Goal: Task Accomplishment & Management: Use online tool/utility

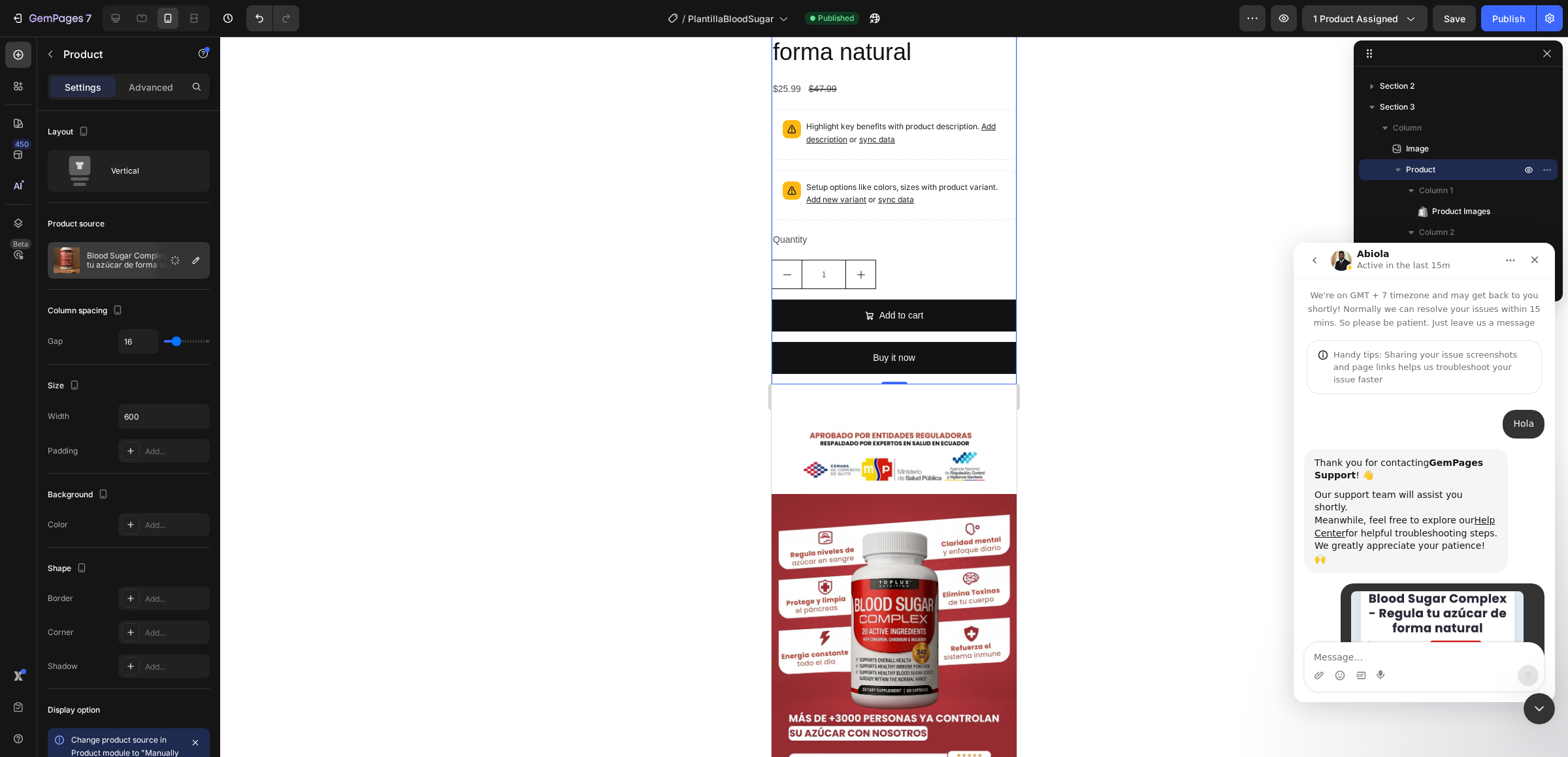
scroll to position [4577, 0]
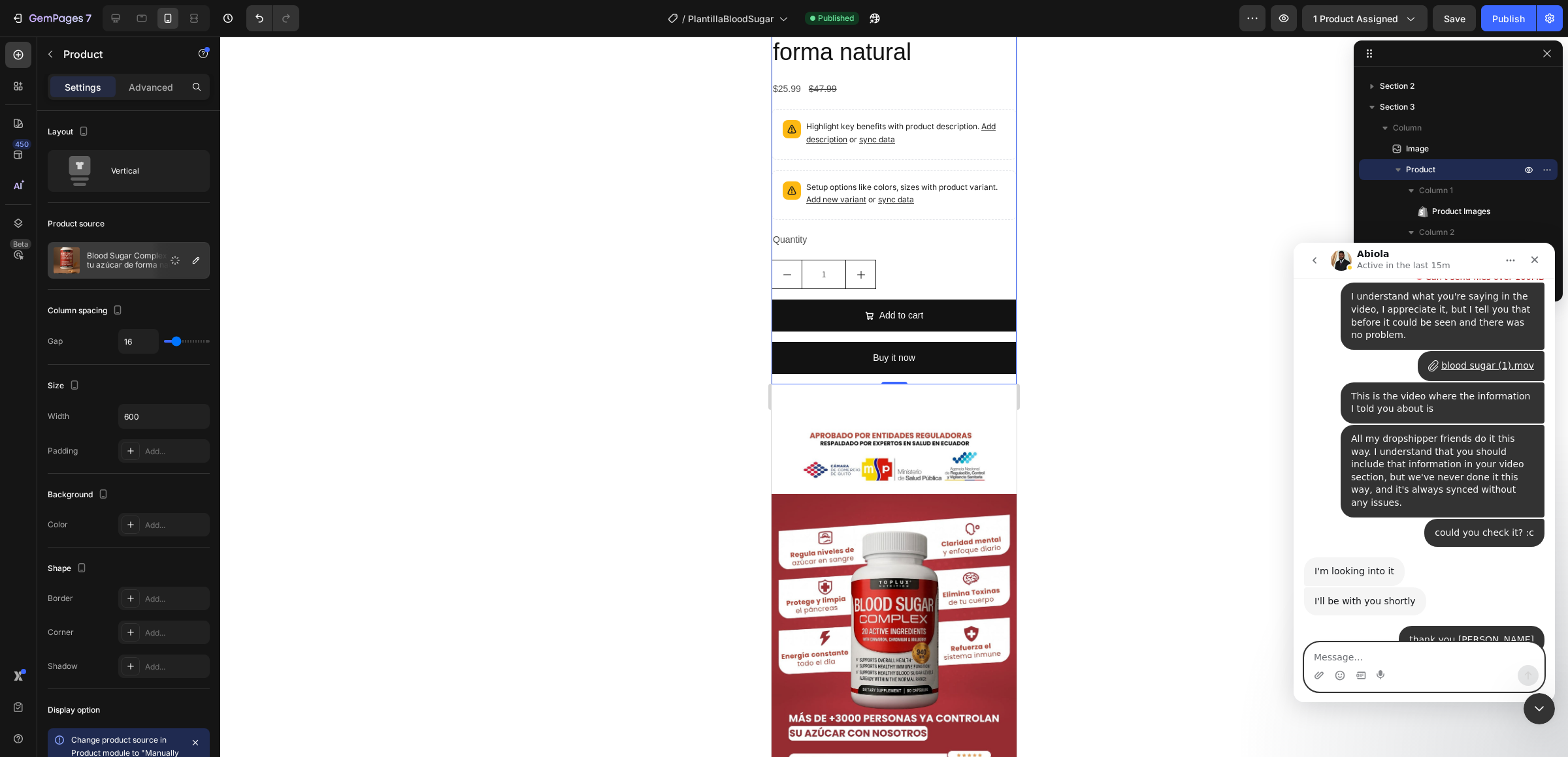
click at [1406, 650] on textarea "Message…" at bounding box center [1424, 654] width 239 height 22
click at [1398, 659] on textarea "Message…" at bounding box center [1424, 654] width 239 height 22
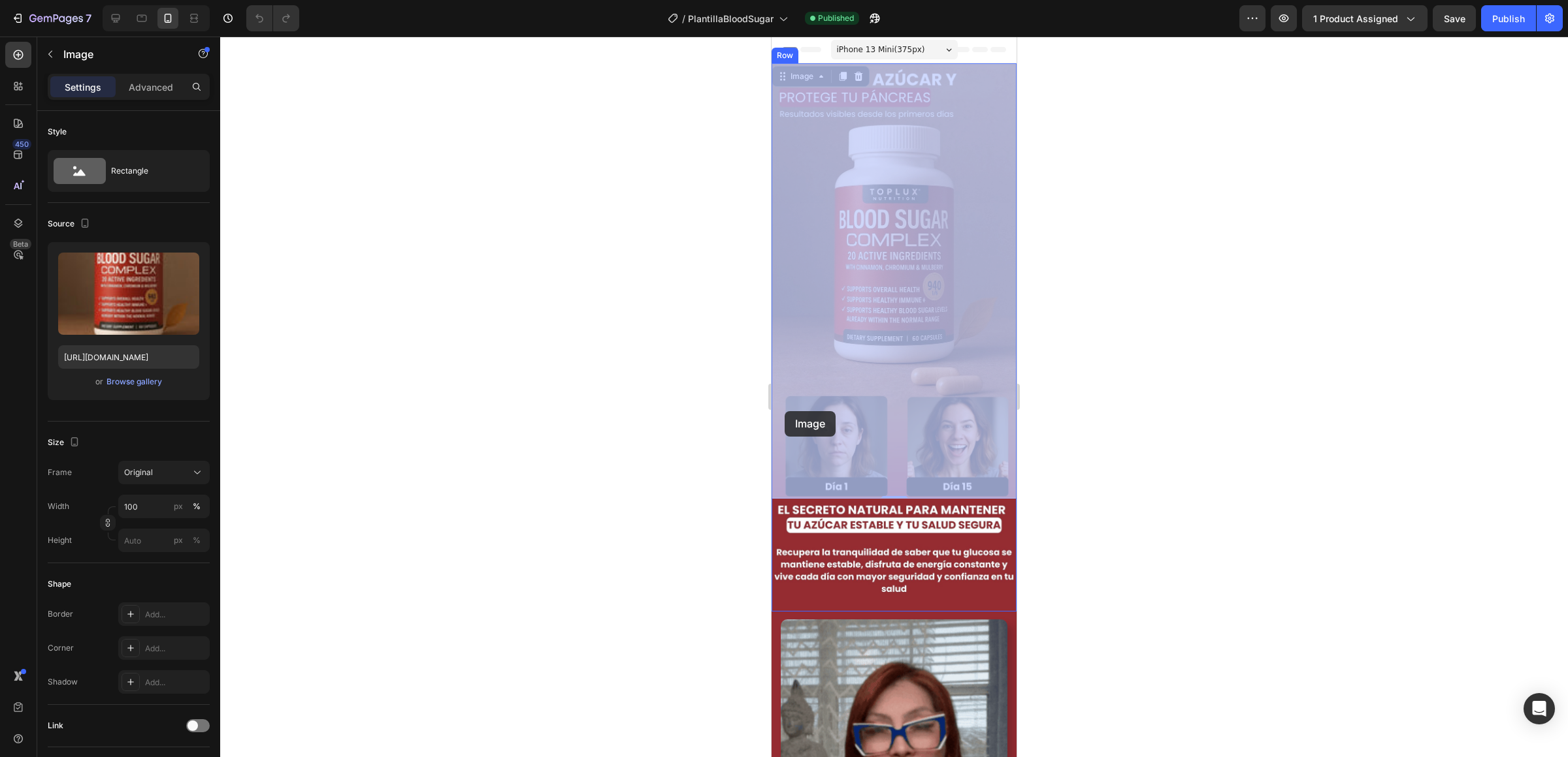
drag, startPoint x: 1603, startPoint y: 439, endPoint x: 825, endPoint y: 407, distance: 778.7
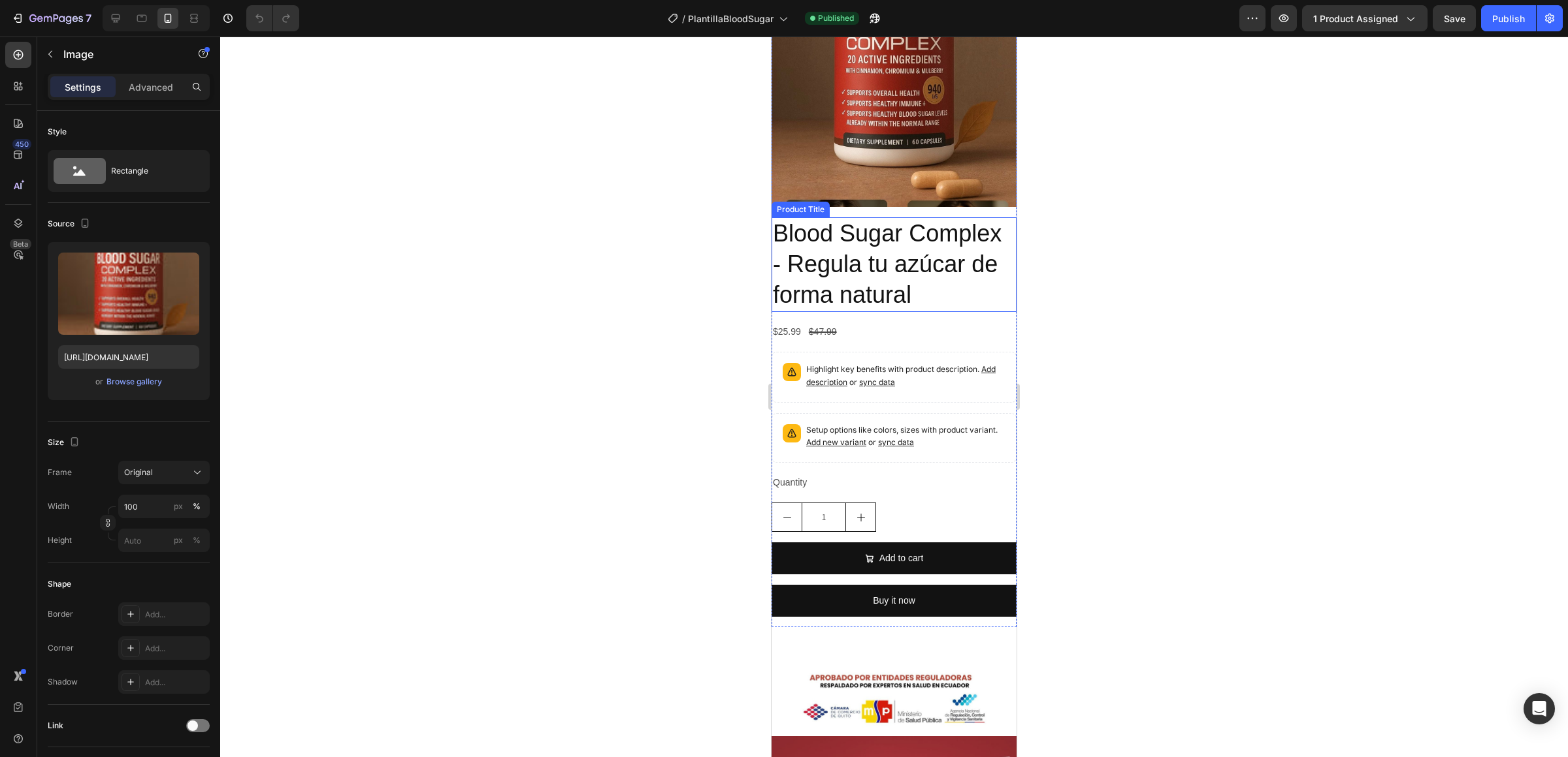
scroll to position [1249, 0]
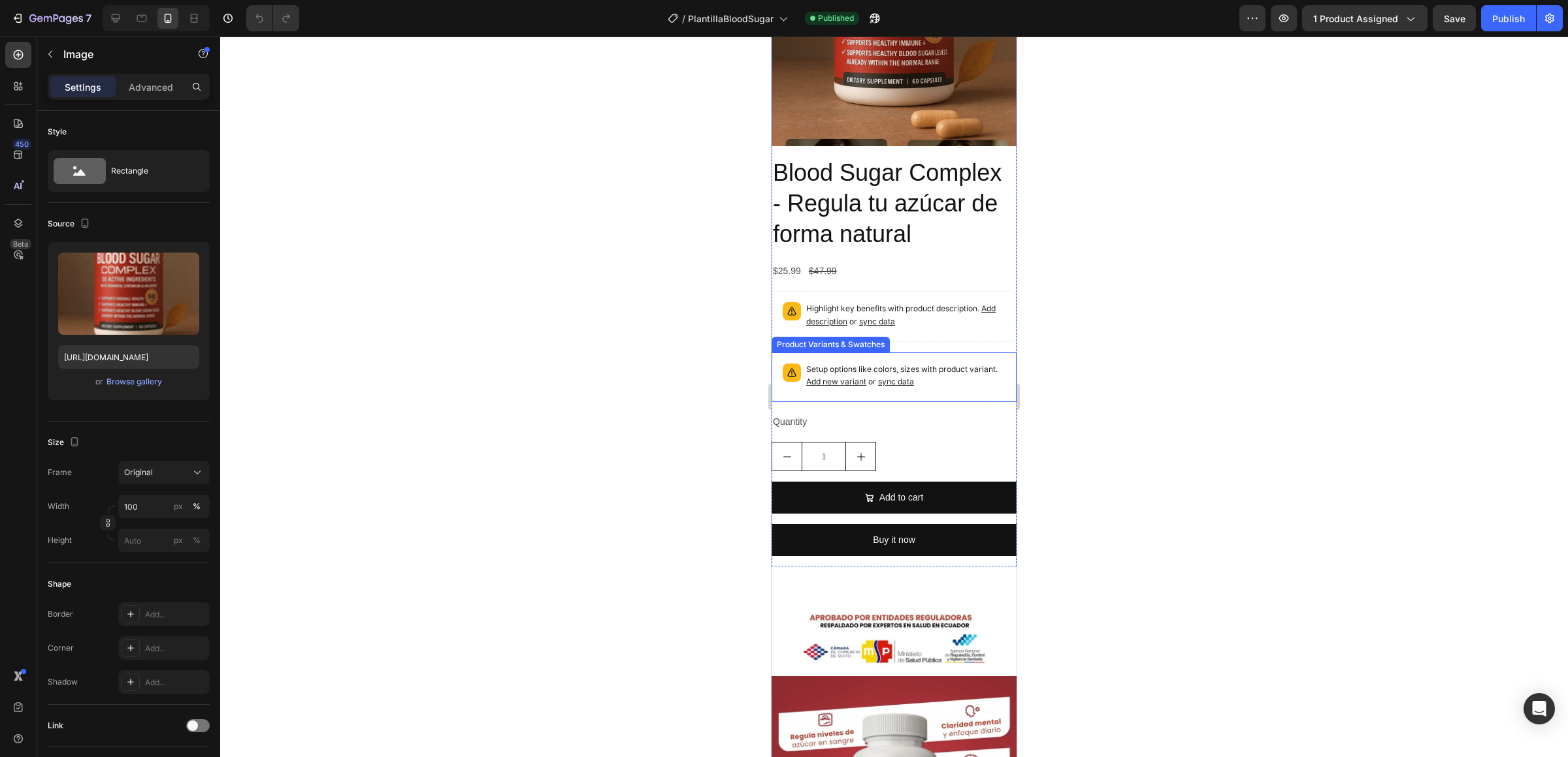
click at [964, 394] on div "Setup options like colors, sizes with product variant. Add new variant or sync …" at bounding box center [893, 378] width 233 height 38
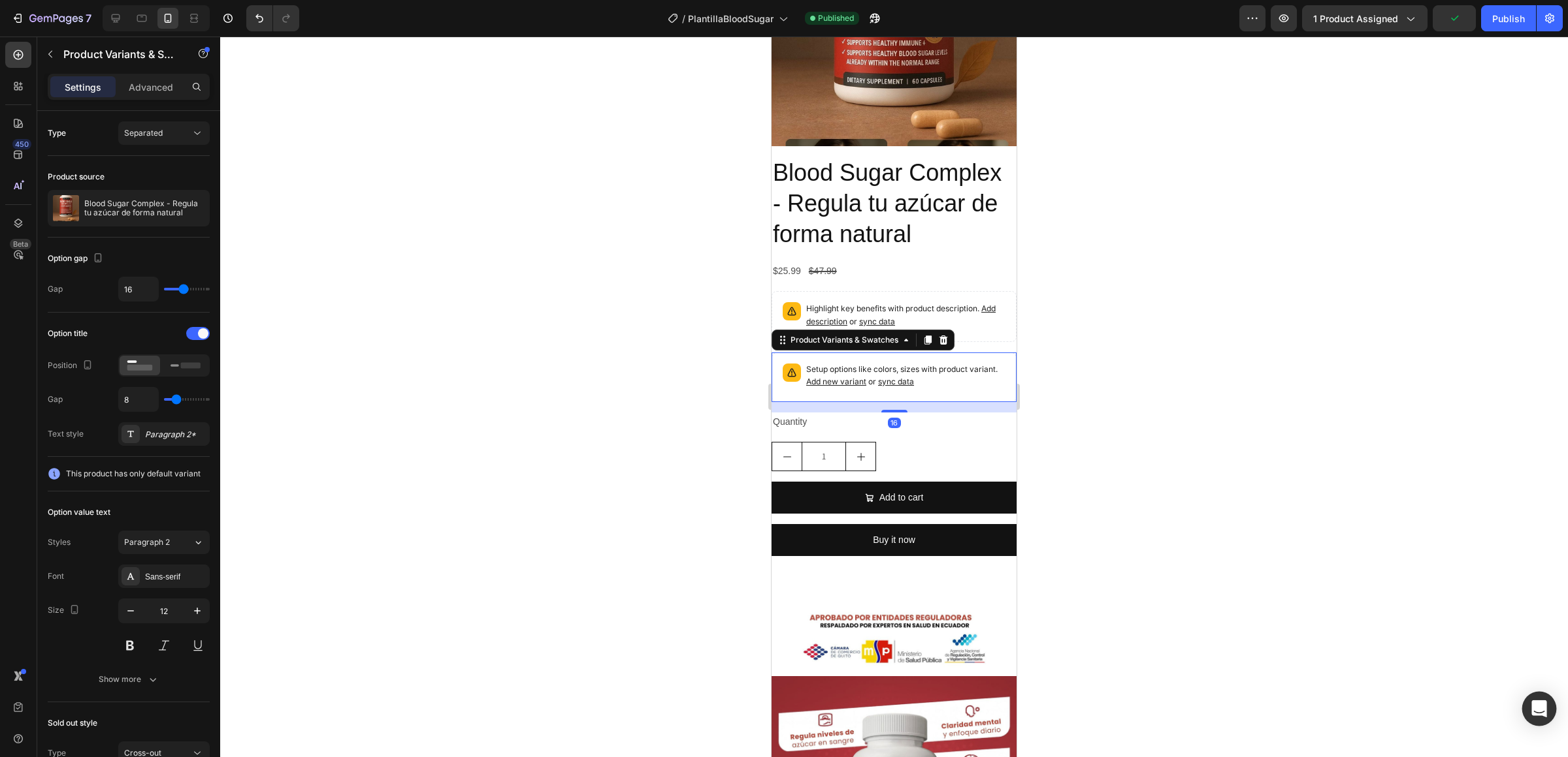
click at [1533, 710] on icon "Open Intercom Messenger" at bounding box center [1538, 709] width 15 height 17
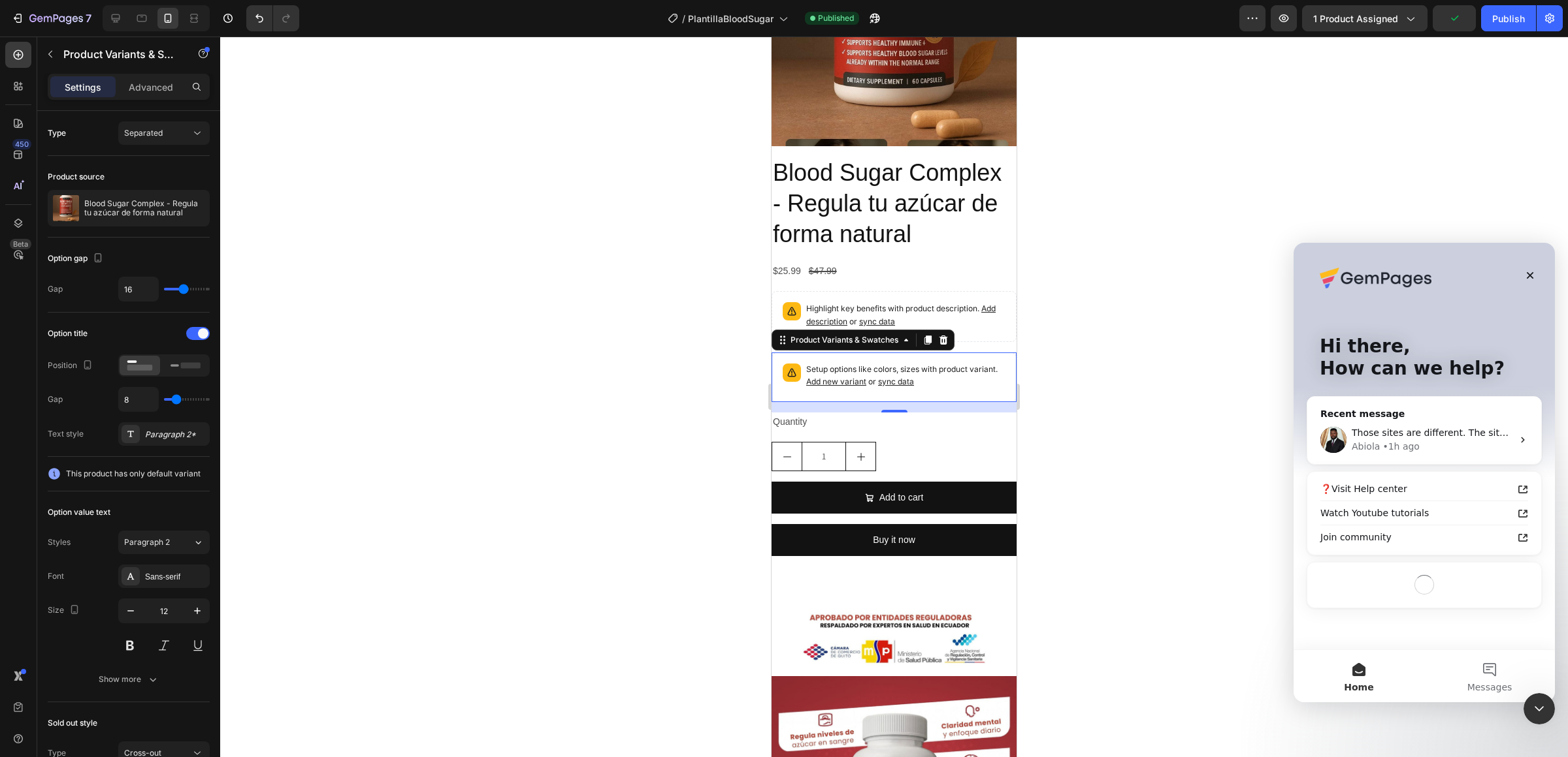
scroll to position [0, 0]
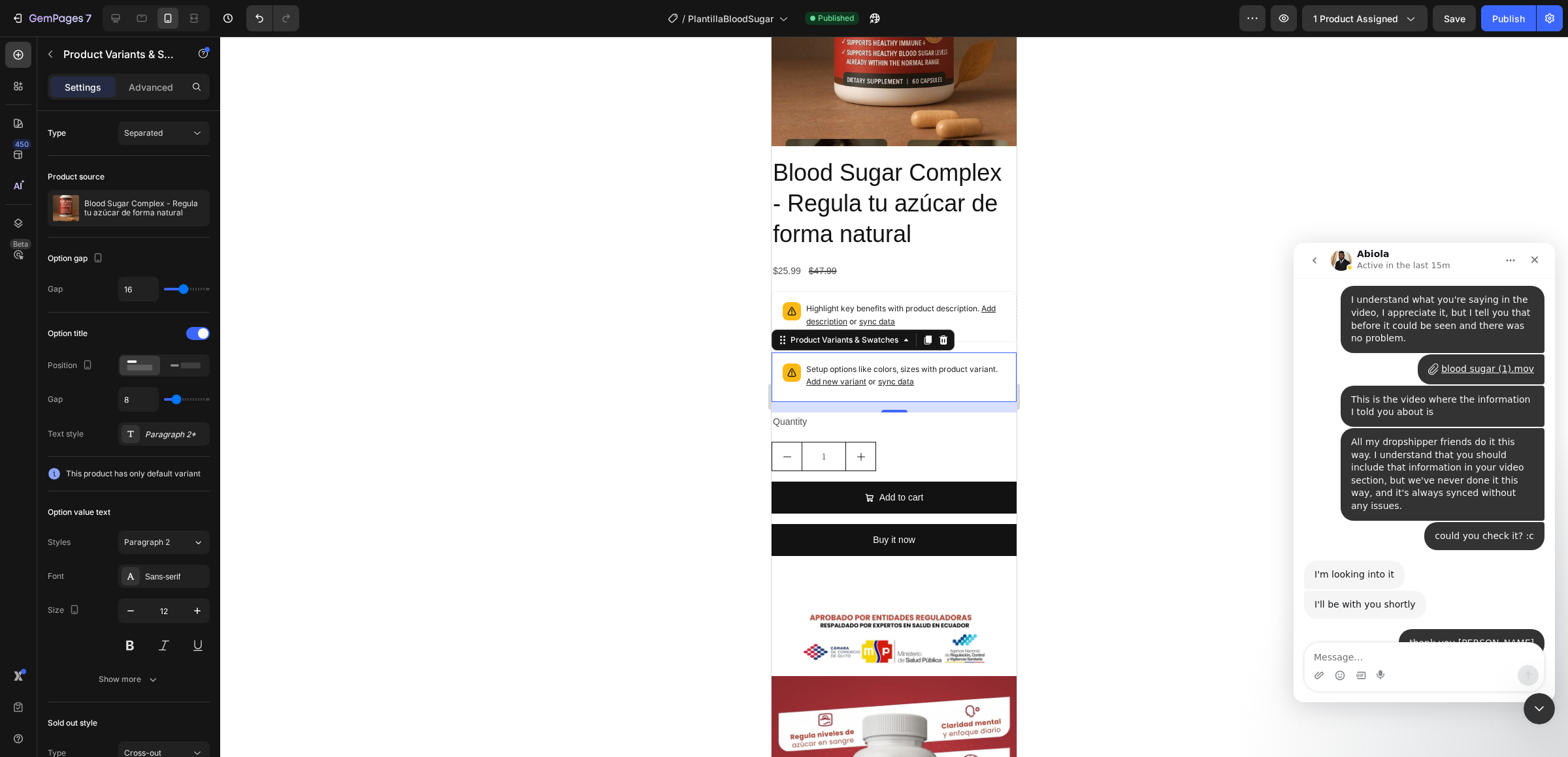
scroll to position [4533, 0]
click at [1398, 655] on textarea "Message…" at bounding box center [1424, 654] width 239 height 22
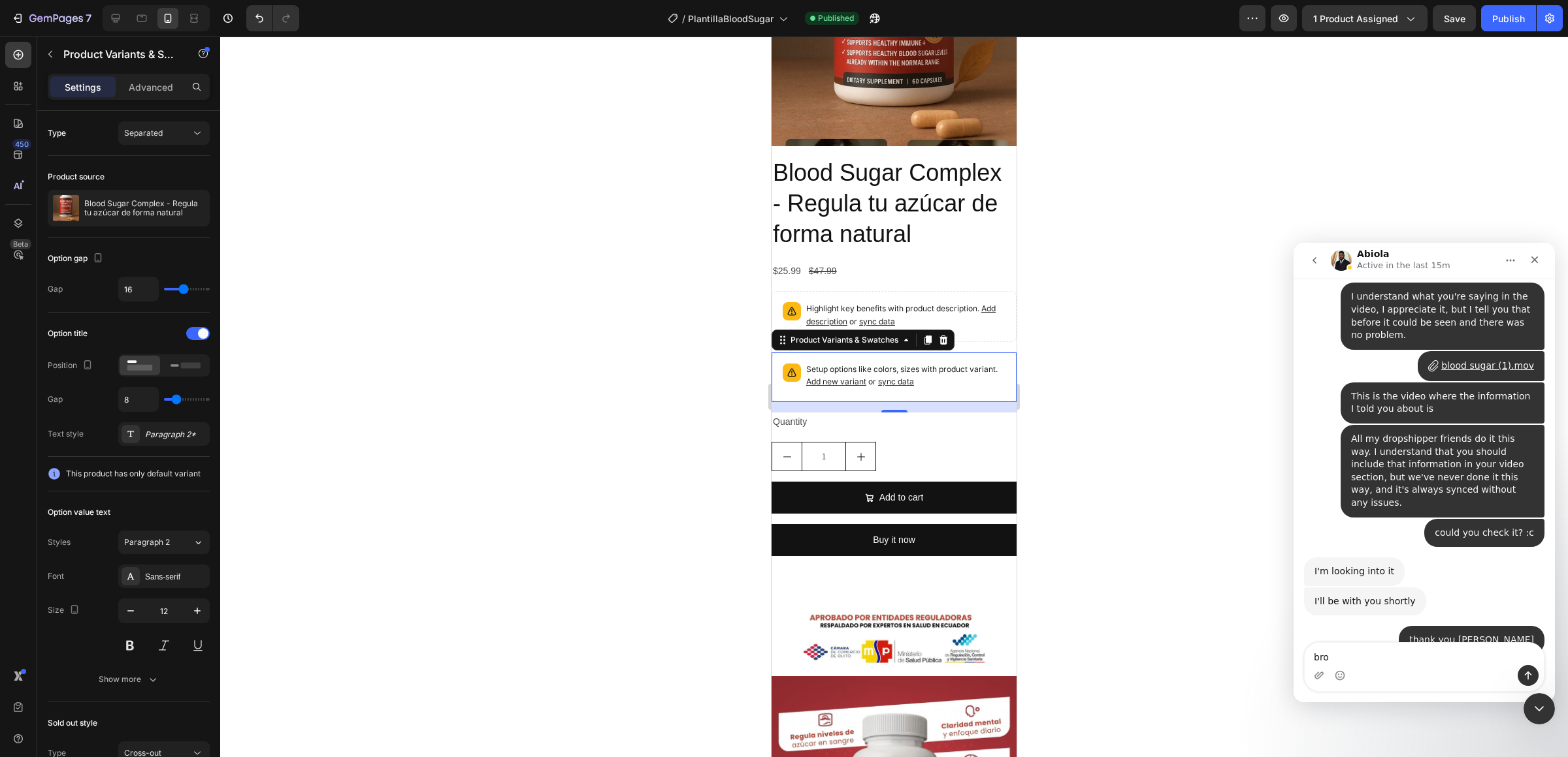
type textarea "bro"
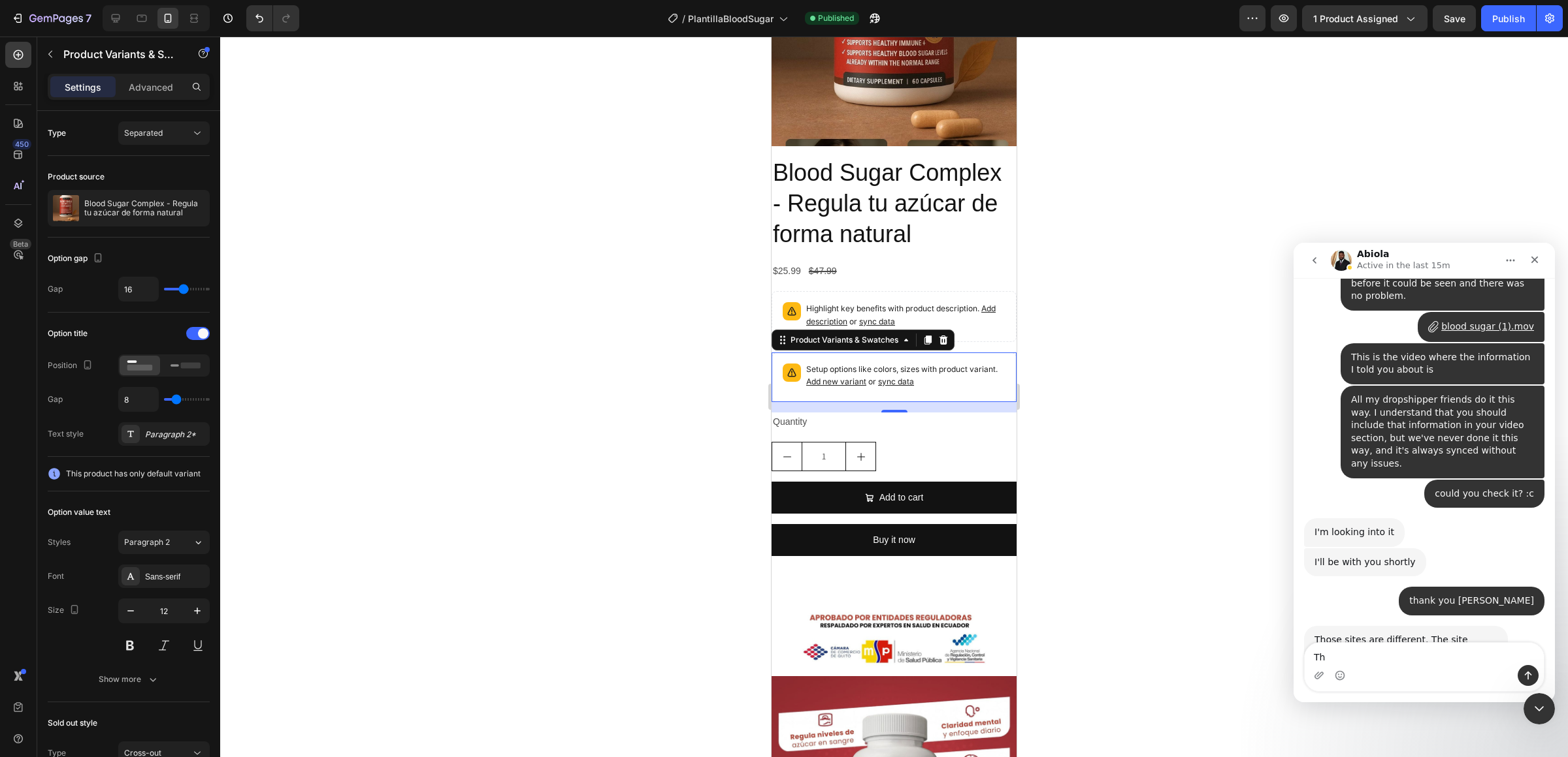
type textarea "T"
type textarea "Cou"
drag, startPoint x: 1369, startPoint y: 662, endPoint x: 1227, endPoint y: 637, distance: 144.2
click at [1293, 637] on html "Abiola Active in the last 15m We're on GMT + 7 timezone and may get back to you…" at bounding box center [1424, 472] width 261 height 460
paste textarea "Can you pass me on to someone else so I can explain my case?"
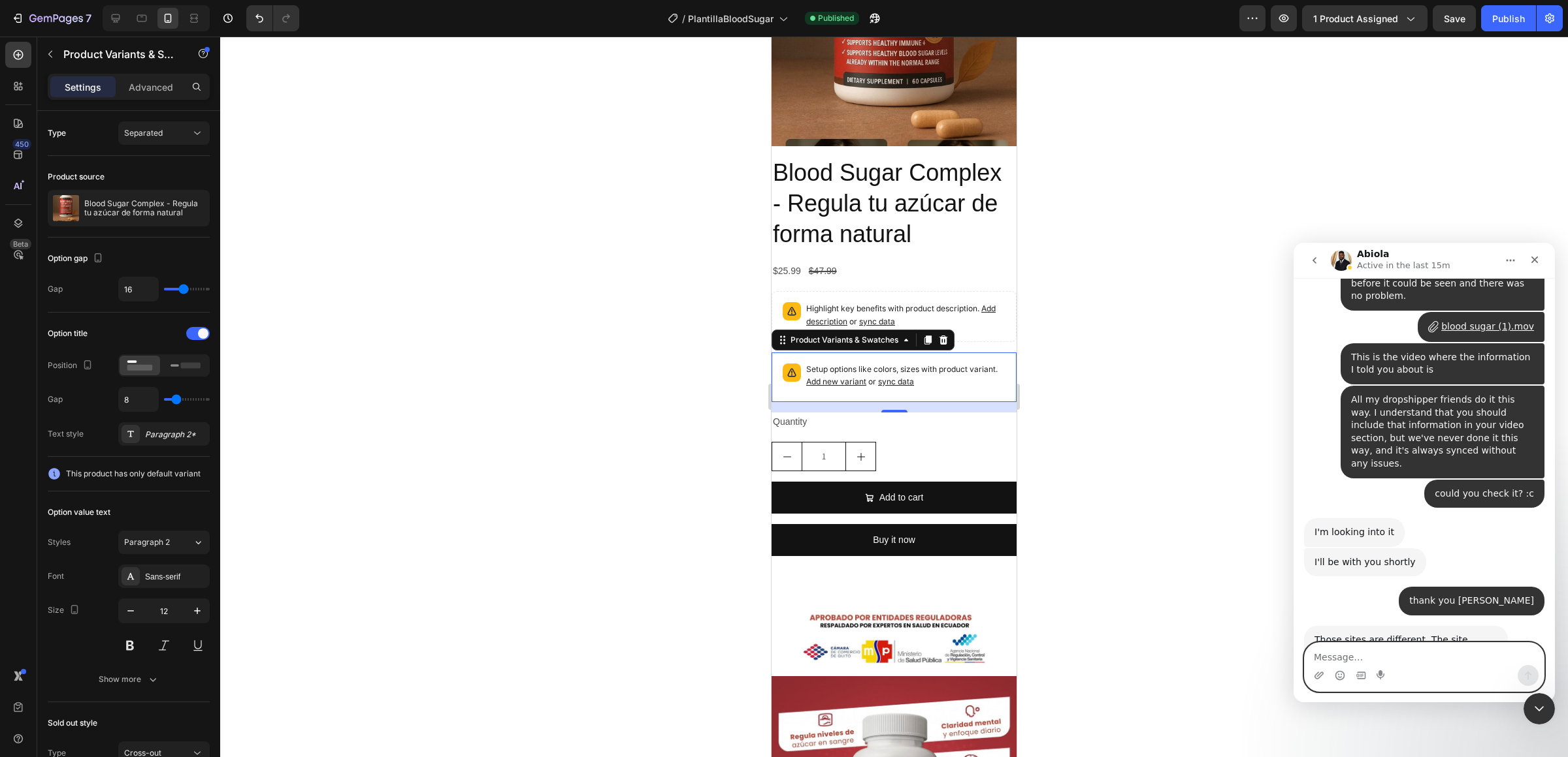
type textarea "Can you pass me on to someone else so I can explain my case?"
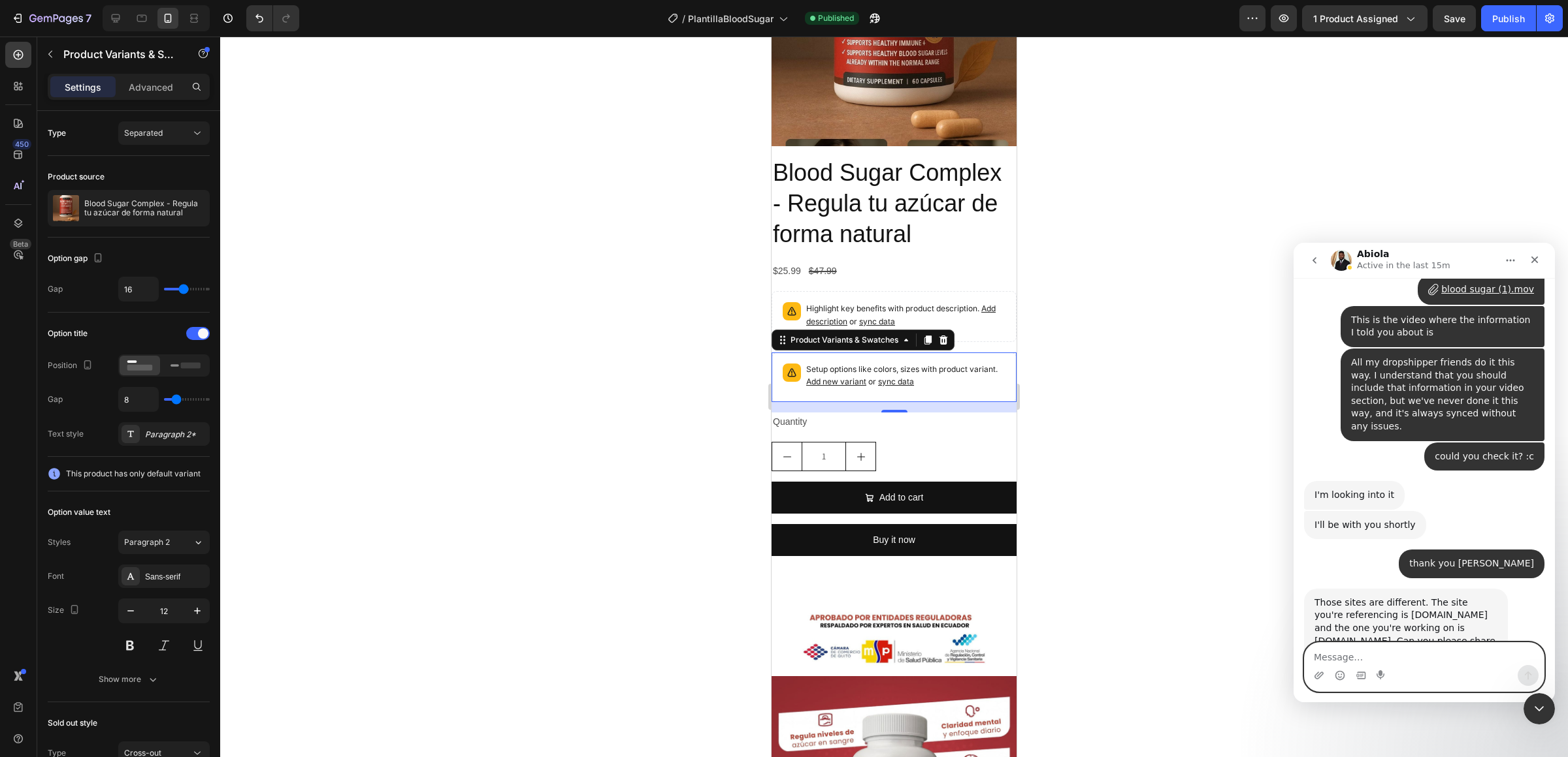
scroll to position [4615, 0]
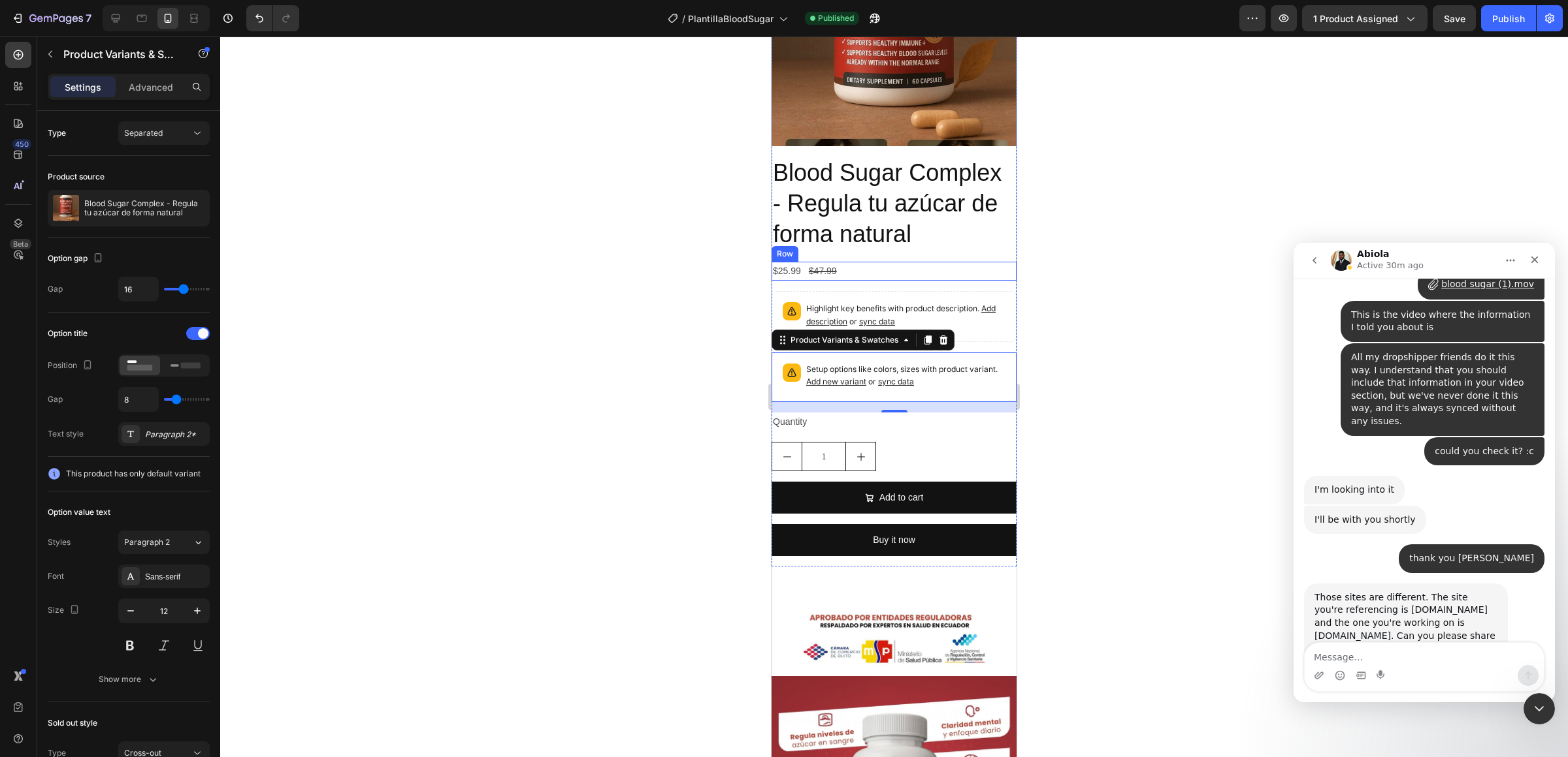
click at [902, 274] on div "$25.99 Product Price Product Price $47.99 Product Price Product Price Row" at bounding box center [893, 271] width 245 height 19
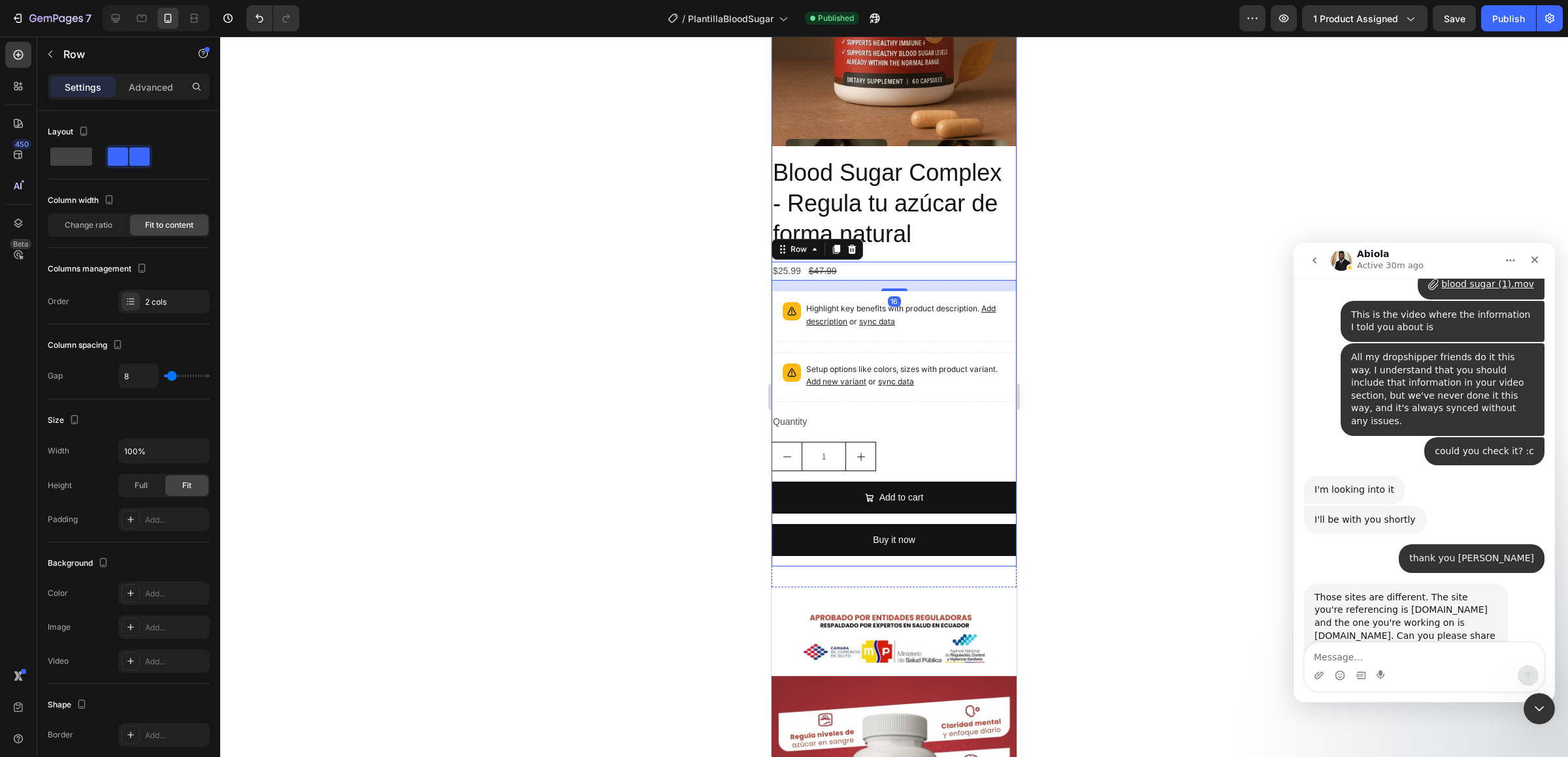
click at [934, 252] on div "Blood Sugar Complex - Regula tu azúcar de forma natural Product Title $25.99 Pr…" at bounding box center [893, 361] width 245 height 410
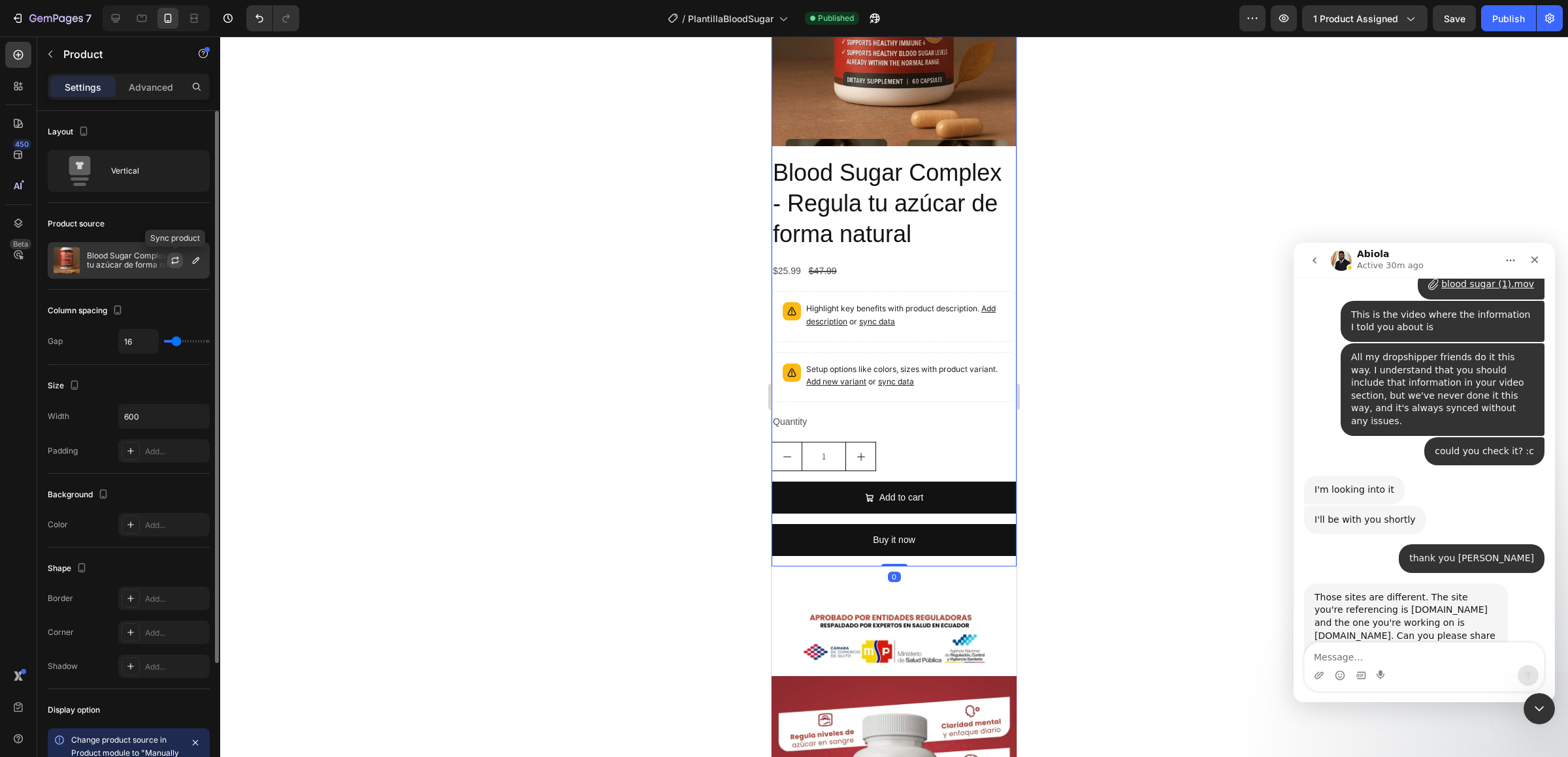
click at [175, 261] on icon "button" at bounding box center [175, 261] width 11 height 11
drag, startPoint x: 1357, startPoint y: 456, endPoint x: 1446, endPoint y: 519, distance: 109.0
click at [1446, 583] on div "Those sites are different. The site you're referencing is 7tag-wx.myshopify.com…" at bounding box center [1406, 623] width 204 height 79
click at [1446, 592] on div "Those sites are different. The site you're referencing is 7tag-wx.myshopify.com…" at bounding box center [1405, 623] width 183 height 64
drag, startPoint x: 1446, startPoint y: 519, endPoint x: 1329, endPoint y: 465, distance: 128.9
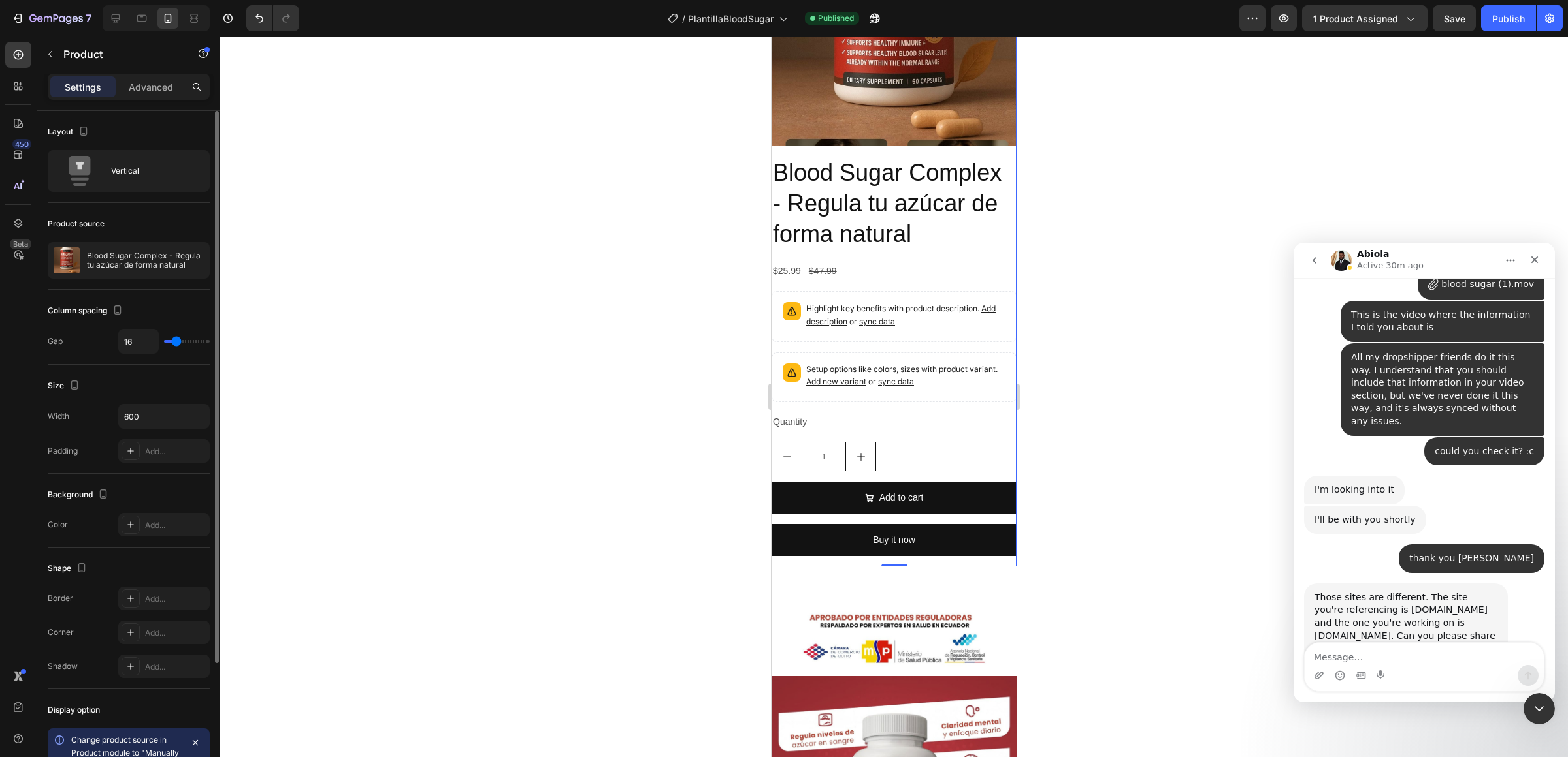
click at [1329, 592] on div "Those sites are different. The site you're referencing is 7tag-wx.myshopify.com…" at bounding box center [1405, 623] width 183 height 64
click at [325, 224] on div at bounding box center [894, 397] width 1348 height 721
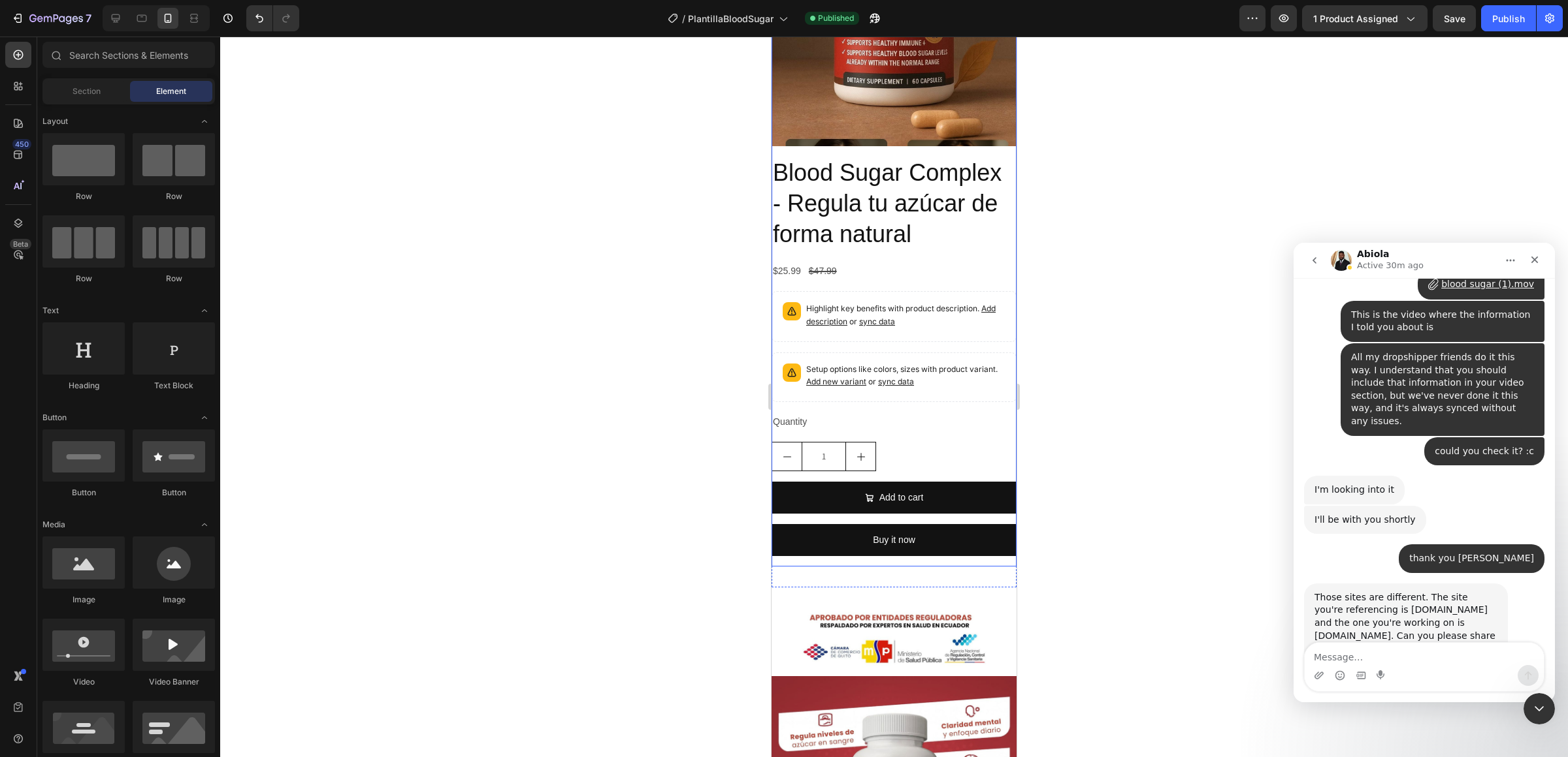
click at [898, 283] on div "Blood Sugar Complex - Regula tu azúcar de forma natural Product Title $25.99 Pr…" at bounding box center [893, 361] width 245 height 410
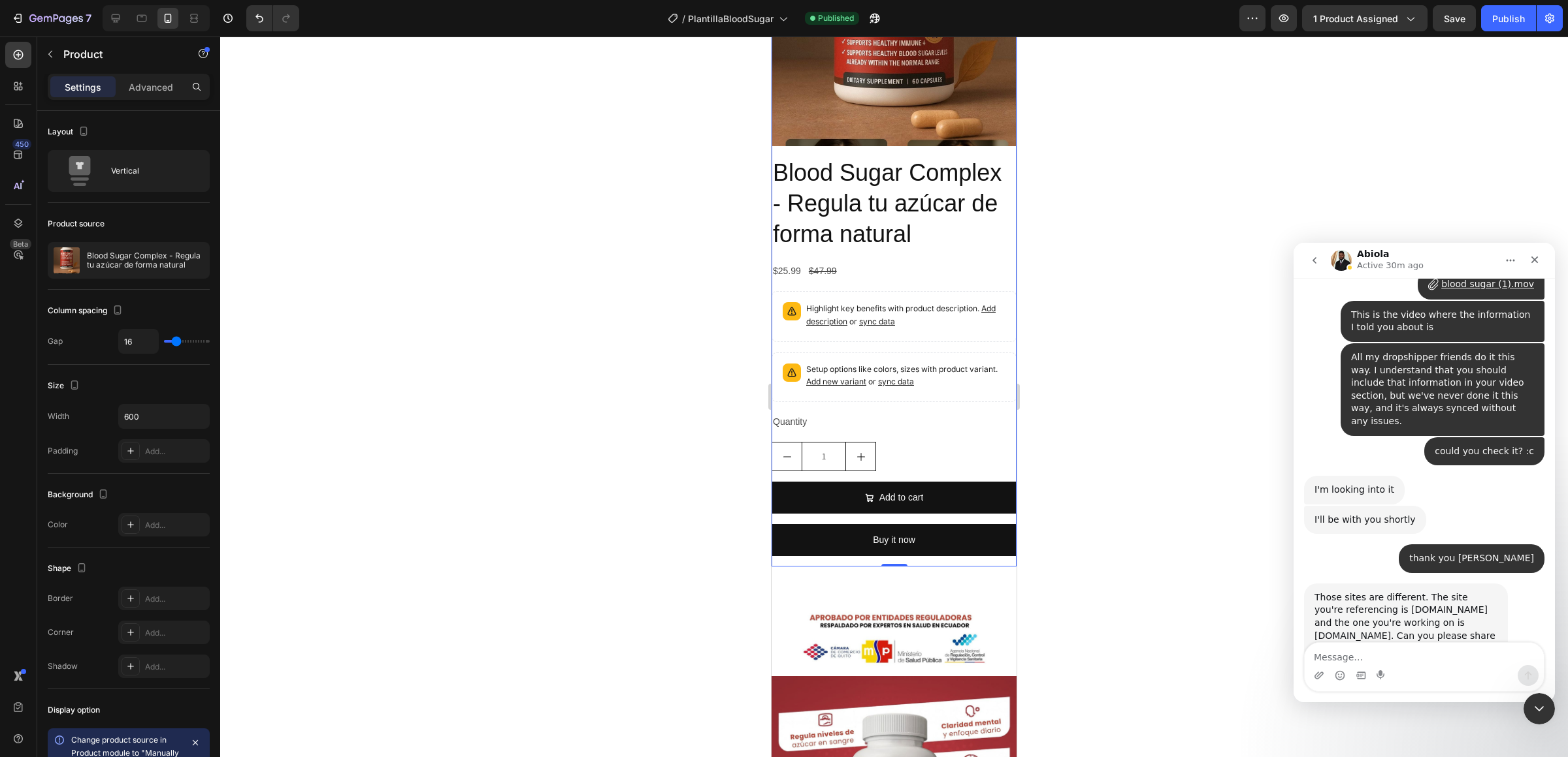
scroll to position [4614, 0]
drag, startPoint x: 1417, startPoint y: 474, endPoint x: 1456, endPoint y: 523, distance: 62.6
click at [1456, 592] on div "Those sites are different. The site you're referencing is 7tag-wx.myshopify.com…" at bounding box center [1405, 624] width 183 height 64
drag, startPoint x: 1456, startPoint y: 523, endPoint x: 1399, endPoint y: 510, distance: 58.5
click at [1399, 592] on div "Those sites are different. The site you're referencing is 7tag-wx.myshopify.com…" at bounding box center [1405, 624] width 183 height 64
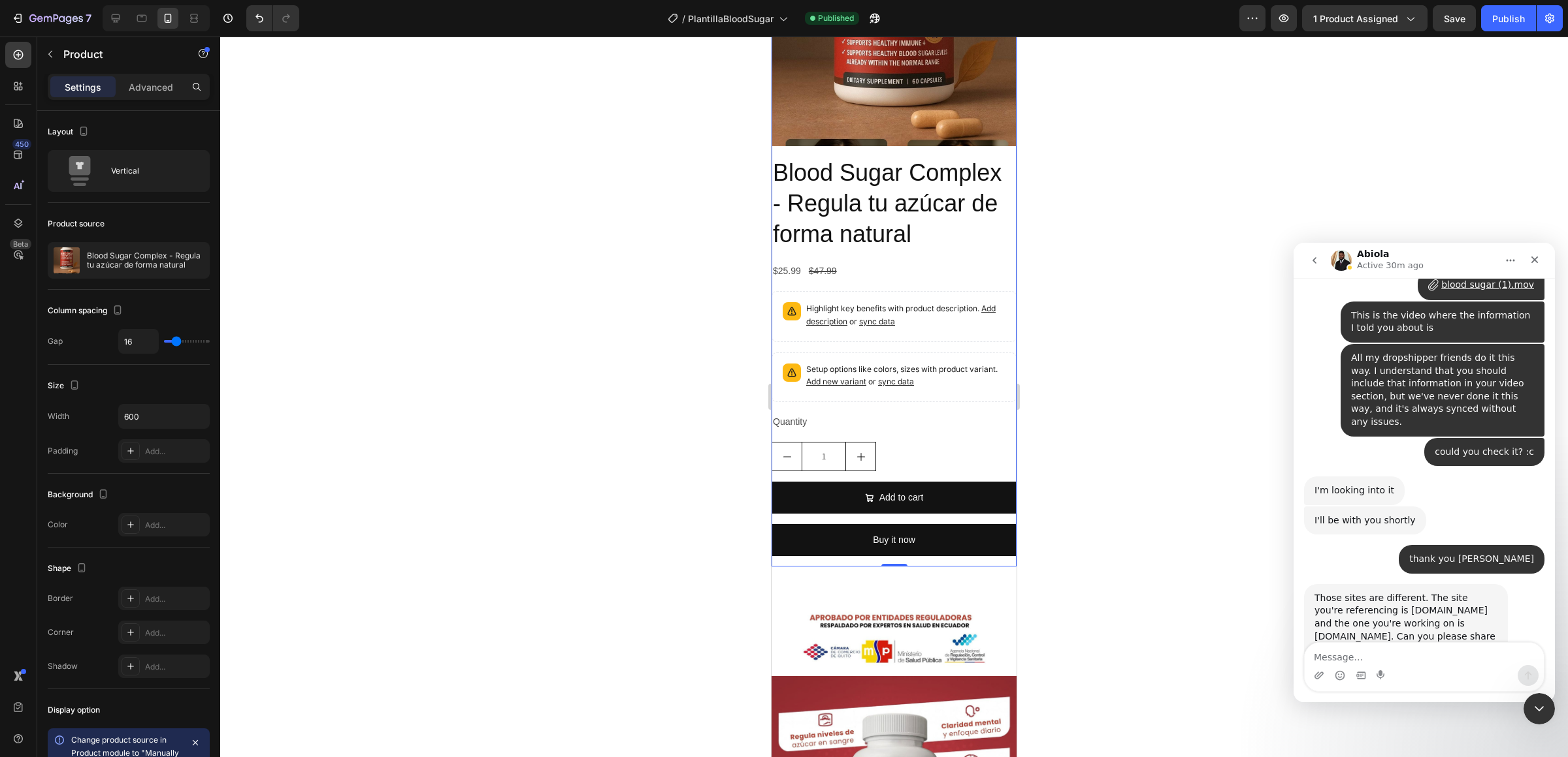
drag, startPoint x: 1399, startPoint y: 510, endPoint x: 1425, endPoint y: 526, distance: 30.5
click at [1425, 592] on div "Those sites are different. The site you're referencing is 7tag-wx.myshopify.com…" at bounding box center [1405, 624] width 183 height 64
drag, startPoint x: 1427, startPoint y: 523, endPoint x: 1404, endPoint y: 506, distance: 28.6
click at [1404, 592] on div "Those sites are different. The site you're referencing is 7tag-wx.myshopify.com…" at bounding box center [1405, 624] width 183 height 64
click at [578, 539] on div at bounding box center [894, 397] width 1348 height 721
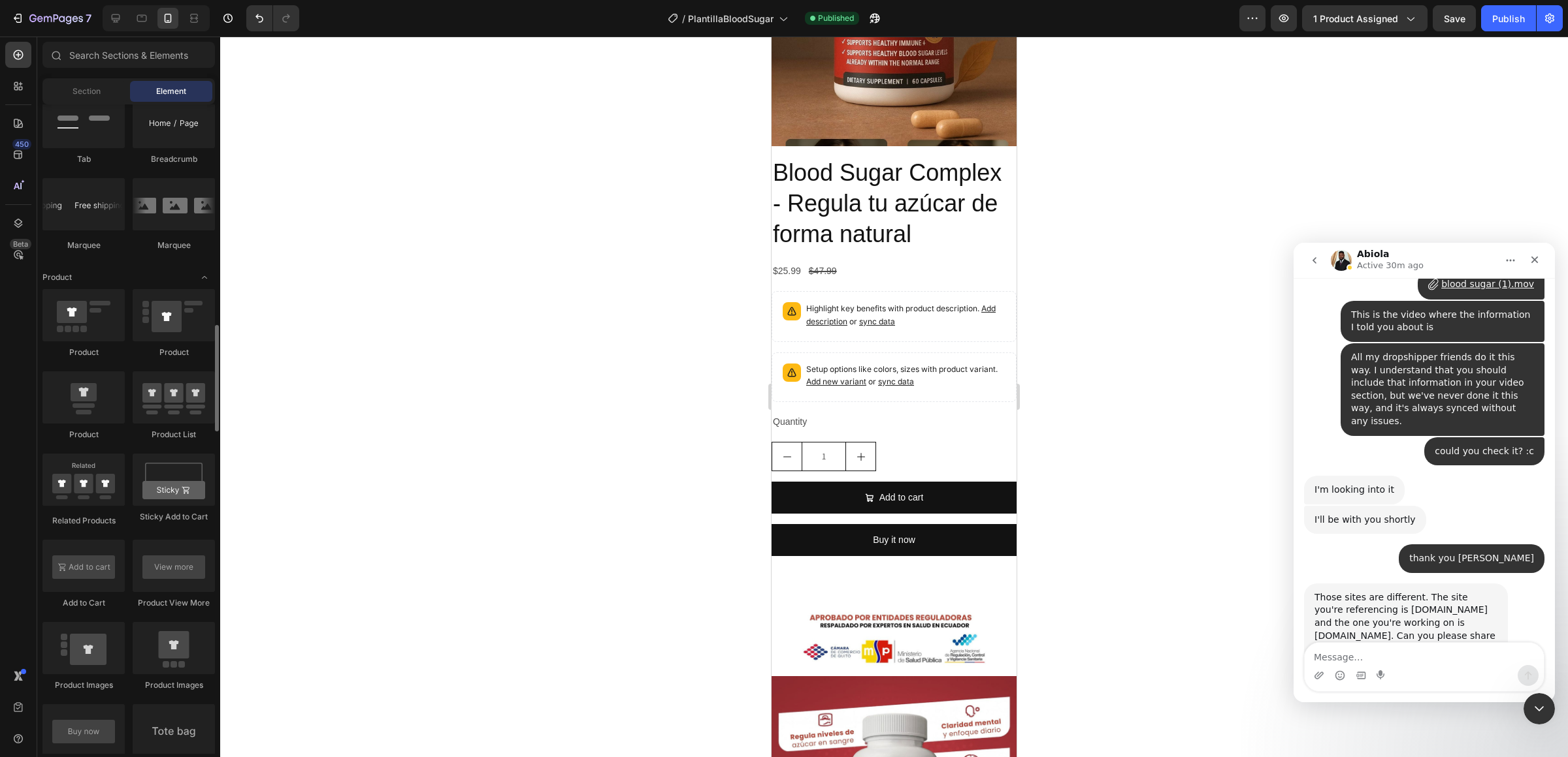
scroll to position [1472, 0]
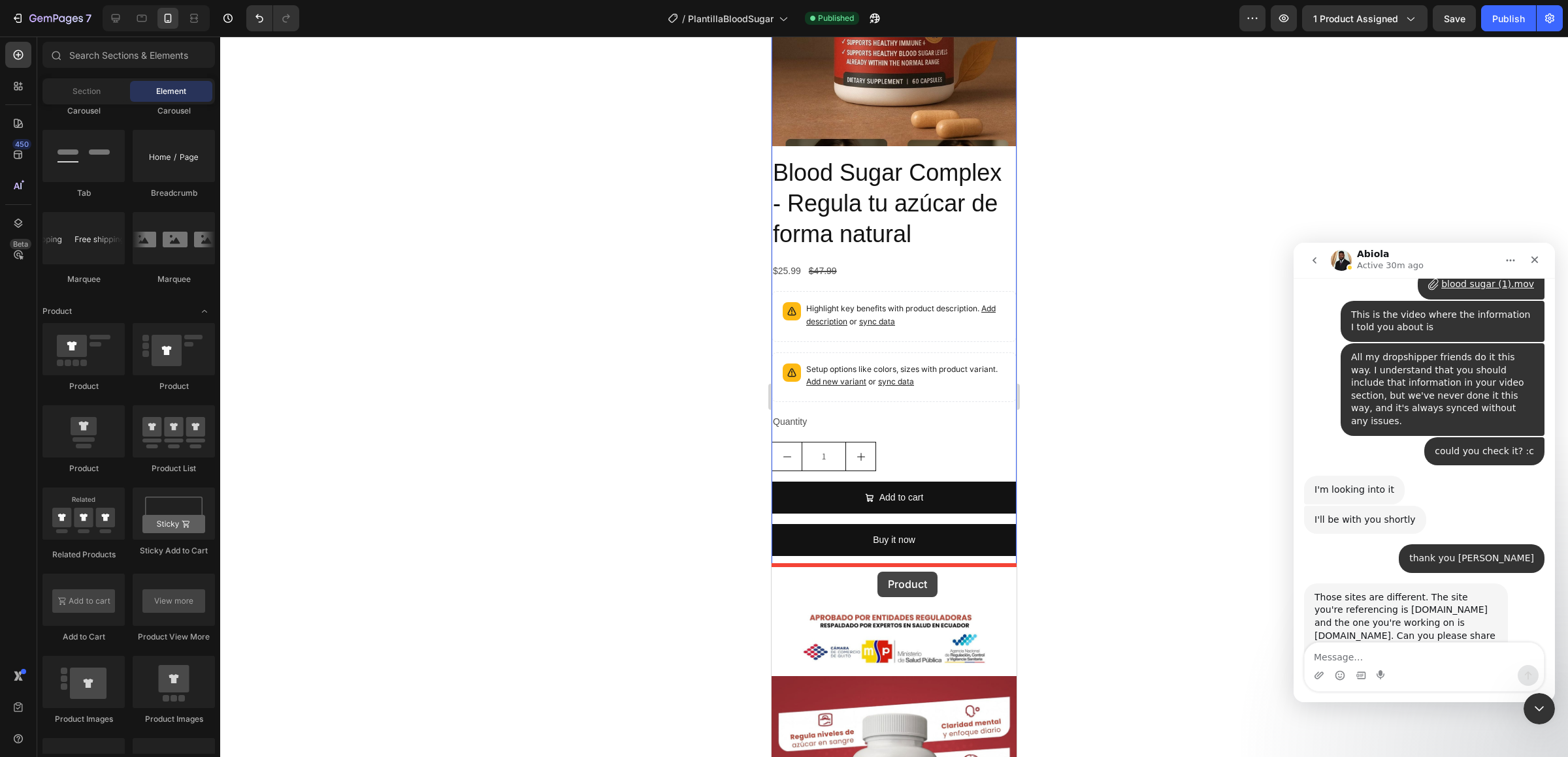
drag, startPoint x: 928, startPoint y: 398, endPoint x: 877, endPoint y: 572, distance: 181.3
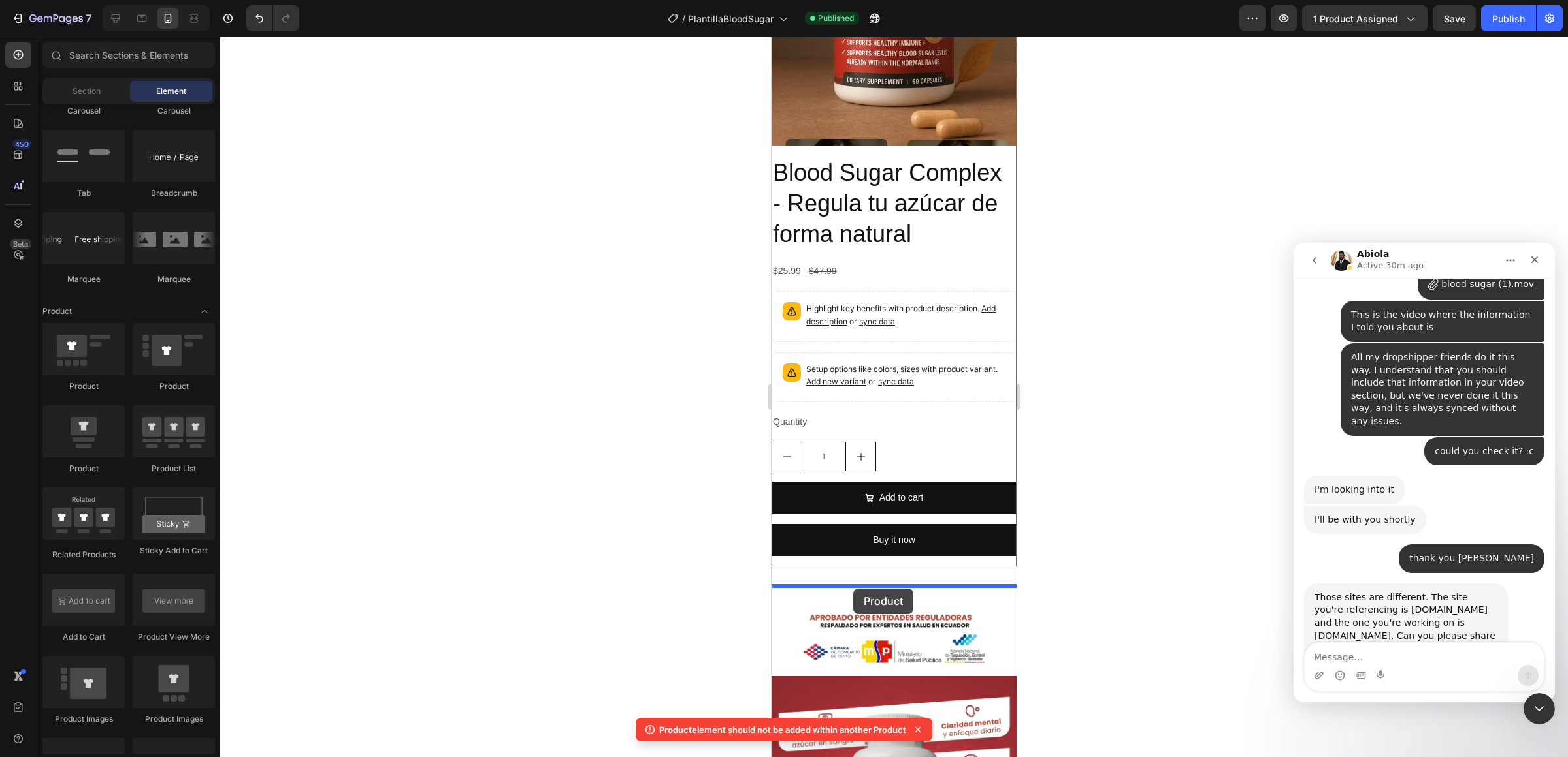
drag, startPoint x: 931, startPoint y: 409, endPoint x: 853, endPoint y: 589, distance: 196.2
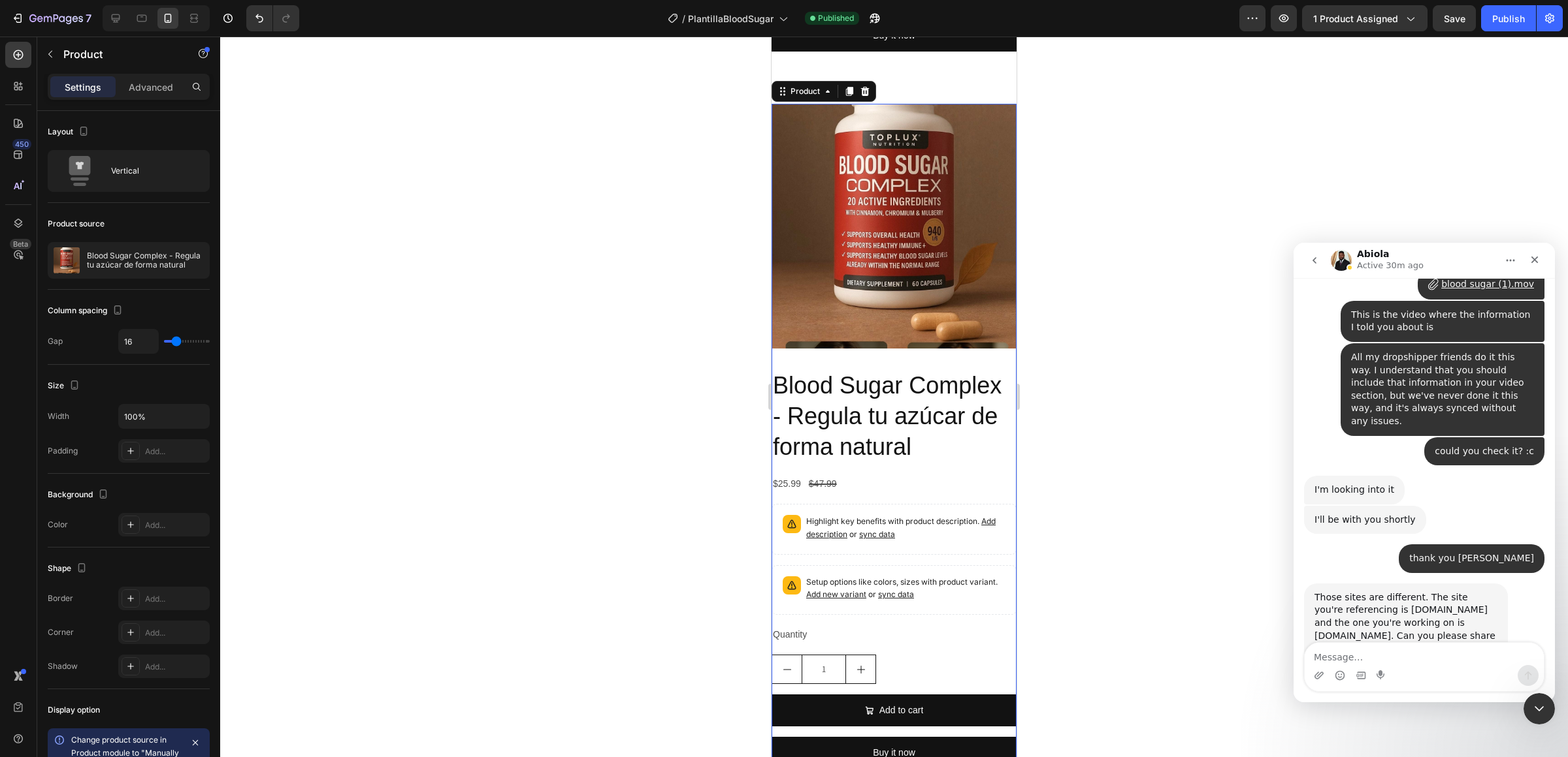
scroll to position [1546, 0]
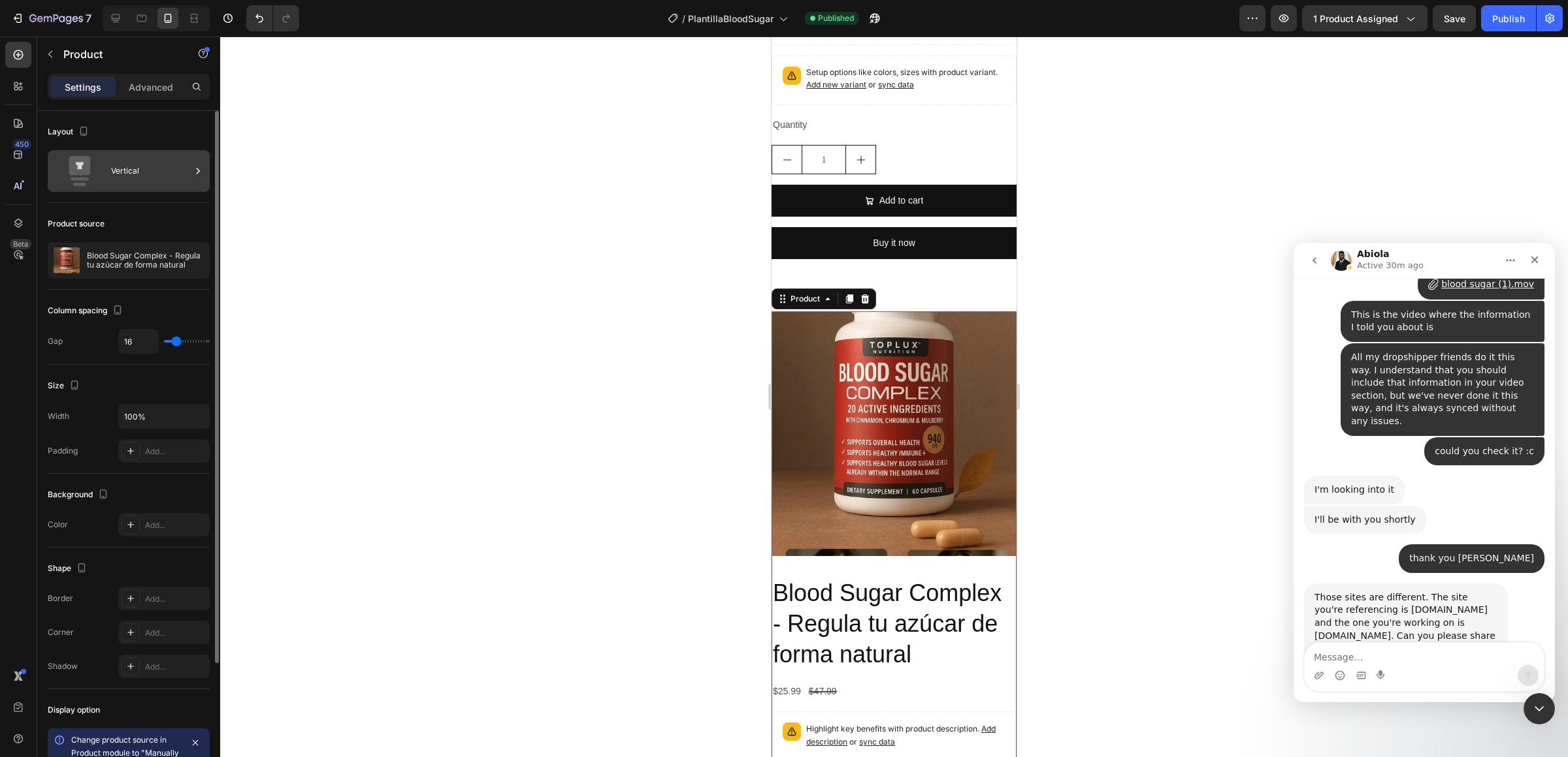
click at [116, 172] on div "Vertical" at bounding box center [150, 170] width 80 height 30
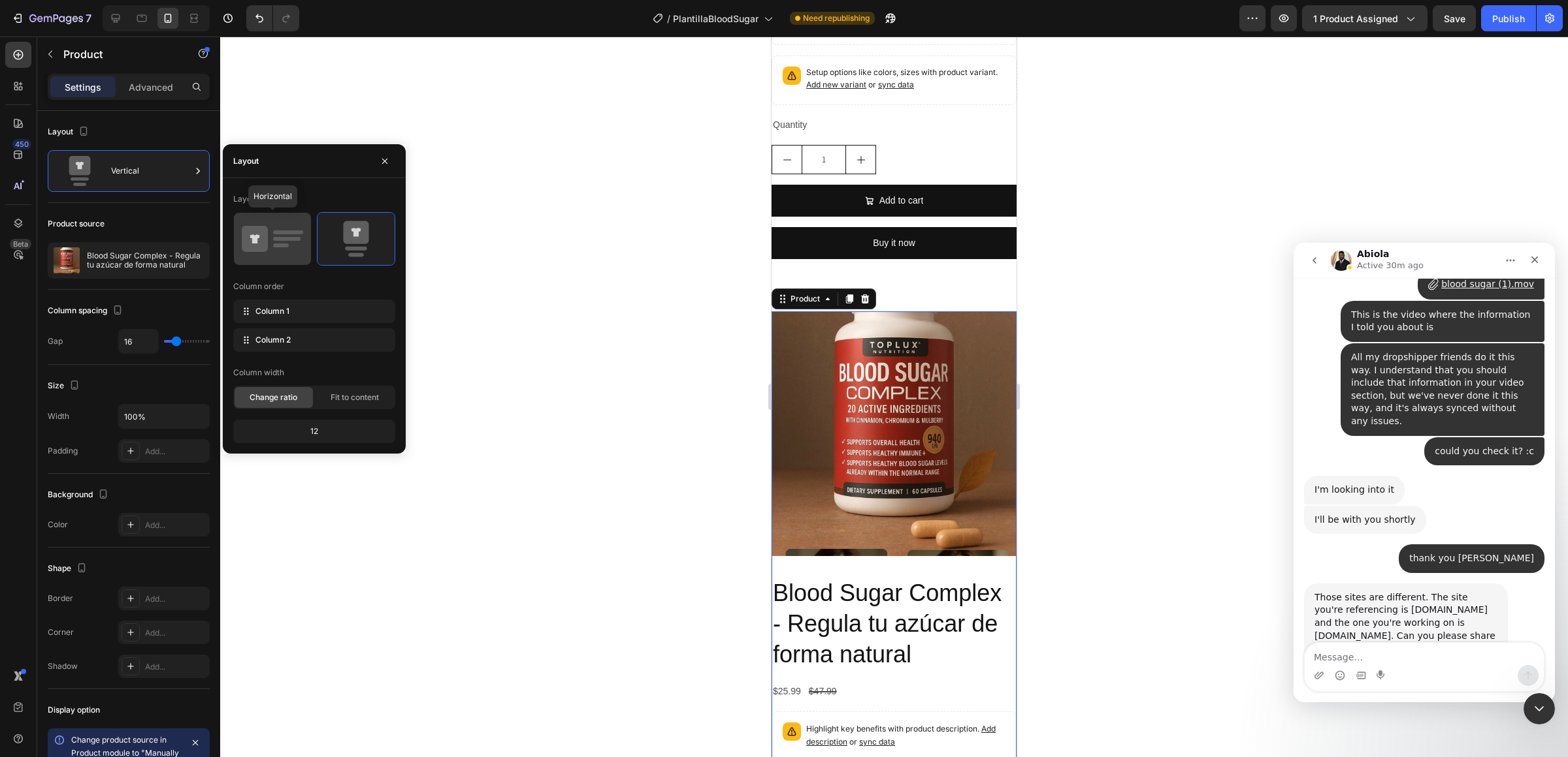
click at [297, 256] on icon at bounding box center [272, 238] width 61 height 37
type input "32"
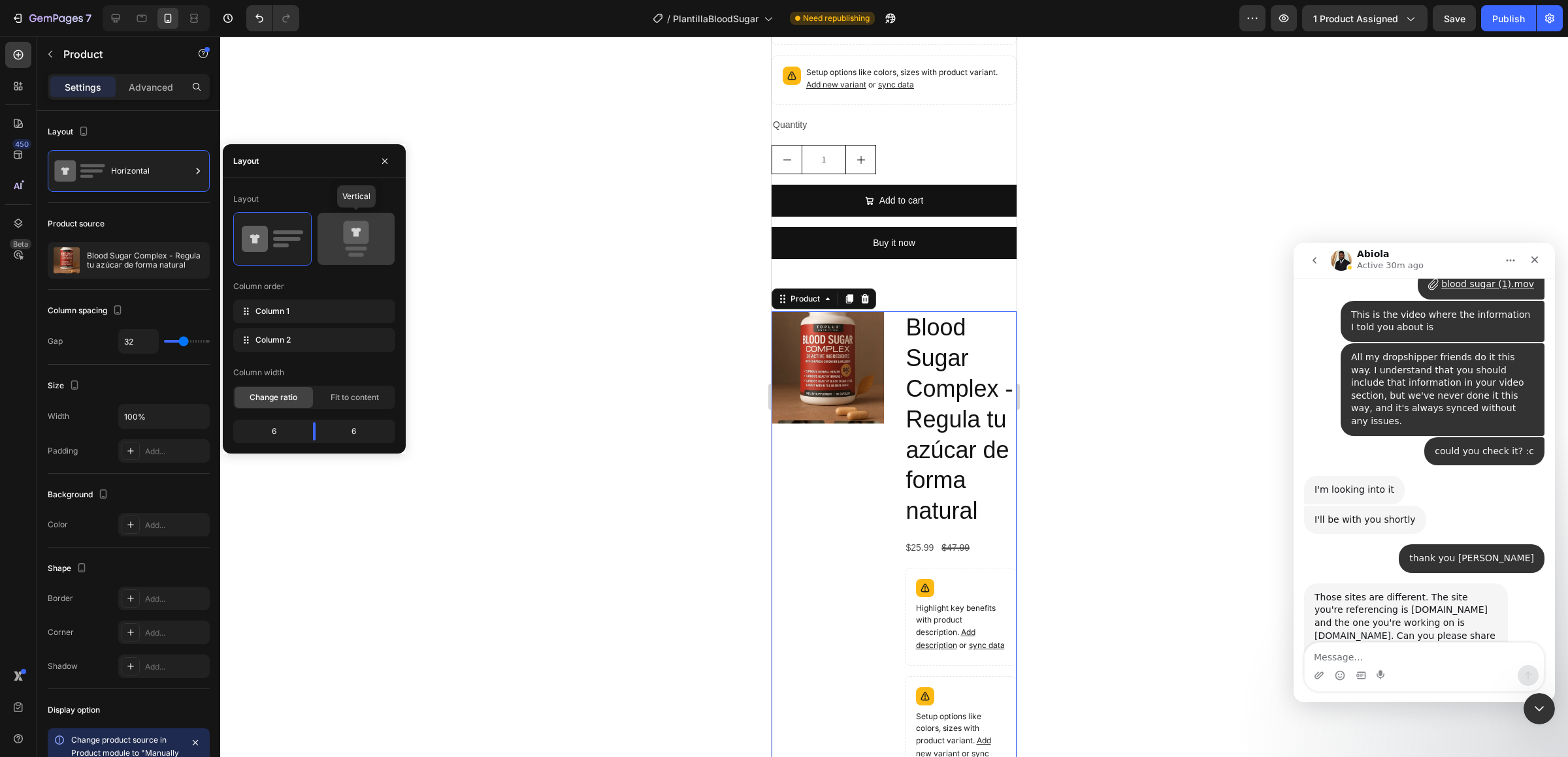
click at [354, 253] on rect at bounding box center [356, 255] width 16 height 4
type input "16"
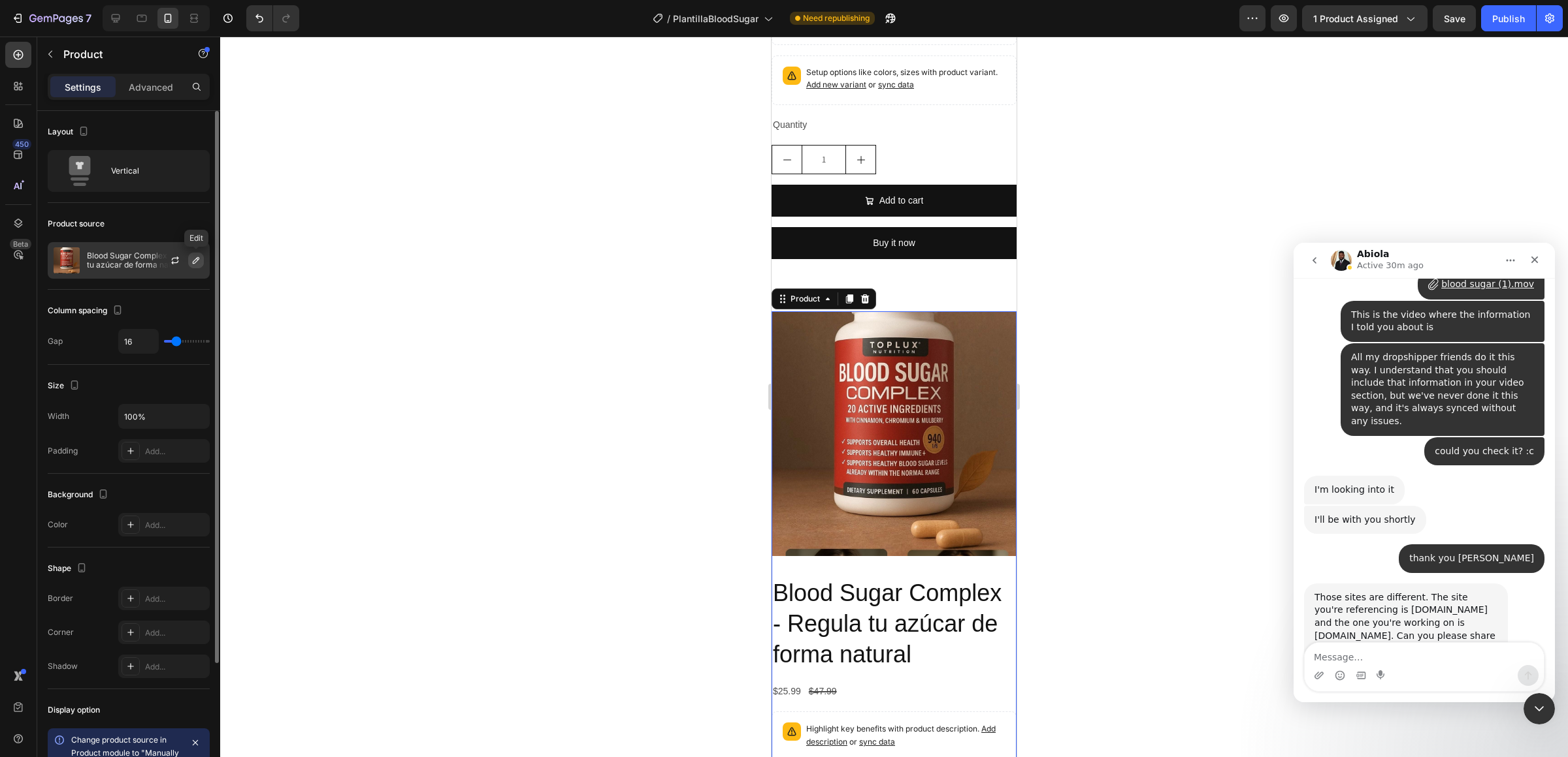
click at [193, 264] on icon "button" at bounding box center [196, 261] width 11 height 11
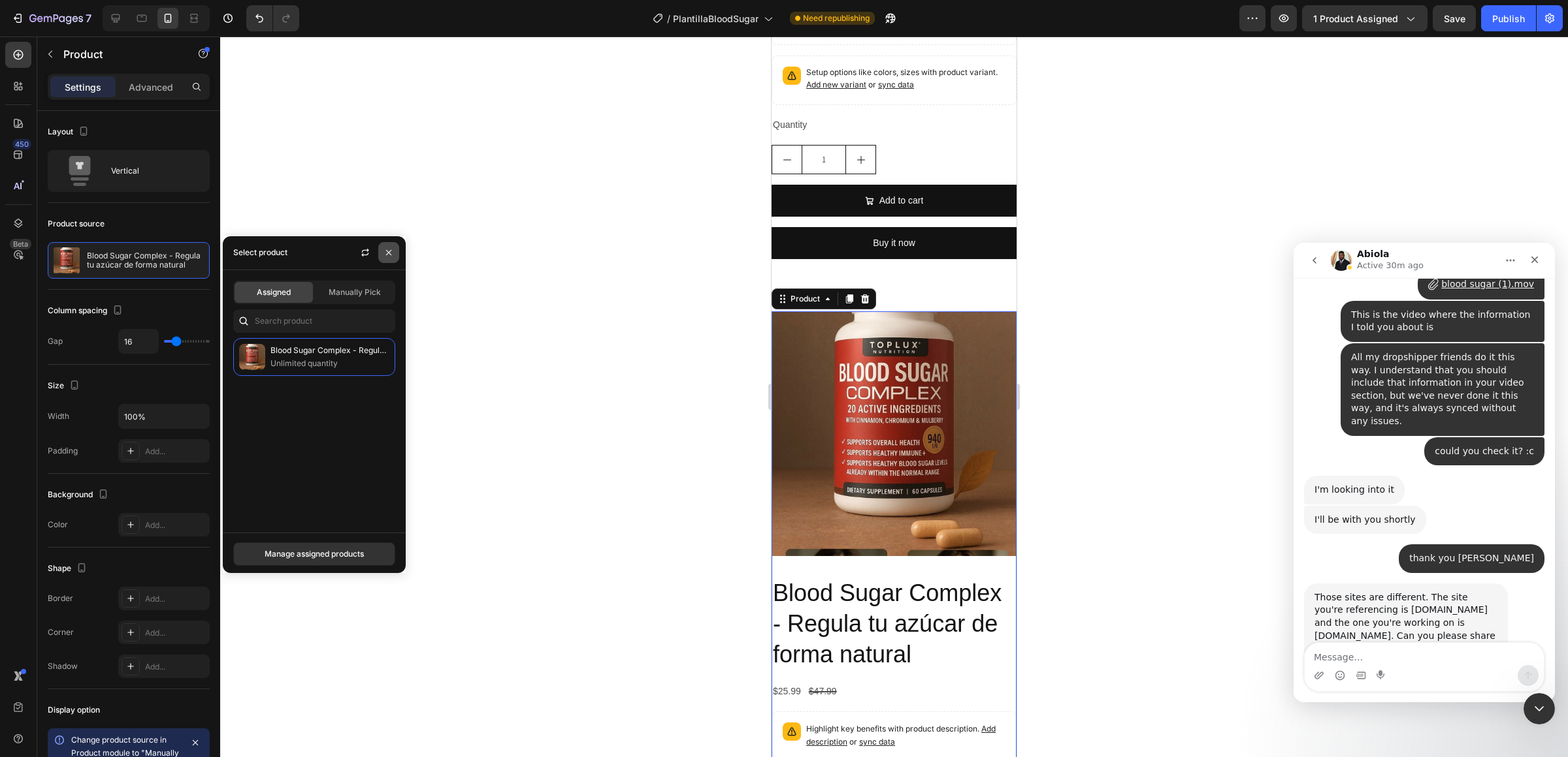
click at [388, 252] on icon "button" at bounding box center [389, 252] width 5 height 5
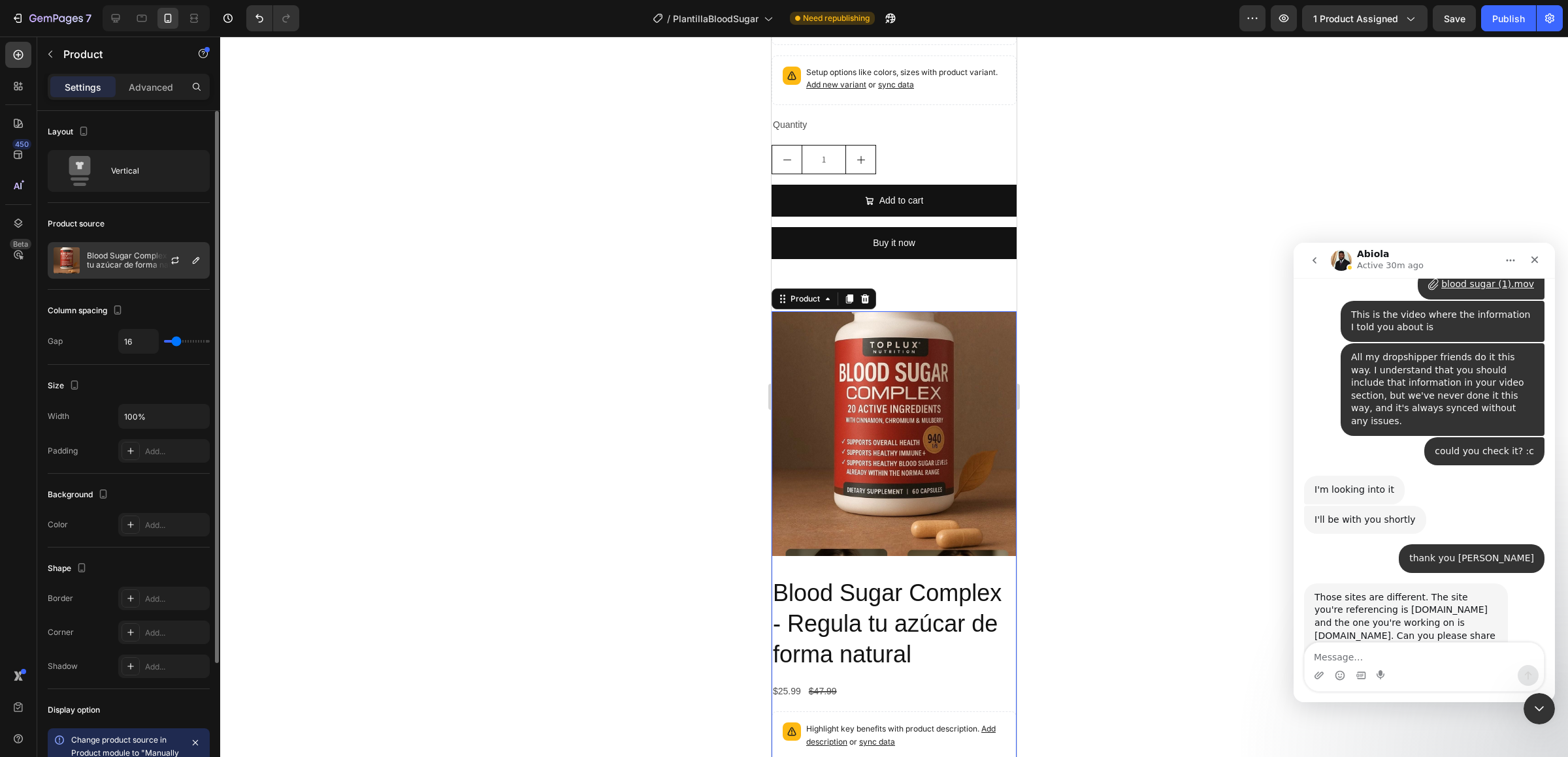
click at [147, 262] on p "Blood Sugar Complex - Regula tu azúcar de forma natural" at bounding box center [145, 261] width 117 height 18
click at [194, 262] on icon "button" at bounding box center [196, 261] width 7 height 7
click at [1320, 22] on span "1 product assigned" at bounding box center [1356, 18] width 85 height 14
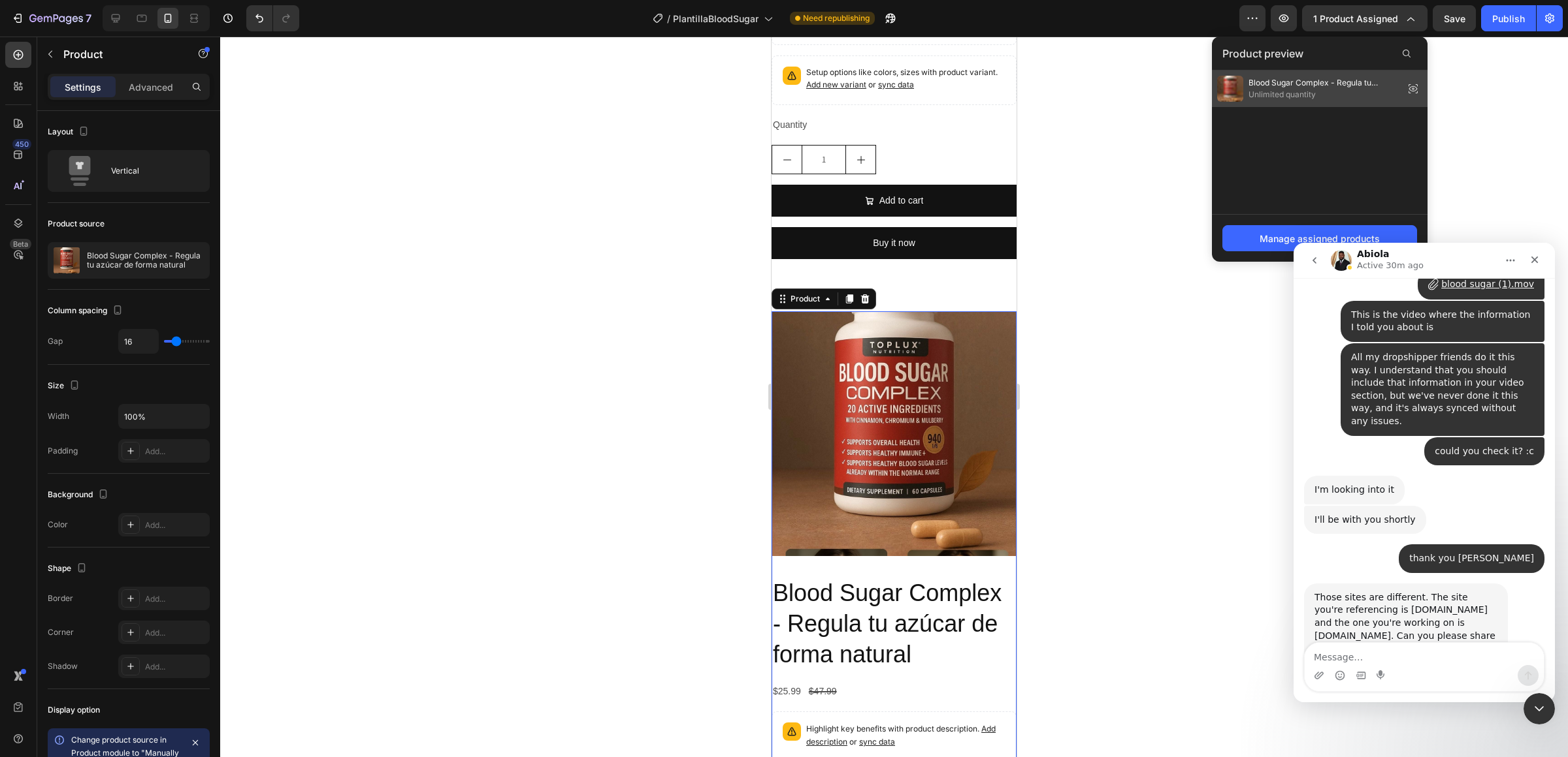
click at [1294, 89] on span "Unlimited quantity" at bounding box center [1323, 94] width 150 height 11
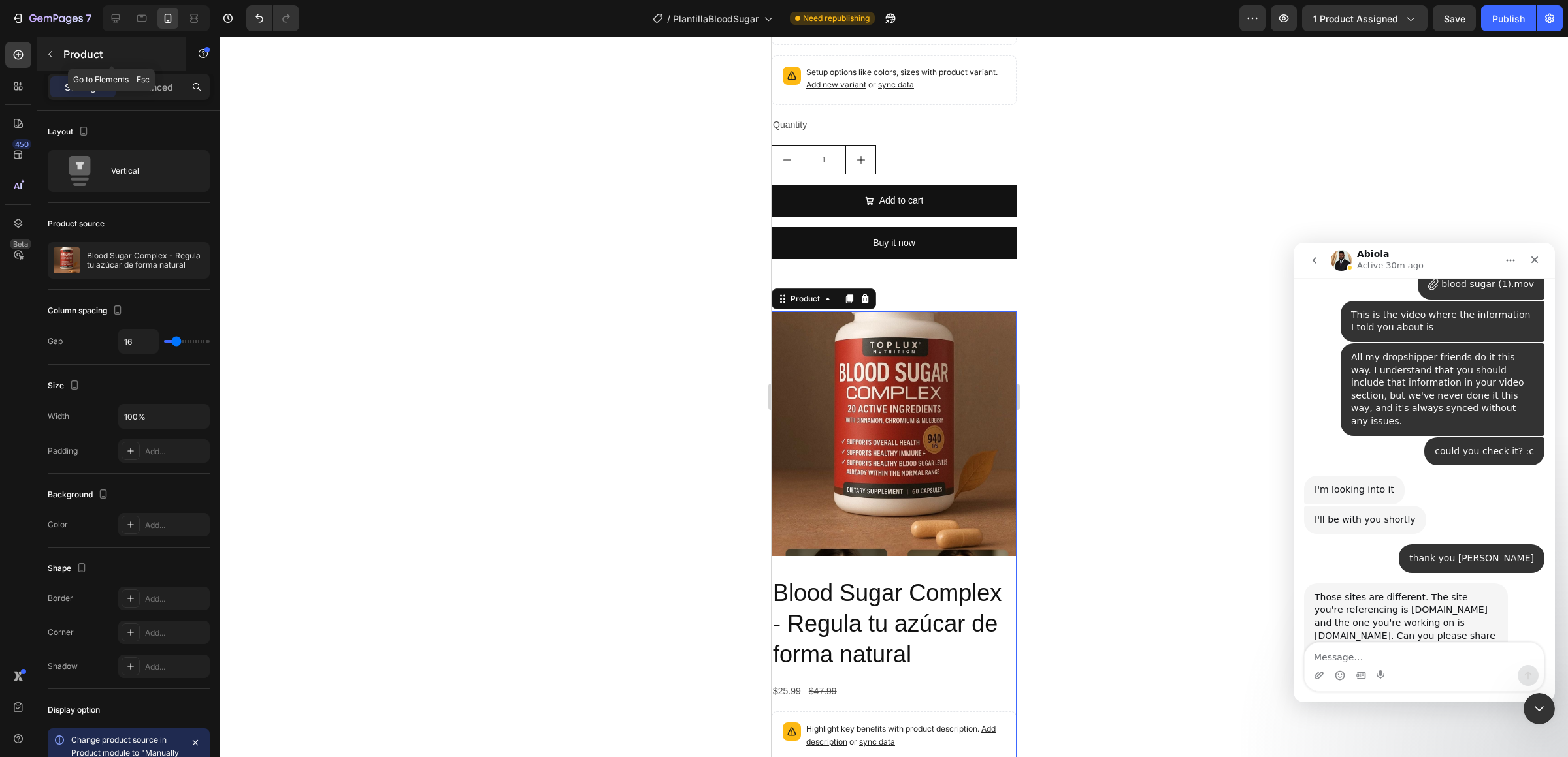
click at [64, 39] on div "Product" at bounding box center [111, 53] width 149 height 34
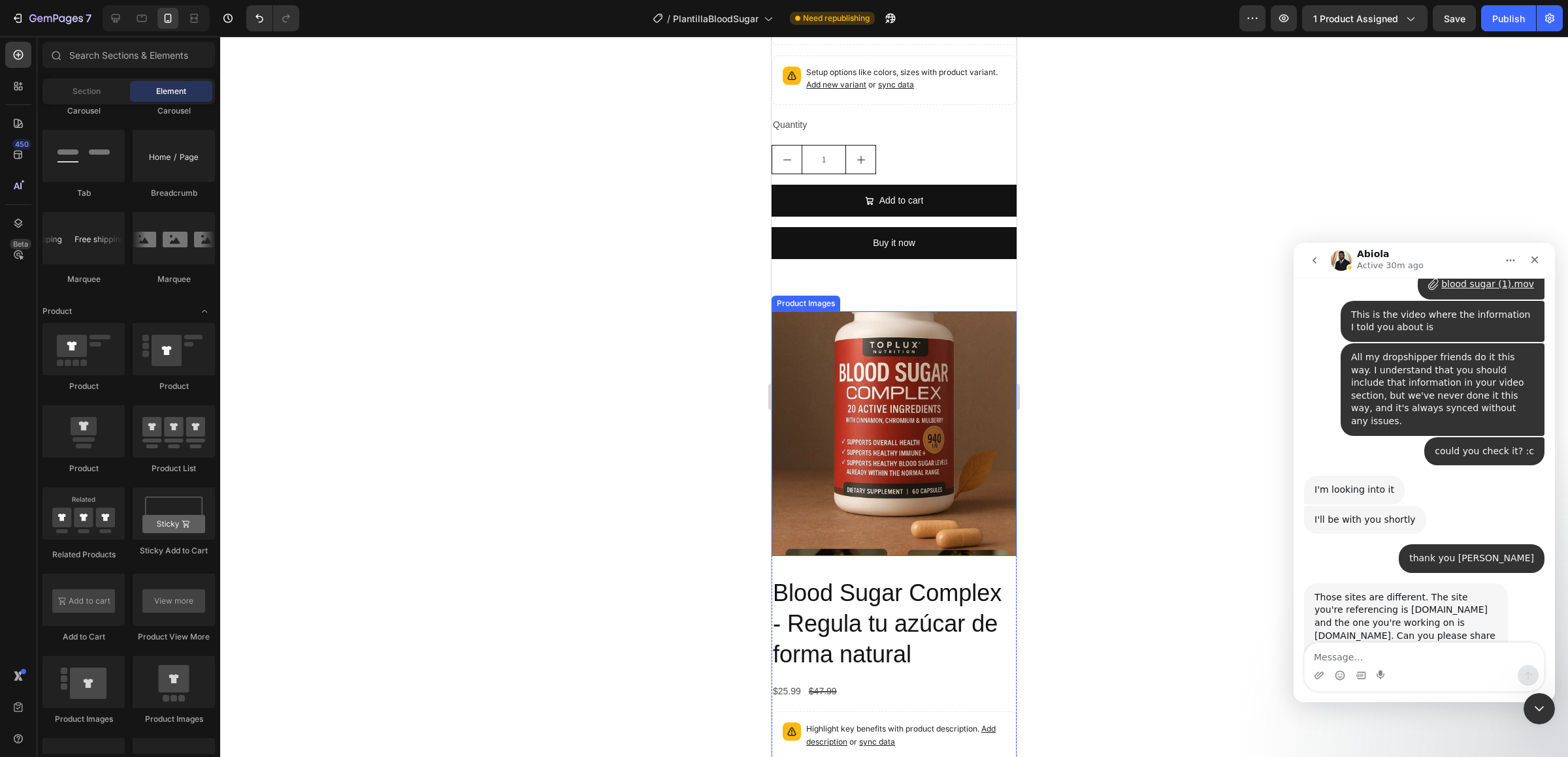
click at [927, 335] on img at bounding box center [893, 433] width 245 height 245
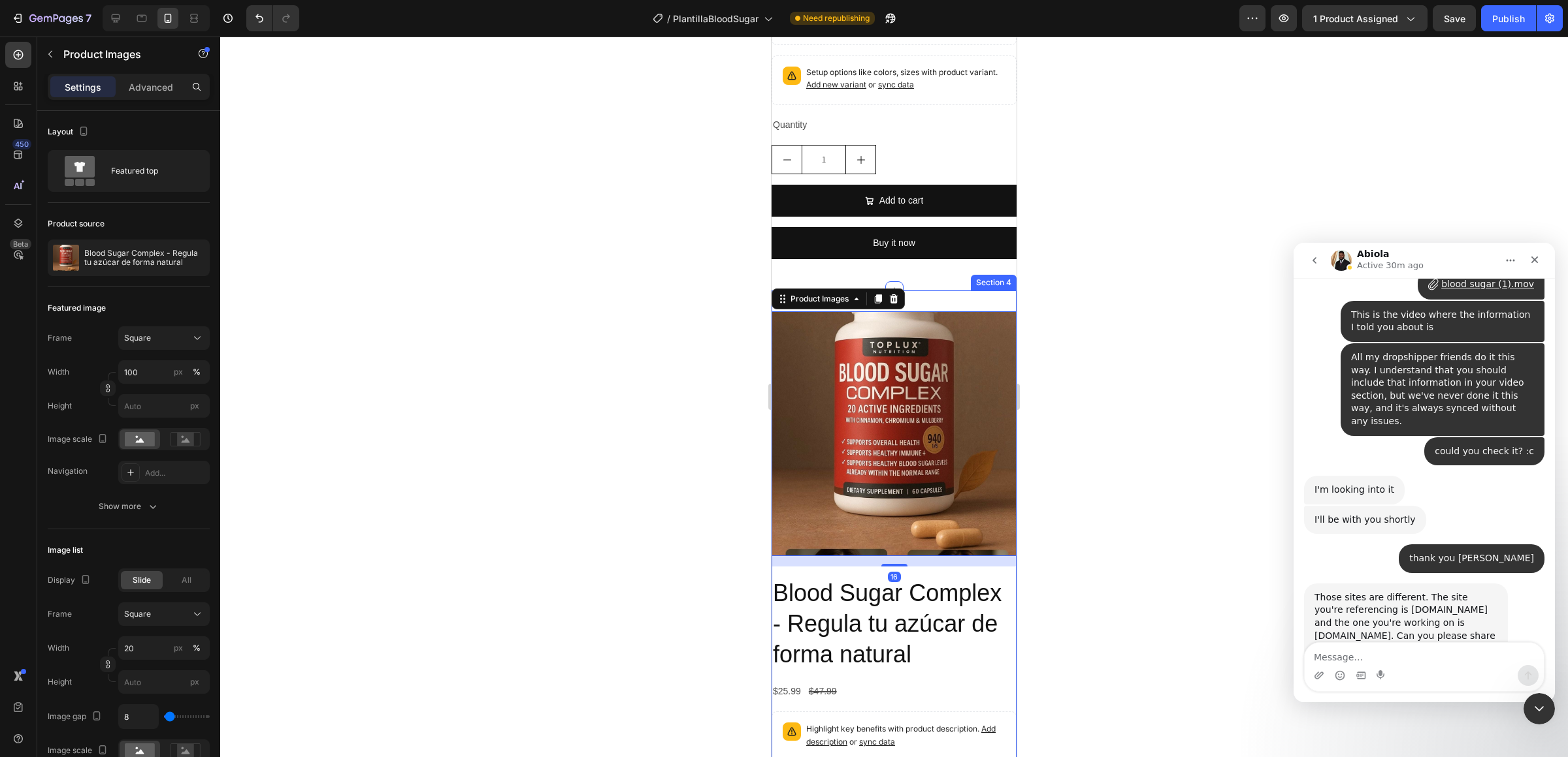
click at [923, 301] on div "Product Images 16 Blood Sugar Complex - Regula tu azúcar de forma natural Produ…" at bounding box center [893, 650] width 245 height 718
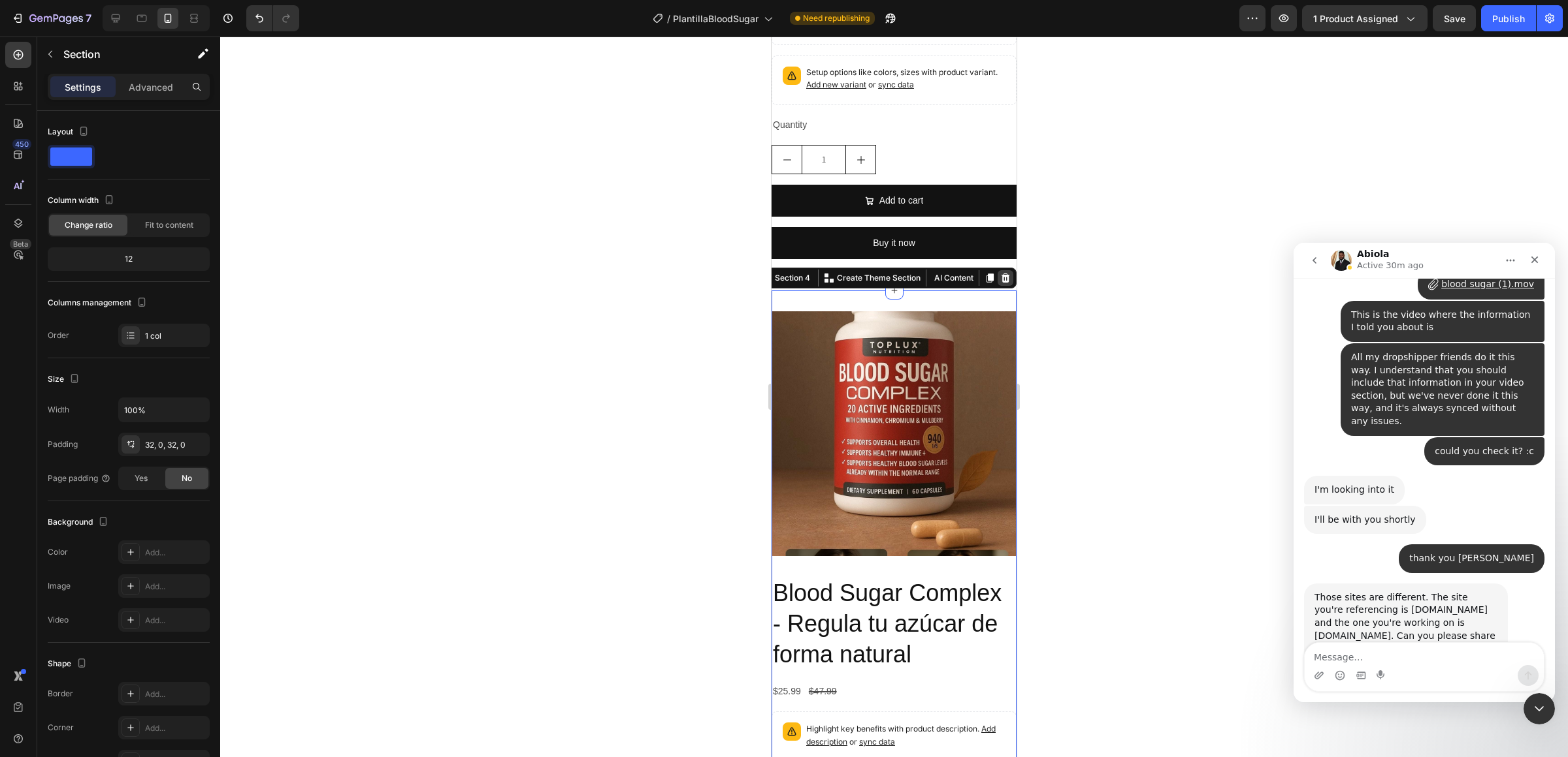
click at [1010, 274] on icon at bounding box center [1005, 278] width 11 height 11
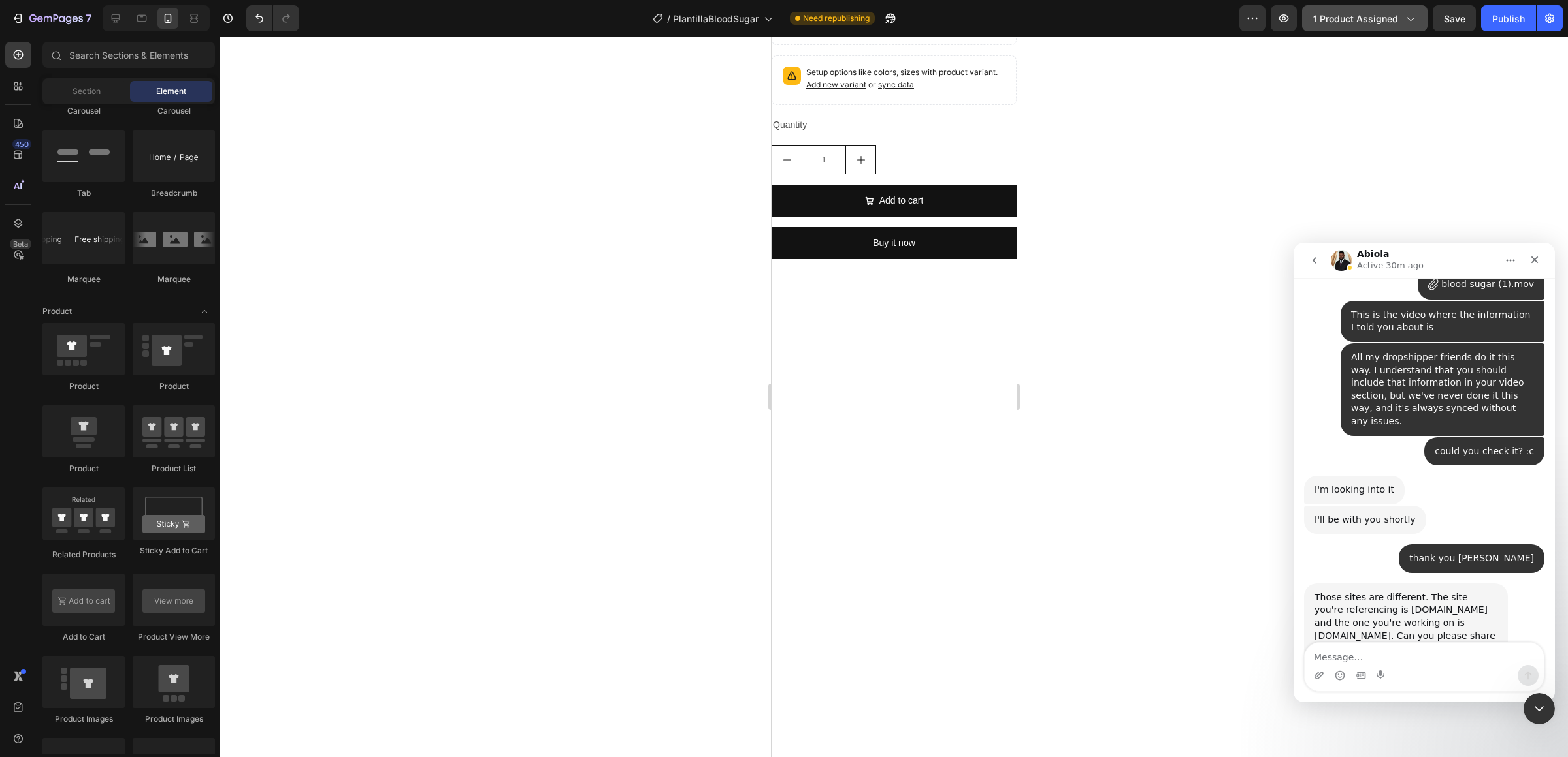
click at [1384, 11] on span "1 product assigned" at bounding box center [1356, 18] width 85 height 14
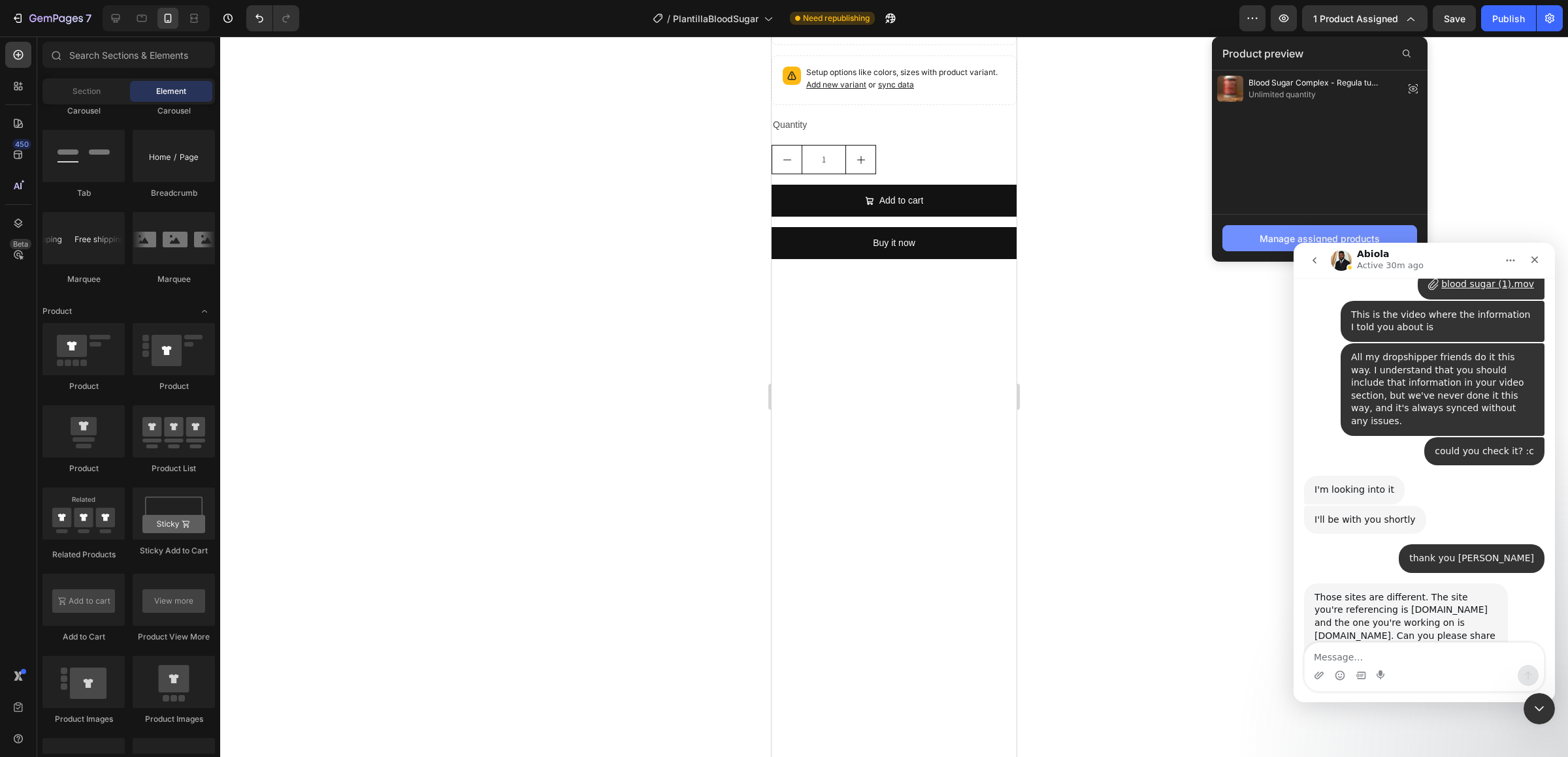
click at [1339, 230] on button "Manage assigned products" at bounding box center [1319, 238] width 194 height 26
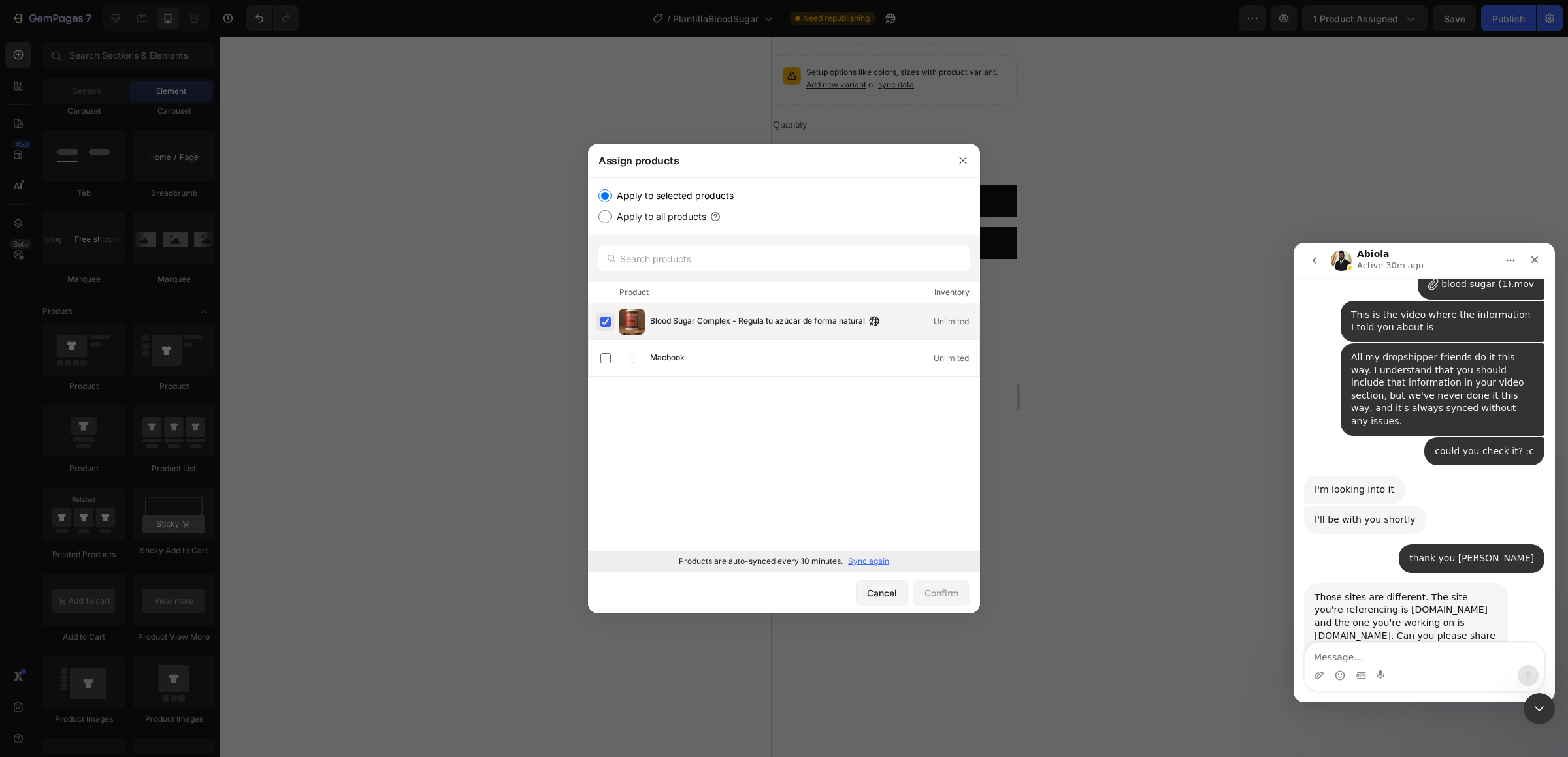
click at [604, 316] on label at bounding box center [605, 321] width 11 height 11
click at [925, 587] on div "Confirm" at bounding box center [941, 593] width 34 height 14
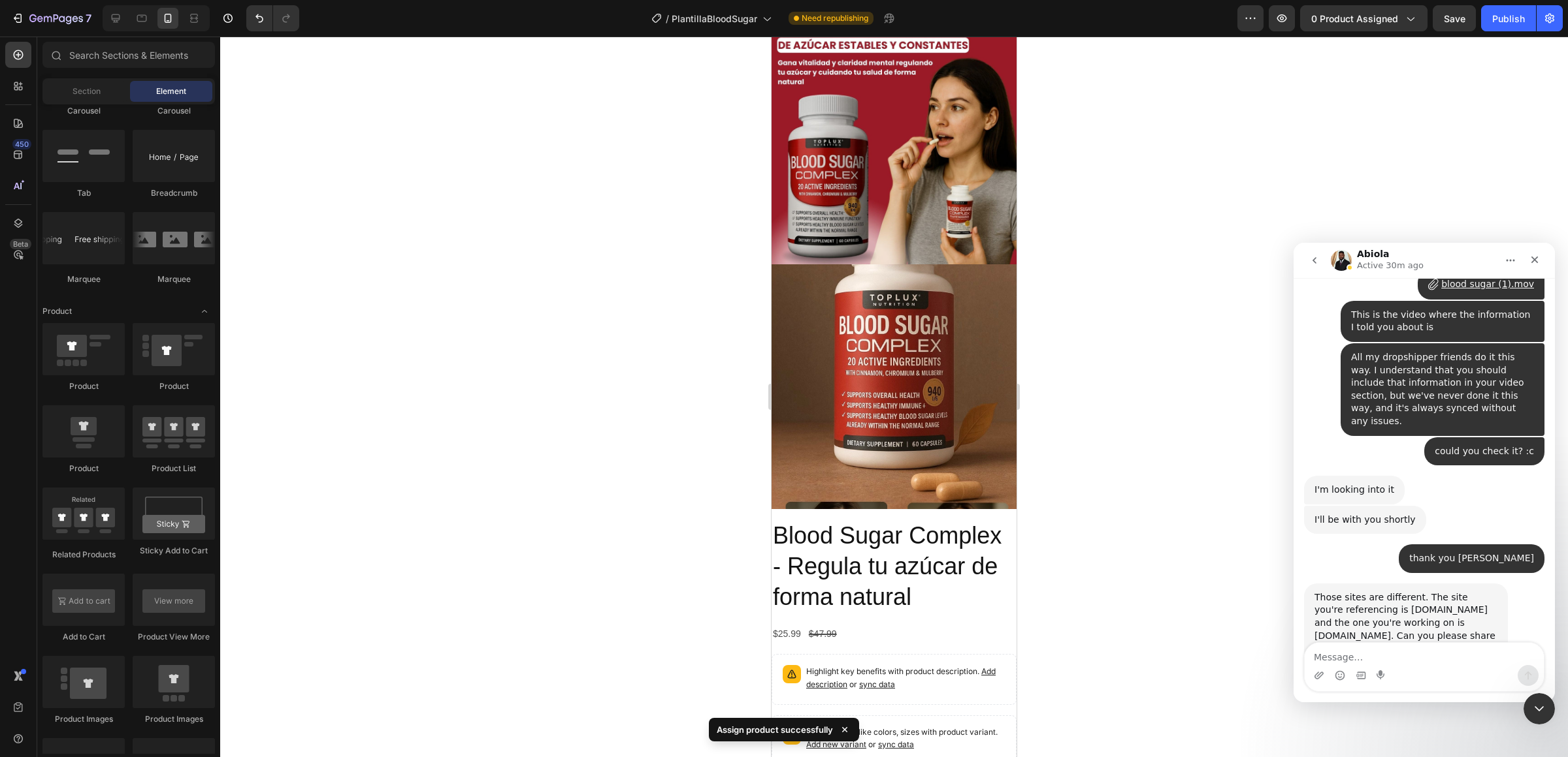
scroll to position [836, 0]
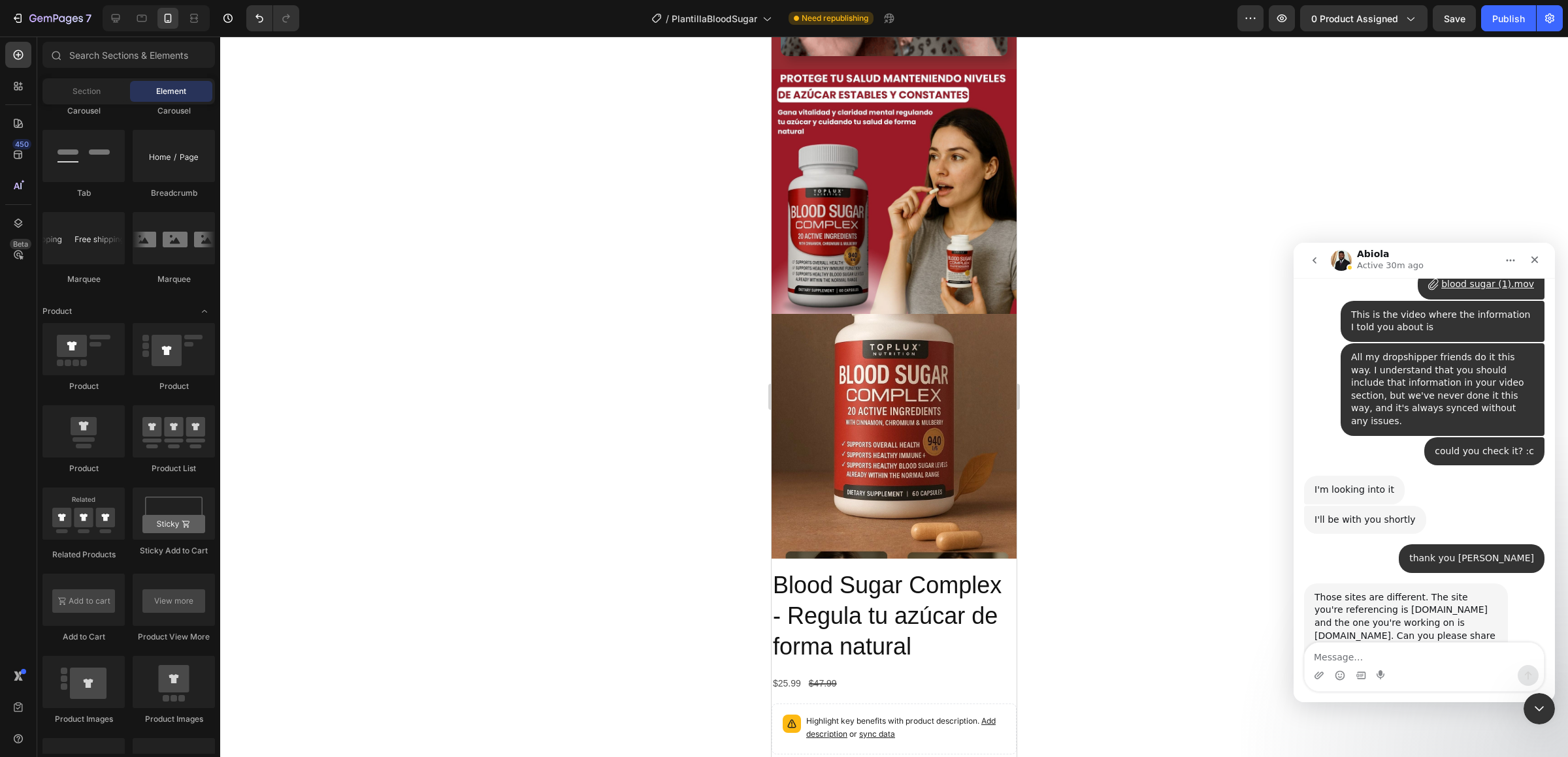
click at [1321, 265] on button "go back" at bounding box center [1314, 261] width 25 height 25
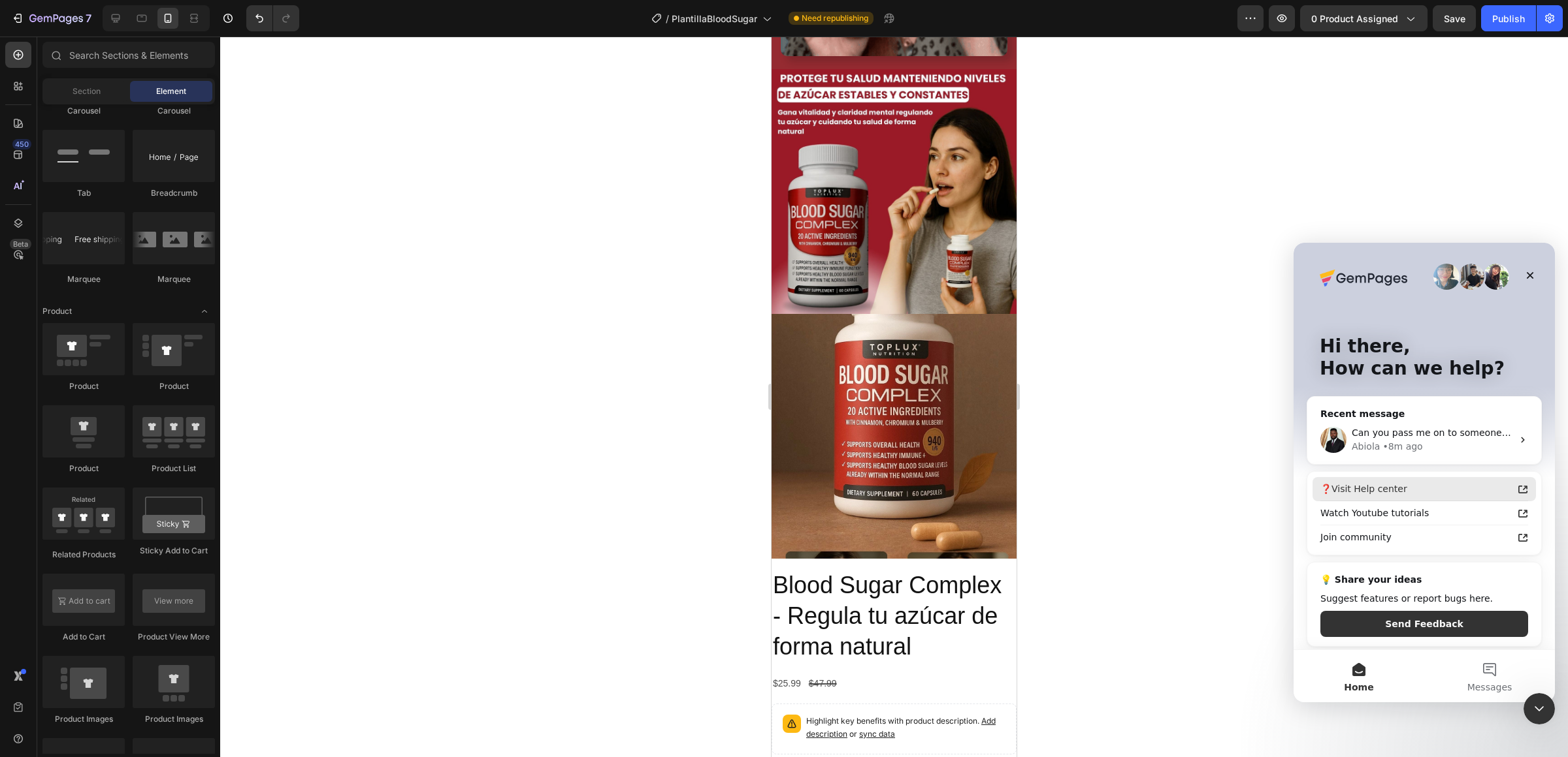
click at [1495, 478] on div "❓Visit Help center" at bounding box center [1424, 489] width 224 height 24
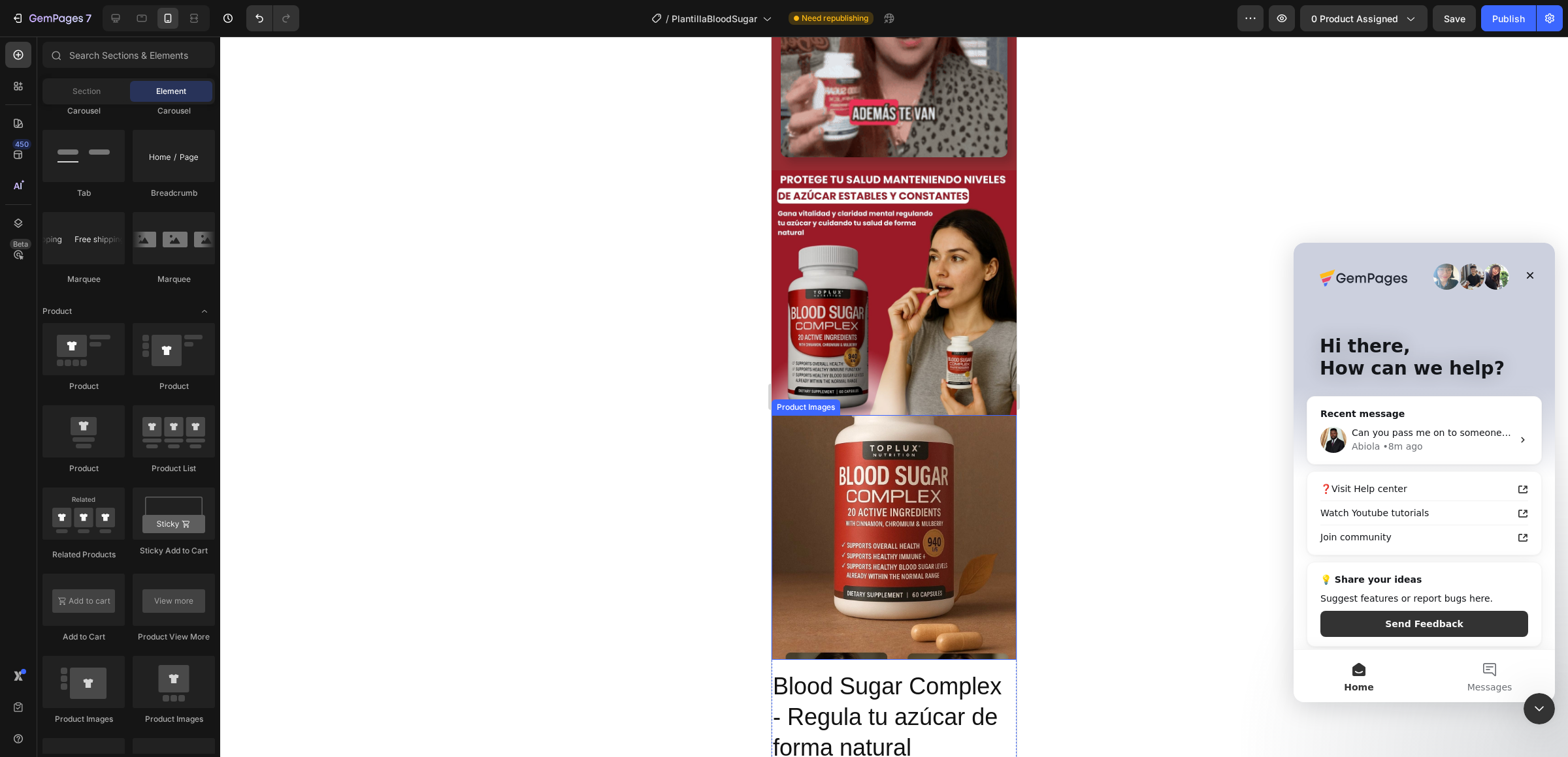
scroll to position [723, 0]
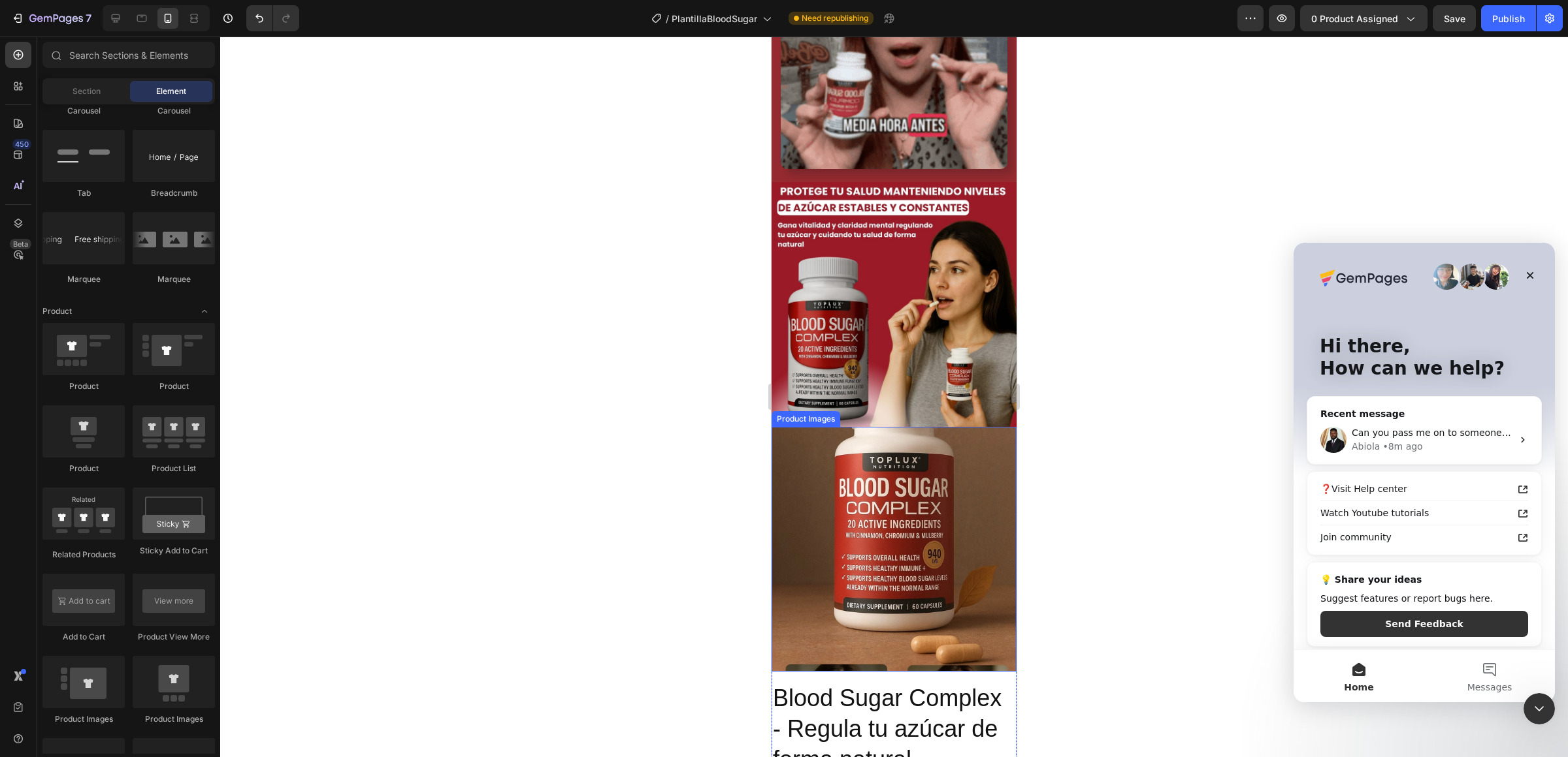
click at [871, 479] on img at bounding box center [893, 549] width 245 height 245
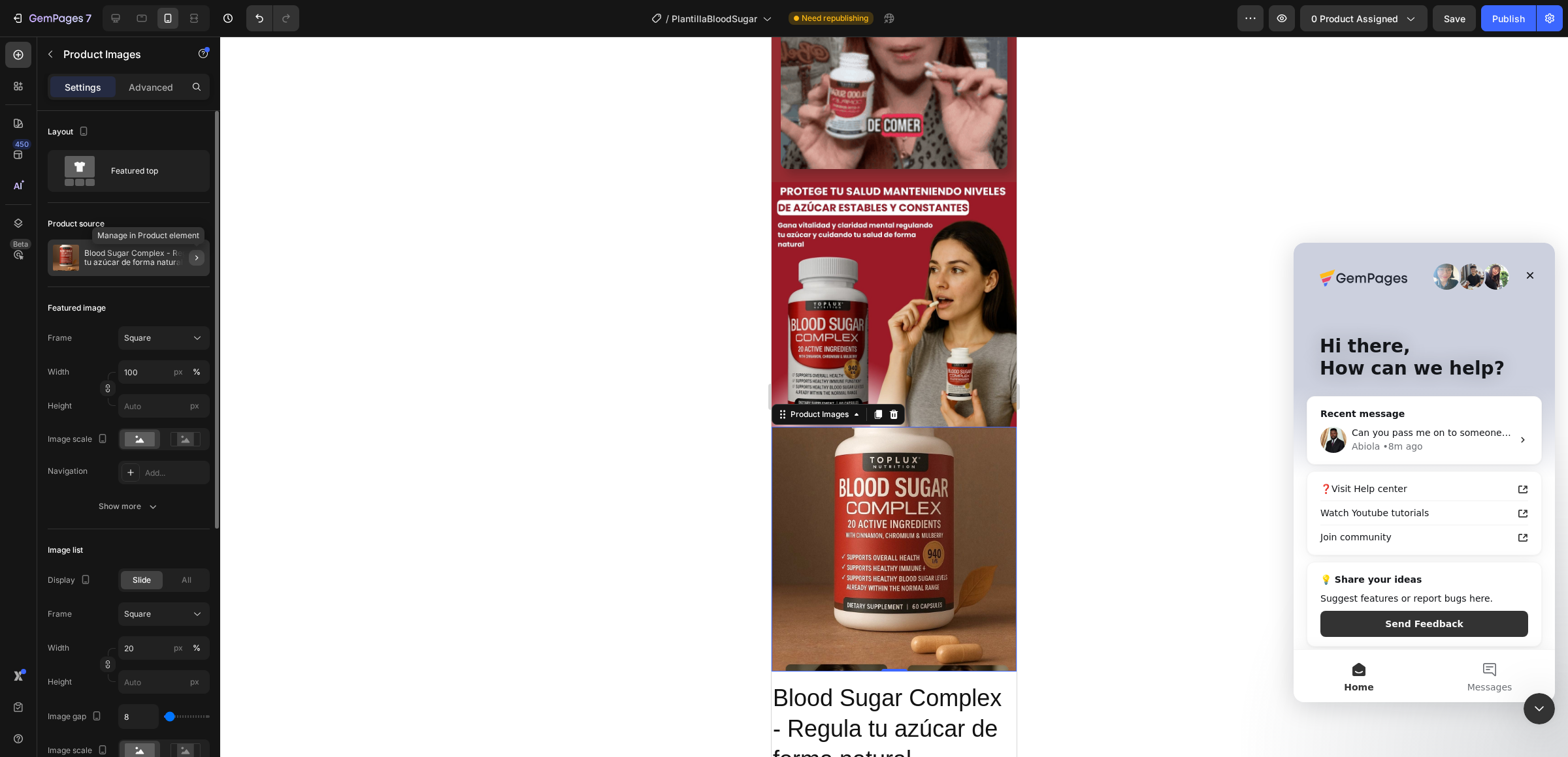
click at [189, 256] on button "button" at bounding box center [196, 257] width 16 height 16
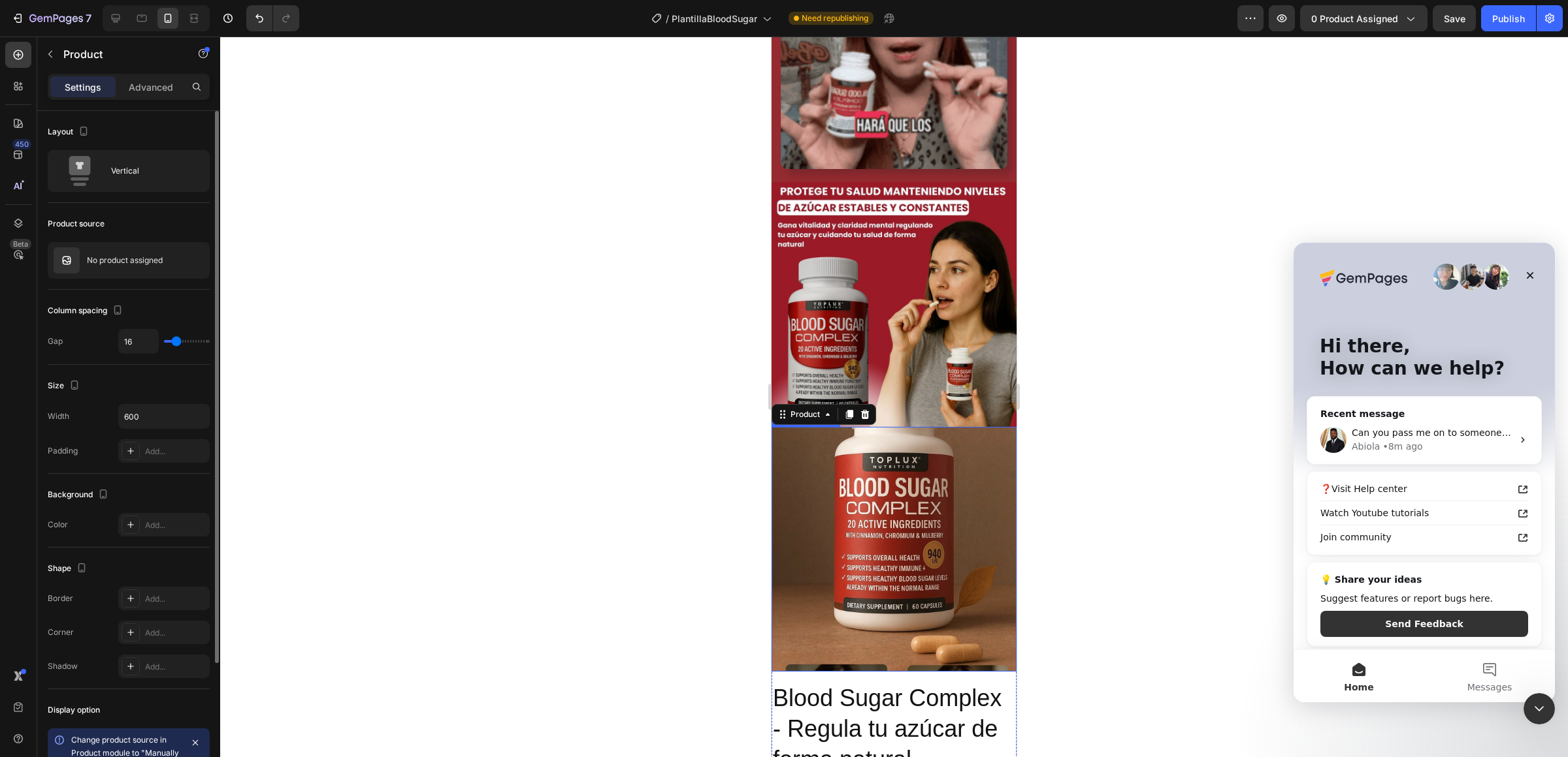
click at [941, 487] on img at bounding box center [893, 549] width 245 height 245
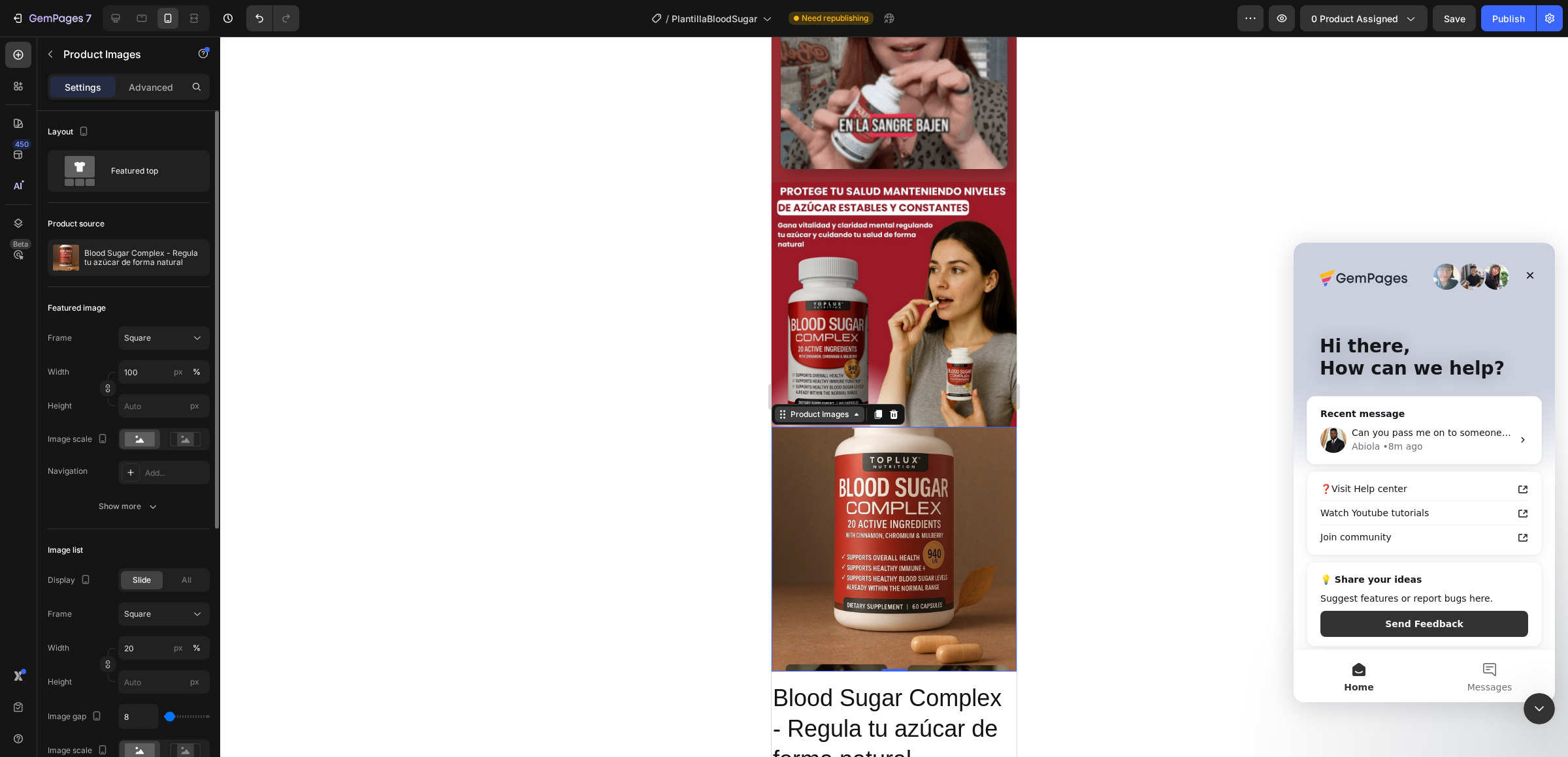
click at [860, 418] on icon at bounding box center [856, 415] width 11 height 11
click at [896, 521] on img at bounding box center [893, 549] width 245 height 245
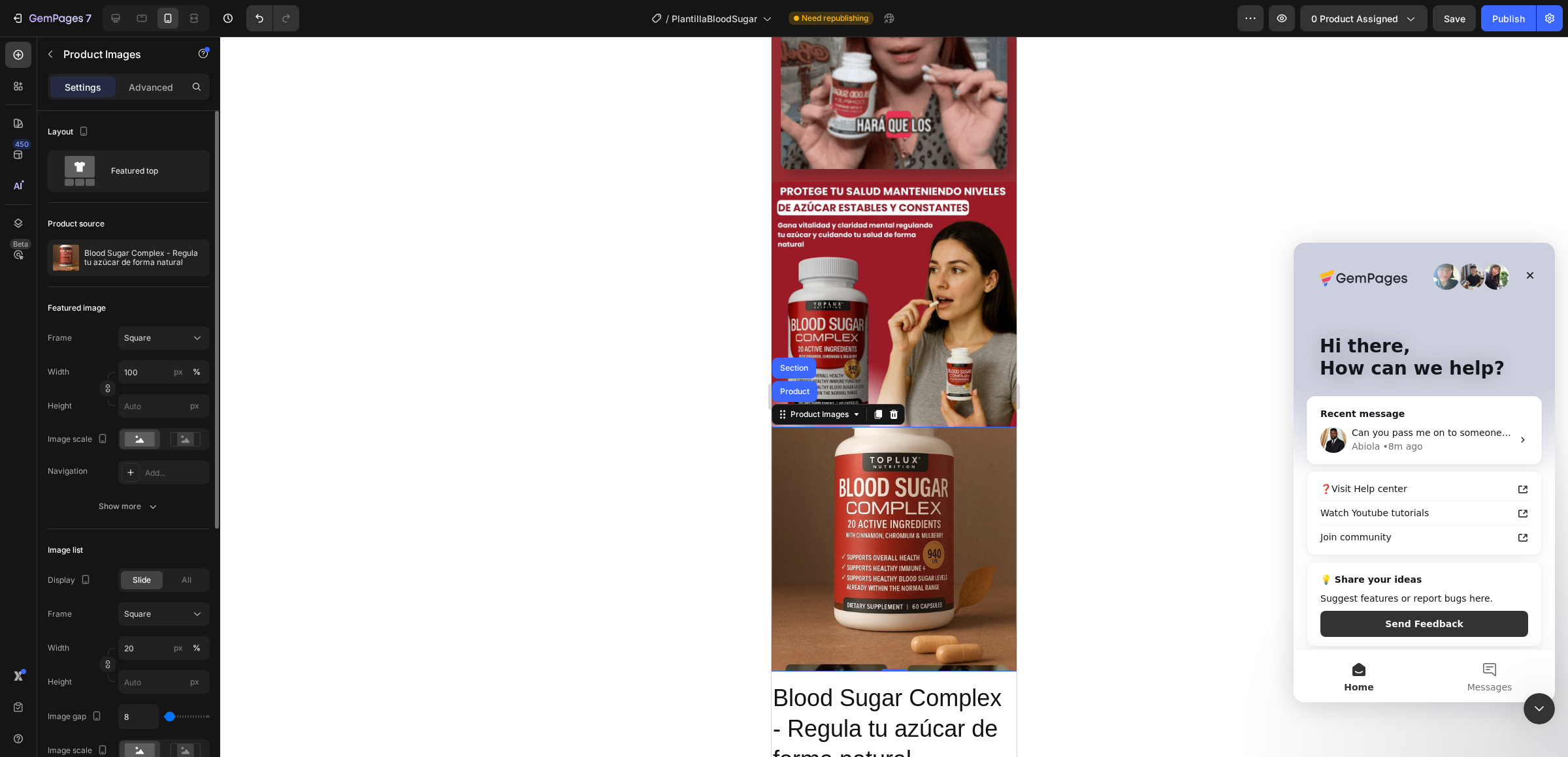
click at [896, 521] on img at bounding box center [893, 549] width 245 height 245
click at [896, 419] on div at bounding box center [893, 414] width 16 height 16
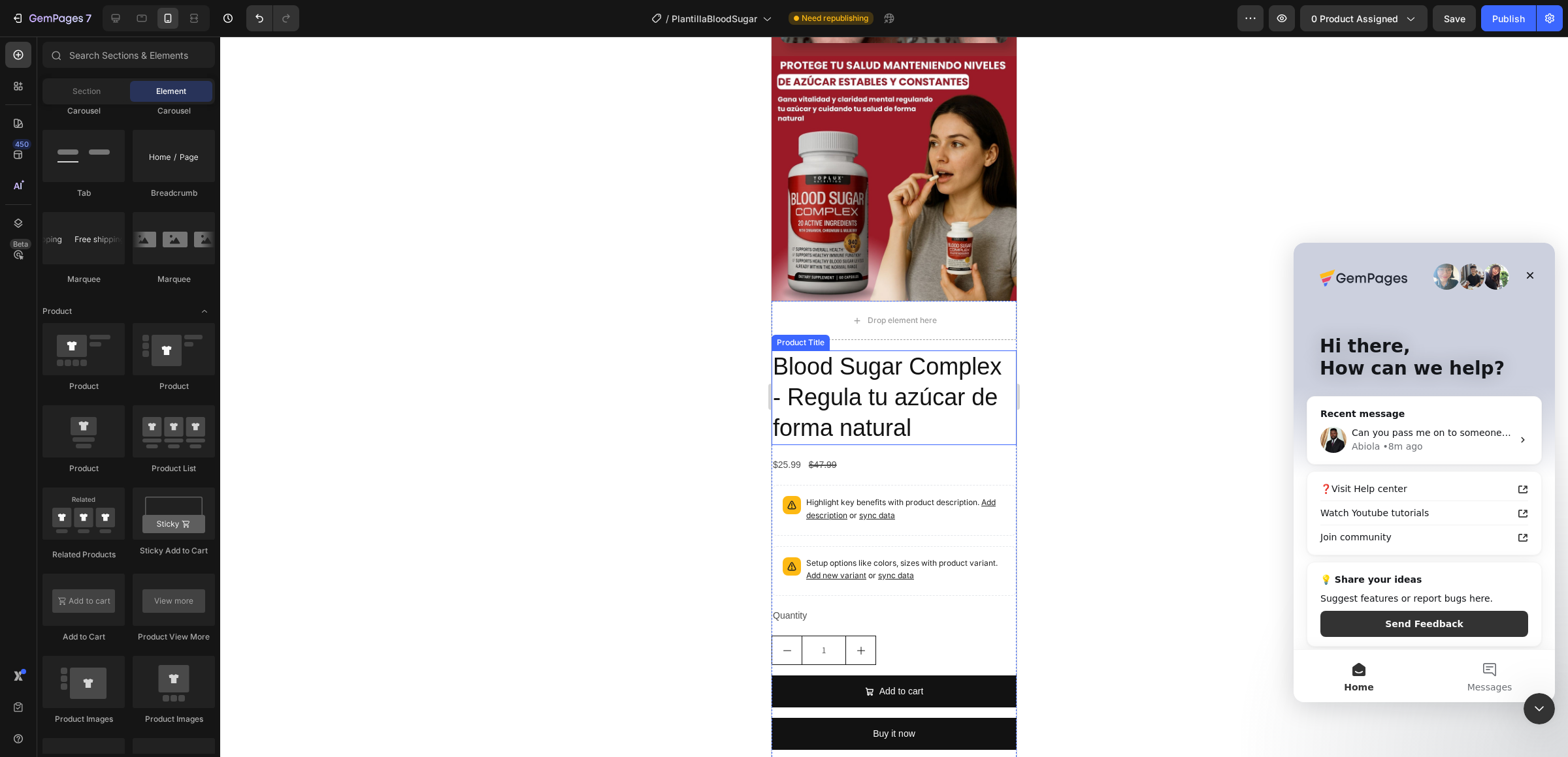
scroll to position [972, 0]
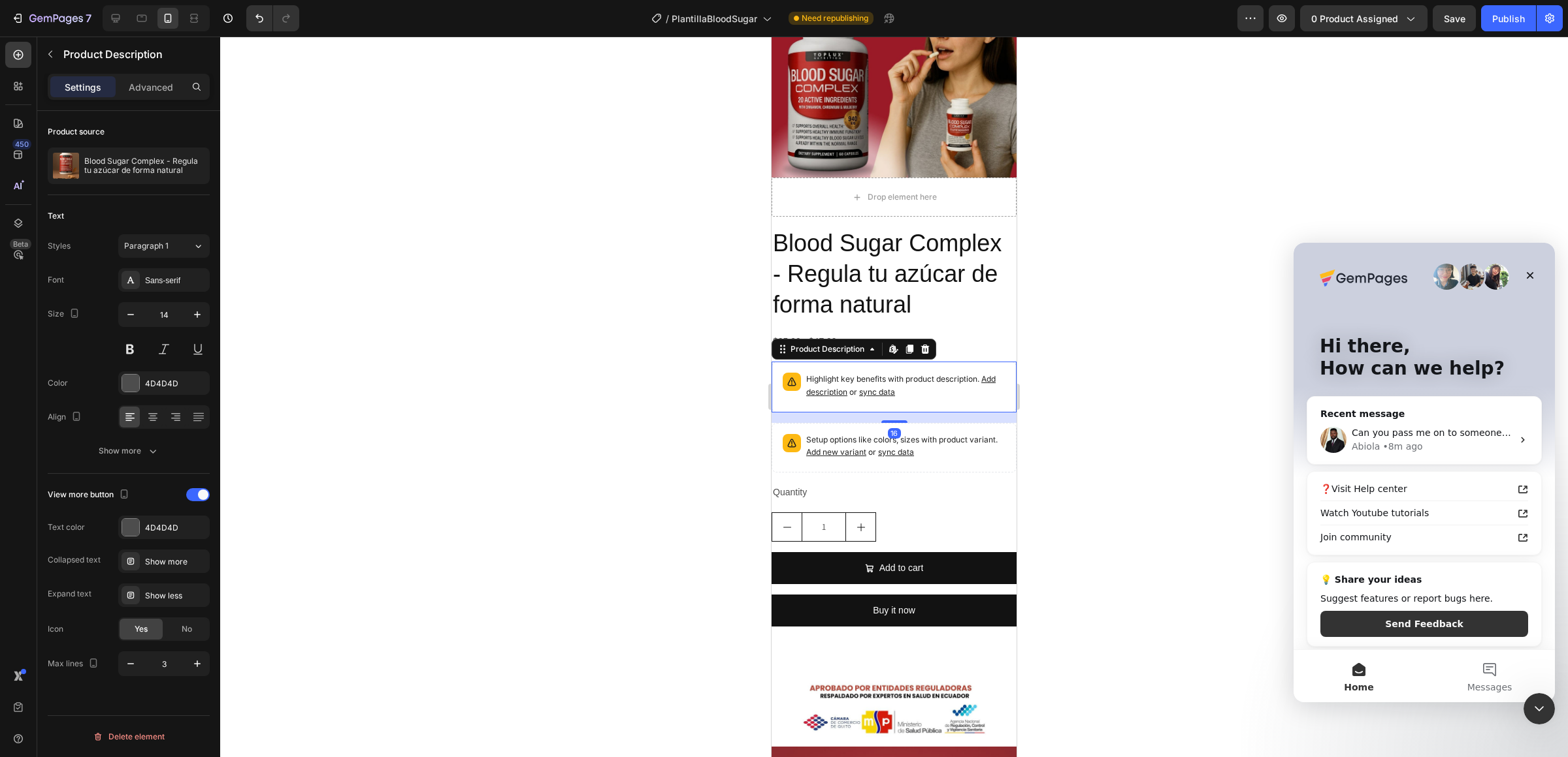
click at [962, 381] on p "Highlight key benefits with product description. Add description or sync data" at bounding box center [905, 386] width 199 height 26
click at [942, 356] on div "Blood Sugar Complex - Regula tu azúcar de forma natural Product Title $25.99 Pr…" at bounding box center [893, 432] width 245 height 410
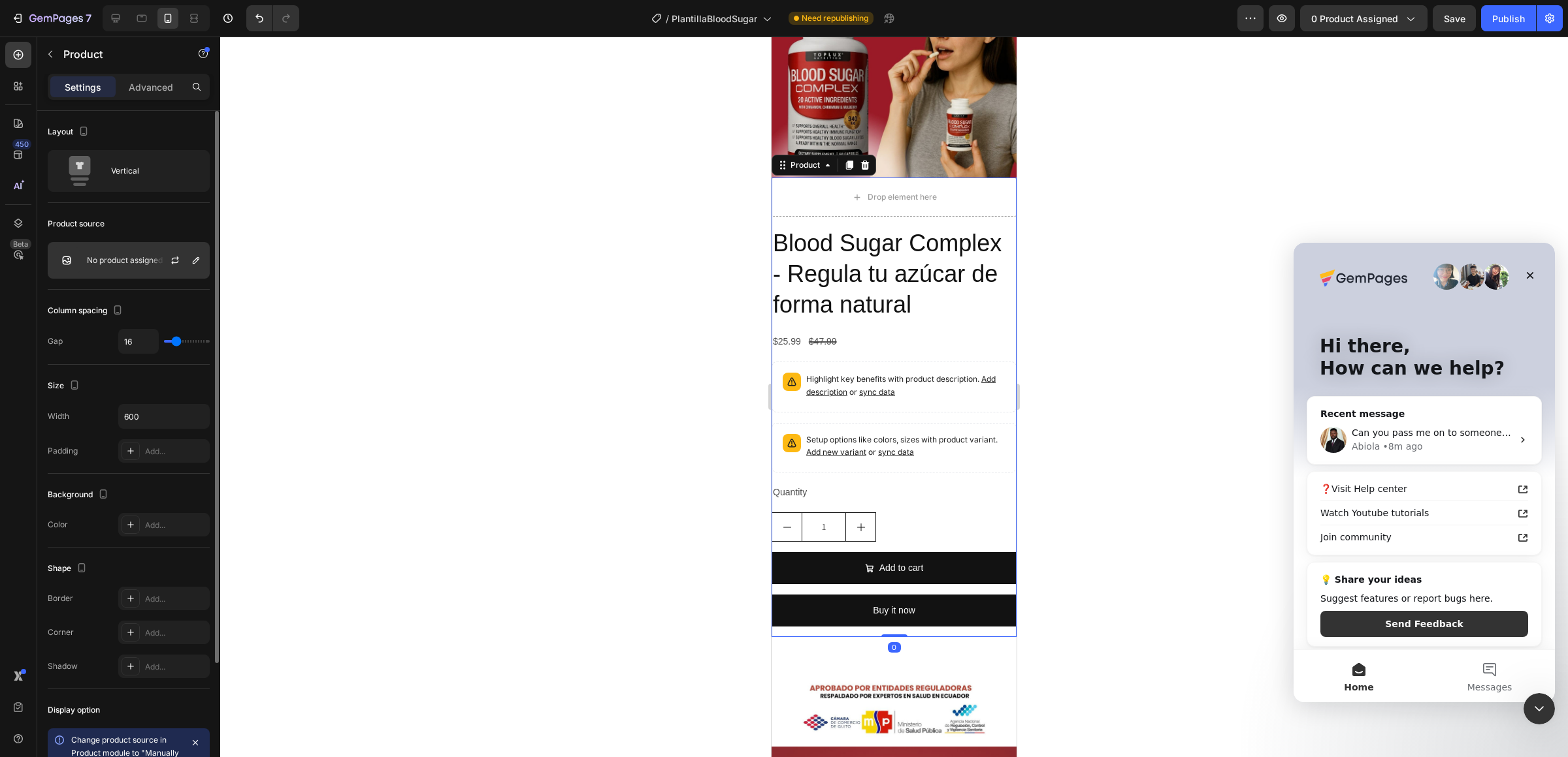
click at [157, 248] on div at bounding box center [180, 260] width 57 height 35
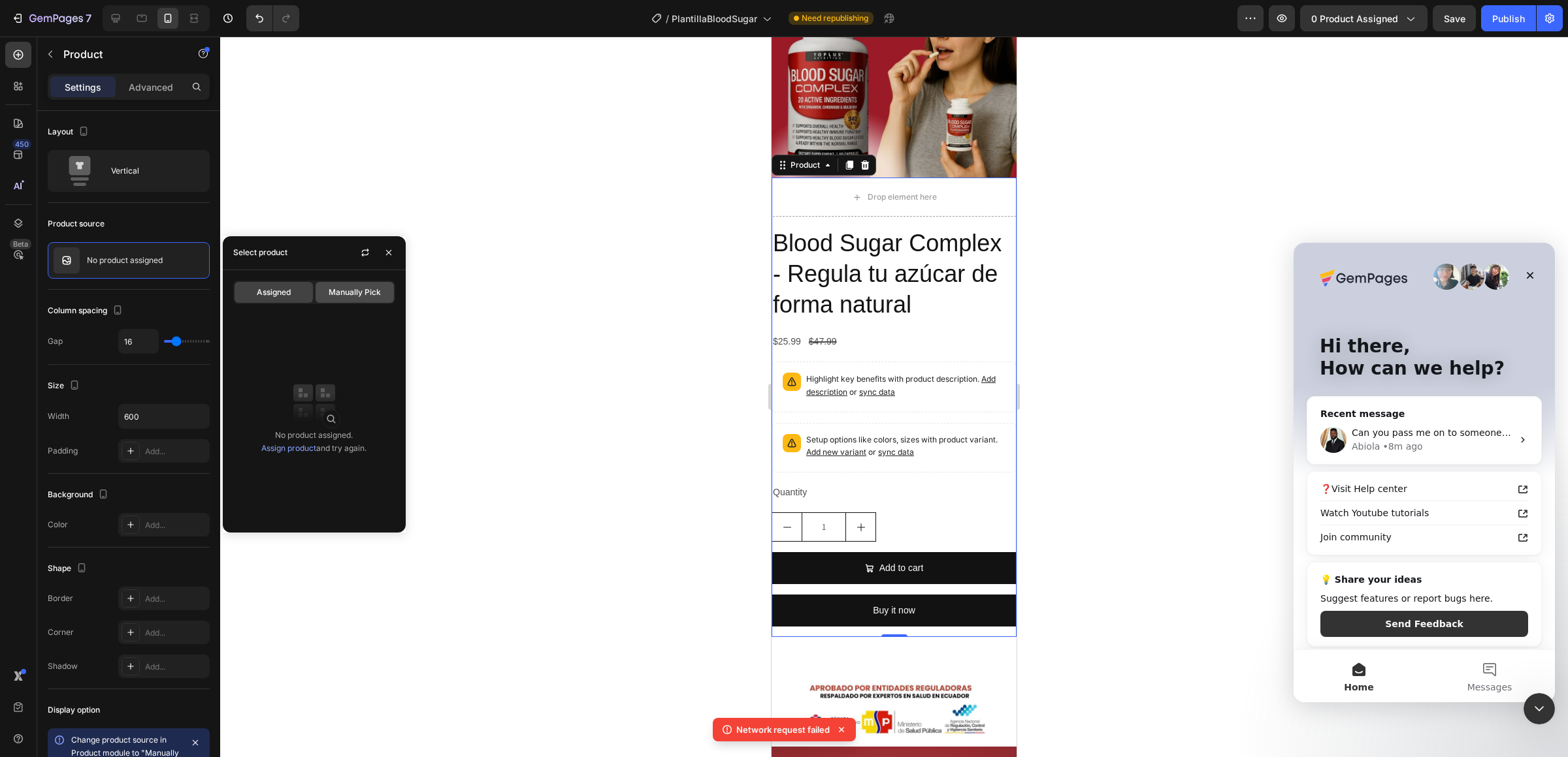
click at [384, 294] on div "Manually Pick" at bounding box center [355, 292] width 79 height 21
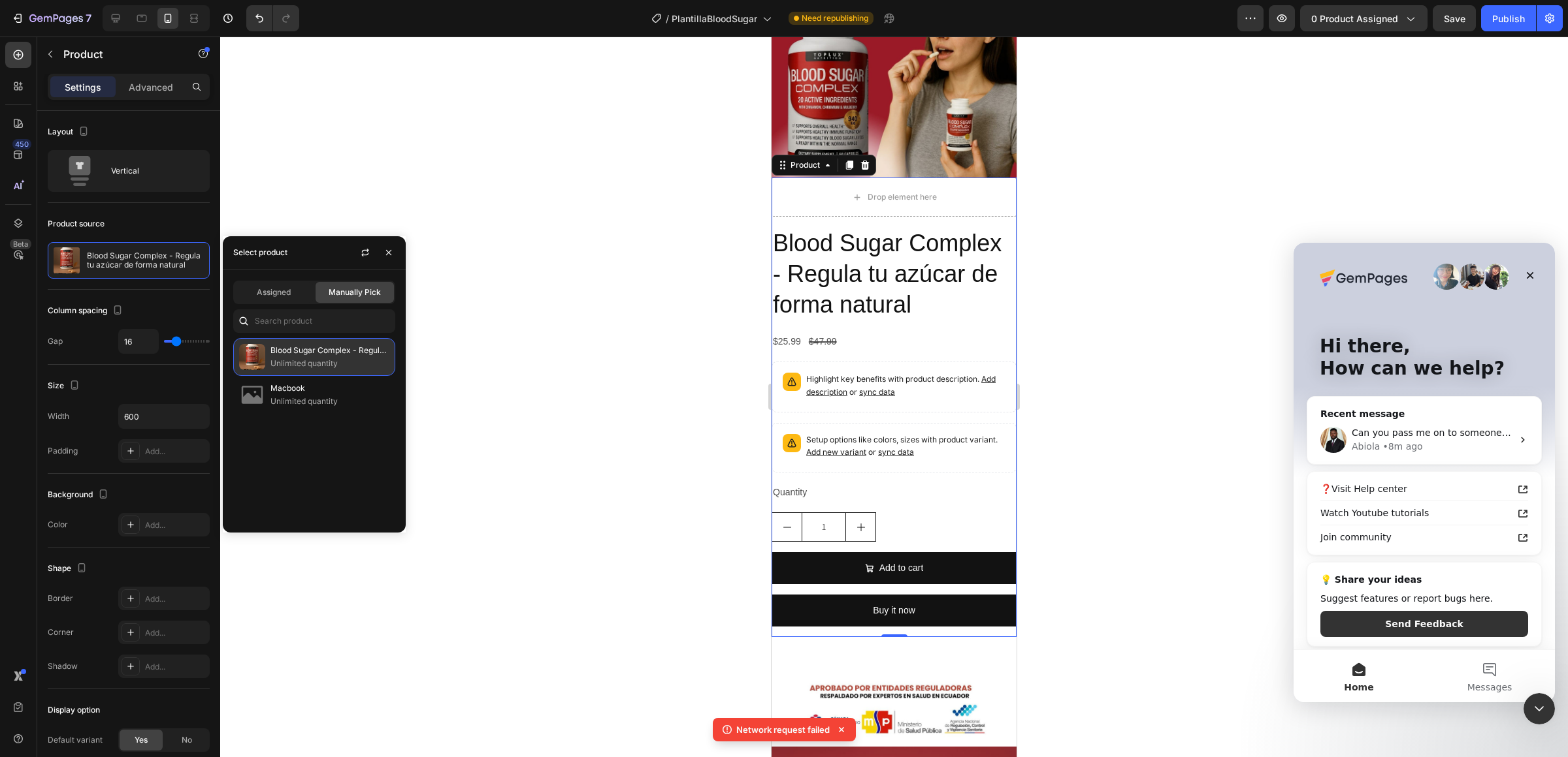
click at [278, 352] on p "Blood Sugar Complex - Regula tu azúcar de forma natural" at bounding box center [330, 351] width 119 height 13
click at [287, 357] on p "Unlimited quantity" at bounding box center [330, 364] width 119 height 13
click at [262, 360] on img at bounding box center [252, 357] width 26 height 26
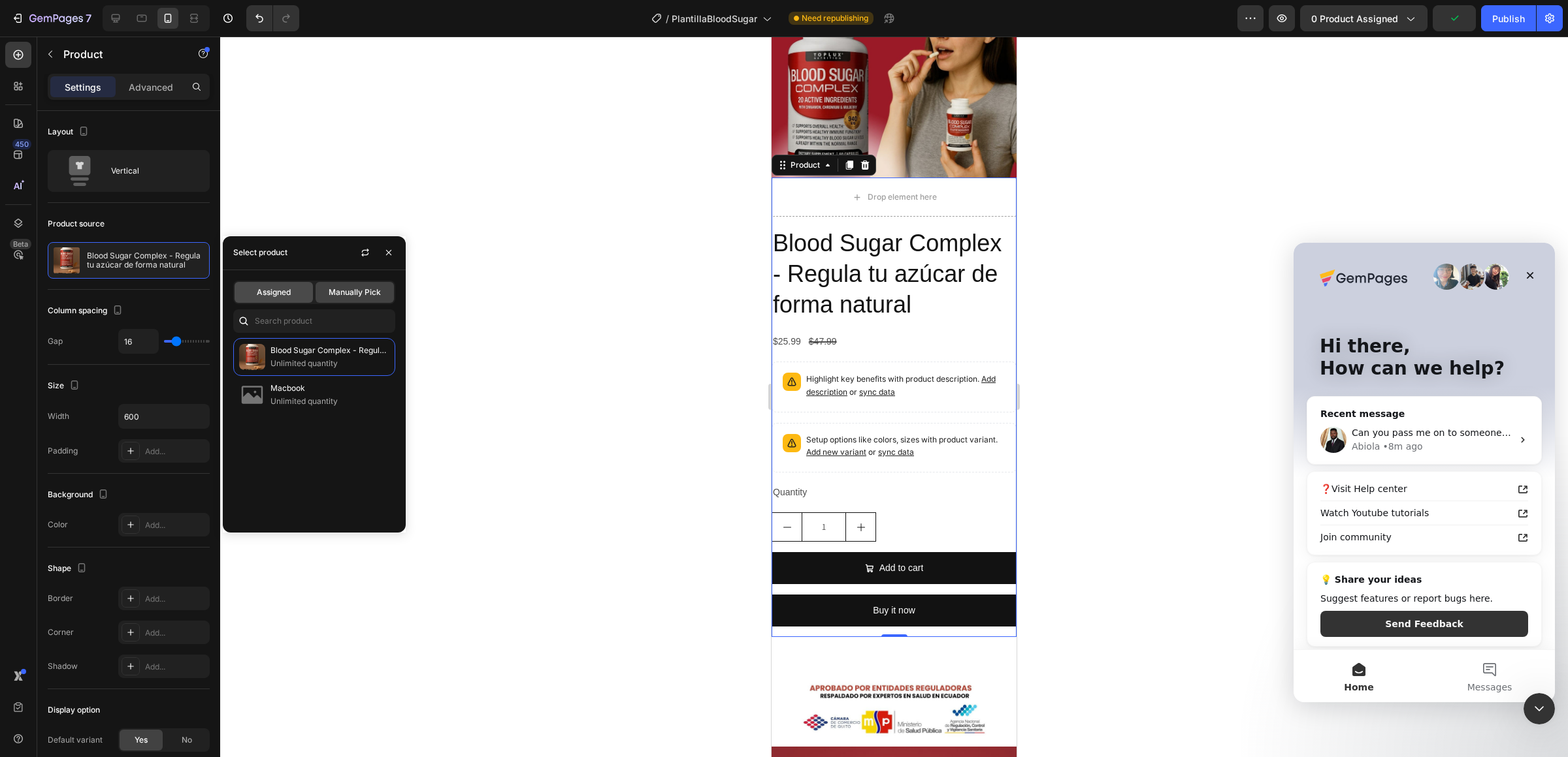
click at [294, 290] on div "Assigned" at bounding box center [274, 292] width 79 height 21
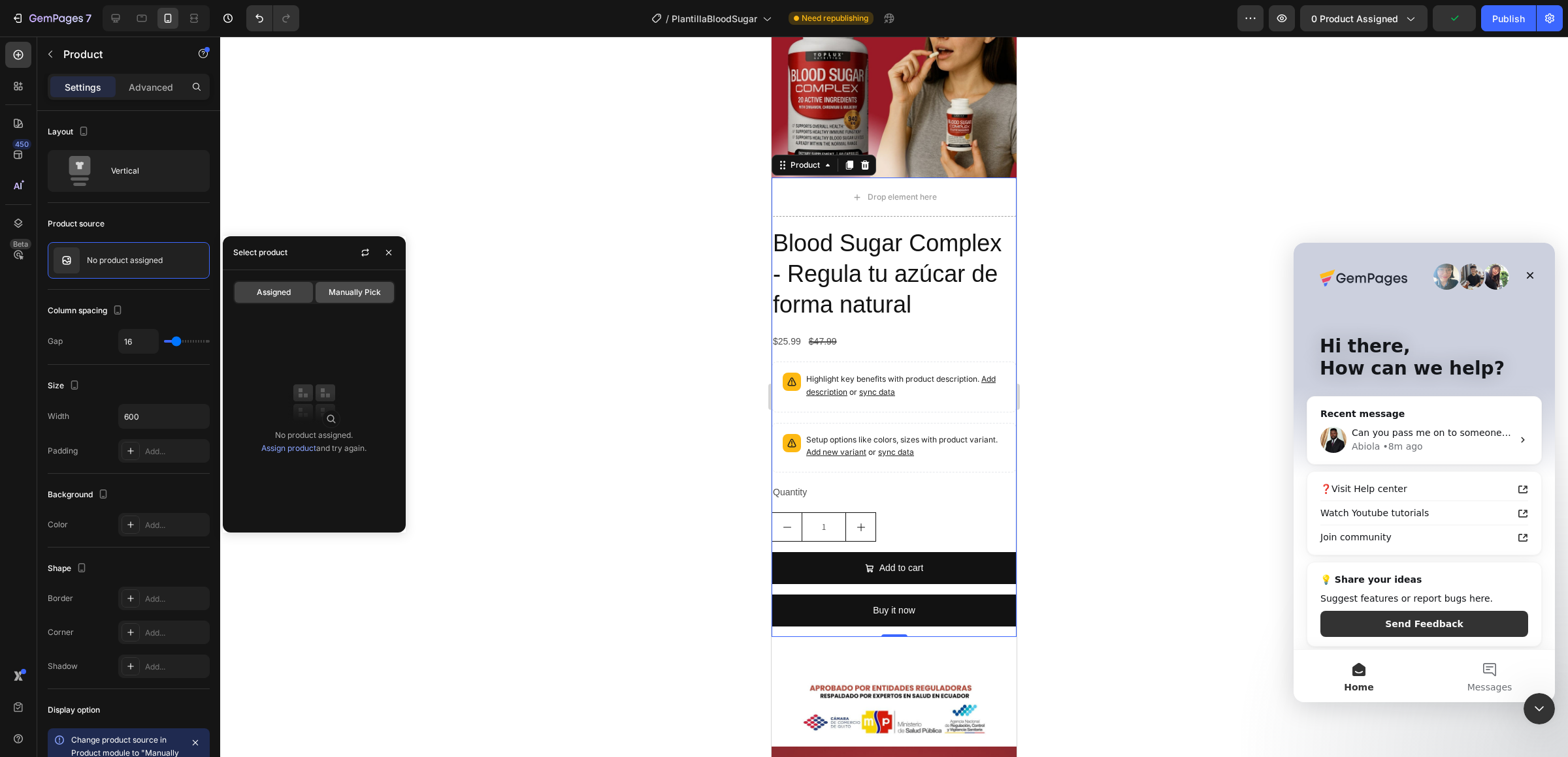
click at [325, 292] on div "Manually Pick" at bounding box center [355, 292] width 79 height 21
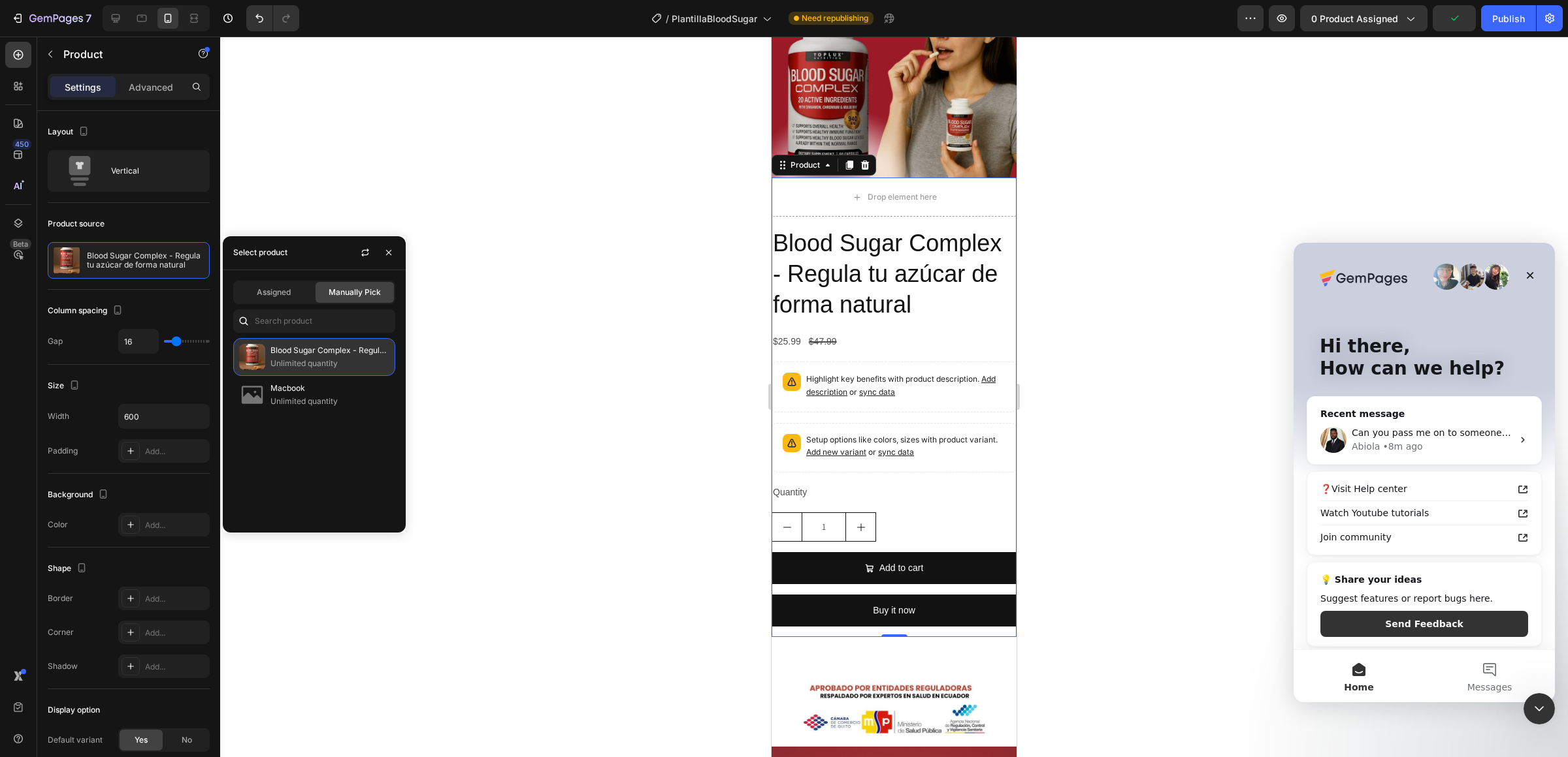
click at [248, 353] on img at bounding box center [252, 357] width 26 height 26
click at [165, 227] on div "Product source" at bounding box center [129, 224] width 162 height 21
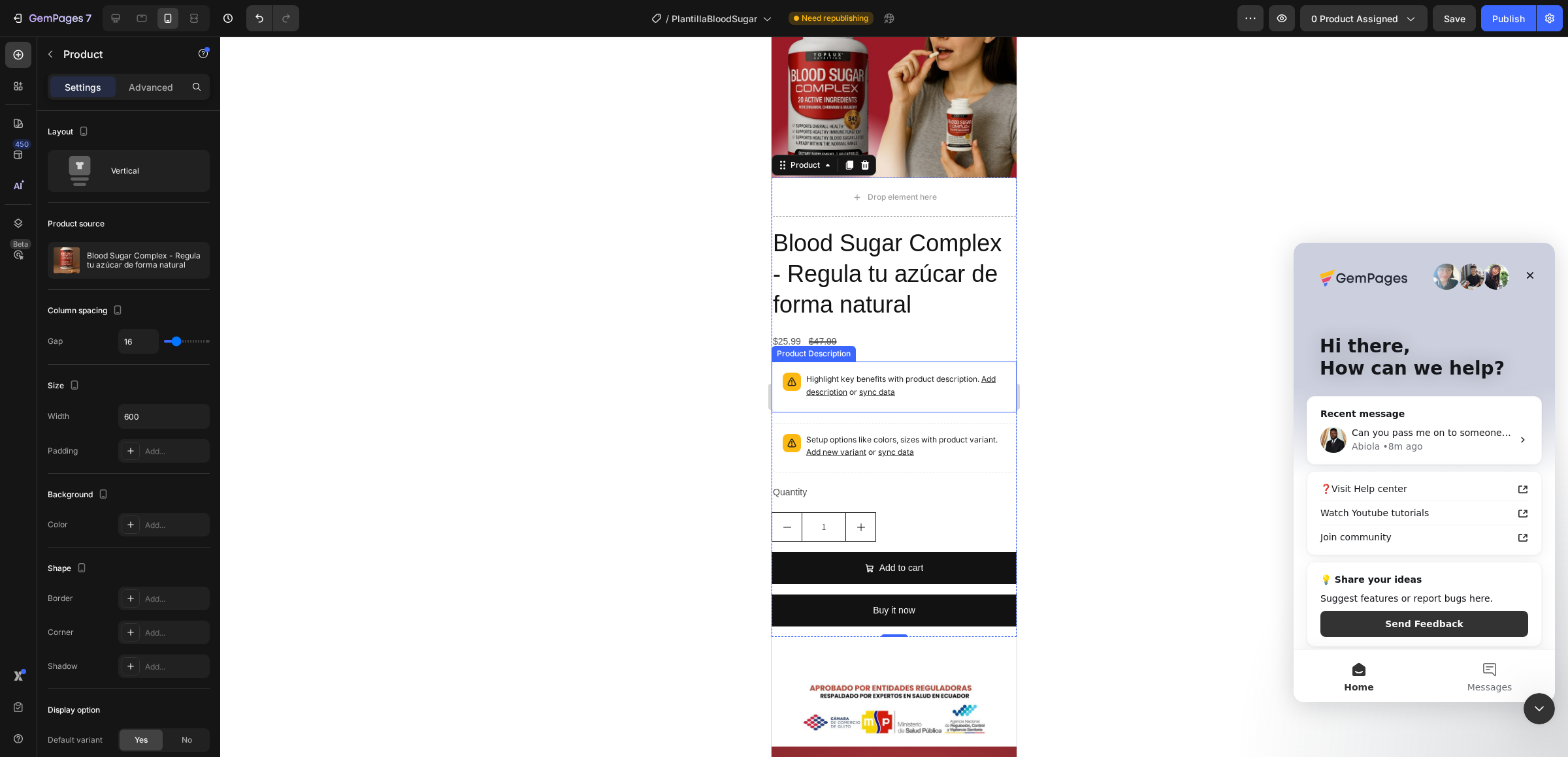
click at [906, 368] on div "Highlight key benefits with product description. Add description or sync data" at bounding box center [893, 388] width 233 height 39
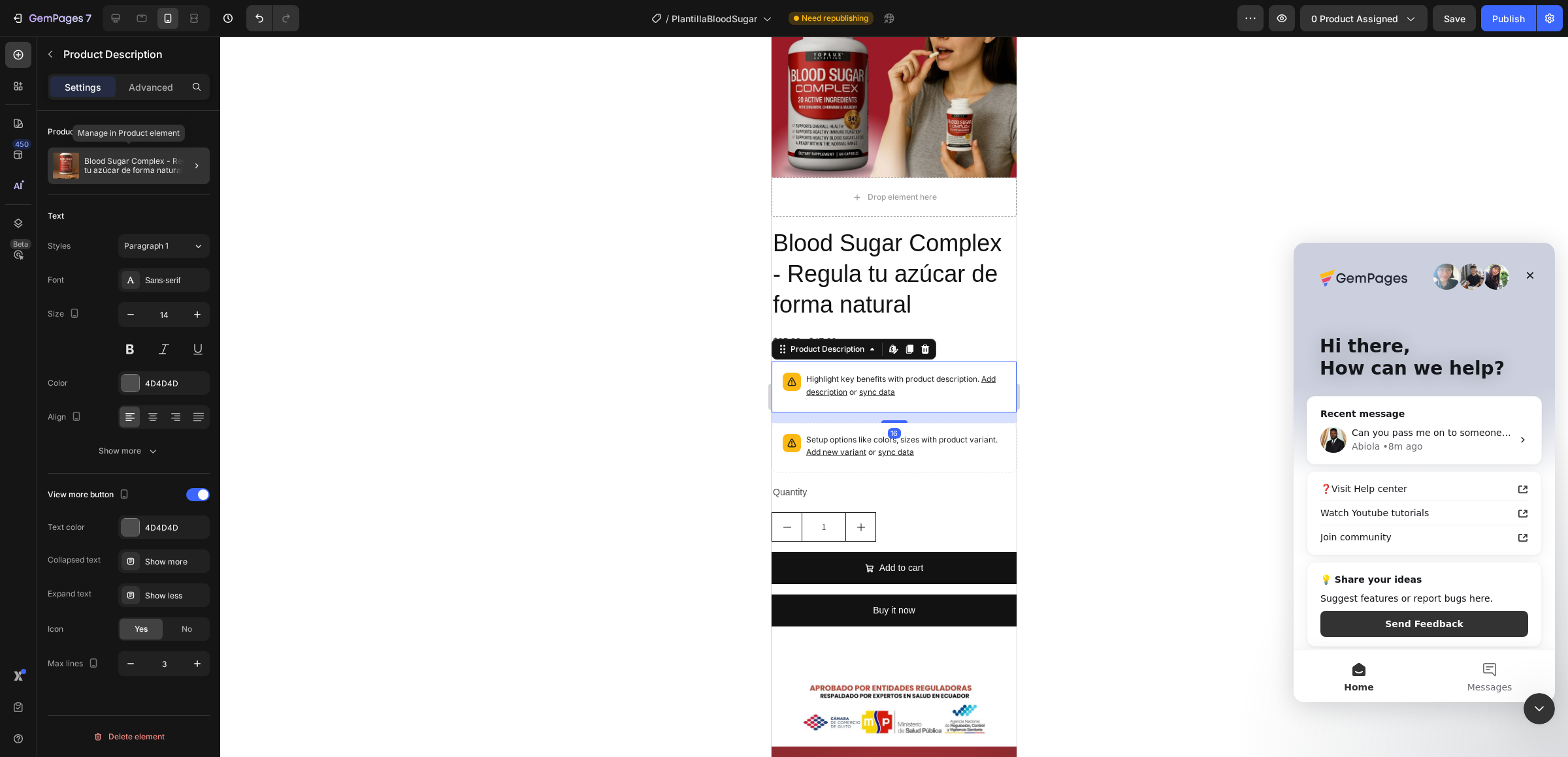
click at [140, 165] on p "Blood Sugar Complex - Regula tu azúcar de forma natural" at bounding box center [144, 165] width 120 height 18
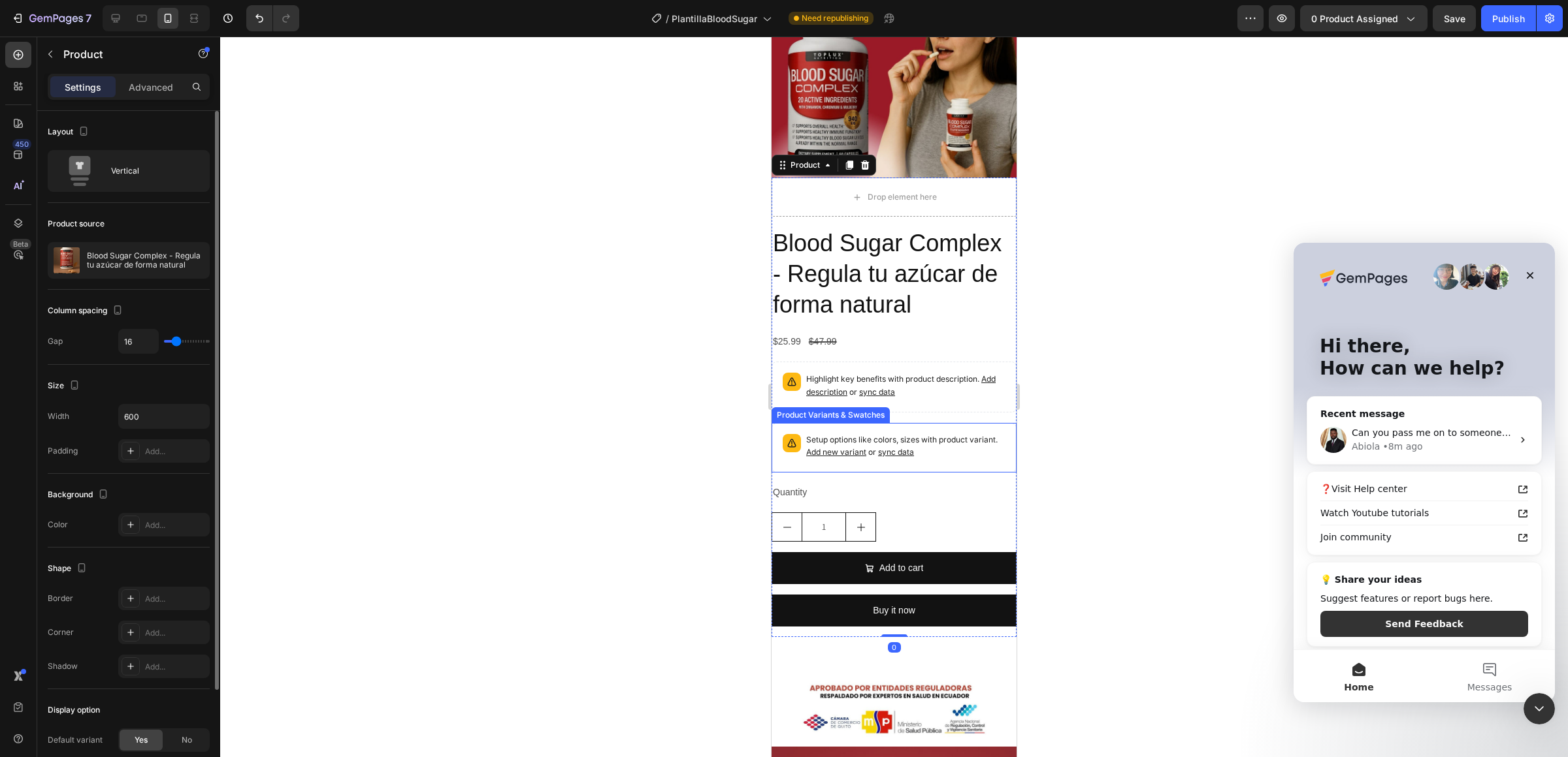
click at [848, 439] on p "Setup options like colors, sizes with product variant. Add new variant or sync …" at bounding box center [905, 446] width 199 height 25
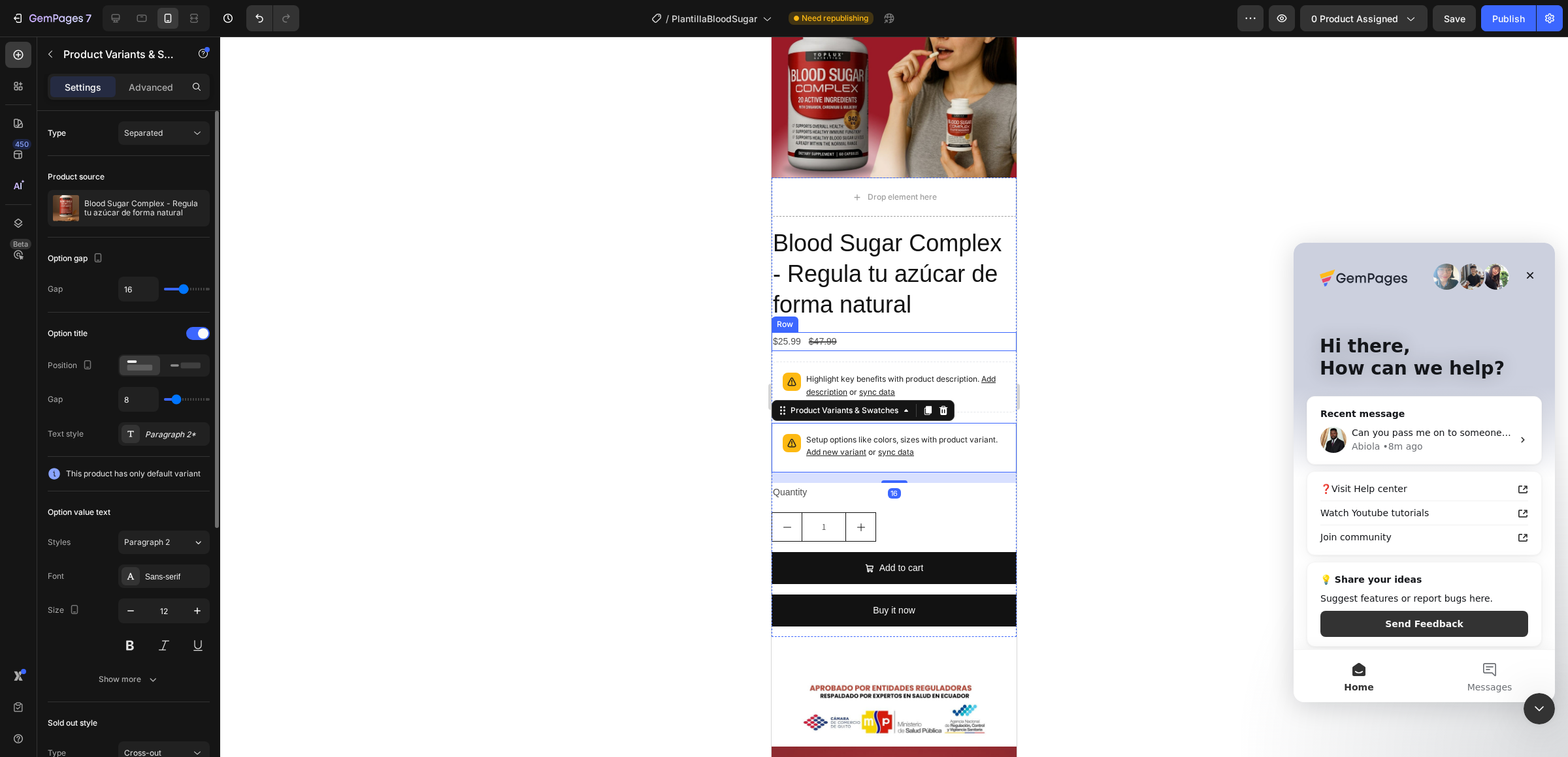
click at [897, 352] on div "Blood Sugar Complex - Regula tu azúcar de forma natural Product Title $25.99 Pr…" at bounding box center [893, 432] width 245 height 410
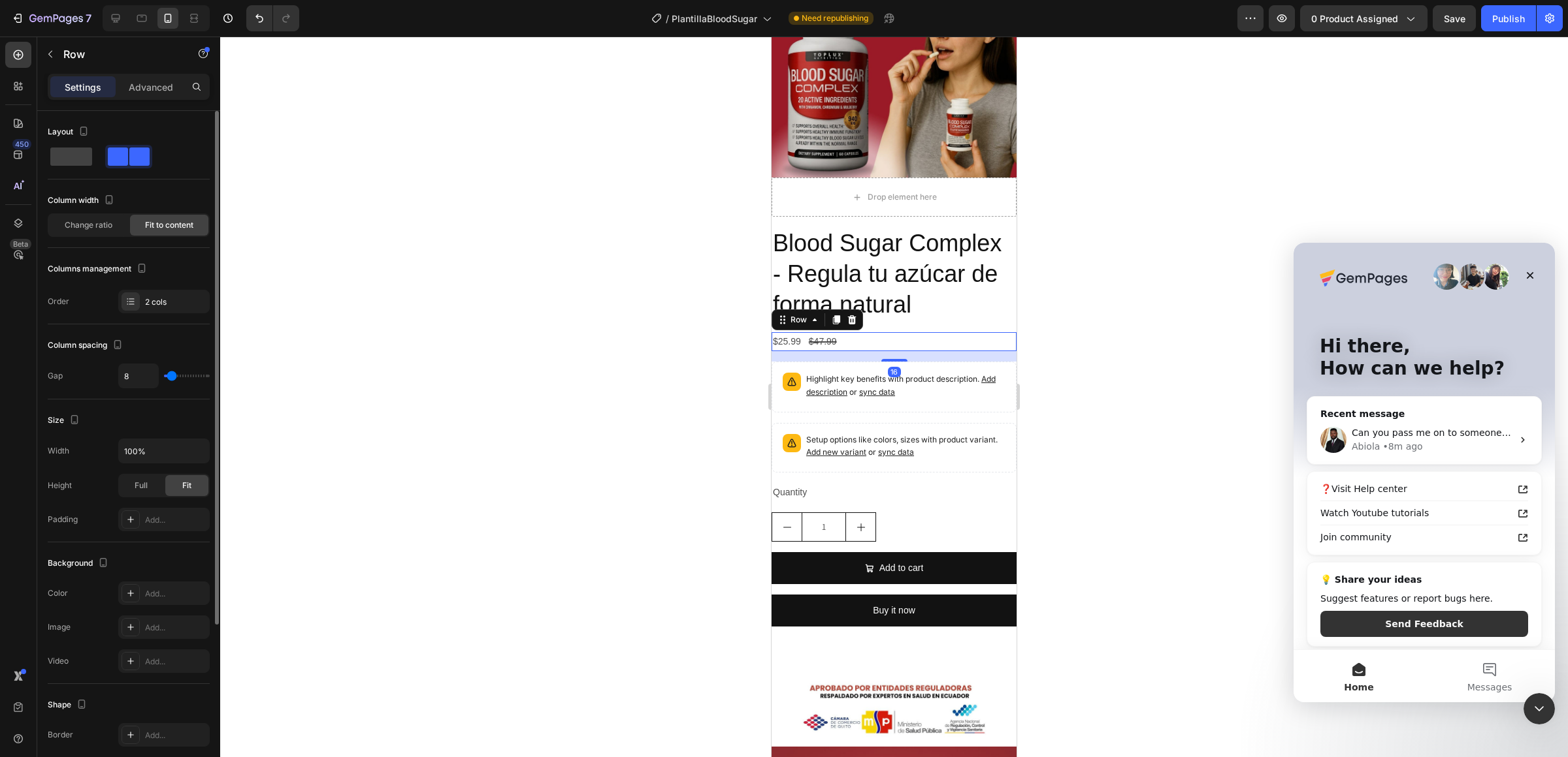
click at [893, 338] on div "$25.99 Product Price Product Price $47.99 Product Price Product Price Row 16" at bounding box center [893, 342] width 245 height 19
click at [893, 356] on div "16" at bounding box center [893, 356] width 245 height 11
click at [931, 349] on div "$25.99 Product Price Product Price $47.99 Product Price Product Price Row 16" at bounding box center [893, 342] width 245 height 19
click at [935, 353] on div "16" at bounding box center [893, 356] width 245 height 11
click at [938, 358] on div "16" at bounding box center [893, 356] width 245 height 11
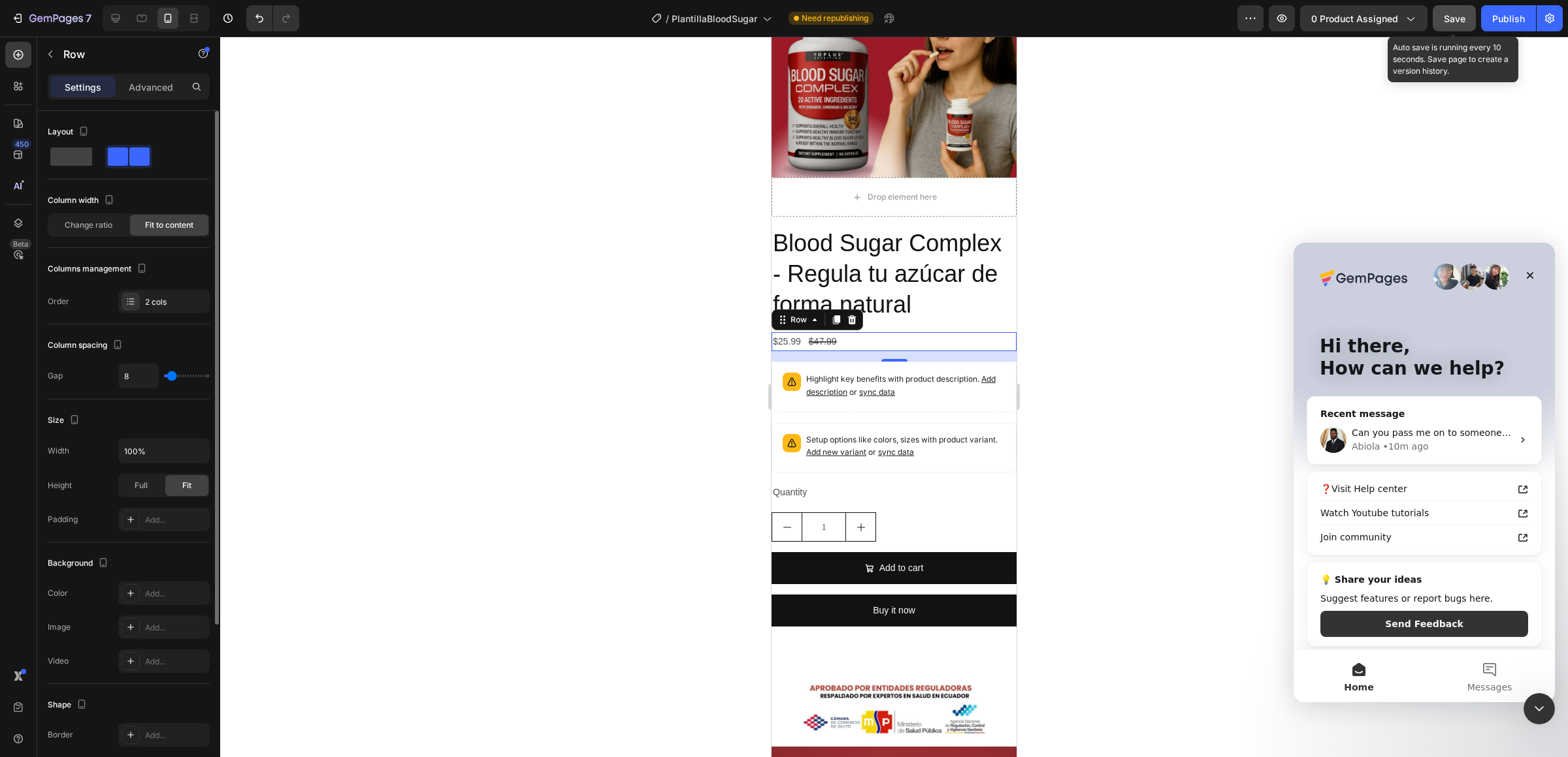
click at [1456, 15] on span "Save" at bounding box center [1454, 19] width 21 height 11
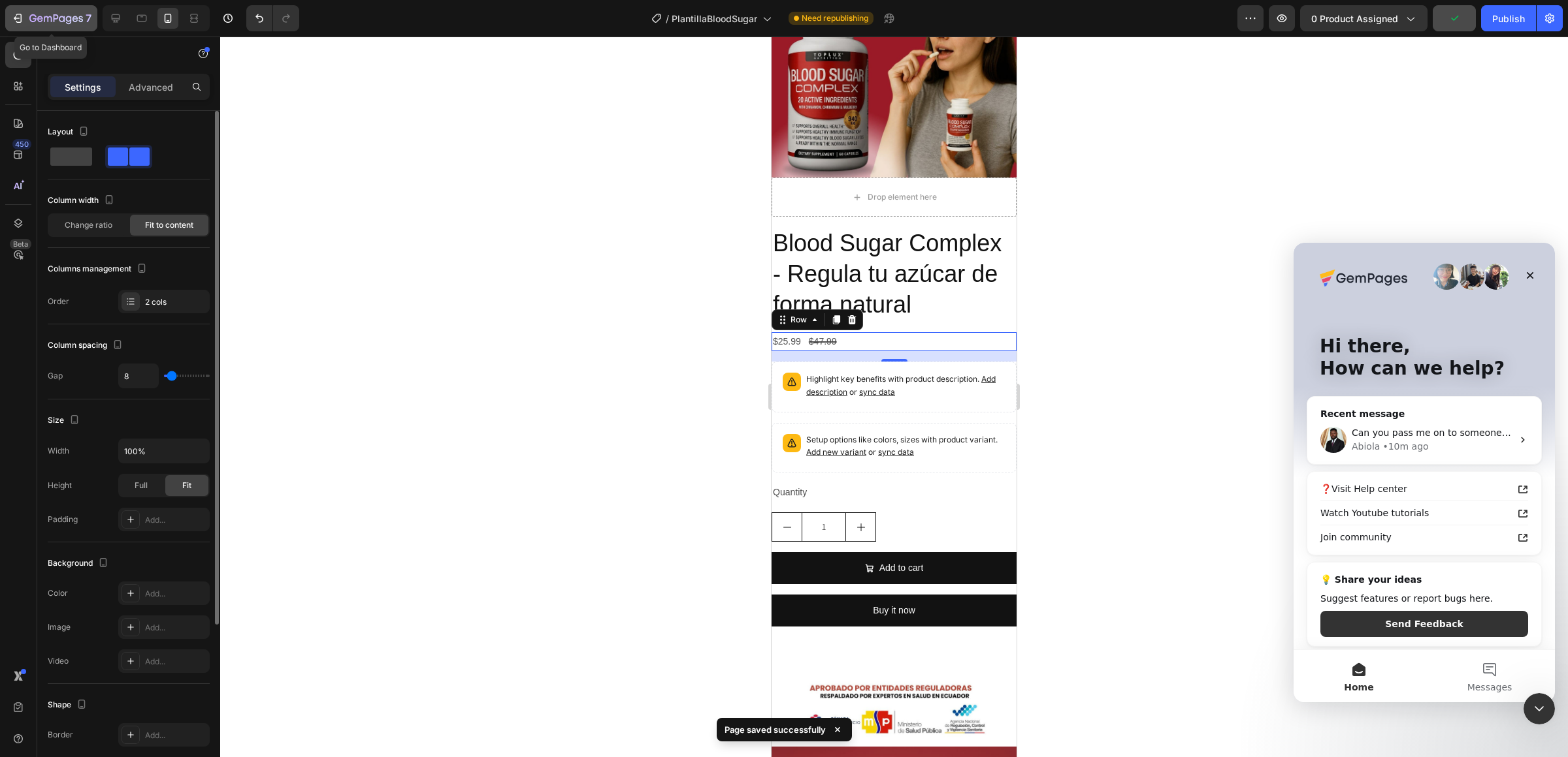
click at [45, 13] on div "7" at bounding box center [61, 18] width 62 height 16
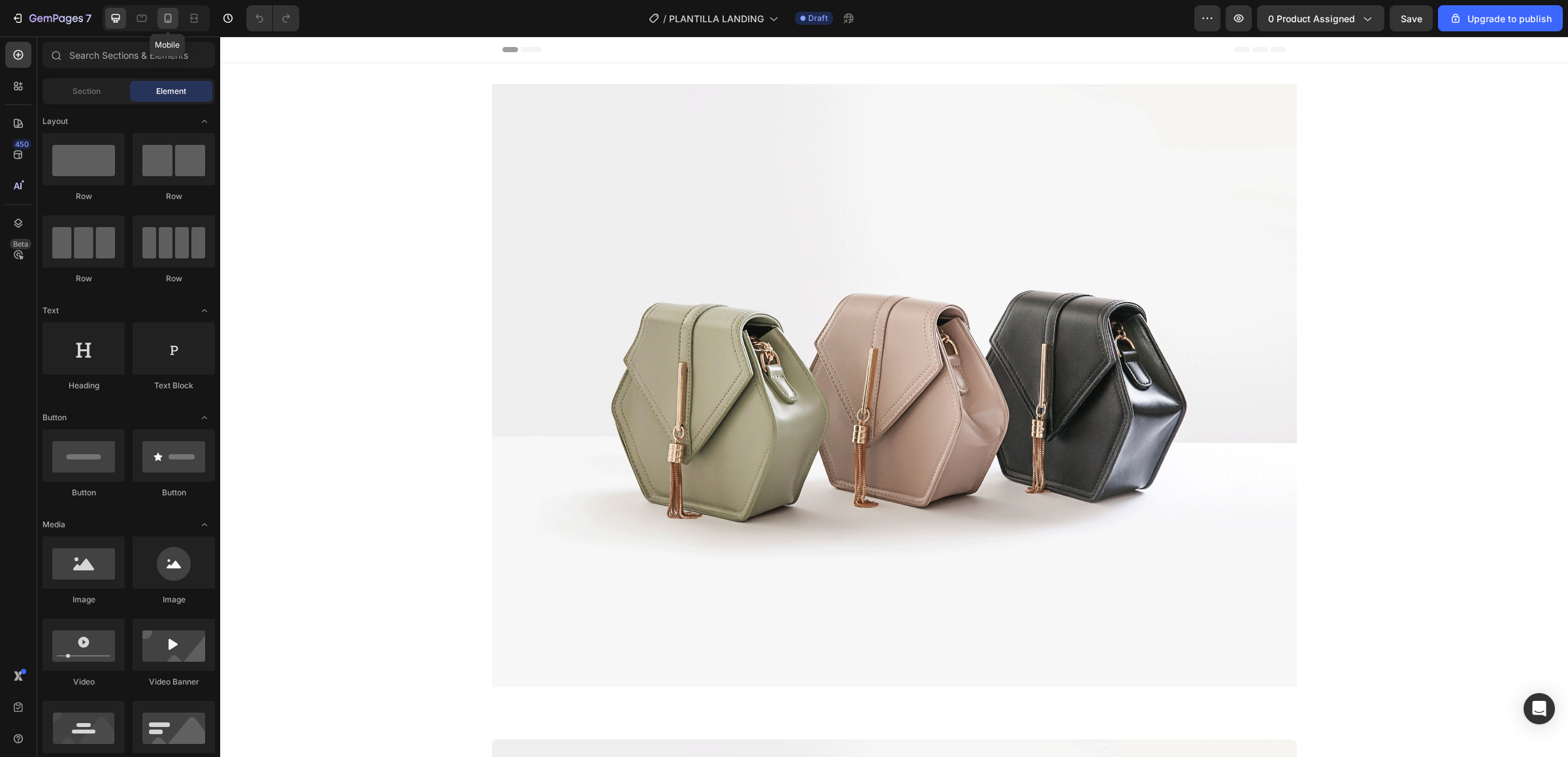
click at [171, 16] on icon at bounding box center [168, 18] width 13 height 13
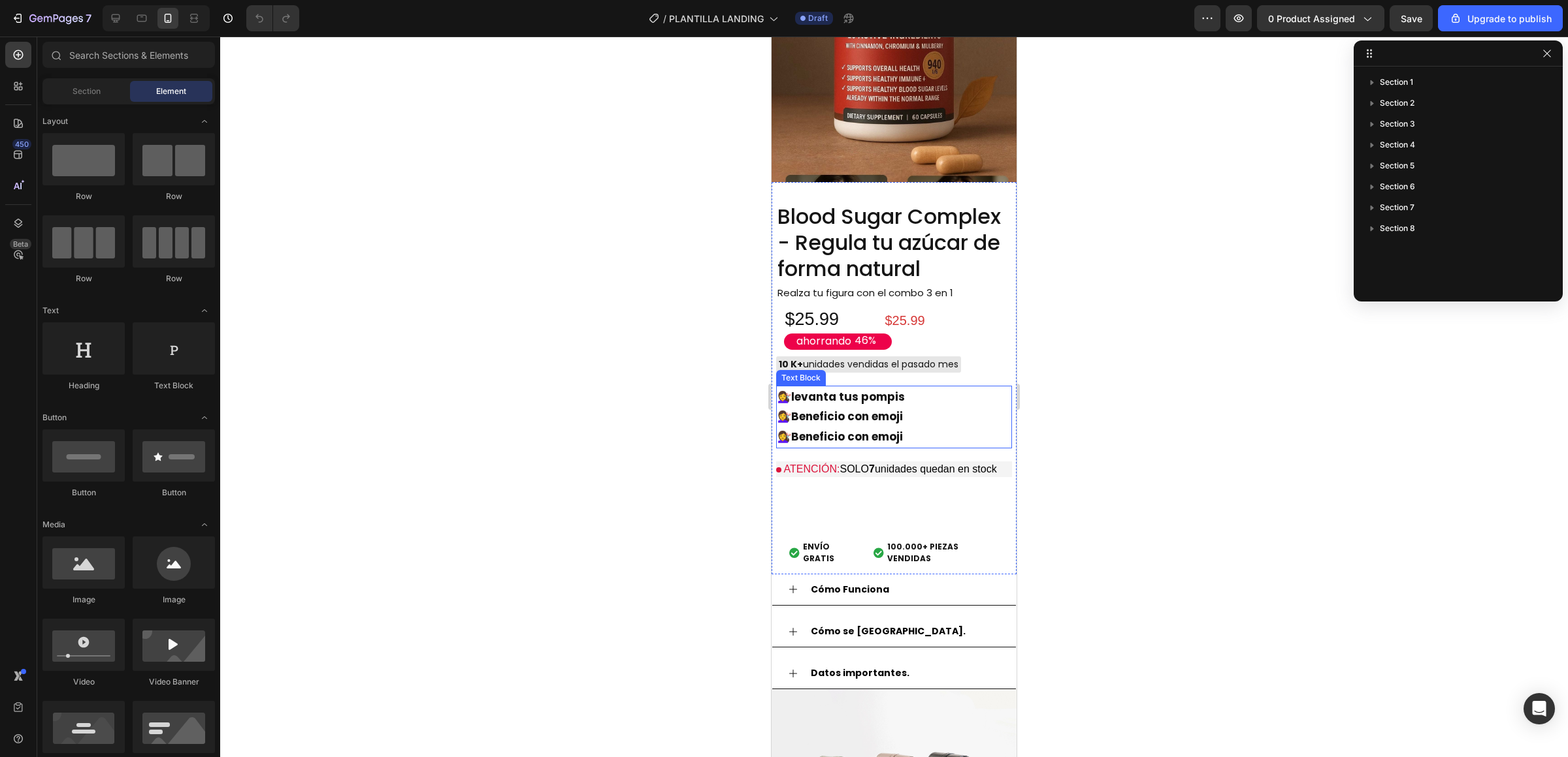
scroll to position [1029, 0]
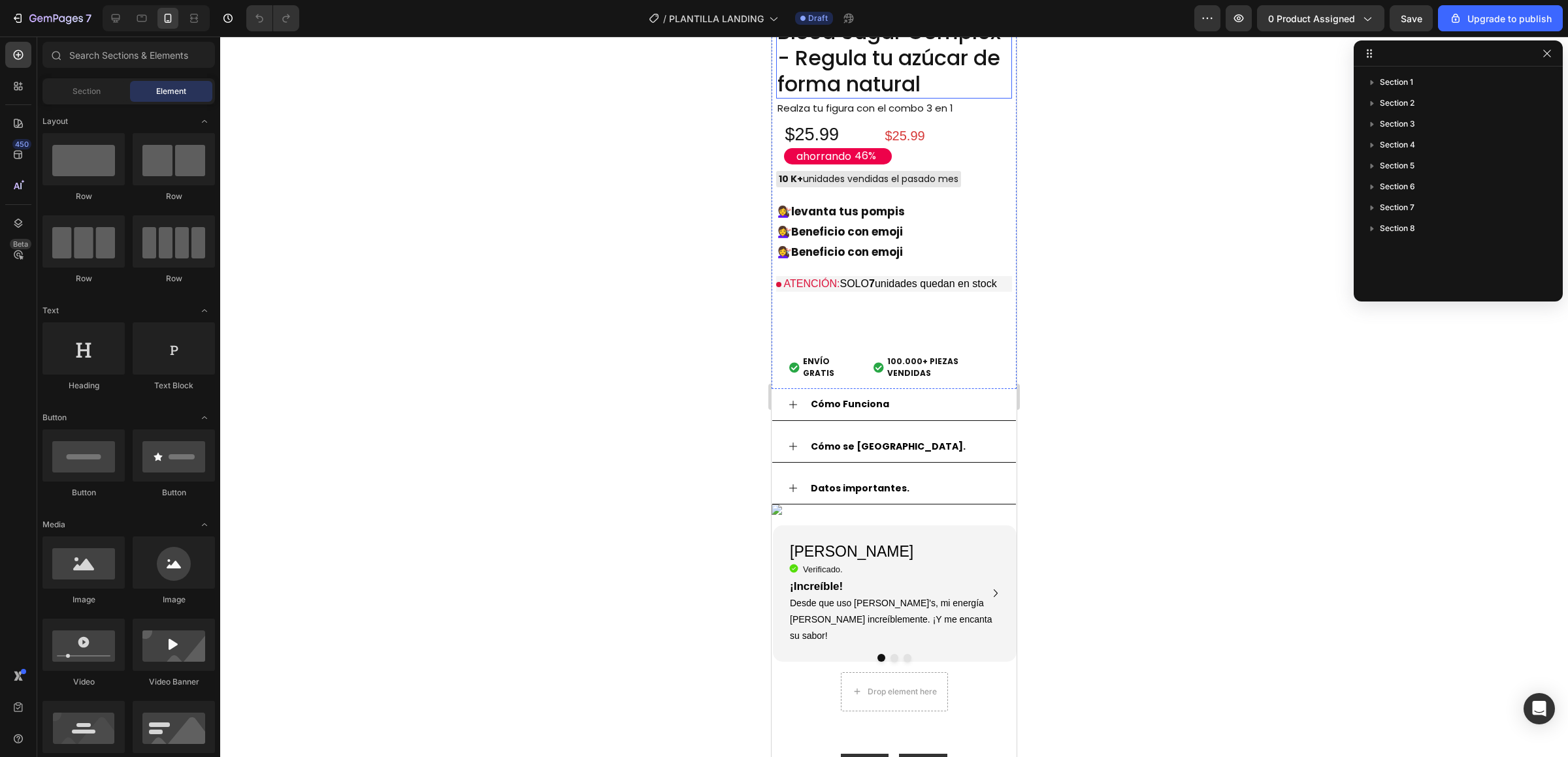
click at [922, 98] on h2 "Blood Sugar Complex - Regula tu azúcar de forma natural" at bounding box center [894, 58] width 236 height 81
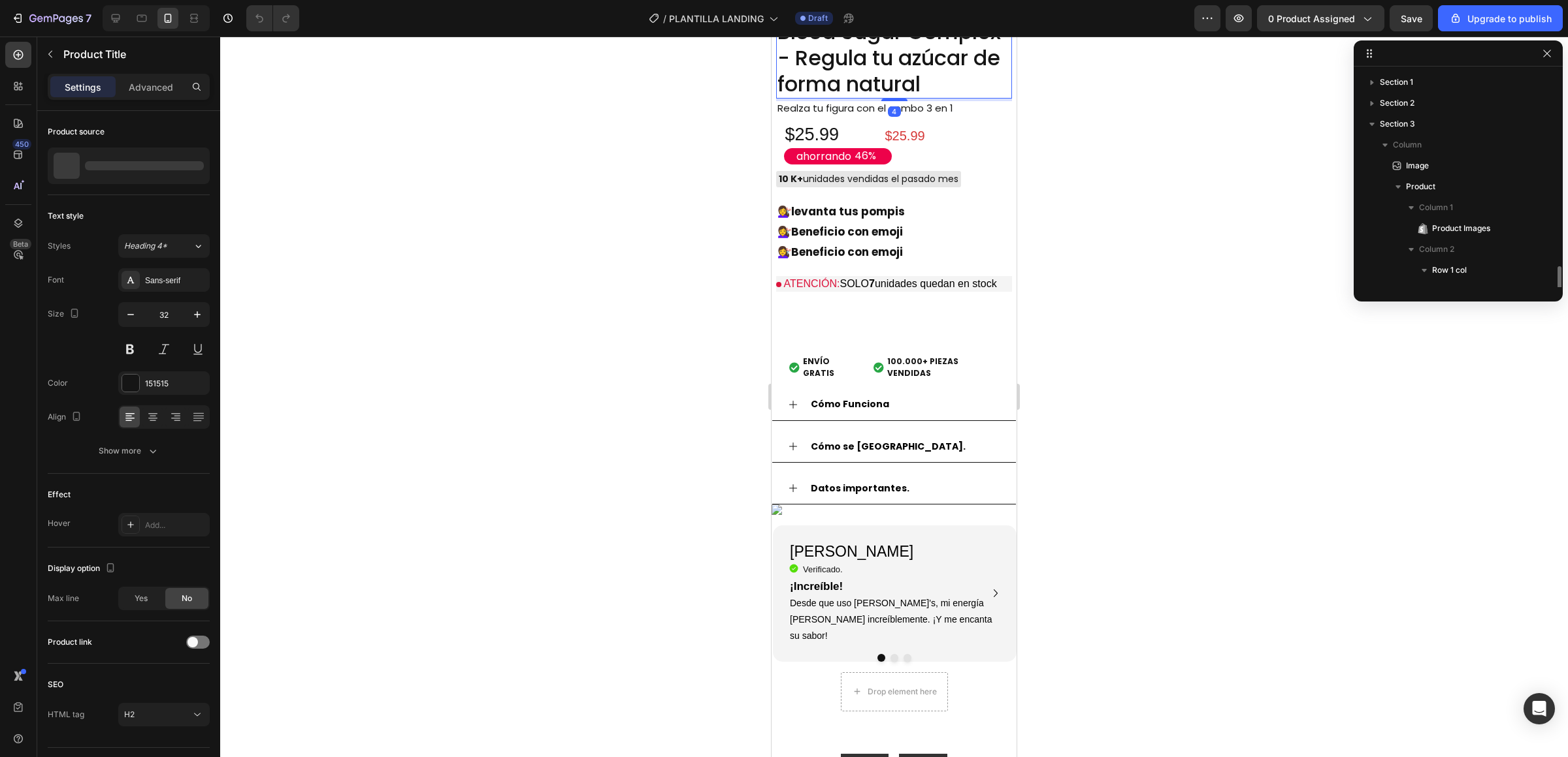
scroll to position [143, 0]
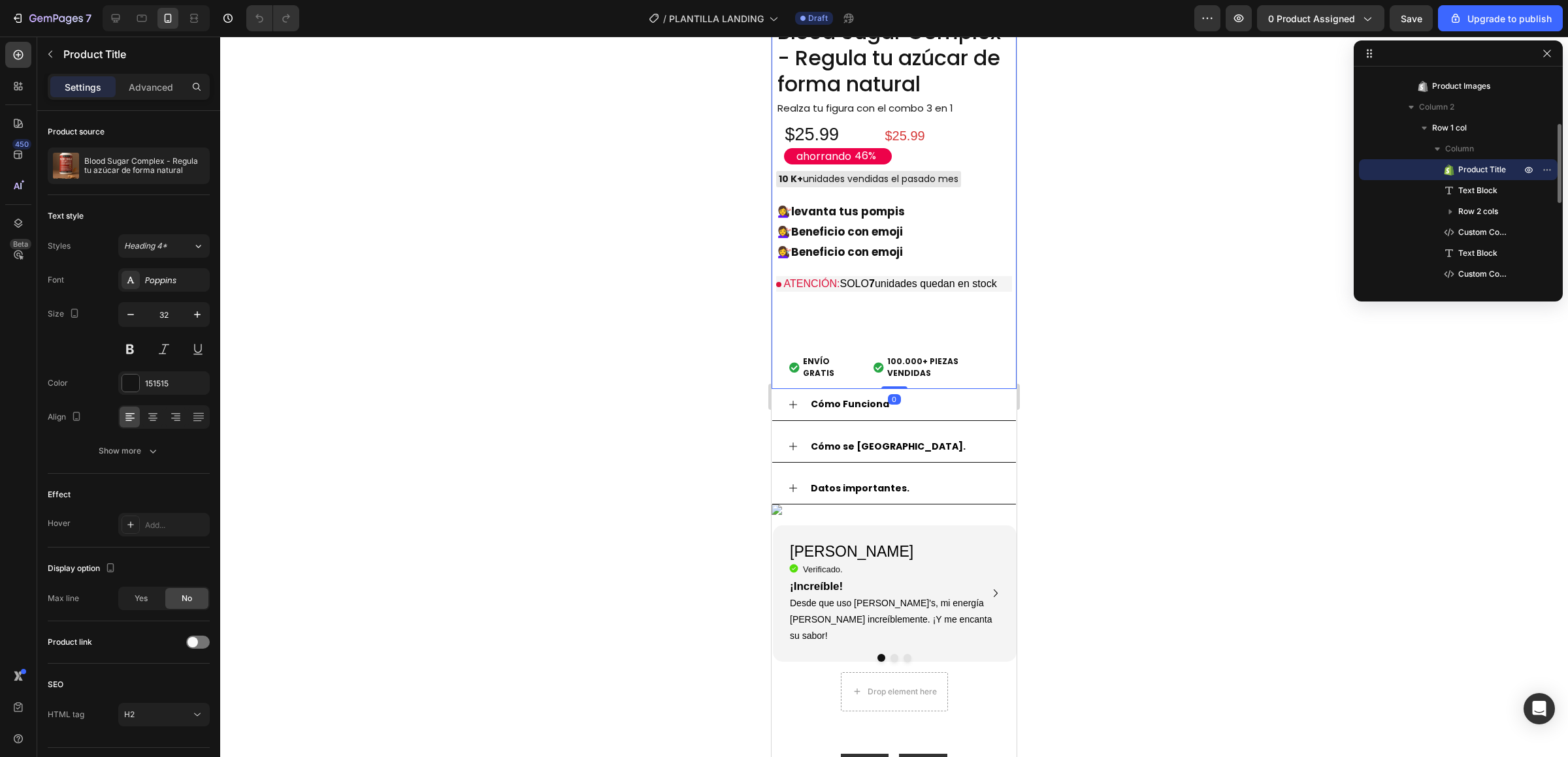
click at [931, 243] on div "Blood Sugar Complex - Regula tu azúcar de forma natural Product Title Realza tu…" at bounding box center [893, 193] width 245 height 392
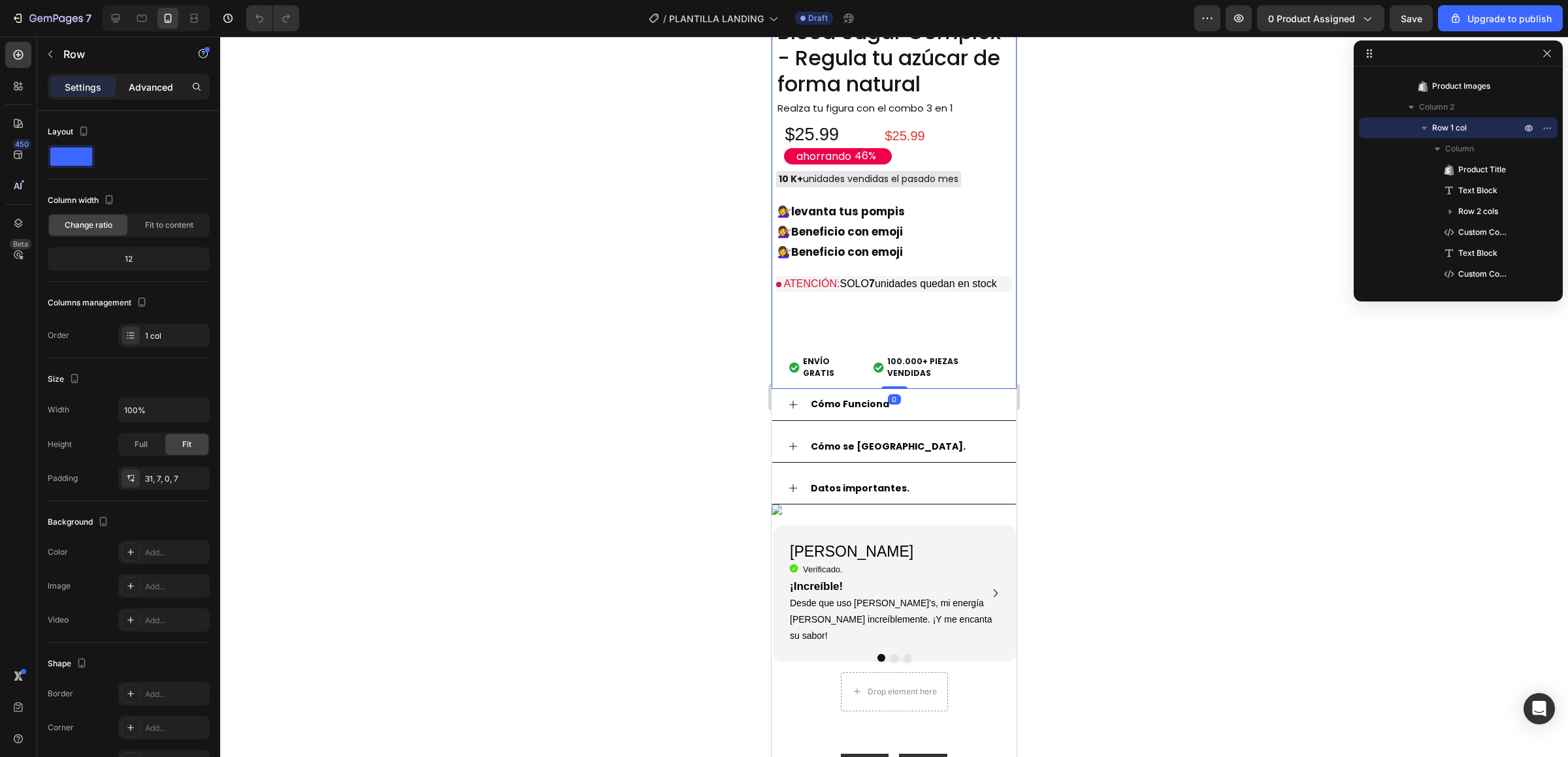
click at [134, 93] on p "Advanced" at bounding box center [151, 87] width 44 height 14
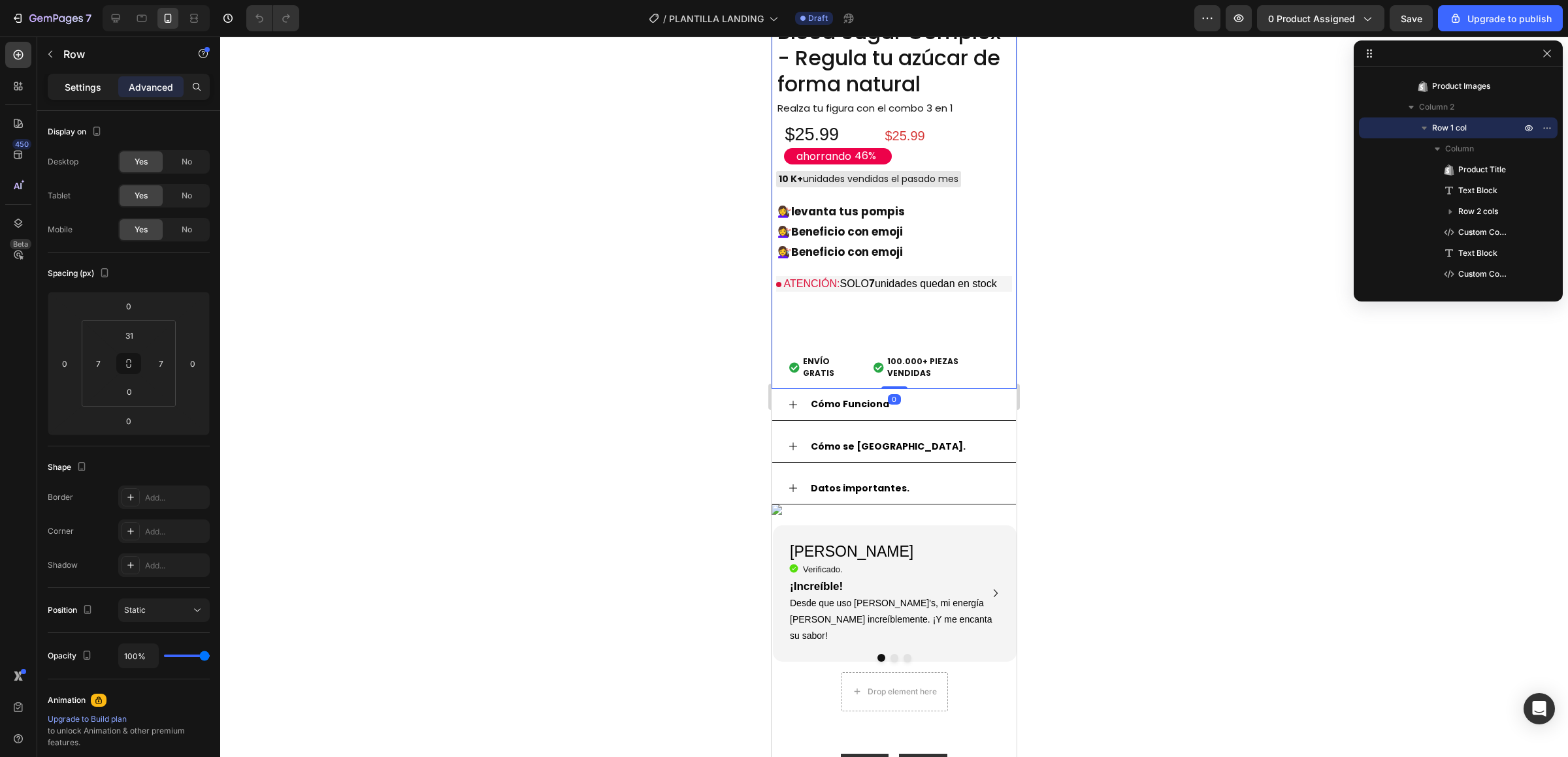
click at [94, 89] on p "Settings" at bounding box center [83, 87] width 37 height 14
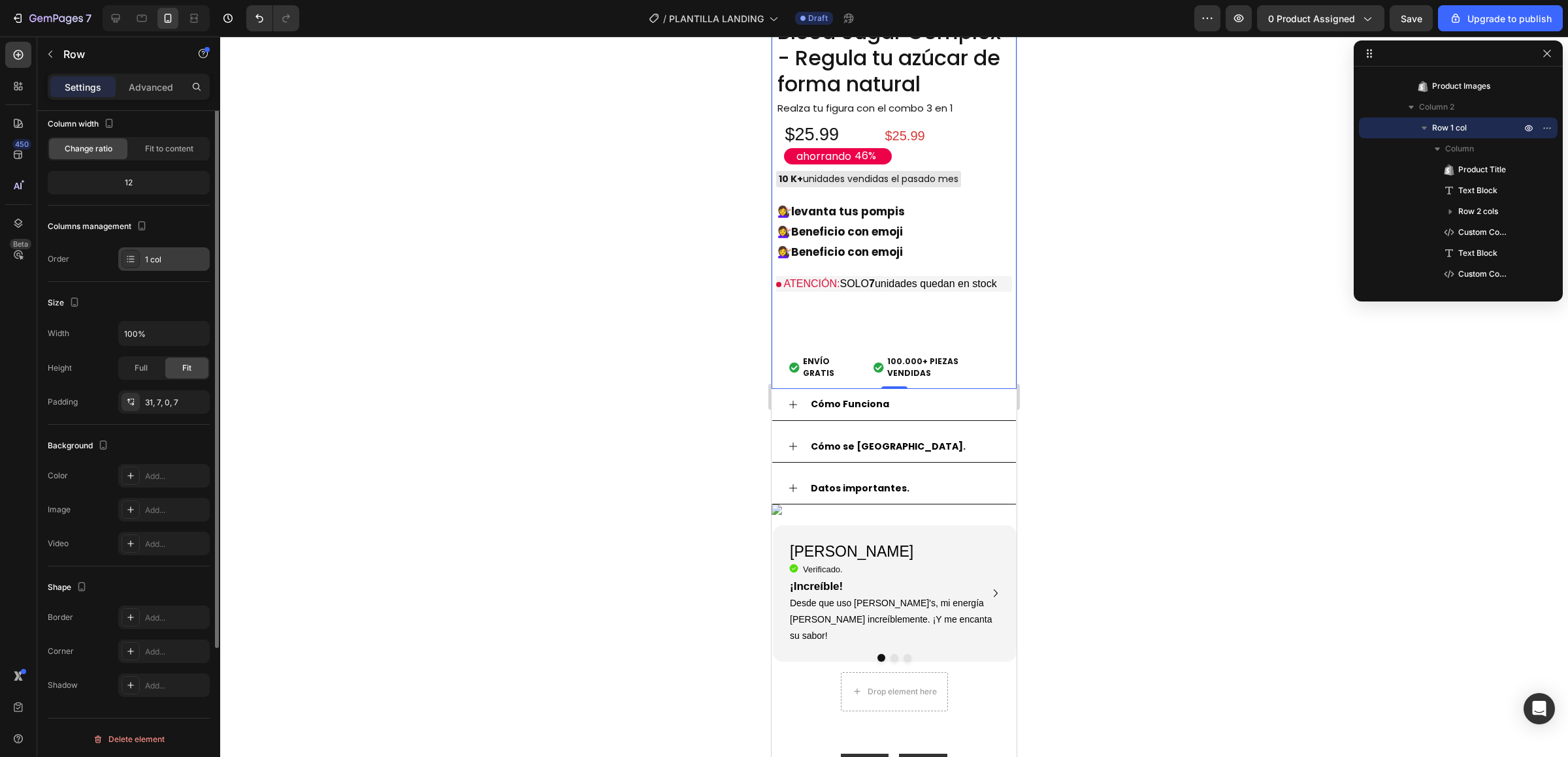
scroll to position [0, 0]
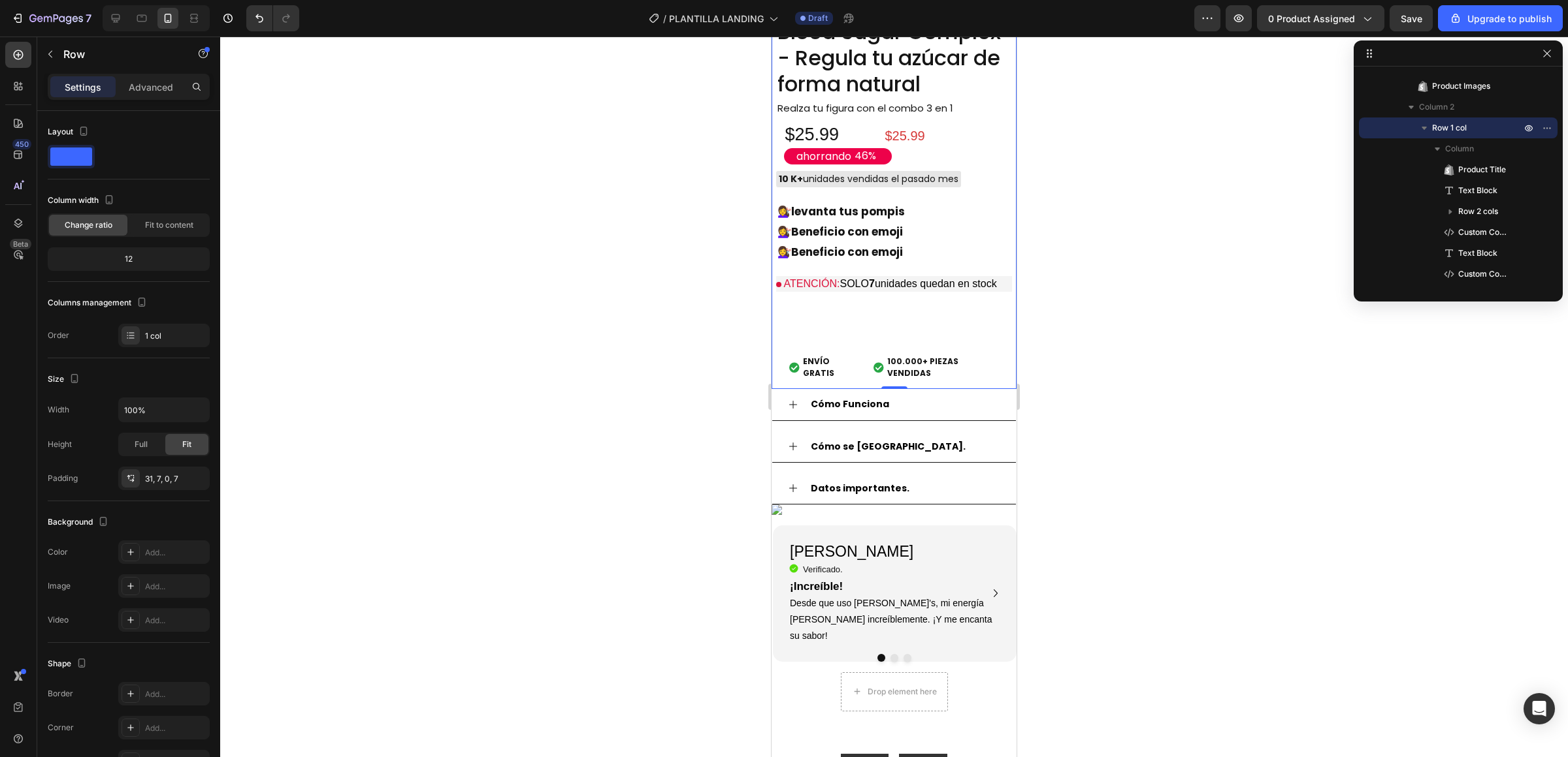
click at [831, 238] on div "Blood Sugar Complex - Regula tu azúcar de forma natural Product Title Realza tu…" at bounding box center [893, 193] width 245 height 392
click at [834, 243] on div "Blood Sugar Complex - Regula tu azúcar de forma natural Product Title Realza tu…" at bounding box center [893, 193] width 245 height 392
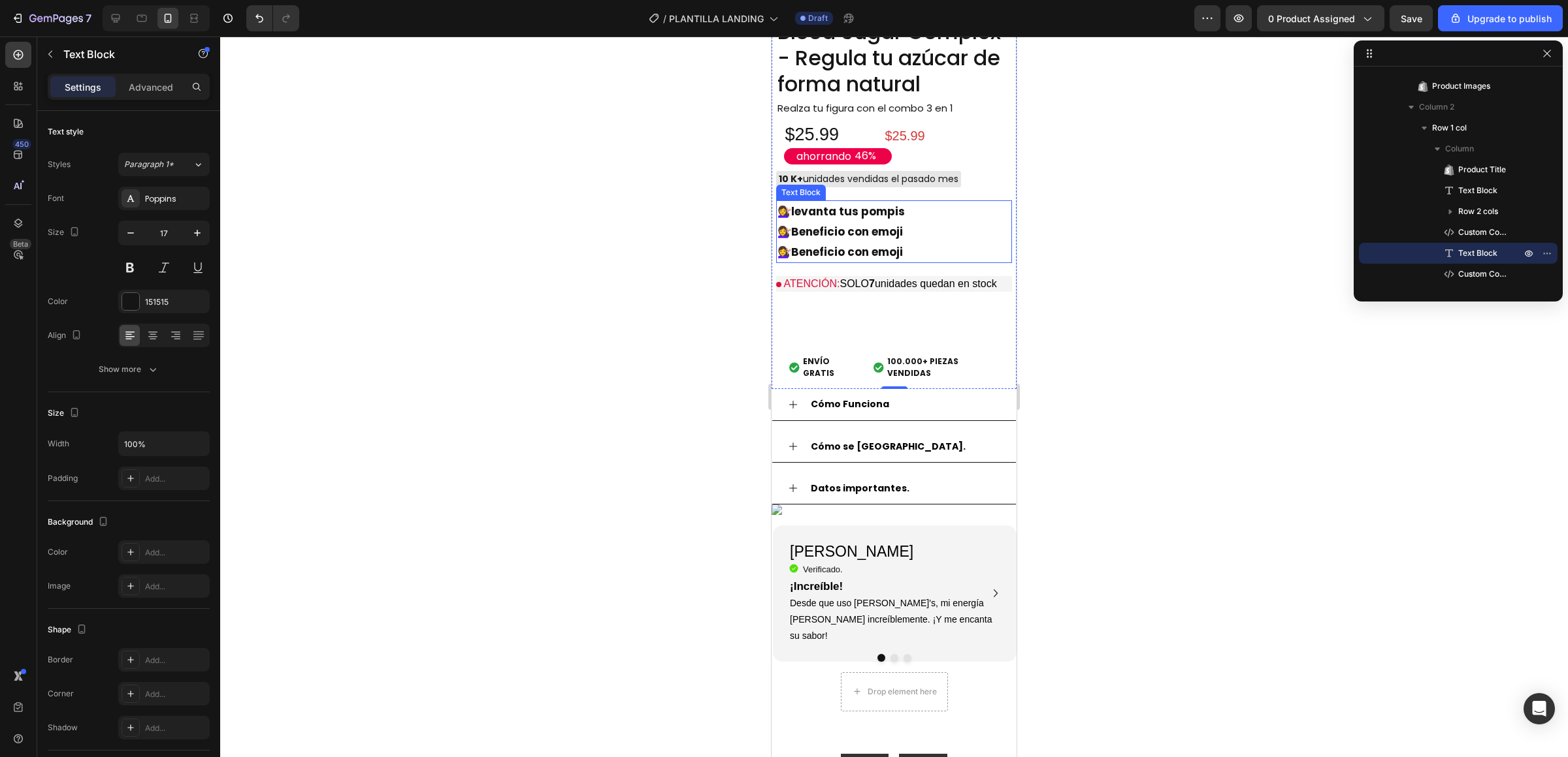
click at [925, 243] on p "💇‍♀️ Beneficio con emoji" at bounding box center [893, 232] width 233 height 20
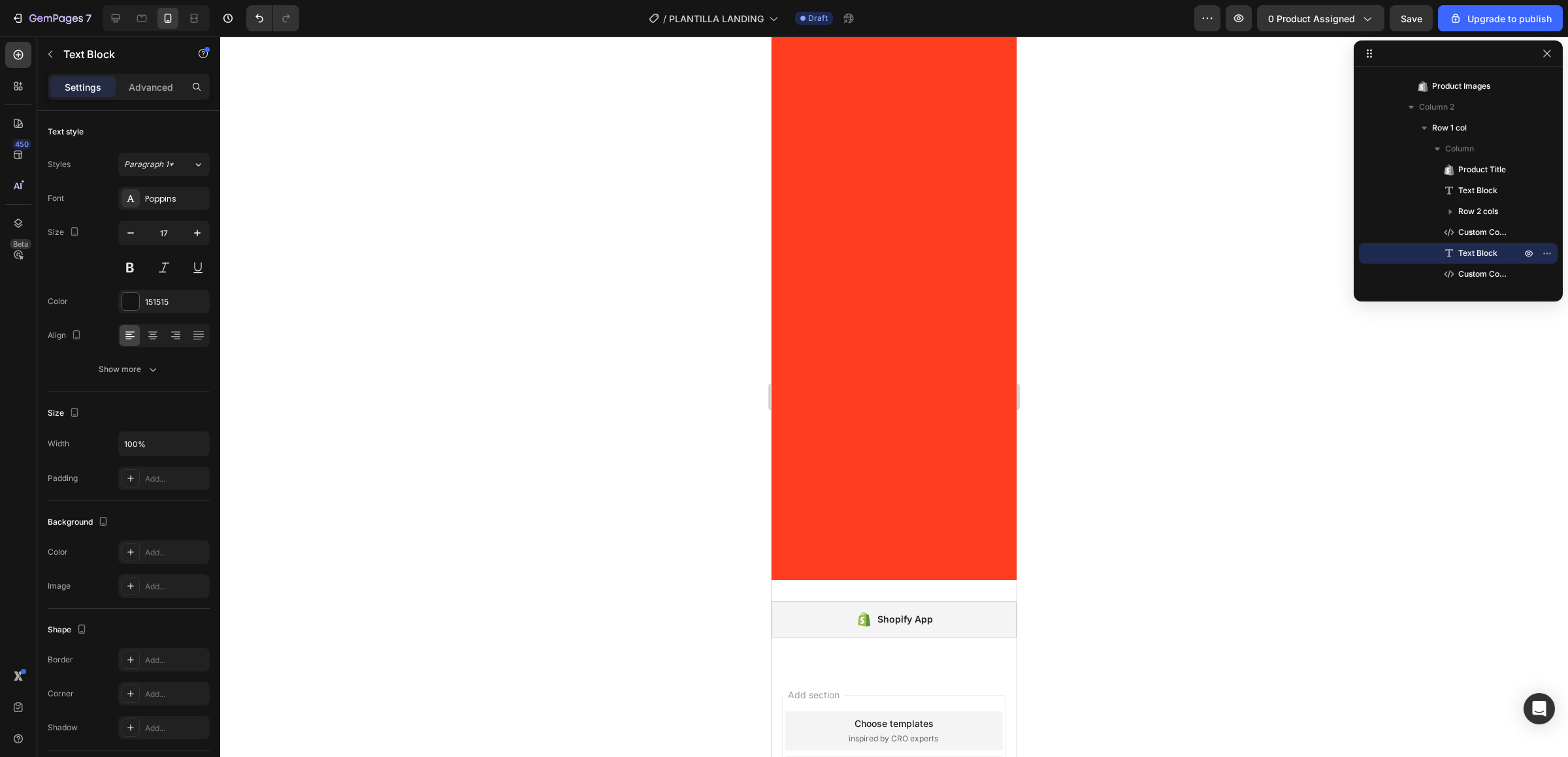
scroll to position [4975, 0]
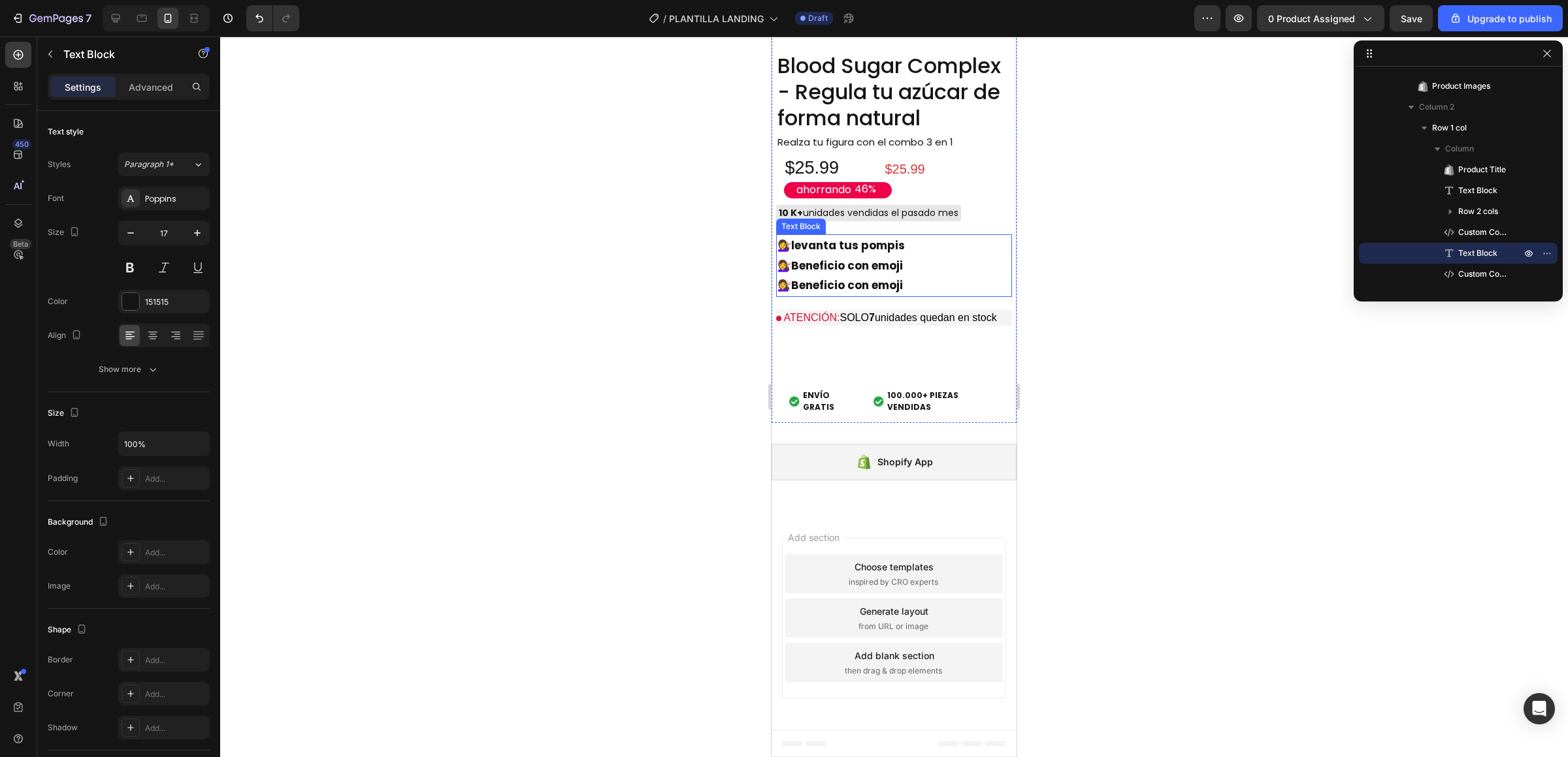
click at [851, 296] on p "💇‍♀️ Beneficio con emoji" at bounding box center [893, 285] width 233 height 20
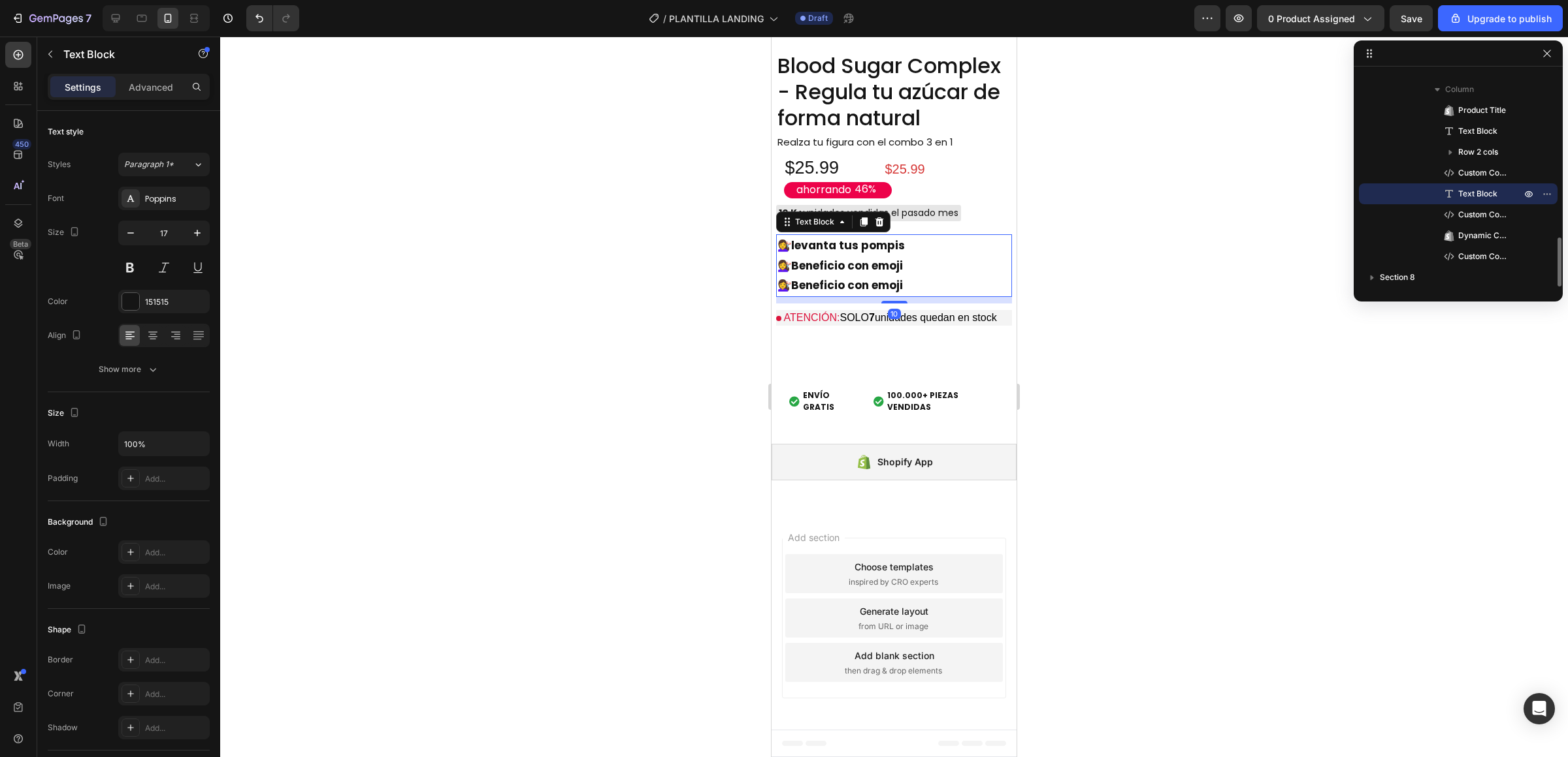
click at [851, 296] on p "💇‍♀️ Beneficio con emoji" at bounding box center [893, 285] width 233 height 20
click at [857, 274] on strong "Beneficio con emoji" at bounding box center [847, 265] width 111 height 16
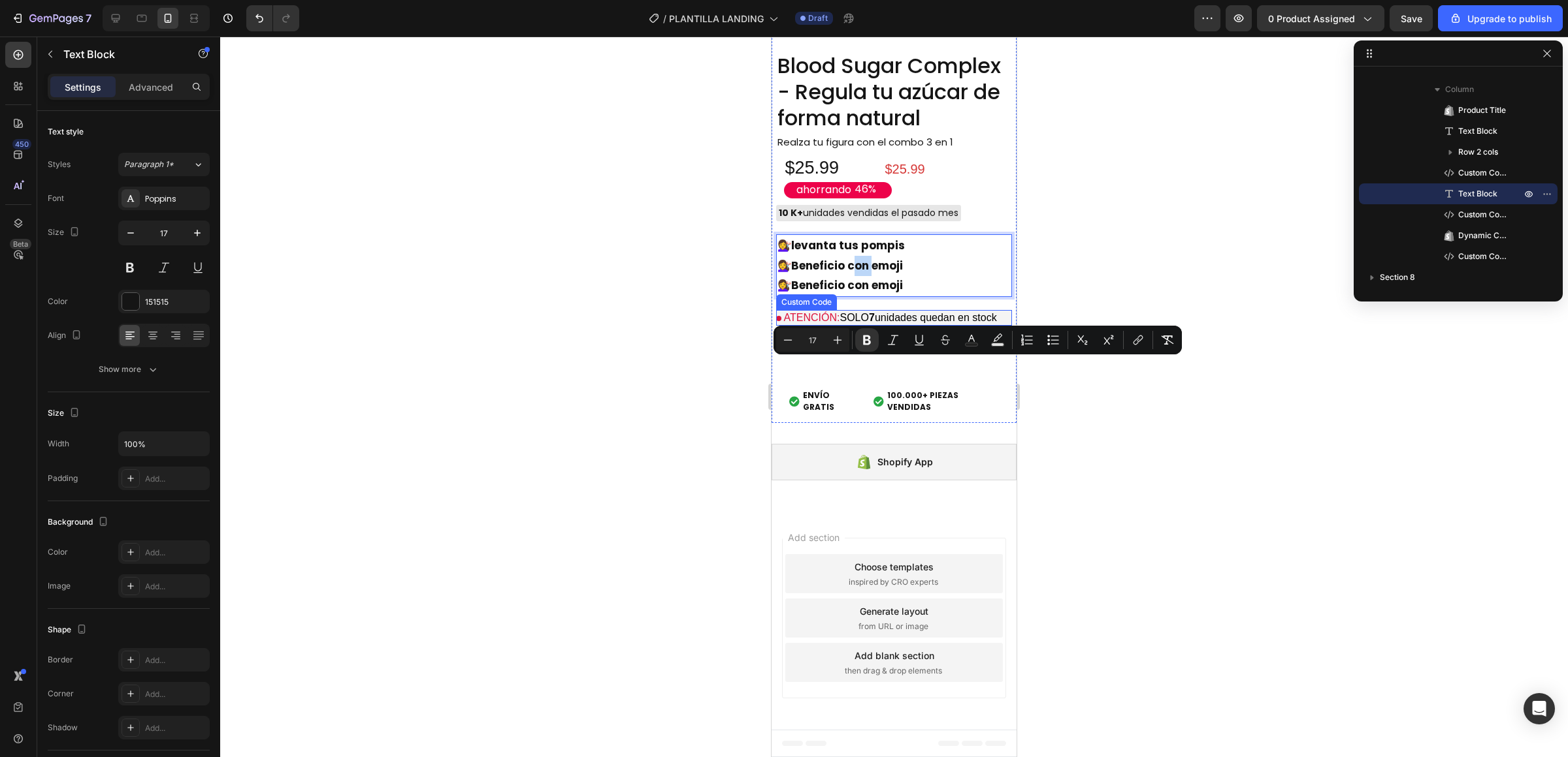
click at [856, 326] on p "ATENCIÓN: SOLO 7 unidades quedan en stock" at bounding box center [894, 318] width 236 height 16
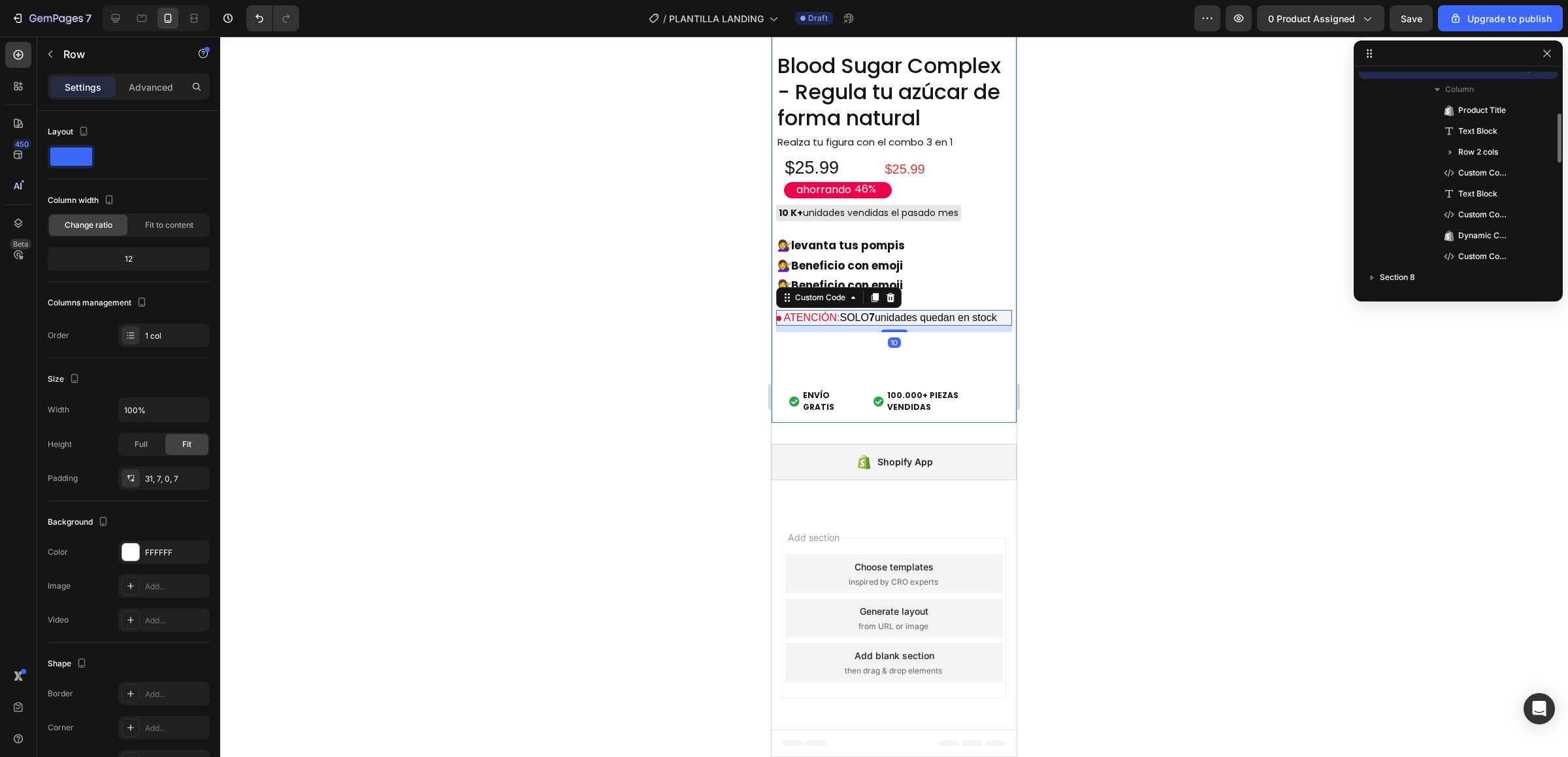
click at [854, 423] on div "Blood Sugar Complex - Regula tu azúcar de forma natural Product Title Realza tu…" at bounding box center [894, 237] width 236 height 371
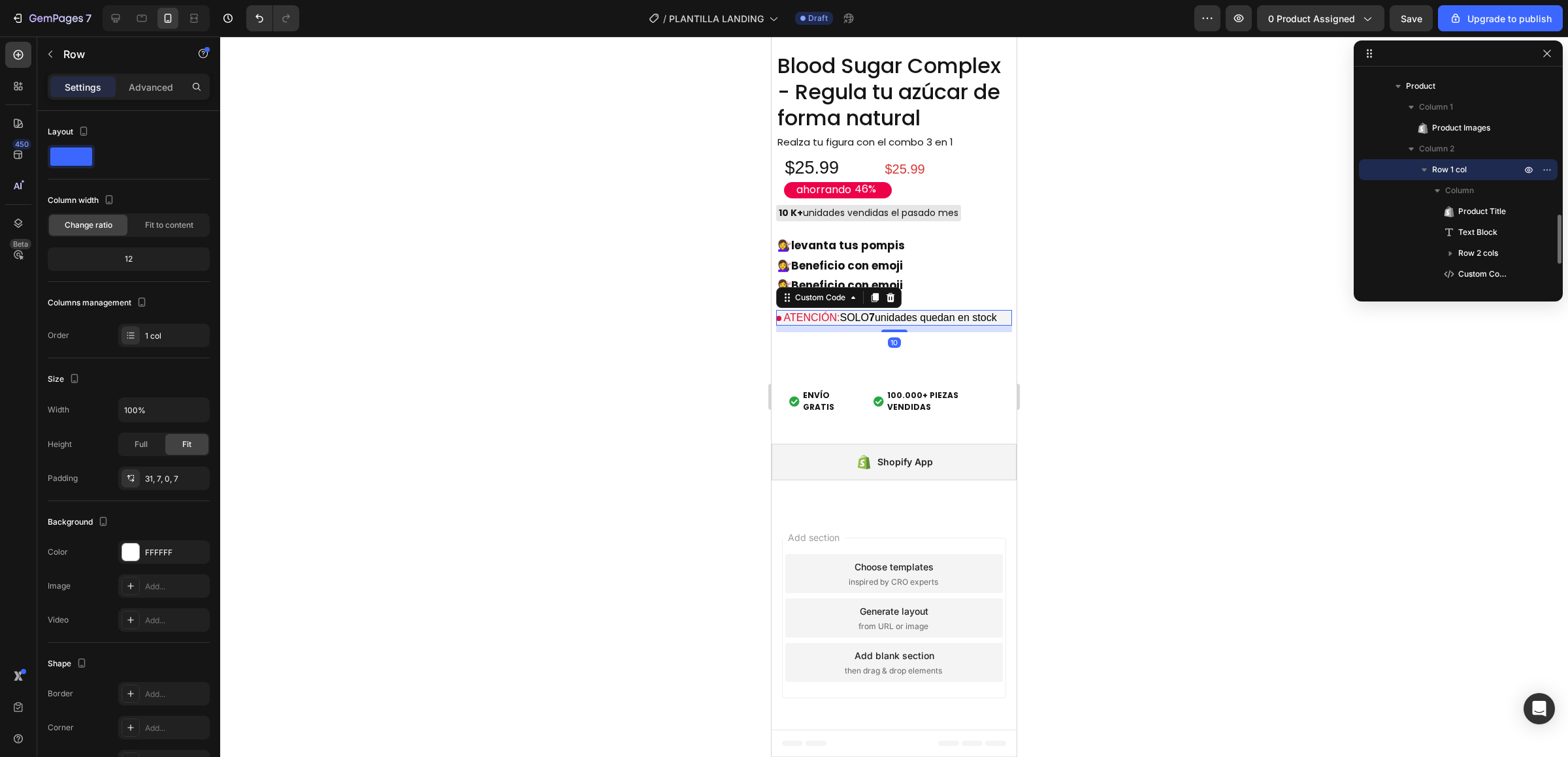
click at [861, 326] on p "ATENCIÓN: SOLO 7 unidades quedan en stock" at bounding box center [894, 318] width 236 height 16
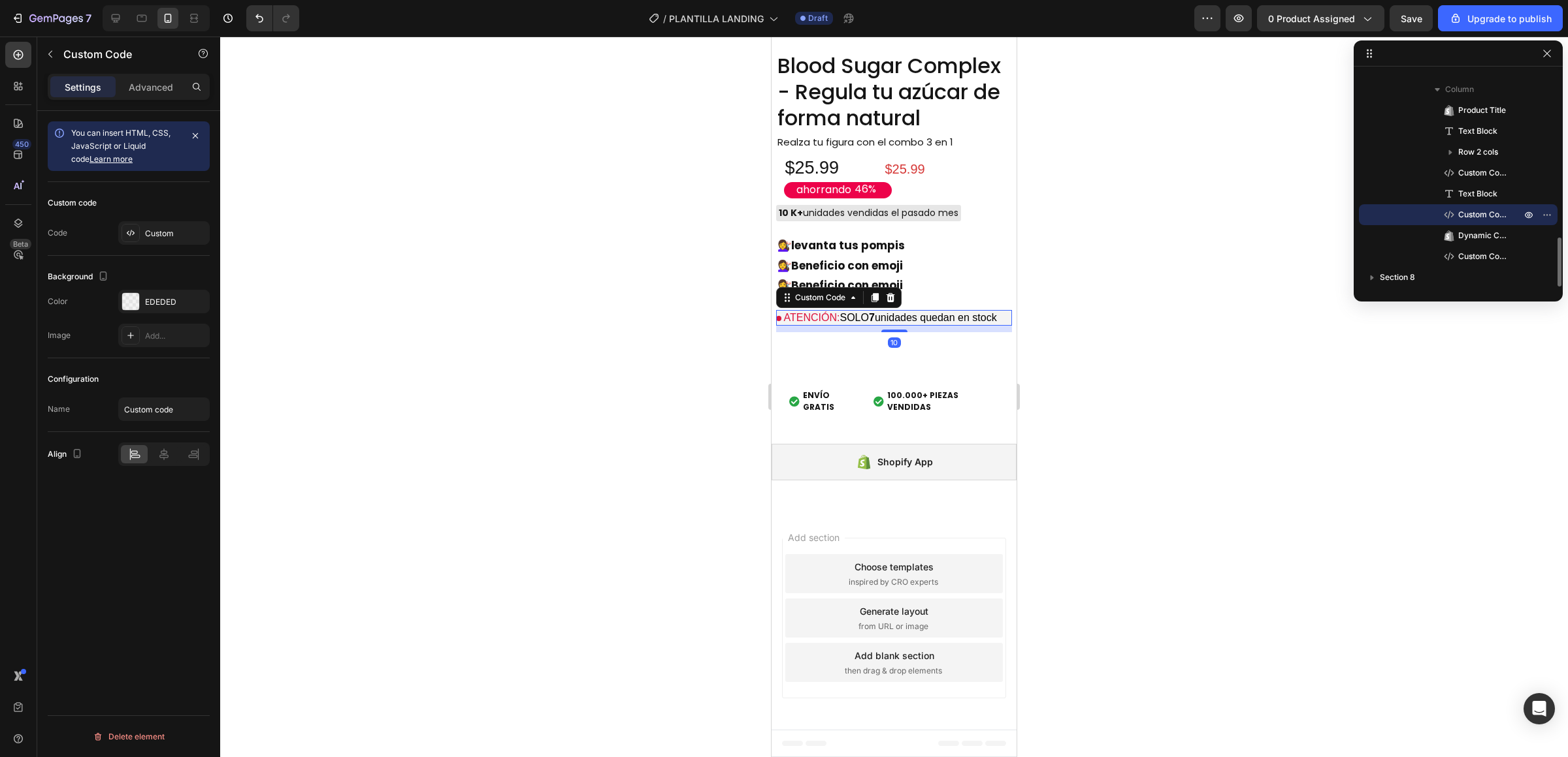
click at [861, 326] on p "ATENCIÓN: SOLO 7 unidades quedan en stock" at bounding box center [894, 318] width 236 height 16
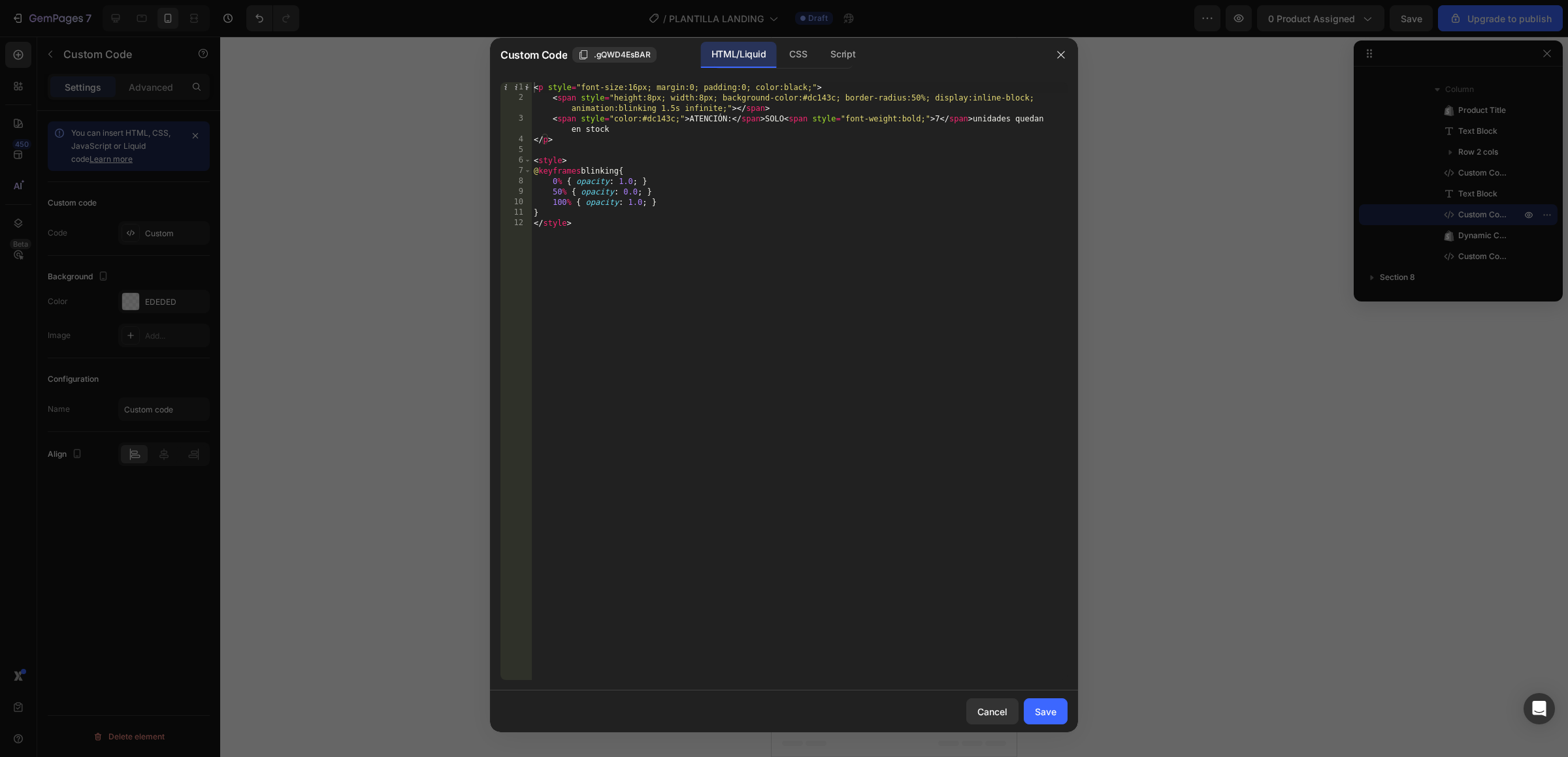
click at [1095, 380] on div at bounding box center [784, 378] width 1568 height 757
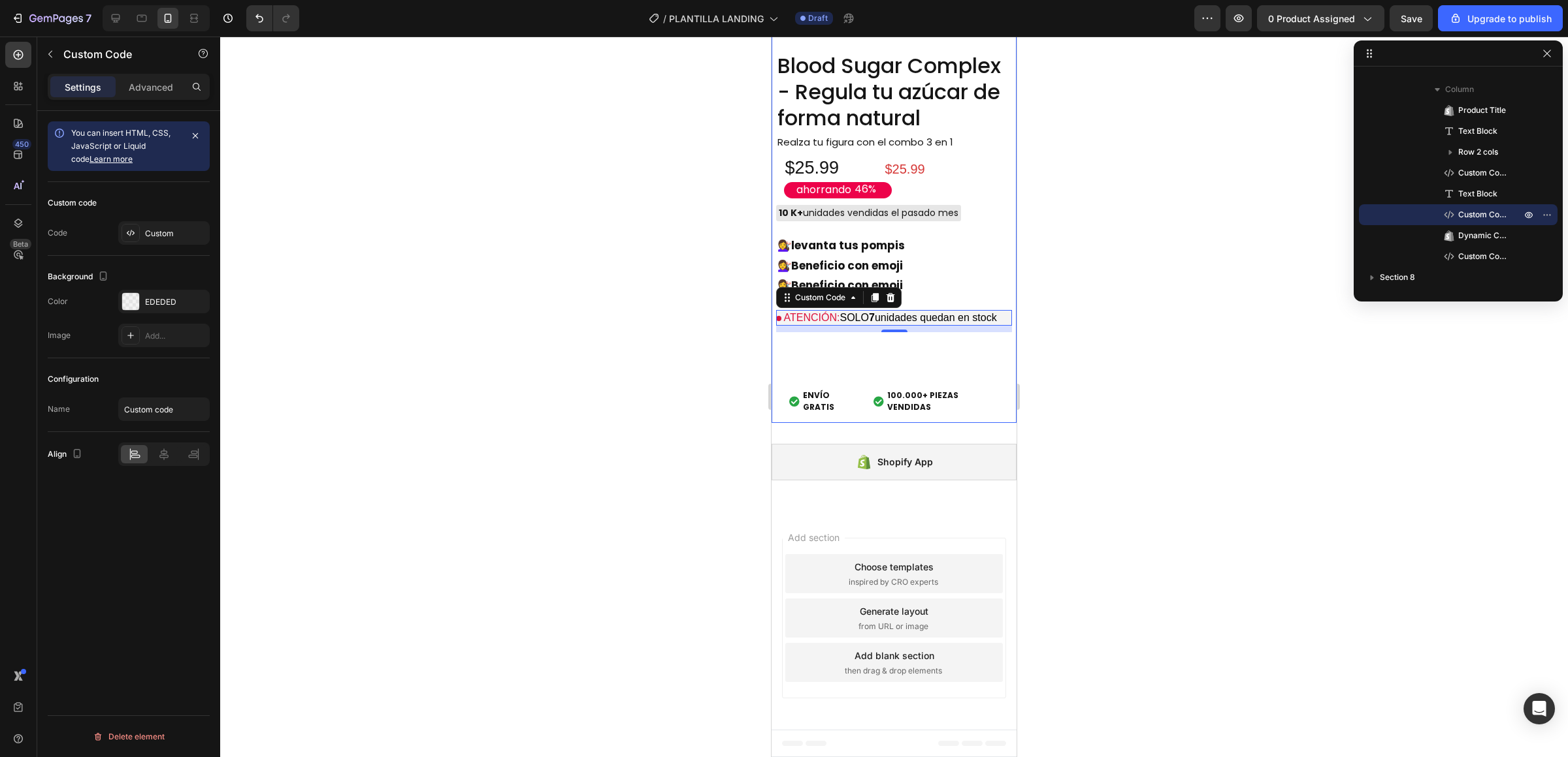
scroll to position [4829, 0]
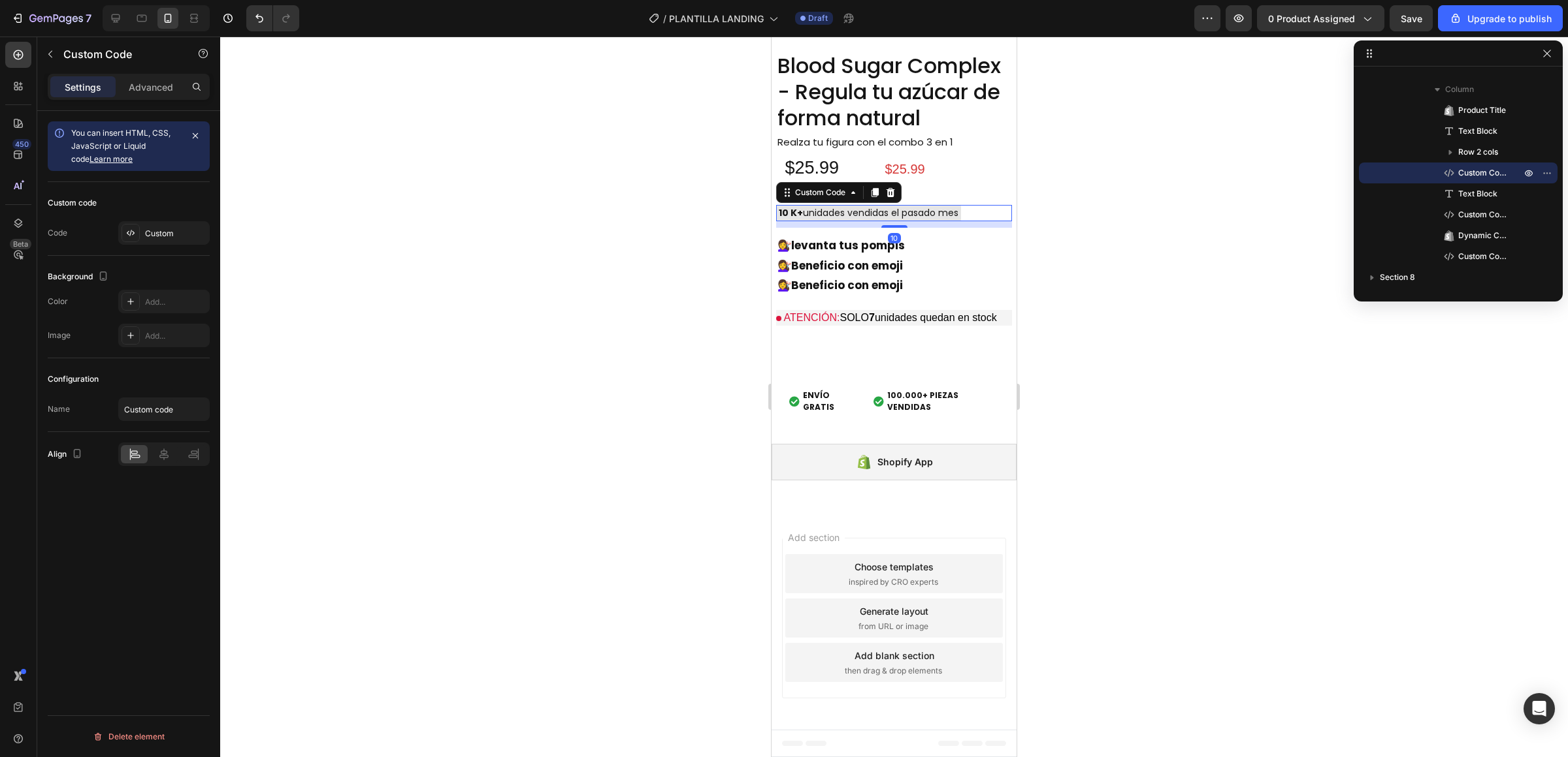
click at [890, 221] on div "10 K+ unidades vendidas el pasado mes" at bounding box center [869, 213] width 185 height 16
click at [860, 274] on strong "Beneficio con emoji" at bounding box center [847, 265] width 111 height 16
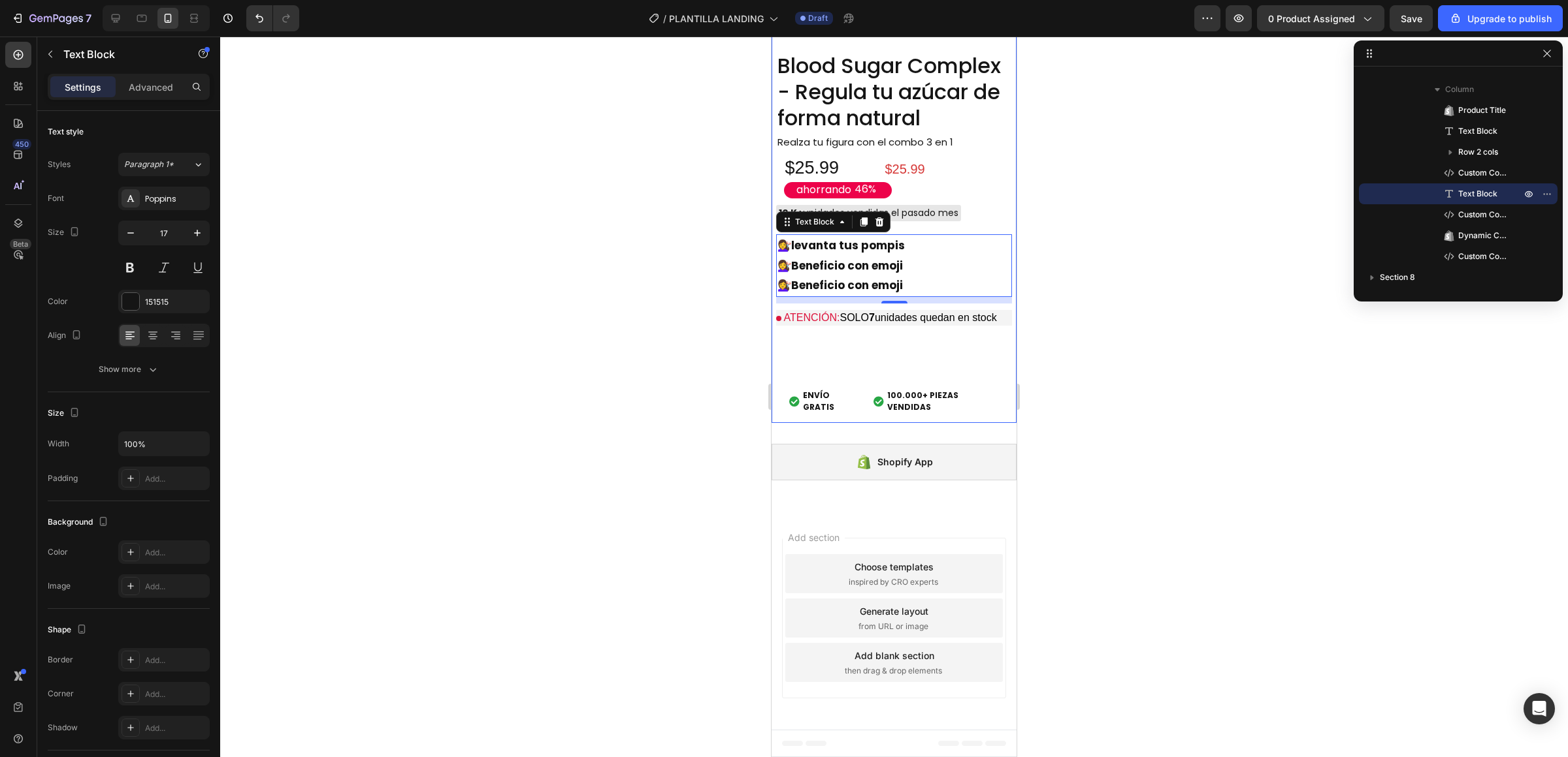
click at [809, 423] on div "Blood Sugar Complex - Regula tu azúcar de forma natural Product Title Realza tu…" at bounding box center [894, 237] width 236 height 371
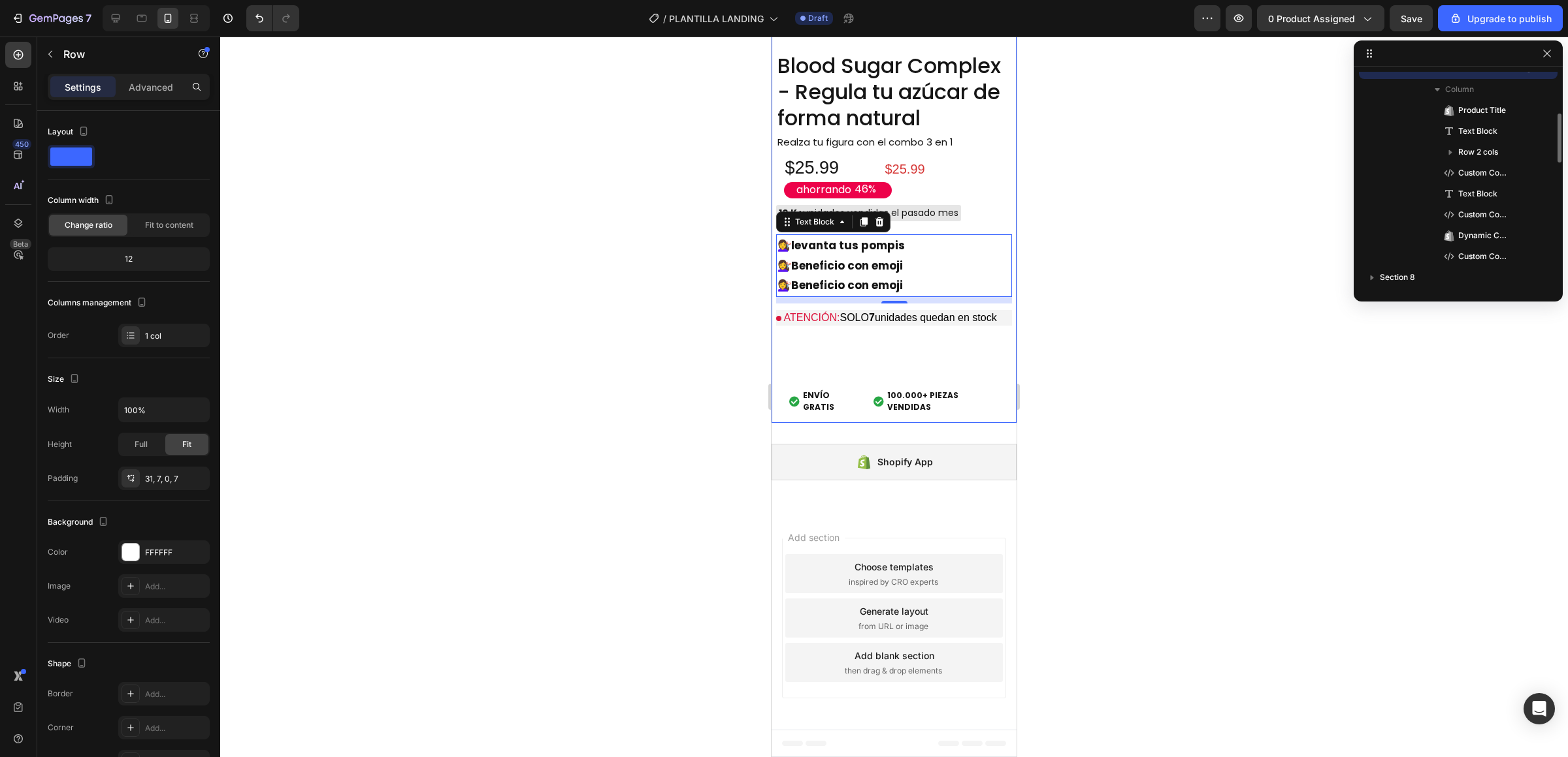
scroll to position [623, 0]
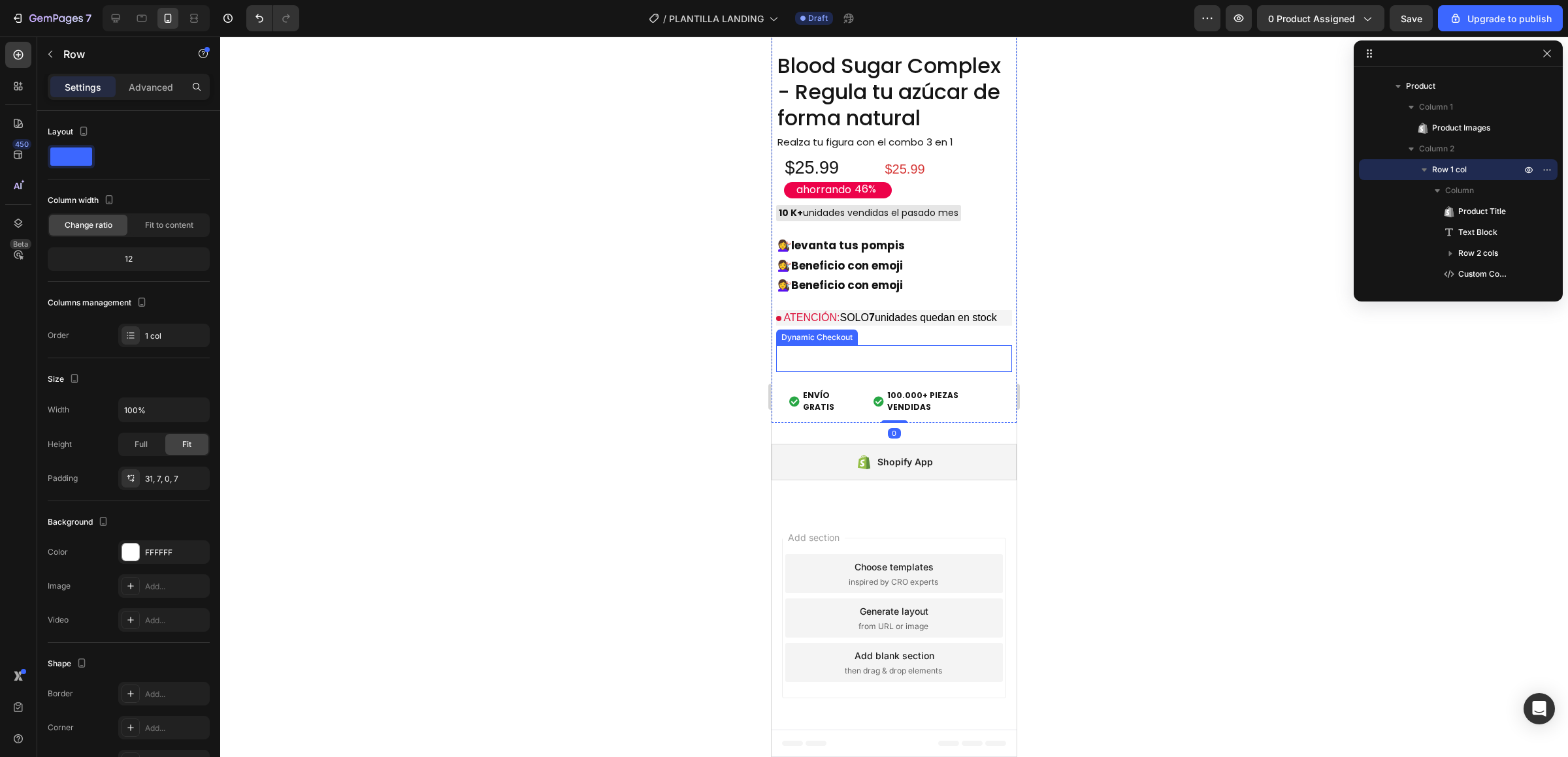
click at [812, 372] on button "Buy it now" at bounding box center [894, 359] width 236 height 27
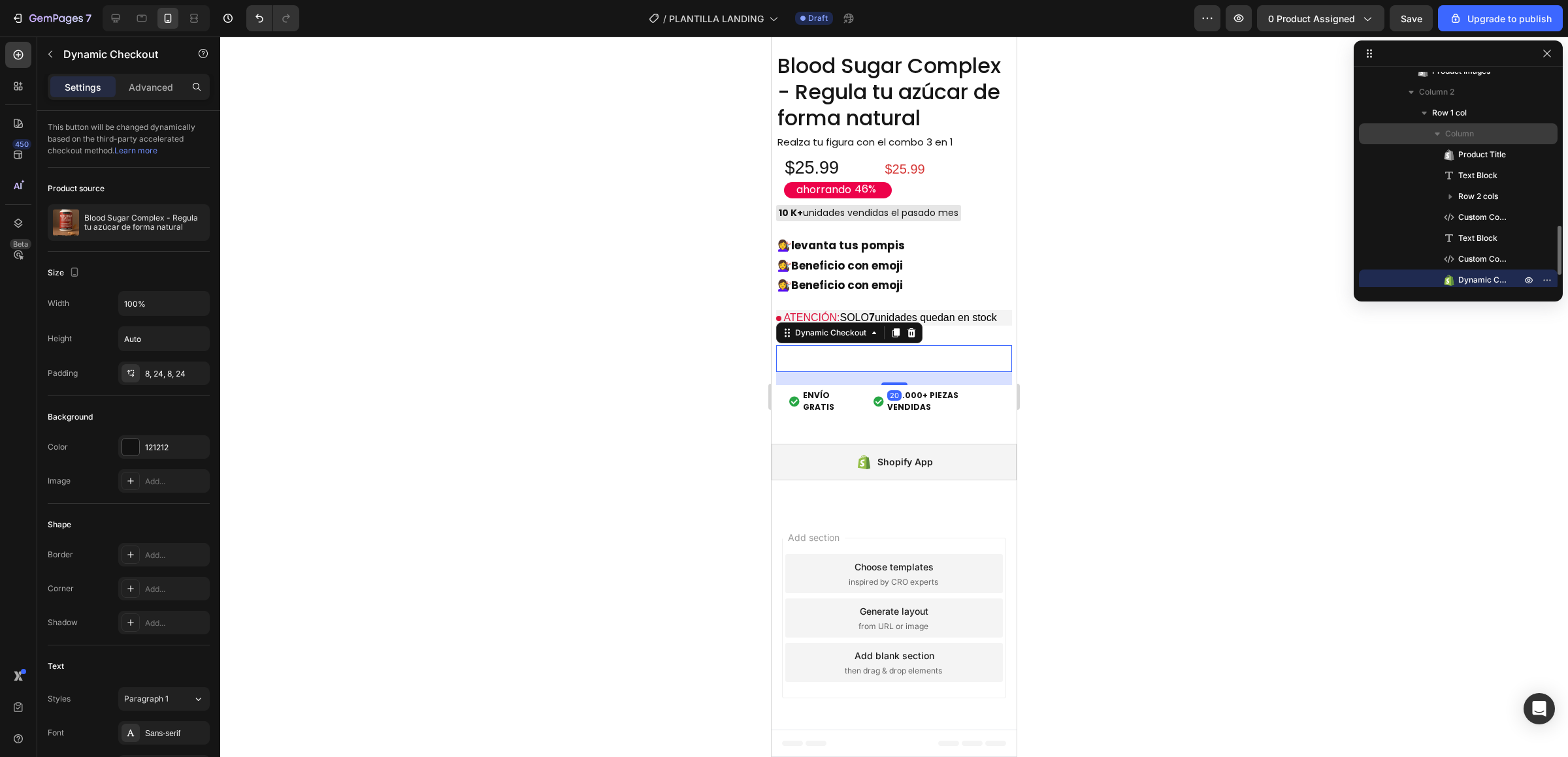
scroll to position [678, 0]
click at [1480, 138] on p "Column" at bounding box center [1484, 135] width 79 height 13
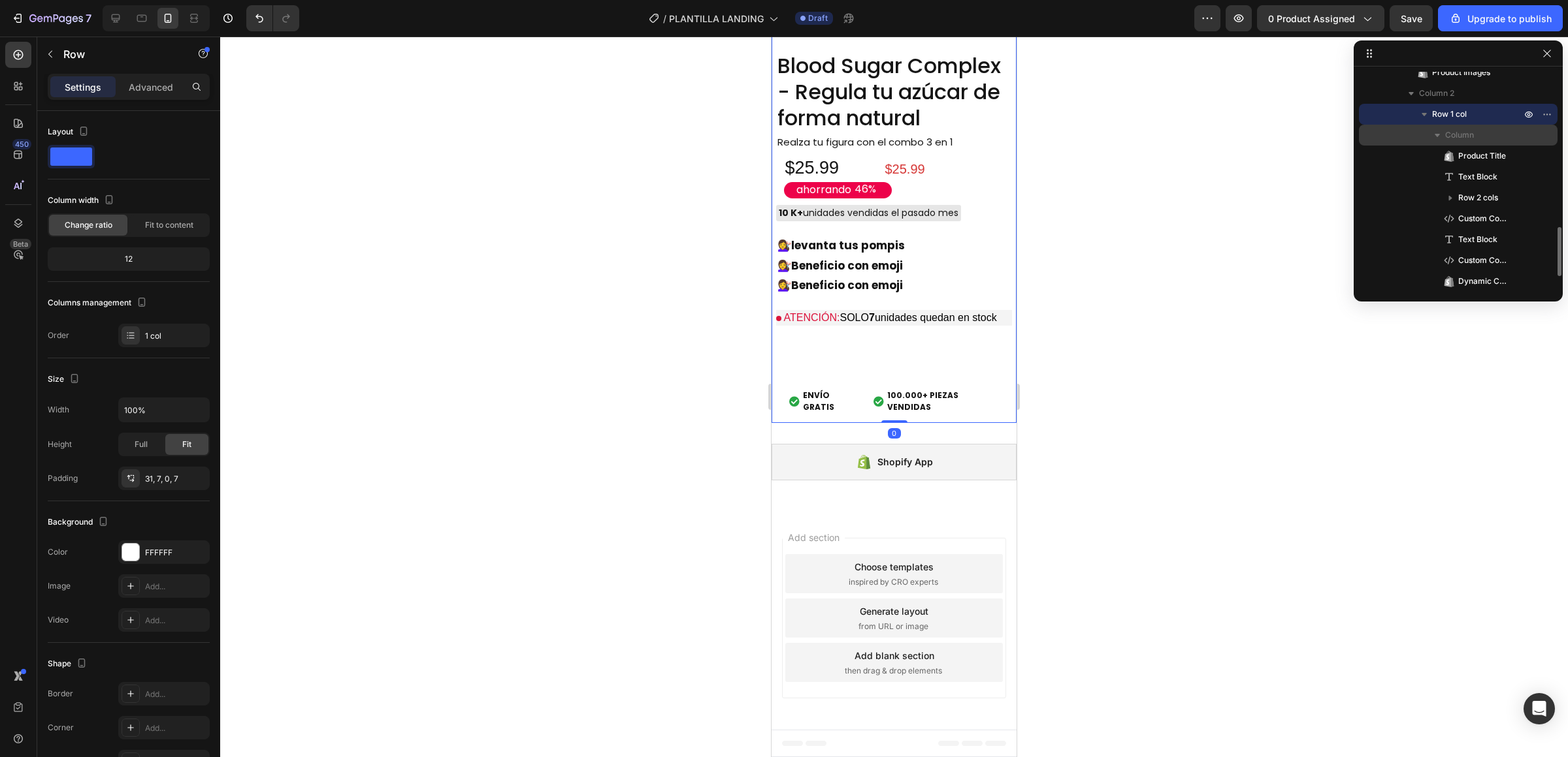
click at [1455, 140] on span "Column" at bounding box center [1459, 135] width 29 height 13
click at [1448, 140] on span "Column" at bounding box center [1459, 136] width 29 height 13
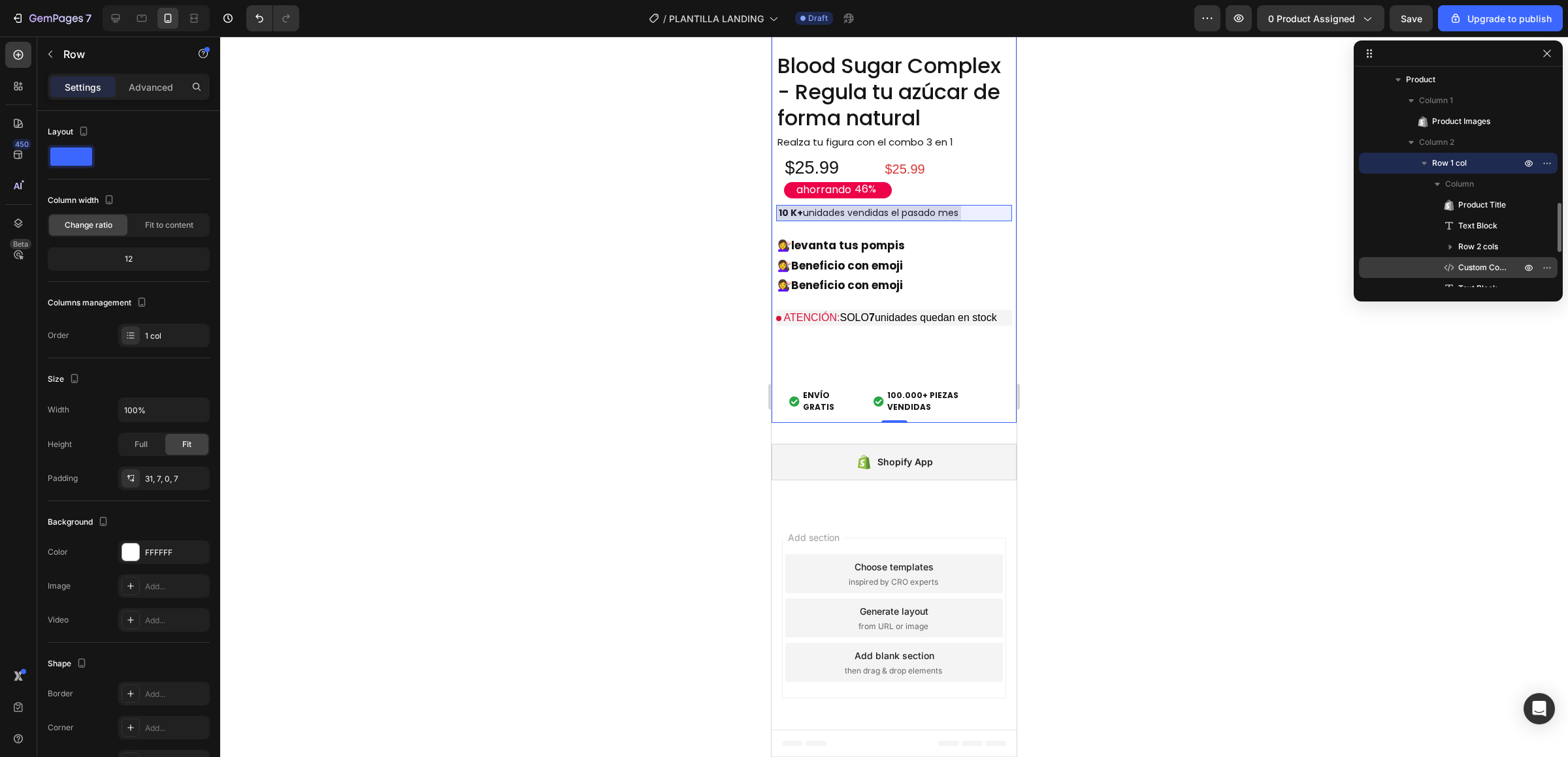
scroll to position [619, 0]
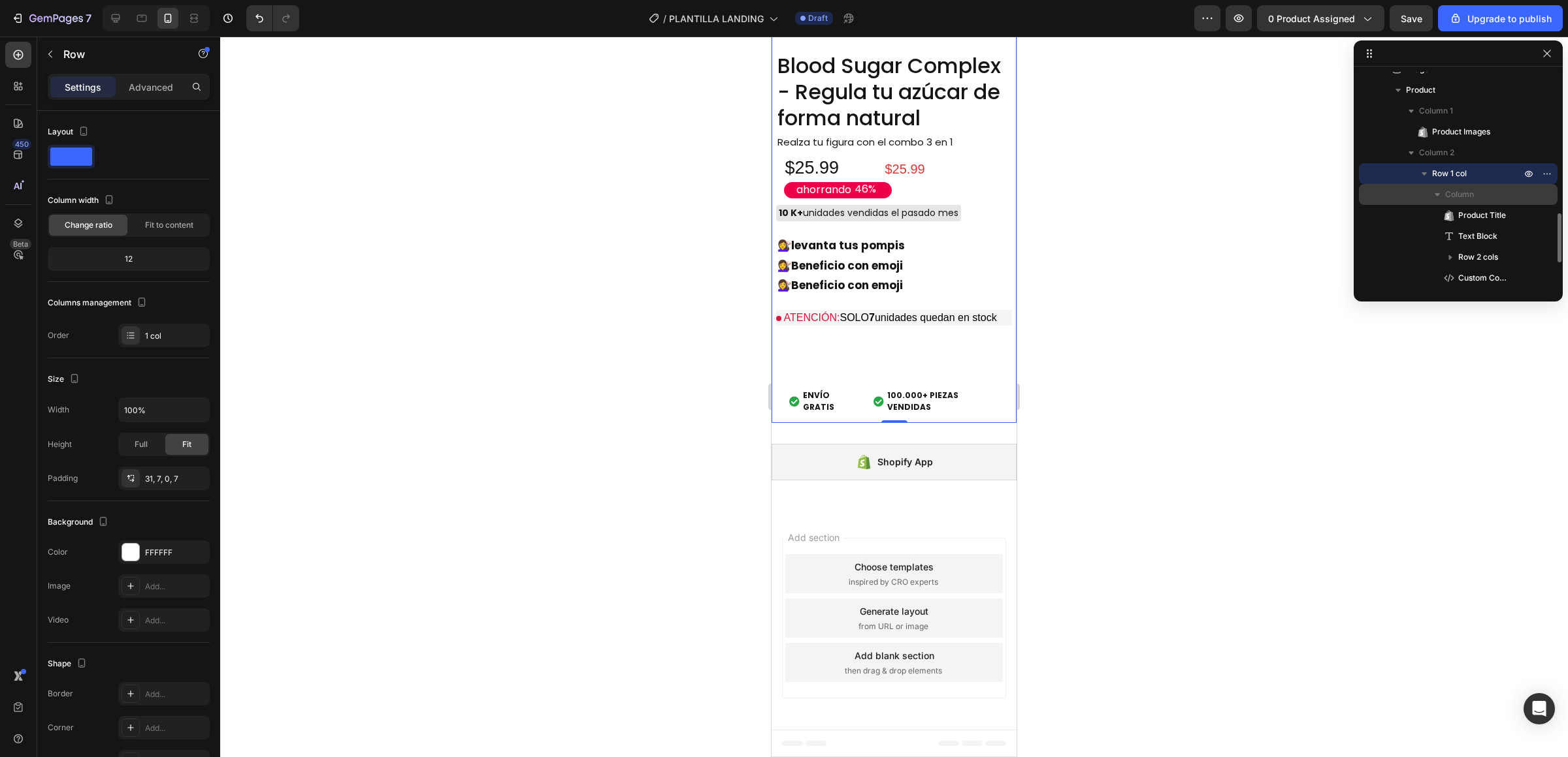
click at [1473, 191] on span "Column" at bounding box center [1459, 195] width 29 height 13
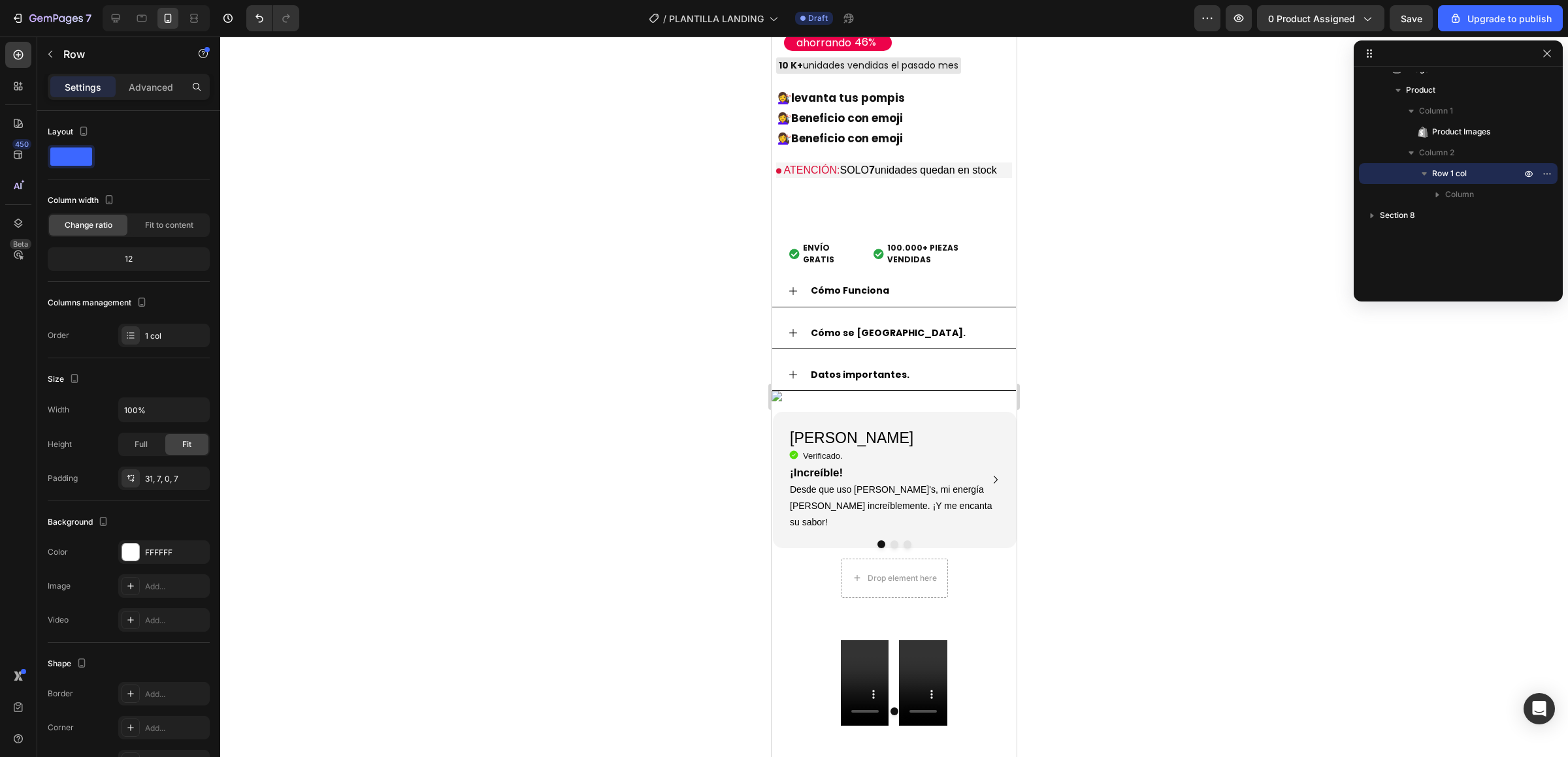
scroll to position [1054, 0]
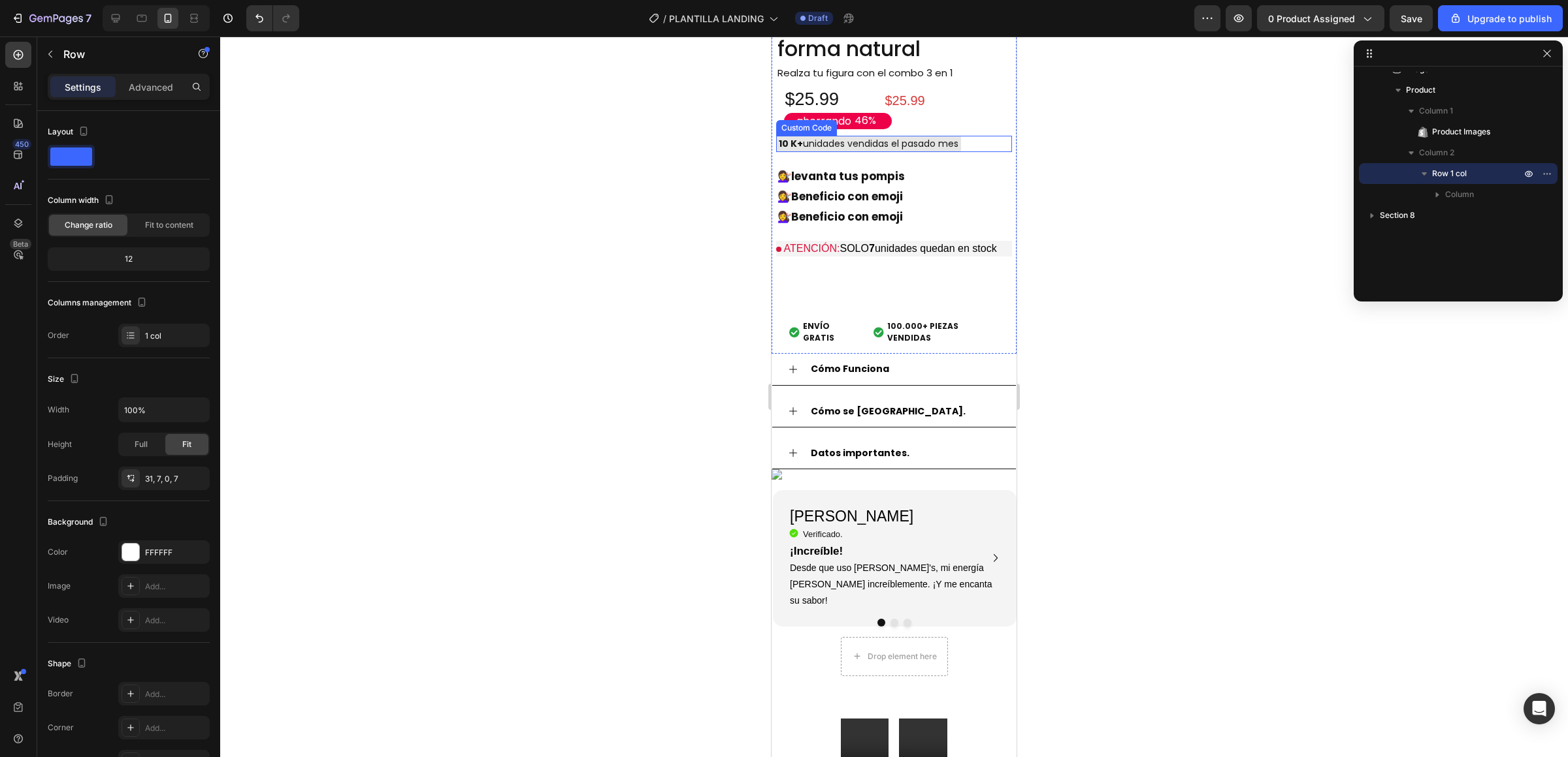
click at [935, 152] on div "10 K+ unidades vendidas el pasado mes" at bounding box center [869, 144] width 185 height 16
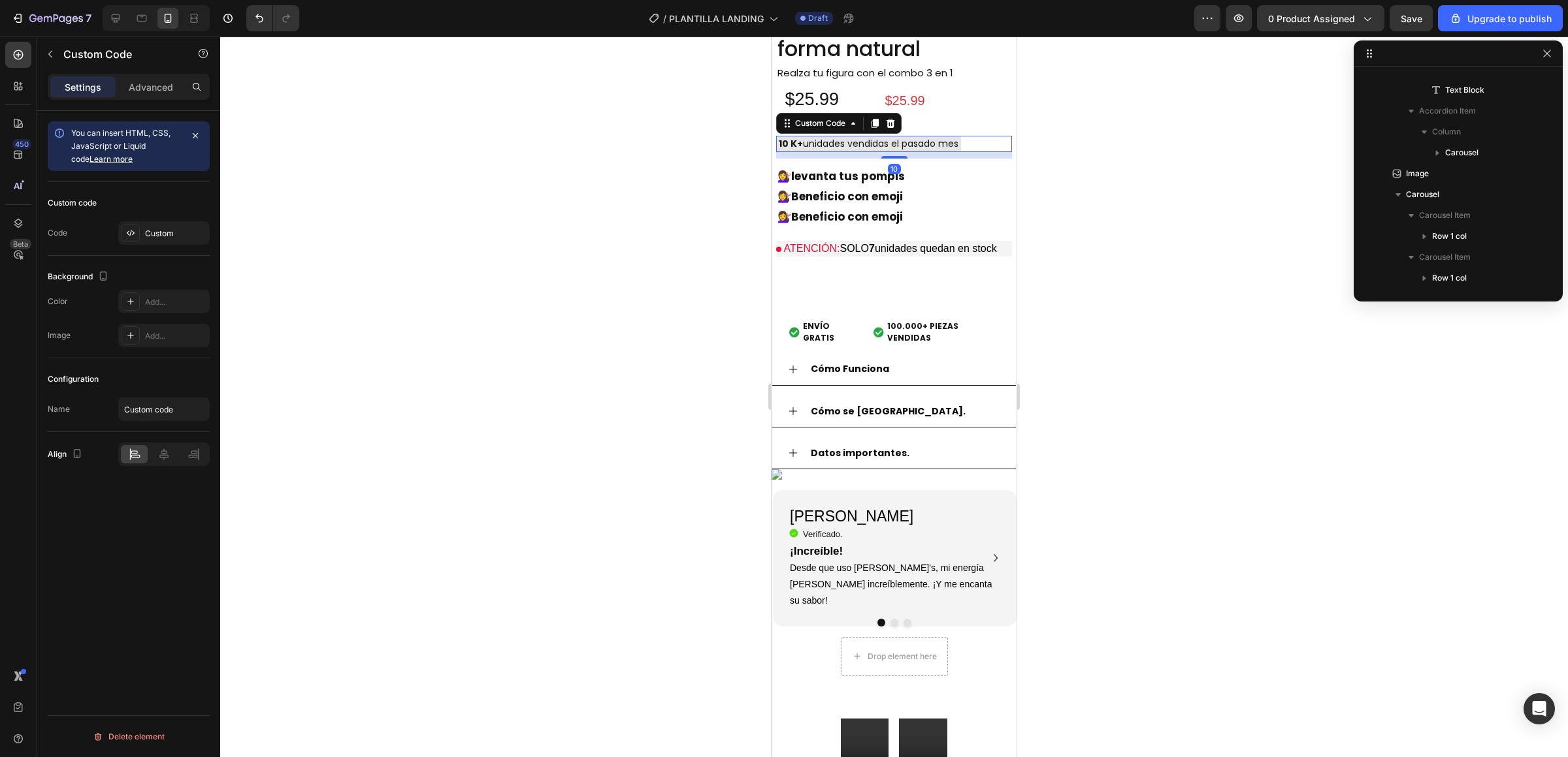
click at [935, 152] on div "10 K+ unidades vendidas el pasado mes" at bounding box center [869, 144] width 185 height 16
click at [937, 152] on div "10 K+ unidades vendidas el pasado mes" at bounding box center [869, 144] width 185 height 16
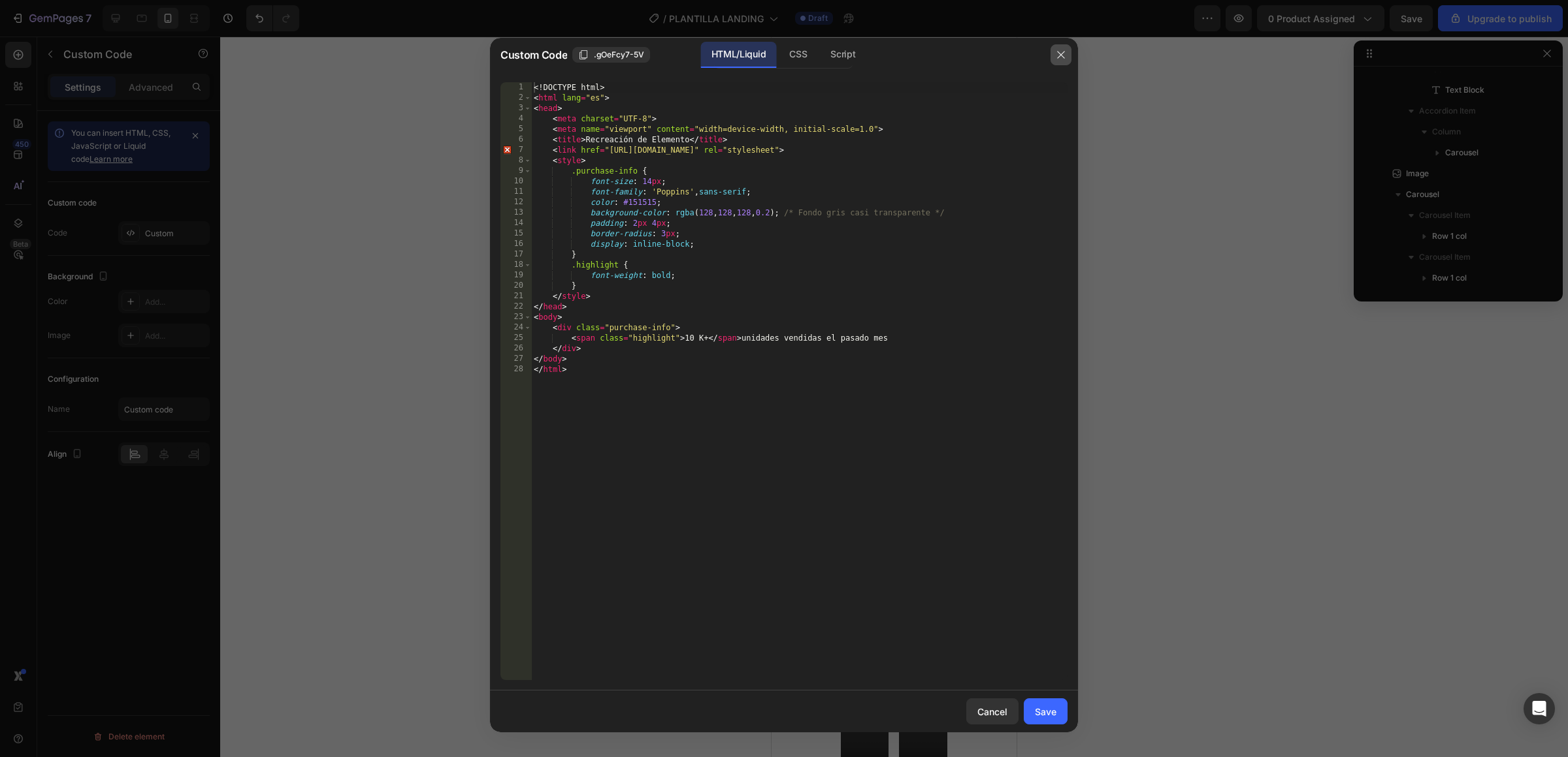
click at [1056, 50] on icon "button" at bounding box center [1061, 55] width 11 height 11
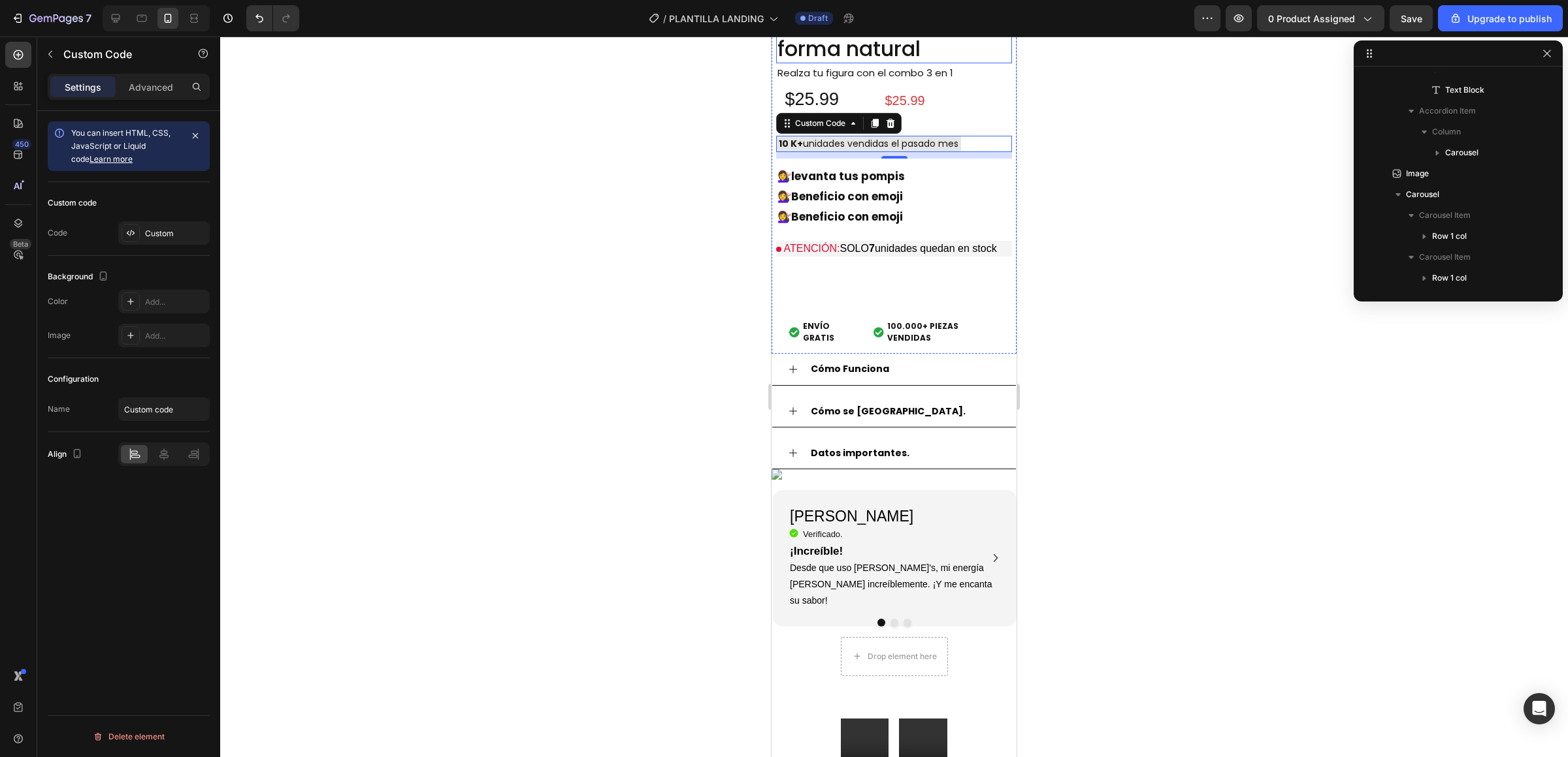
click at [957, 63] on h2 "Blood Sugar Complex - Regula tu azúcar de forma natural" at bounding box center [894, 22] width 236 height 81
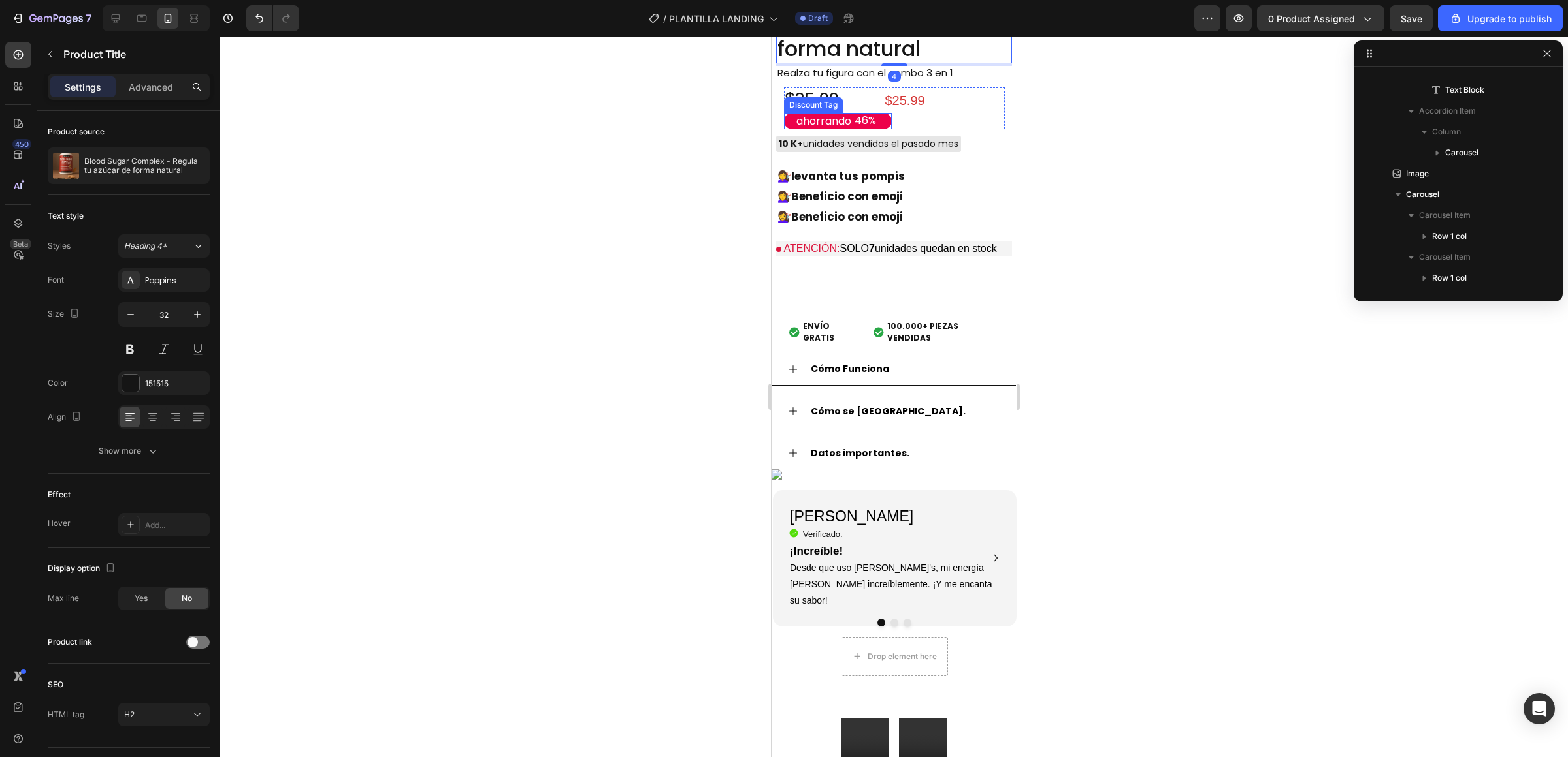
click at [874, 129] on div "46%" at bounding box center [865, 121] width 24 height 16
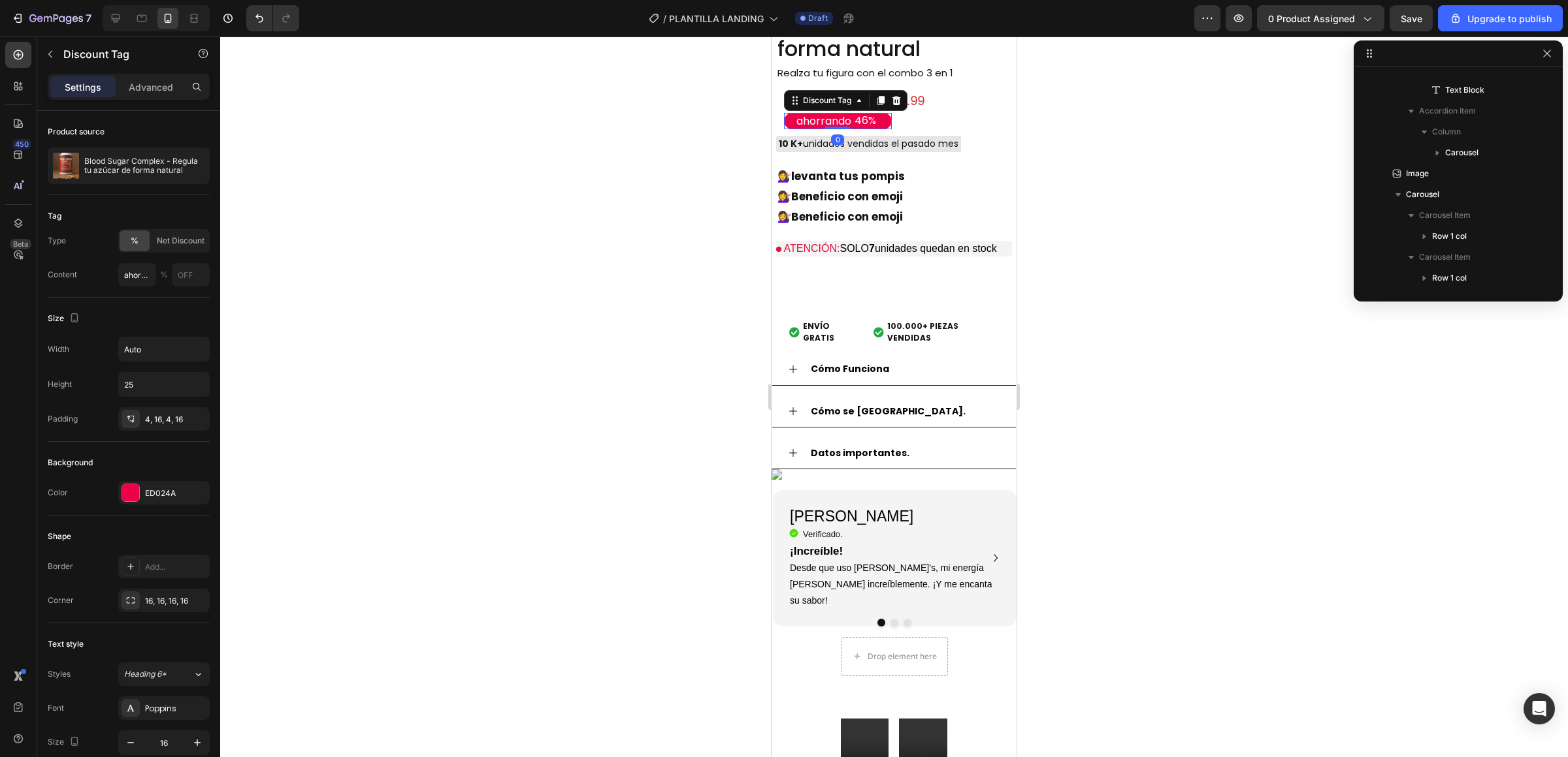
click at [874, 129] on div "46%" at bounding box center [865, 121] width 24 height 16
click at [43, 45] on button "button" at bounding box center [51, 54] width 21 height 21
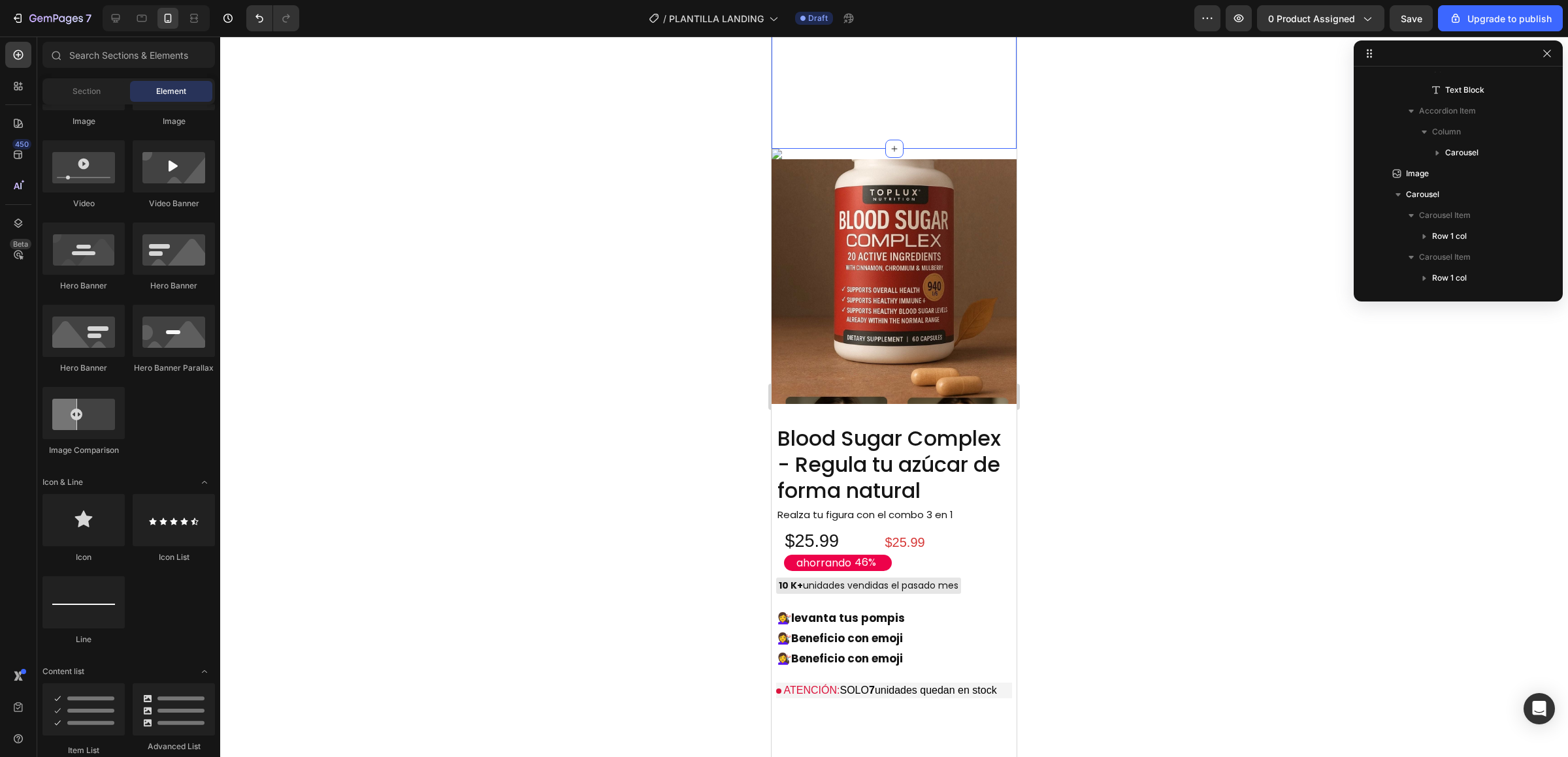
scroll to position [645, 0]
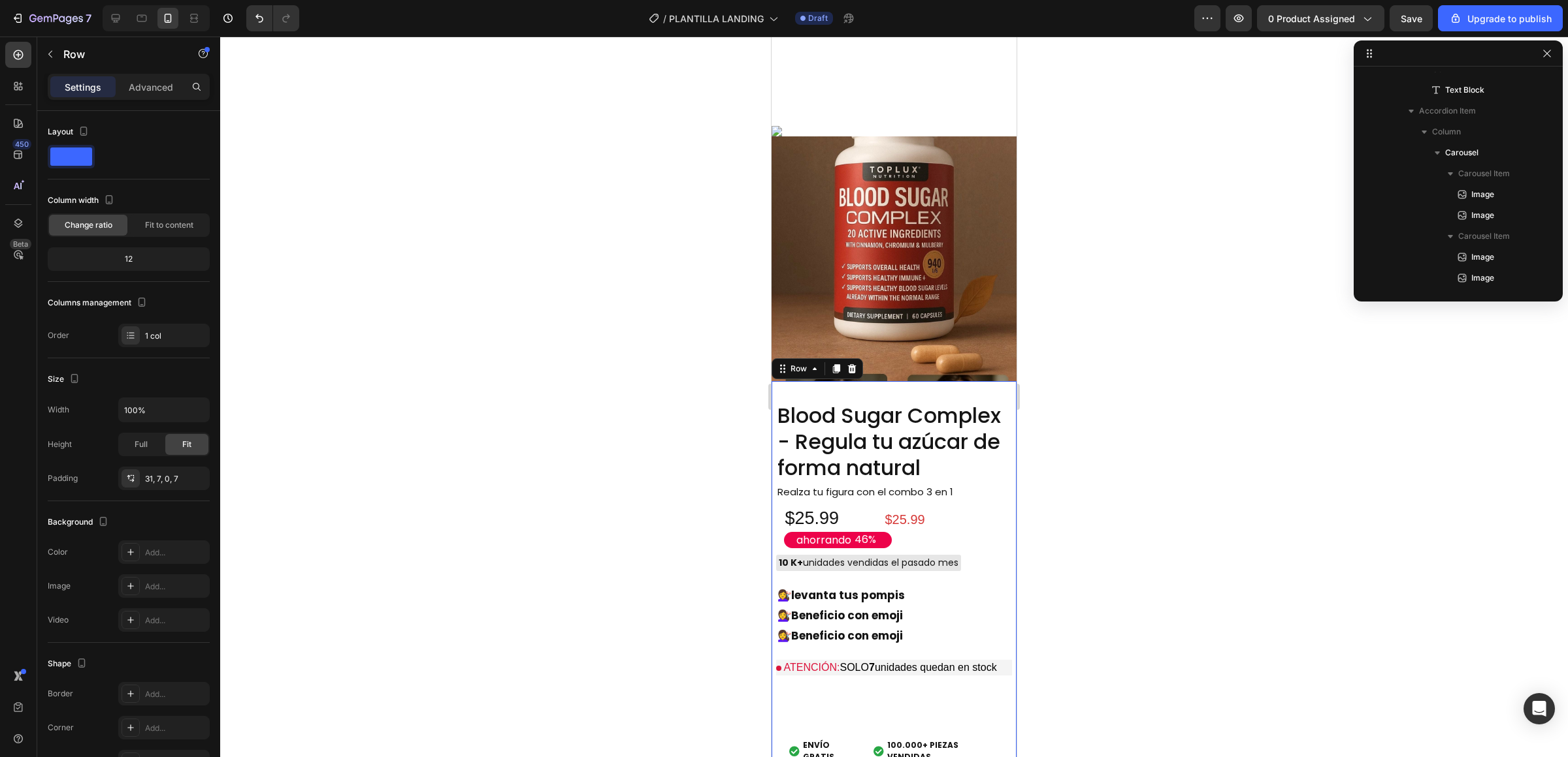
click at [985, 626] on div "Blood Sugar Complex - Regula tu azúcar de forma natural Product Title Realza tu…" at bounding box center [893, 577] width 245 height 392
click at [833, 381] on img at bounding box center [893, 259] width 245 height 245
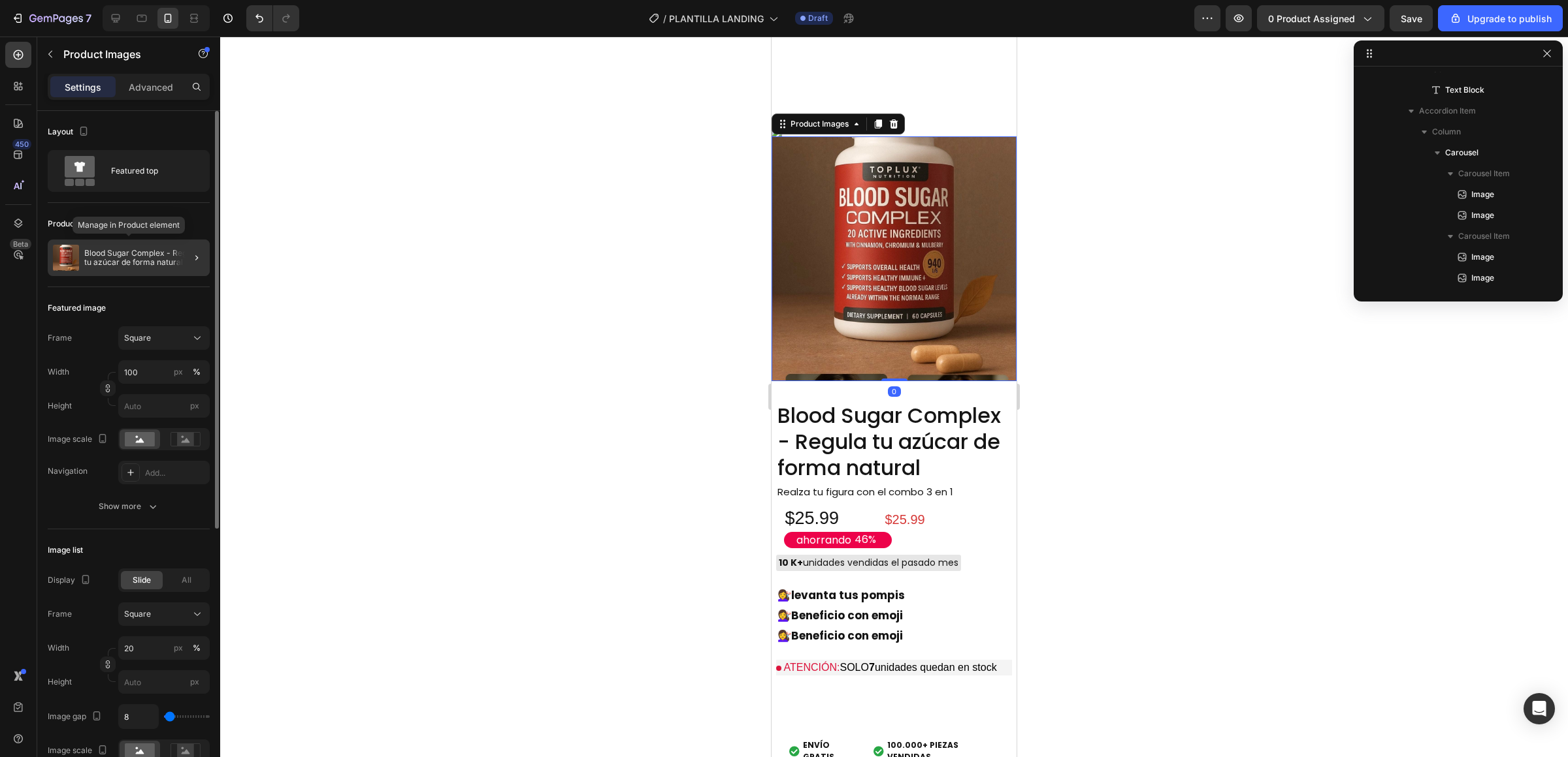
click at [143, 262] on p "Blood Sugar Complex - Regula tu azúcar de forma natural" at bounding box center [144, 258] width 120 height 18
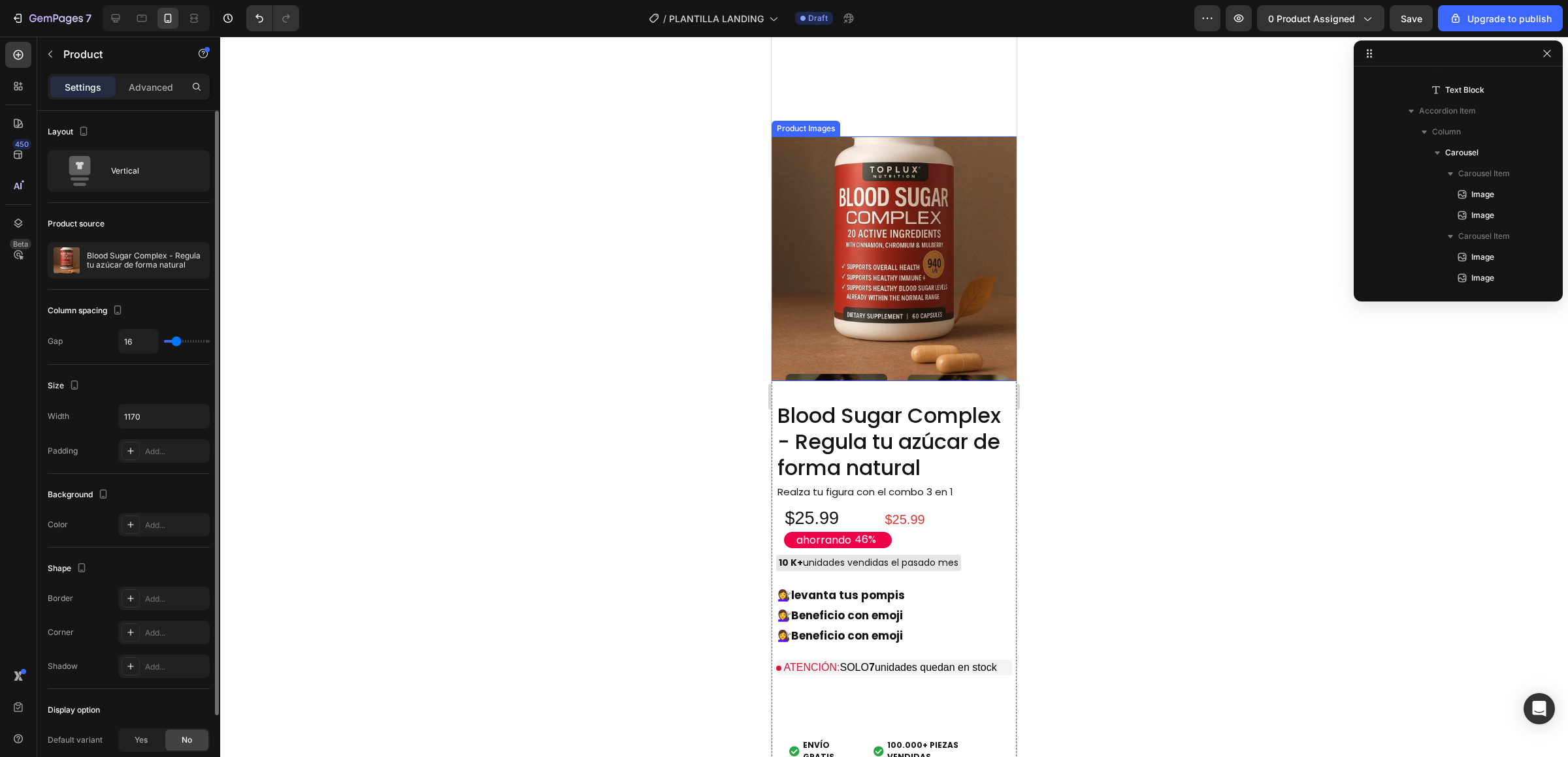
click at [886, 381] on img at bounding box center [893, 259] width 245 height 245
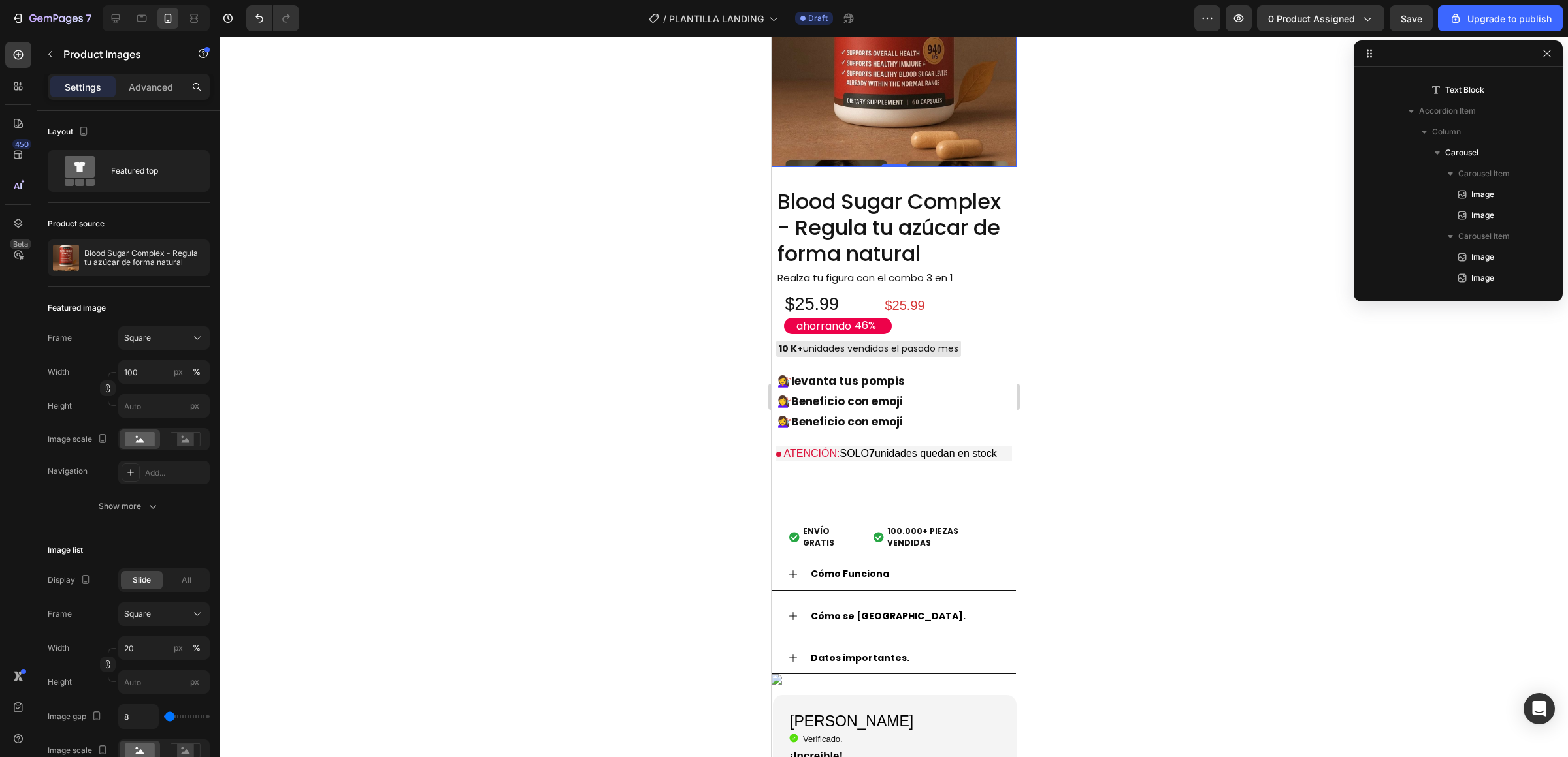
scroll to position [882, 0]
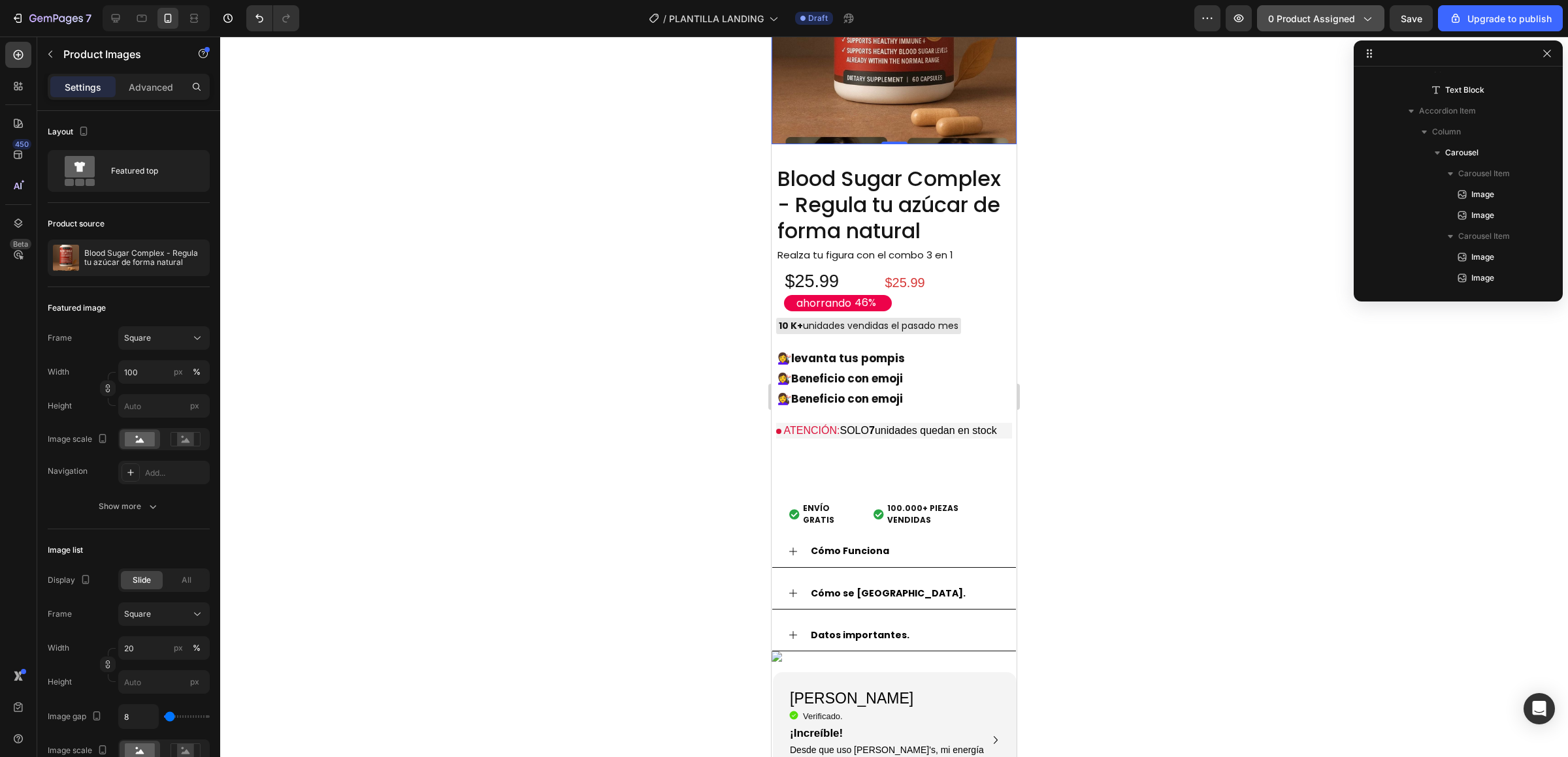
click at [1322, 16] on span "0 product assigned" at bounding box center [1311, 18] width 87 height 14
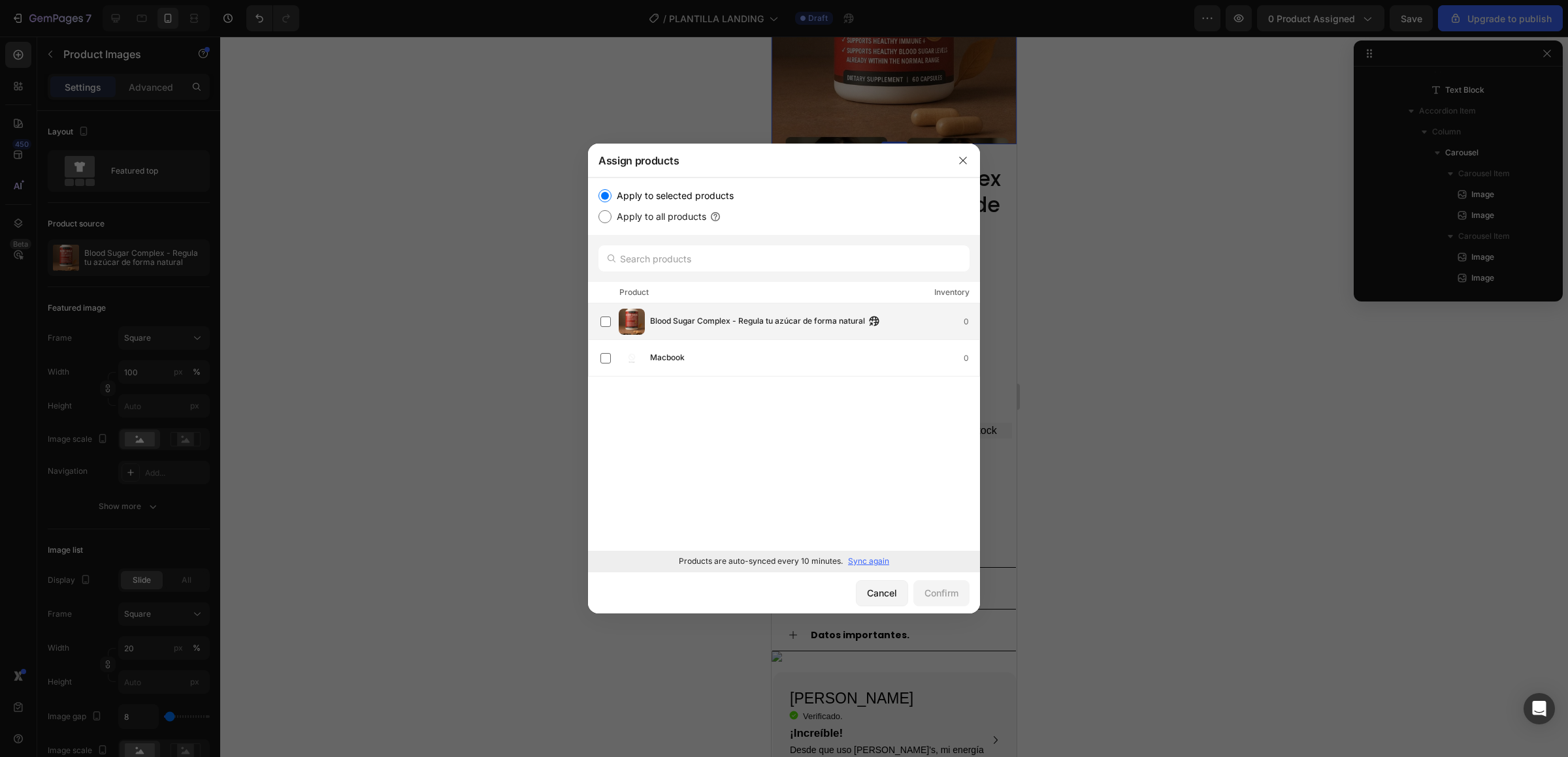
click at [861, 316] on span "Blood Sugar Complex - Regula tu azúcar de forma natural" at bounding box center [757, 322] width 215 height 15
click at [933, 600] on div "Confirm" at bounding box center [941, 593] width 34 height 14
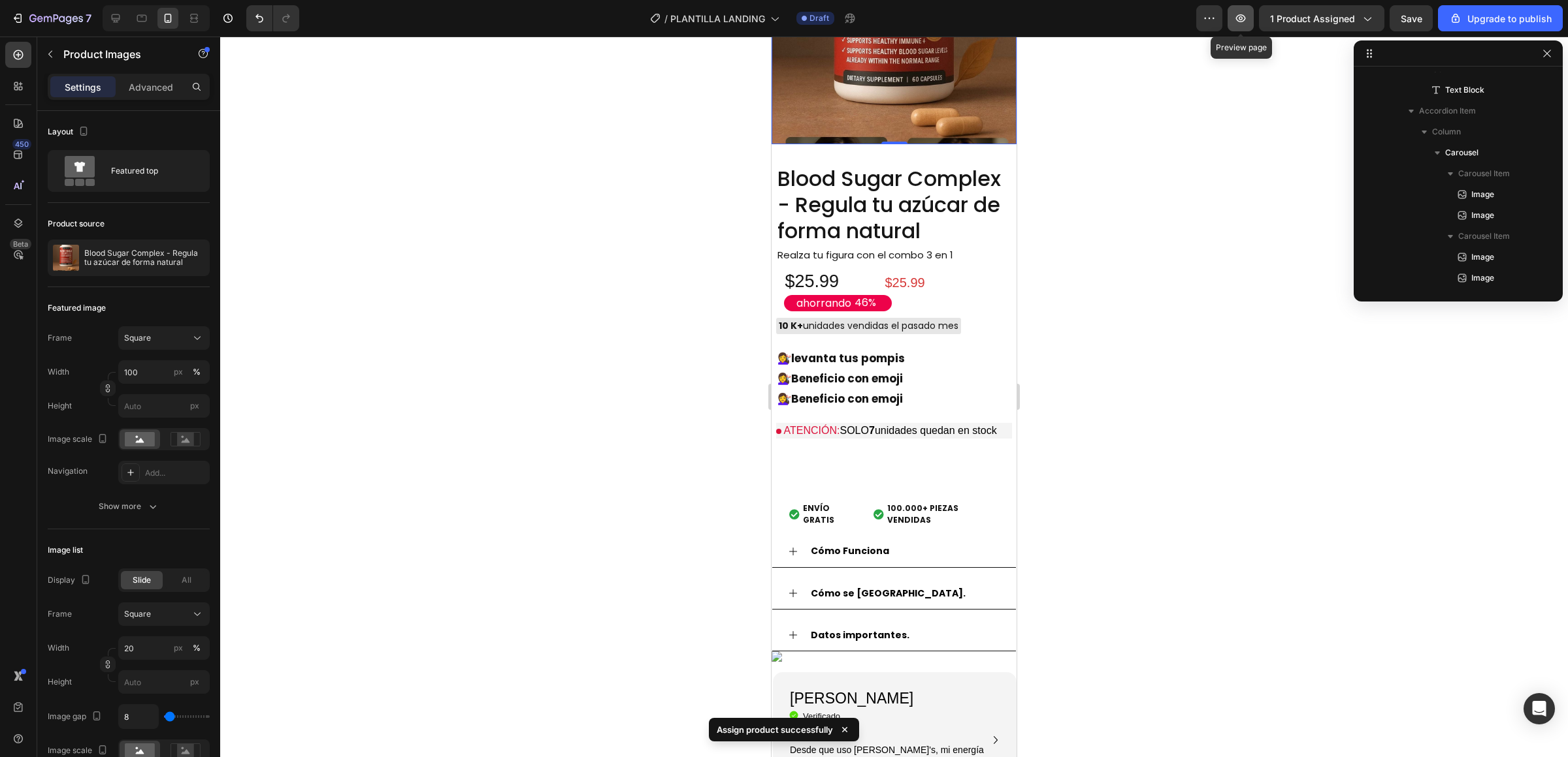
click at [1243, 15] on icon "button" at bounding box center [1240, 18] width 13 height 13
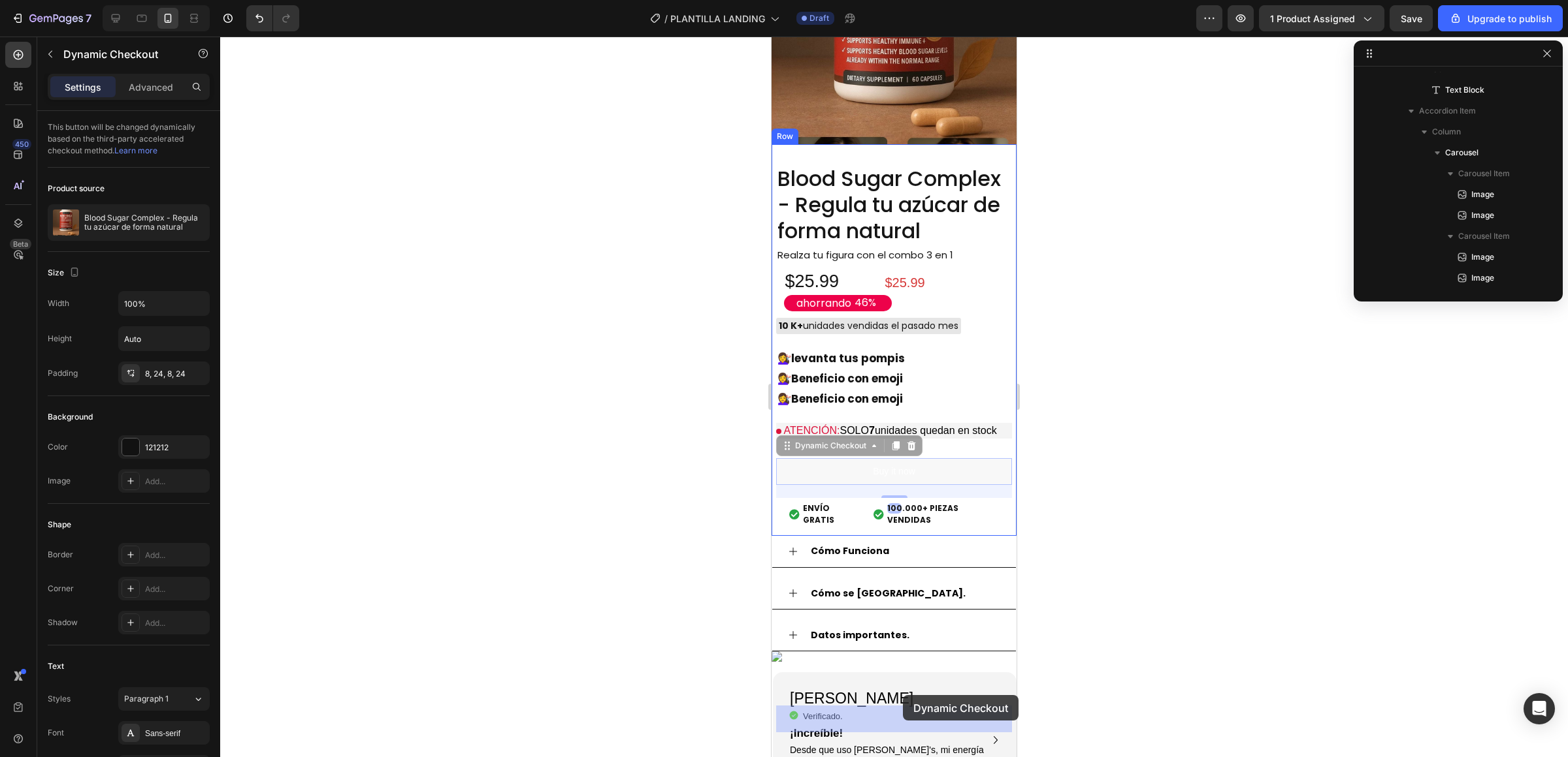
drag, startPoint x: 952, startPoint y: 696, endPoint x: 902, endPoint y: 696, distance: 50.0
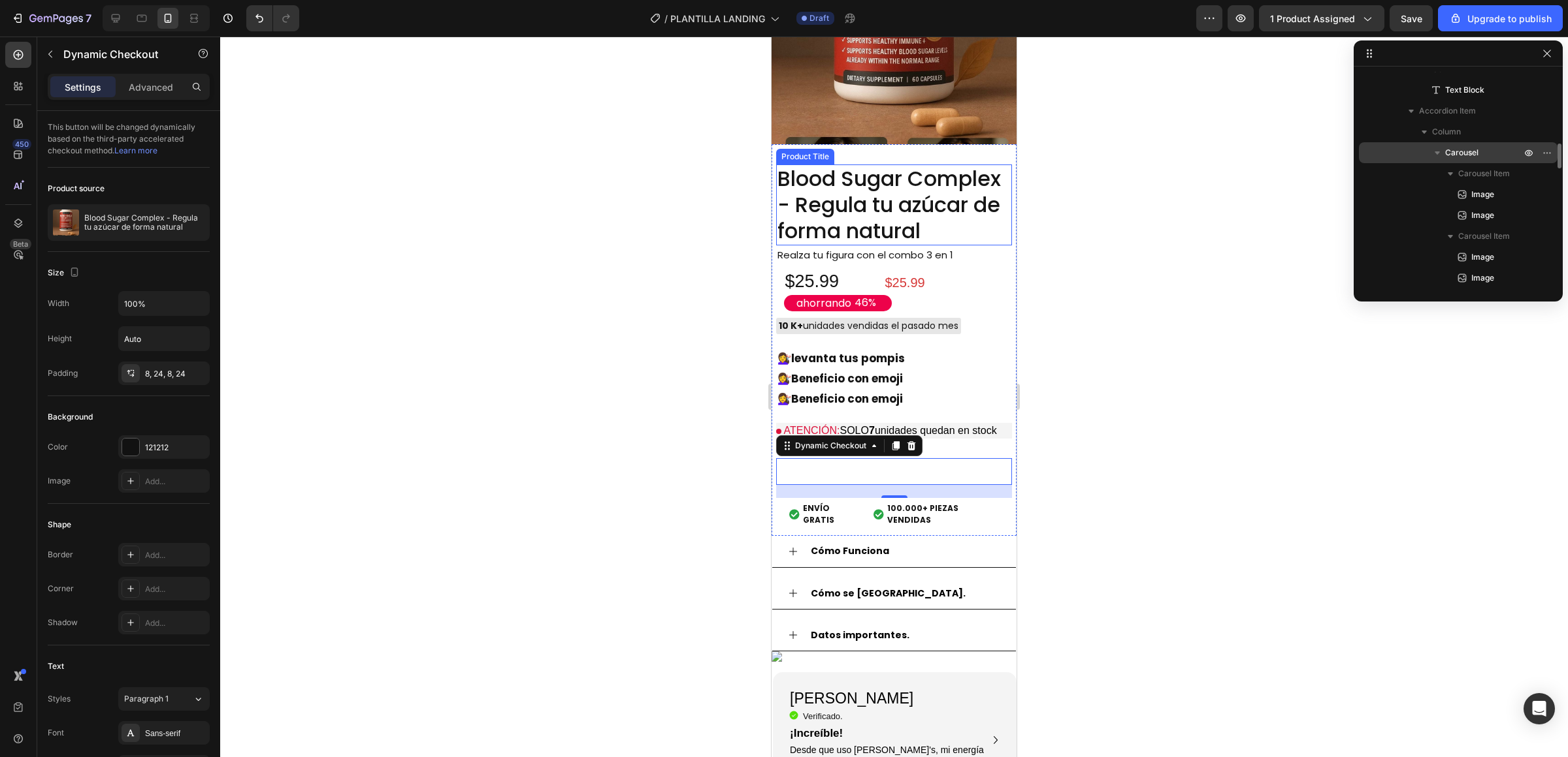
click at [1493, 147] on p "Carousel" at bounding box center [1484, 153] width 79 height 13
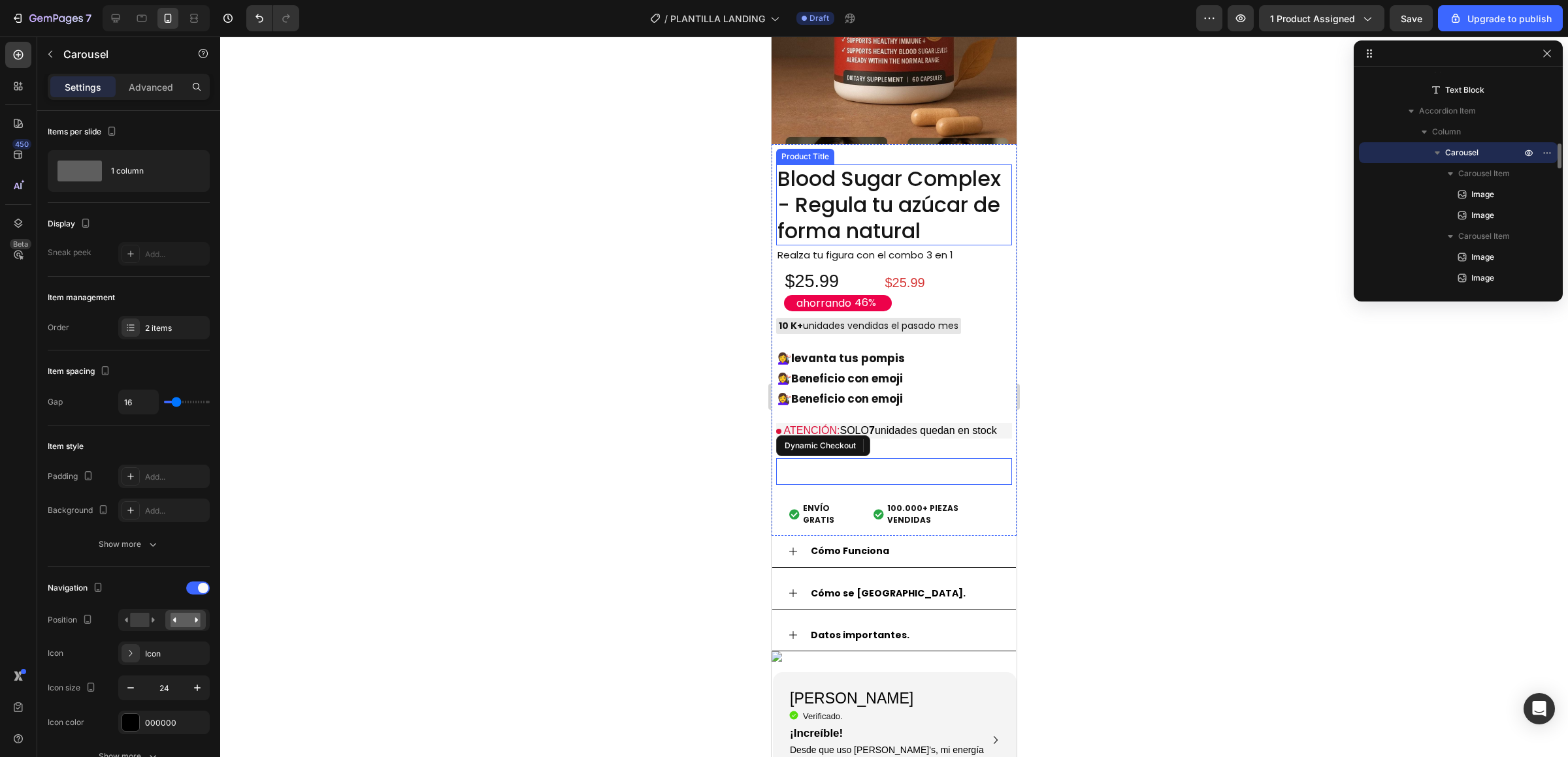
click at [1493, 148] on p "Carousel" at bounding box center [1484, 153] width 79 height 13
click at [1491, 150] on p "Carousel" at bounding box center [1484, 153] width 79 height 13
click at [828, 143] on img at bounding box center [893, 21] width 245 height 245
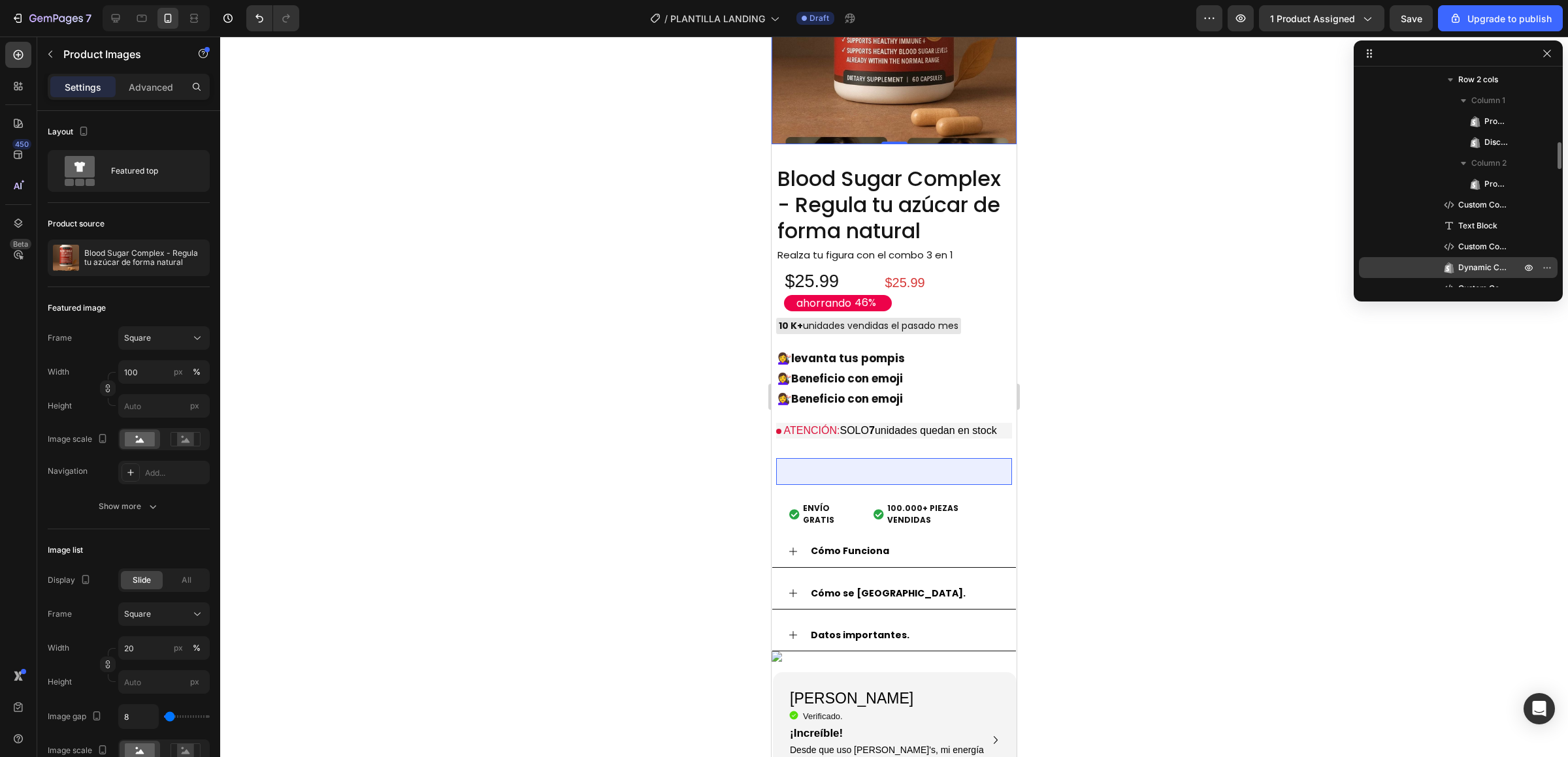
scroll to position [348, 0]
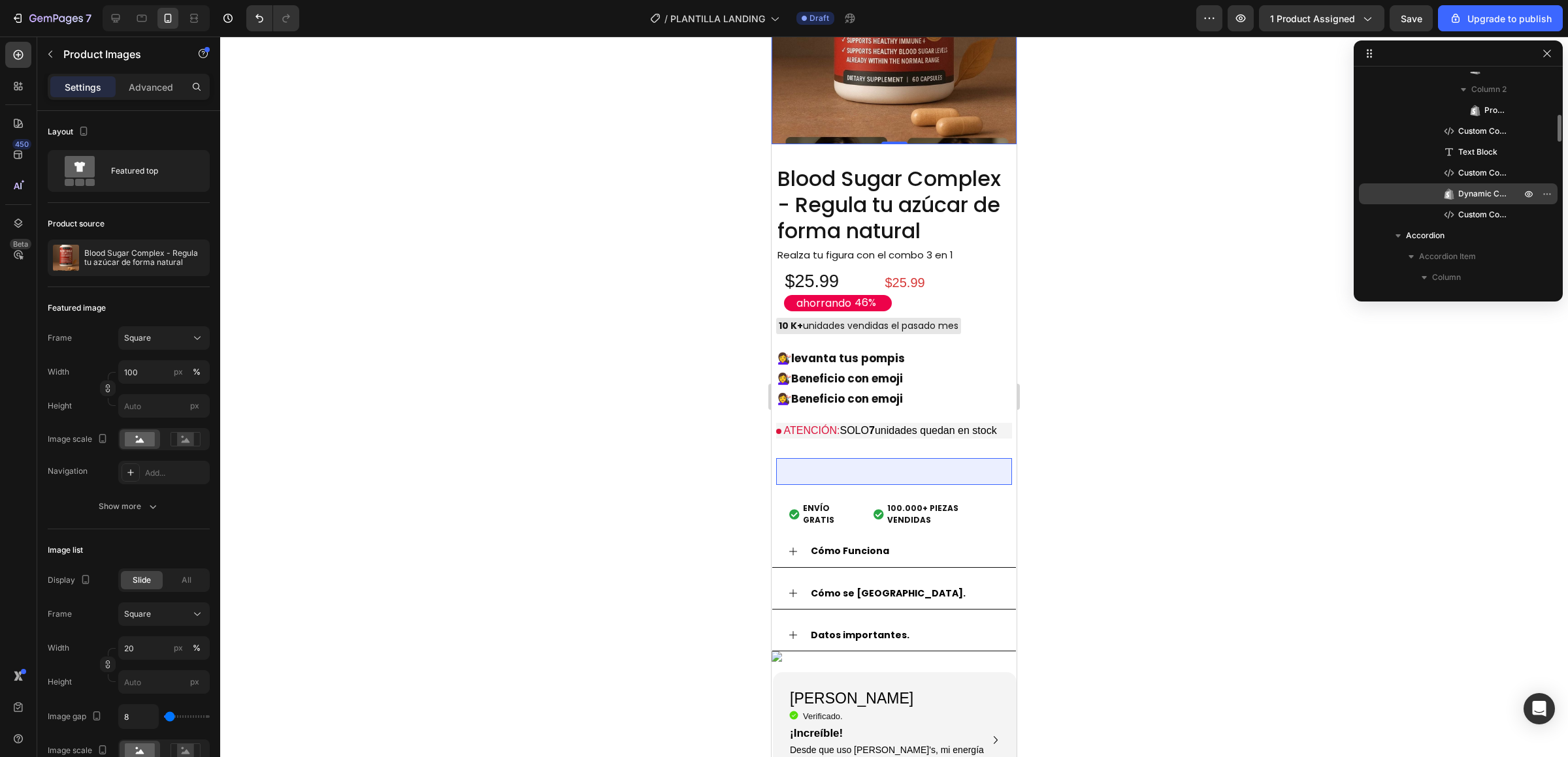
click at [1461, 198] on span "Dynamic Checkout" at bounding box center [1483, 194] width 50 height 13
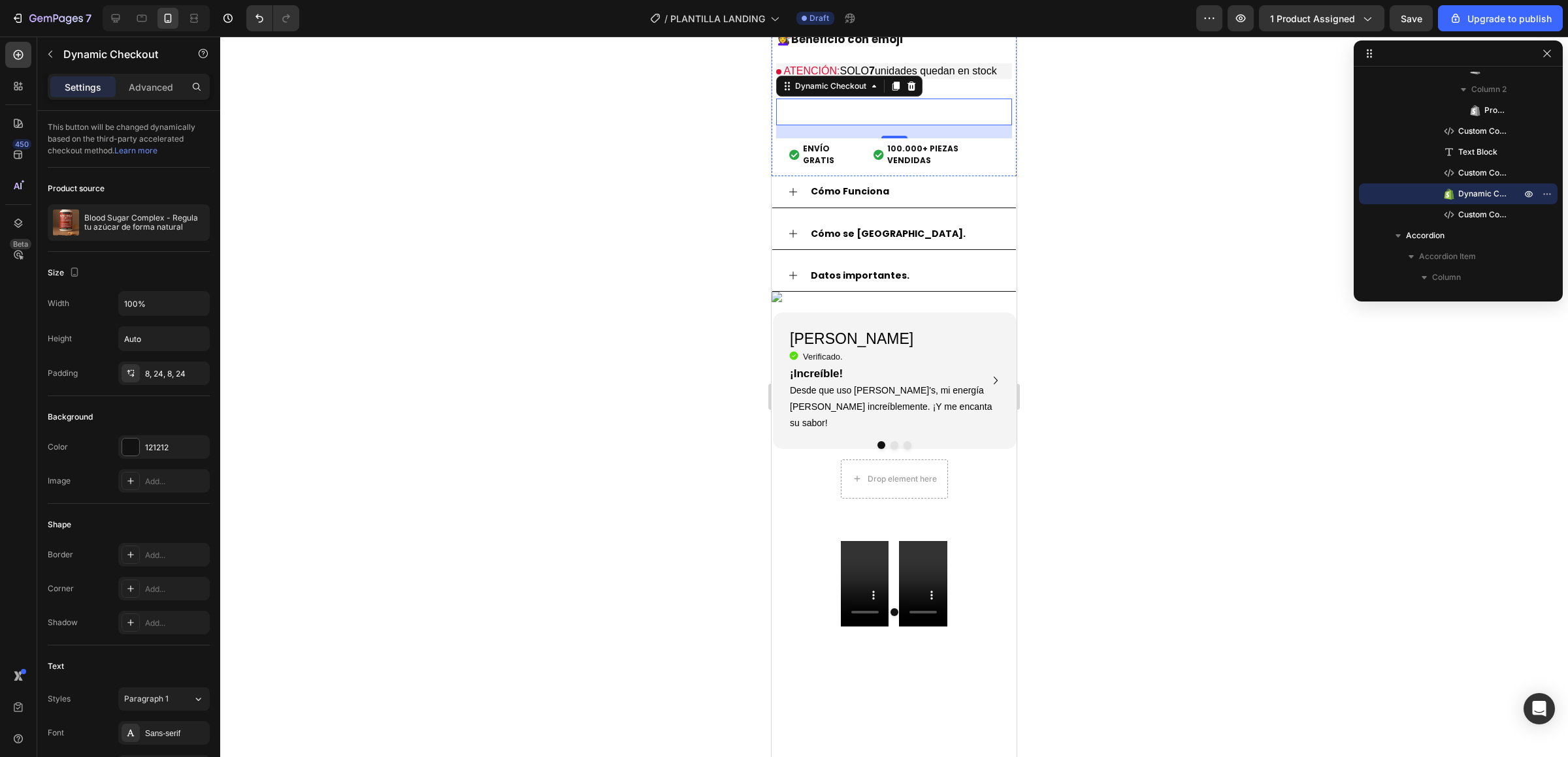
scroll to position [1270, 0]
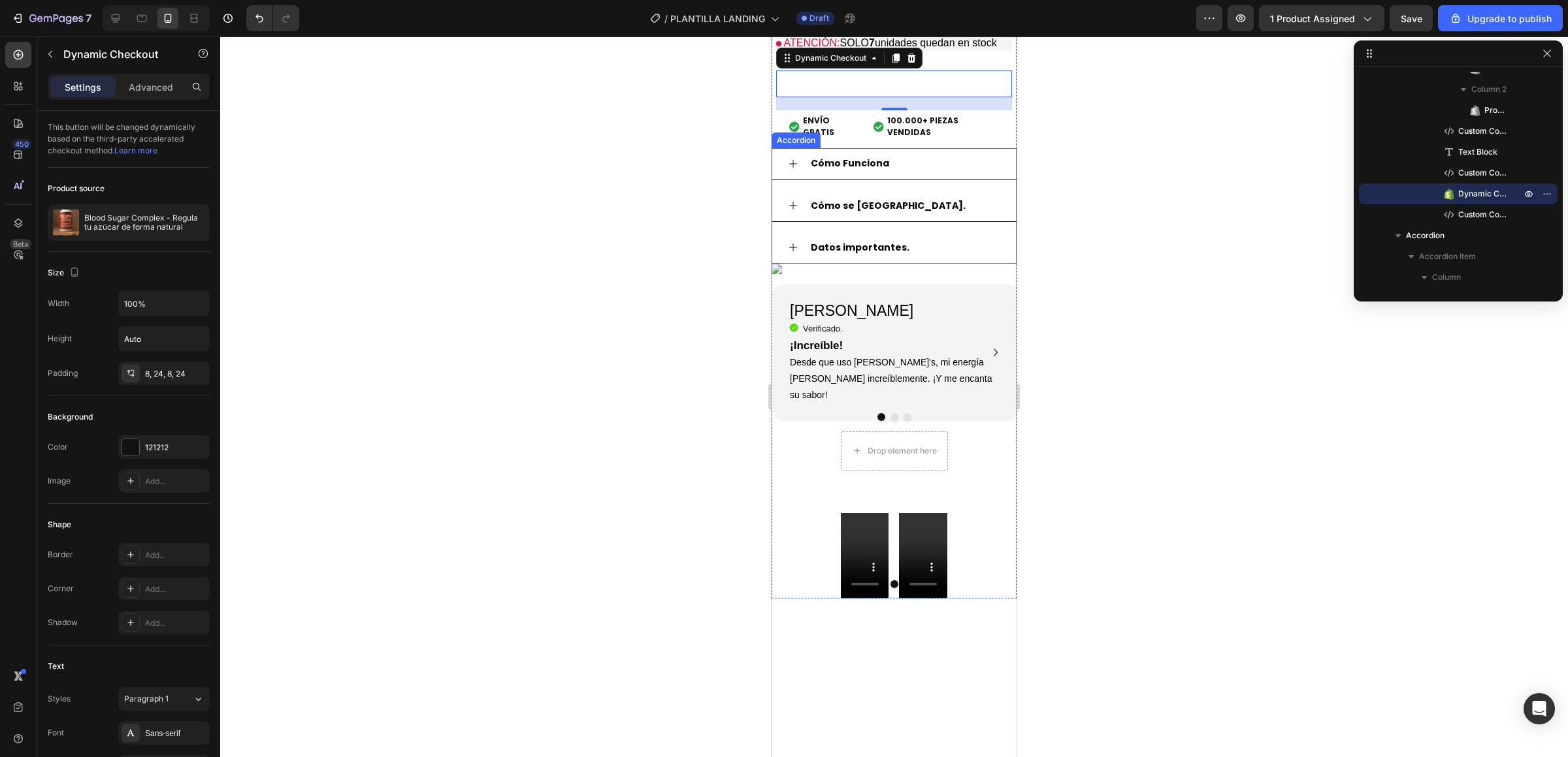
click at [936, 174] on div "Cómo Funciona" at bounding box center [904, 163] width 191 height 20
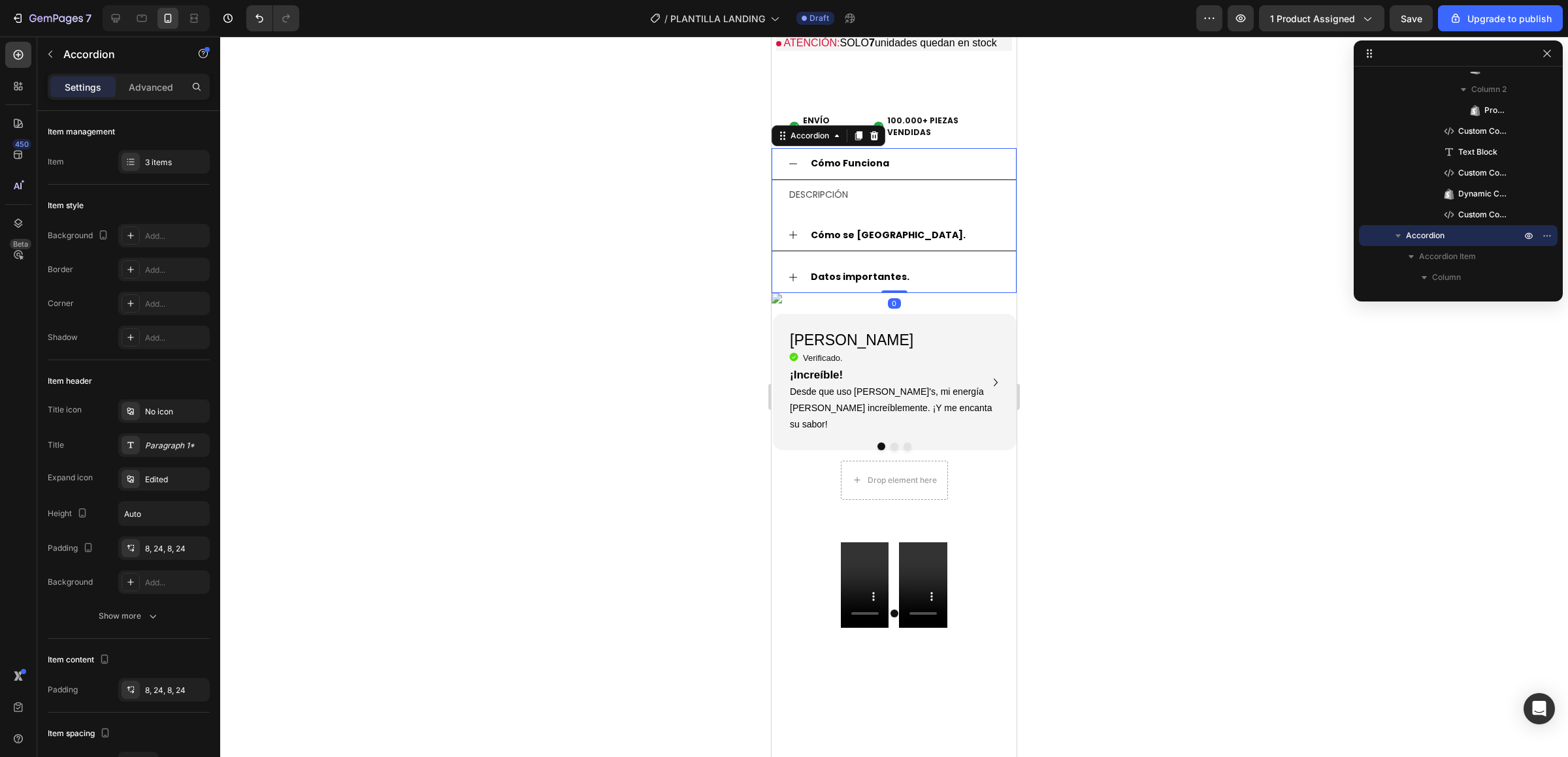
click at [908, 252] on div "Cómo se usa." at bounding box center [893, 236] width 243 height 31
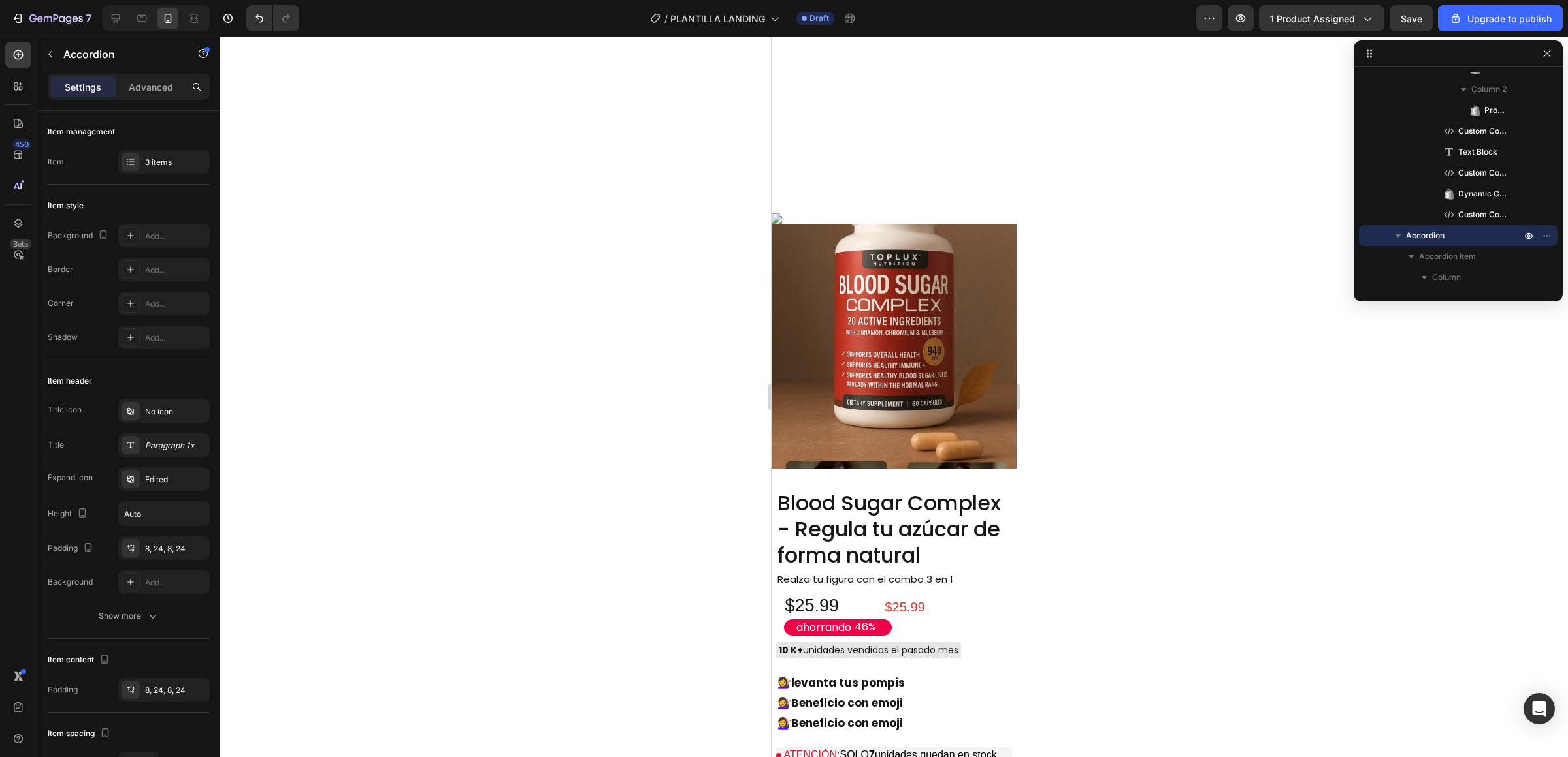
scroll to position [541, 0]
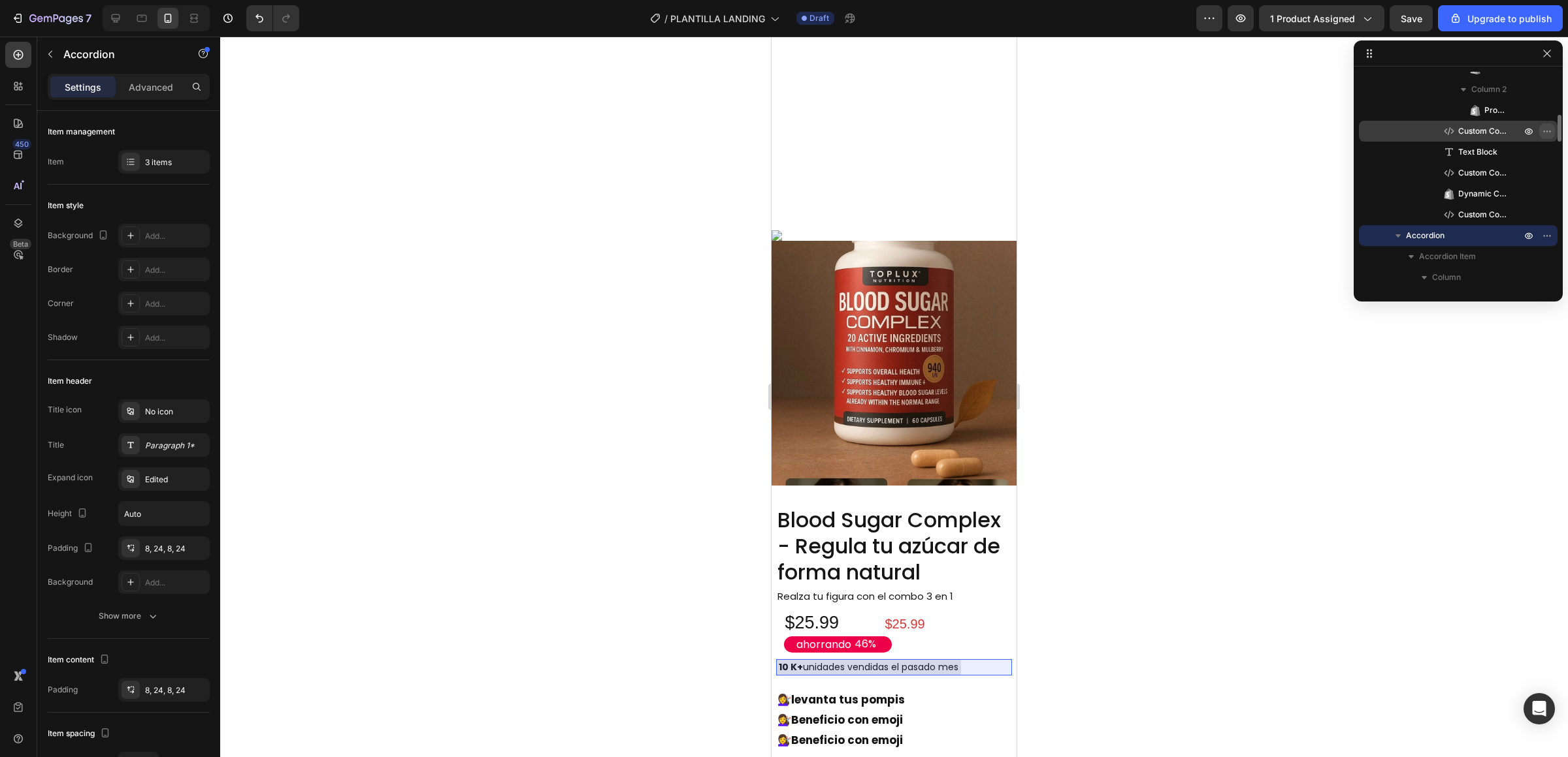
click at [1548, 130] on icon "button" at bounding box center [1547, 131] width 11 height 11
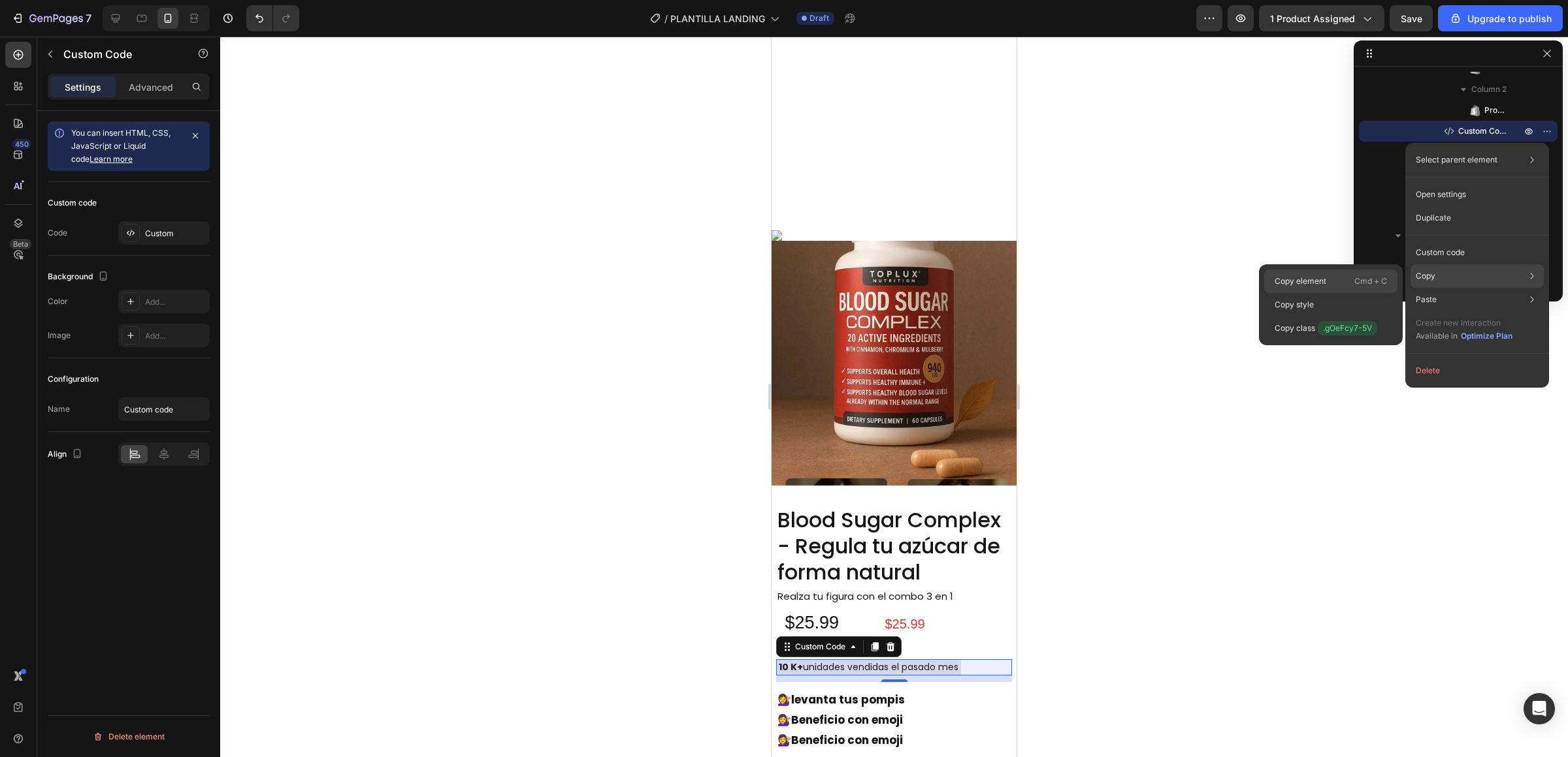
click at [1379, 276] on p "Cmd + C" at bounding box center [1370, 281] width 33 height 13
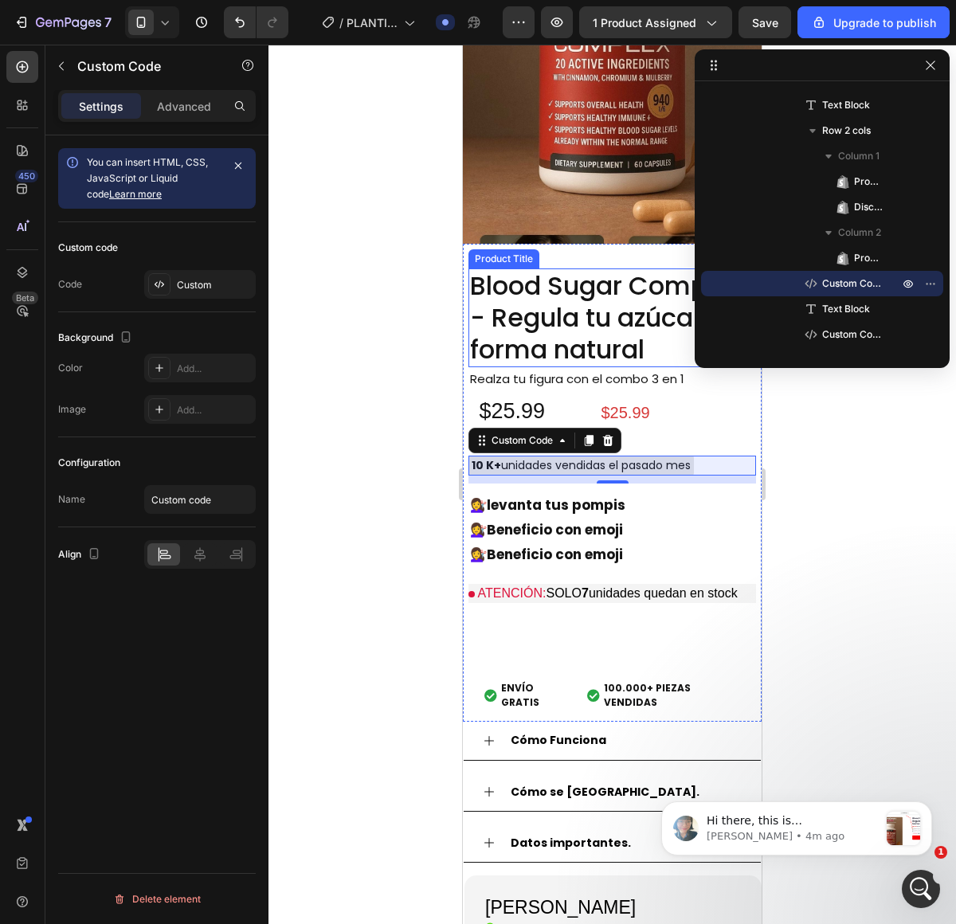
scroll to position [1043, 0]
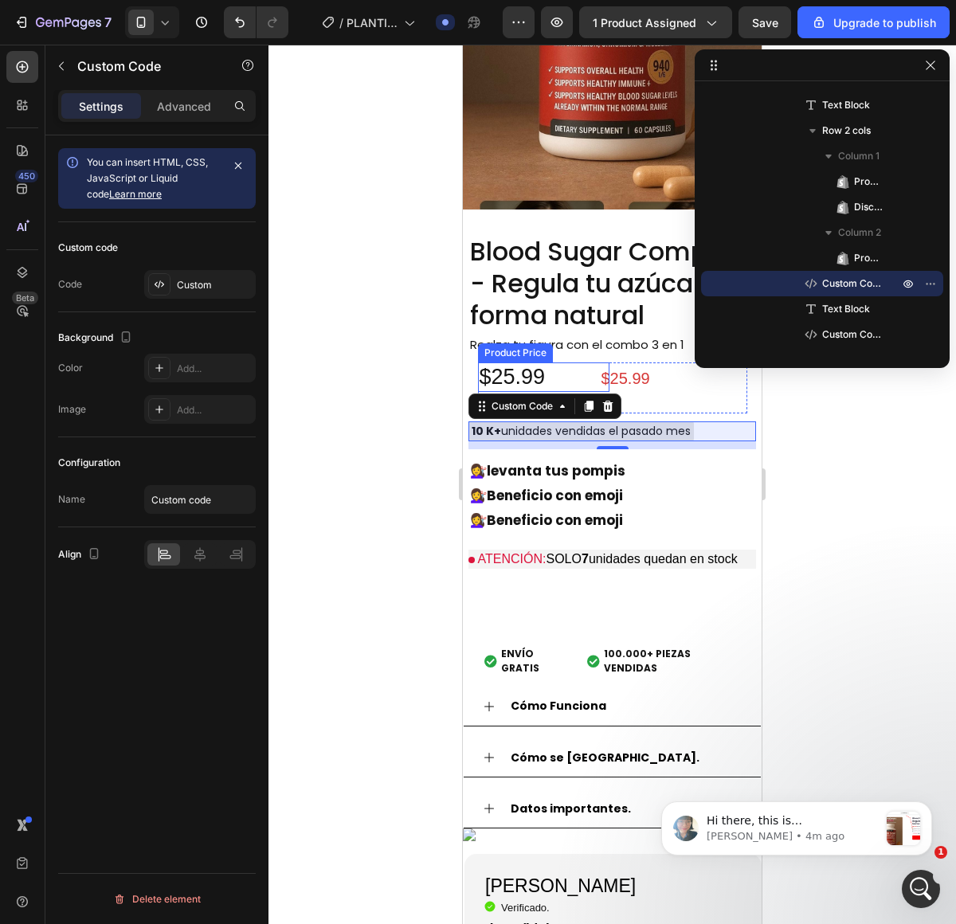
click at [540, 393] on div "$25.99" at bounding box center [543, 378] width 131 height 30
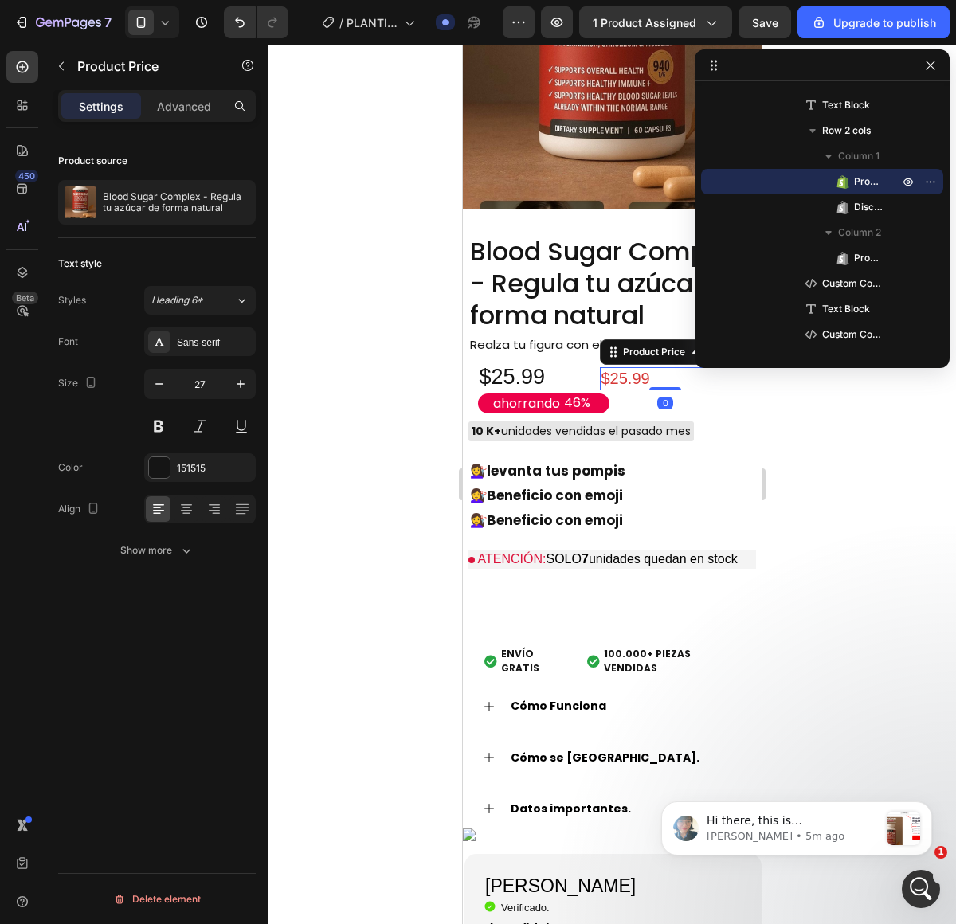
click at [626, 390] on div "$25.99" at bounding box center [665, 378] width 131 height 23
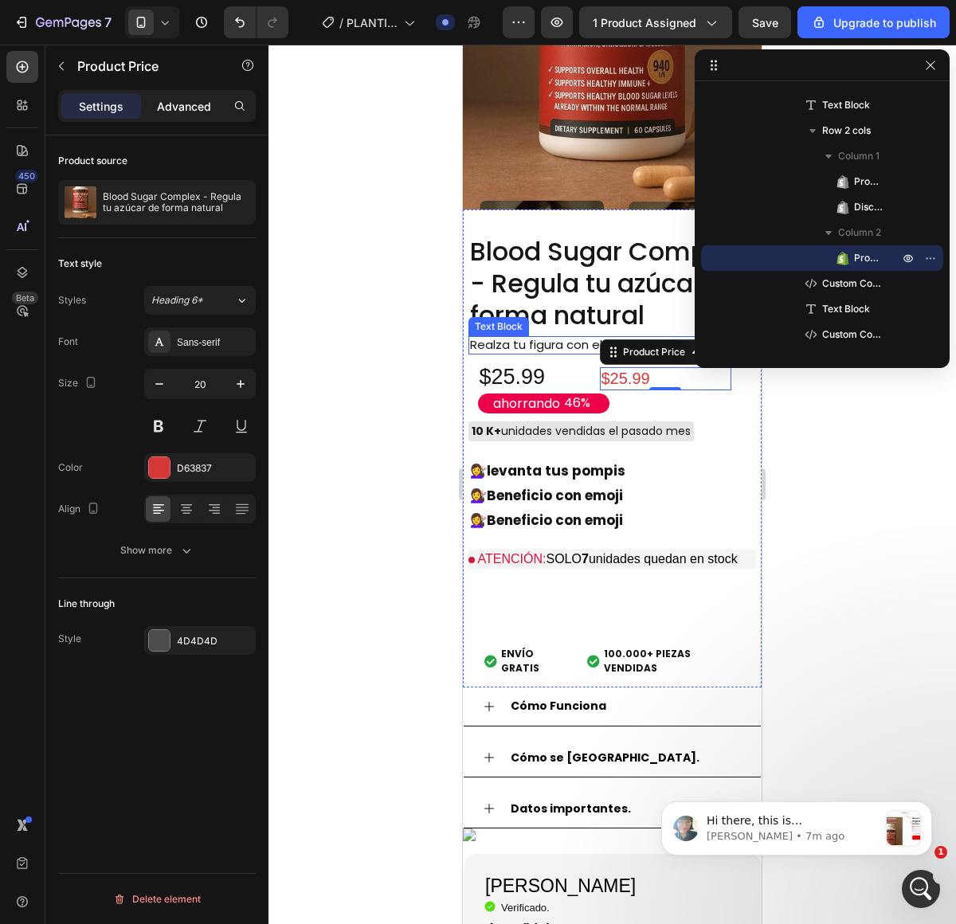
click at [207, 107] on p "Advanced" at bounding box center [184, 106] width 54 height 17
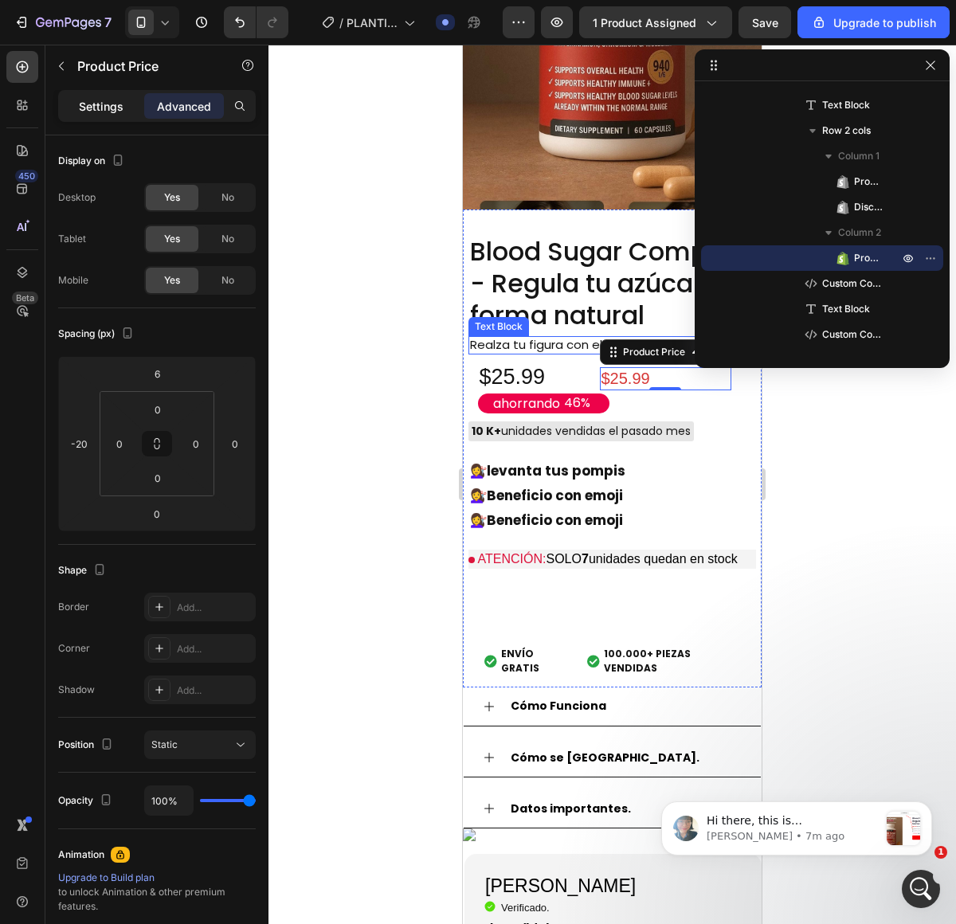
click at [137, 103] on div "Settings" at bounding box center [101, 106] width 80 height 26
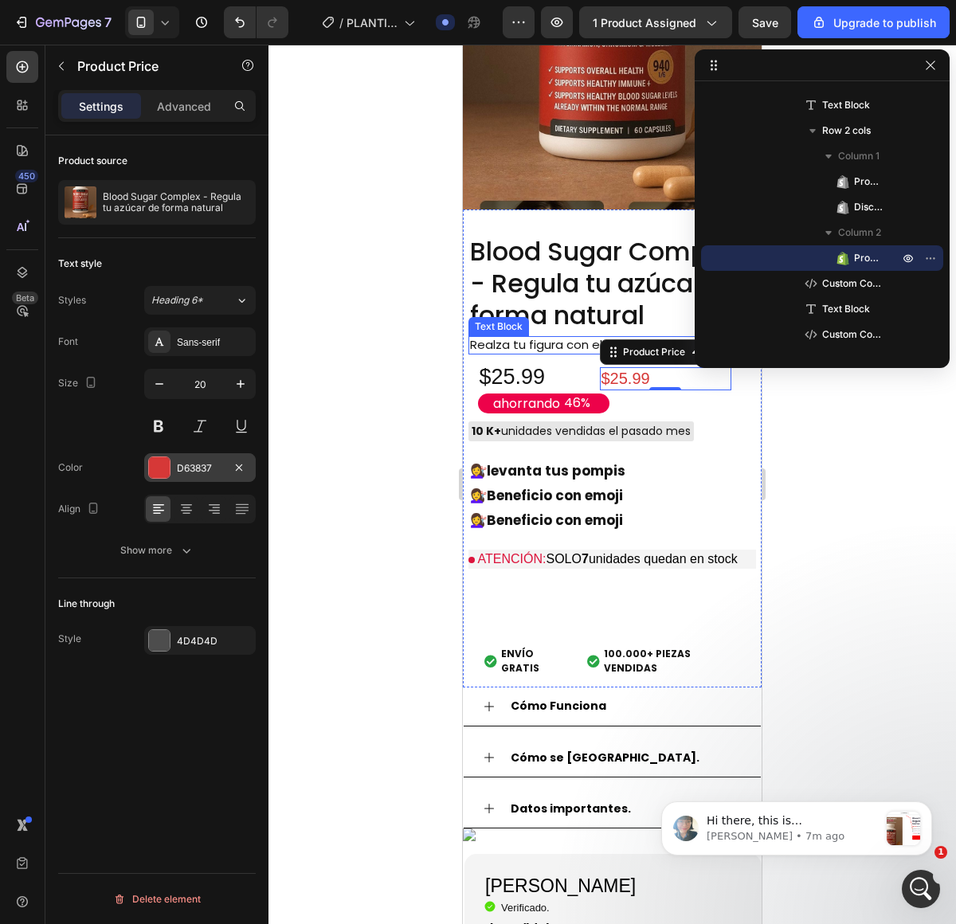
click at [212, 453] on div "D63837" at bounding box center [200, 467] width 112 height 29
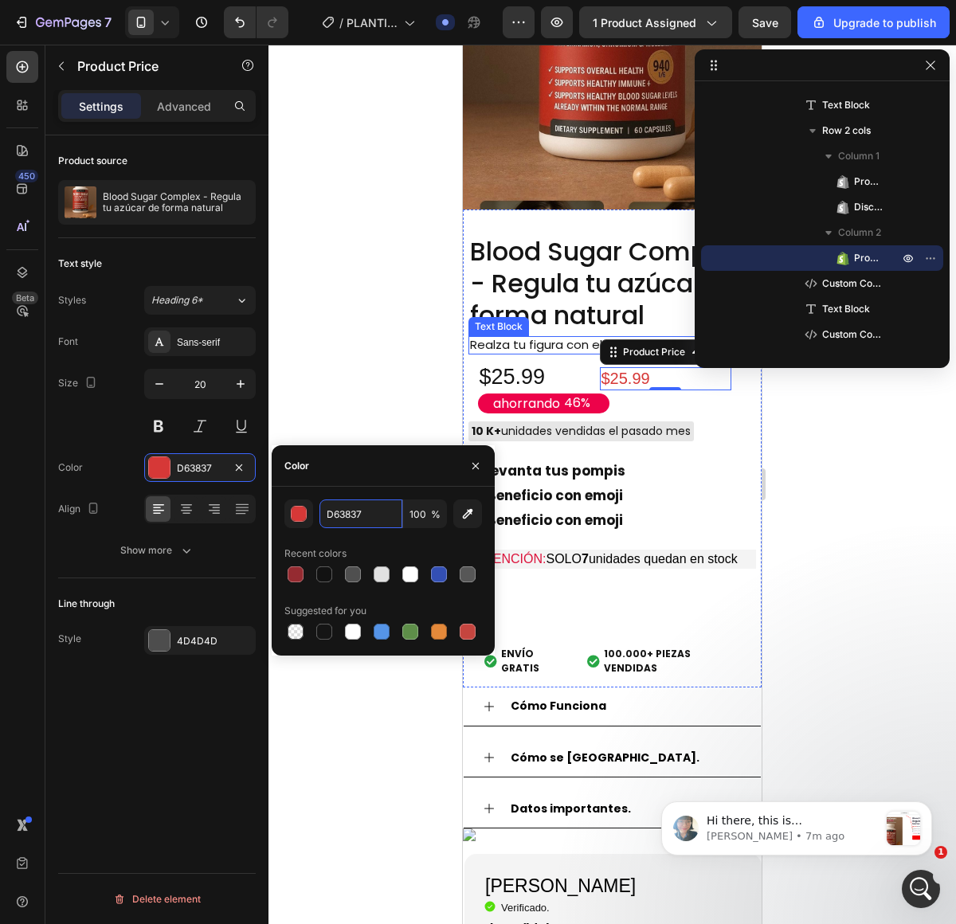
drag, startPoint x: 374, startPoint y: 517, endPoint x: 237, endPoint y: 491, distance: 139.6
click at [237, 492] on div "450 Beta Sections(18) Elements(84) Section Element Hero Section Product Detail …" at bounding box center [134, 485] width 269 height 880
drag, startPoint x: 374, startPoint y: 517, endPoint x: 315, endPoint y: 510, distance: 59.4
click at [315, 510] on div "D63837 100 %" at bounding box center [383, 514] width 198 height 29
click at [201, 349] on div "Sans-serif" at bounding box center [200, 342] width 112 height 29
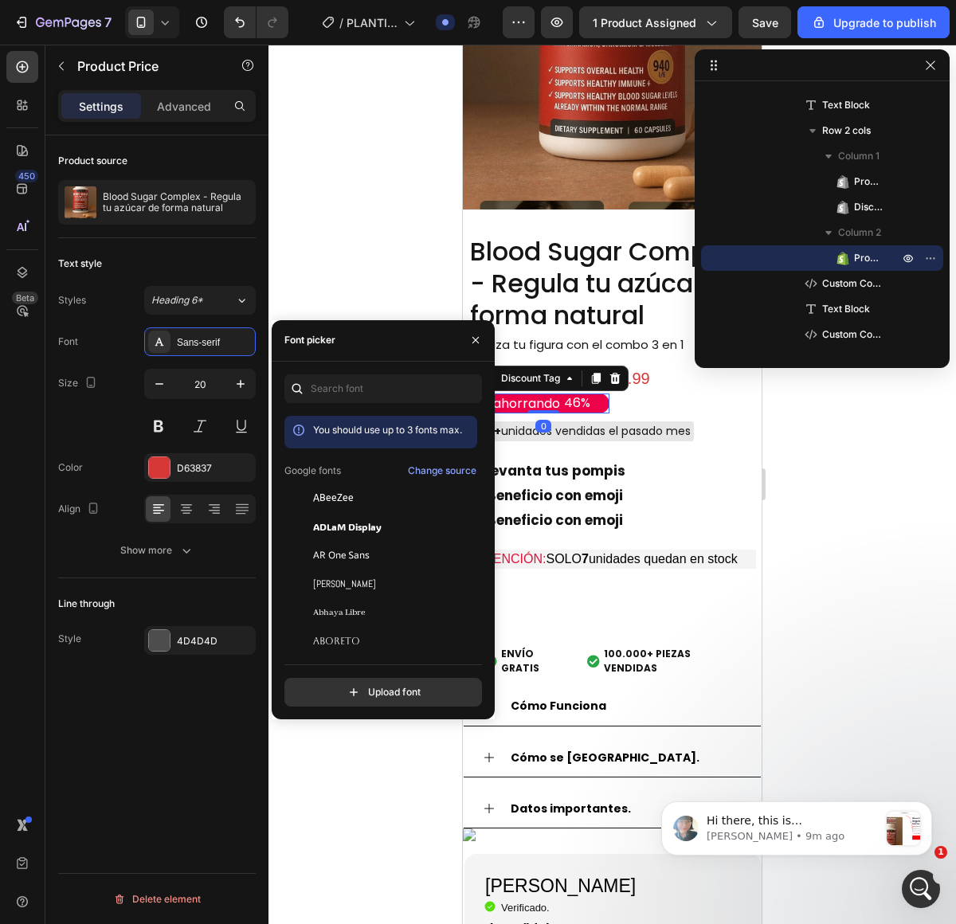
click at [547, 415] on div "ahorrando" at bounding box center [527, 405] width 72 height 22
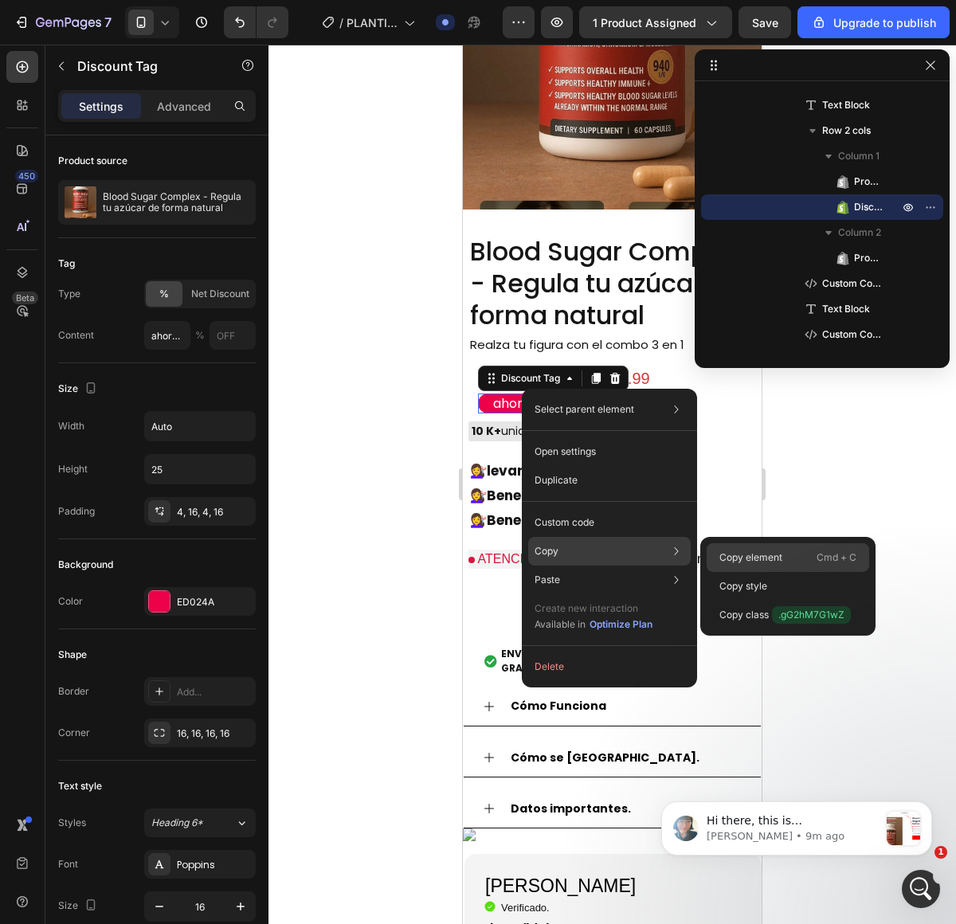
click at [789, 547] on div "Copy element Cmd + C" at bounding box center [788, 557] width 163 height 29
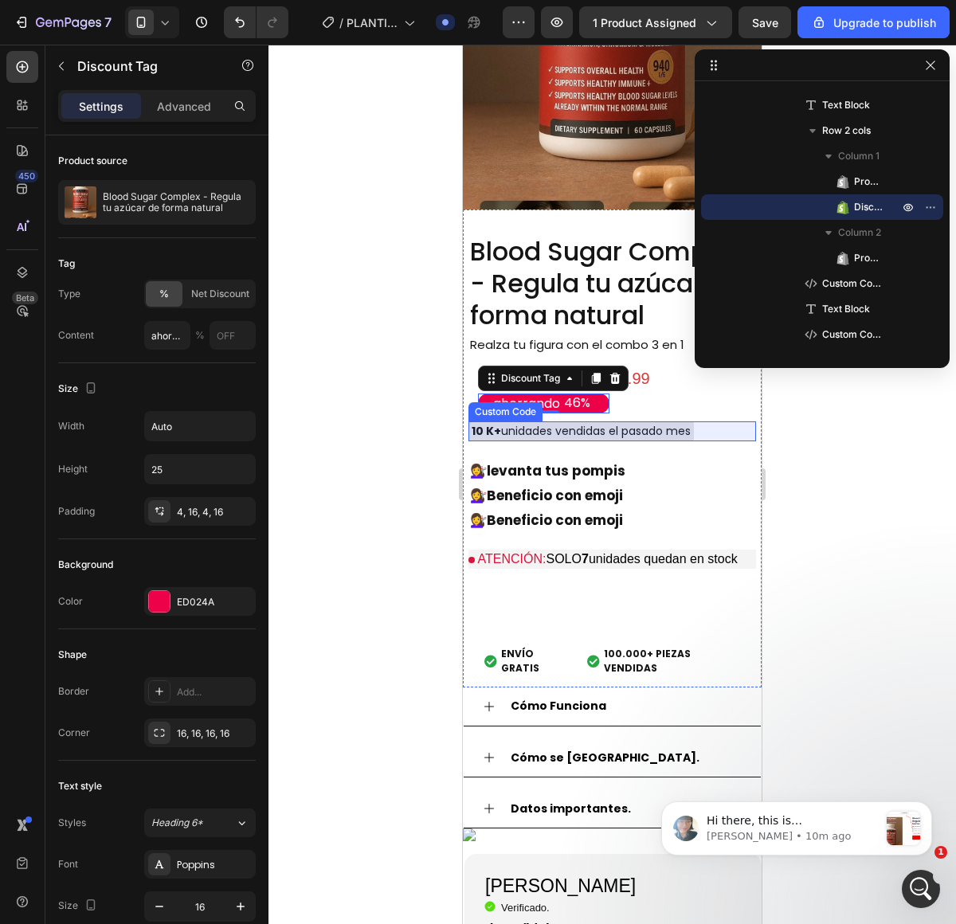
click at [644, 688] on div "Blood Sugar Complex - Regula tu azúcar de forma natural Product Title Realza tu…" at bounding box center [613, 460] width 288 height 453
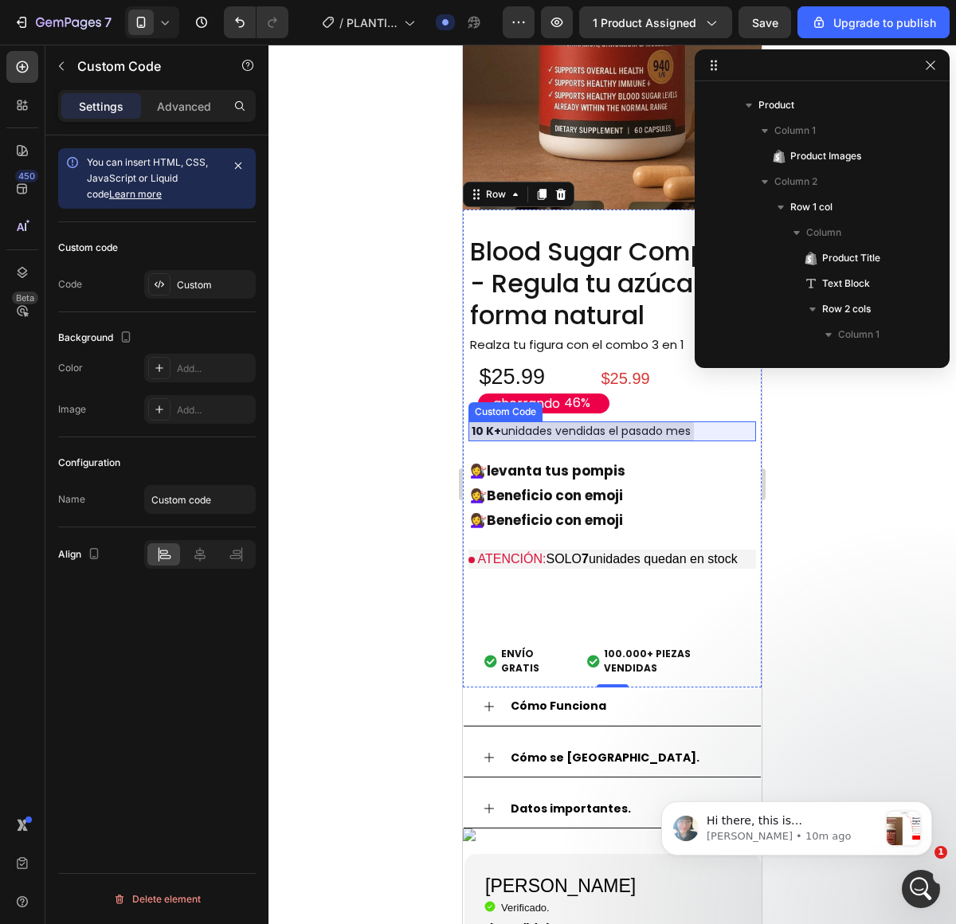
scroll to position [378, 0]
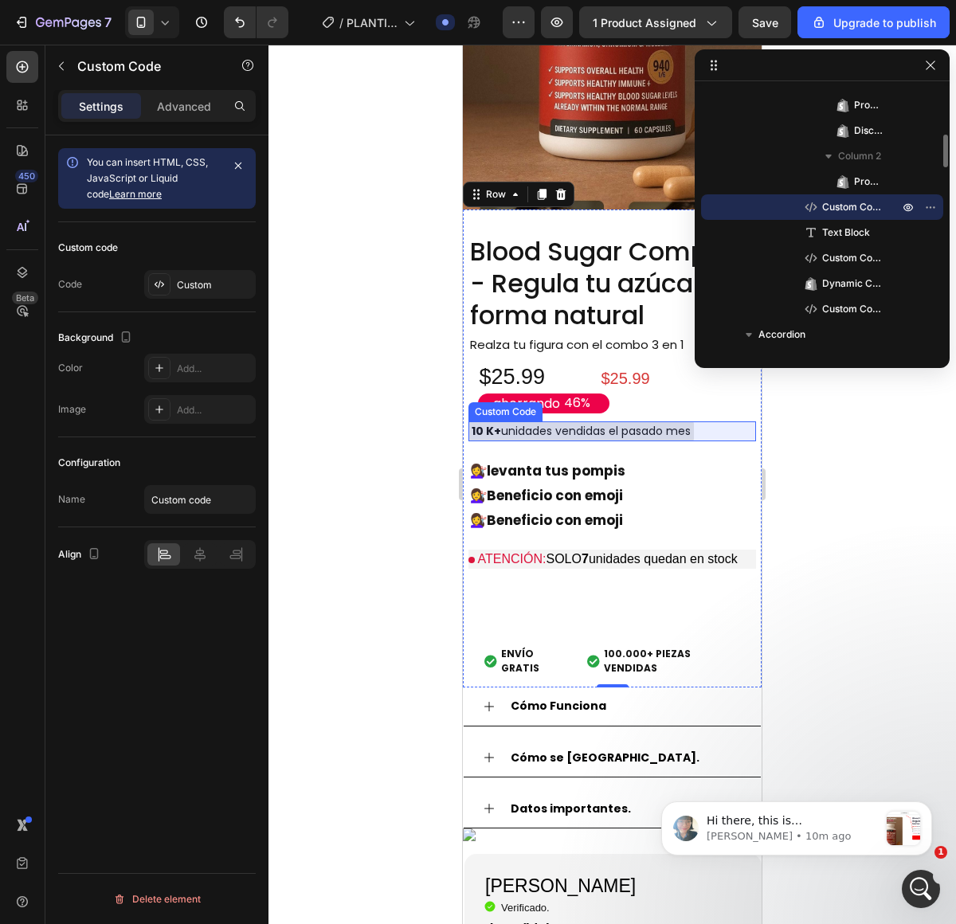
click at [536, 441] on div "10 K+ unidades vendidas el pasado mes" at bounding box center [582, 432] width 226 height 20
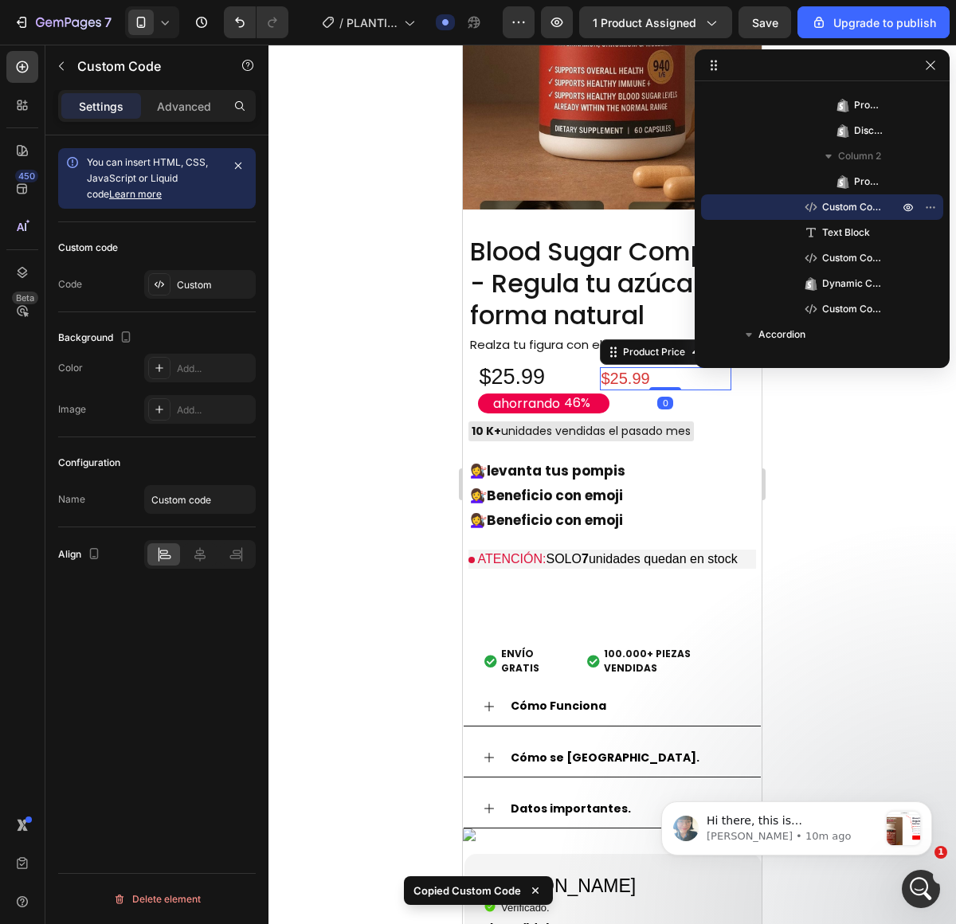
click at [681, 390] on div "$25.99" at bounding box center [665, 378] width 131 height 23
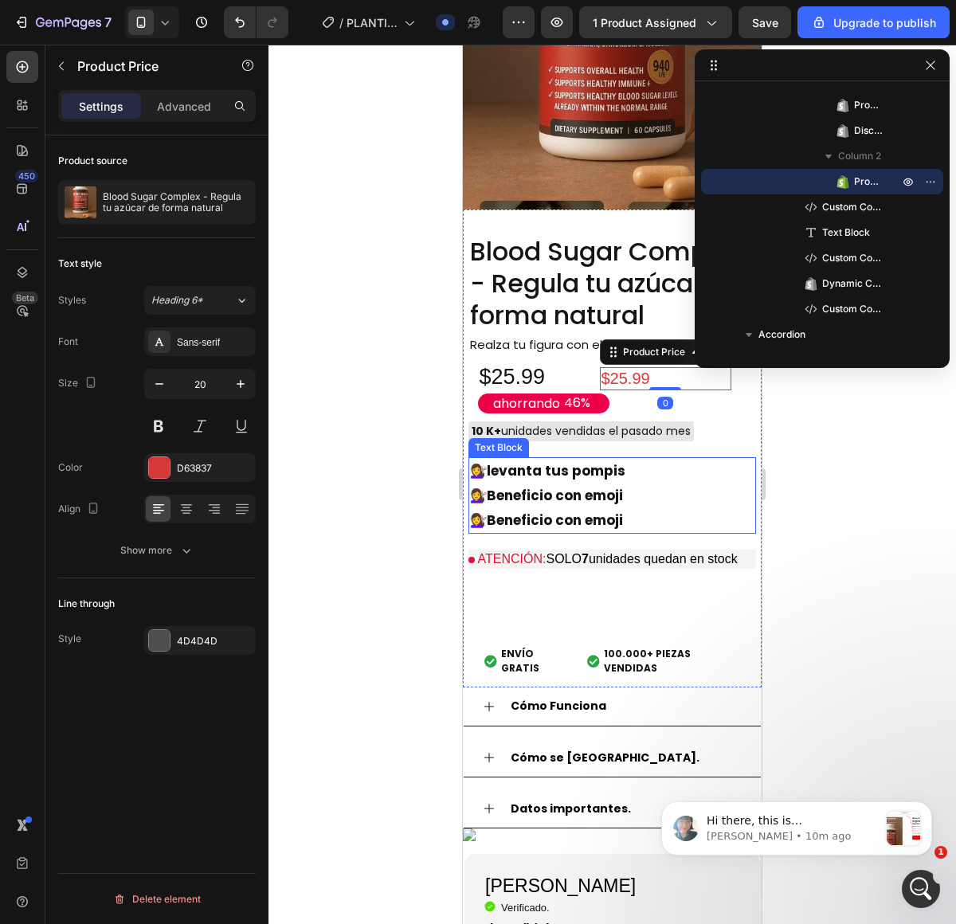
click at [535, 481] on strong "levanta tus pompis" at bounding box center [556, 470] width 139 height 19
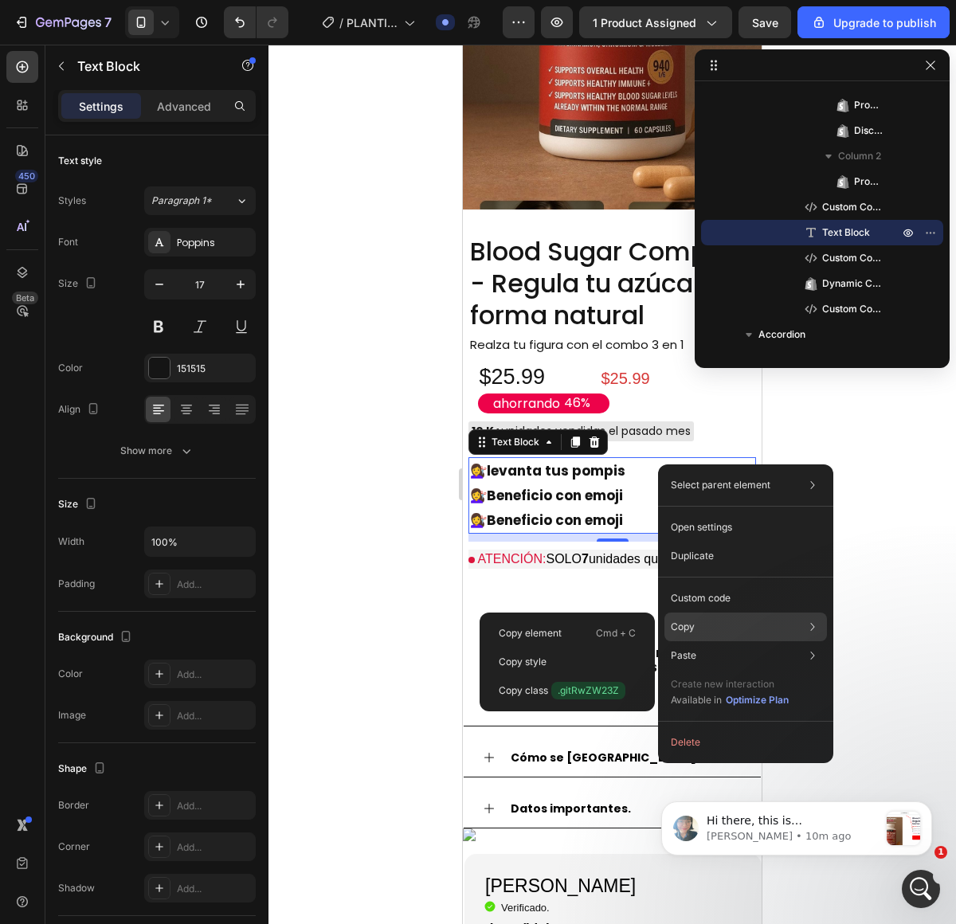
click at [699, 618] on div "Copy Copy element Cmd + C Copy style Copy class .gitRwZW23Z" at bounding box center [746, 627] width 163 height 29
click at [678, 624] on p "Copy" at bounding box center [683, 627] width 24 height 14
click at [526, 624] on div "Copy element Cmd + C" at bounding box center [567, 633] width 163 height 29
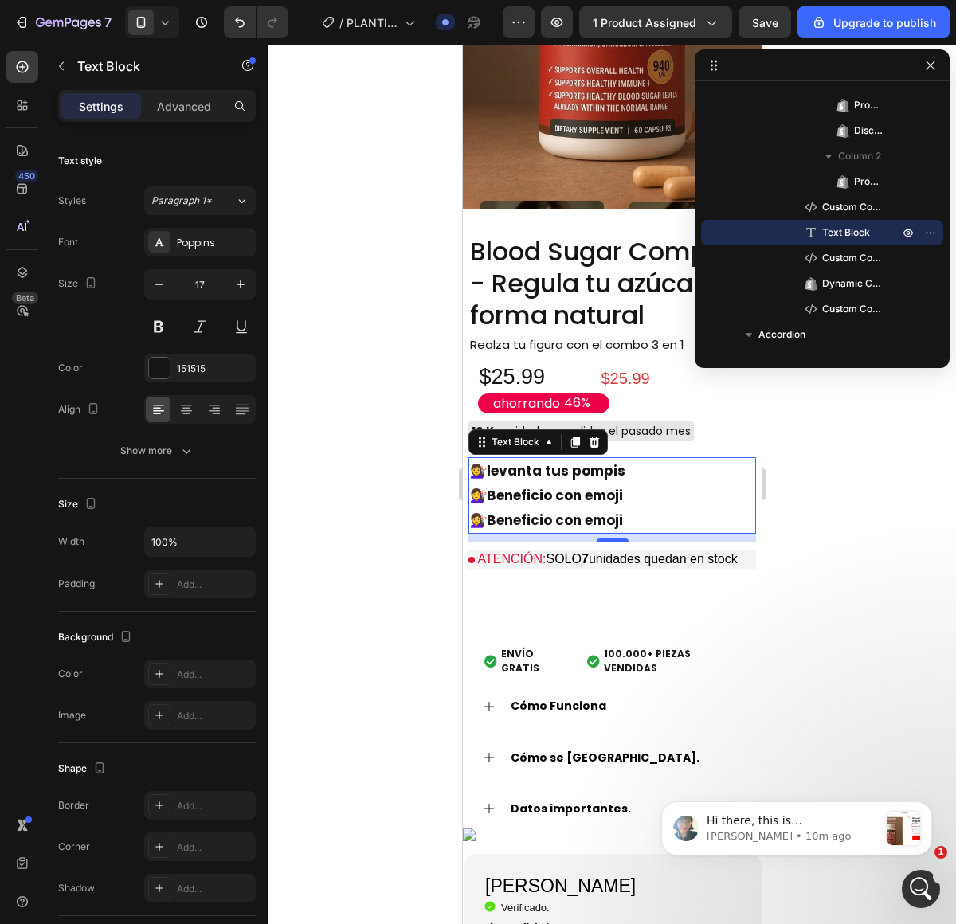
click at [554, 333] on h2 "Blood Sugar Complex - Regula tu azúcar de forma natural" at bounding box center [613, 283] width 288 height 99
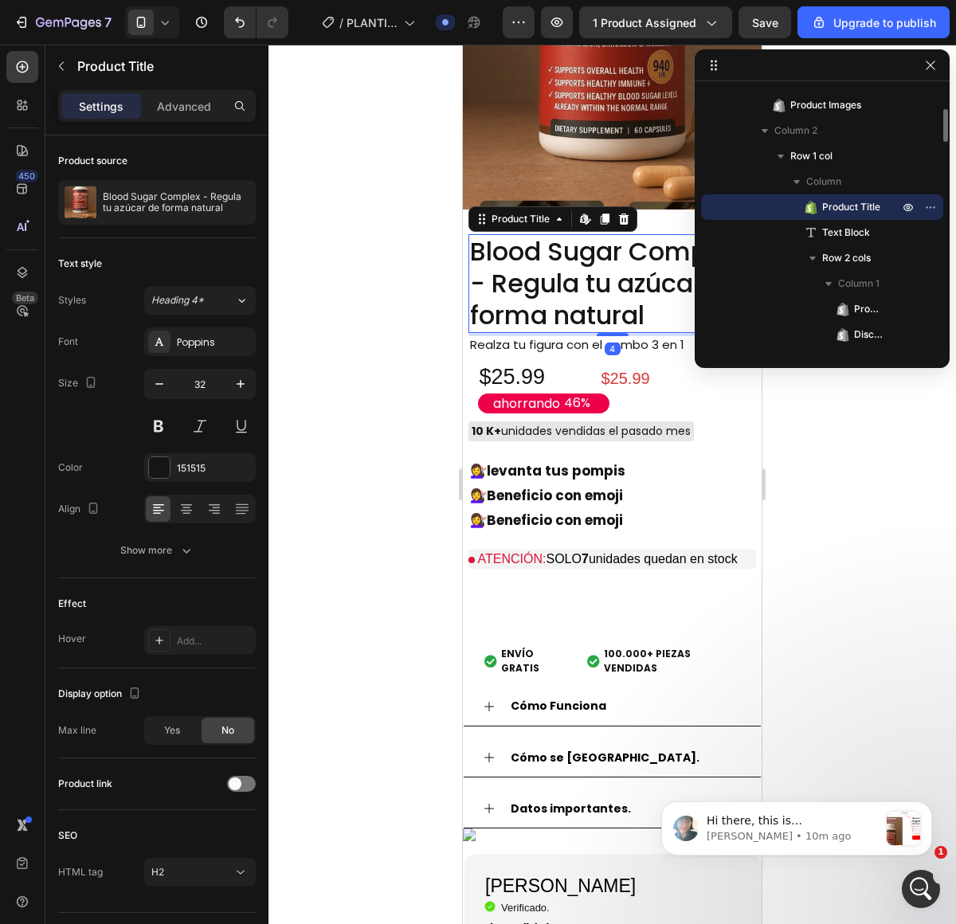
click at [554, 333] on h2 "Blood Sugar Complex - Regula tu azúcar de forma natural" at bounding box center [613, 283] width 288 height 99
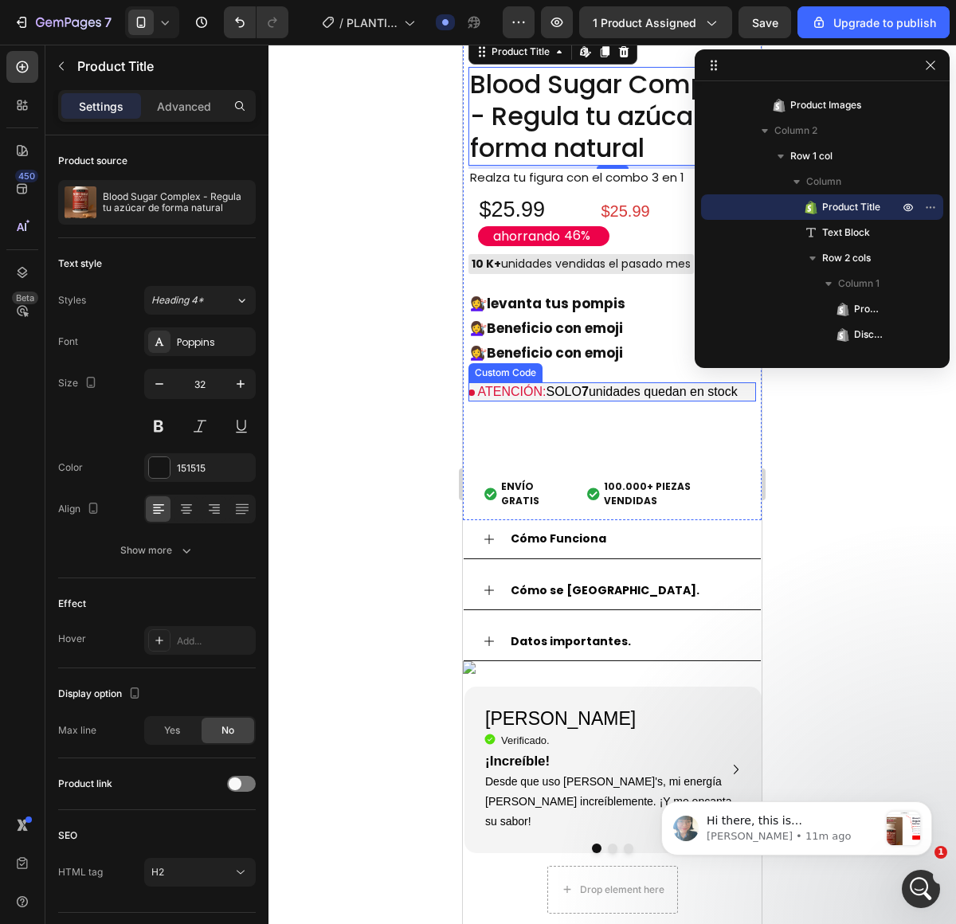
scroll to position [429, 0]
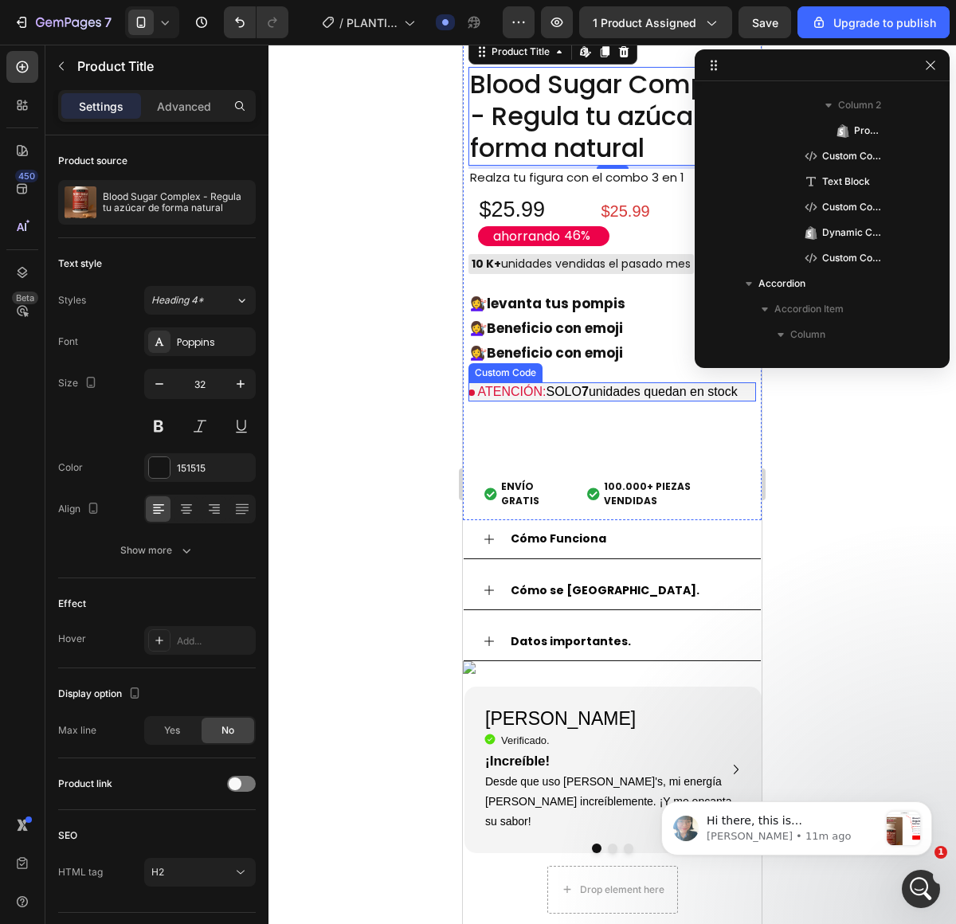
click at [602, 402] on p "ATENCIÓN: SOLO 7 unidades quedan en stock" at bounding box center [613, 392] width 288 height 19
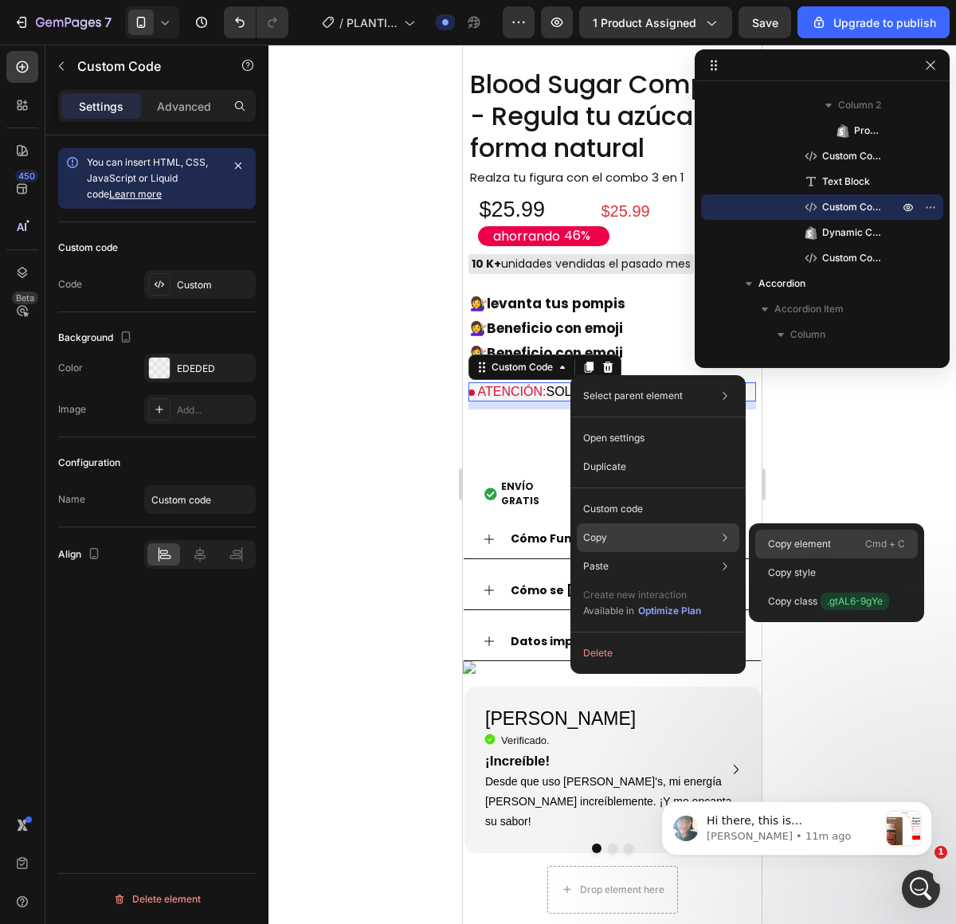
click at [780, 543] on p "Copy element" at bounding box center [799, 544] width 63 height 14
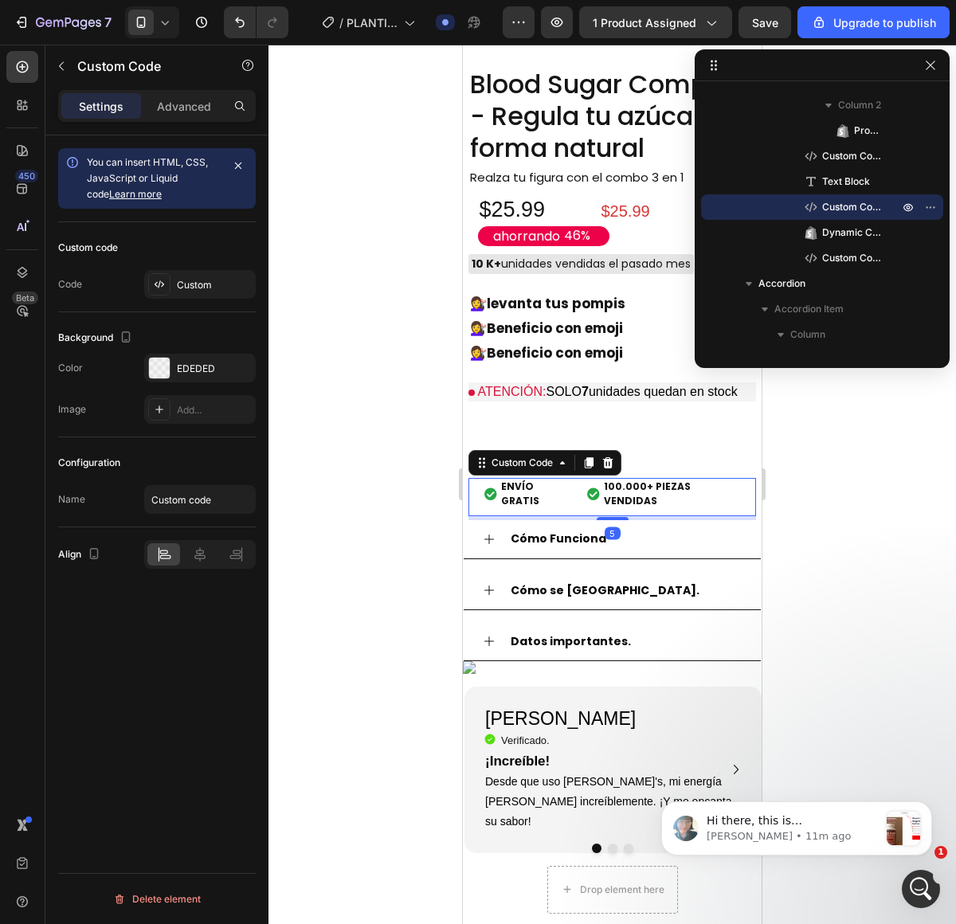
click at [559, 508] on span "ENVÍO GRATIS" at bounding box center [536, 494] width 70 height 29
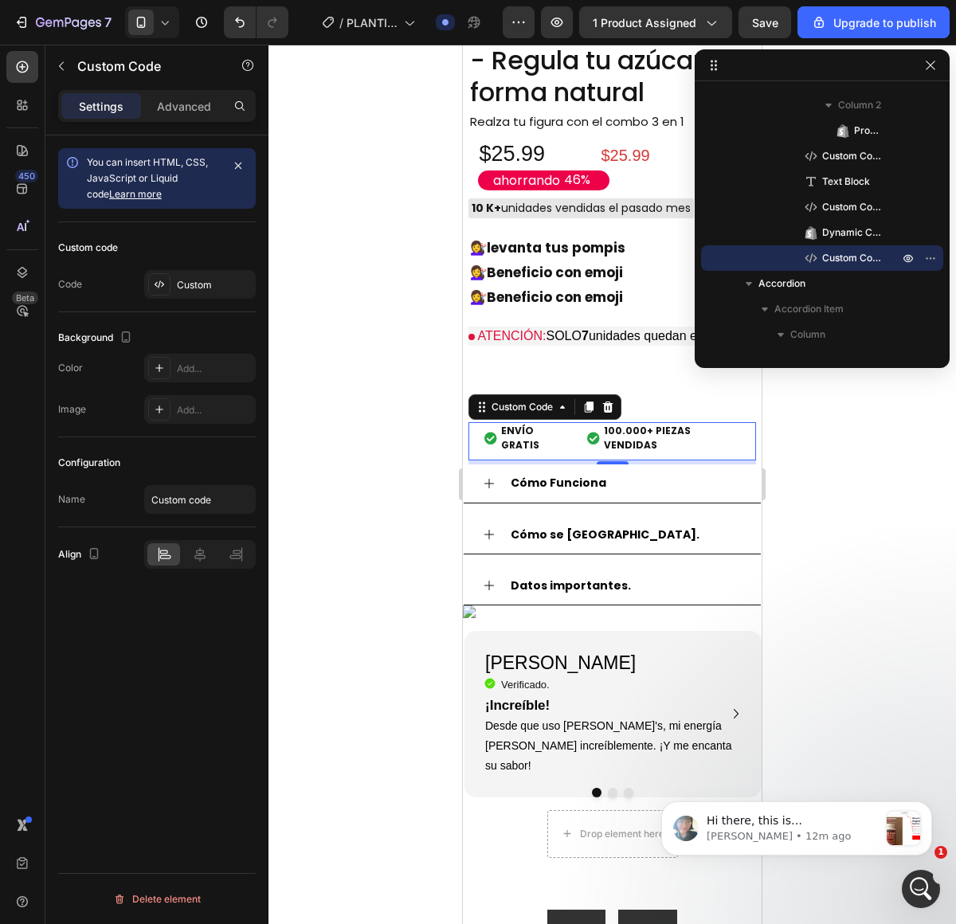
scroll to position [1284, 0]
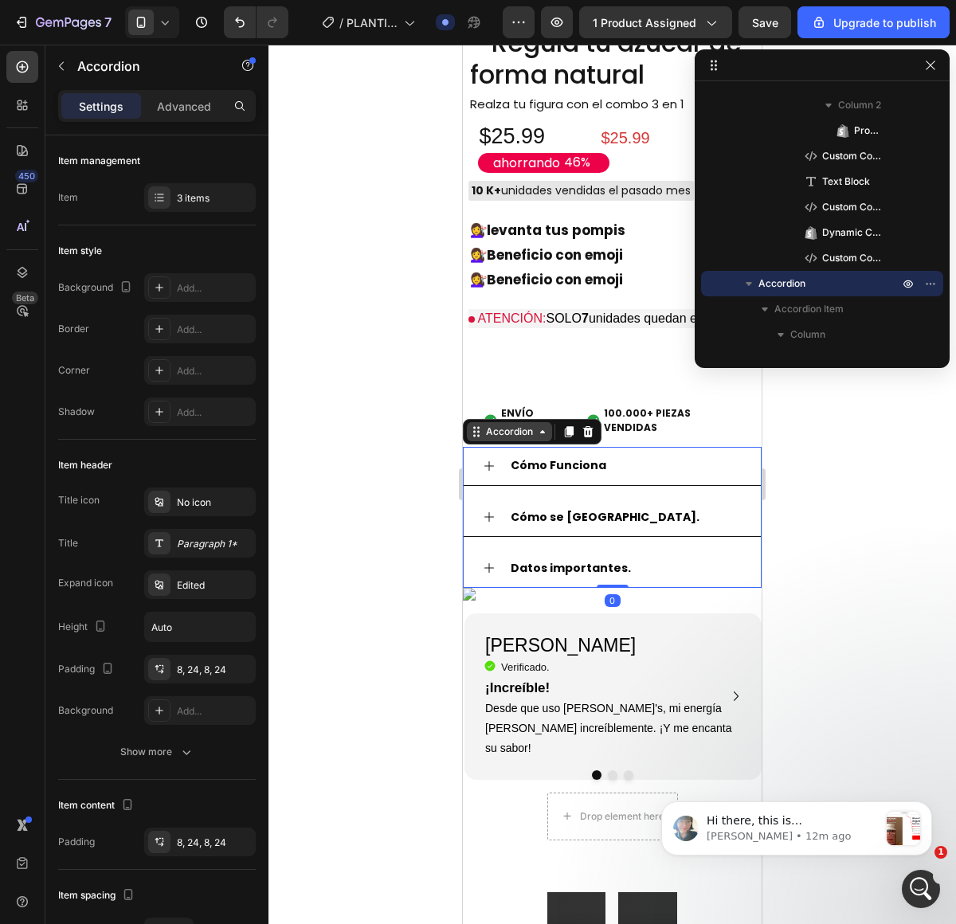
click at [497, 441] on div "Accordion" at bounding box center [509, 431] width 85 height 19
click at [536, 438] on icon at bounding box center [542, 432] width 13 height 13
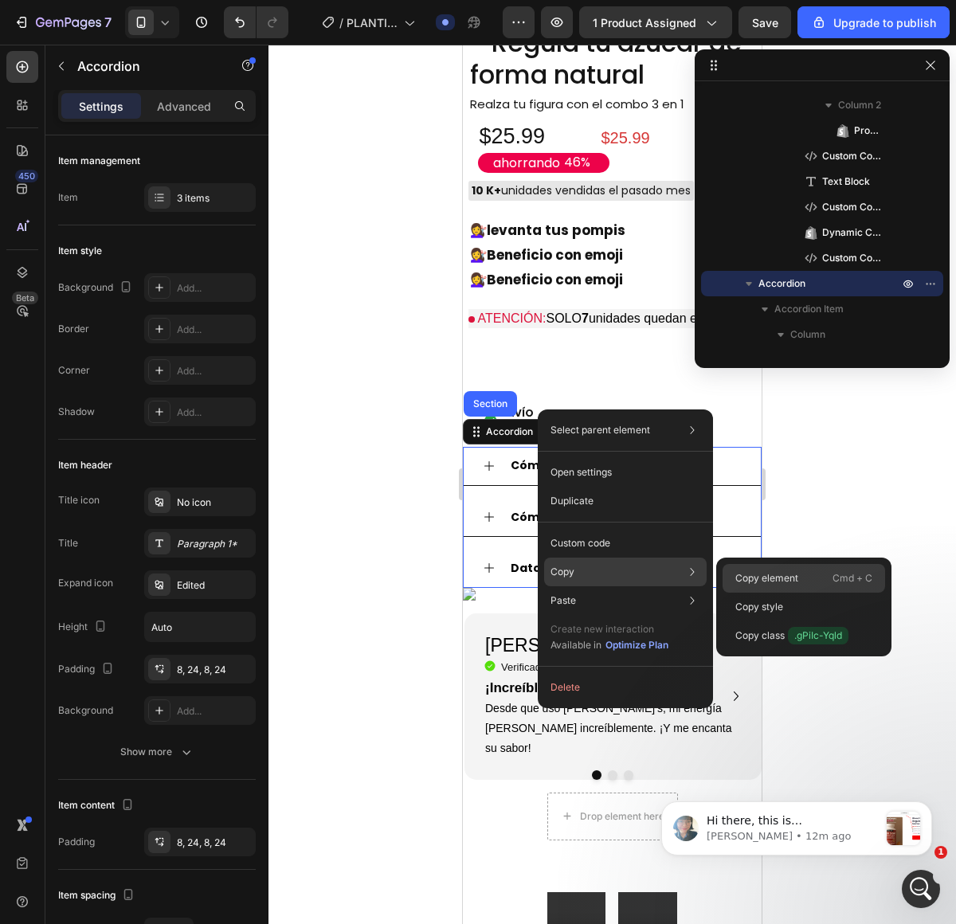
click at [768, 583] on p "Copy element" at bounding box center [767, 578] width 63 height 14
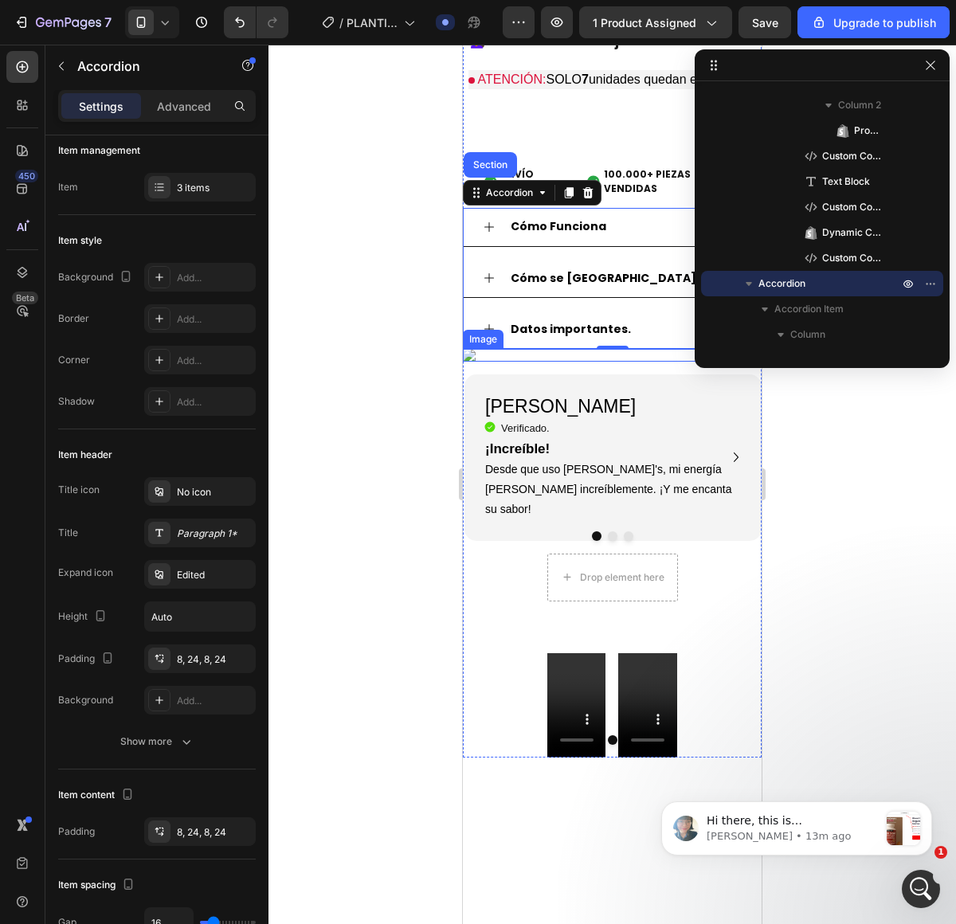
scroll to position [1537, 0]
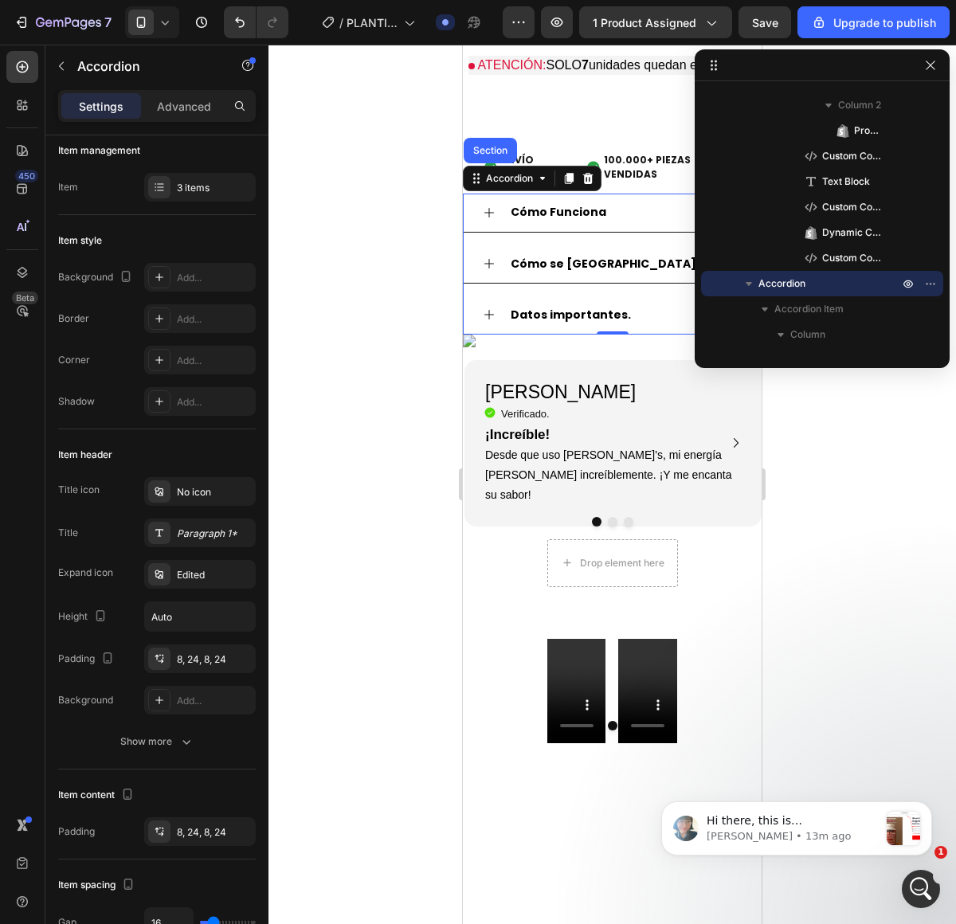
click at [361, 196] on div at bounding box center [613, 485] width 688 height 880
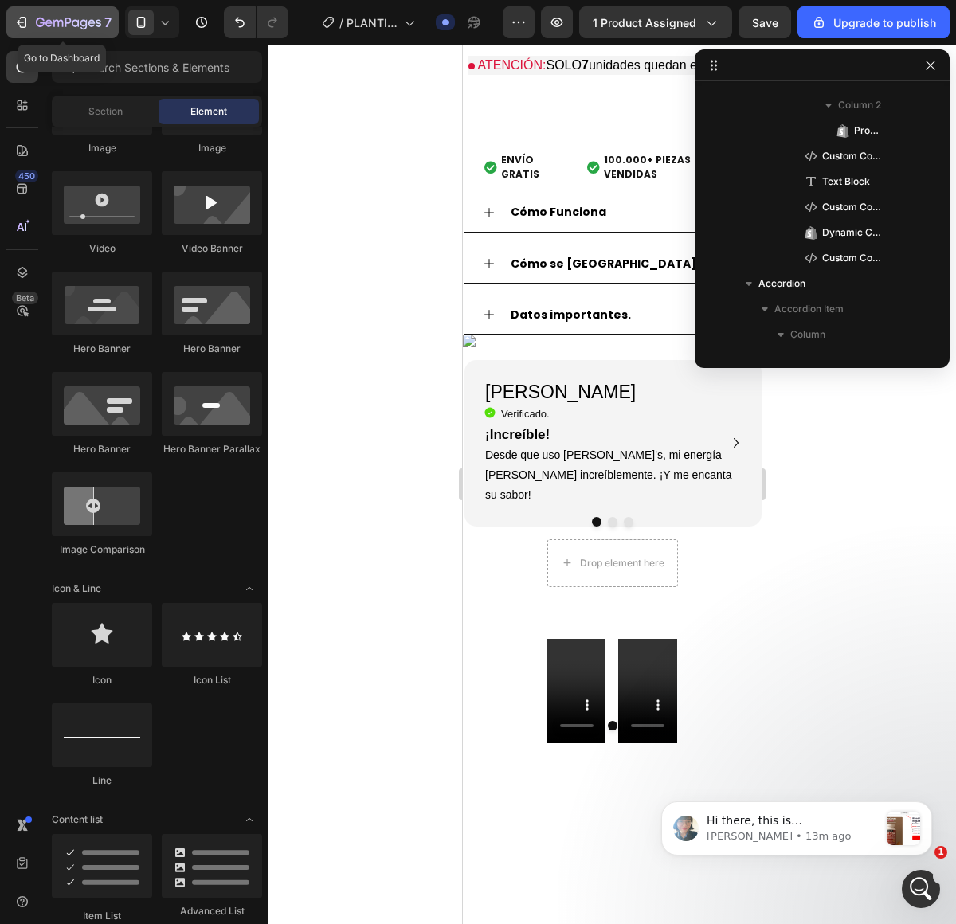
click at [29, 11] on button "7" at bounding box center [62, 22] width 112 height 32
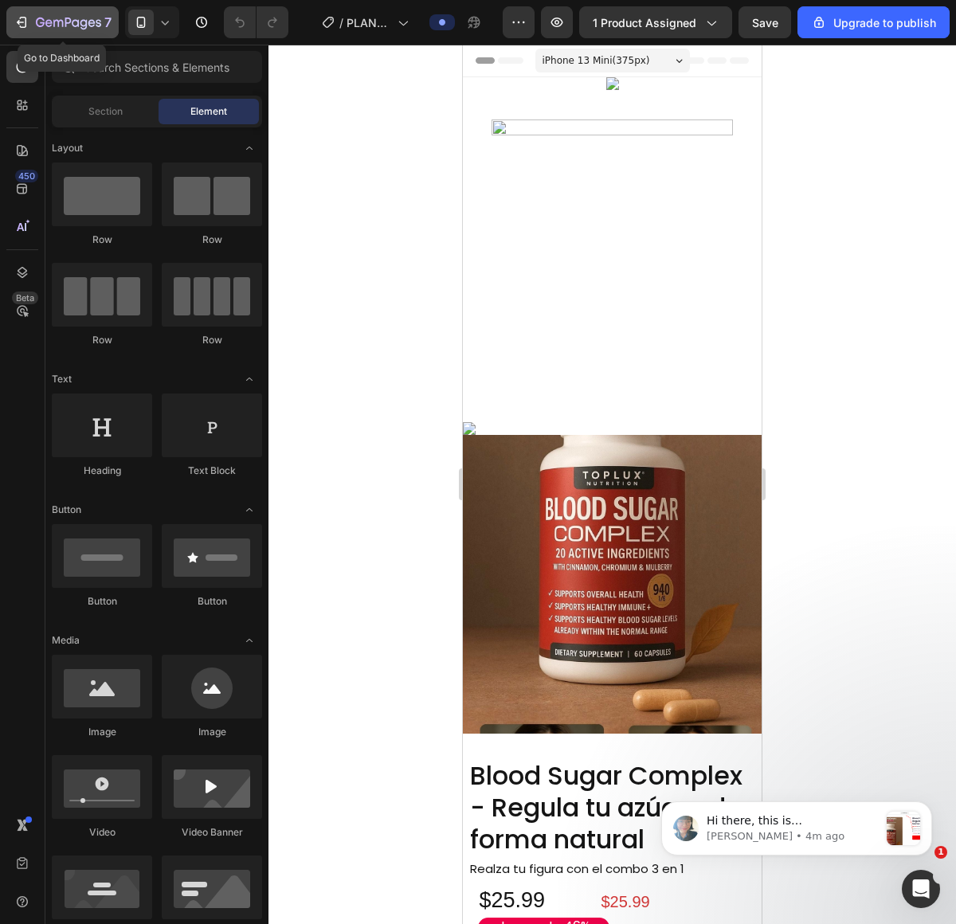
click at [87, 14] on div "7" at bounding box center [74, 22] width 76 height 19
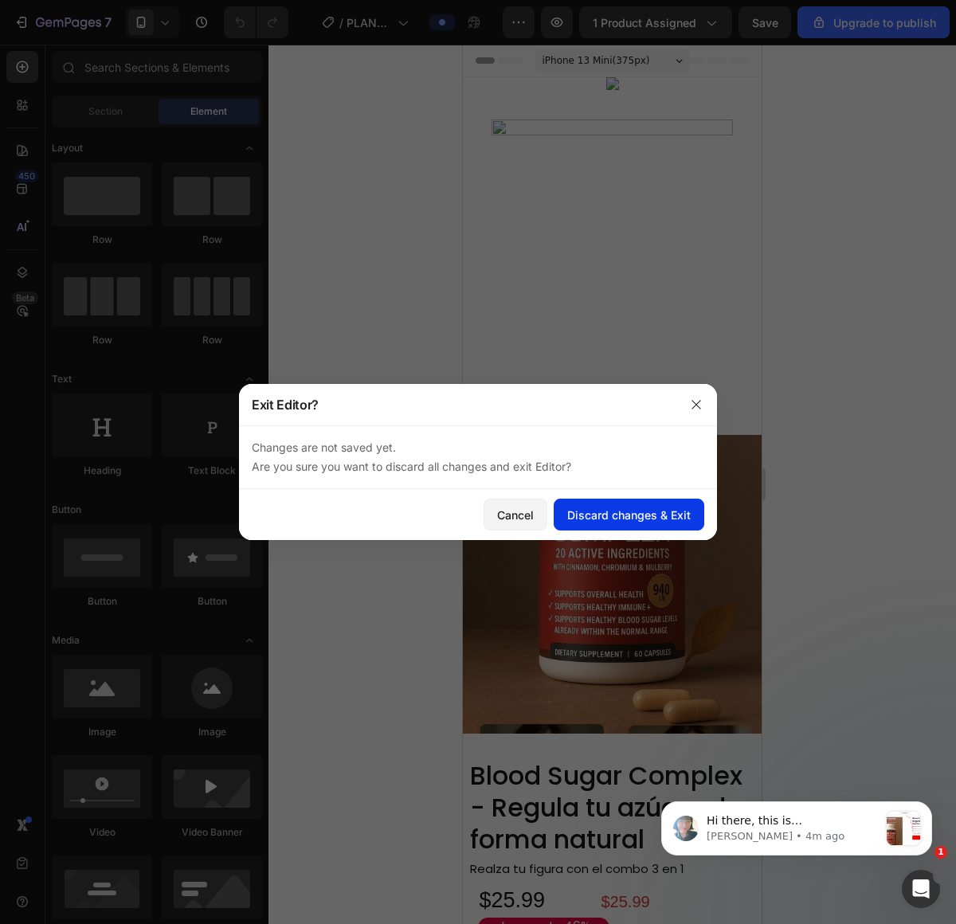
click at [612, 507] on div "Discard changes & Exit" at bounding box center [629, 515] width 124 height 17
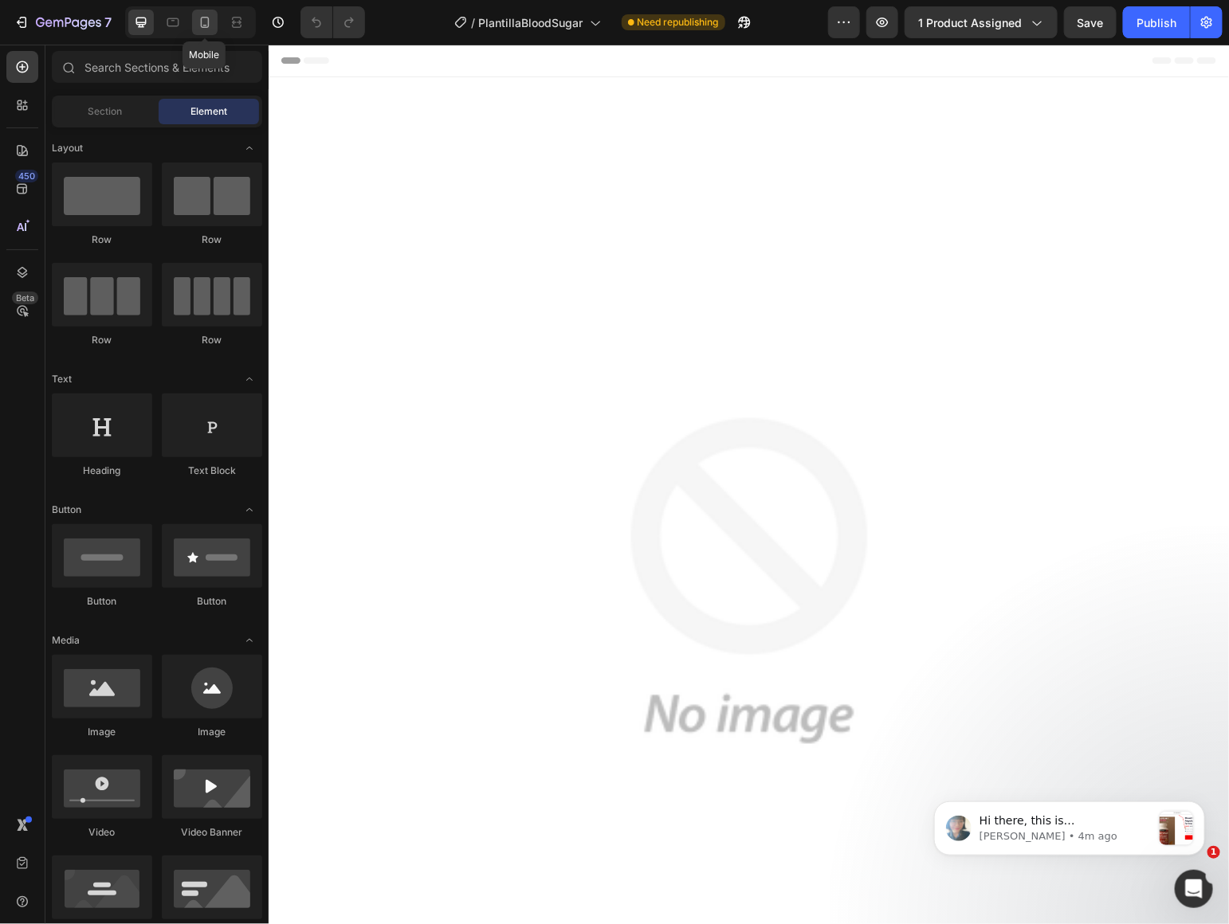
click at [215, 29] on div at bounding box center [205, 23] width 26 height 26
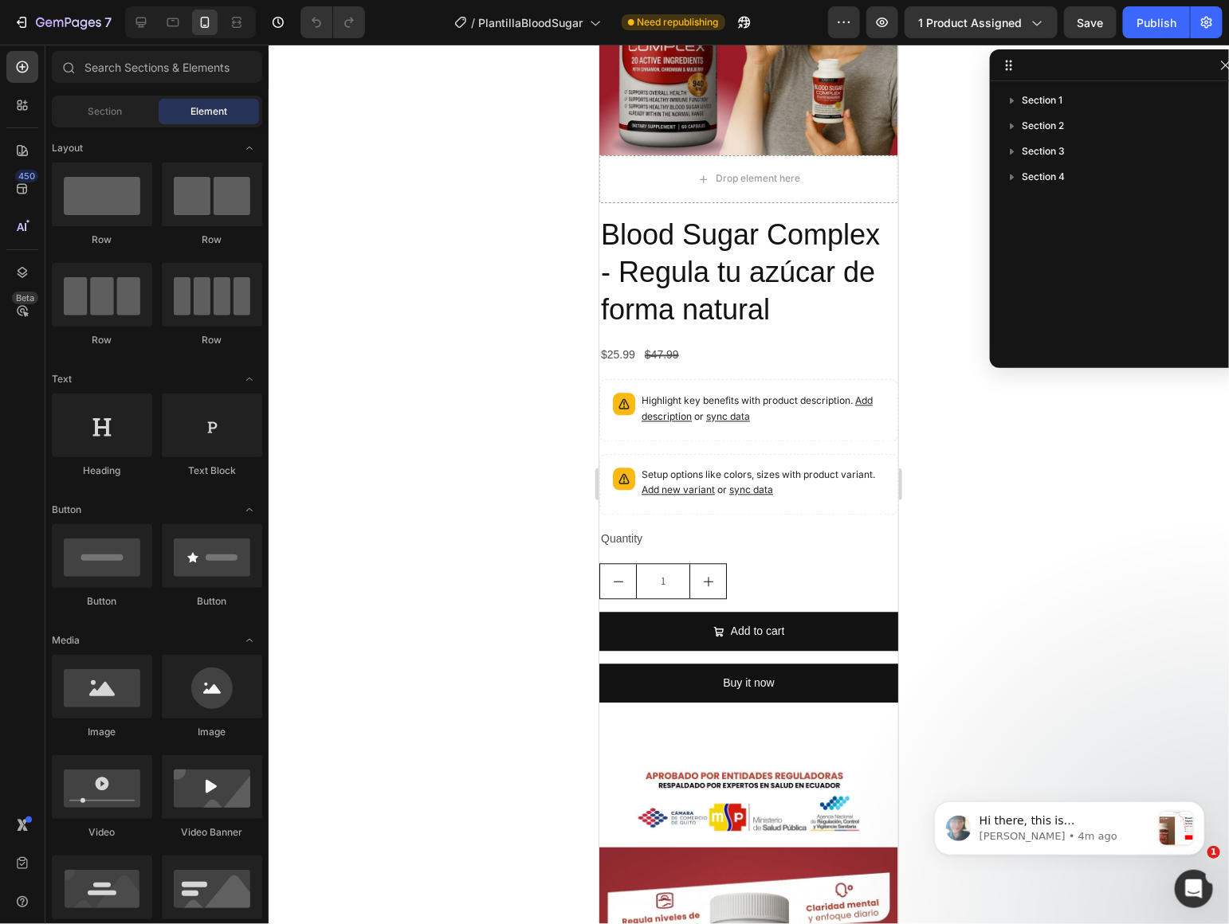
scroll to position [1202, 0]
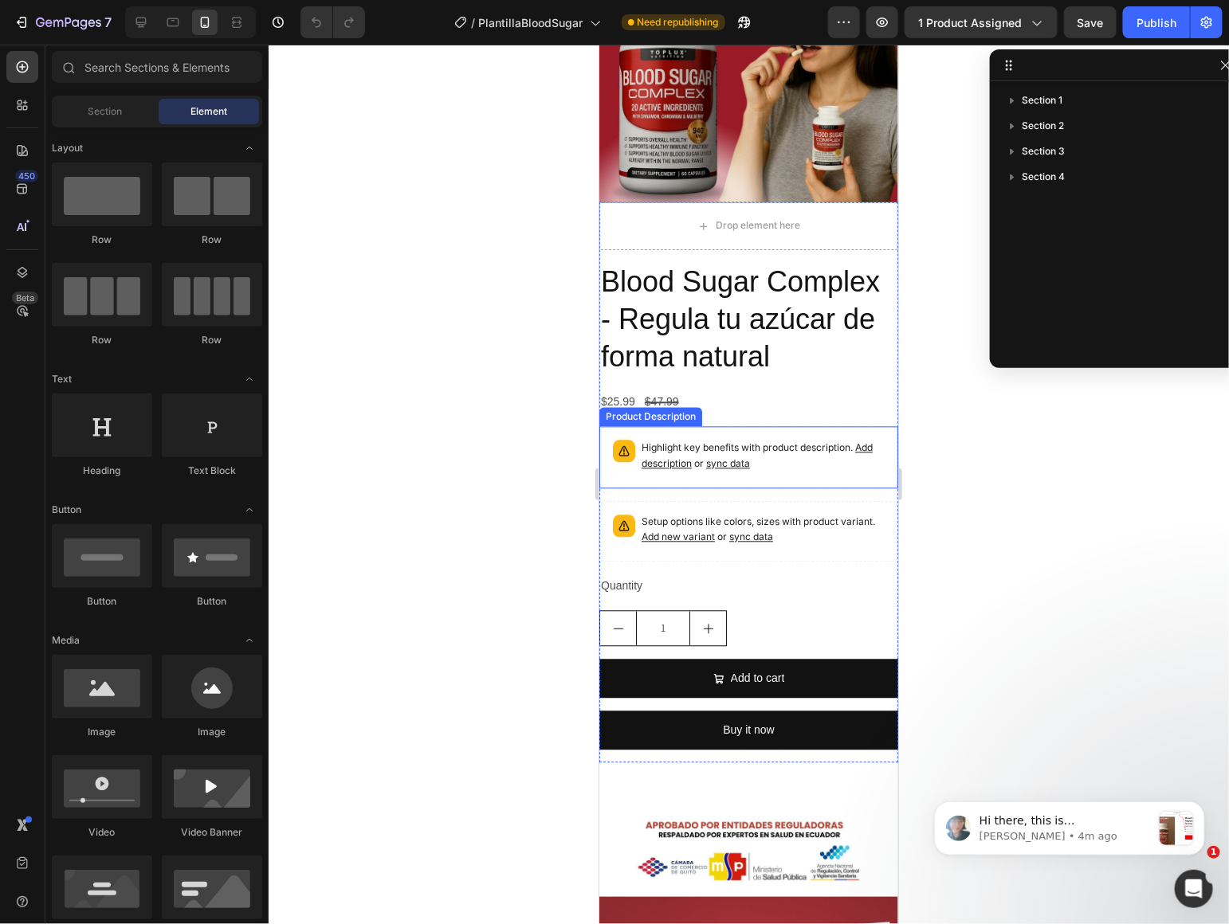
click at [629, 399] on div "$25.99" at bounding box center [616, 401] width 37 height 23
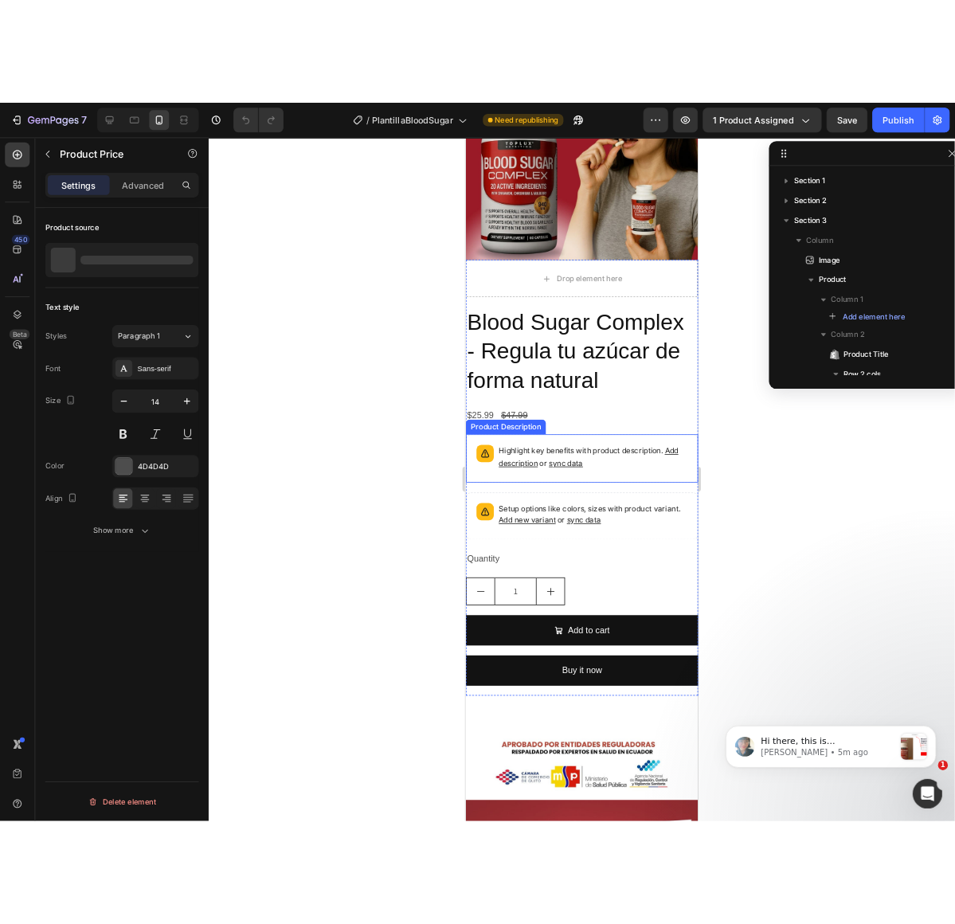
scroll to position [193, 0]
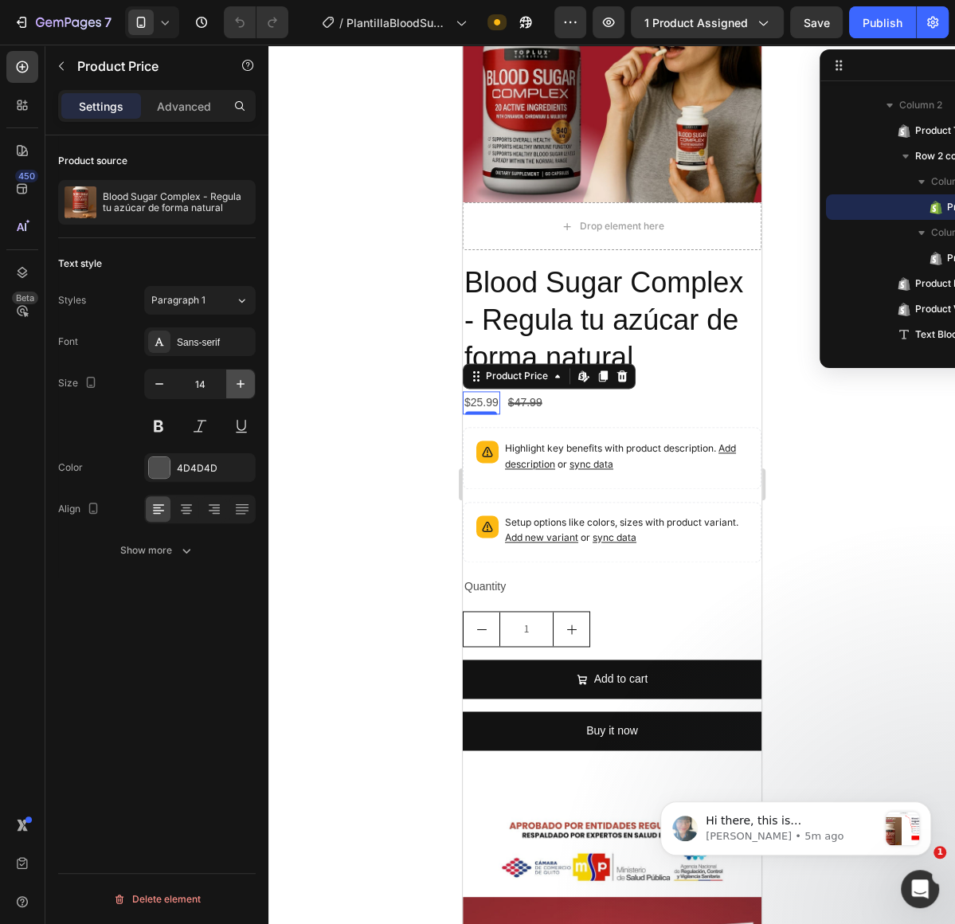
click at [244, 382] on icon "button" at bounding box center [241, 384] width 16 height 16
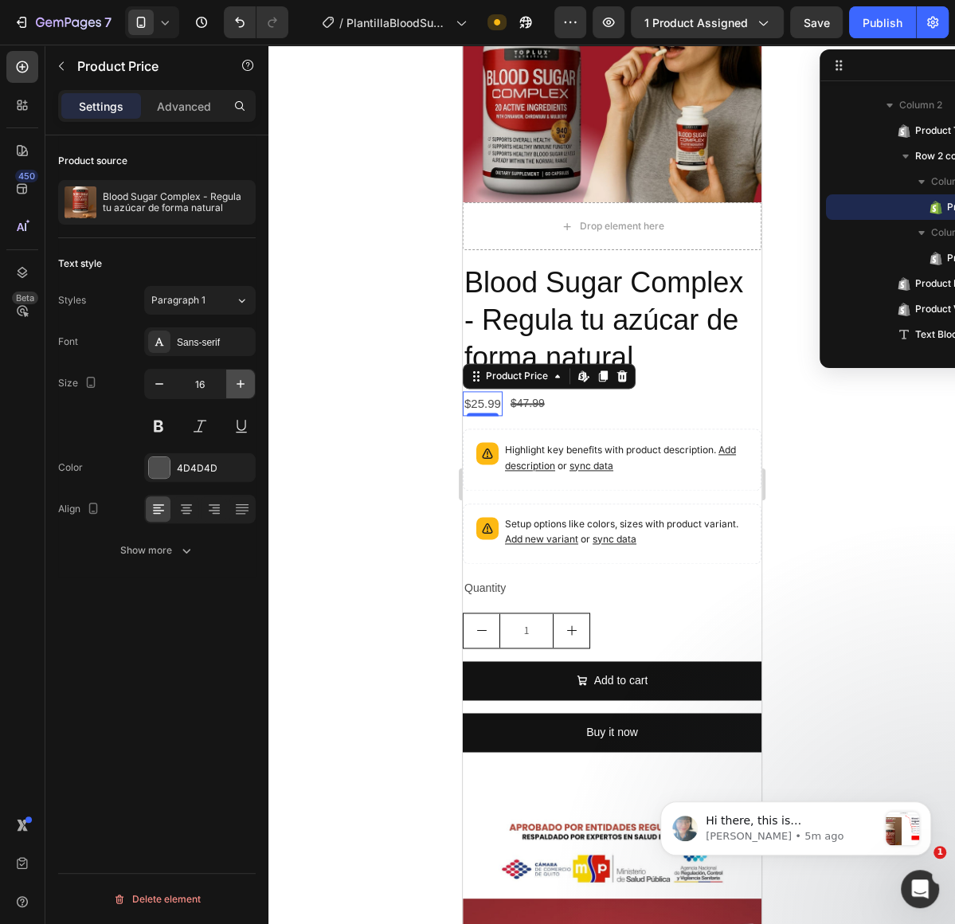
click at [244, 382] on icon "button" at bounding box center [241, 384] width 16 height 16
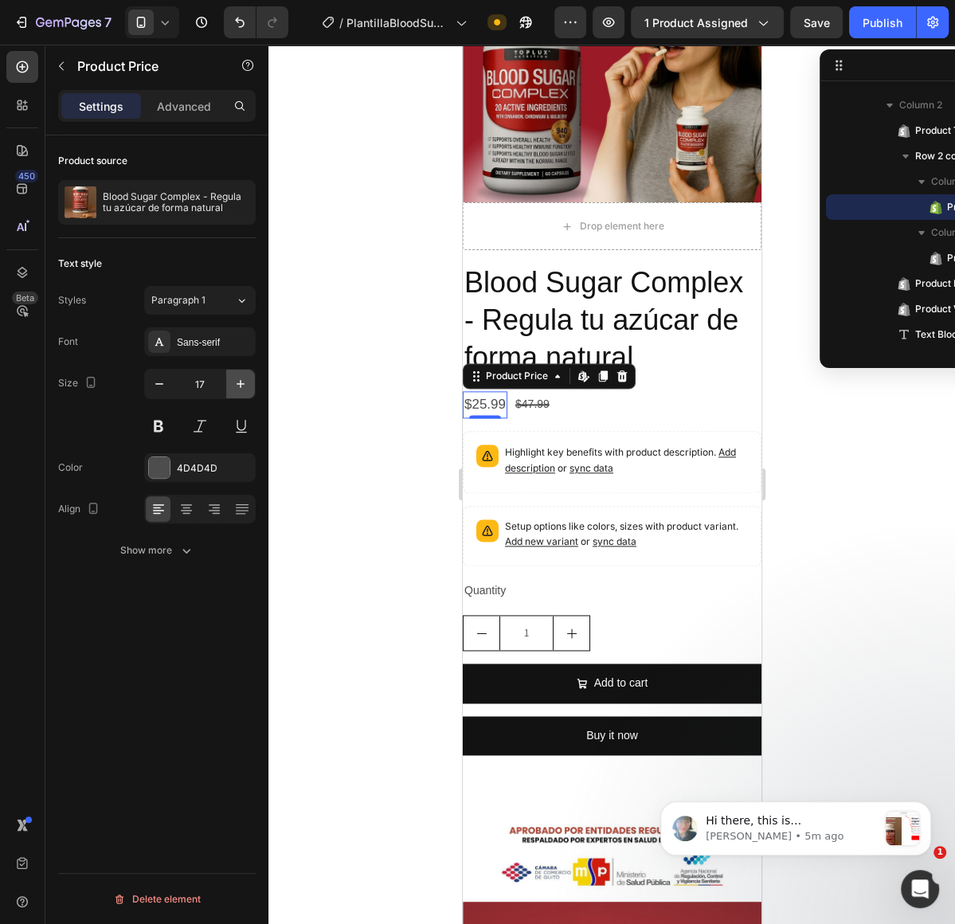
click at [244, 382] on icon "button" at bounding box center [241, 384] width 16 height 16
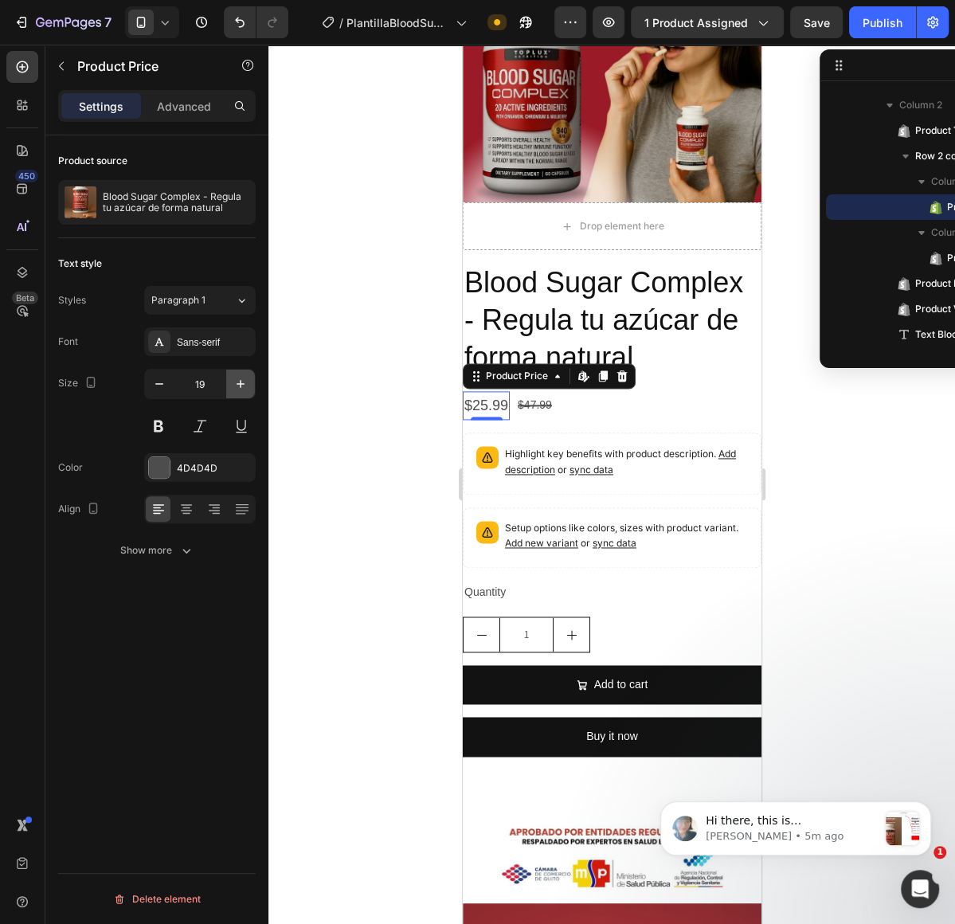
click at [244, 382] on icon "button" at bounding box center [241, 384] width 16 height 16
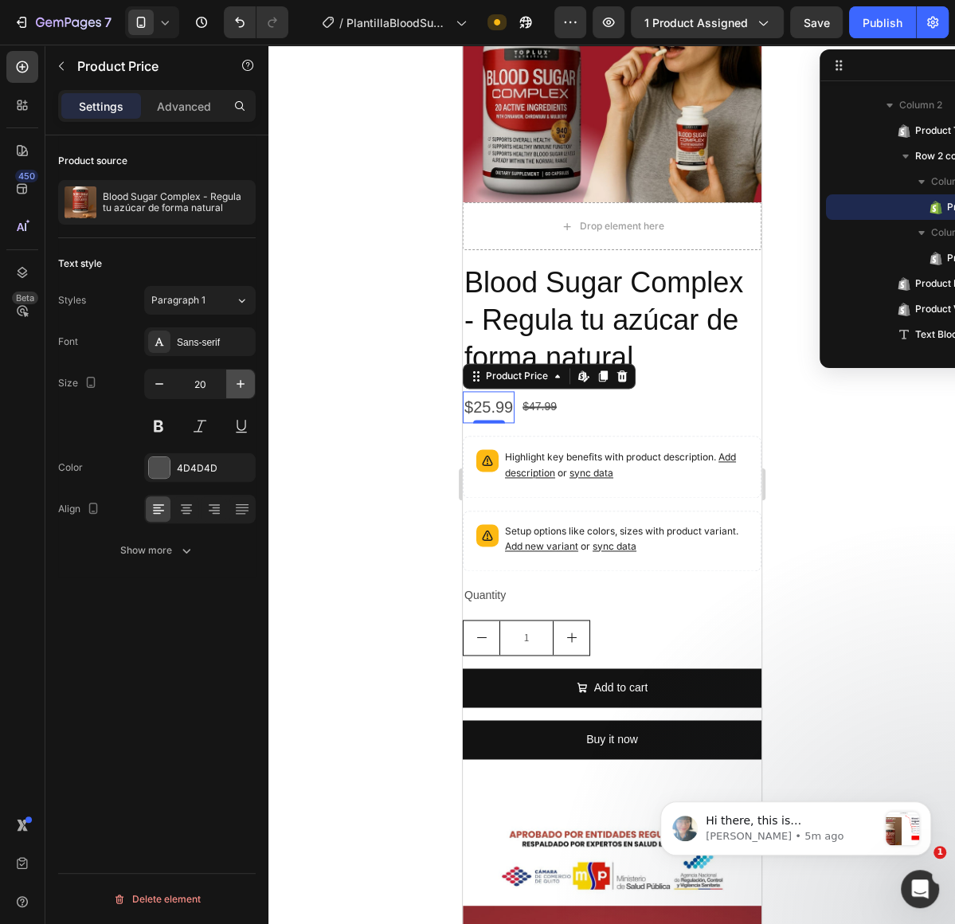
click at [244, 382] on icon "button" at bounding box center [241, 384] width 16 height 16
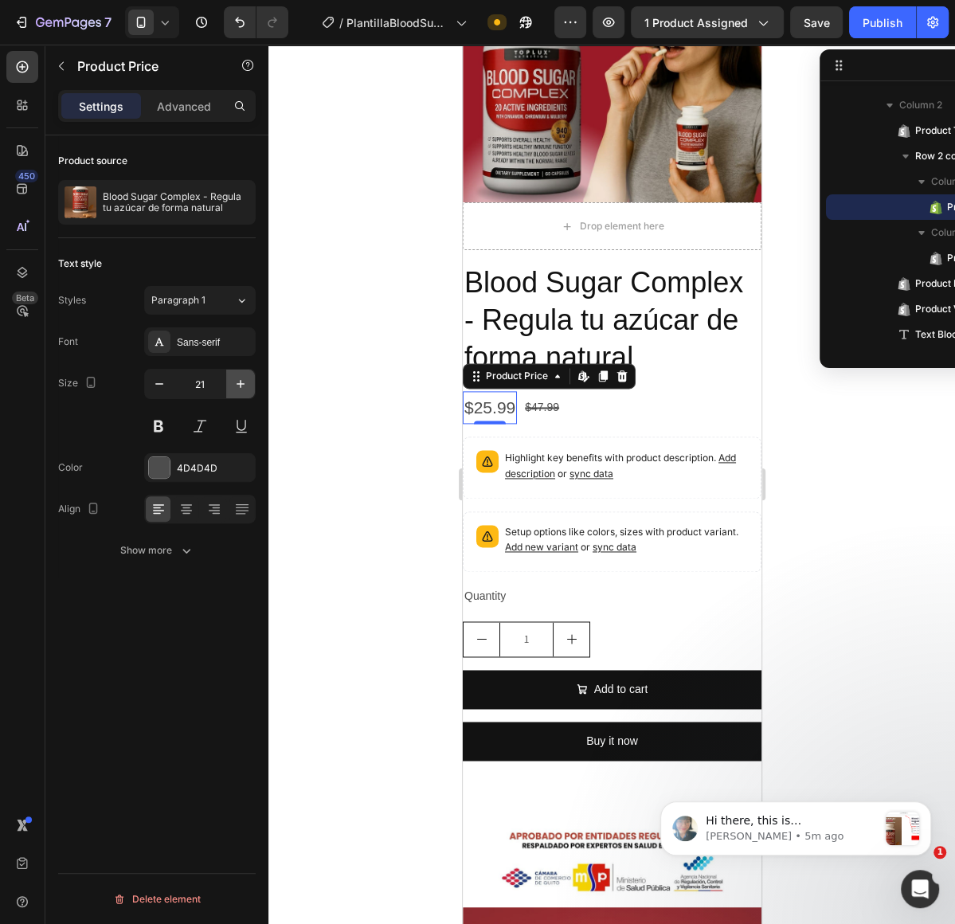
click at [244, 382] on icon "button" at bounding box center [241, 384] width 16 height 16
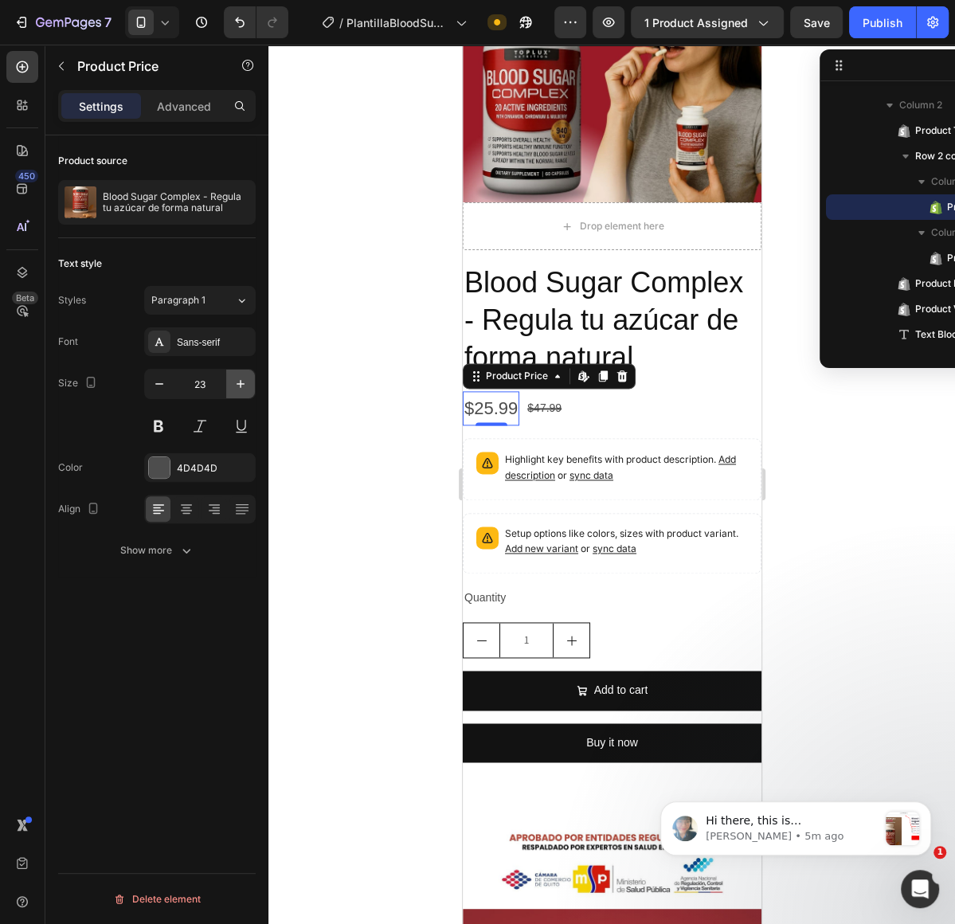
click at [244, 382] on icon "button" at bounding box center [241, 384] width 16 height 16
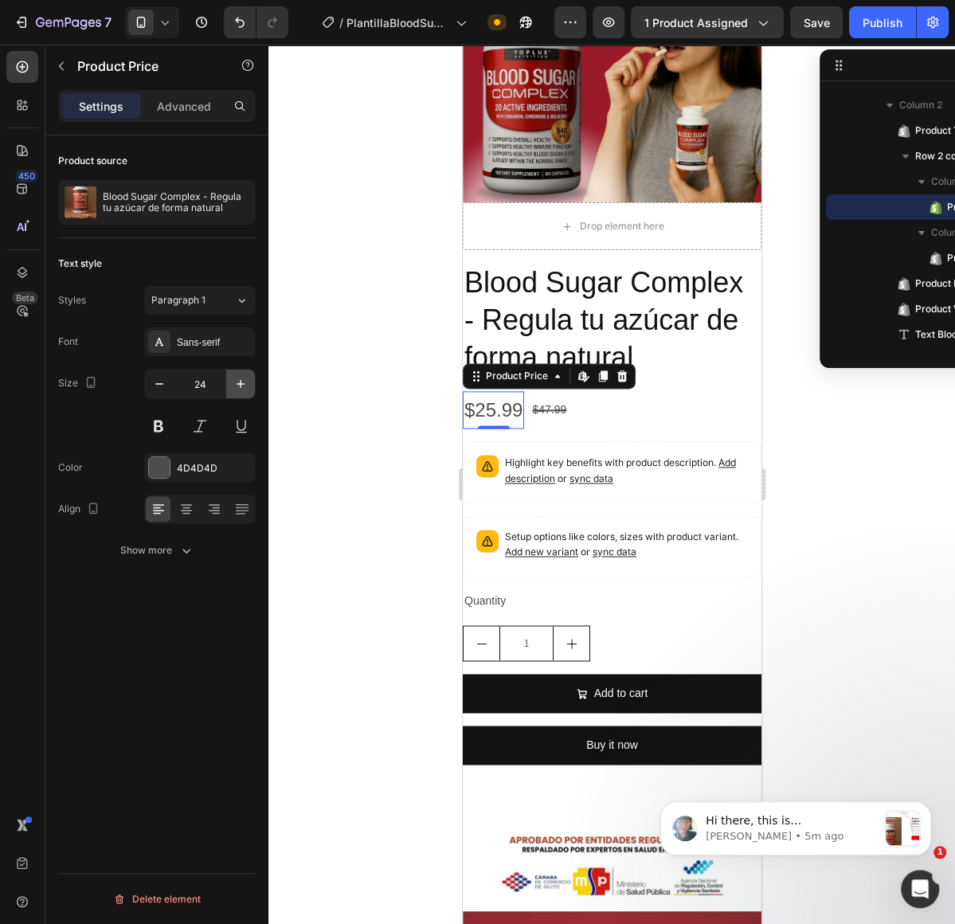
click at [244, 382] on icon "button" at bounding box center [241, 384] width 16 height 16
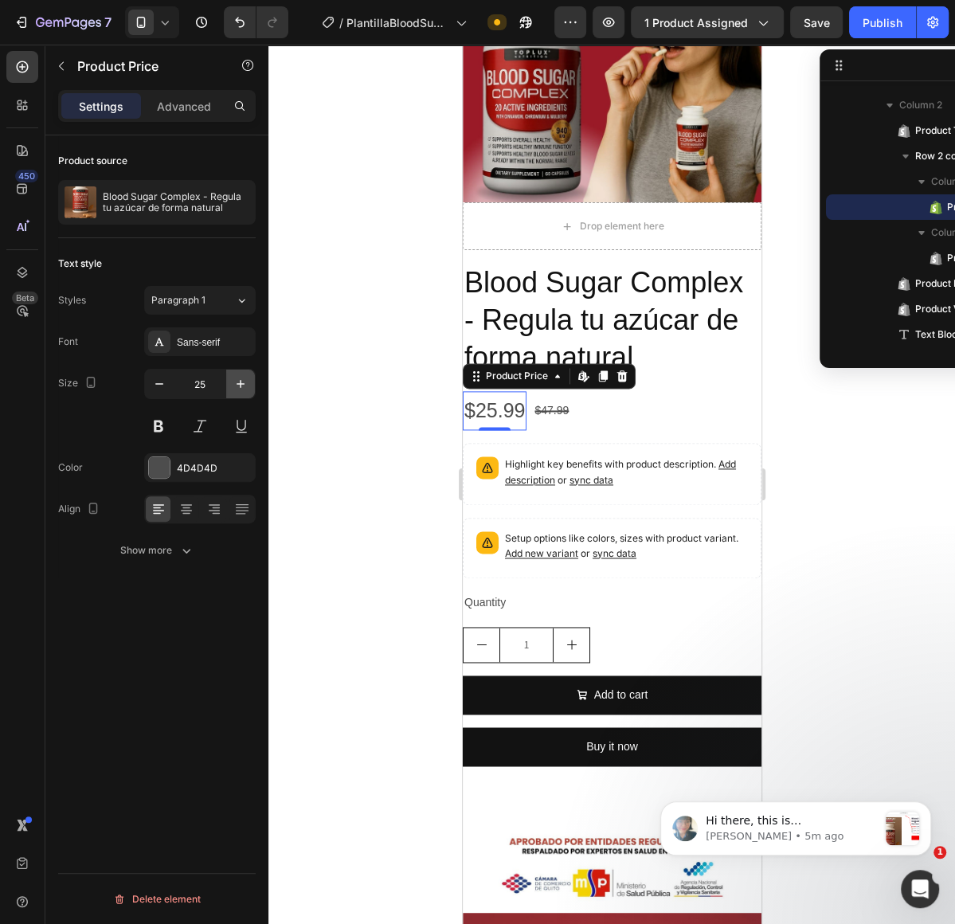
click at [244, 382] on icon "button" at bounding box center [241, 384] width 16 height 16
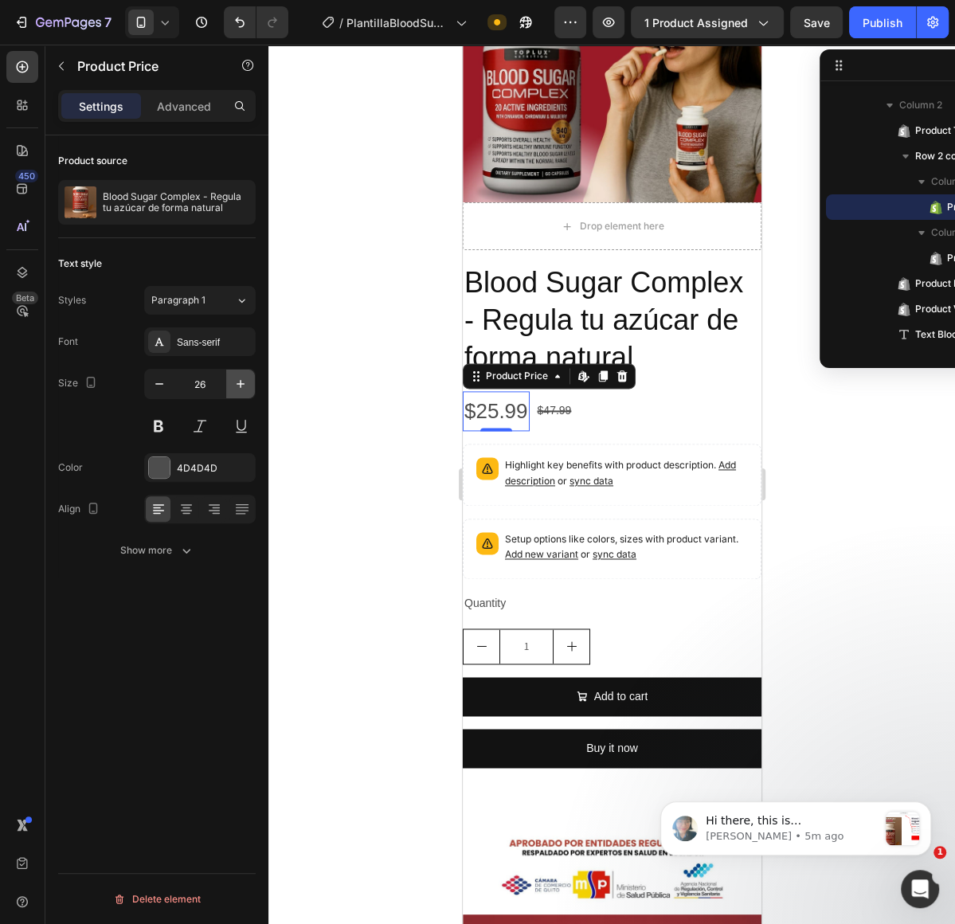
click at [245, 378] on icon "button" at bounding box center [241, 384] width 16 height 16
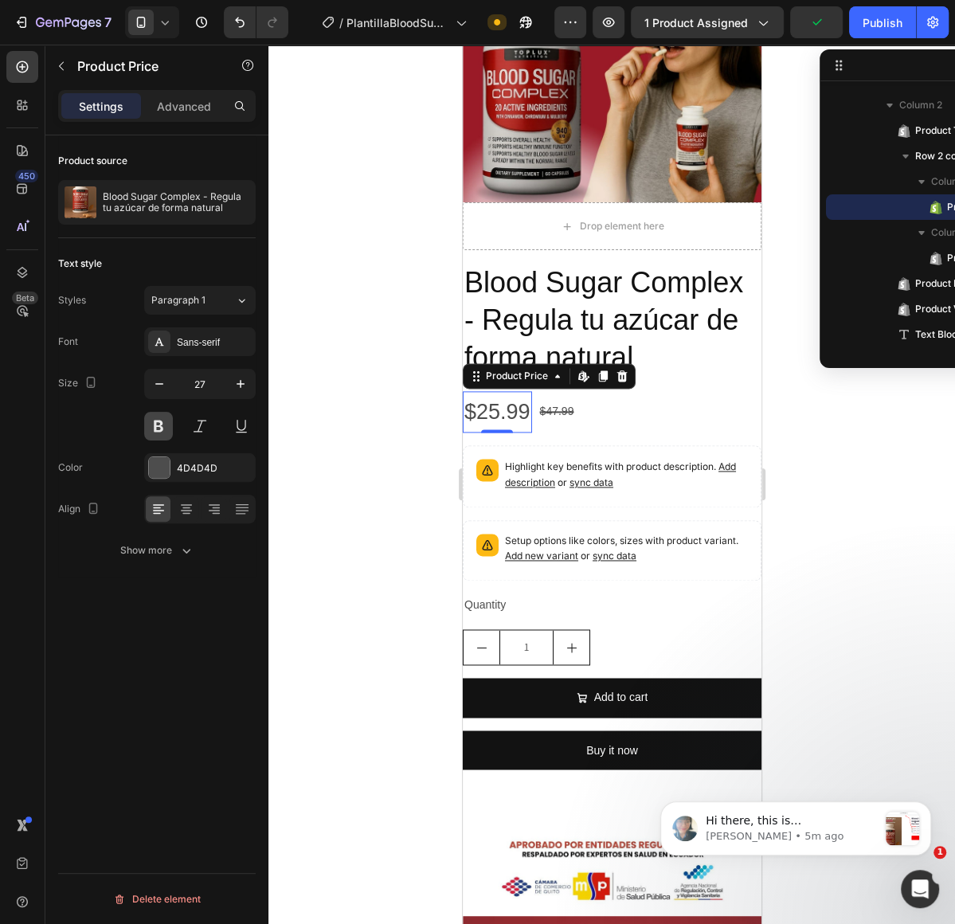
click at [155, 423] on button at bounding box center [158, 426] width 29 height 29
click at [200, 304] on span "Paragraph 1" at bounding box center [178, 300] width 54 height 14
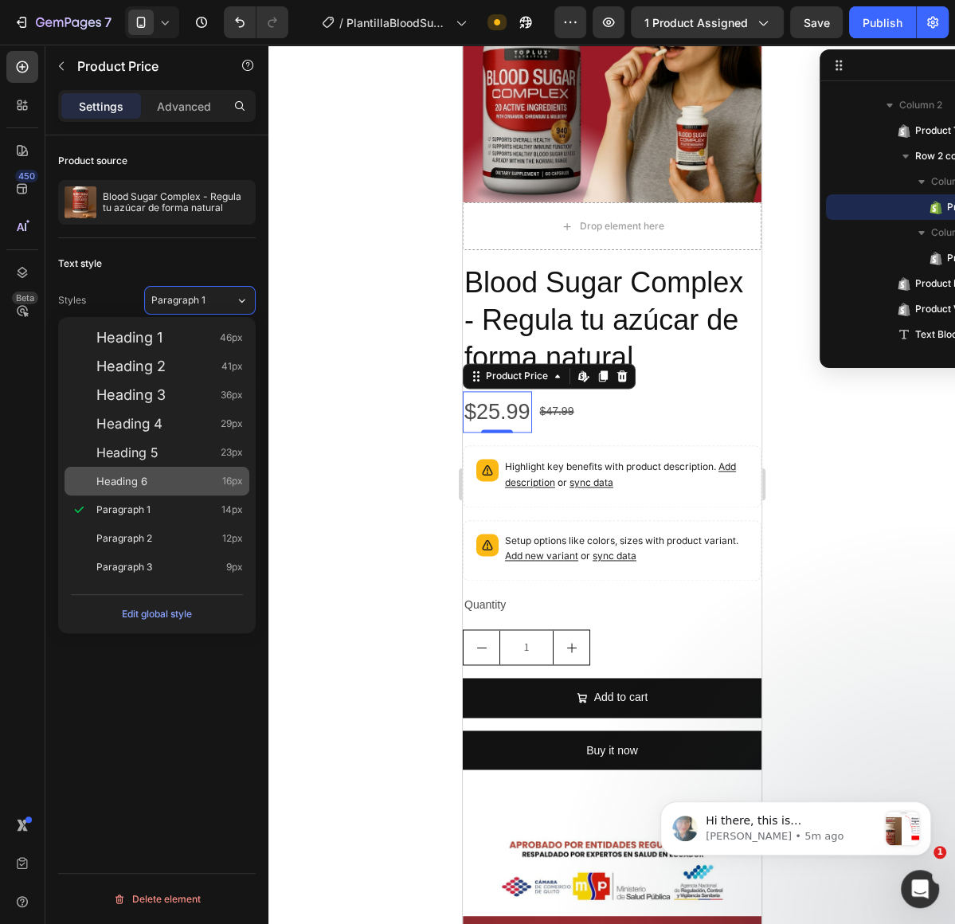
click at [139, 489] on div "Heading 6 16px" at bounding box center [157, 481] width 185 height 29
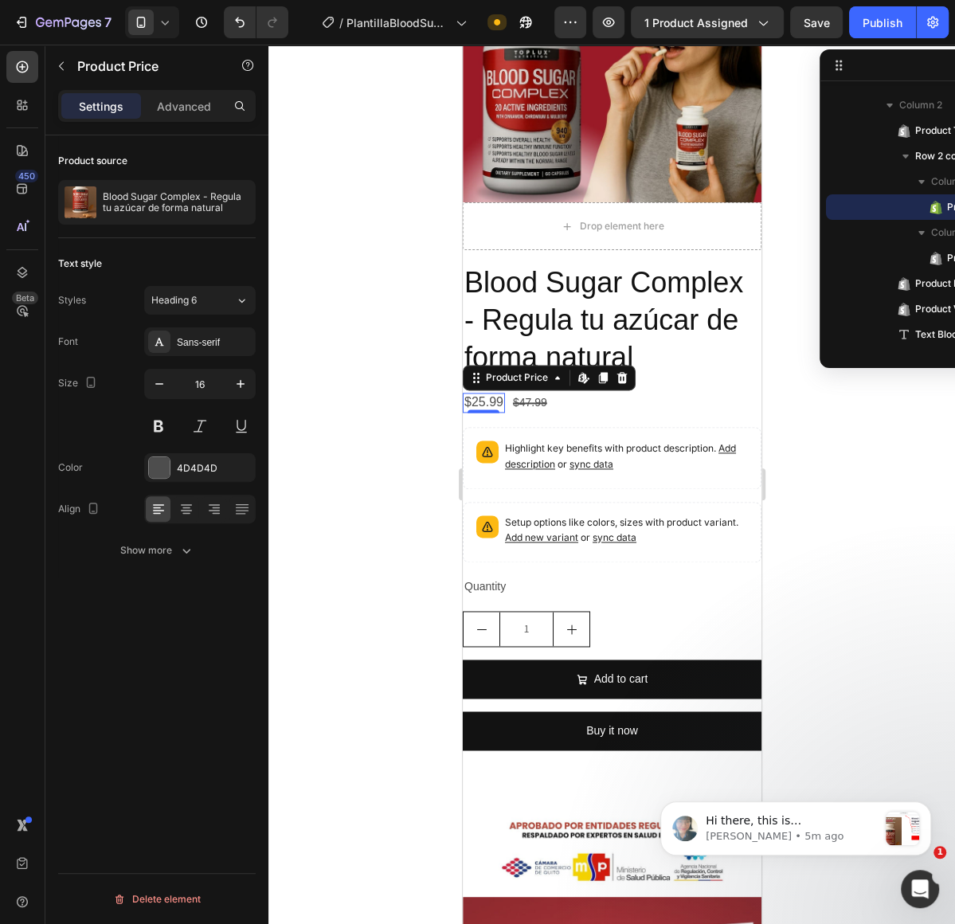
click at [264, 378] on div "Product source Blood Sugar Complex - Regula tu azúcar de forma natural Text sty…" at bounding box center [156, 552] width 223 height 834
click at [248, 379] on icon "button" at bounding box center [241, 384] width 16 height 16
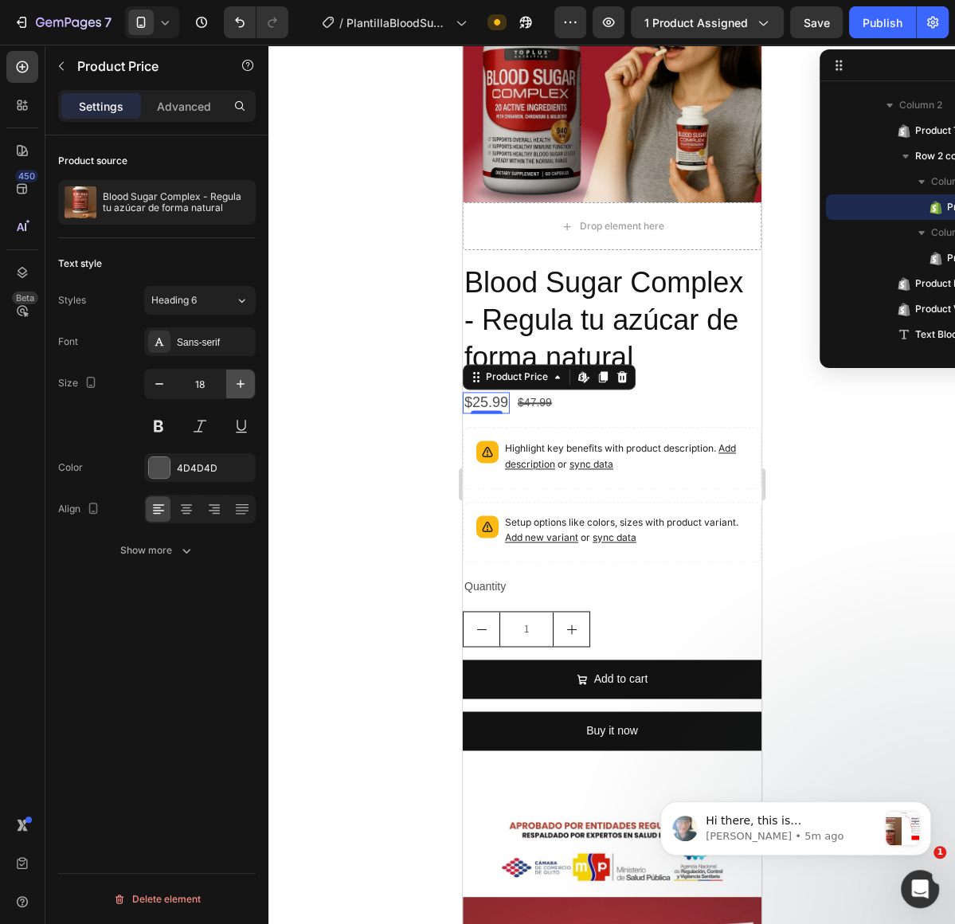
click at [248, 379] on icon "button" at bounding box center [241, 384] width 16 height 16
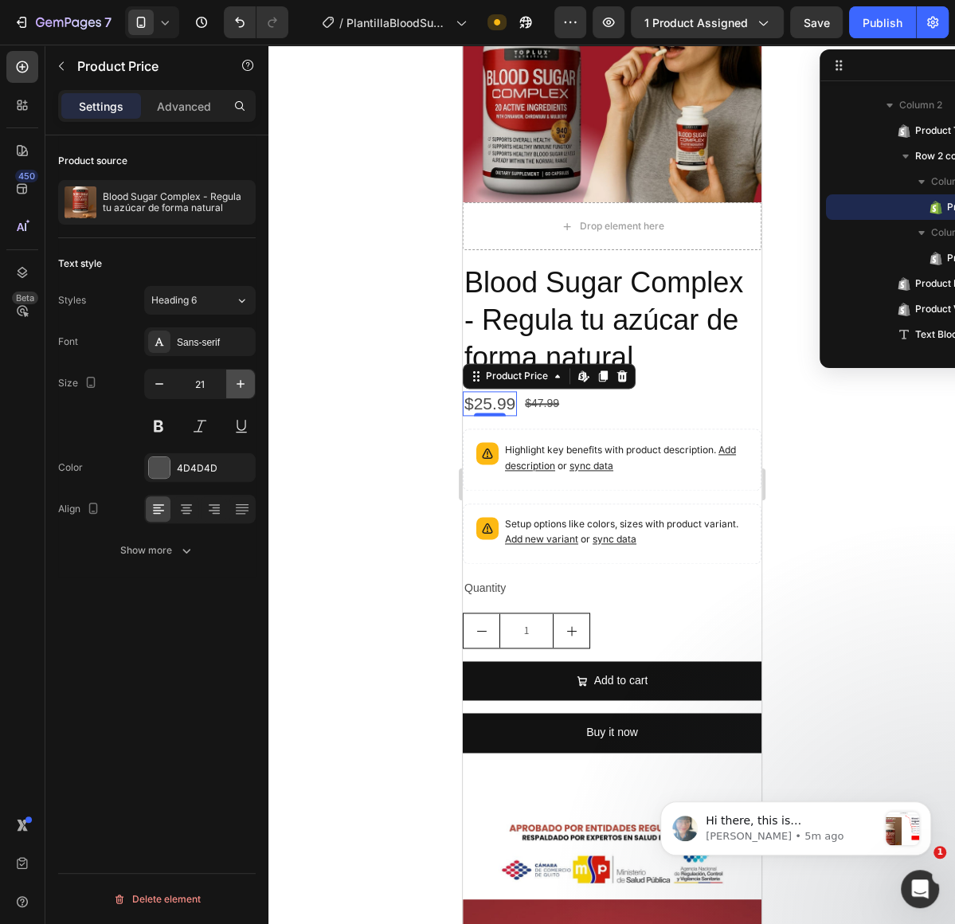
click at [248, 379] on icon "button" at bounding box center [241, 384] width 16 height 16
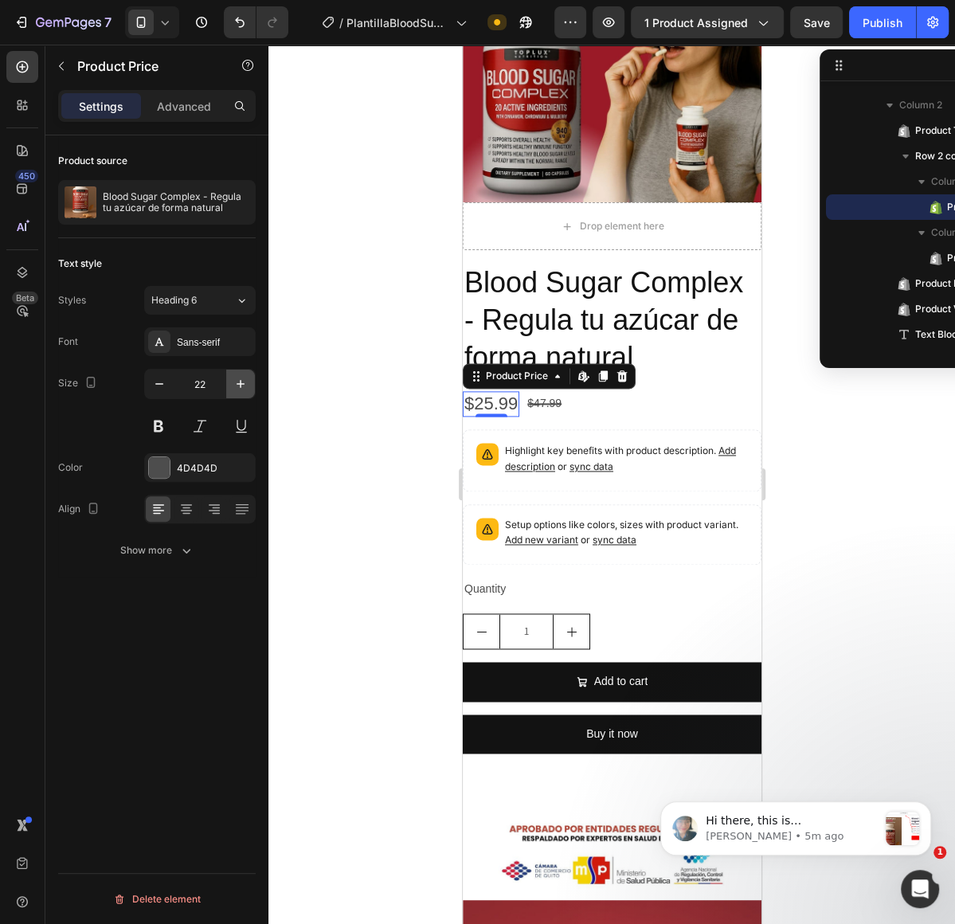
click at [248, 379] on icon "button" at bounding box center [241, 384] width 16 height 16
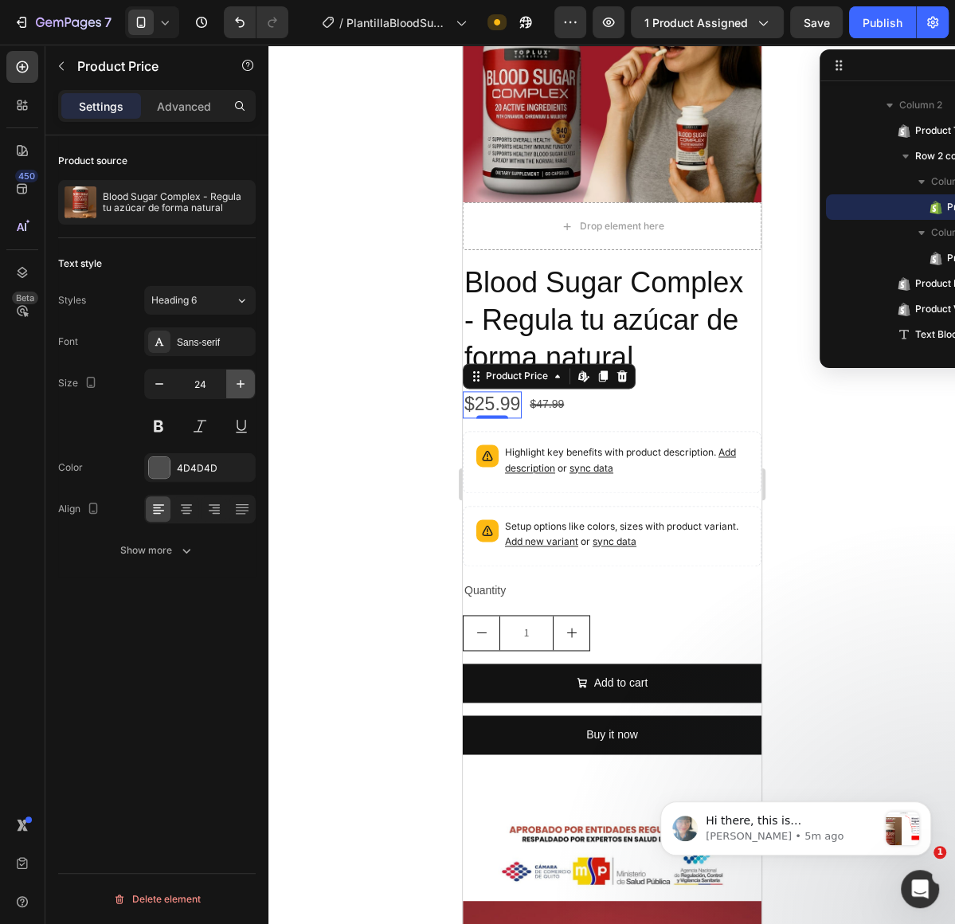
click at [248, 379] on icon "button" at bounding box center [241, 384] width 16 height 16
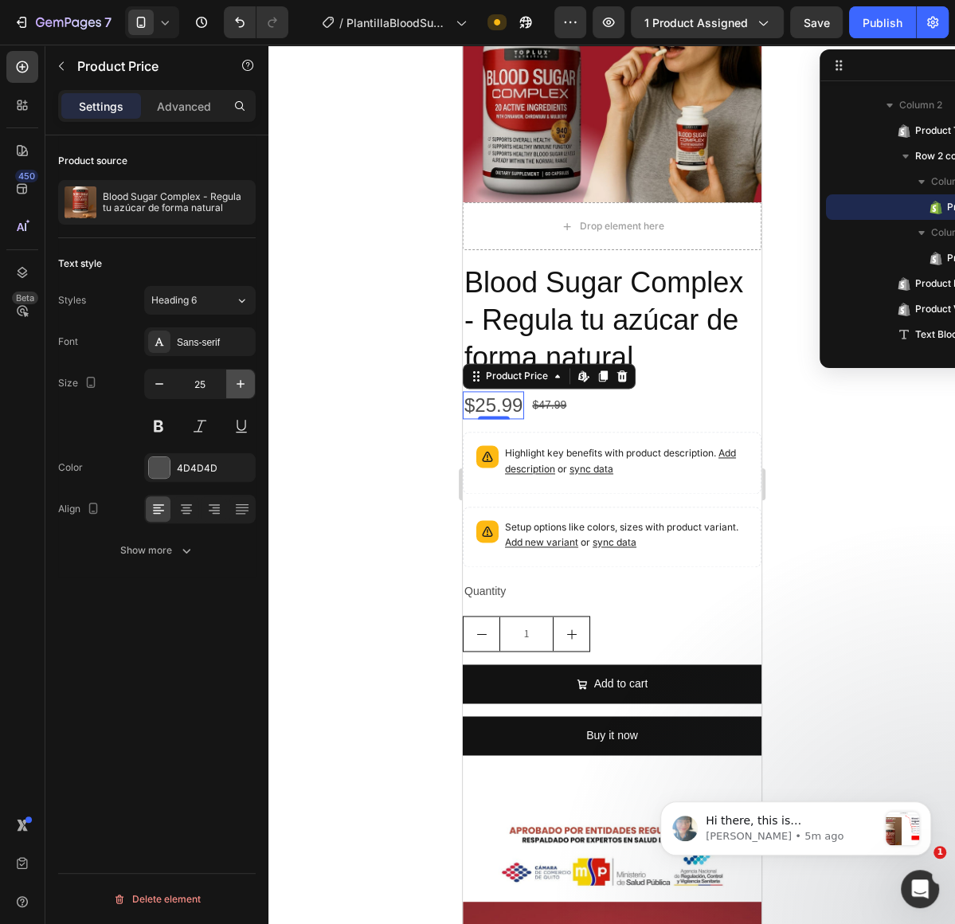
click at [248, 379] on icon "button" at bounding box center [241, 384] width 16 height 16
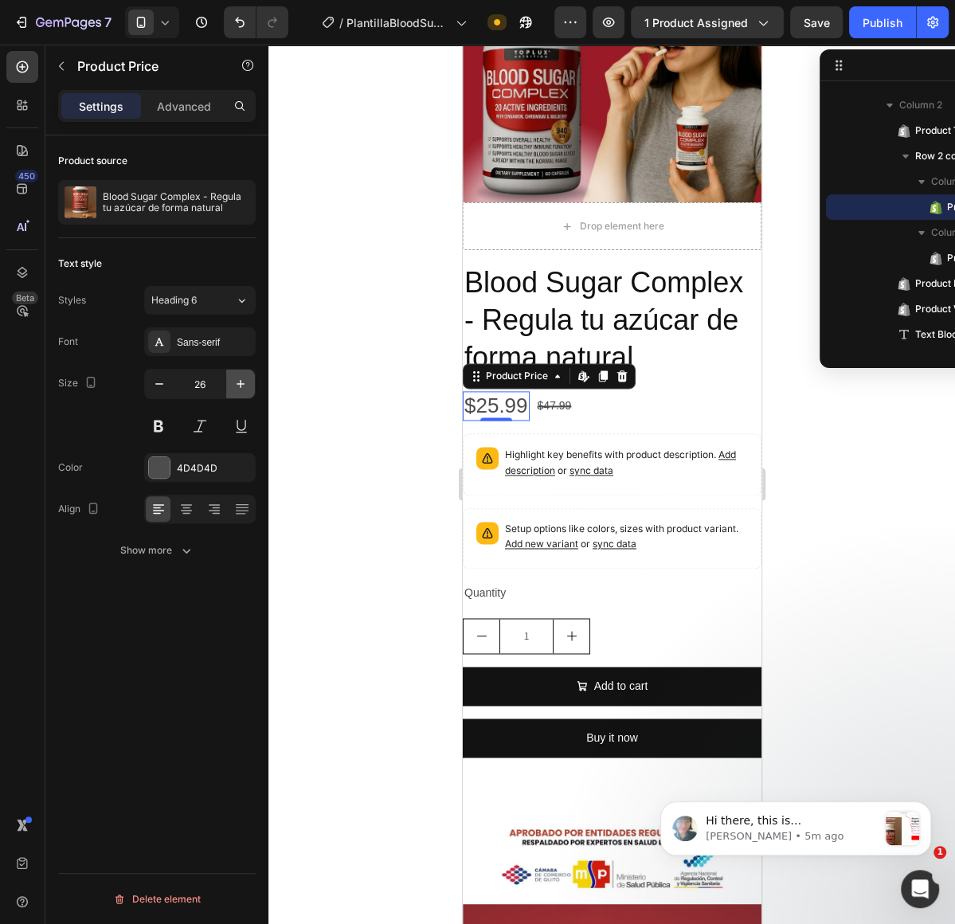
click at [248, 379] on icon "button" at bounding box center [241, 384] width 16 height 16
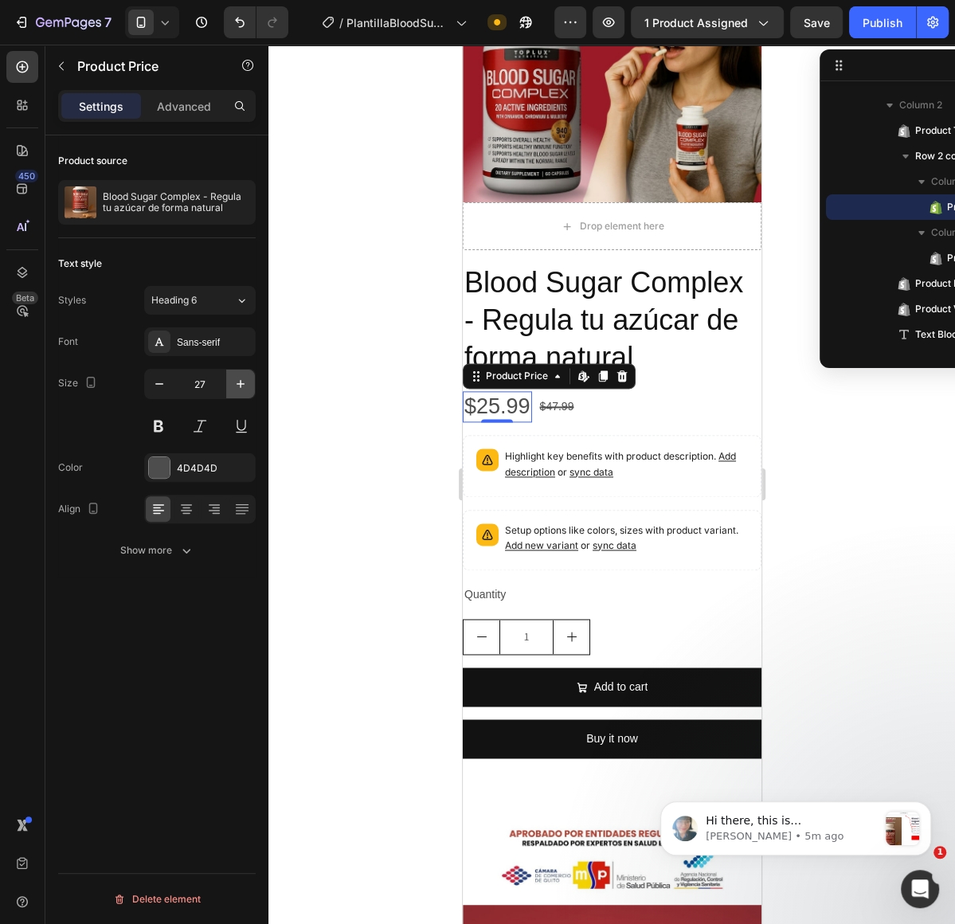
click at [248, 379] on icon "button" at bounding box center [241, 384] width 16 height 16
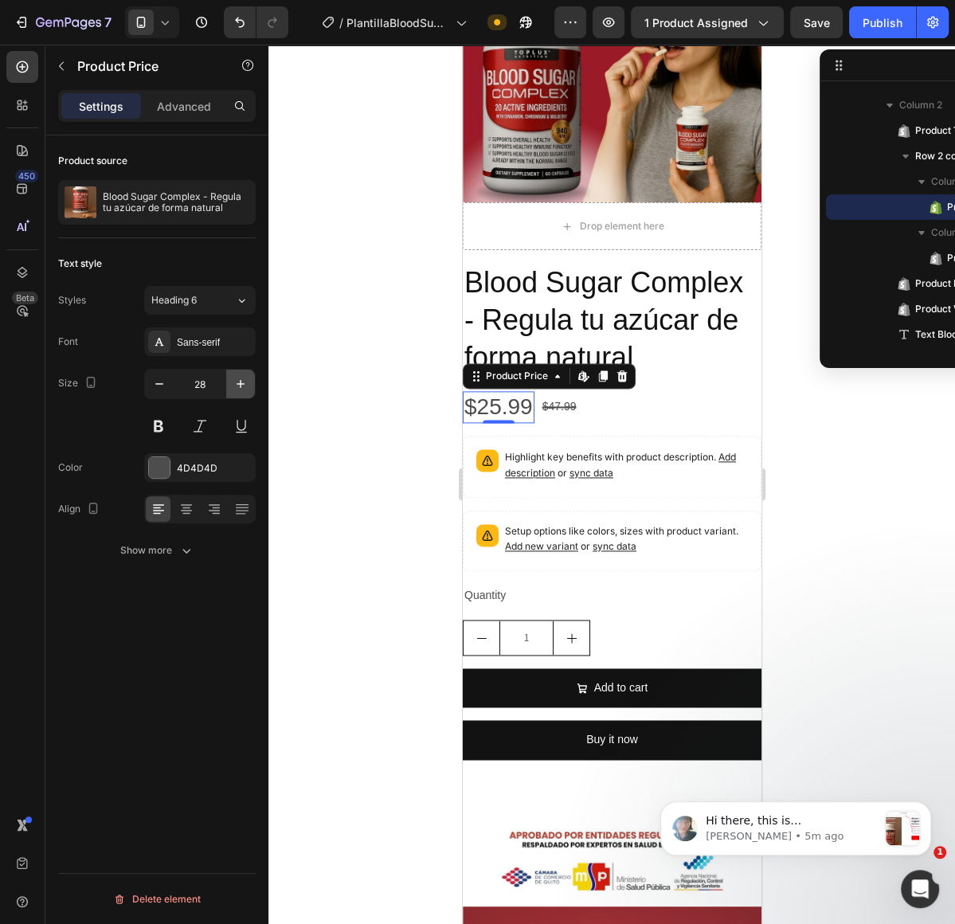
click at [248, 379] on icon "button" at bounding box center [241, 384] width 16 height 16
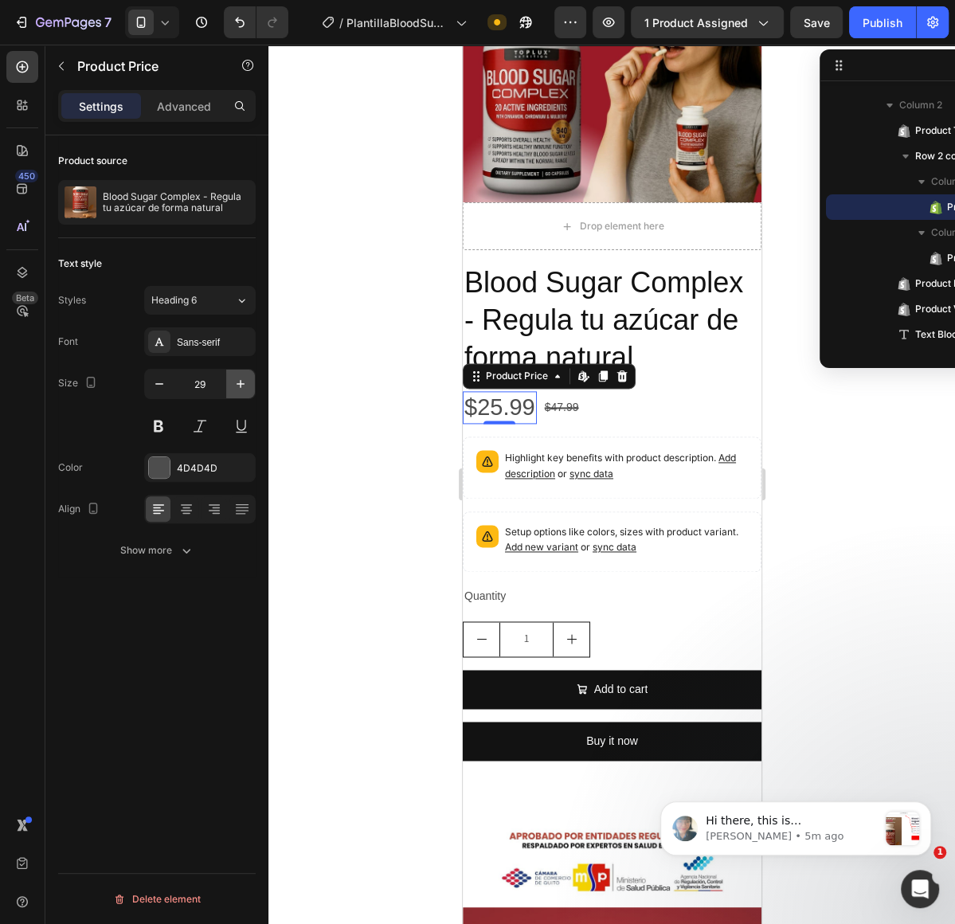
click at [248, 379] on icon "button" at bounding box center [241, 384] width 16 height 16
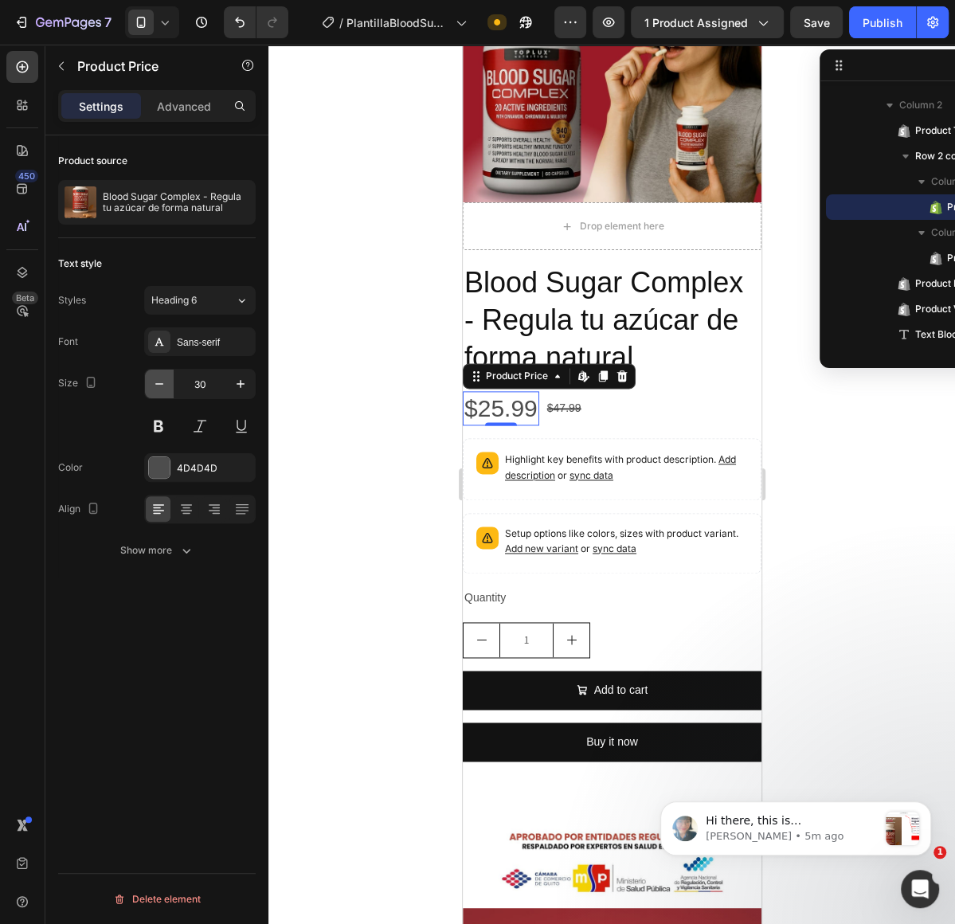
click at [146, 373] on button "button" at bounding box center [159, 384] width 29 height 29
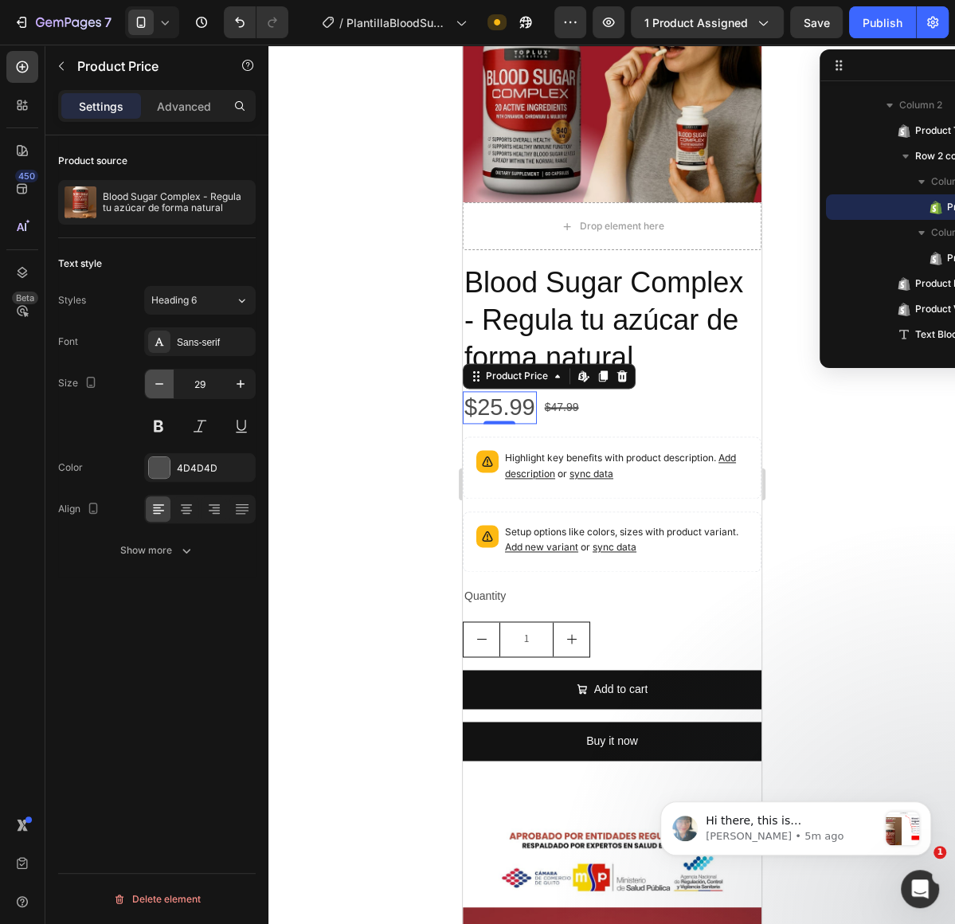
click at [151, 376] on icon "button" at bounding box center [159, 384] width 16 height 16
type input "28"
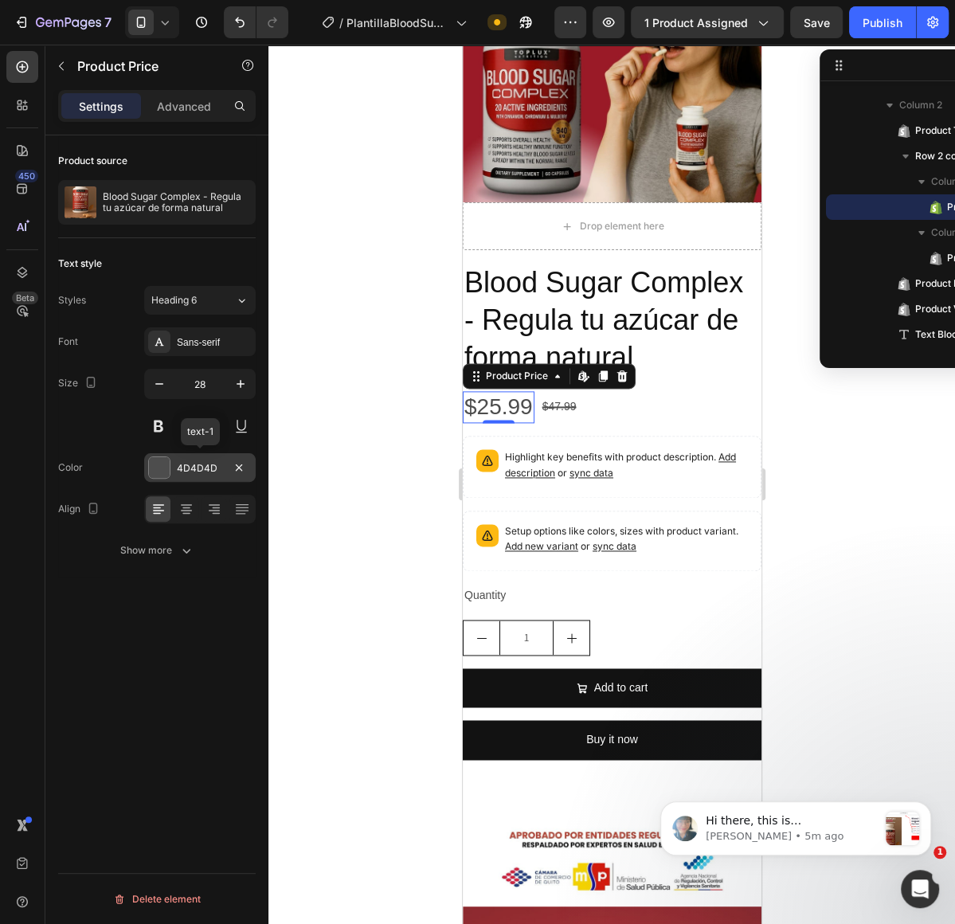
click at [150, 467] on div at bounding box center [159, 467] width 21 height 21
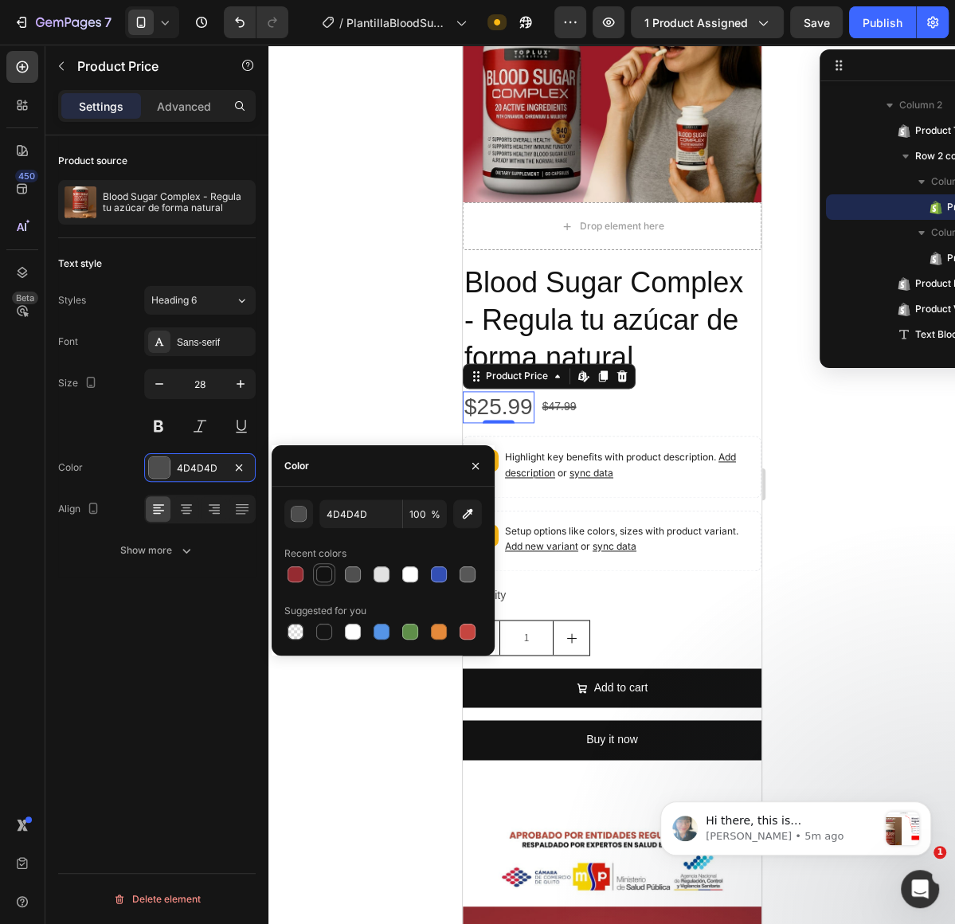
click at [331, 570] on div at bounding box center [324, 575] width 16 height 16
type input "121212"
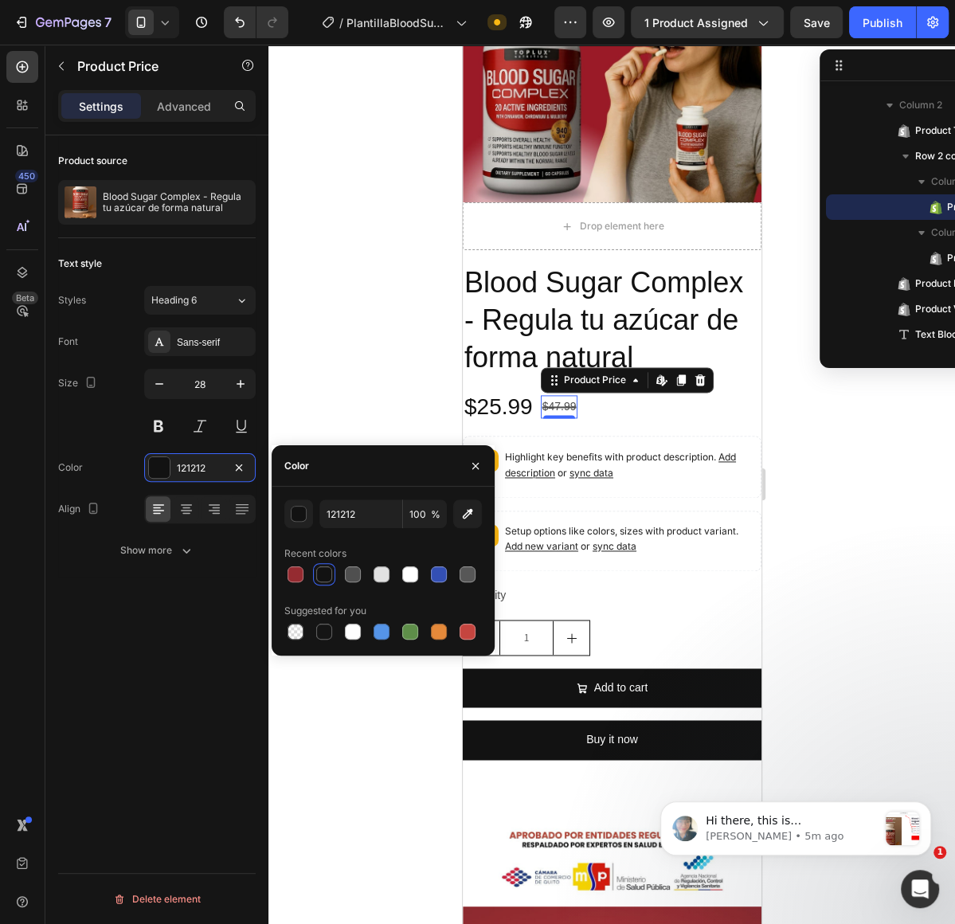
click at [547, 406] on div "$47.99" at bounding box center [558, 406] width 37 height 23
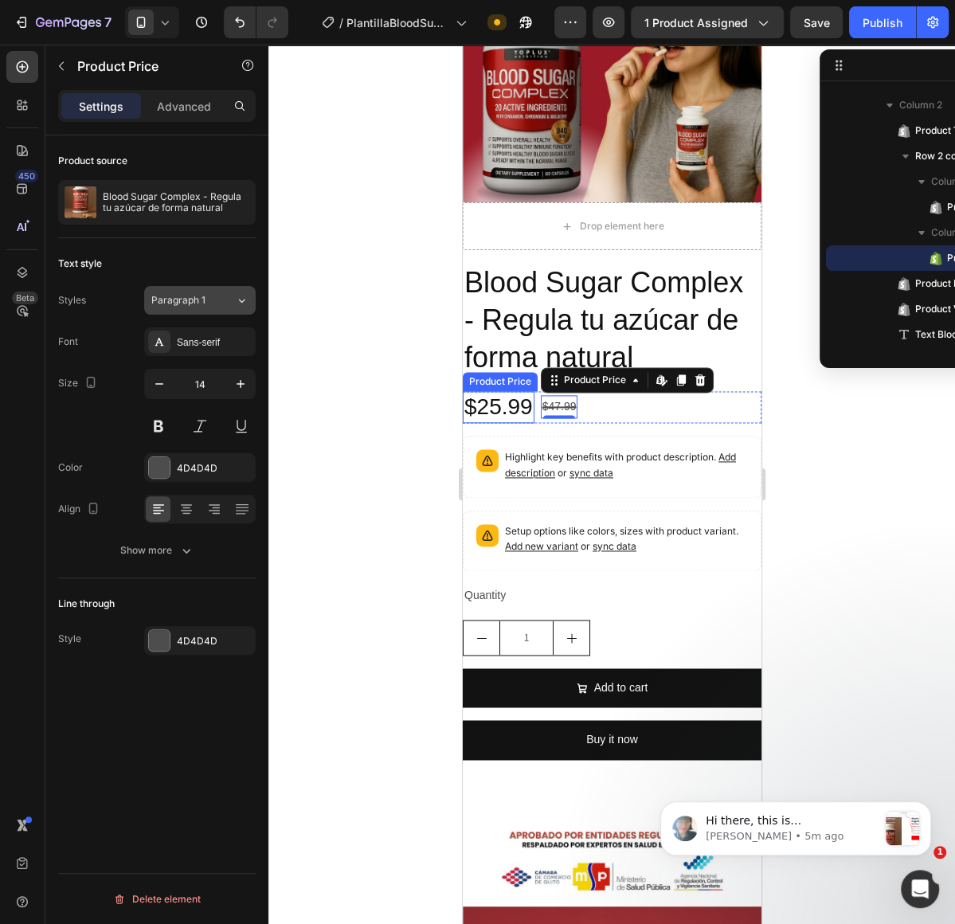
click at [226, 303] on div "Paragraph 1" at bounding box center [193, 300] width 84 height 14
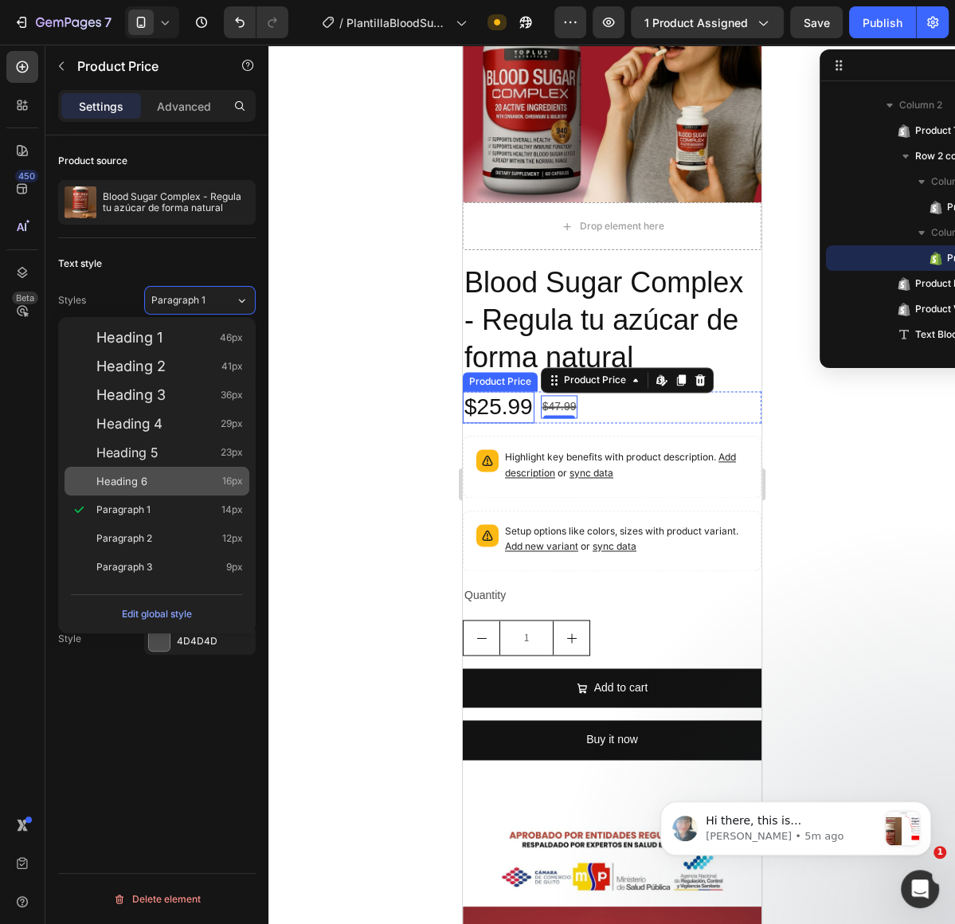
click at [203, 472] on div "Heading 6 16px" at bounding box center [157, 481] width 185 height 29
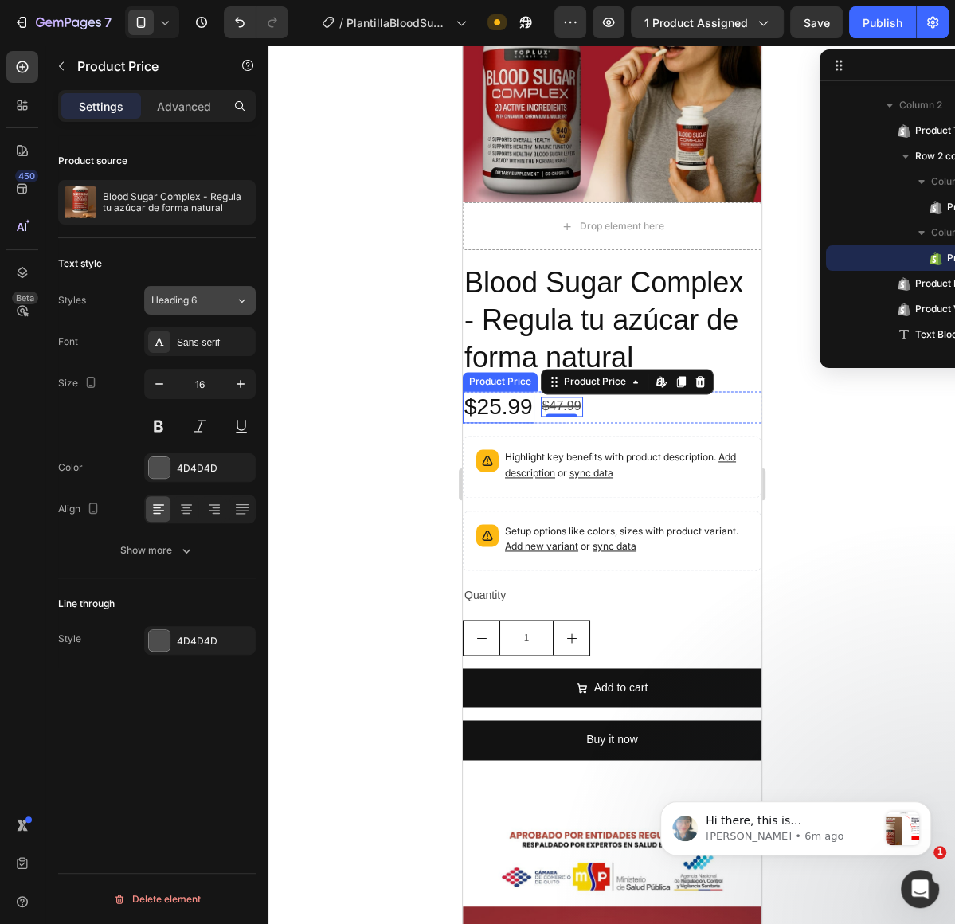
click at [233, 307] on button "Heading 6" at bounding box center [200, 300] width 112 height 29
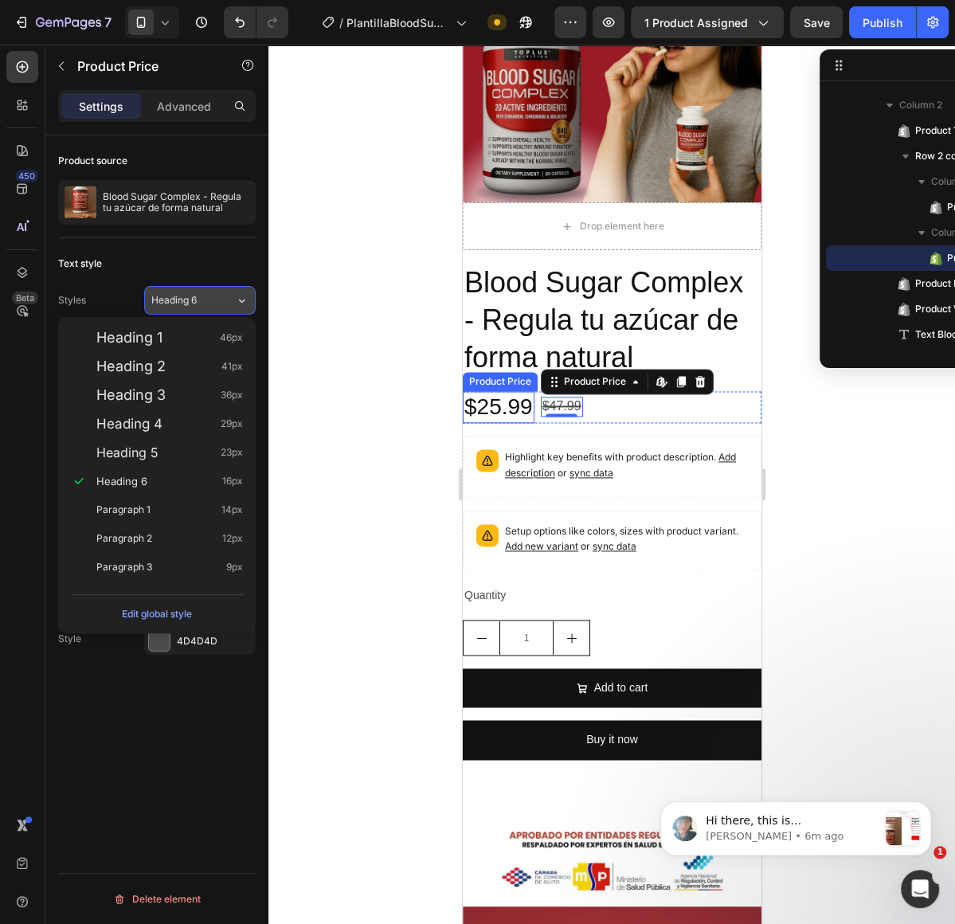
click at [233, 307] on button "Heading 6" at bounding box center [200, 300] width 112 height 29
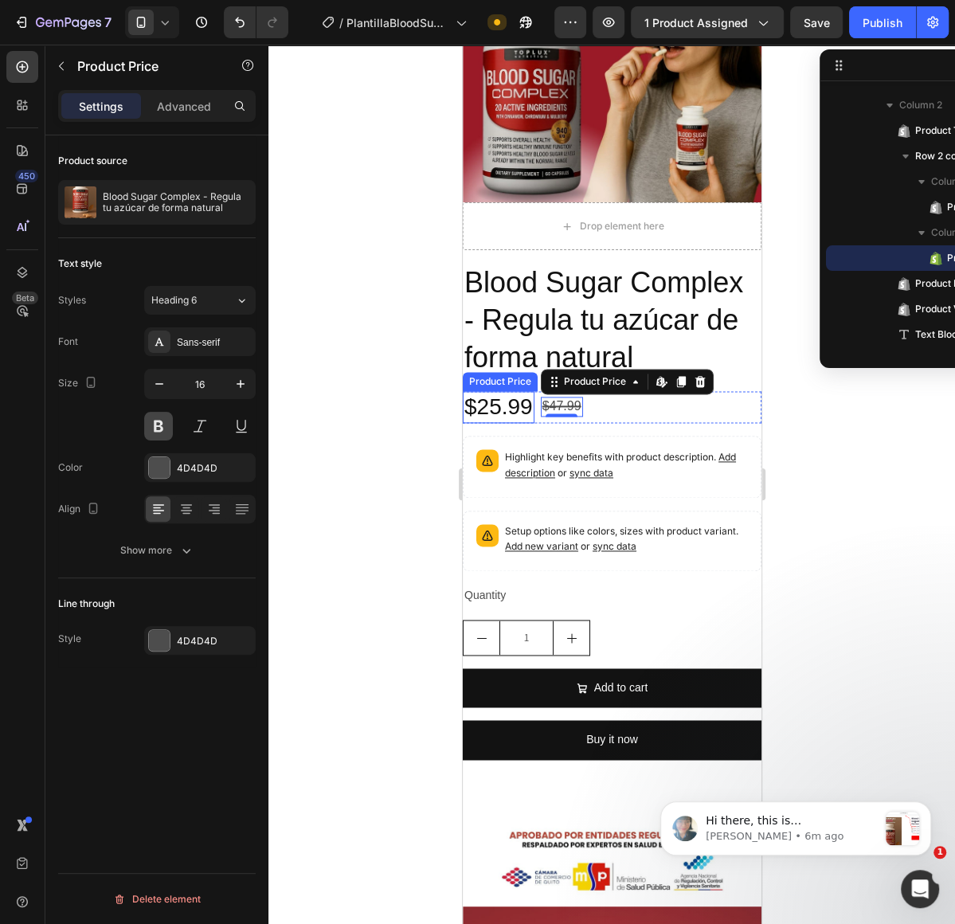
click at [149, 432] on button at bounding box center [158, 426] width 29 height 29
click at [248, 390] on icon "button" at bounding box center [241, 384] width 16 height 16
click at [240, 390] on icon "button" at bounding box center [241, 384] width 16 height 16
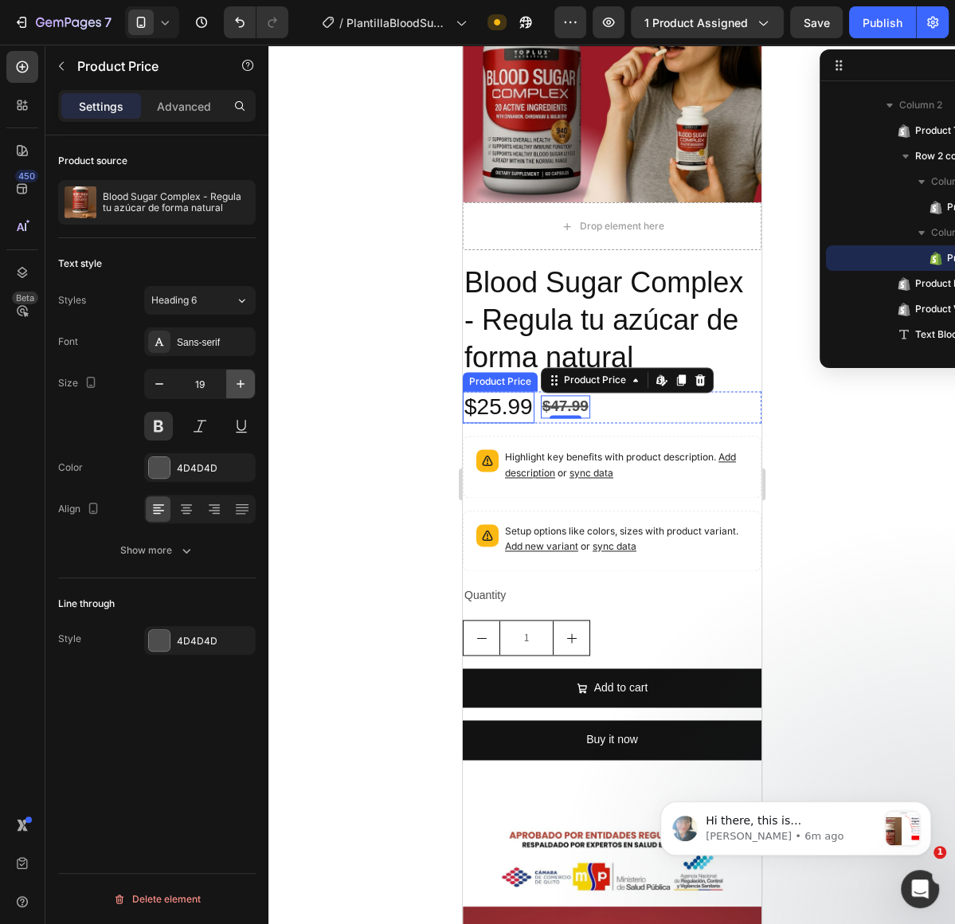
type input "20"
click at [179, 536] on button "Show more" at bounding box center [157, 550] width 198 height 29
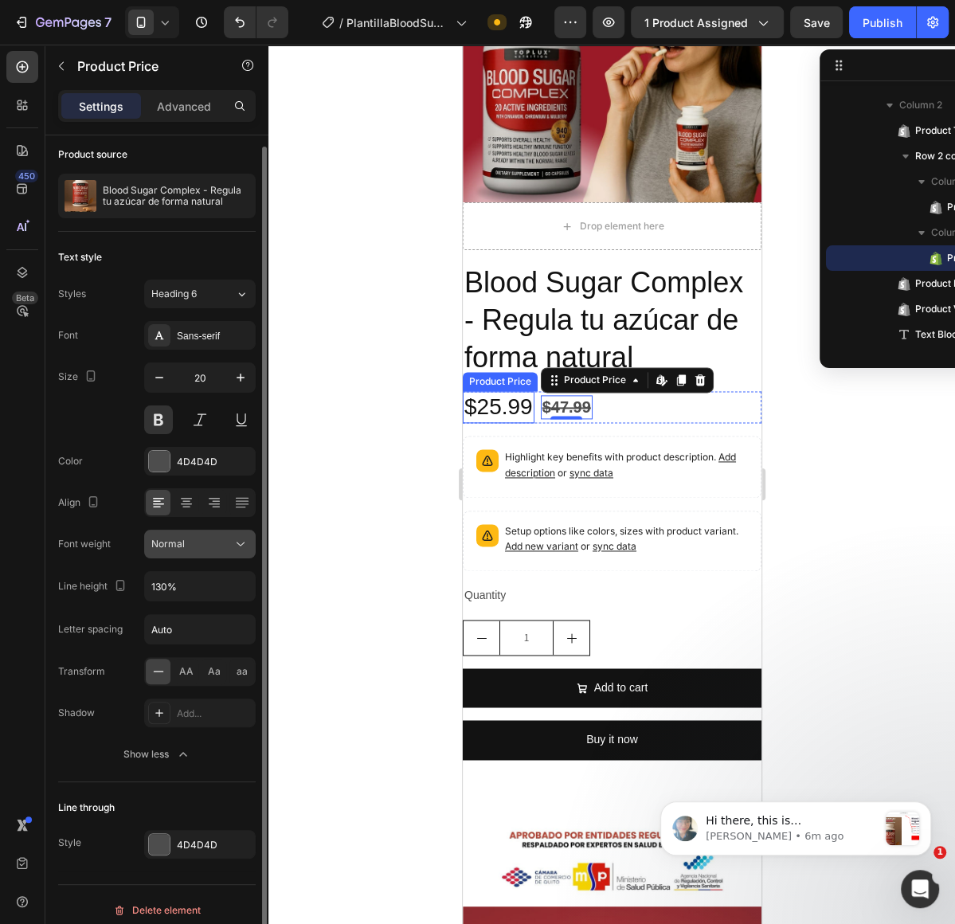
scroll to position [9, 0]
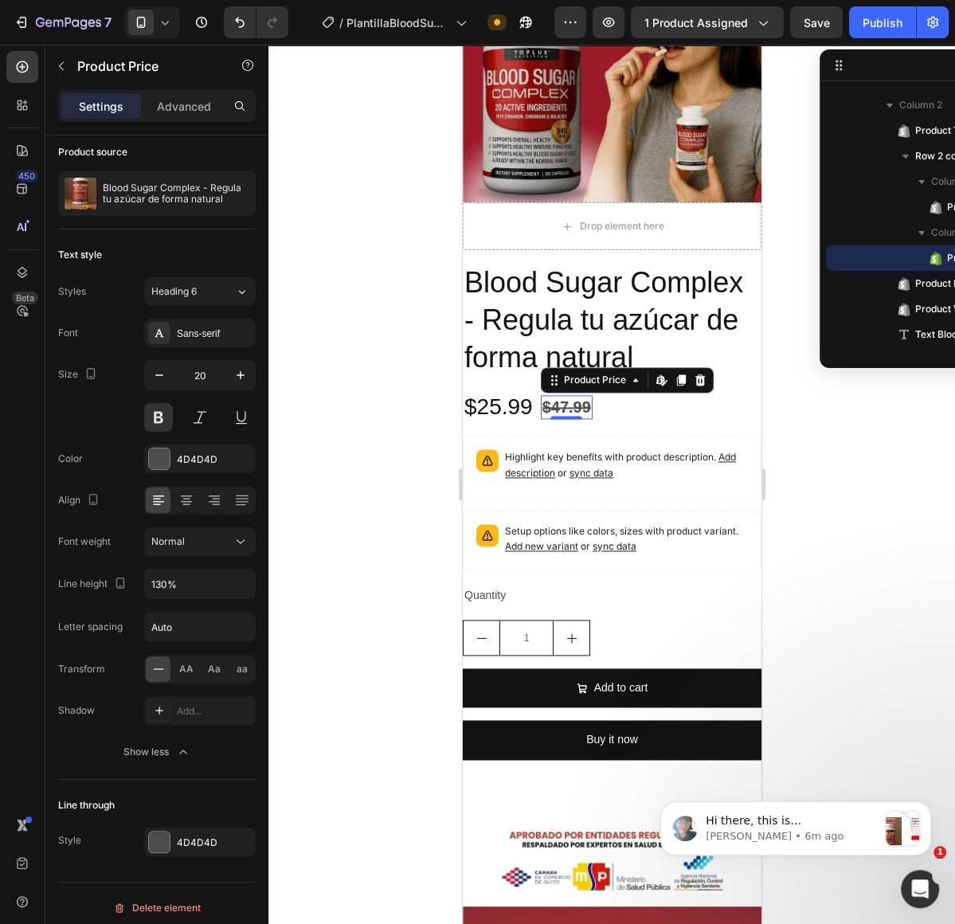
click at [576, 410] on div "$47.99" at bounding box center [566, 407] width 52 height 24
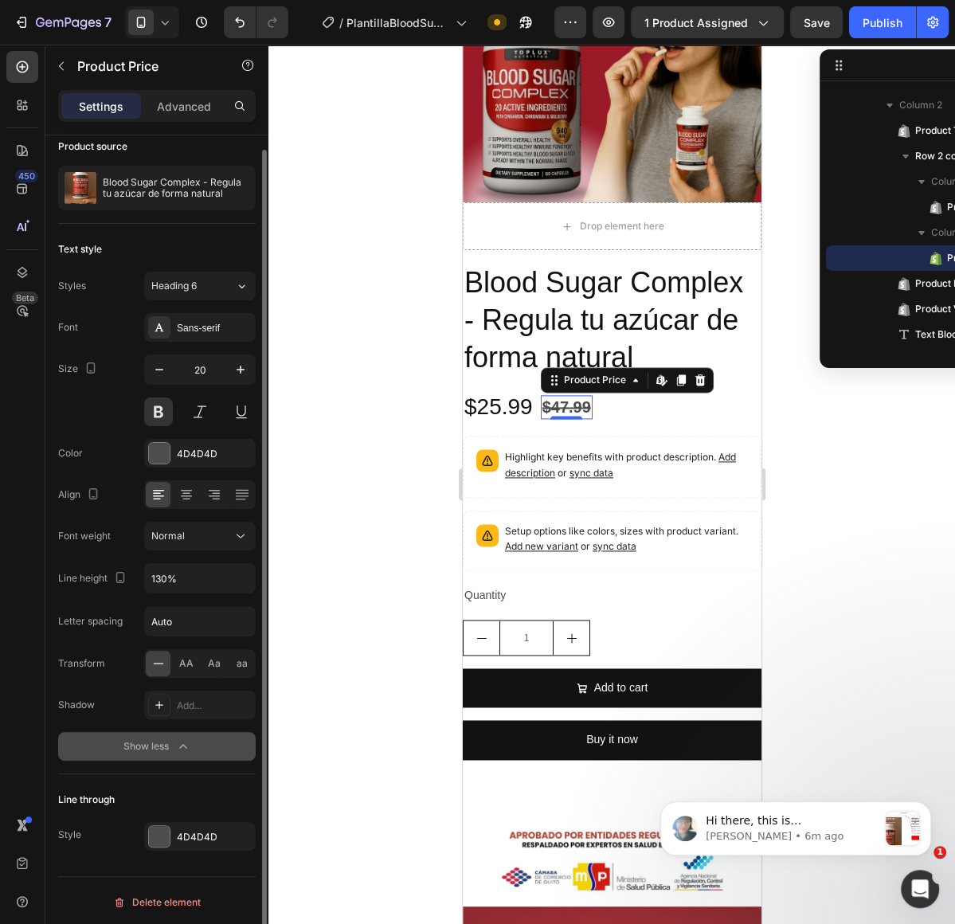
click at [160, 746] on div "Show less" at bounding box center [158, 747] width 68 height 16
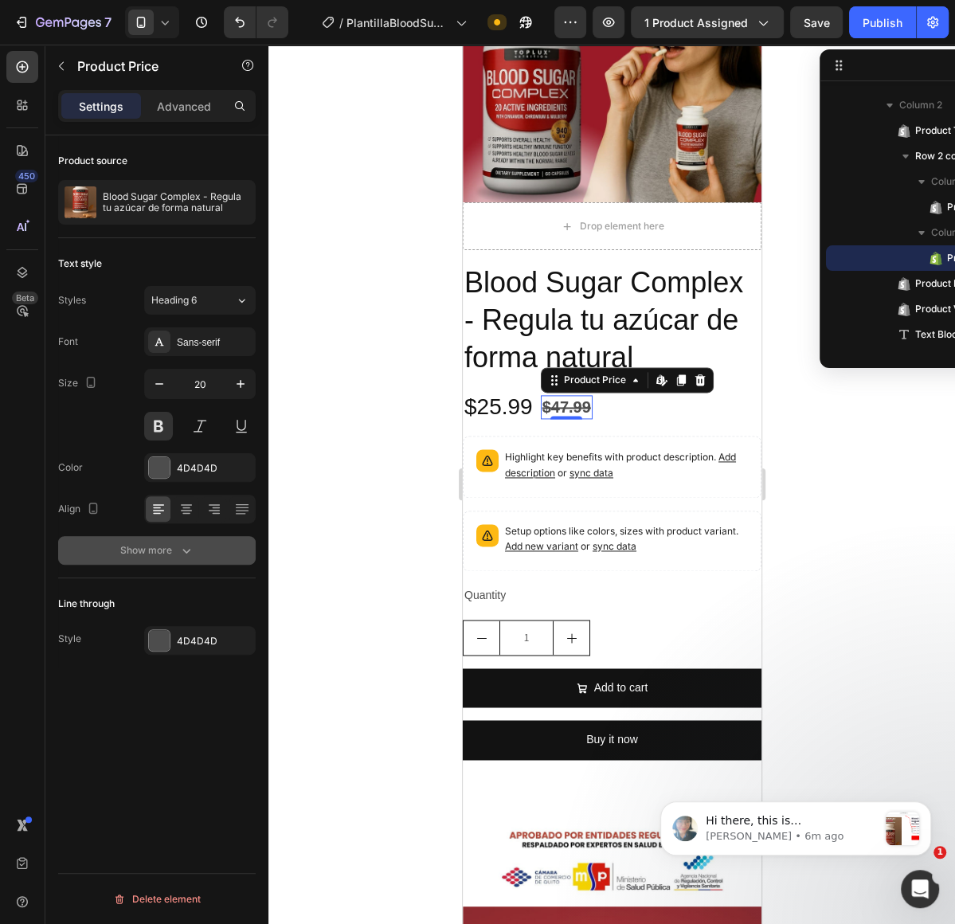
scroll to position [0, 0]
click at [167, 638] on div at bounding box center [159, 640] width 21 height 21
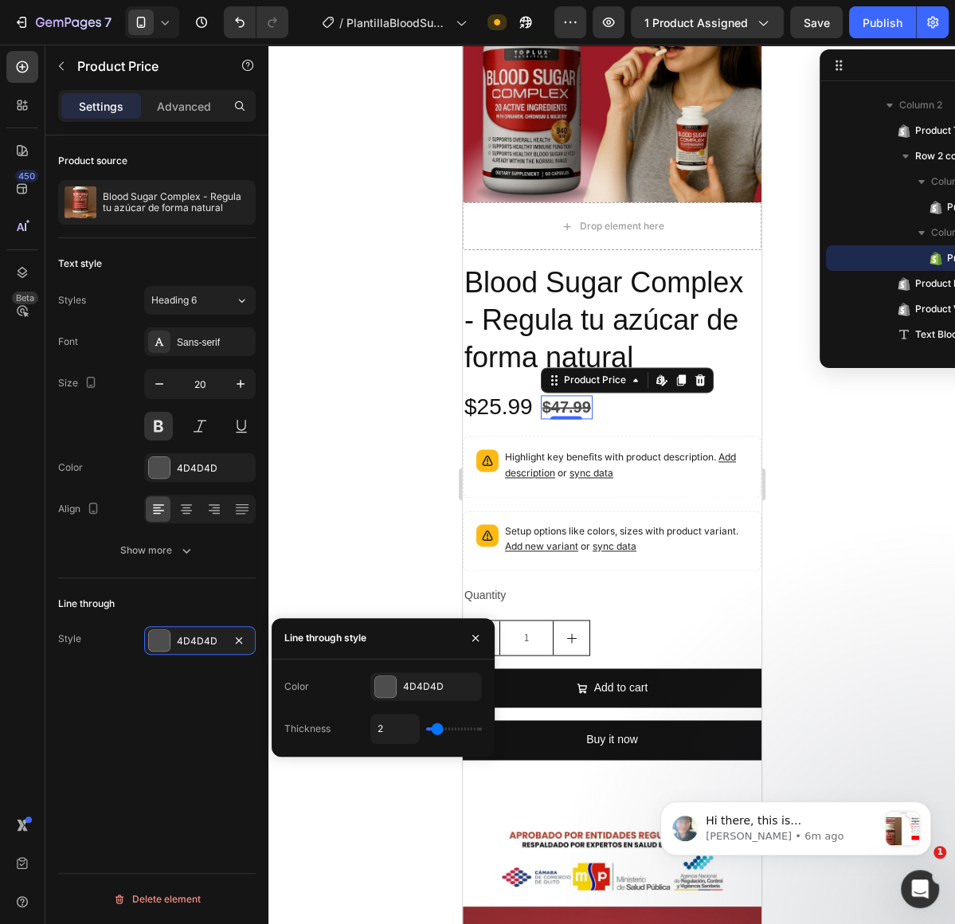
type input "3"
type input "4"
type input "6"
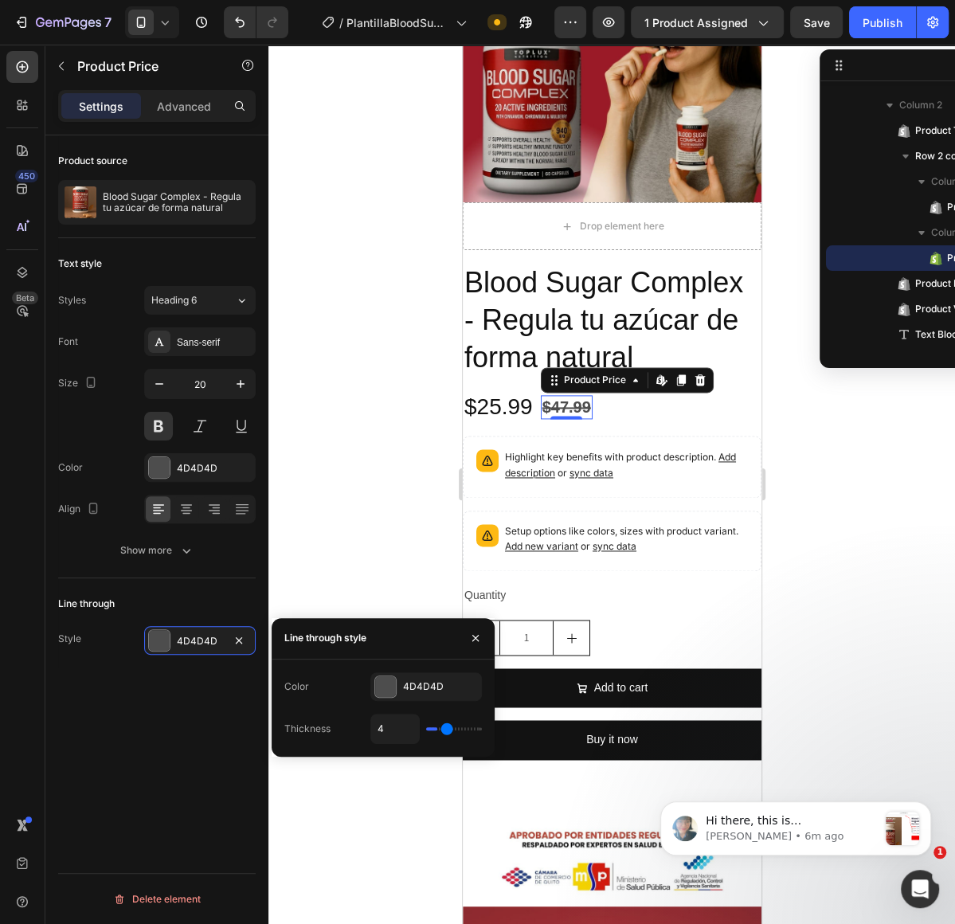
type input "6"
type input "8"
type input "9"
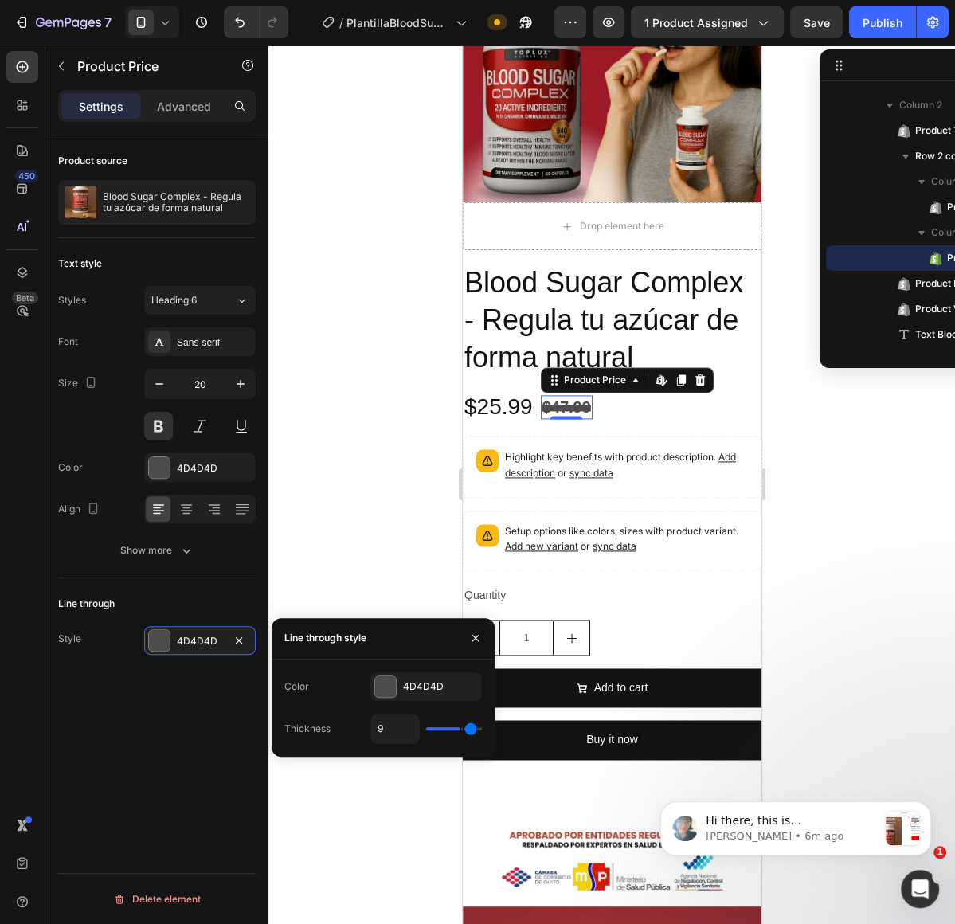
type input "10"
type input "7"
type input "5"
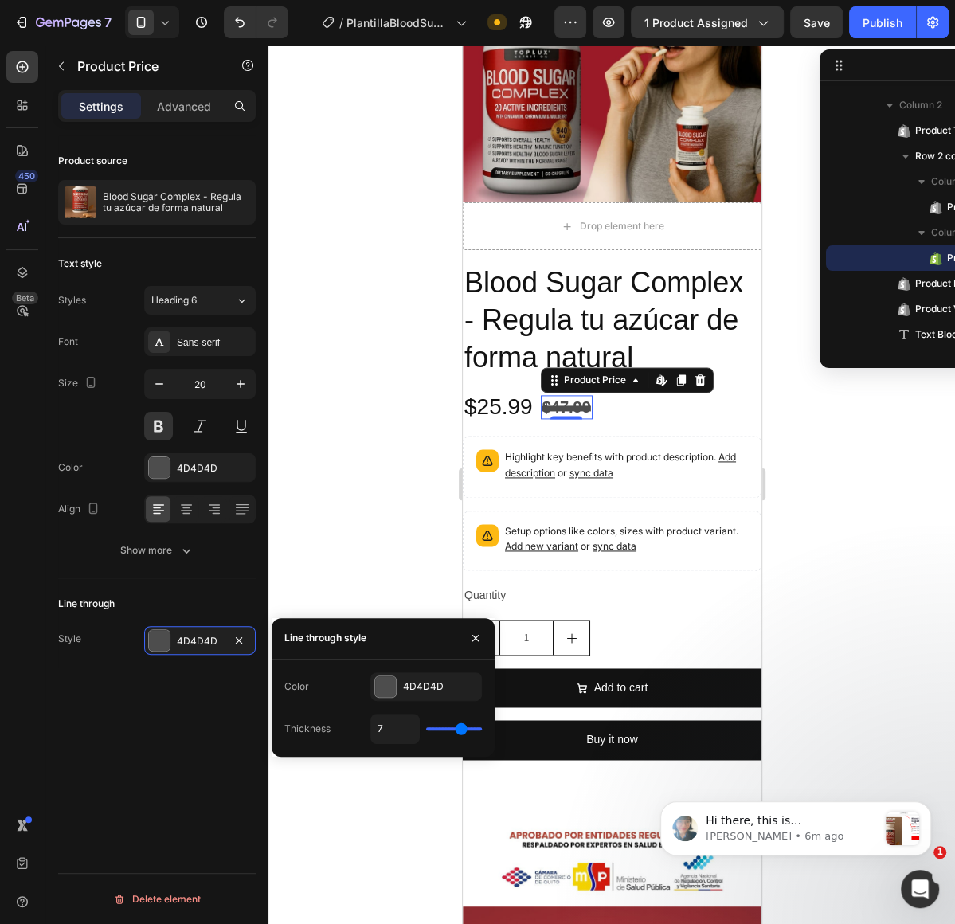
type input "5"
type input "3"
type input "1"
drag, startPoint x: 436, startPoint y: 728, endPoint x: 354, endPoint y: 712, distance: 83.6
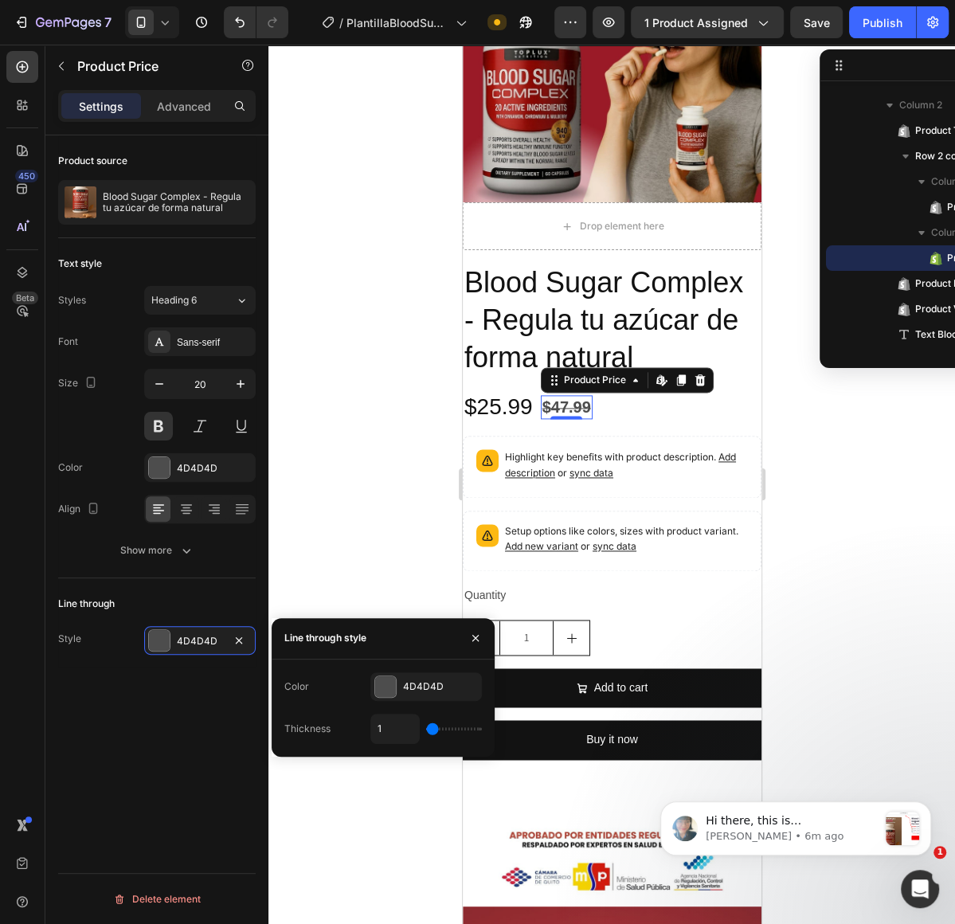
type input "1"
click at [426, 728] on input "range" at bounding box center [454, 729] width 56 height 3
click at [383, 730] on input "1" at bounding box center [395, 729] width 48 height 29
drag, startPoint x: 383, startPoint y: 730, endPoint x: 351, endPoint y: 727, distance: 32.8
click at [351, 727] on div "Thickness 1" at bounding box center [383, 729] width 198 height 30
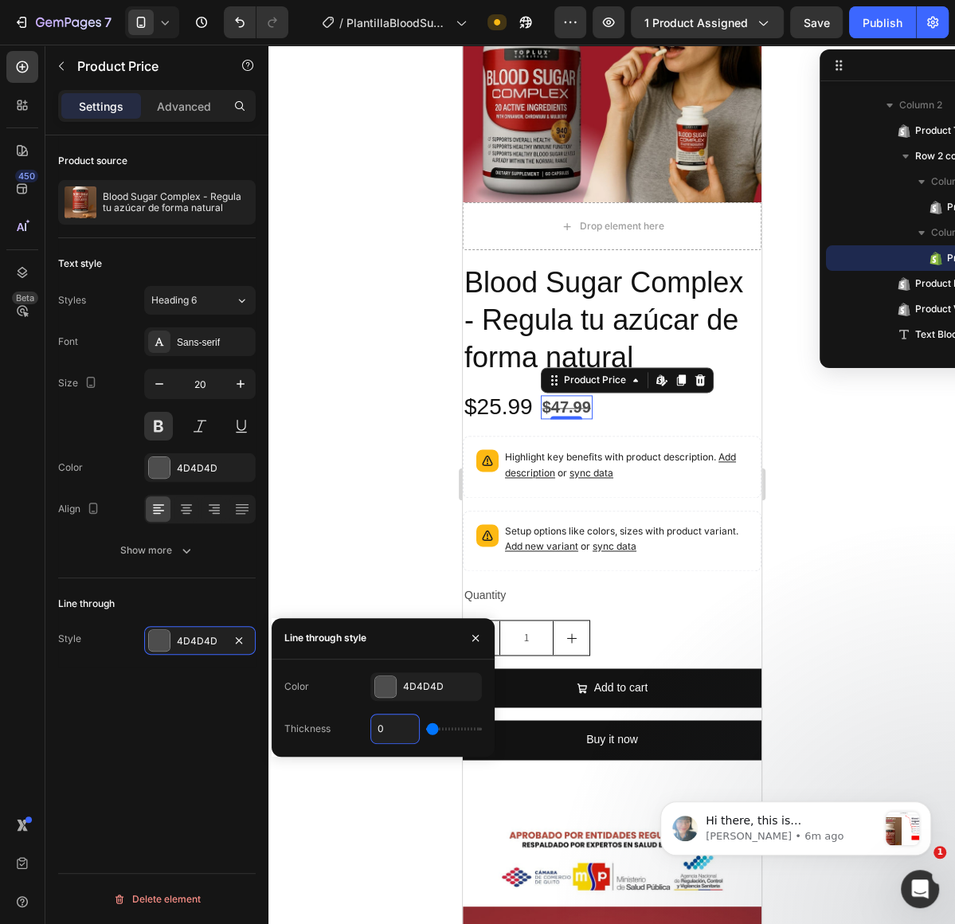
type input "1"
click at [336, 693] on div "Color 4D4D4D" at bounding box center [383, 687] width 198 height 29
click at [240, 640] on icon "button" at bounding box center [239, 640] width 13 height 13
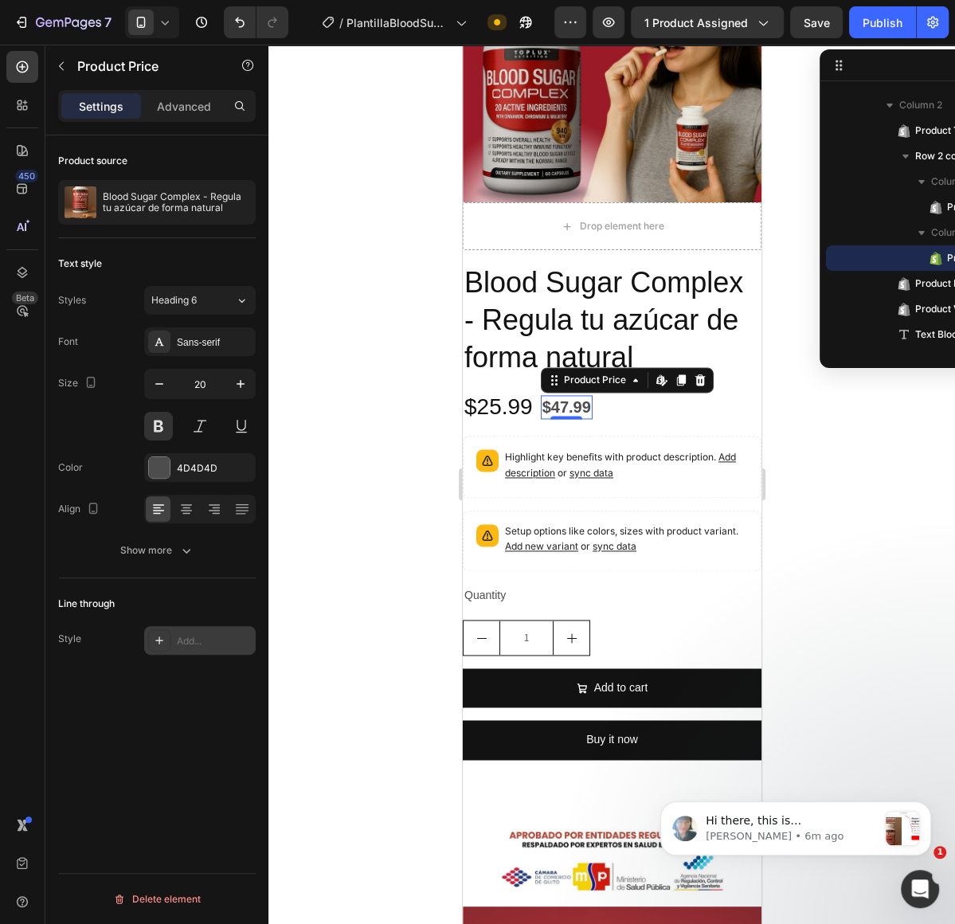
click at [222, 684] on div "Product source Blood Sugar Complex - Regula tu azúcar de forma natural Text sty…" at bounding box center [156, 552] width 223 height 834
click at [190, 101] on p "Advanced" at bounding box center [184, 106] width 54 height 17
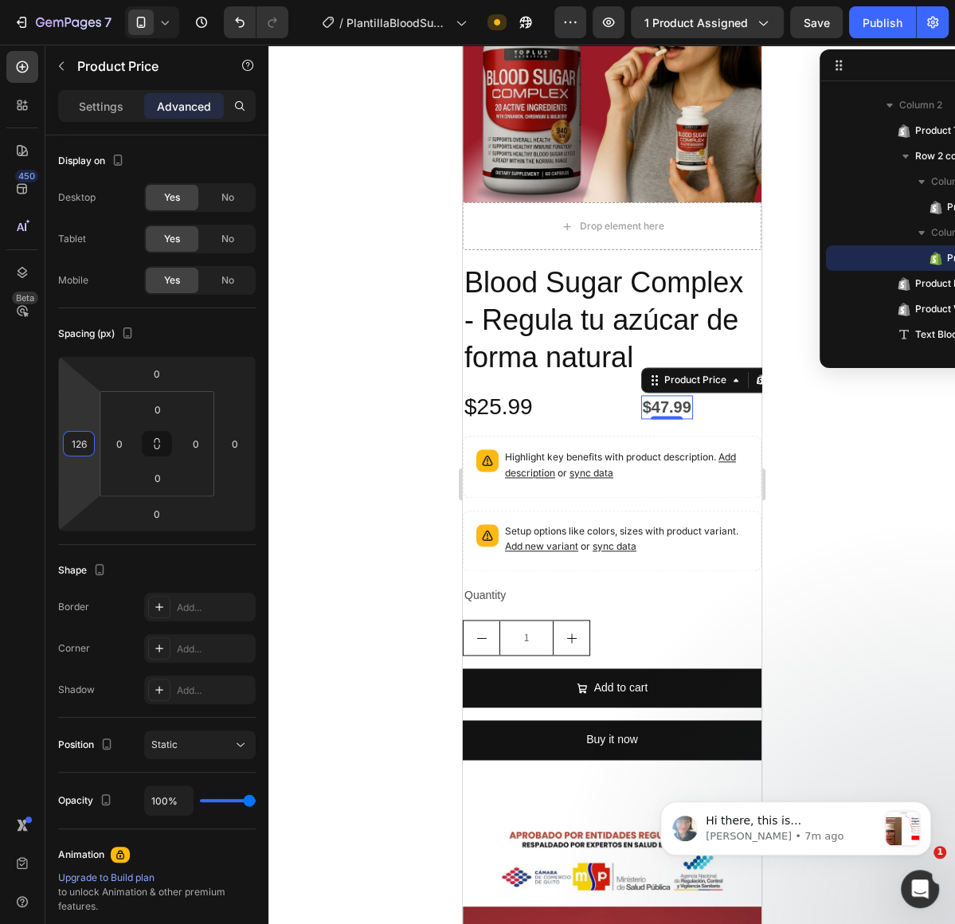
drag, startPoint x: 75, startPoint y: 472, endPoint x: 38, endPoint y: 409, distance: 72.9
click at [38, 0] on html "7 / PlantillaBloodSugar Need republishing Preview 1 product assigned Save Publi…" at bounding box center [477, 0] width 955 height 0
type input "12"
drag, startPoint x: 70, startPoint y: 485, endPoint x: 61, endPoint y: 543, distance: 58.0
click at [61, 0] on html "7 / PlantillaBloodSugar Need republishing Preview 1 product assigned Save Publi…" at bounding box center [477, 0] width 955 height 0
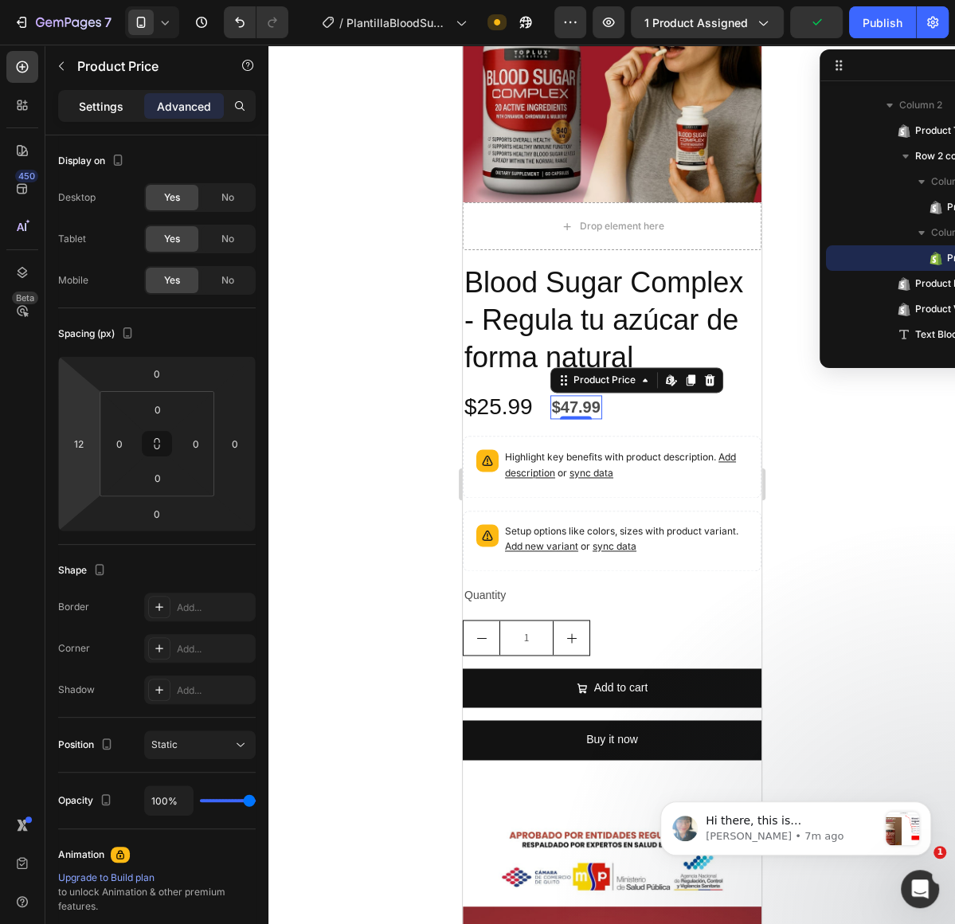
click at [112, 109] on p "Settings" at bounding box center [101, 106] width 45 height 17
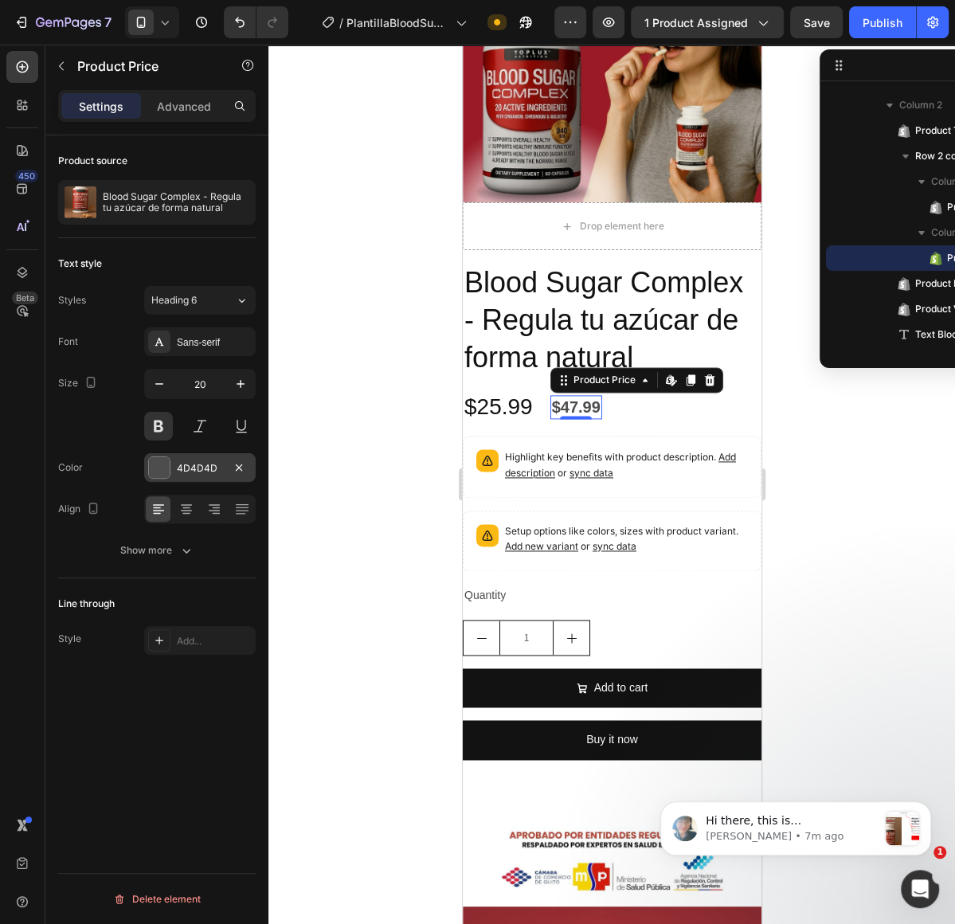
click at [171, 470] on div "4D4D4D" at bounding box center [200, 467] width 112 height 29
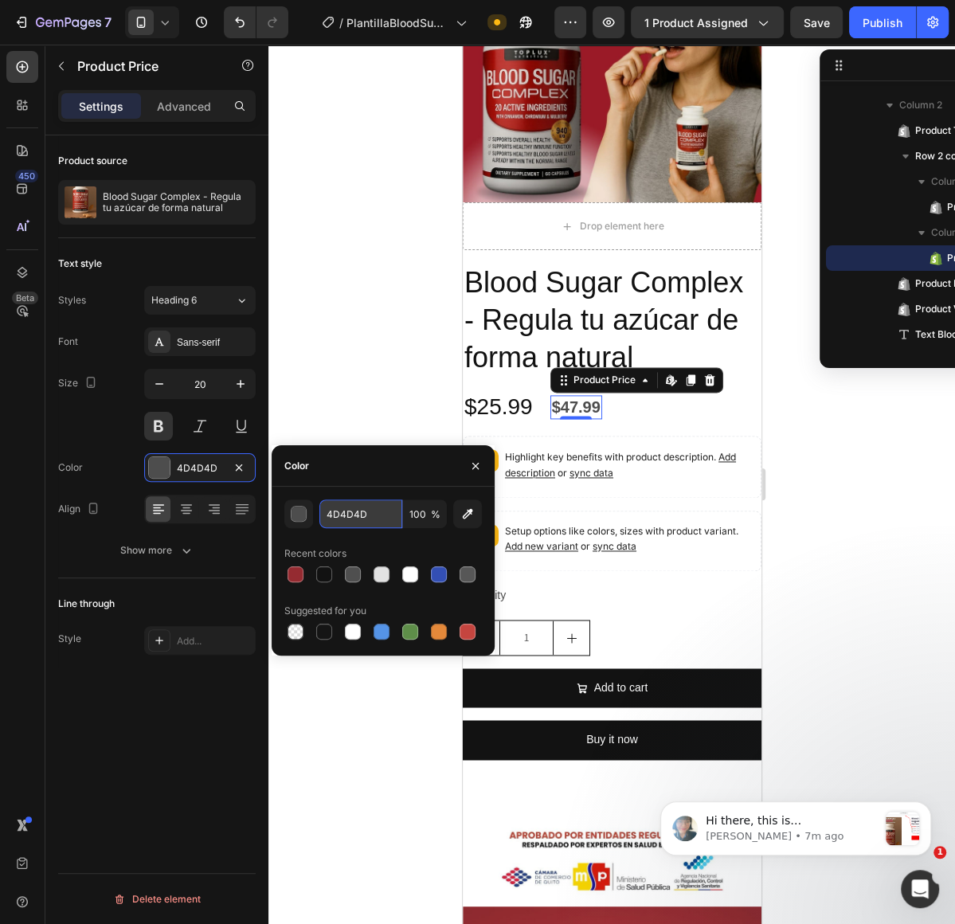
drag, startPoint x: 390, startPoint y: 518, endPoint x: 335, endPoint y: 501, distance: 56.7
click at [335, 501] on input "4D4D4D" at bounding box center [361, 514] width 83 height 29
drag, startPoint x: 386, startPoint y: 512, endPoint x: 319, endPoint y: 509, distance: 67.0
click at [319, 509] on div "4D4D4D 100 %" at bounding box center [383, 514] width 198 height 29
paste input "D63837"
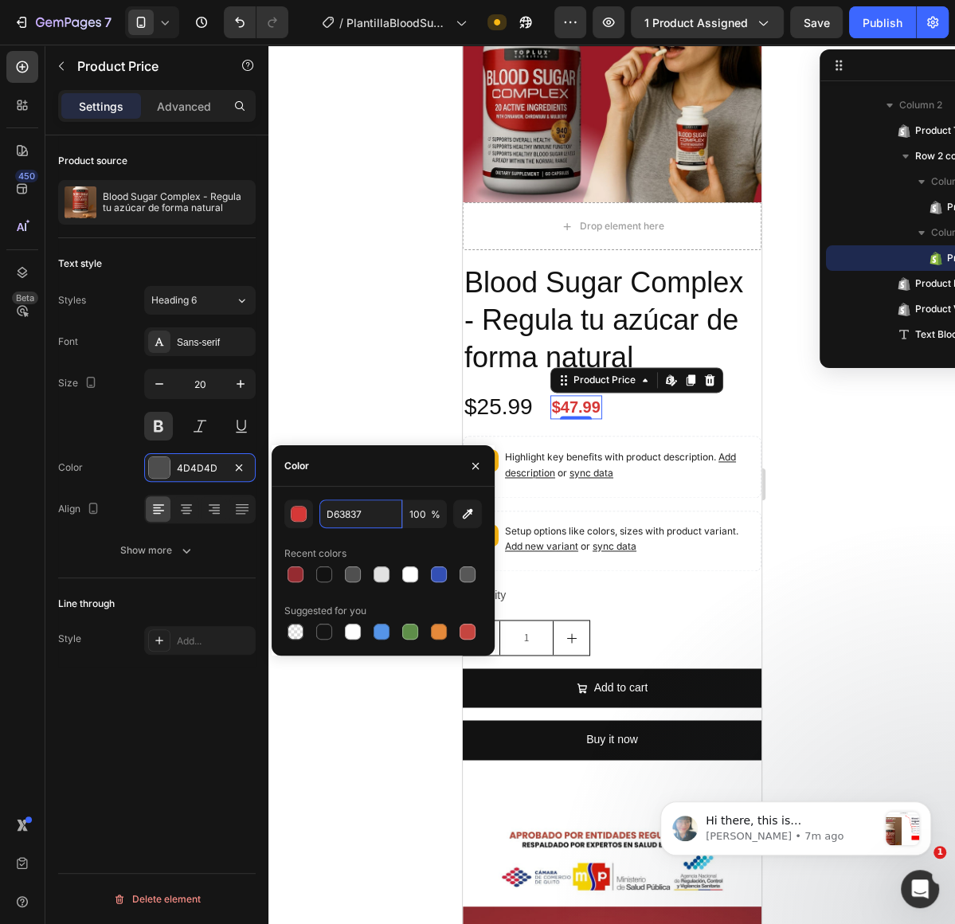
type input "D63837"
click at [339, 490] on div "D63837 100 % Recent colors Suggested for you" at bounding box center [383, 571] width 223 height 169
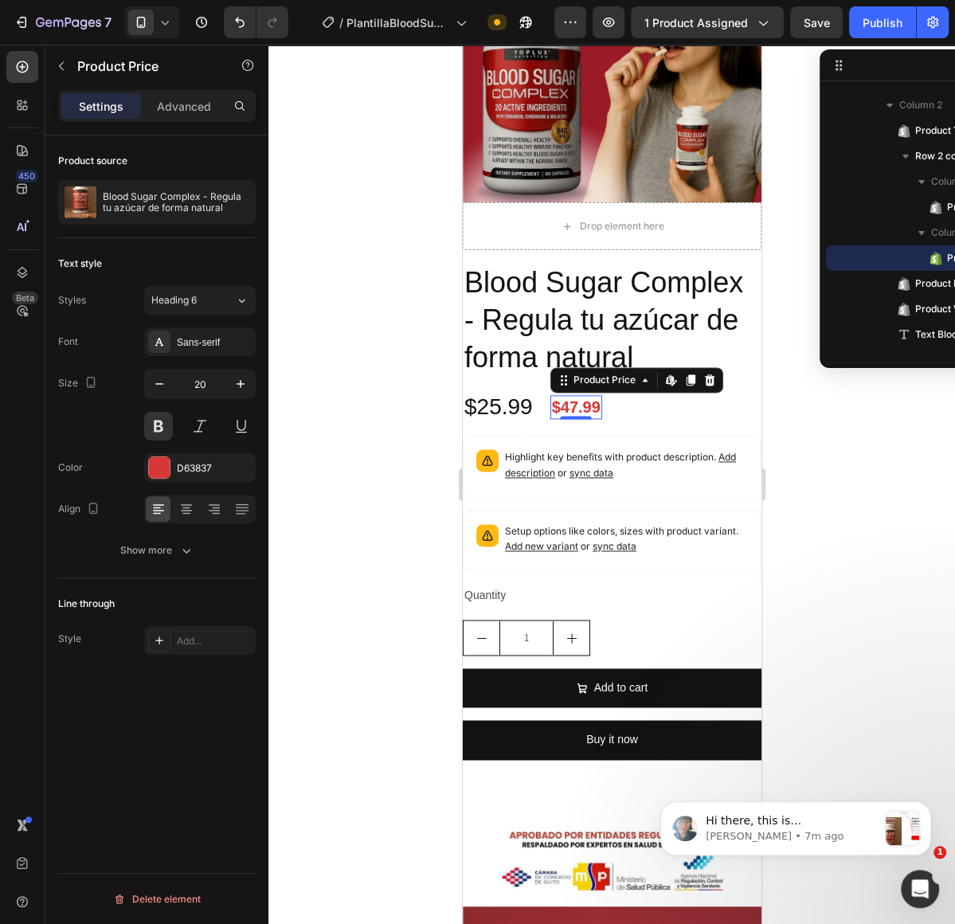
click at [114, 685] on div "Product source Blood Sugar Complex - Regula tu azúcar de forma natural Text sty…" at bounding box center [156, 552] width 223 height 834
click at [210, 352] on div "Sans-serif" at bounding box center [200, 342] width 112 height 29
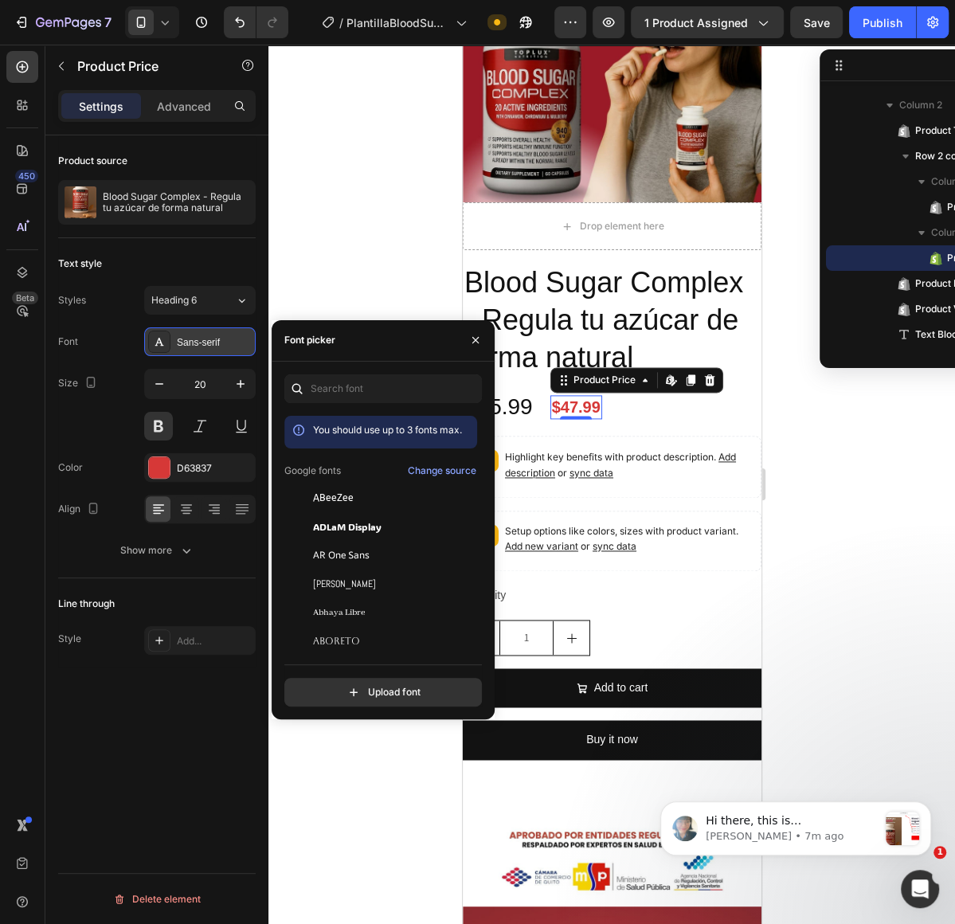
click at [210, 352] on div "Sans-serif" at bounding box center [200, 342] width 112 height 29
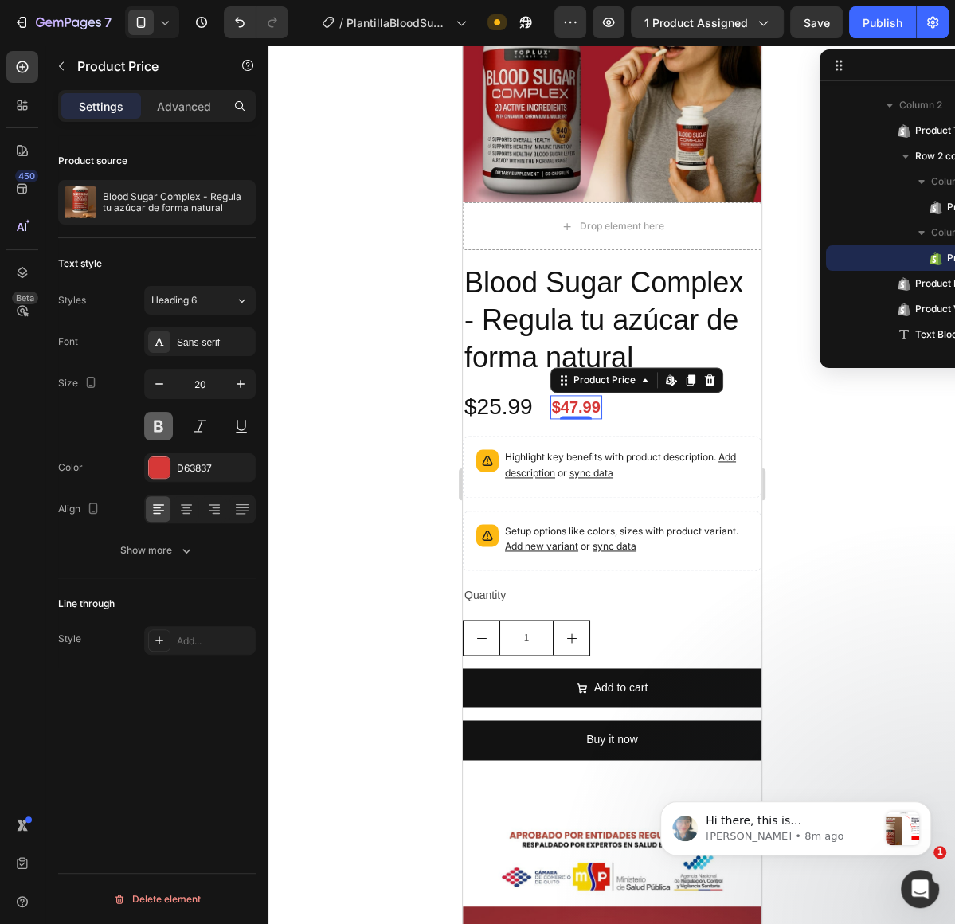
click at [169, 428] on button at bounding box center [158, 426] width 29 height 29
click at [226, 682] on div "Product source Blood Sugar Complex - Regula tu azúcar de forma natural Text sty…" at bounding box center [156, 552] width 223 height 834
click at [241, 390] on icon "button" at bounding box center [241, 384] width 16 height 16
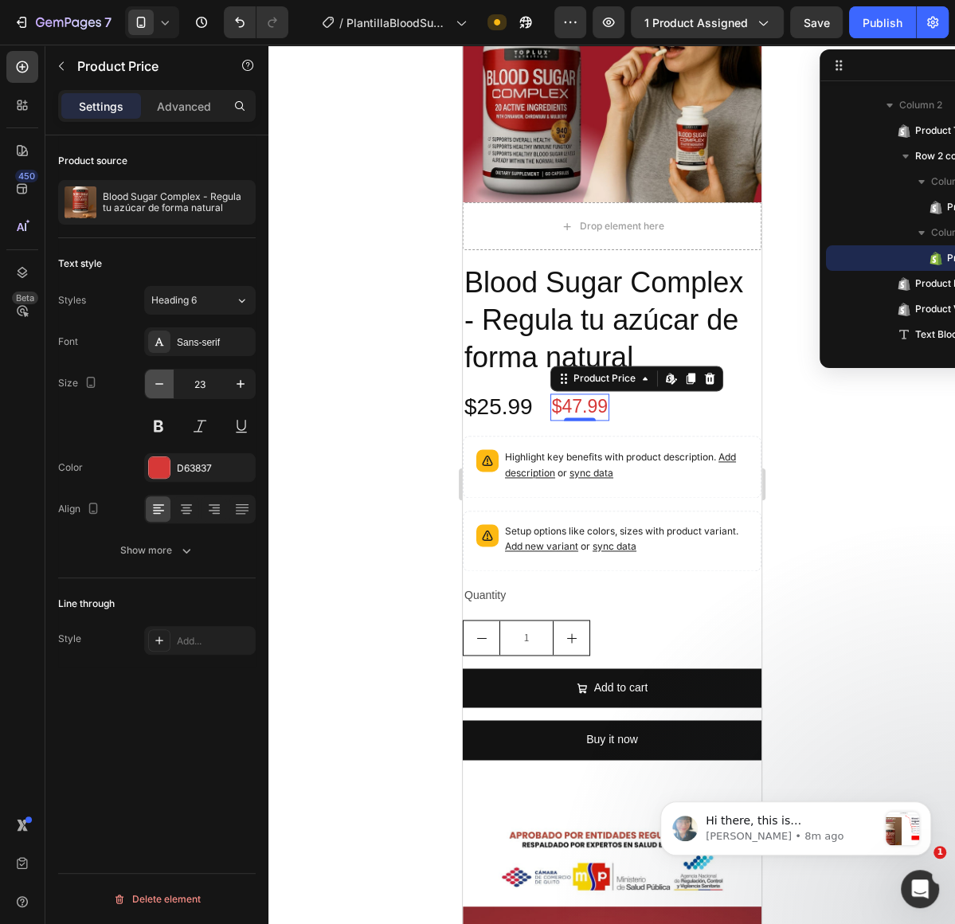
click at [160, 390] on button "button" at bounding box center [159, 384] width 29 height 29
type input "20"
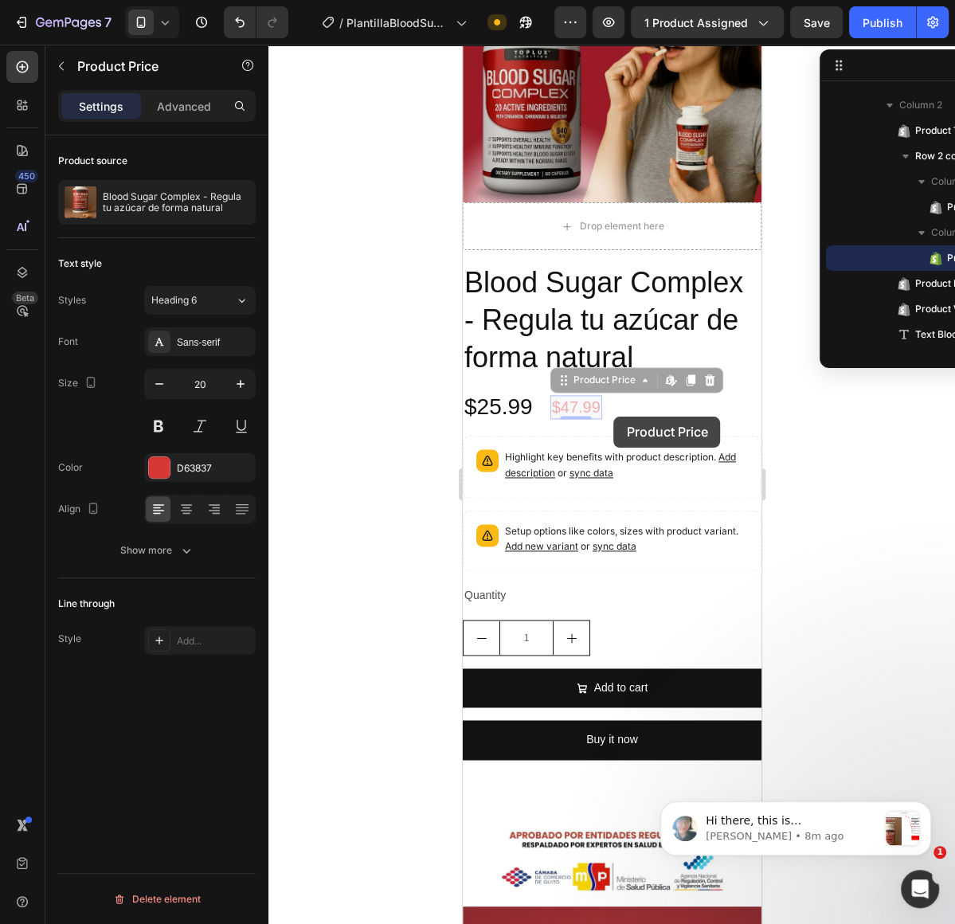
drag, startPoint x: 571, startPoint y: 410, endPoint x: 615, endPoint y: 417, distance: 45.1
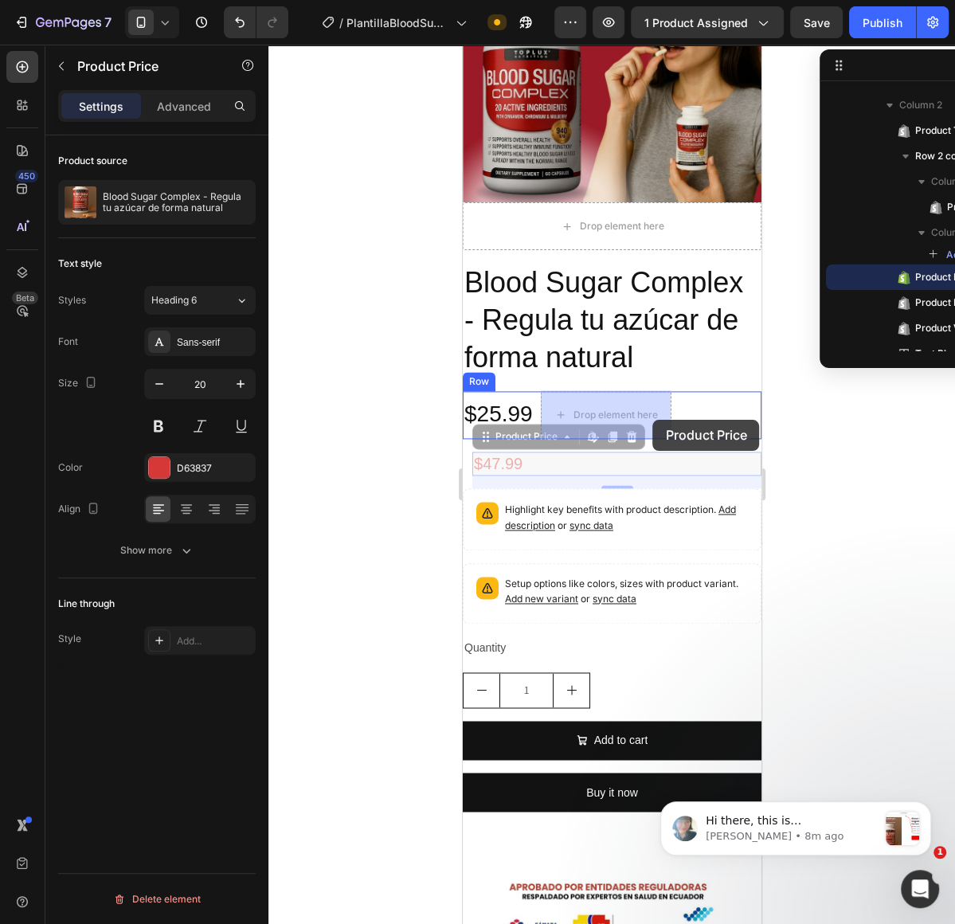
drag, startPoint x: 521, startPoint y: 456, endPoint x: 653, endPoint y: 420, distance: 136.3
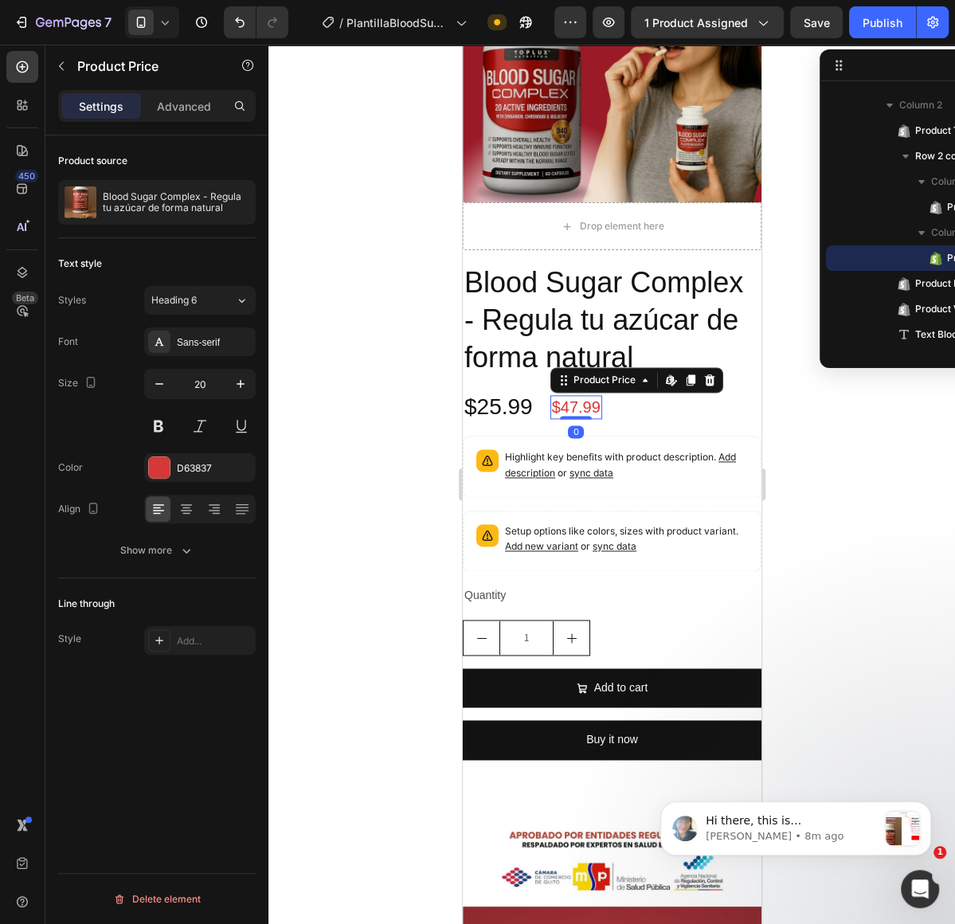
click at [561, 410] on div "$47.99" at bounding box center [576, 407] width 52 height 24
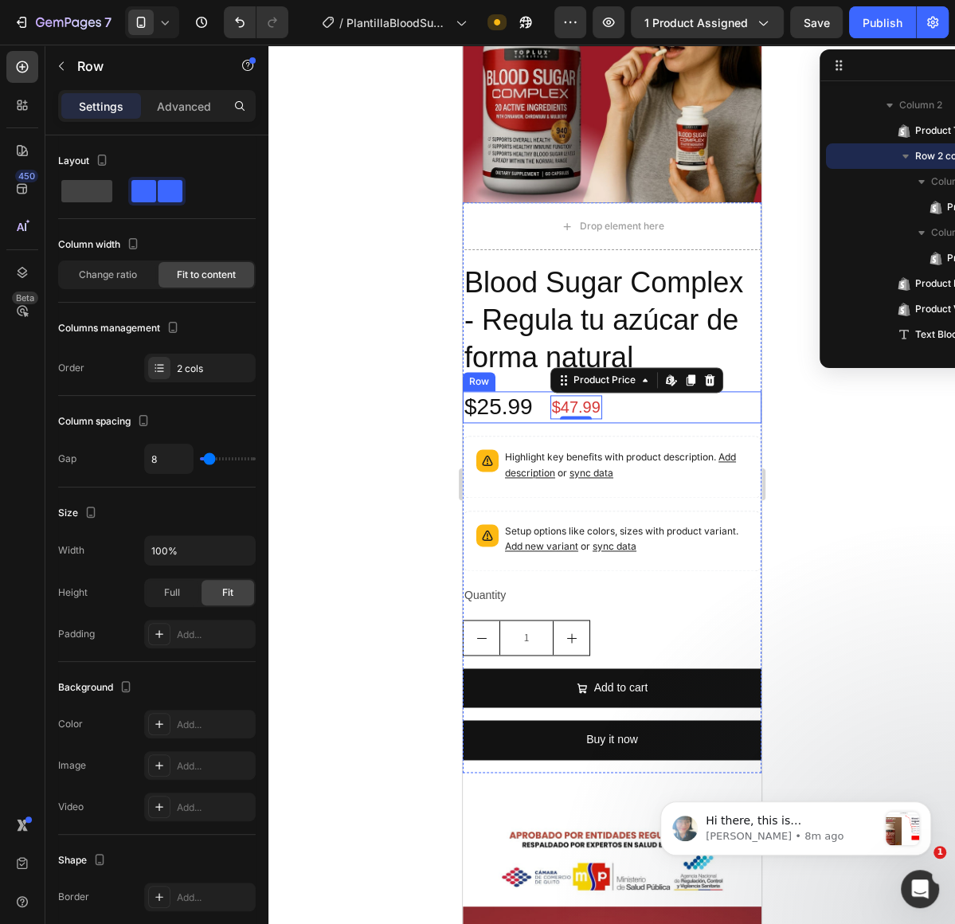
click at [653, 418] on div "$25.99 Product Price Product Price $47.99 Product Price Edit content in Shopify…" at bounding box center [611, 407] width 299 height 32
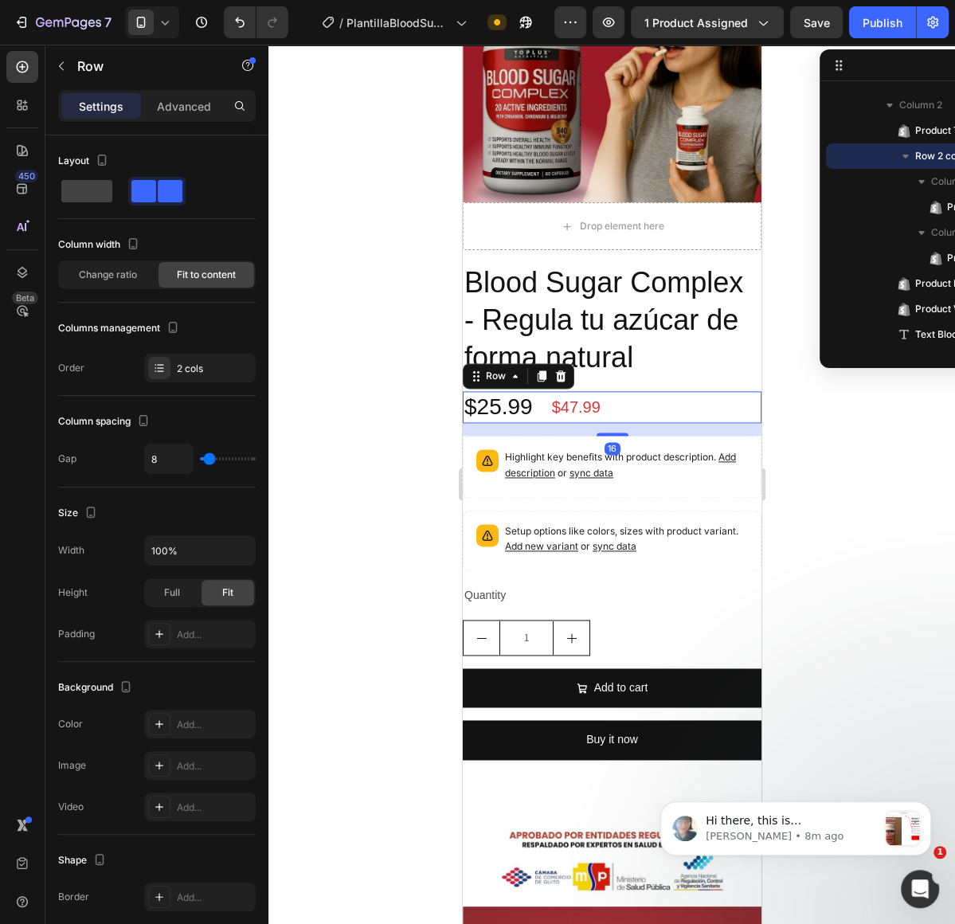
click at [649, 413] on div "$25.99 Product Price Product Price $47.99 Product Price Product Price Row 16" at bounding box center [611, 407] width 299 height 32
click at [165, 196] on span at bounding box center [170, 191] width 25 height 22
click at [96, 195] on span at bounding box center [86, 191] width 51 height 22
type input "0"
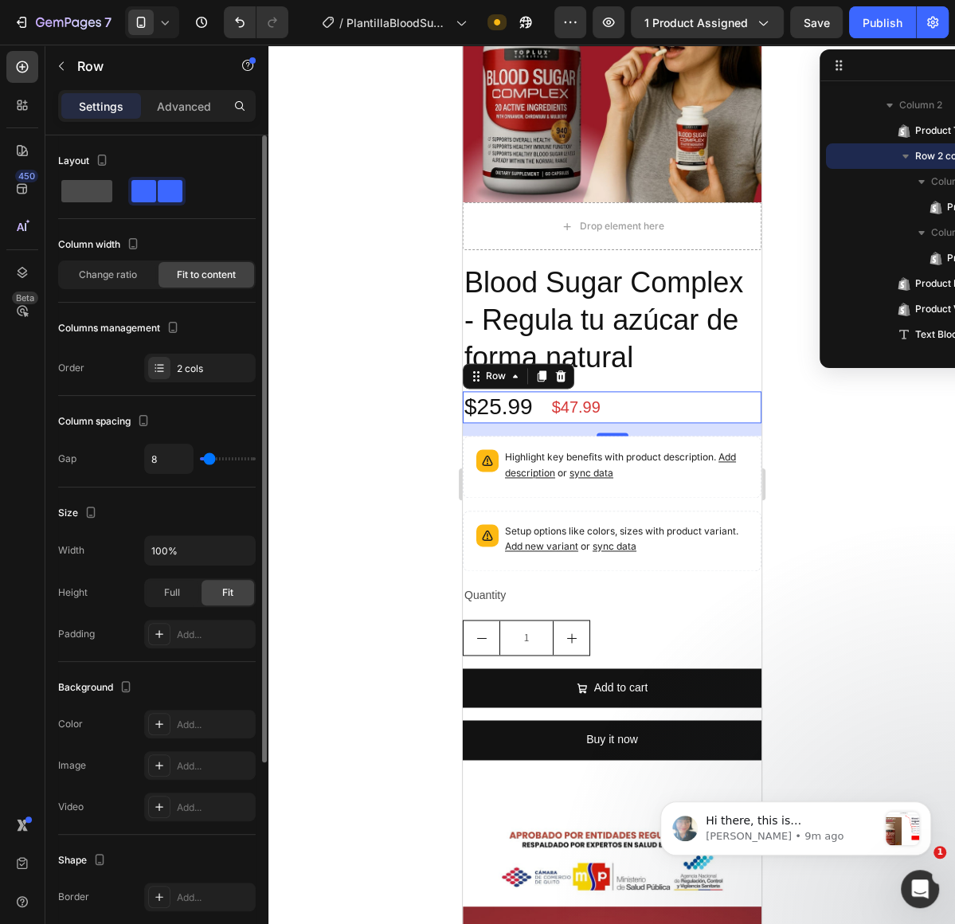
type input "0"
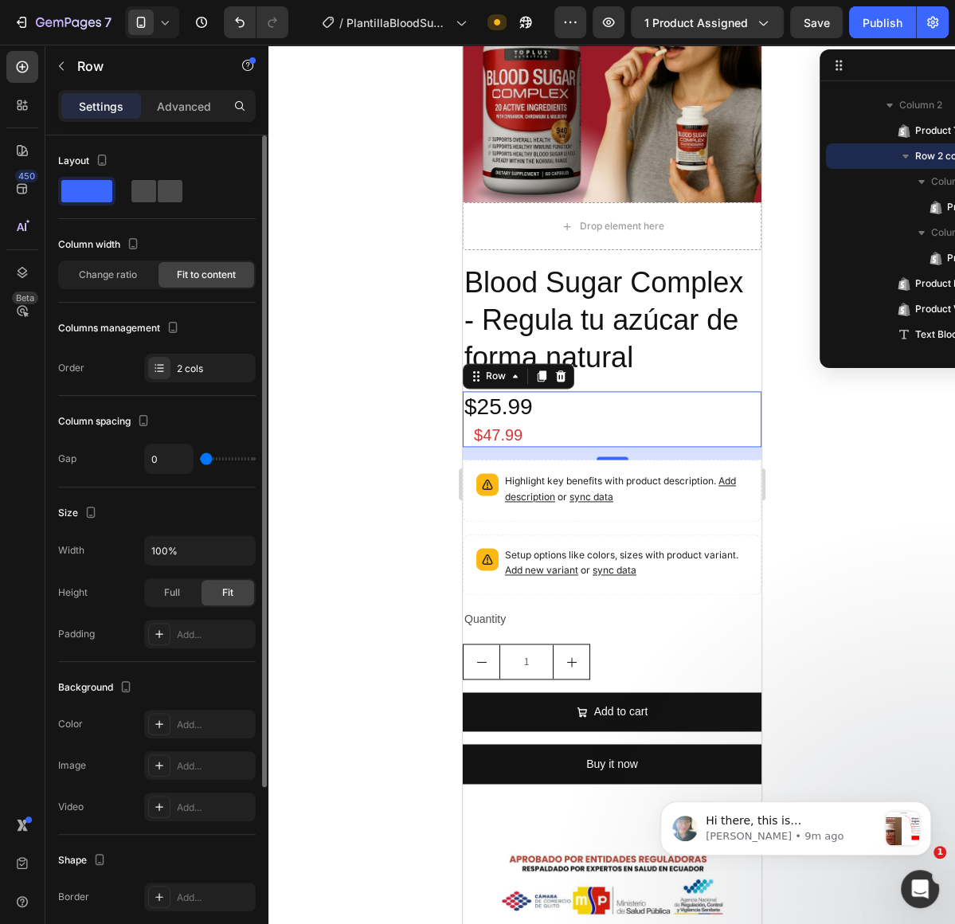
click at [151, 195] on span at bounding box center [143, 191] width 25 height 22
type input "8"
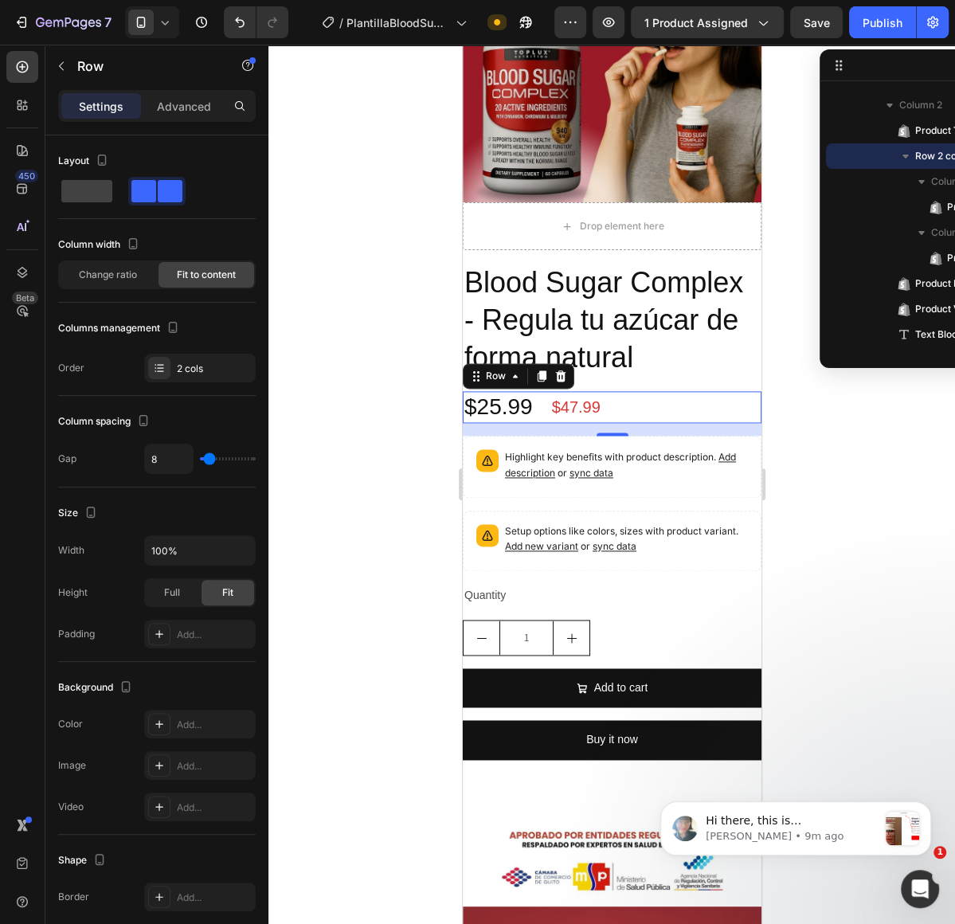
click at [153, 123] on div "Settings Advanced" at bounding box center [156, 112] width 223 height 45
click at [163, 113] on p "Advanced" at bounding box center [184, 106] width 54 height 17
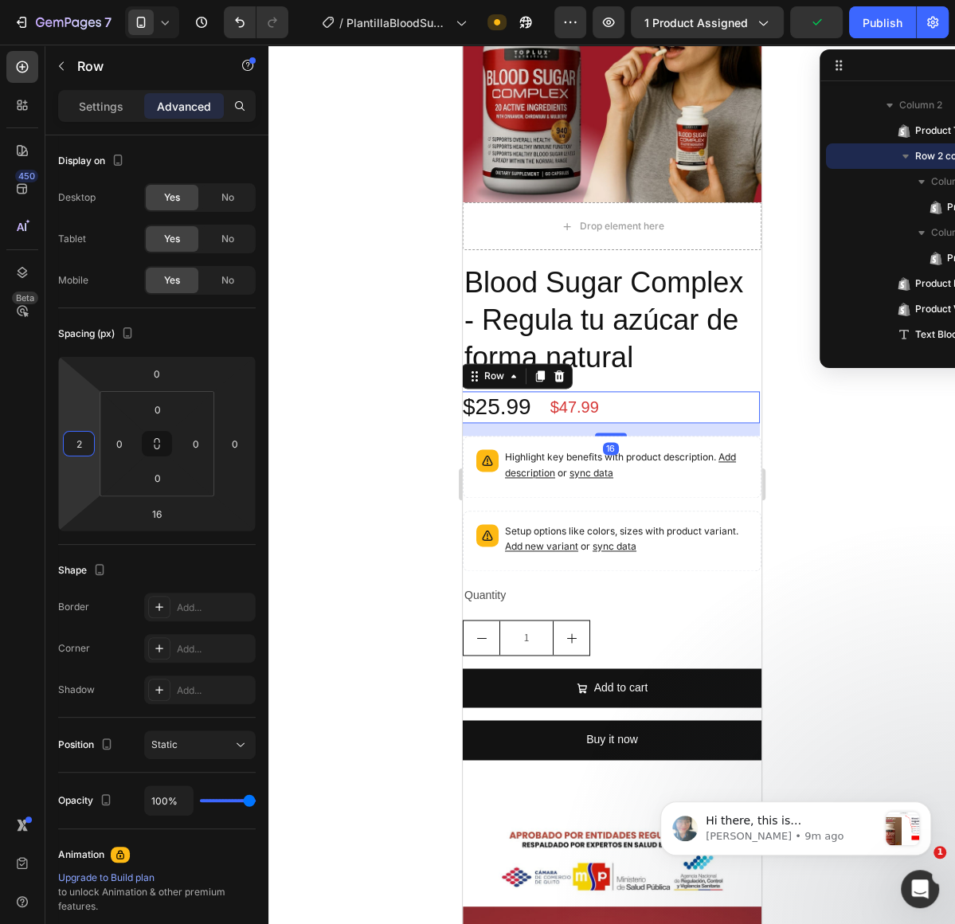
type input "4"
drag, startPoint x: 83, startPoint y: 477, endPoint x: 65, endPoint y: 475, distance: 18.5
click at [65, 0] on html "7 / PlantillaBloodSugar Need republishing Preview 1 product assigned Publish 45…" at bounding box center [477, 0] width 955 height 0
click at [587, 410] on div "$47.99" at bounding box center [579, 407] width 52 height 24
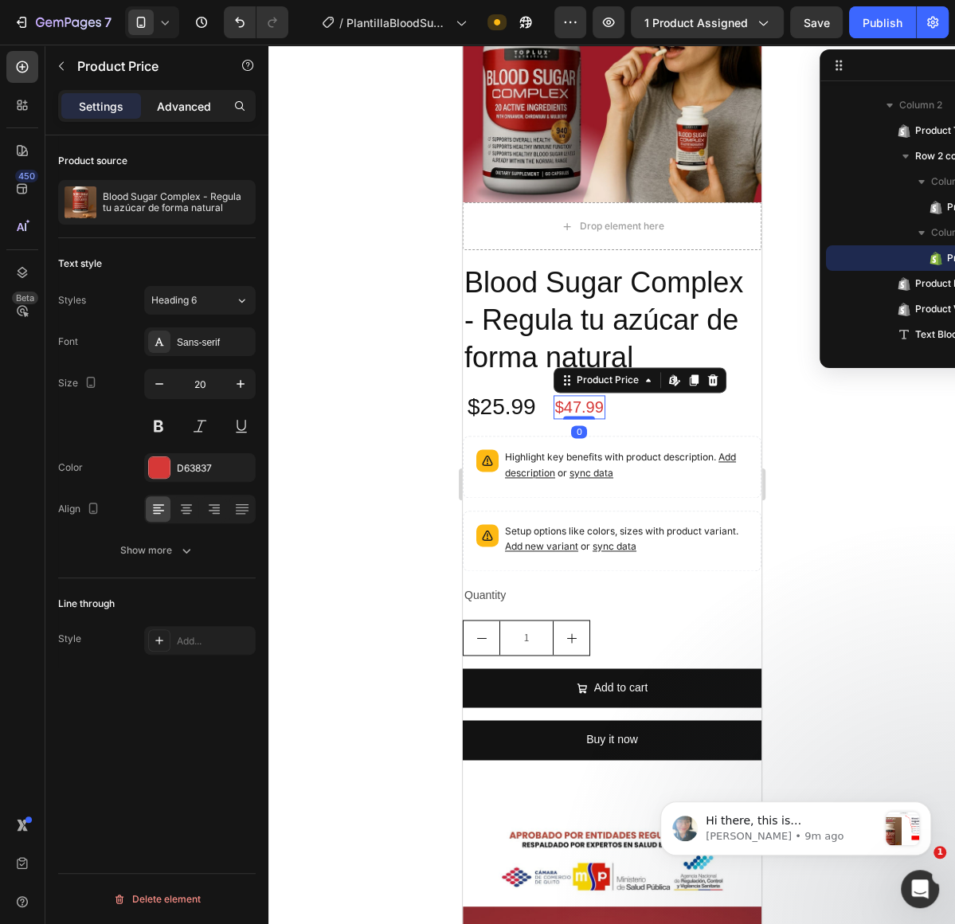
click at [182, 100] on p "Advanced" at bounding box center [184, 106] width 54 height 17
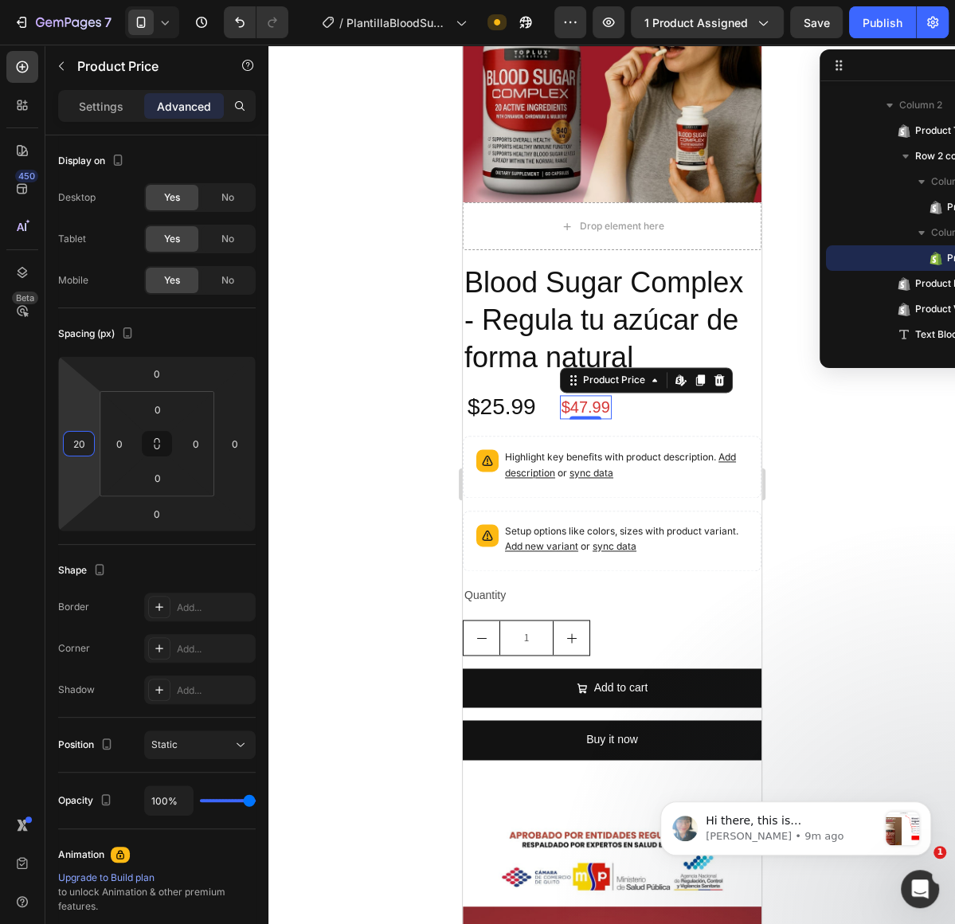
type input "22"
drag, startPoint x: 77, startPoint y: 473, endPoint x: 96, endPoint y: 468, distance: 19.7
click at [96, 0] on html "7 / PlantillaBloodSugar Need republishing Preview 1 product assigned Publish 45…" at bounding box center [477, 0] width 955 height 0
type input "0"
drag, startPoint x: 214, startPoint y: 377, endPoint x: 206, endPoint y: 378, distance: 8.0
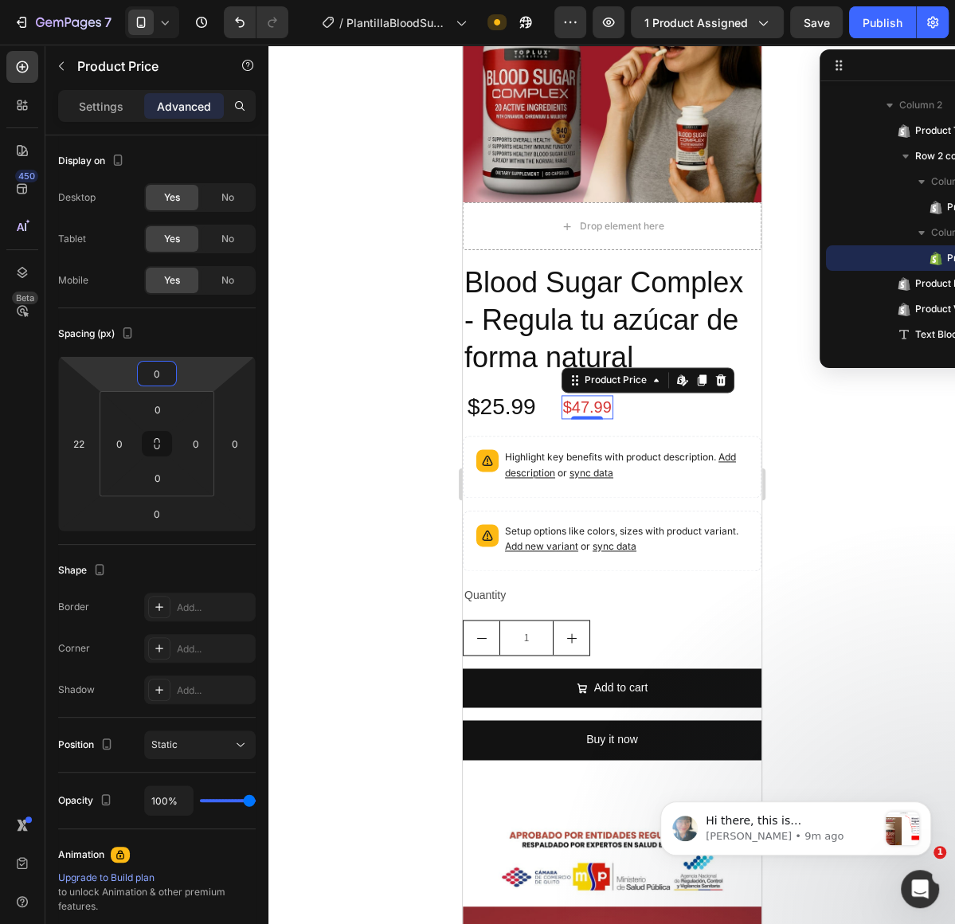
click at [206, 0] on html "7 / PlantillaBloodSugar Need republishing Preview 1 product assigned Save Publi…" at bounding box center [477, 0] width 955 height 0
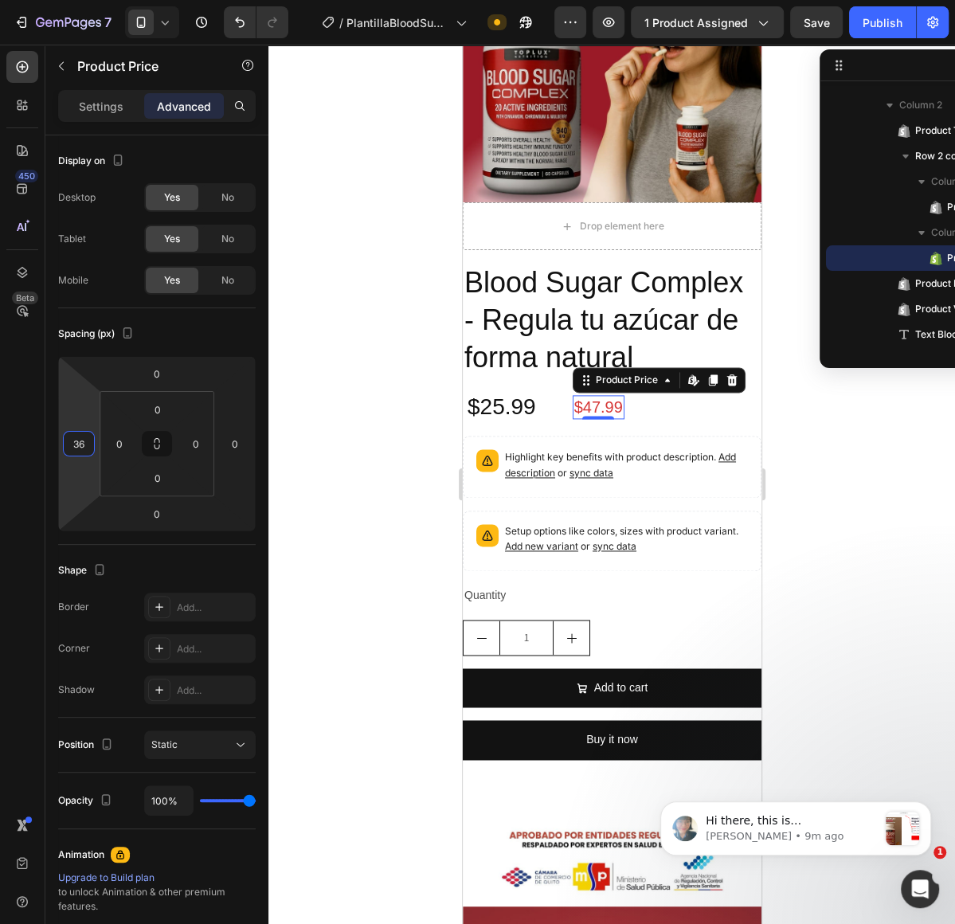
drag, startPoint x: 73, startPoint y: 477, endPoint x: 88, endPoint y: 469, distance: 16.0
click at [88, 0] on html "7 / PlantillaBloodSugar Need republishing Preview 1 product assigned Save Publi…" at bounding box center [477, 0] width 955 height 0
type input "18"
drag, startPoint x: 88, startPoint y: 469, endPoint x: 88, endPoint y: 478, distance: 8.8
click at [88, 0] on html "7 / PlantillaBloodSugar Need republishing Preview 1 product assigned Publish 45…" at bounding box center [477, 0] width 955 height 0
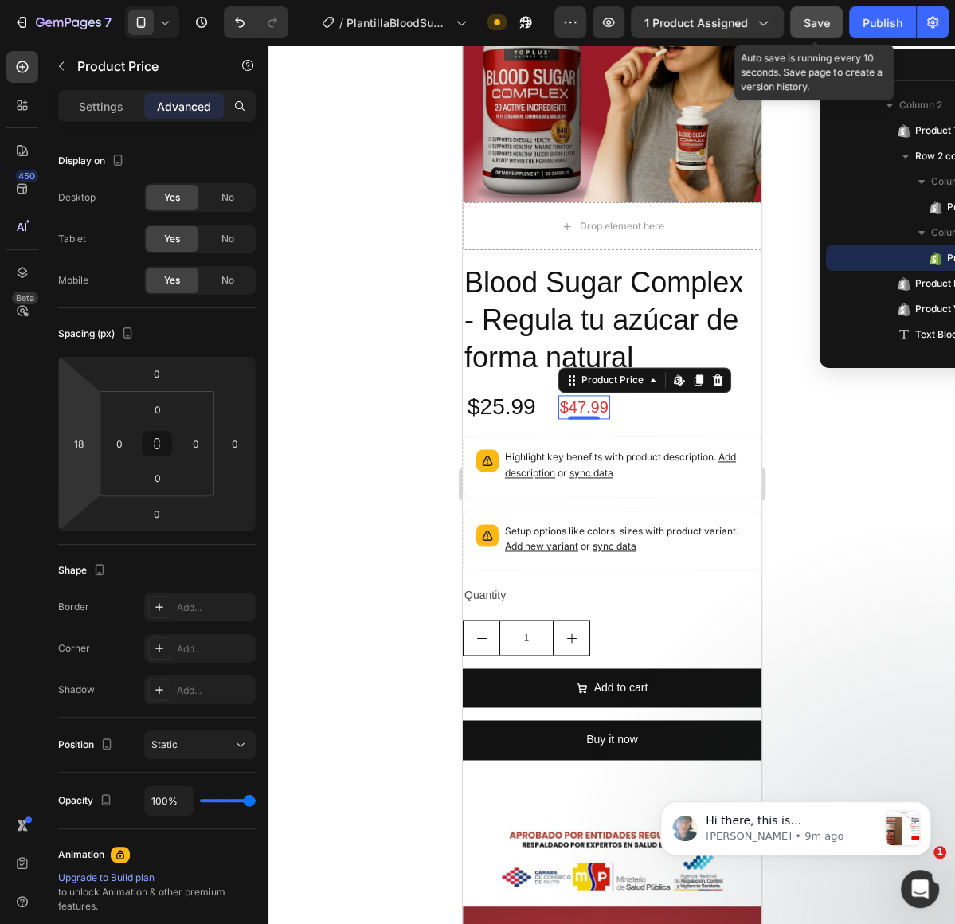
click at [829, 26] on span "Save" at bounding box center [817, 23] width 26 height 14
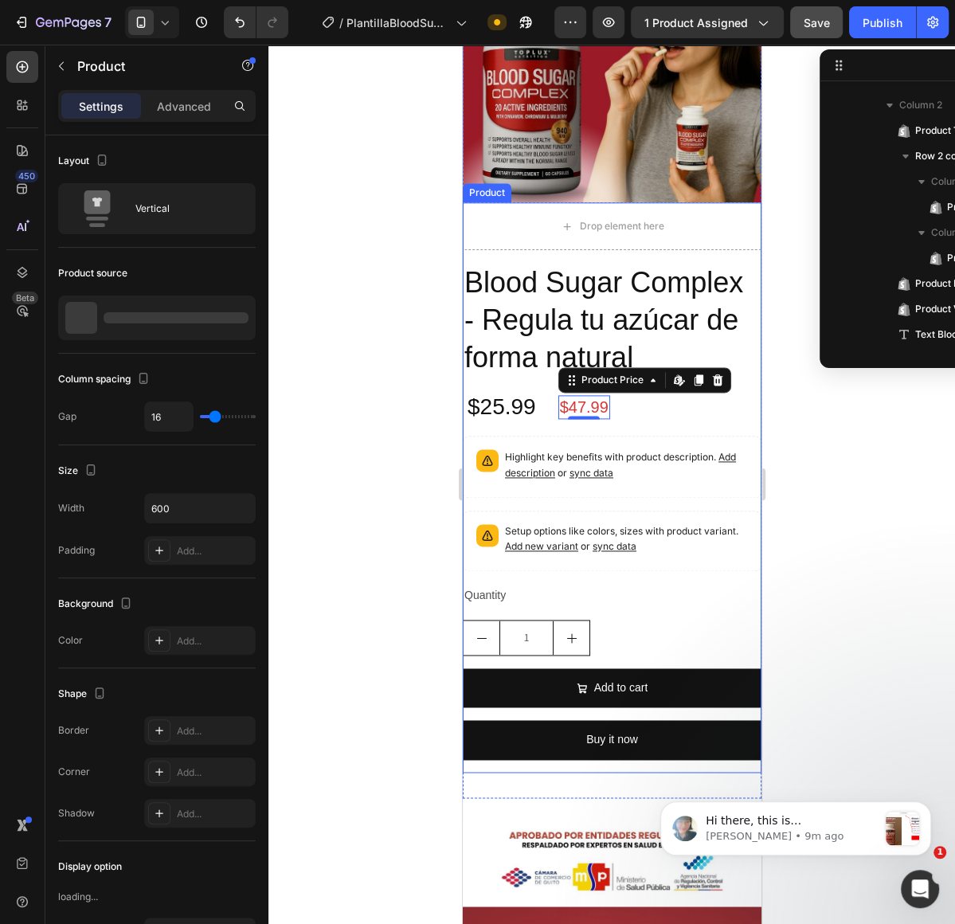
scroll to position [21, 0]
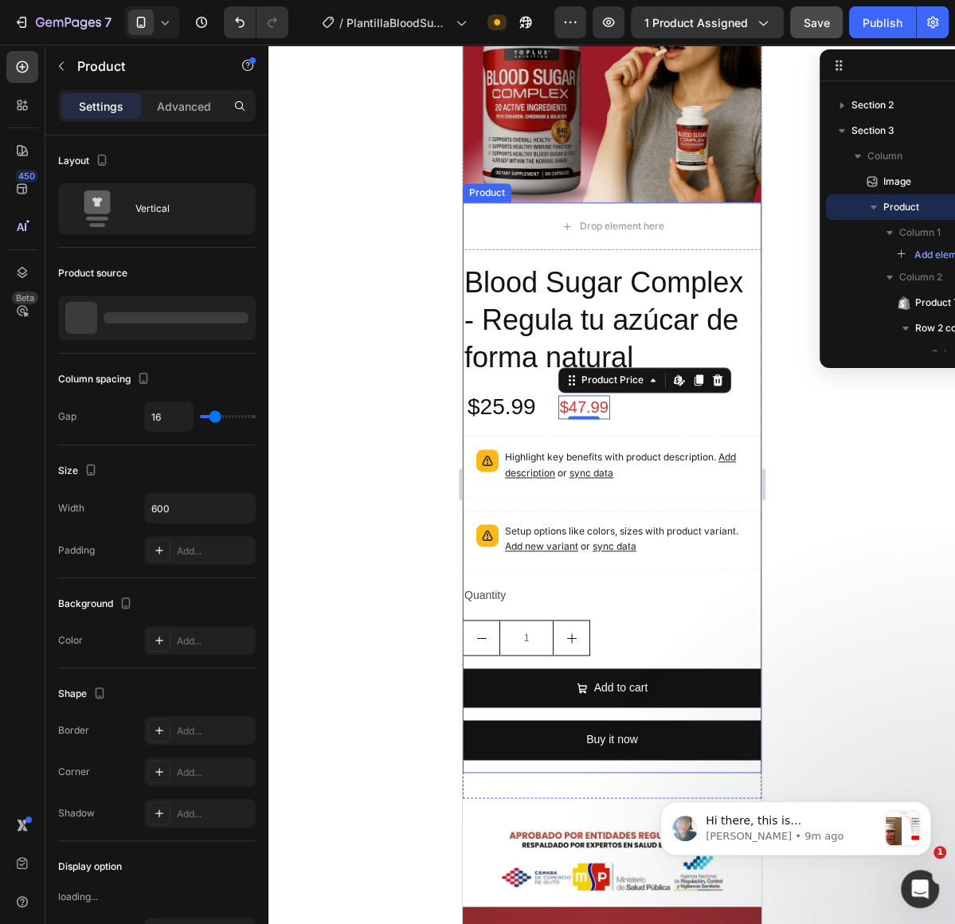
click at [528, 428] on div "Blood Sugar Complex - Regula tu azúcar de forma natural Product Title $25.99 Pr…" at bounding box center [611, 517] width 299 height 509
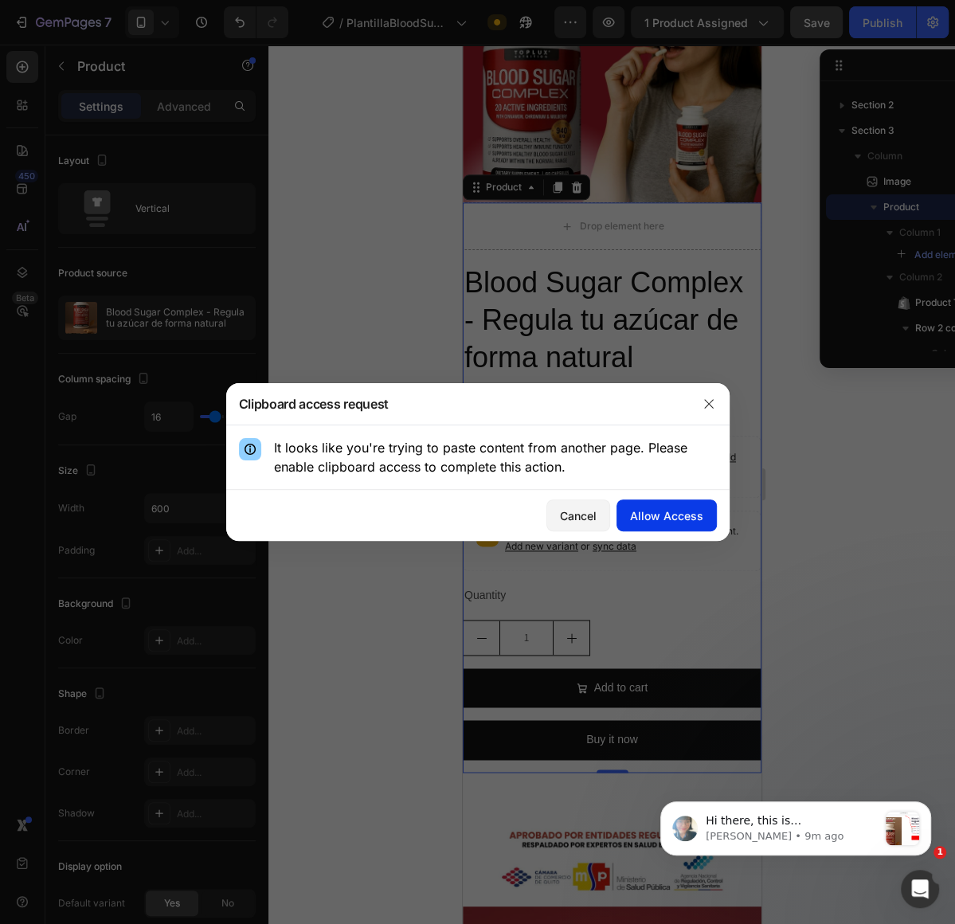
click at [631, 525] on button "Allow Access" at bounding box center [667, 516] width 100 height 32
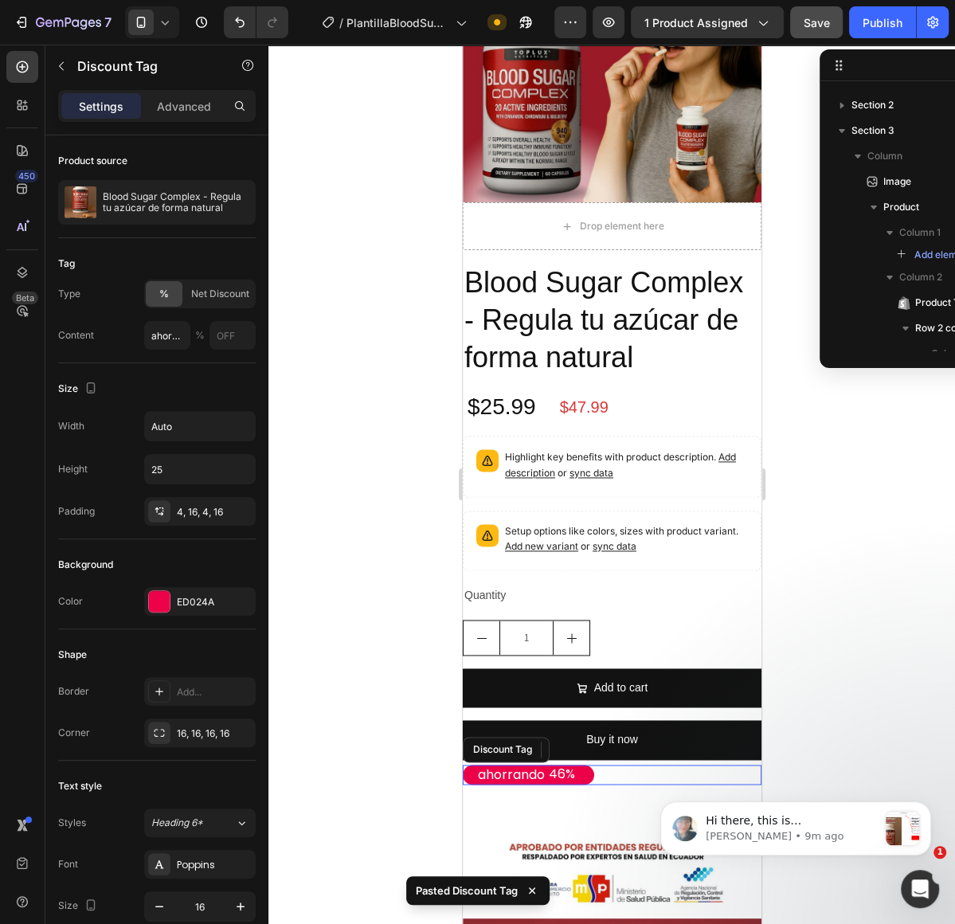
scroll to position [317, 0]
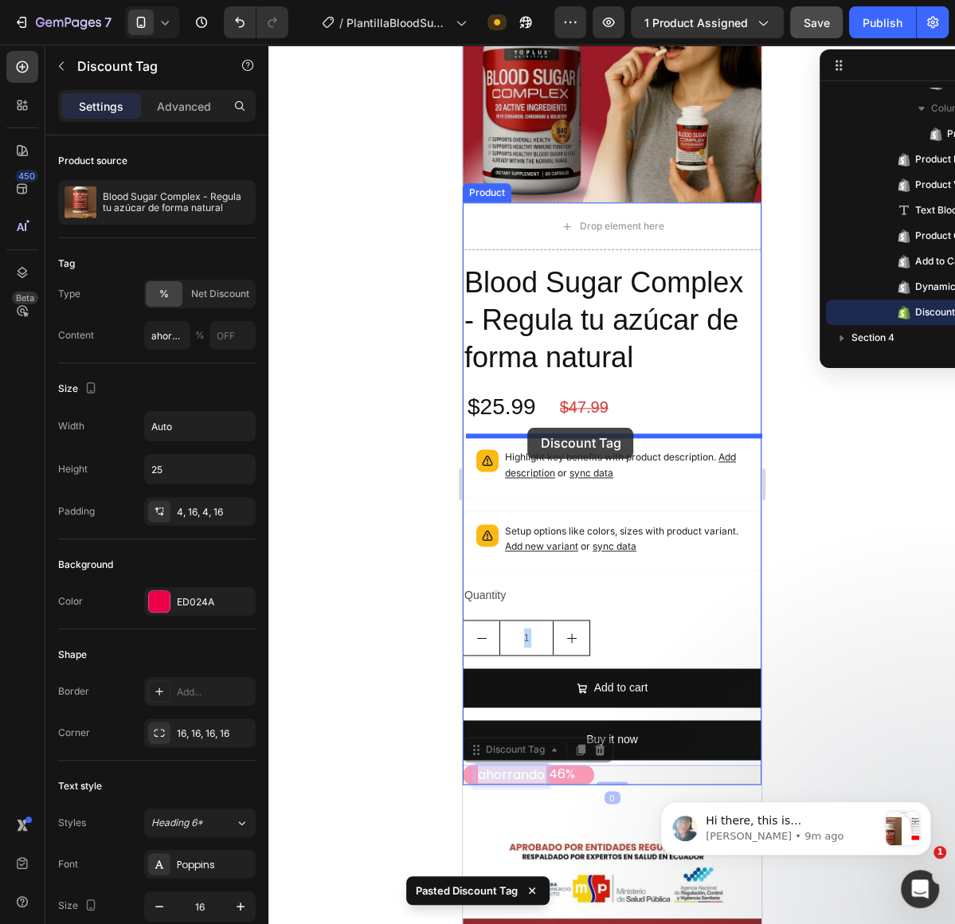
drag, startPoint x: 543, startPoint y: 772, endPoint x: 528, endPoint y: 428, distance: 344.6
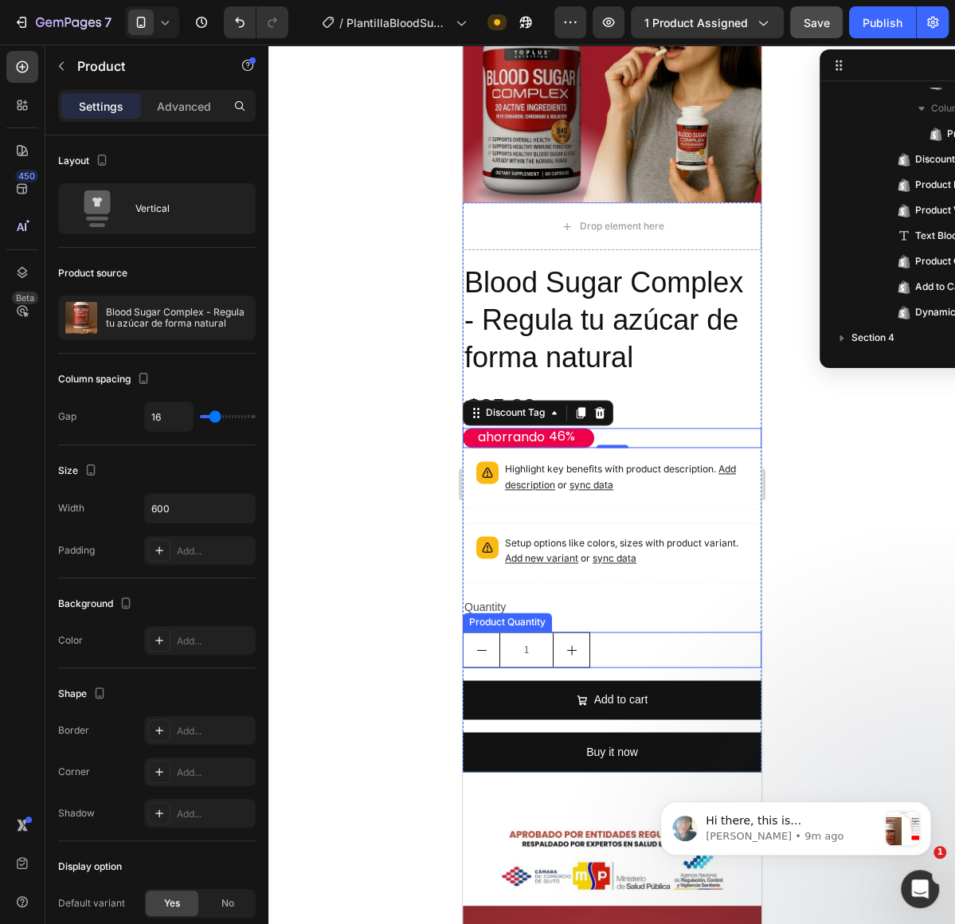
click at [669, 673] on div "Blood Sugar Complex - Regula tu azúcar de forma natural Product Title $25.99 Pr…" at bounding box center [611, 517] width 299 height 508
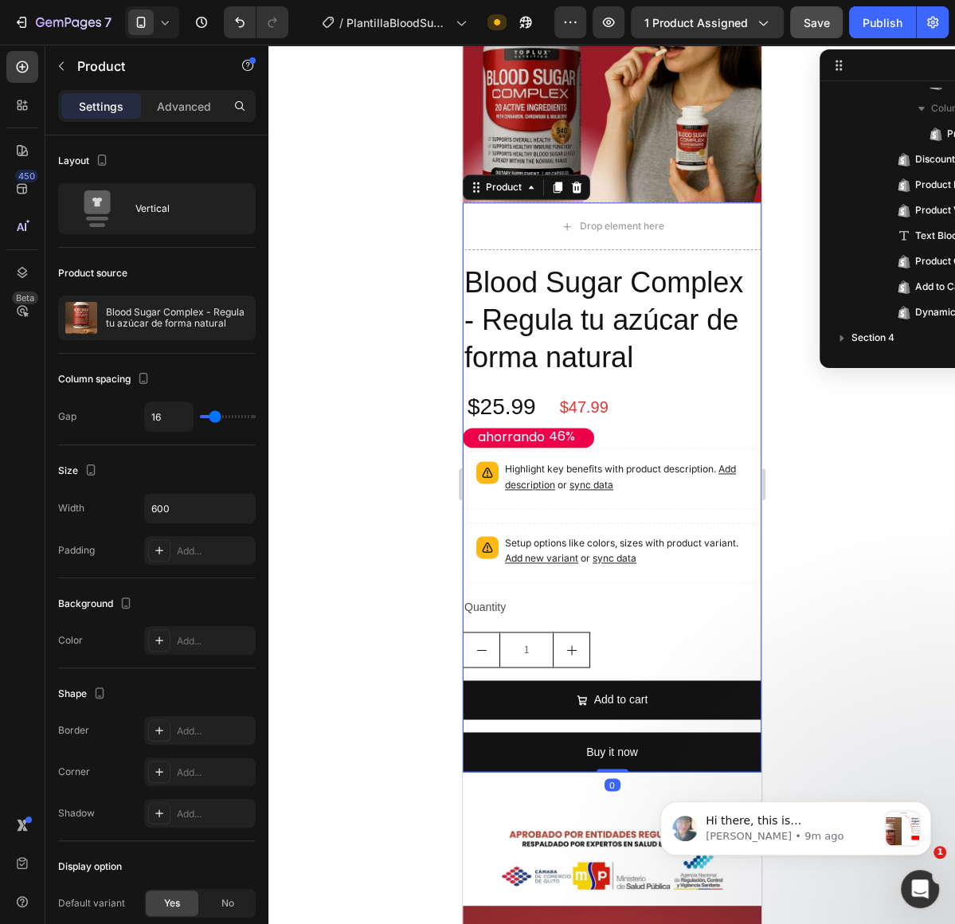
scroll to position [21, 0]
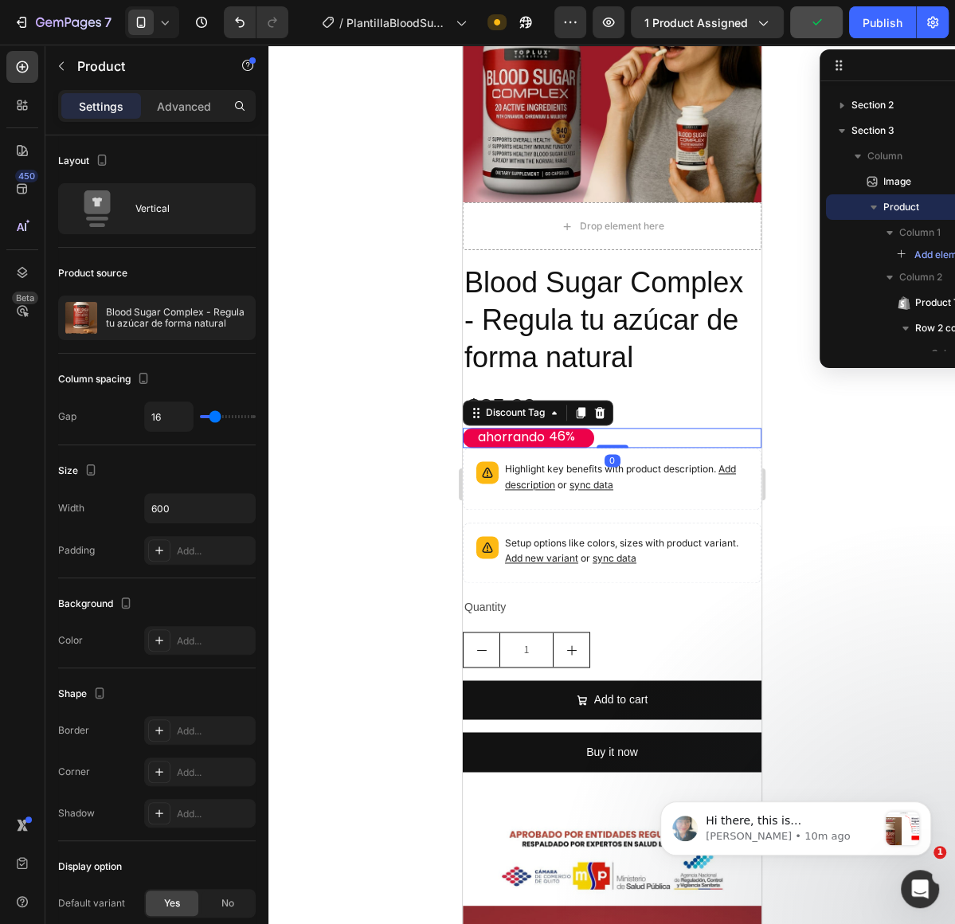
click at [555, 440] on div "46%" at bounding box center [561, 437] width 29 height 20
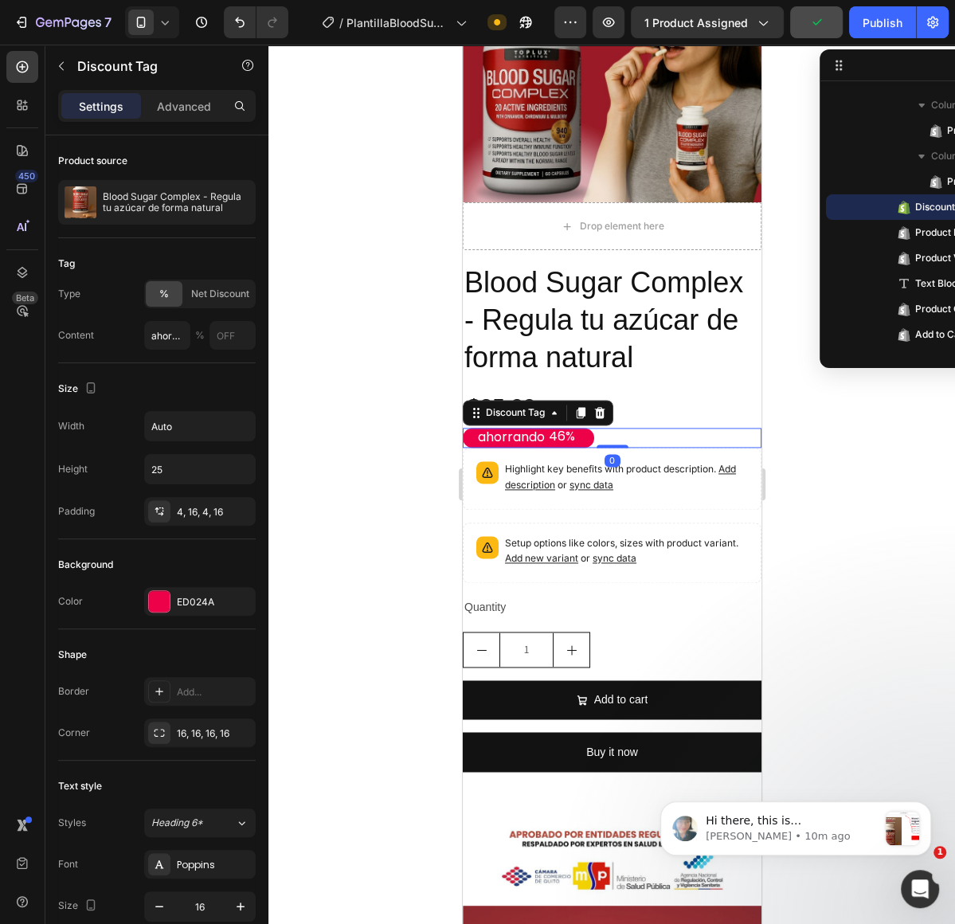
click at [555, 440] on div "46%" at bounding box center [561, 437] width 29 height 20
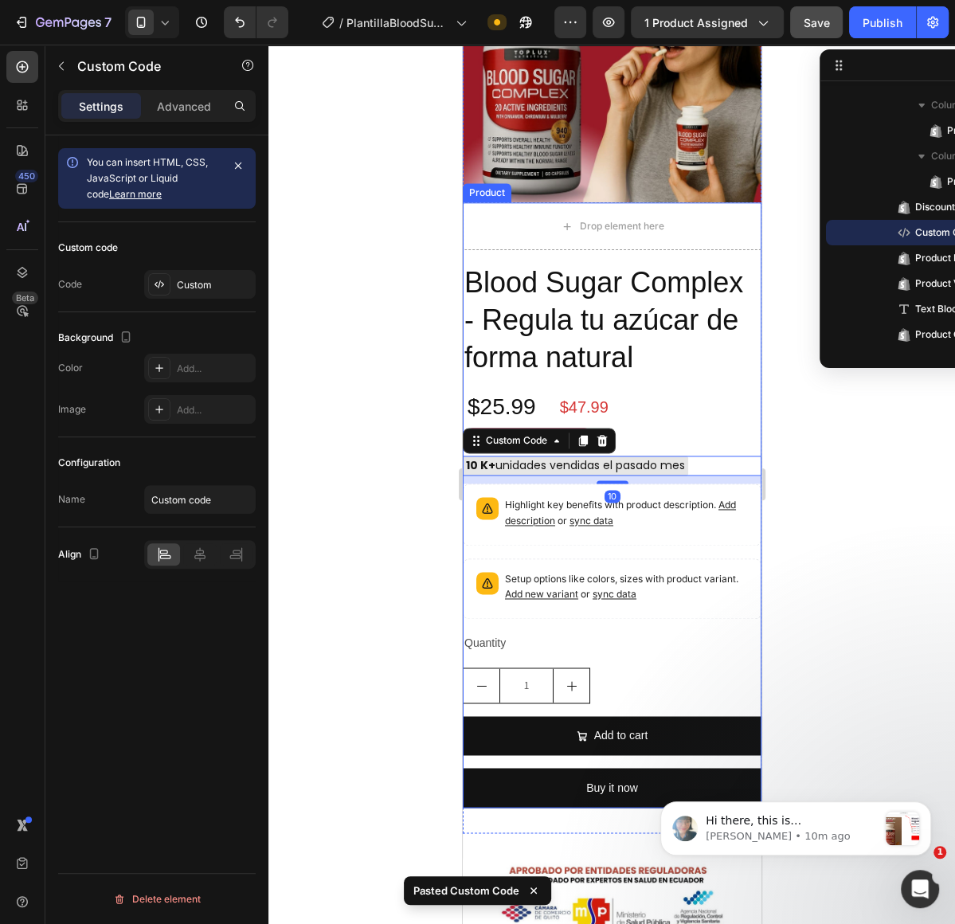
click at [700, 424] on div "Blood Sugar Complex - Regula tu azúcar de forma natural Product Title $25.99 Pr…" at bounding box center [611, 535] width 299 height 544
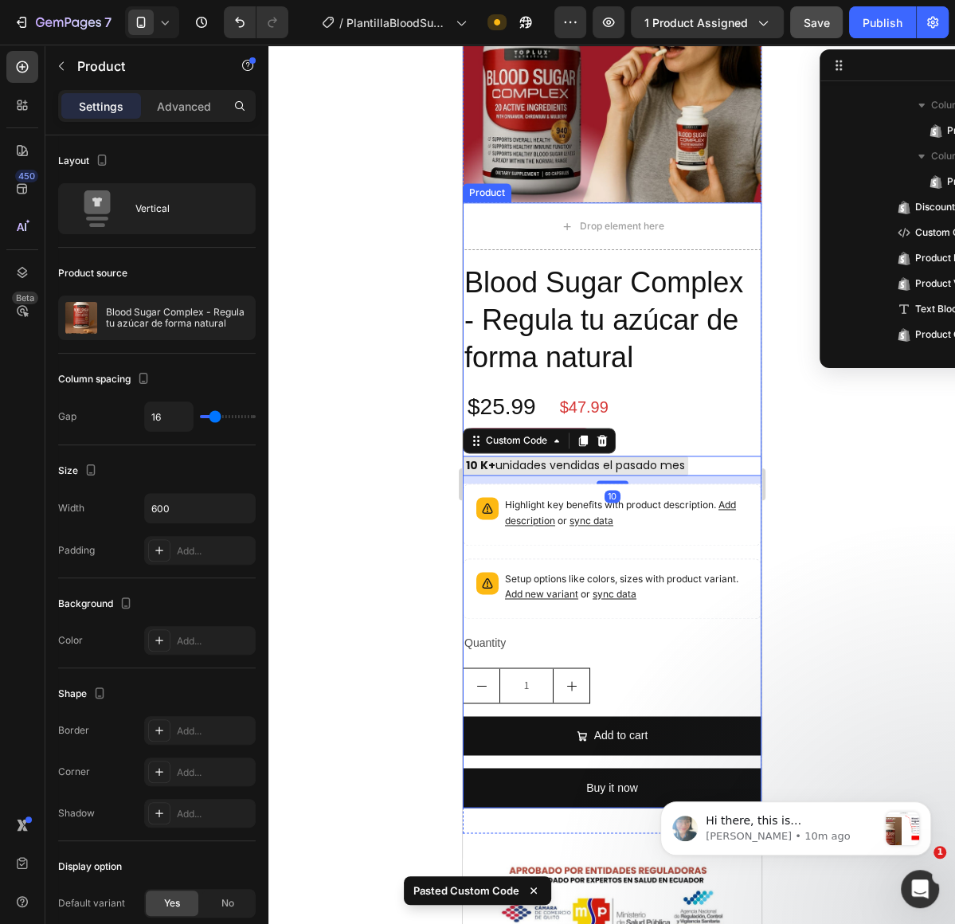
scroll to position [21, 0]
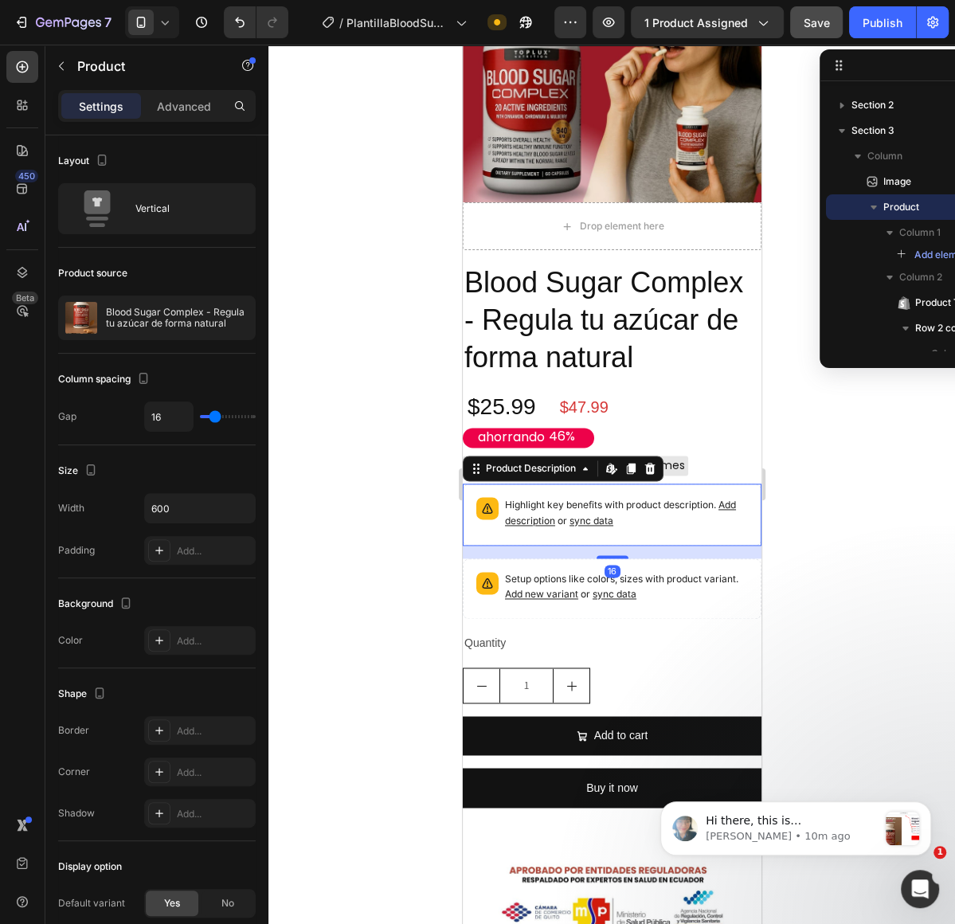
click at [632, 534] on div "Highlight key benefits with product description. Add description or sync data" at bounding box center [611, 515] width 284 height 48
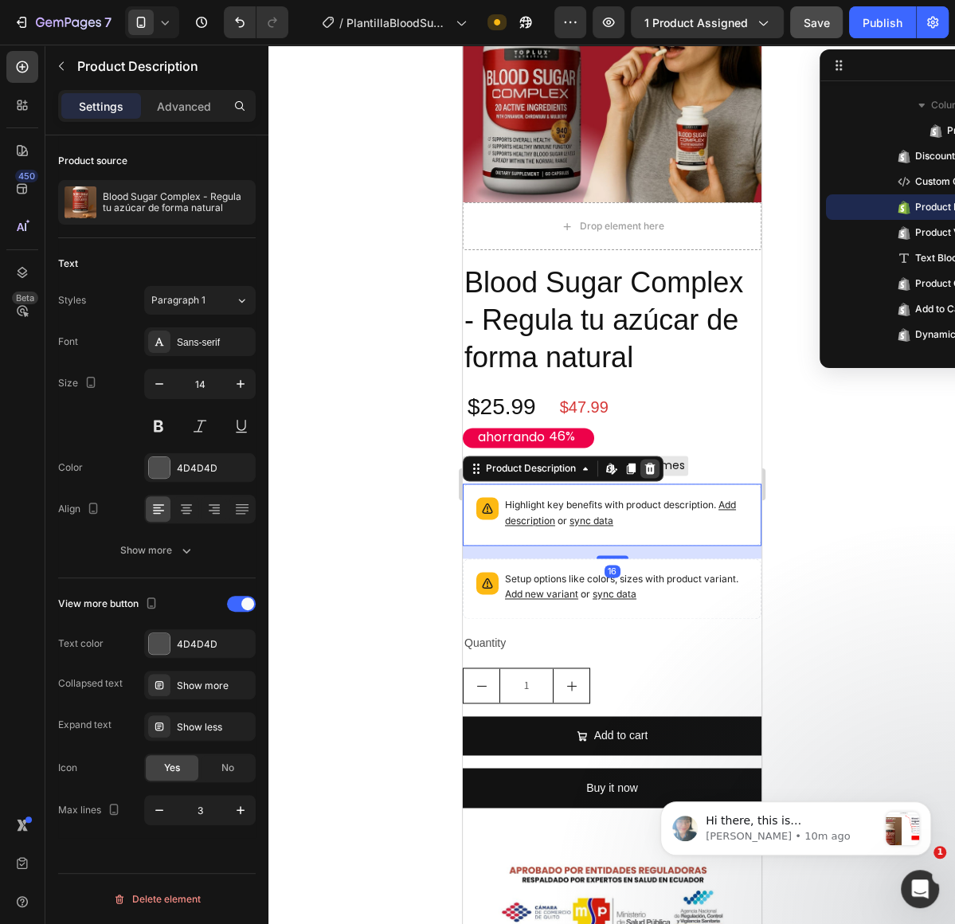
click at [649, 465] on icon at bounding box center [650, 468] width 10 height 11
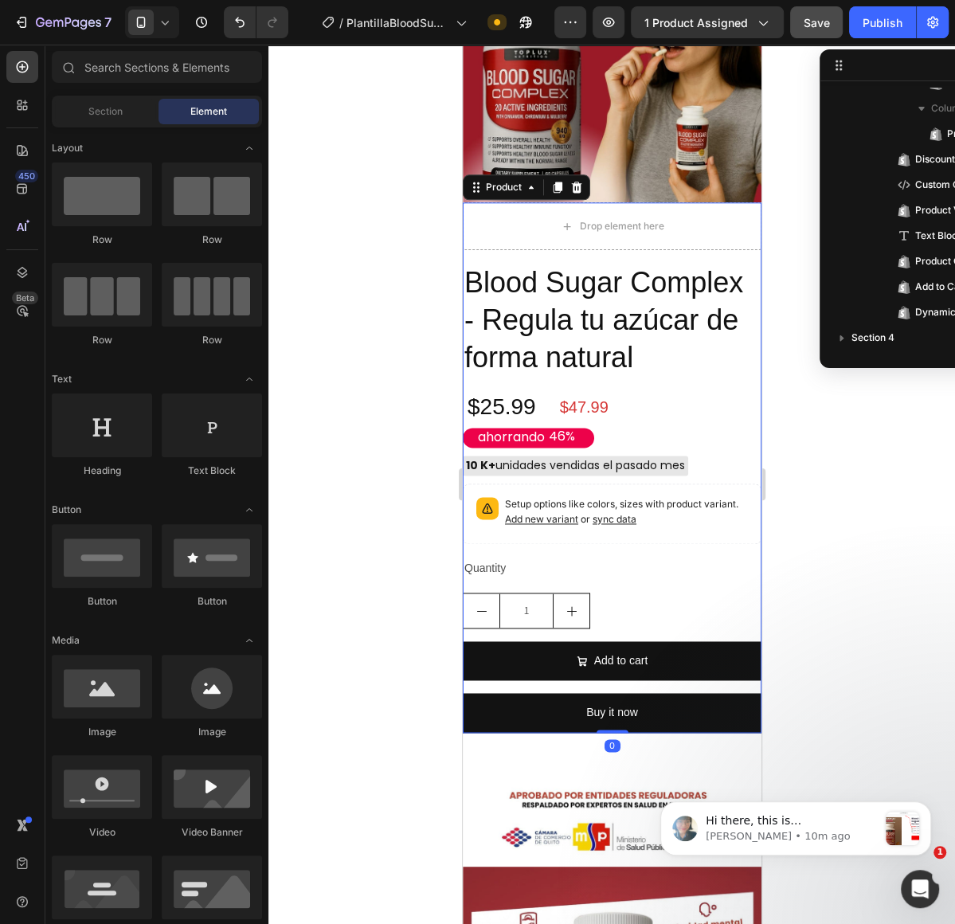
click at [661, 549] on div "Blood Sugar Complex - Regula tu azúcar de forma natural Product Title $25.99 Pr…" at bounding box center [611, 497] width 299 height 469
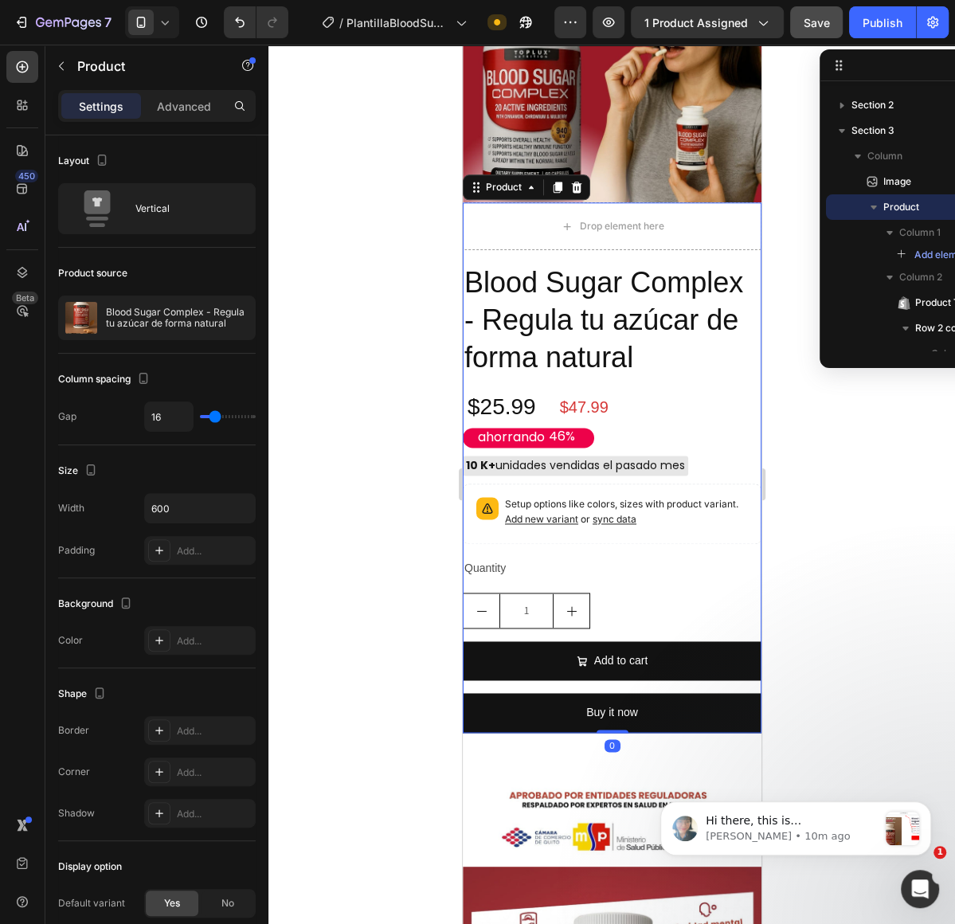
click at [663, 537] on div "Setup options like colors, sizes with product variant. Add new variant or sync …" at bounding box center [611, 514] width 299 height 61
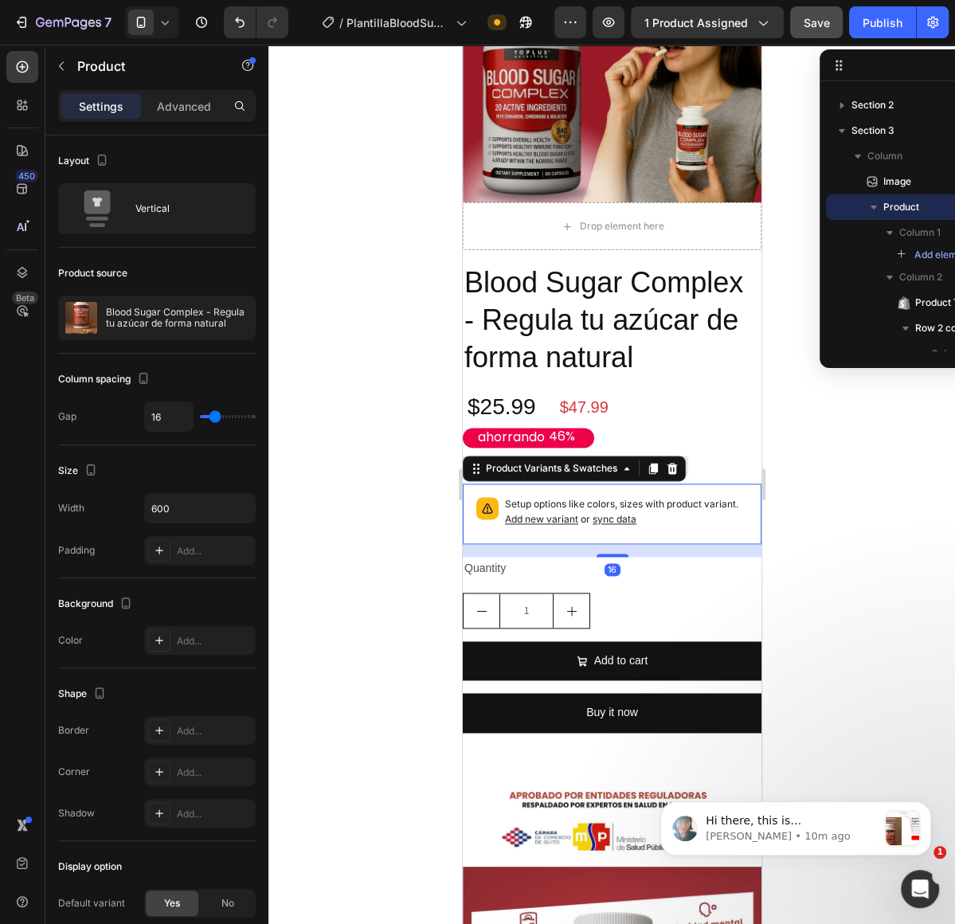
scroll to position [317, 0]
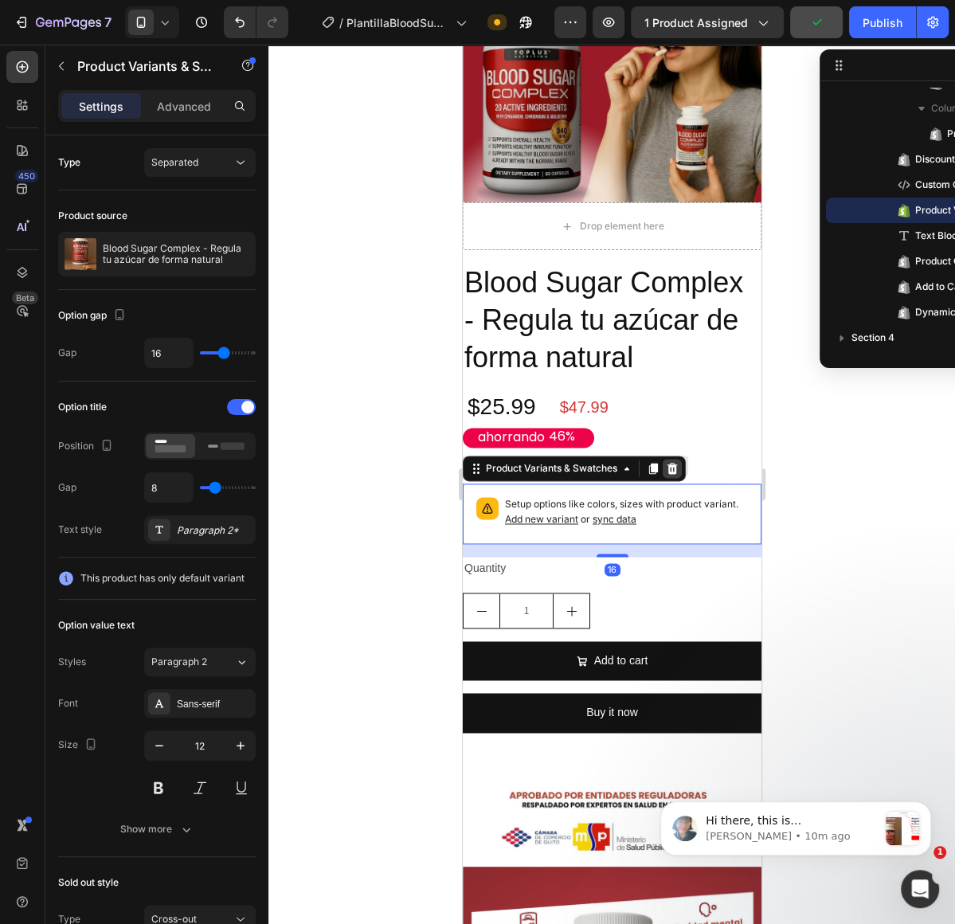
click at [672, 475] on div at bounding box center [671, 468] width 19 height 19
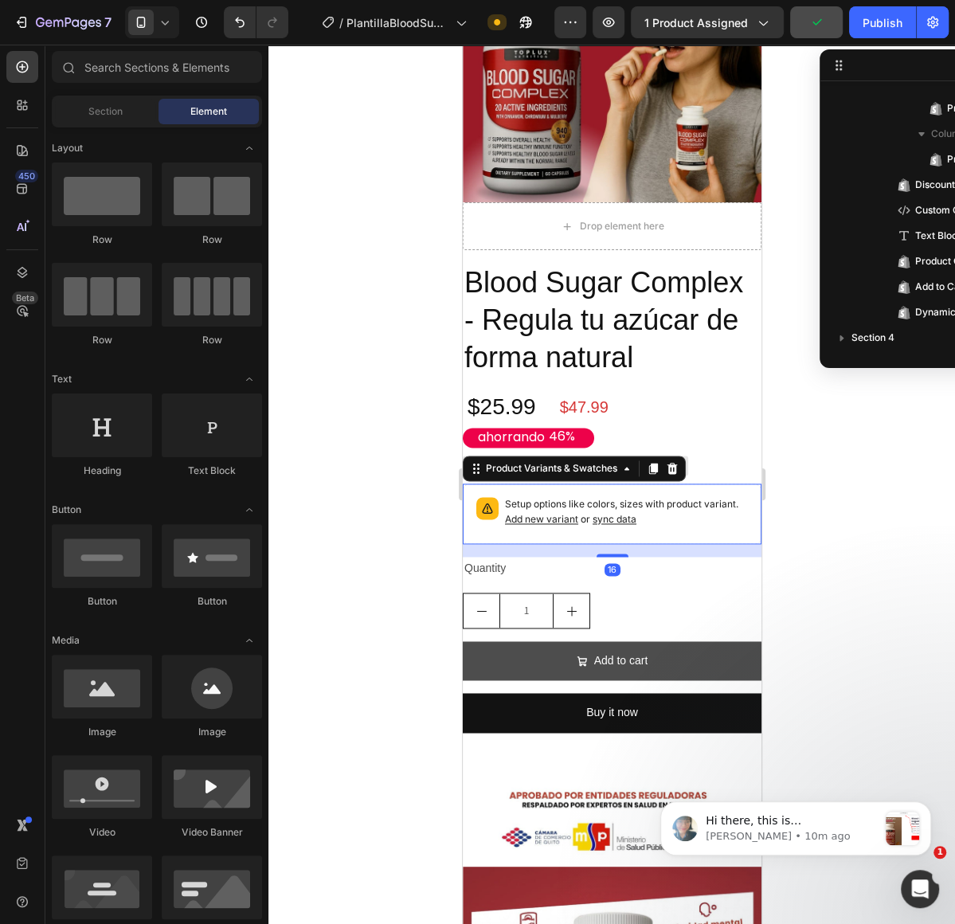
scroll to position [291, 0]
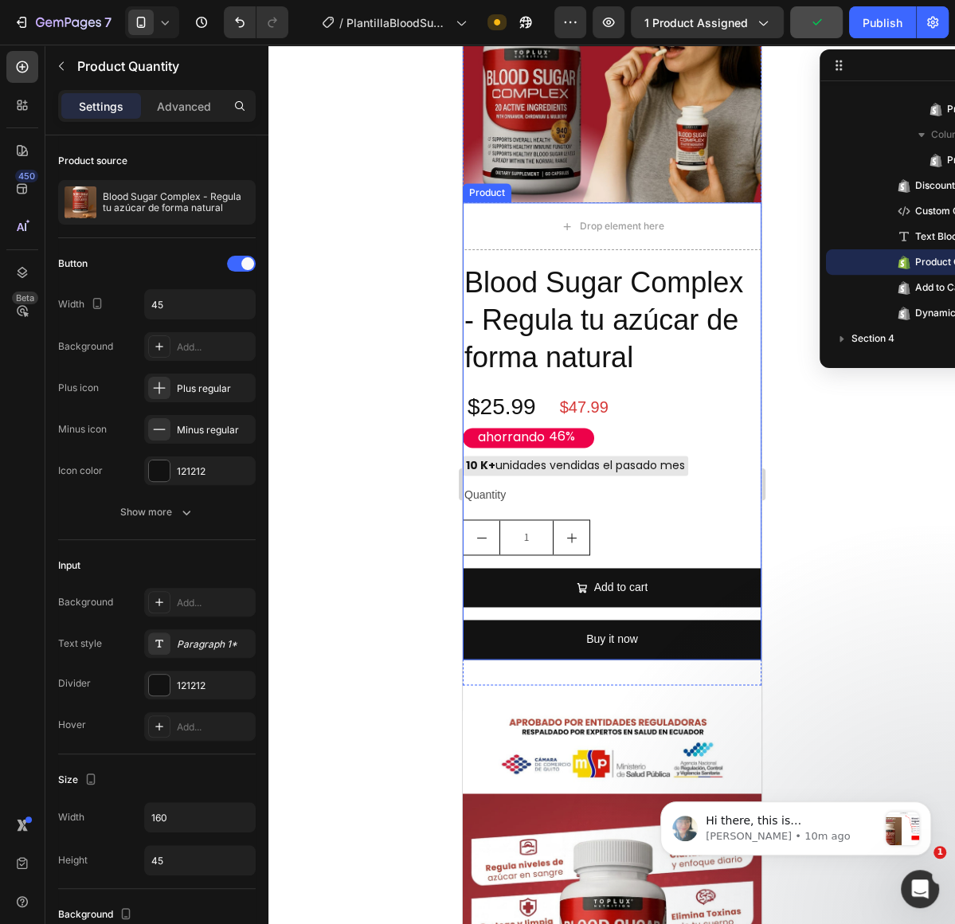
click at [622, 530] on div "1" at bounding box center [611, 538] width 299 height 36
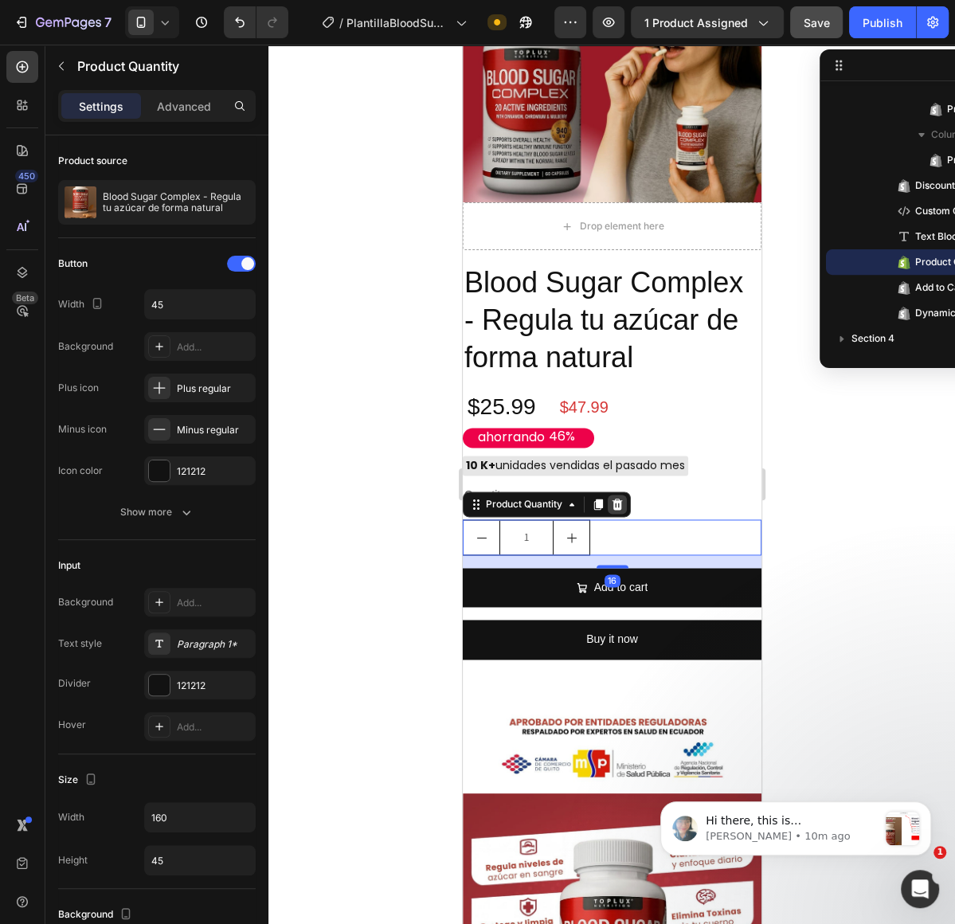
click at [616, 499] on div at bounding box center [616, 504] width 19 height 19
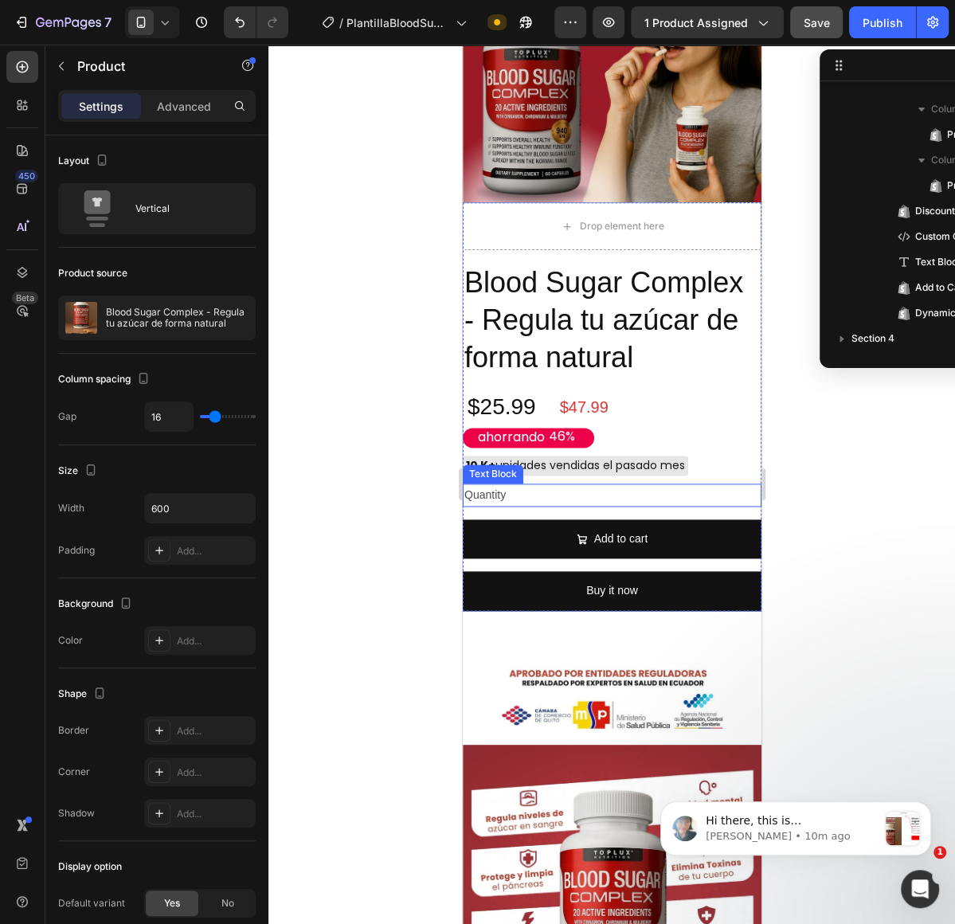
click at [568, 482] on div "Blood Sugar Complex - Regula tu azúcar de forma natural Product Title $25.99 Pr…" at bounding box center [611, 436] width 299 height 347
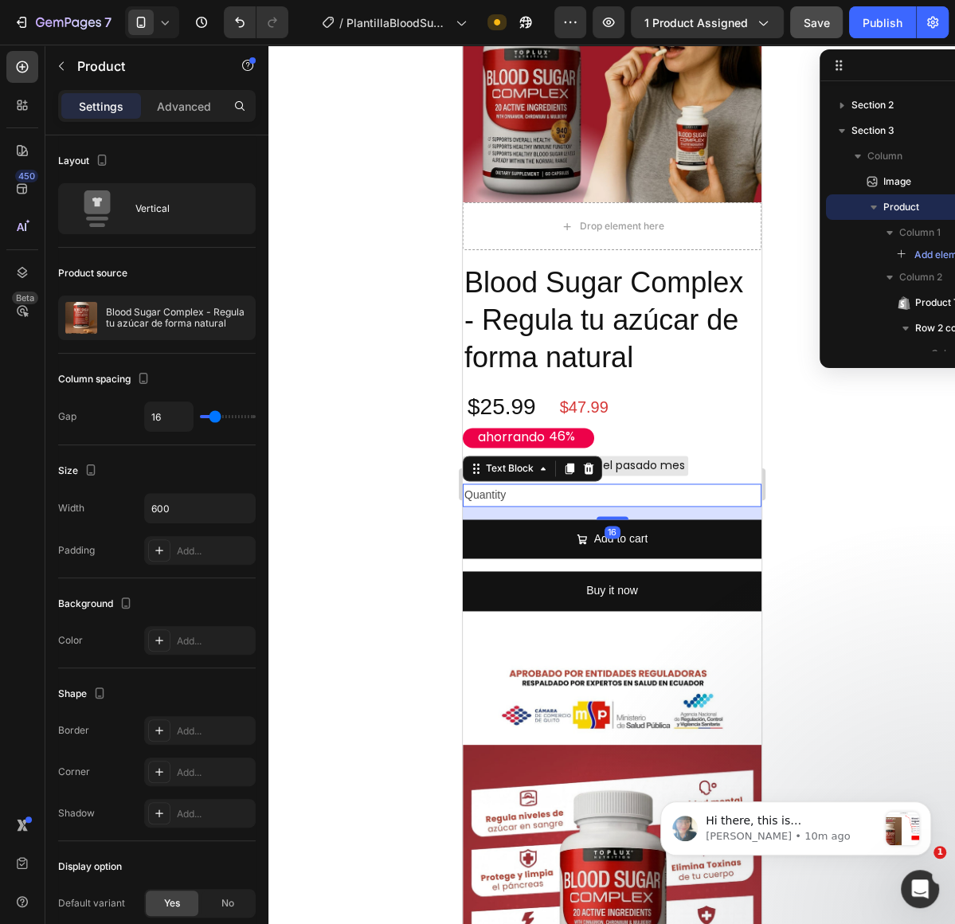
scroll to position [265, 0]
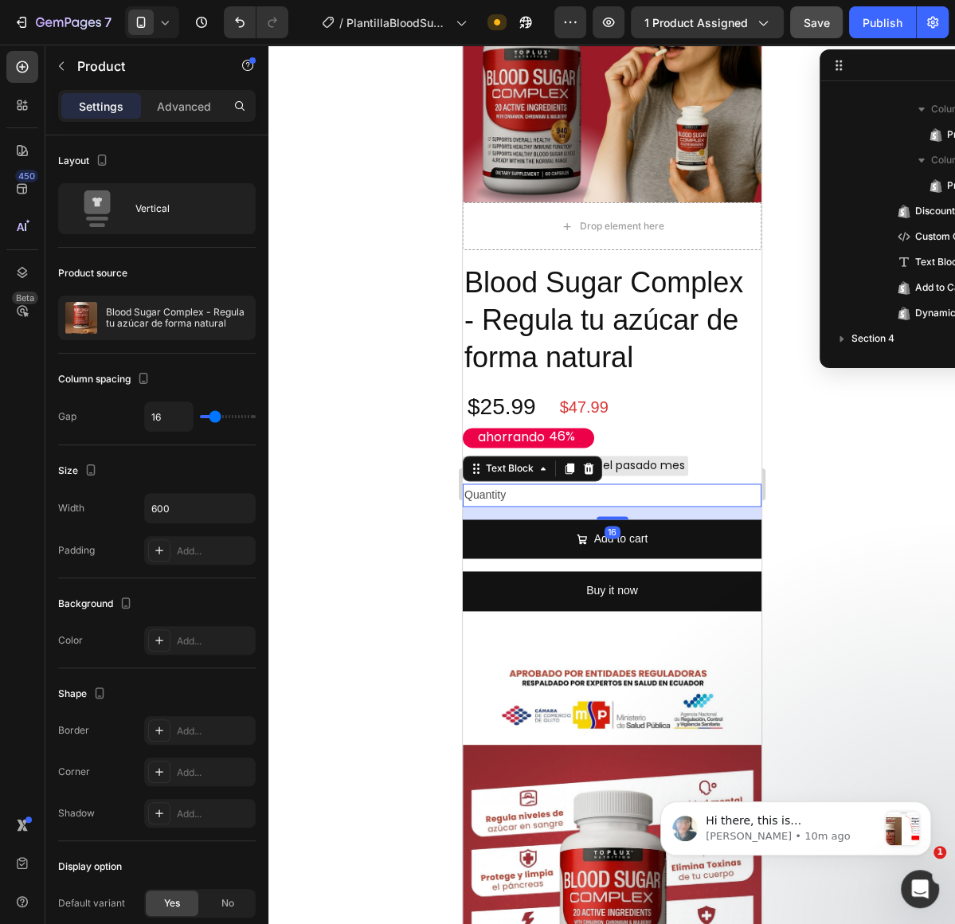
click at [567, 490] on div "Quantity" at bounding box center [611, 495] width 299 height 23
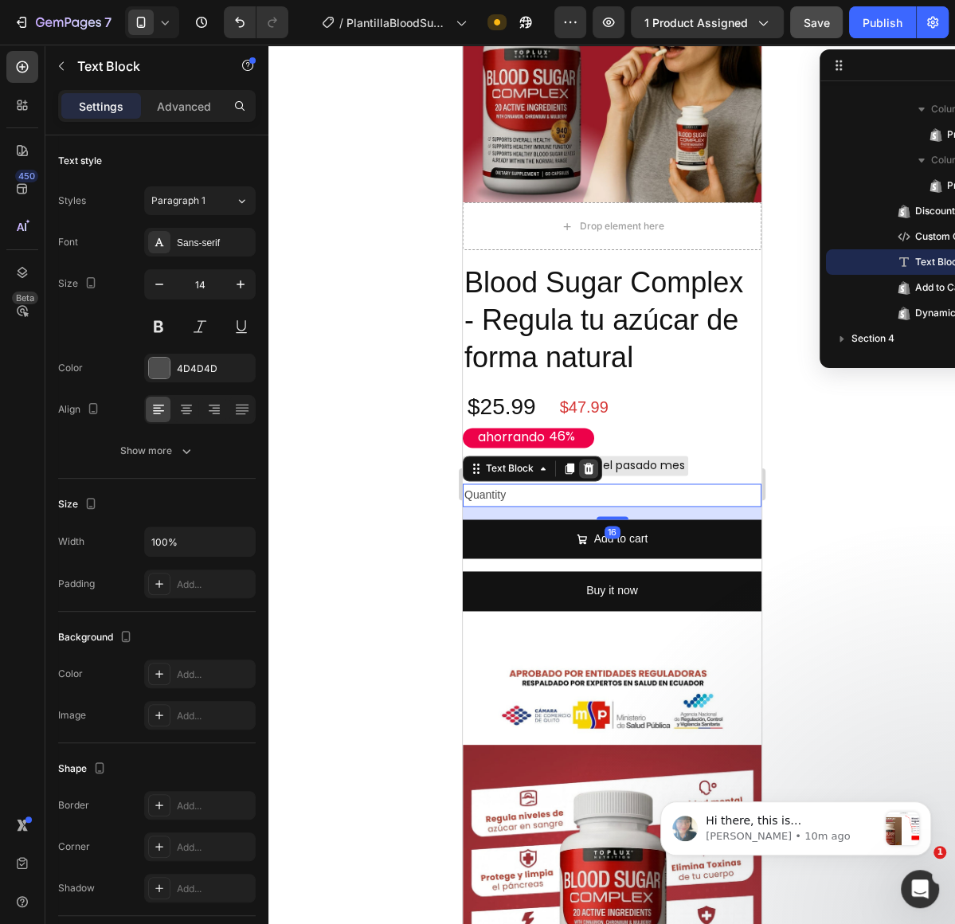
click at [591, 471] on icon at bounding box center [588, 468] width 13 height 13
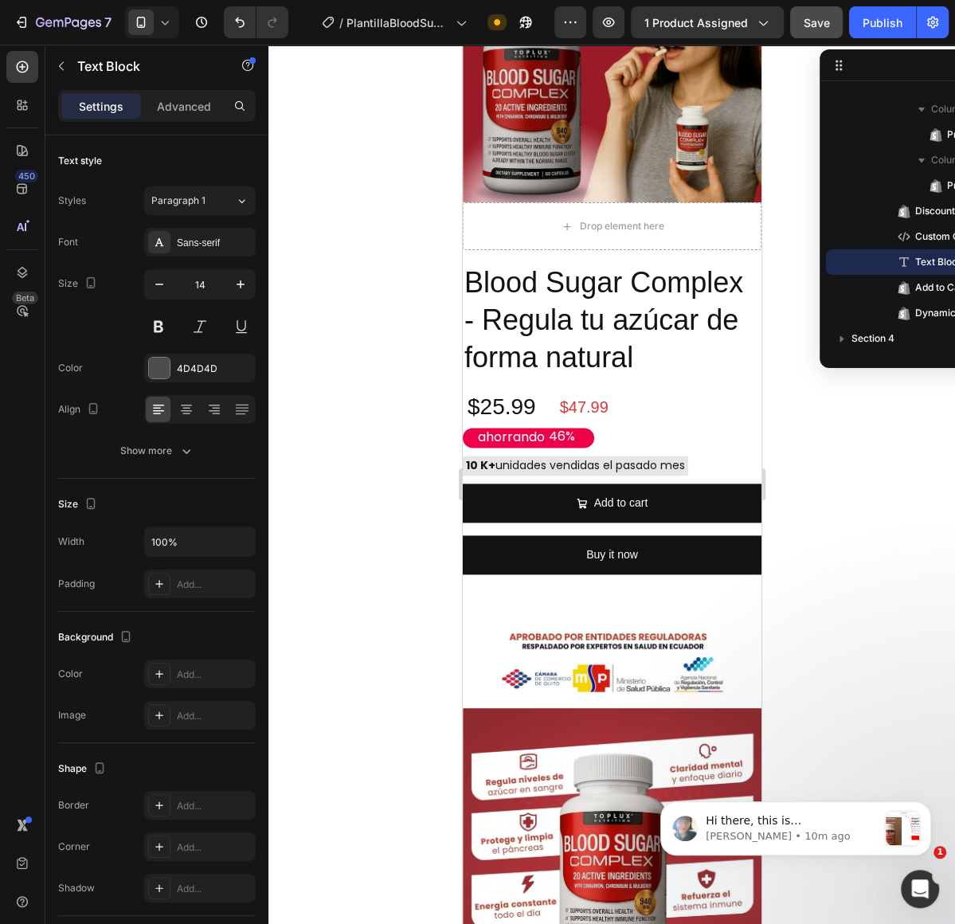
scroll to position [240, 0]
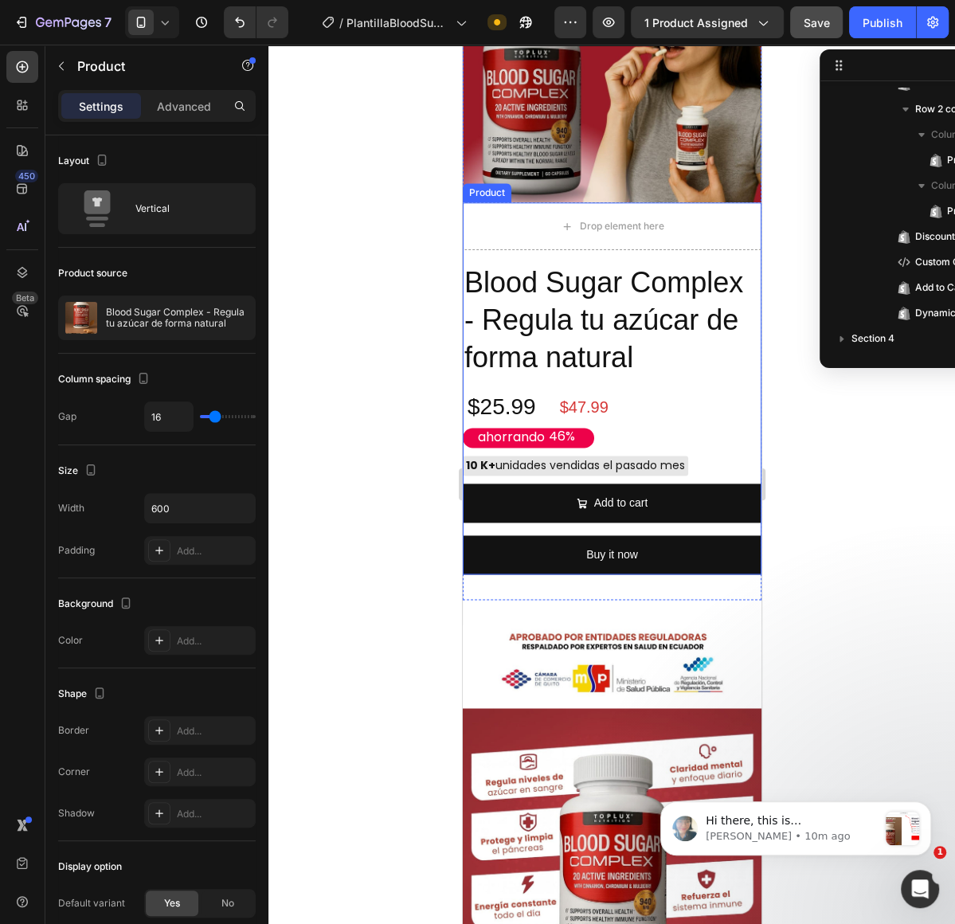
click at [553, 477] on div "Blood Sugar Complex - Regula tu azúcar de forma natural Product Title $25.99 Pr…" at bounding box center [611, 419] width 299 height 312
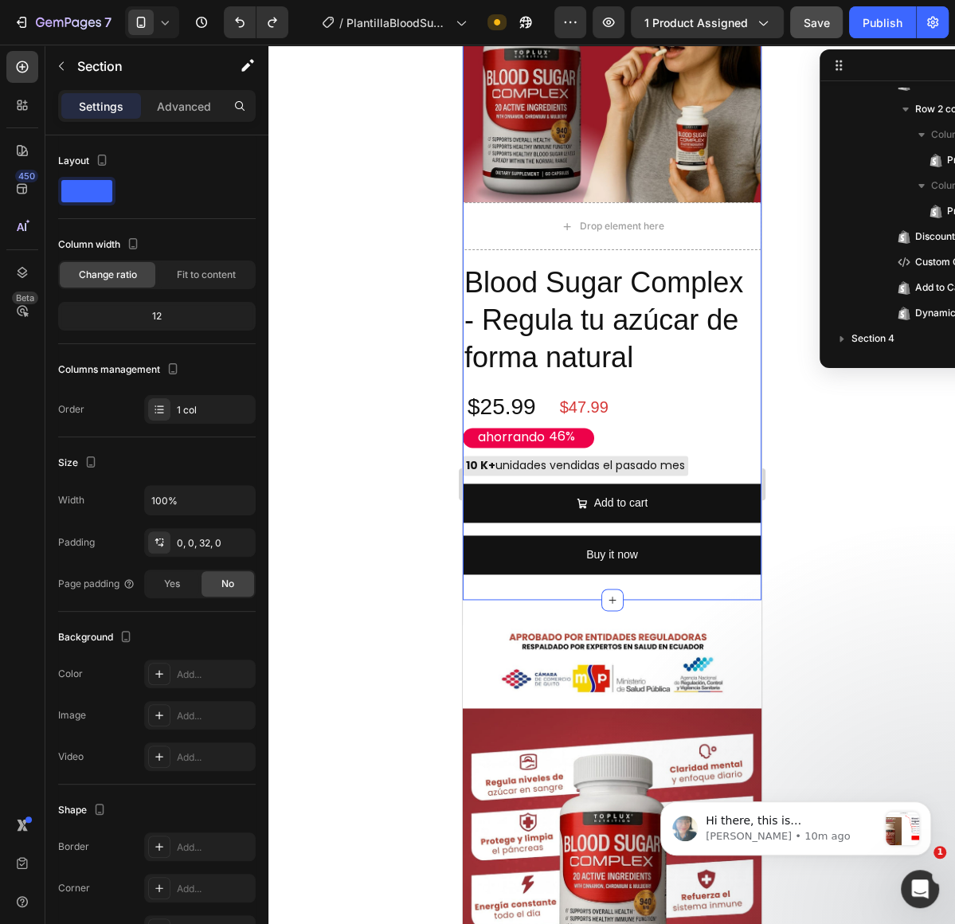
scroll to position [0, 0]
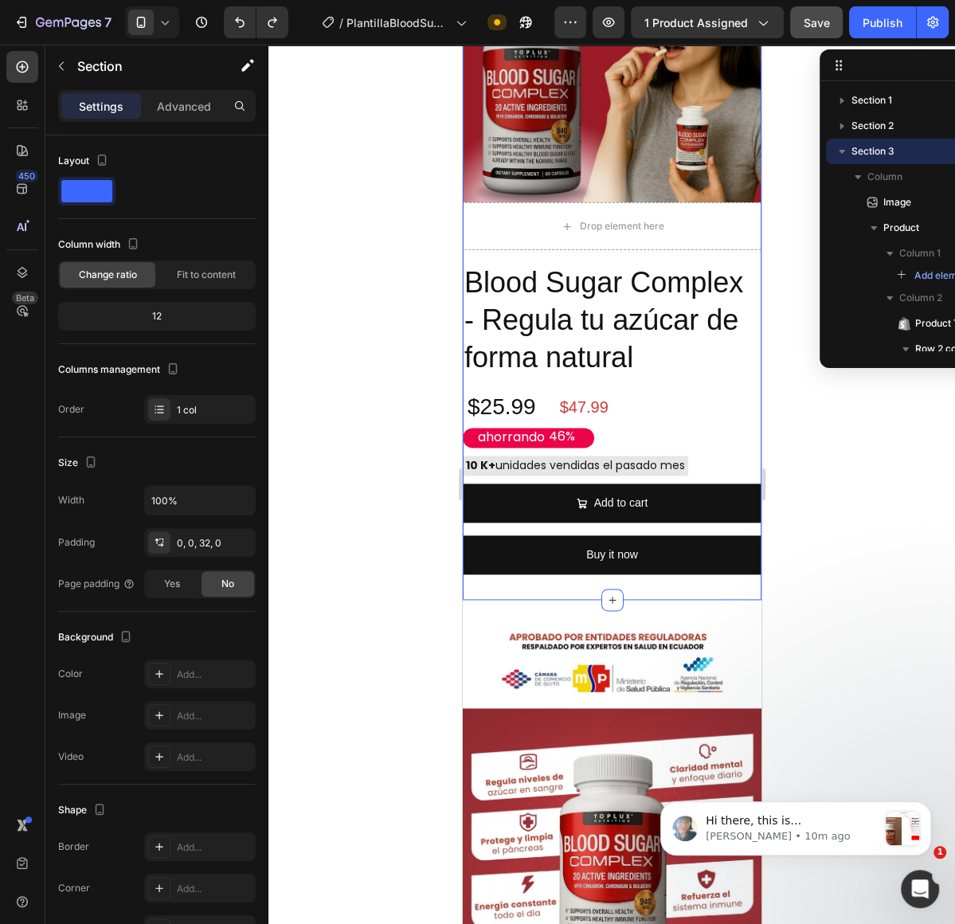
click at [645, 593] on div "Image Drop element here Blood Sugar Complex - Regula tu azúcar de forma natural…" at bounding box center [611, 252] width 299 height 696
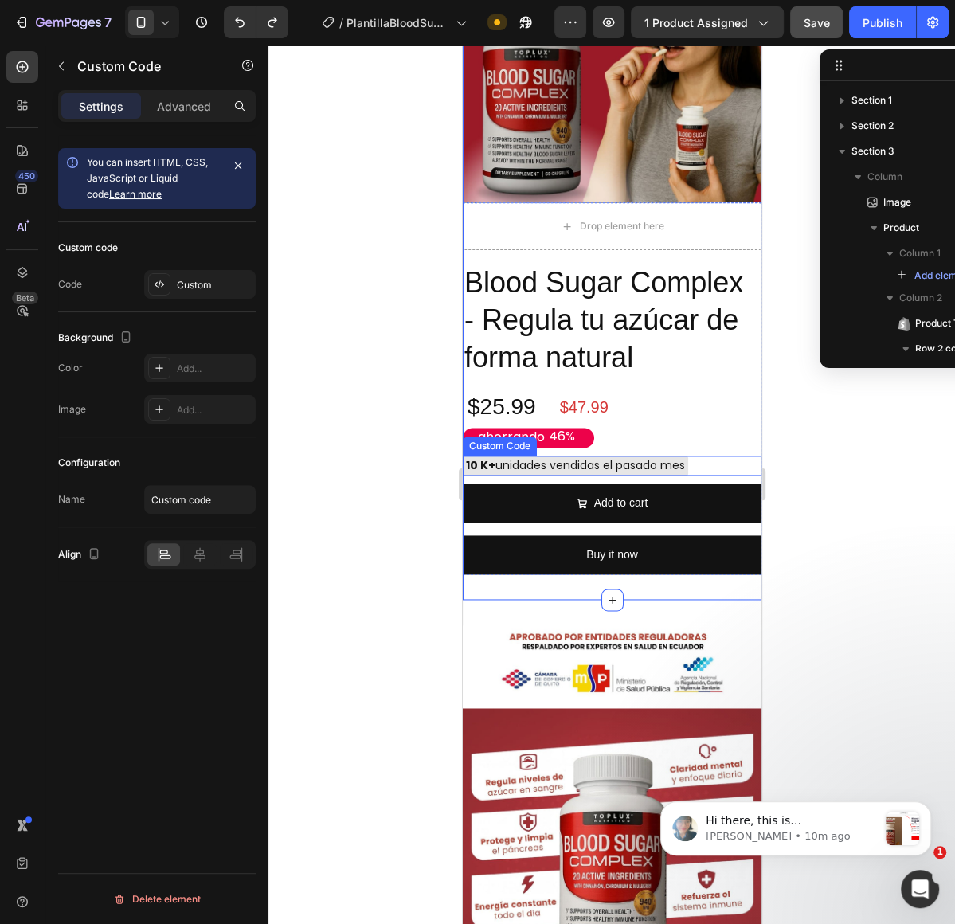
click at [618, 474] on div "10 K+ unidades vendidas el pasado mes" at bounding box center [575, 466] width 226 height 20
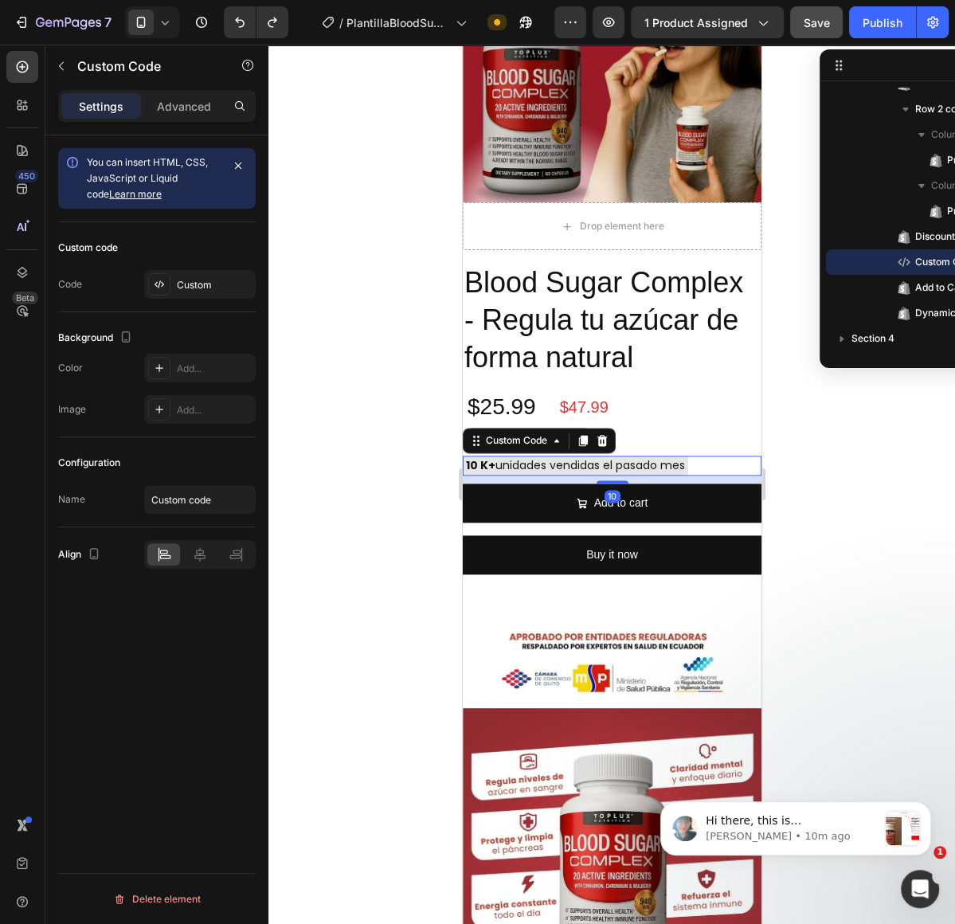
click at [632, 481] on div "10" at bounding box center [611, 480] width 299 height 8
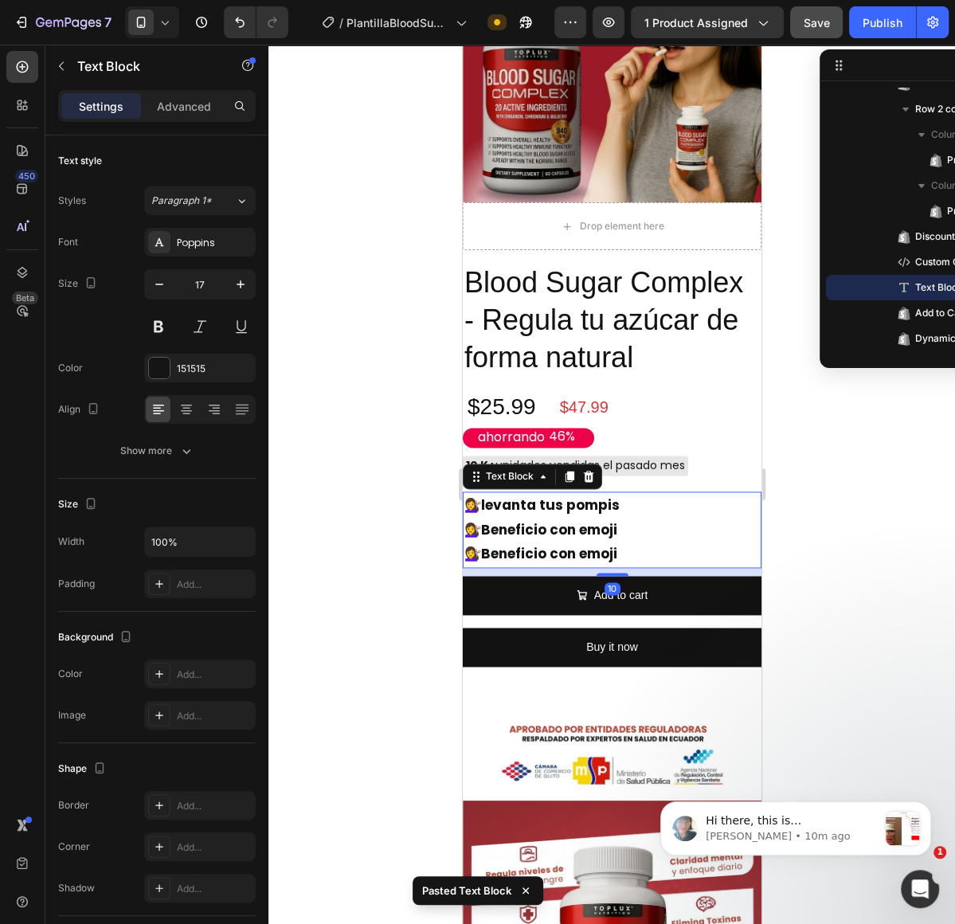
click at [744, 538] on p "💇‍♀️ Beneficio con emoji" at bounding box center [612, 530] width 296 height 25
click at [880, 492] on div at bounding box center [612, 485] width 687 height 880
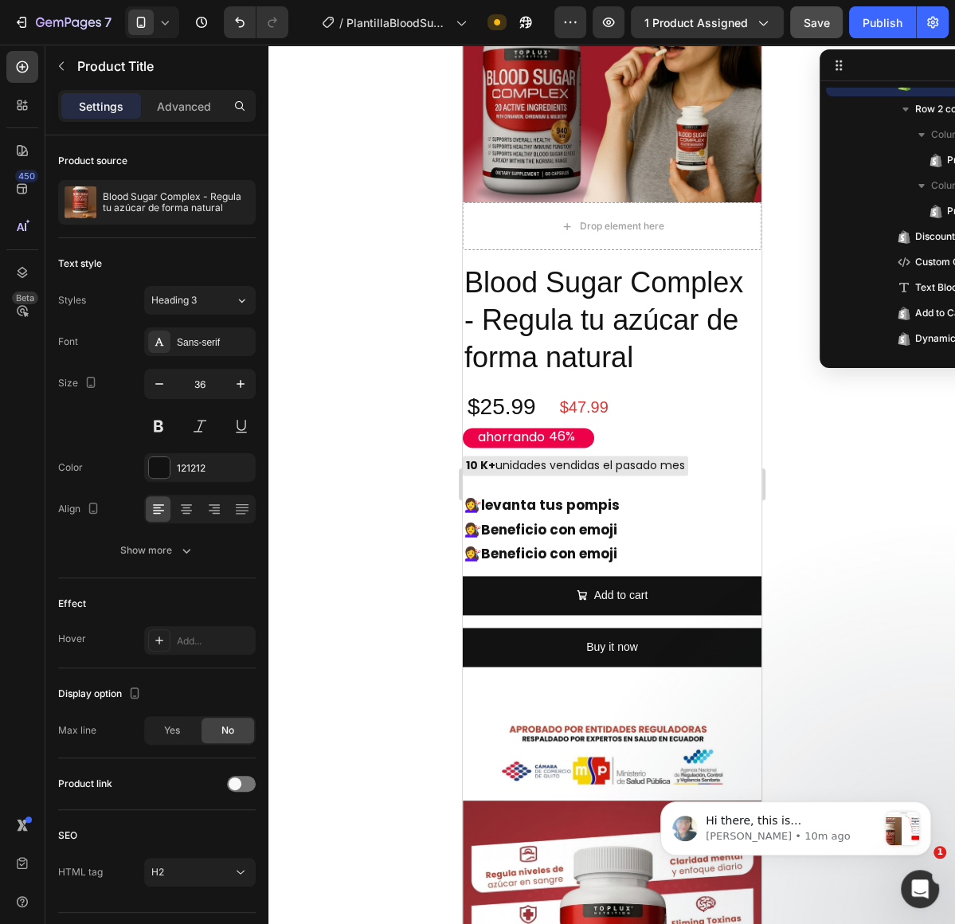
click at [658, 316] on h2 "Blood Sugar Complex - Regula tu azúcar de forma natural" at bounding box center [611, 320] width 299 height 115
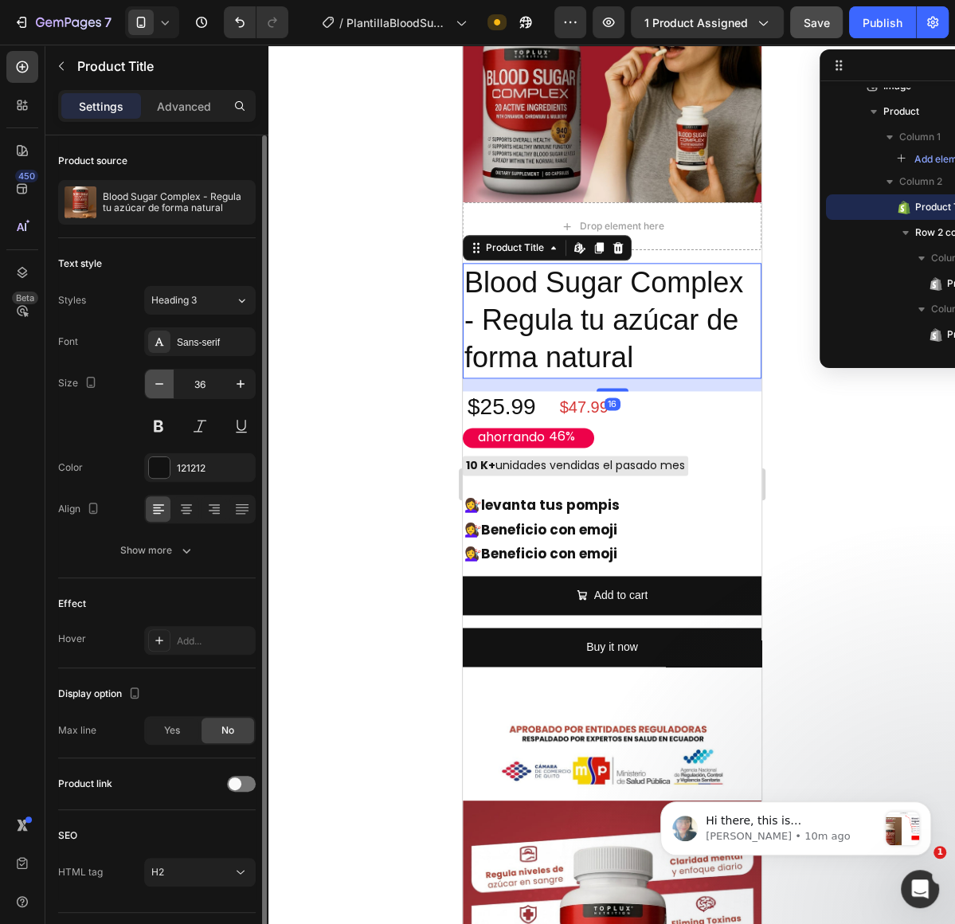
click at [156, 386] on icon "button" at bounding box center [159, 384] width 16 height 16
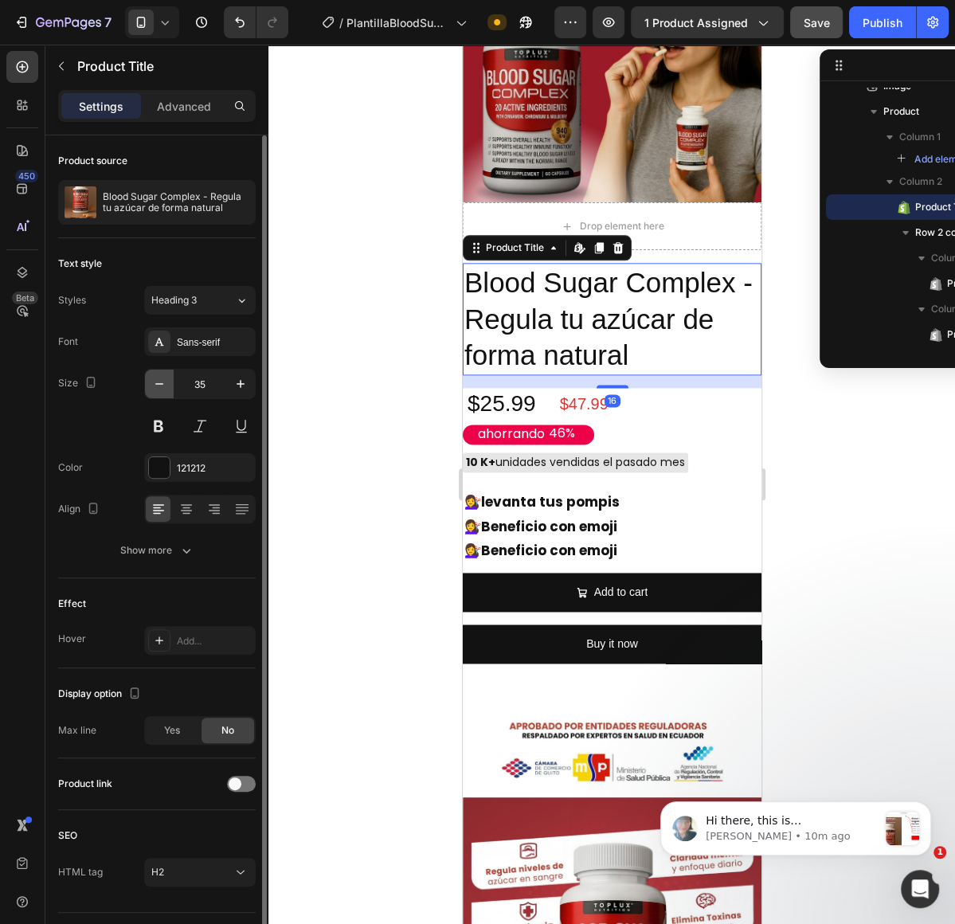
click at [156, 384] on icon "button" at bounding box center [159, 384] width 16 height 16
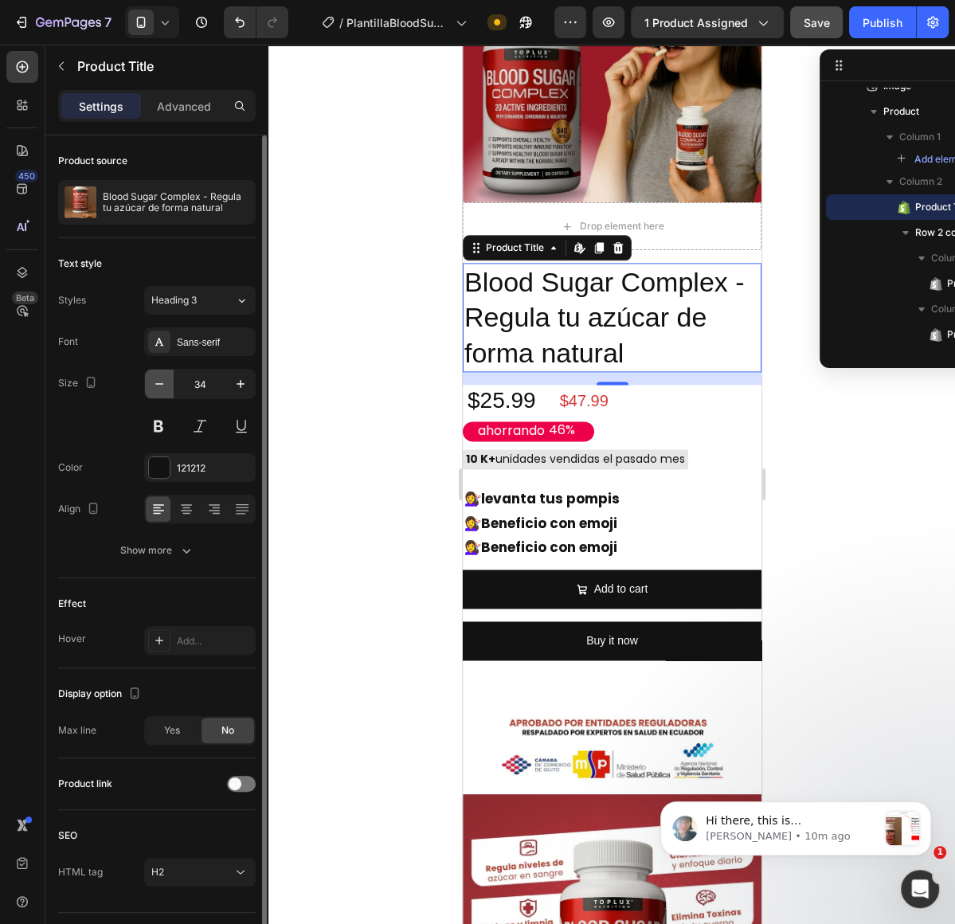
click at [156, 384] on icon "button" at bounding box center [159, 384] width 16 height 16
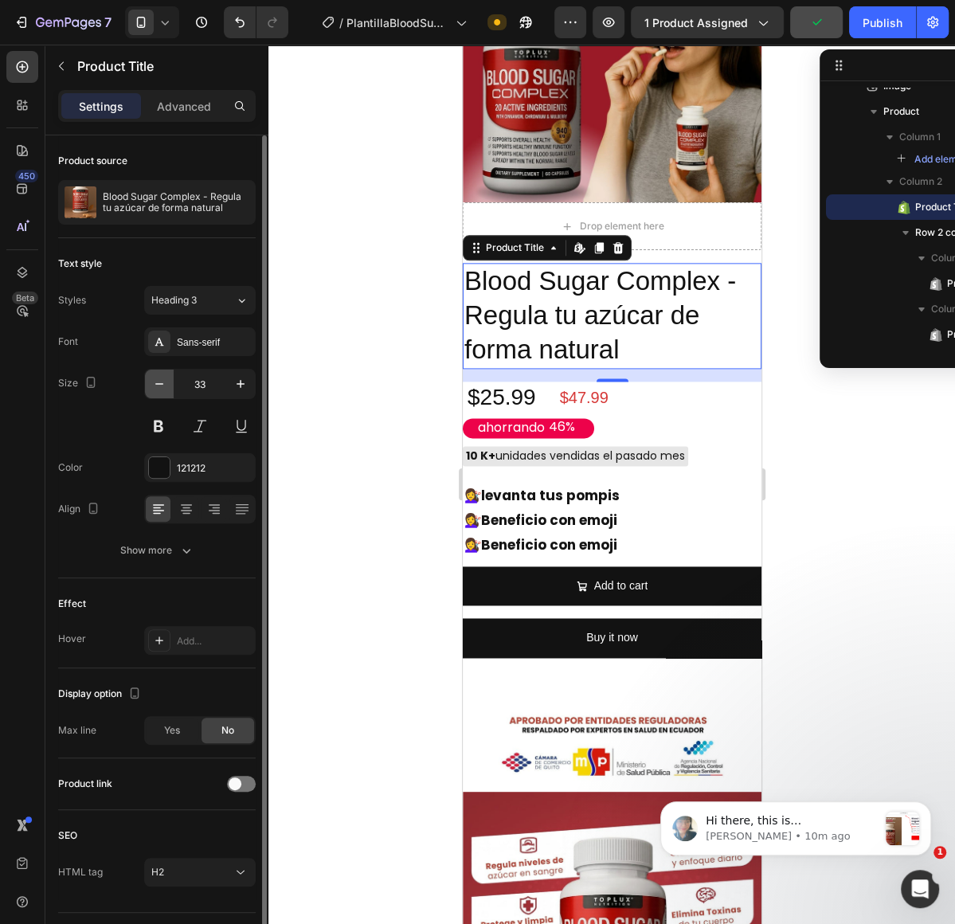
click at [166, 381] on icon "button" at bounding box center [159, 384] width 16 height 16
type input "32"
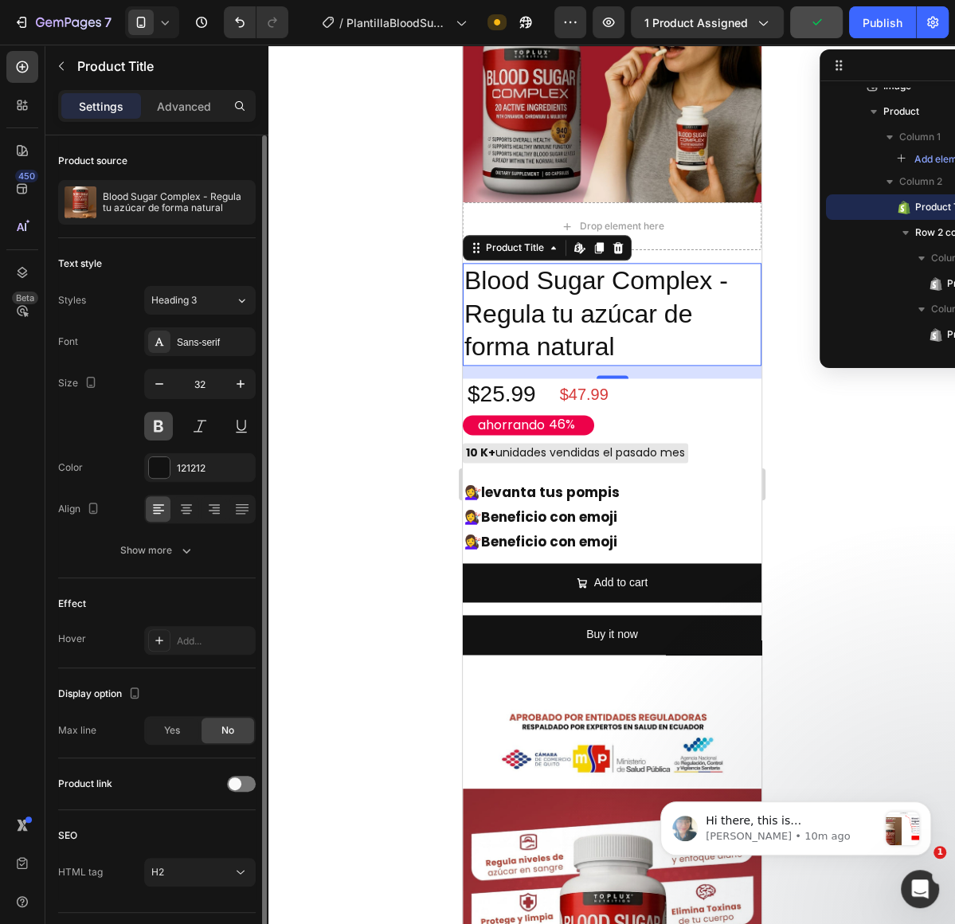
click at [155, 415] on button at bounding box center [158, 426] width 29 height 29
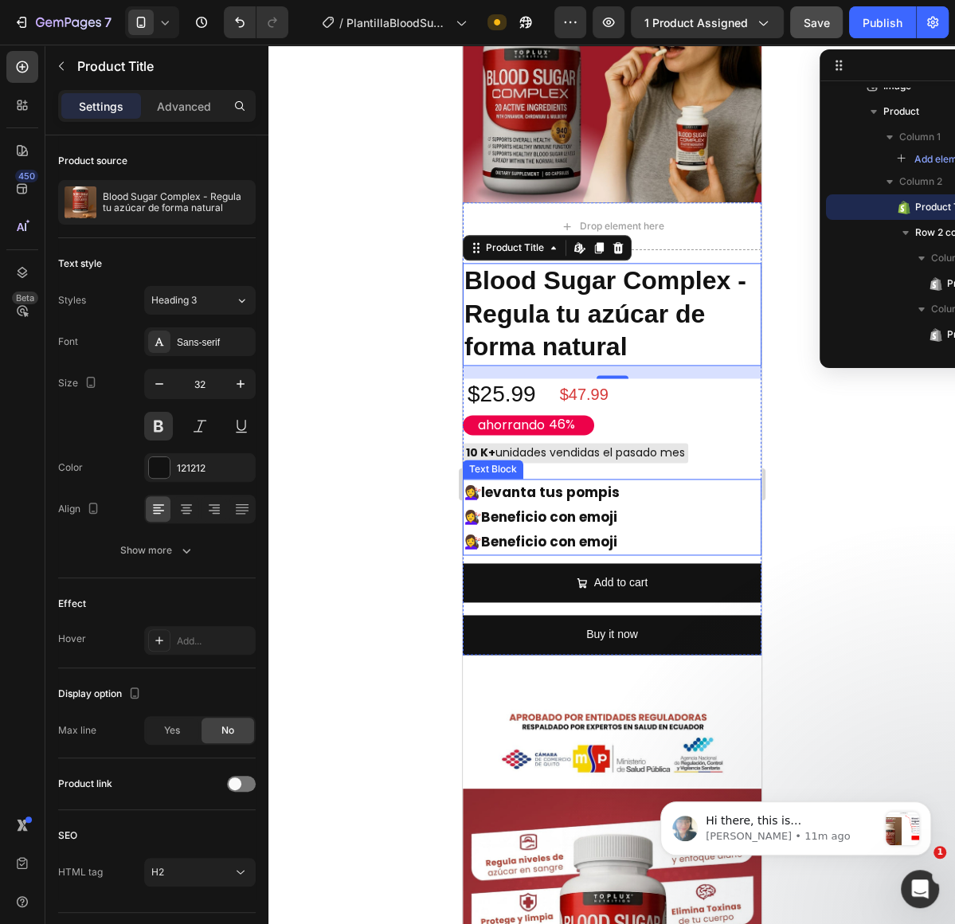
click at [690, 501] on p "💇‍♀️ levanta tus pompis" at bounding box center [612, 493] width 296 height 25
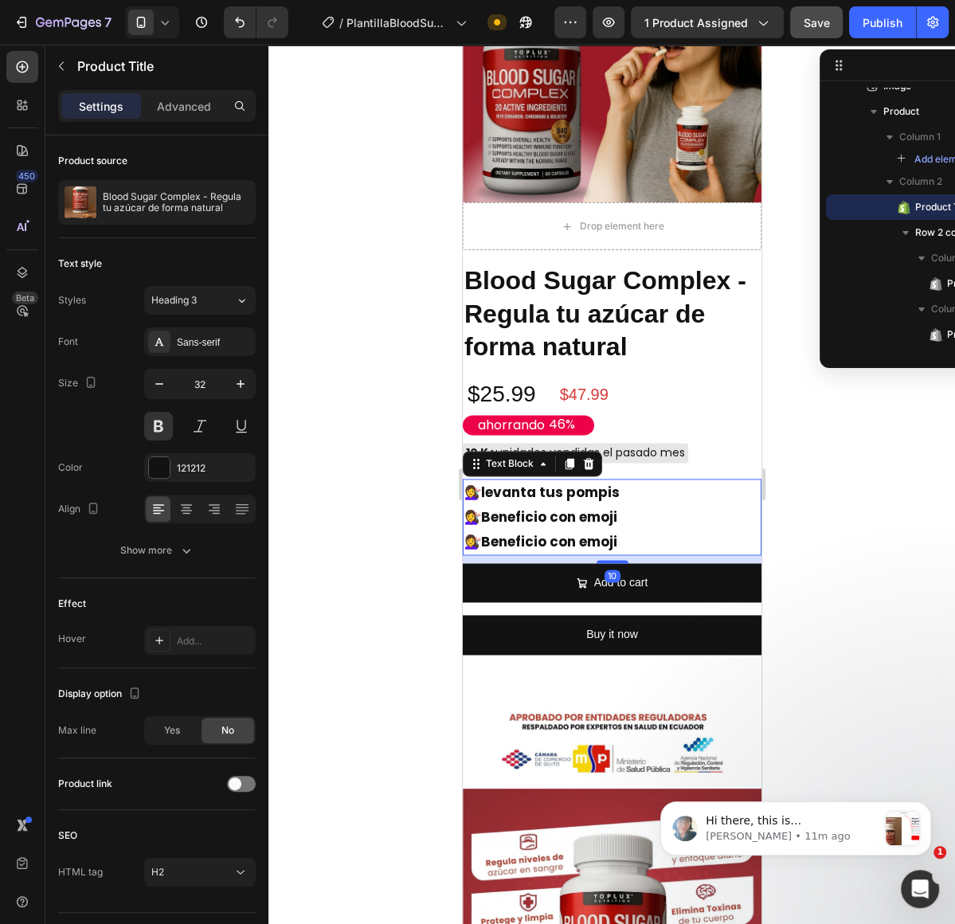
scroll to position [265, 0]
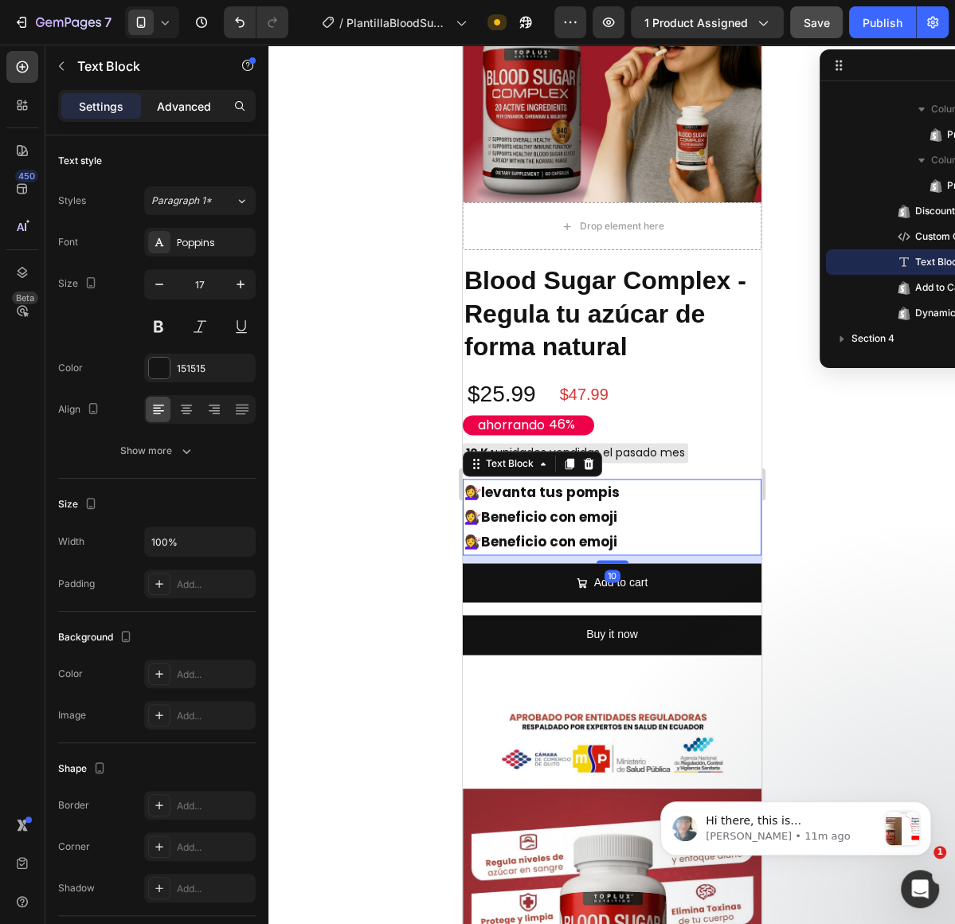
click at [182, 108] on p "Advanced" at bounding box center [184, 106] width 54 height 17
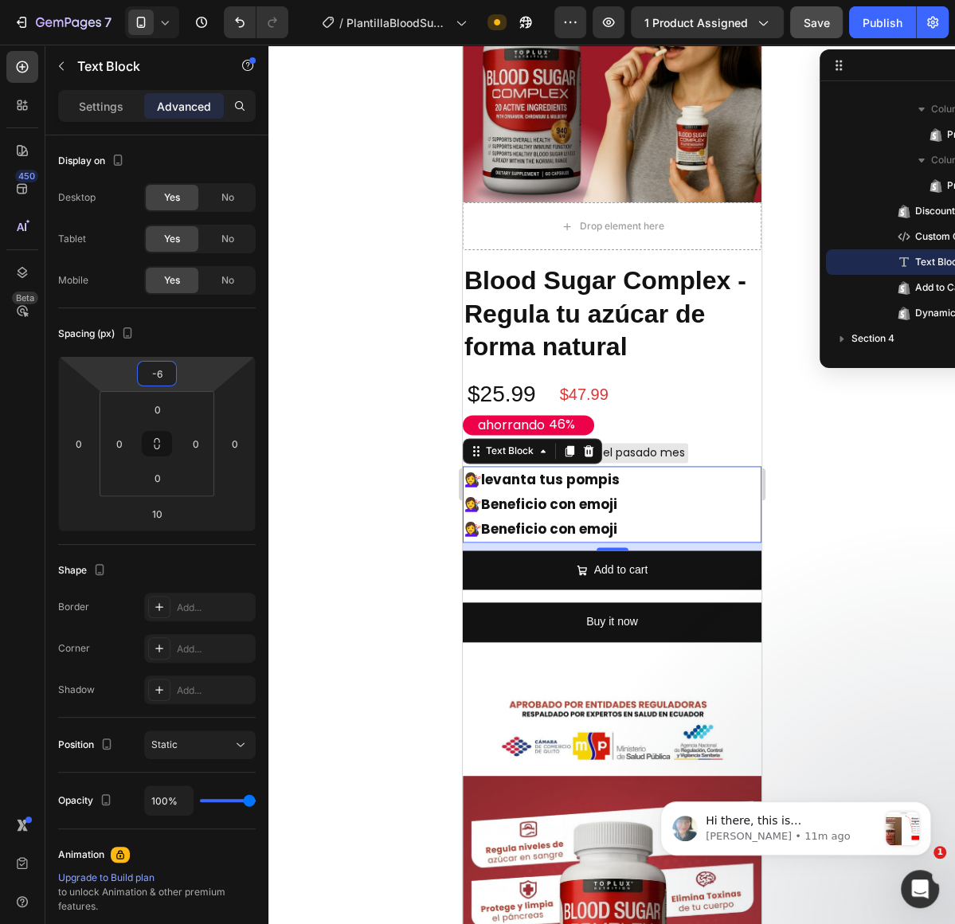
type input "-4"
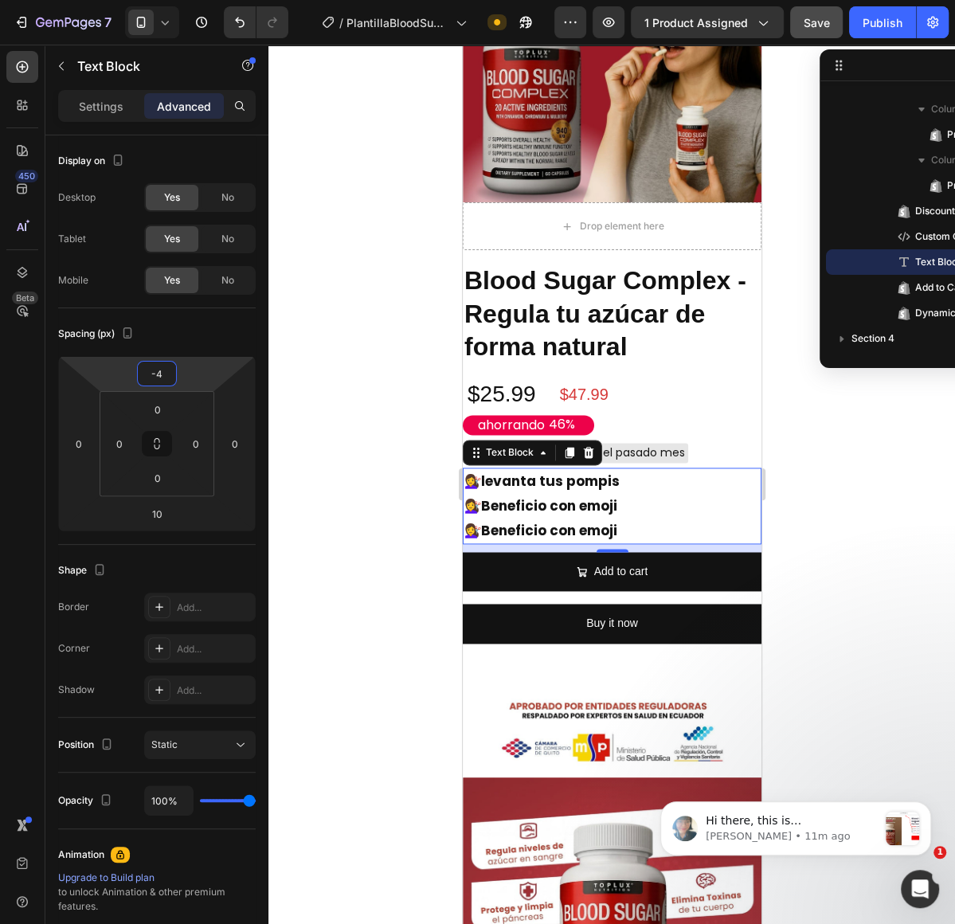
click at [120, 0] on html "7 / PlantillaBloodSugar Need republishing Preview 1 product assigned Save Publi…" at bounding box center [477, 0] width 955 height 0
click at [684, 548] on div "10" at bounding box center [611, 548] width 299 height 8
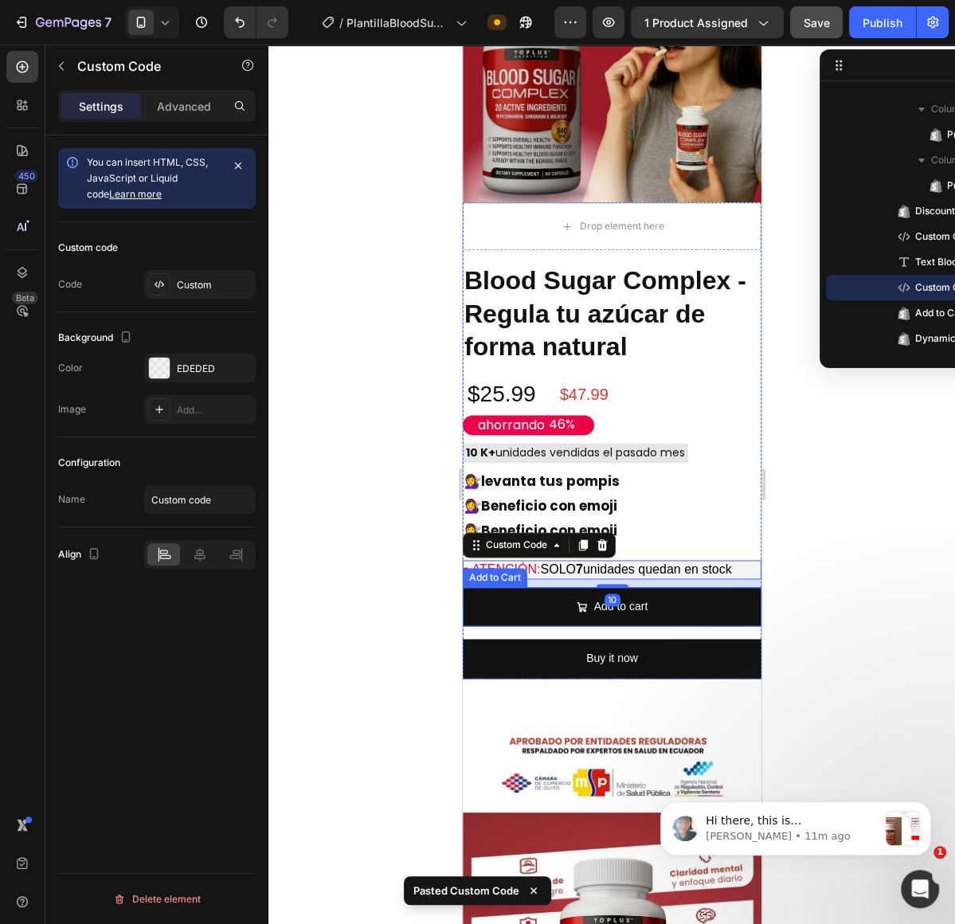
click at [913, 633] on div at bounding box center [612, 485] width 687 height 880
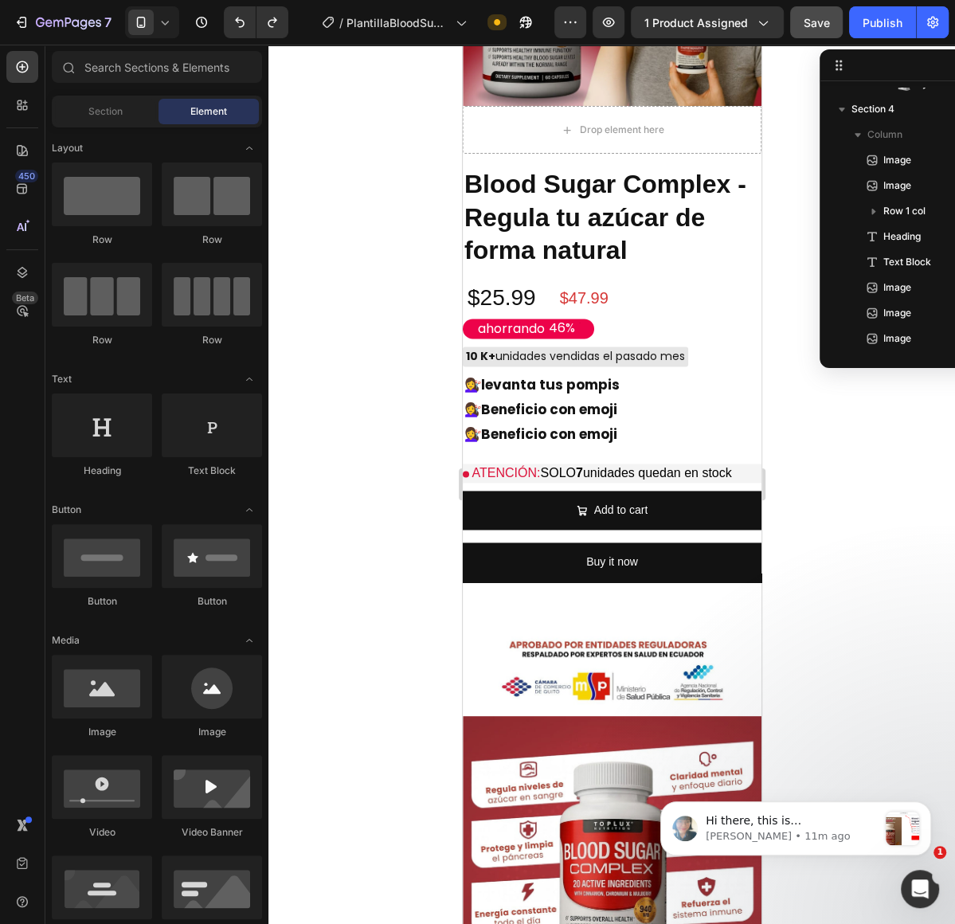
scroll to position [1264, 0]
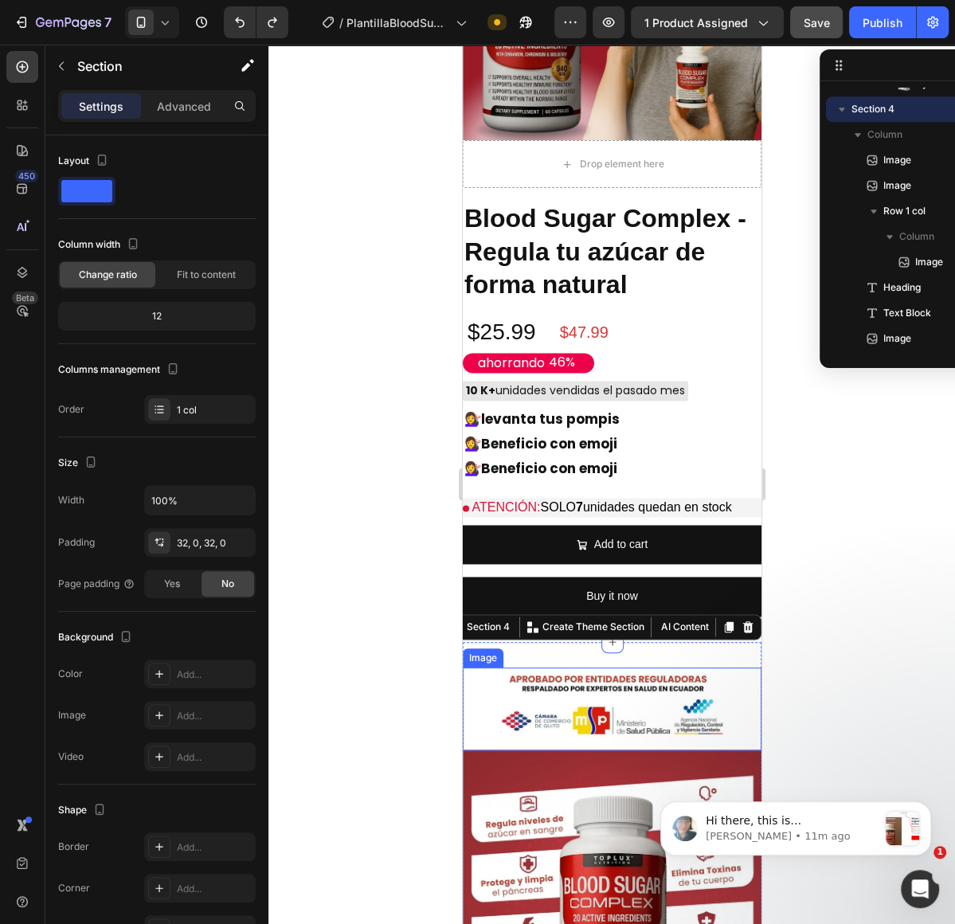
click at [547, 712] on img at bounding box center [611, 709] width 299 height 83
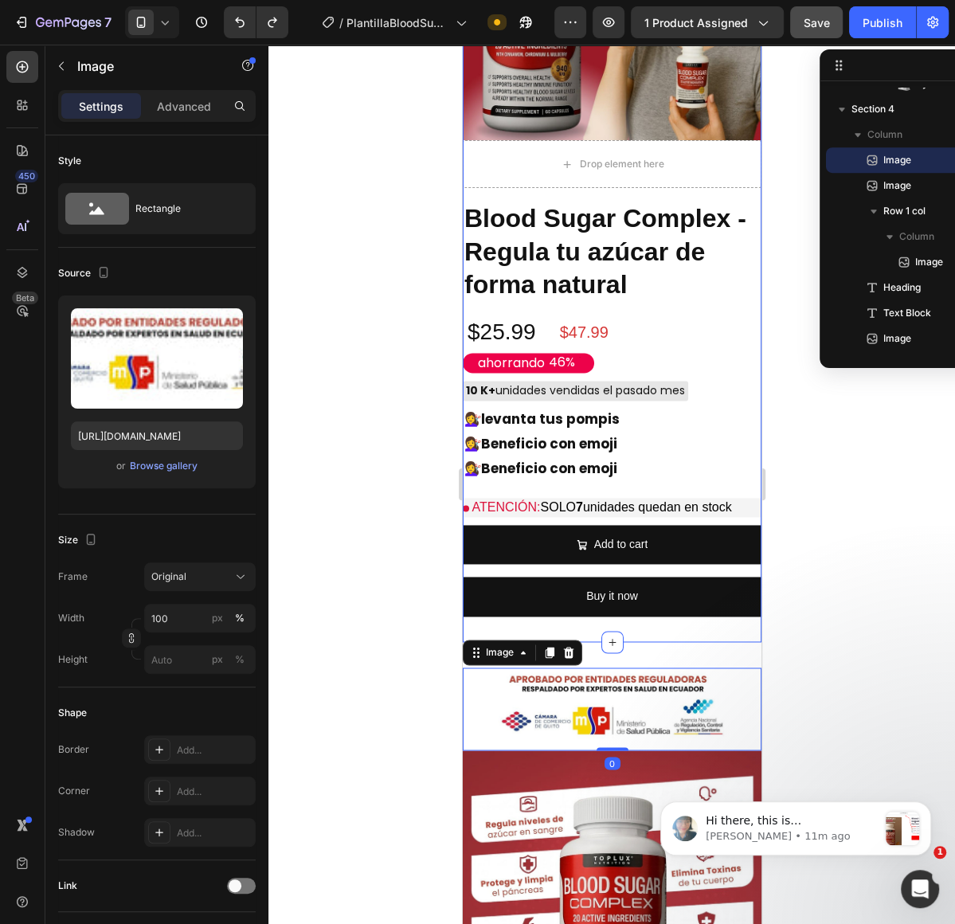
click at [580, 626] on div "Image Drop element here Blood Sugar Complex - Regula tu azúcar de forma natural…" at bounding box center [611, 241] width 299 height 800
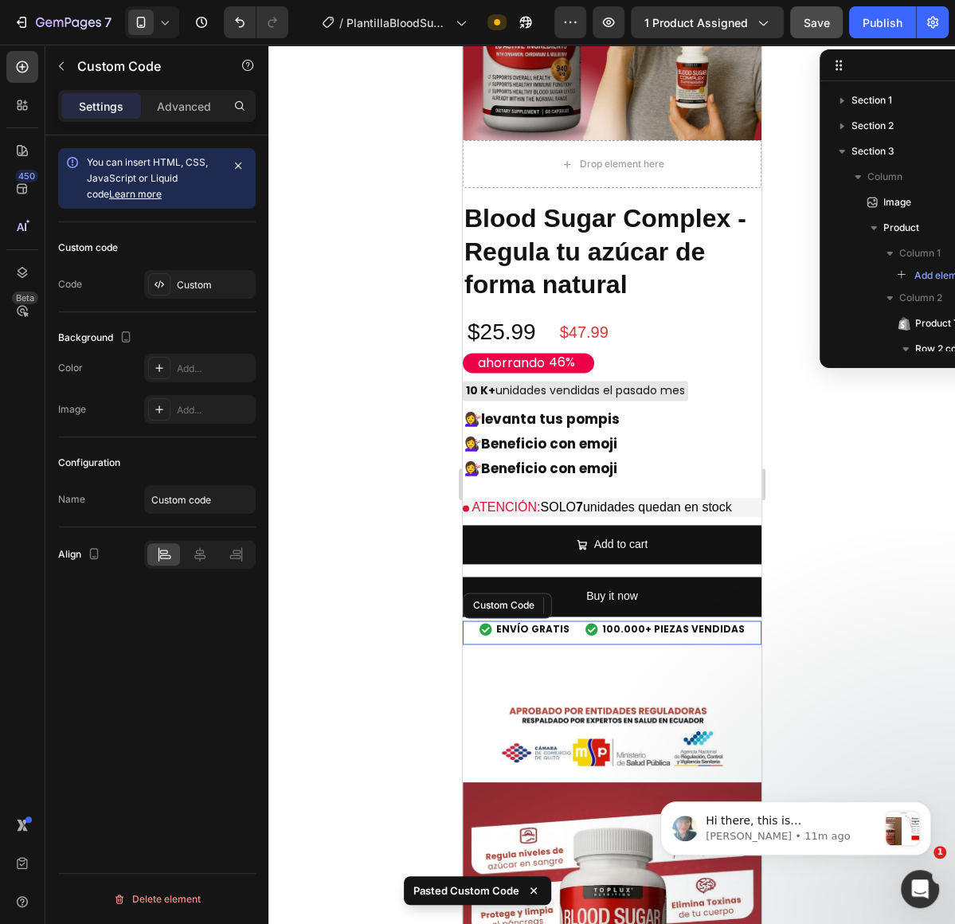
scroll to position [422, 0]
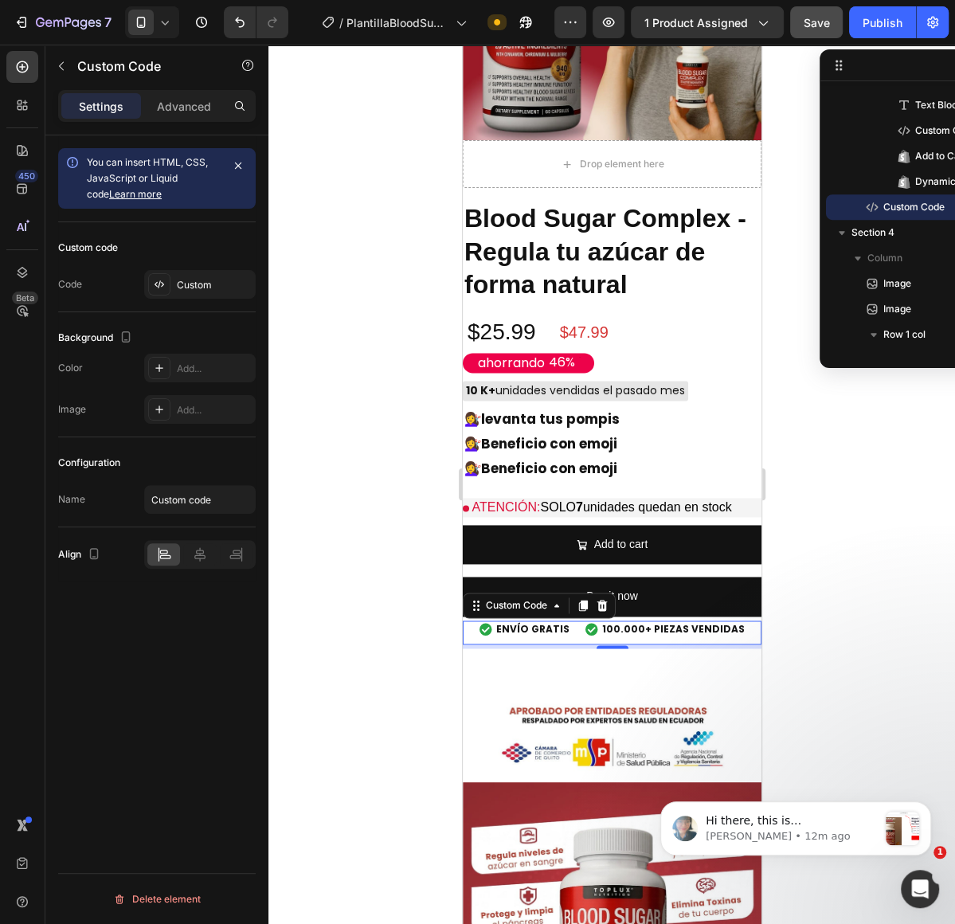
click at [750, 645] on div "5" at bounding box center [611, 647] width 299 height 4
click at [650, 639] on div "ENVÍO GRATIS 100.000+ PIEZAS VENDIDAS" at bounding box center [611, 629] width 299 height 30
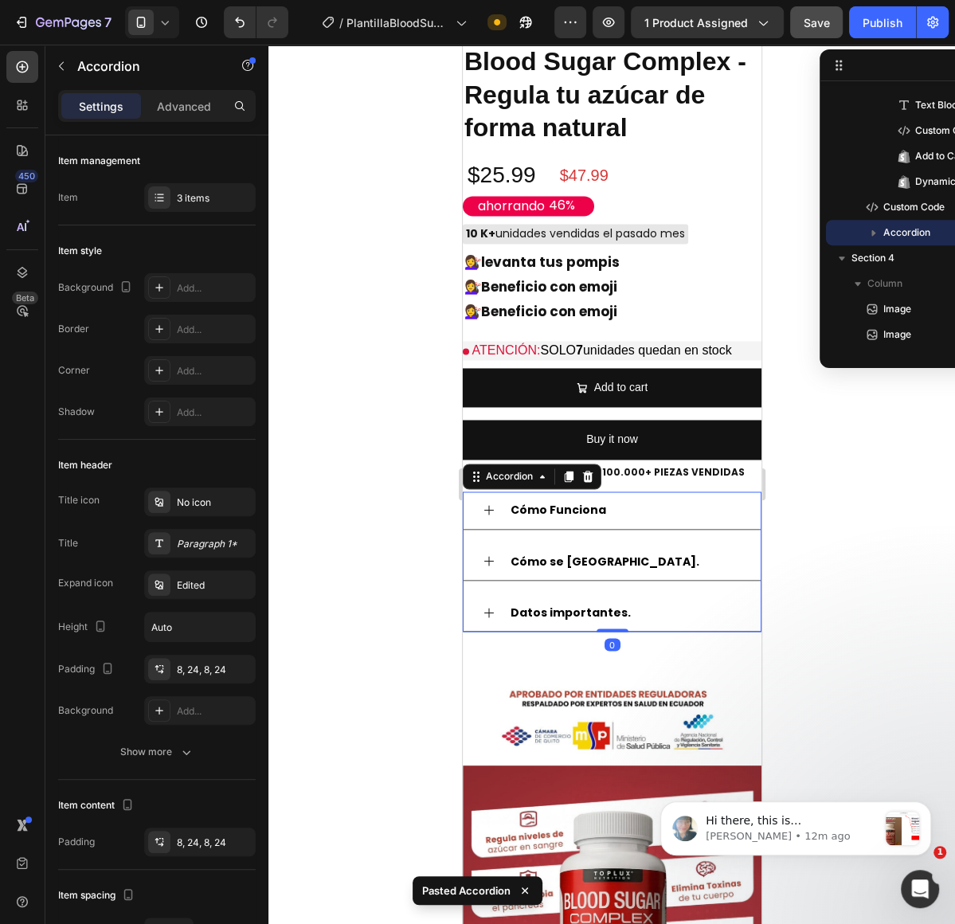
scroll to position [1314, 0]
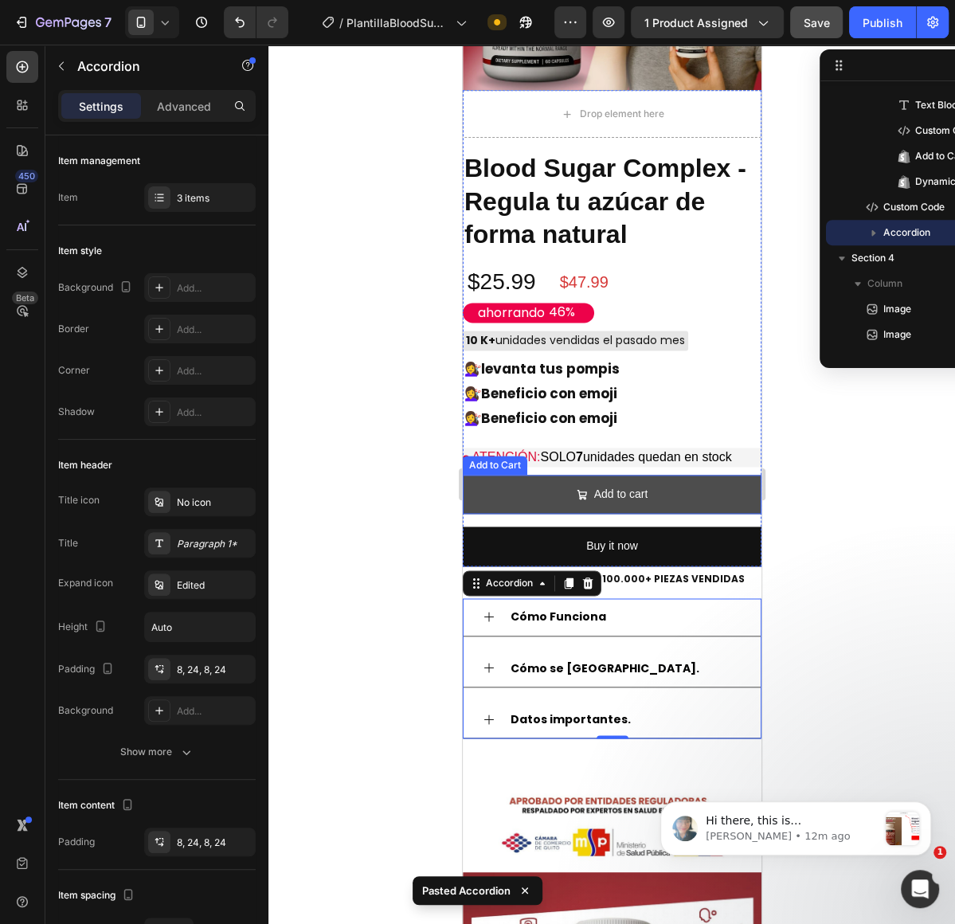
click at [702, 505] on button "Add to cart" at bounding box center [611, 494] width 299 height 39
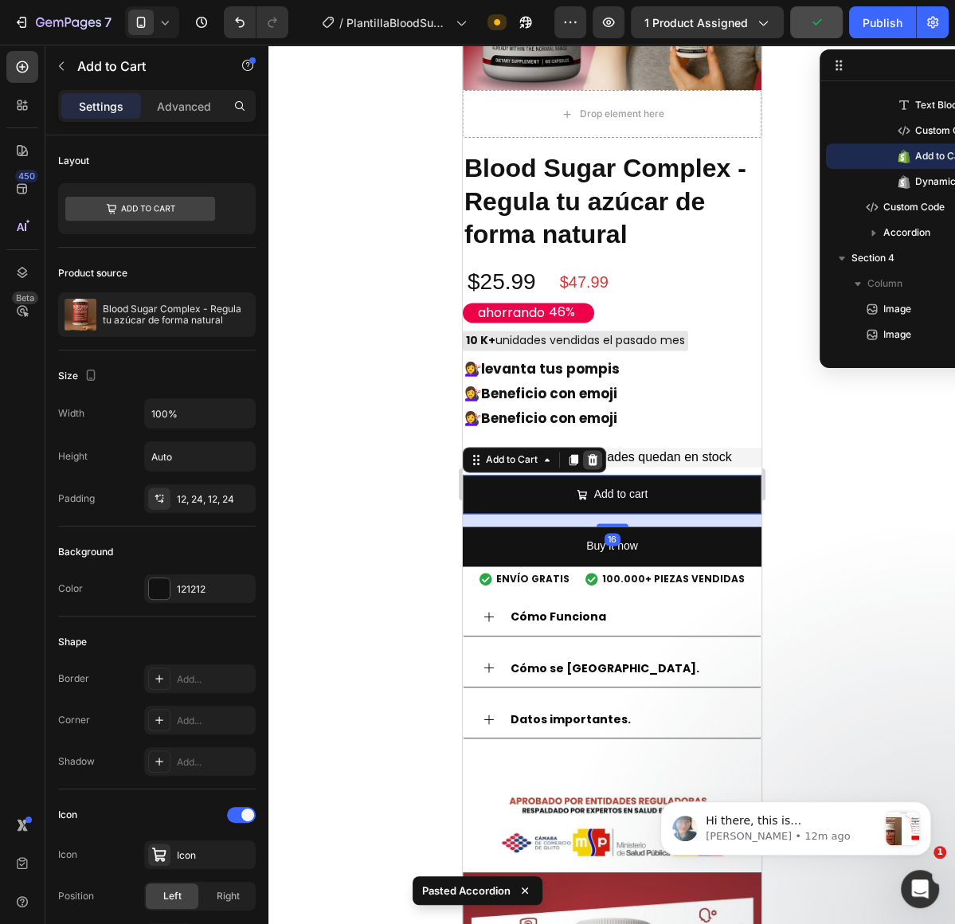
click at [596, 462] on icon at bounding box center [592, 459] width 13 height 13
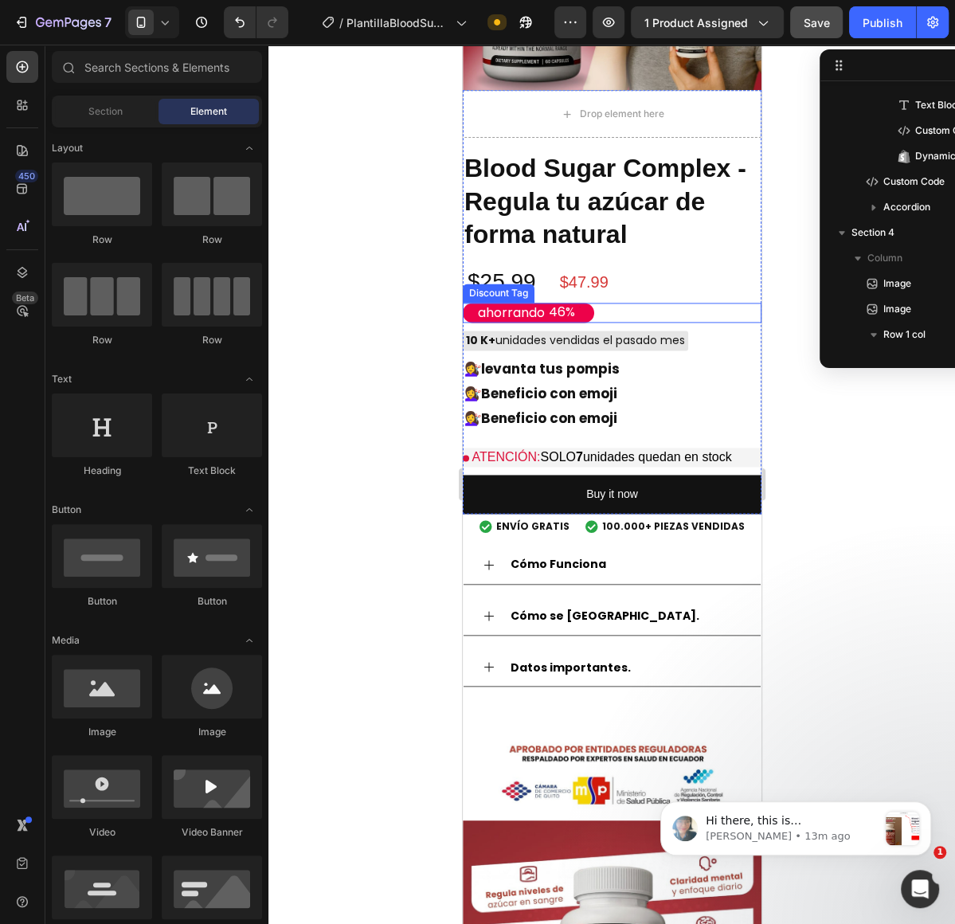
click at [555, 304] on div "46%" at bounding box center [561, 313] width 29 height 20
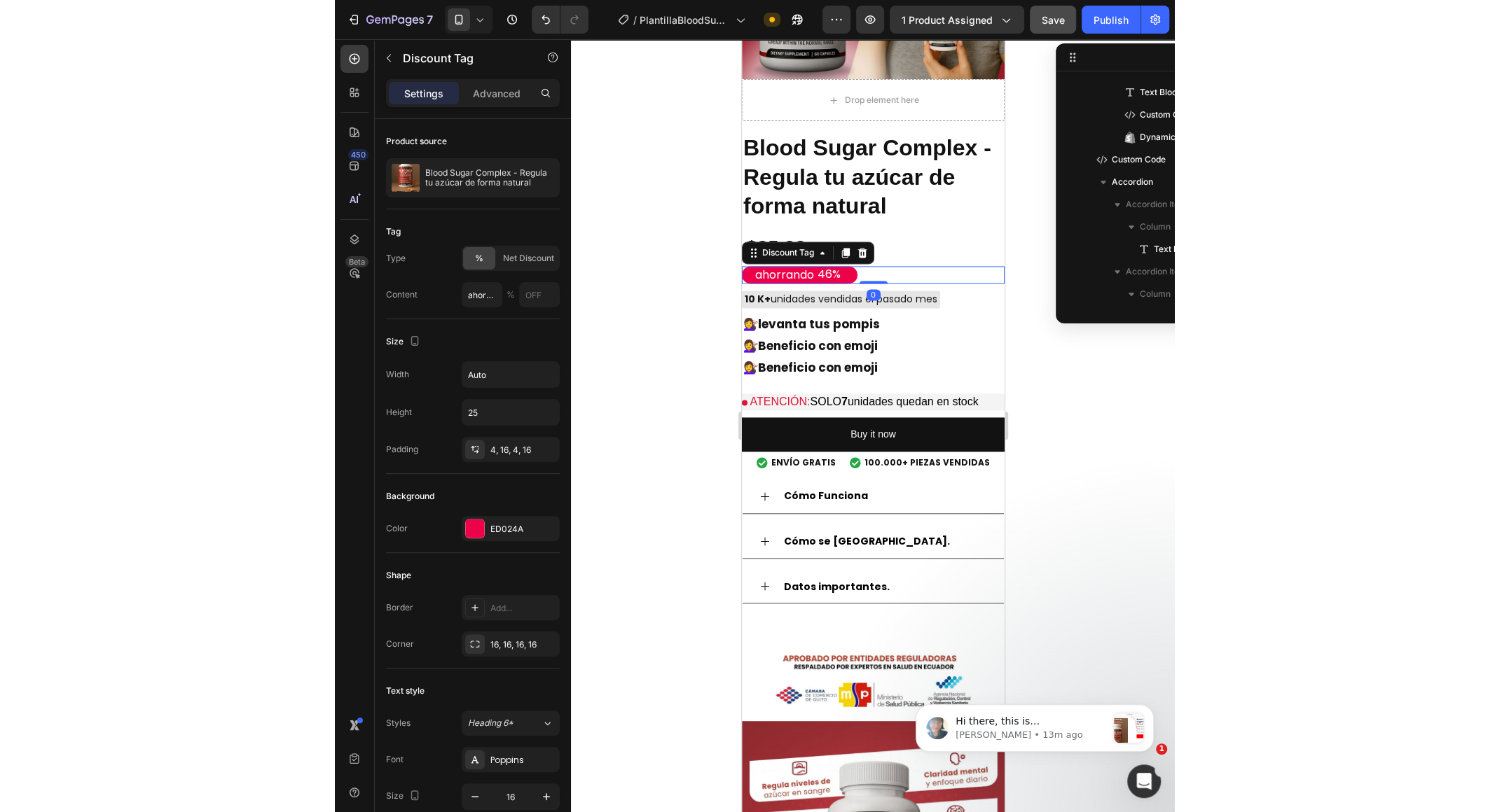
scroll to position [236, 0]
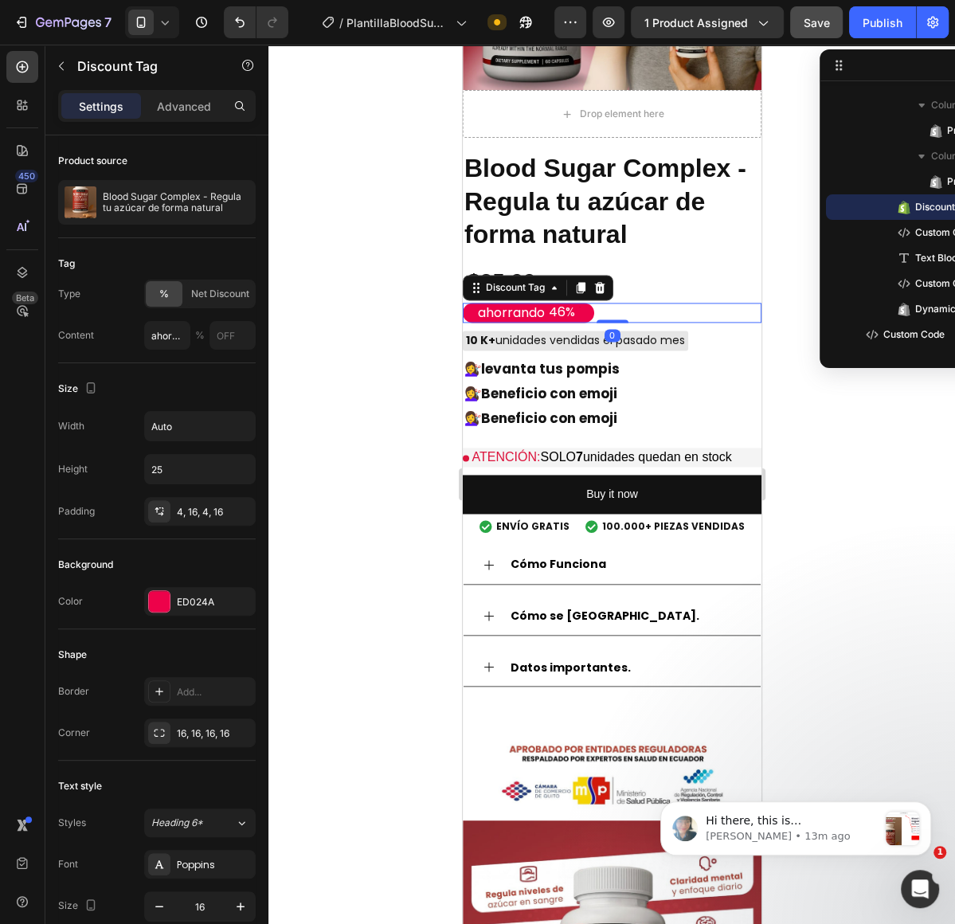
click at [558, 308] on div "46%" at bounding box center [561, 313] width 29 height 20
click at [828, 34] on button "Save" at bounding box center [817, 22] width 53 height 32
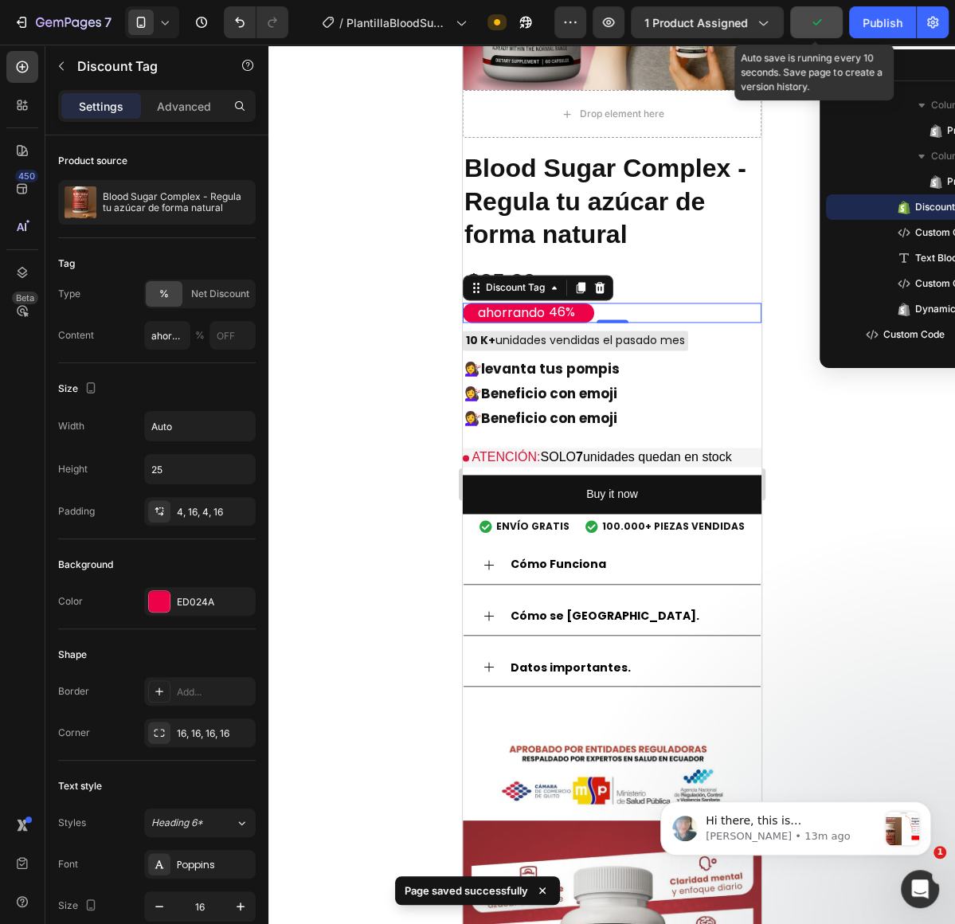
click at [828, 32] on button "button" at bounding box center [817, 22] width 53 height 32
click at [950, 444] on div at bounding box center [612, 485] width 687 height 880
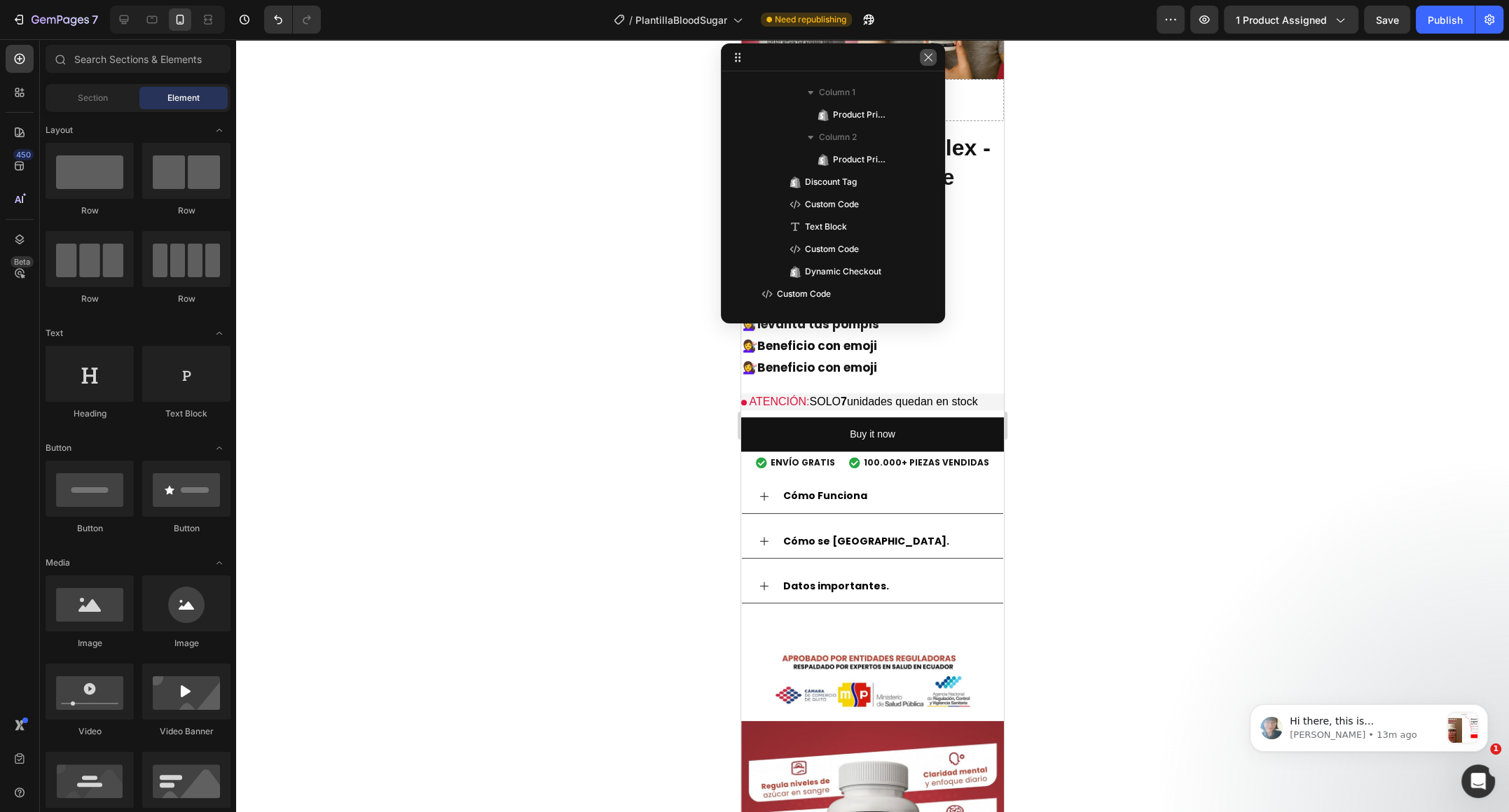
click at [936, 61] on div at bounding box center [832, 57] width 224 height 28
click at [930, 58] on icon "button" at bounding box center [928, 57] width 11 height 11
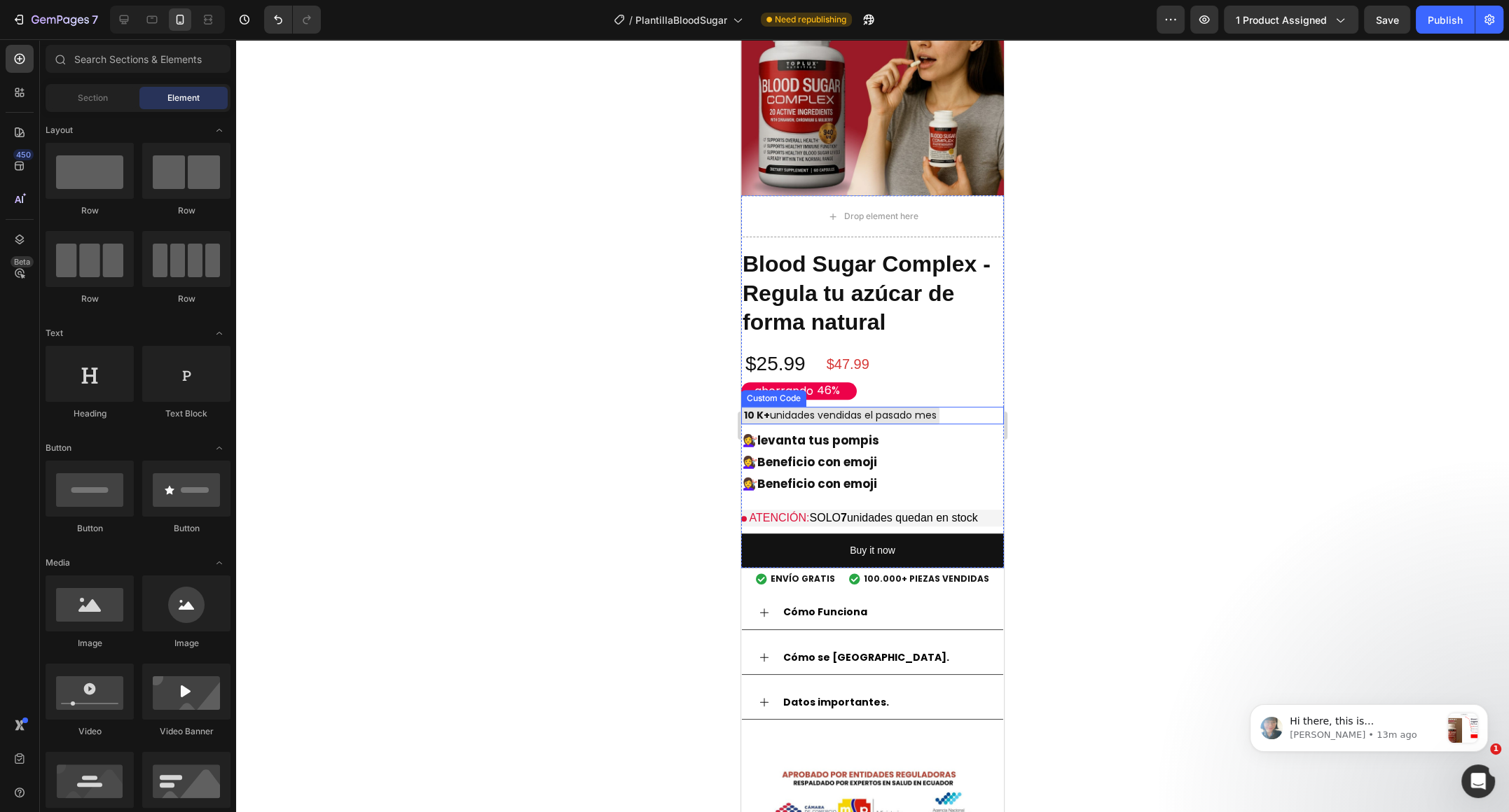
scroll to position [1008, 0]
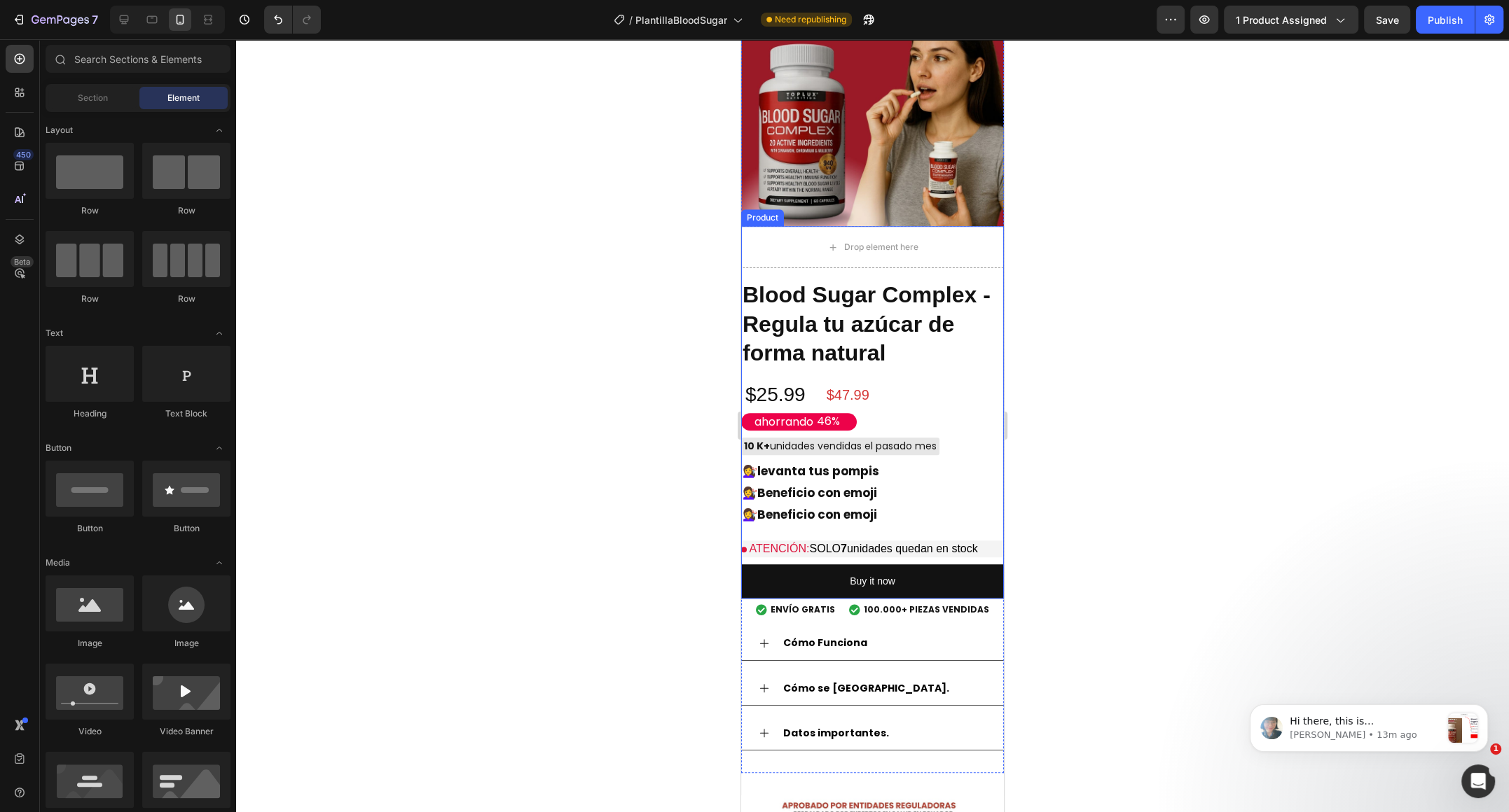
click at [815, 374] on div "Blood Sugar Complex - Regula tu azúcar de forma natural Product Title $25.99 Pr…" at bounding box center [872, 439] width 263 height 319
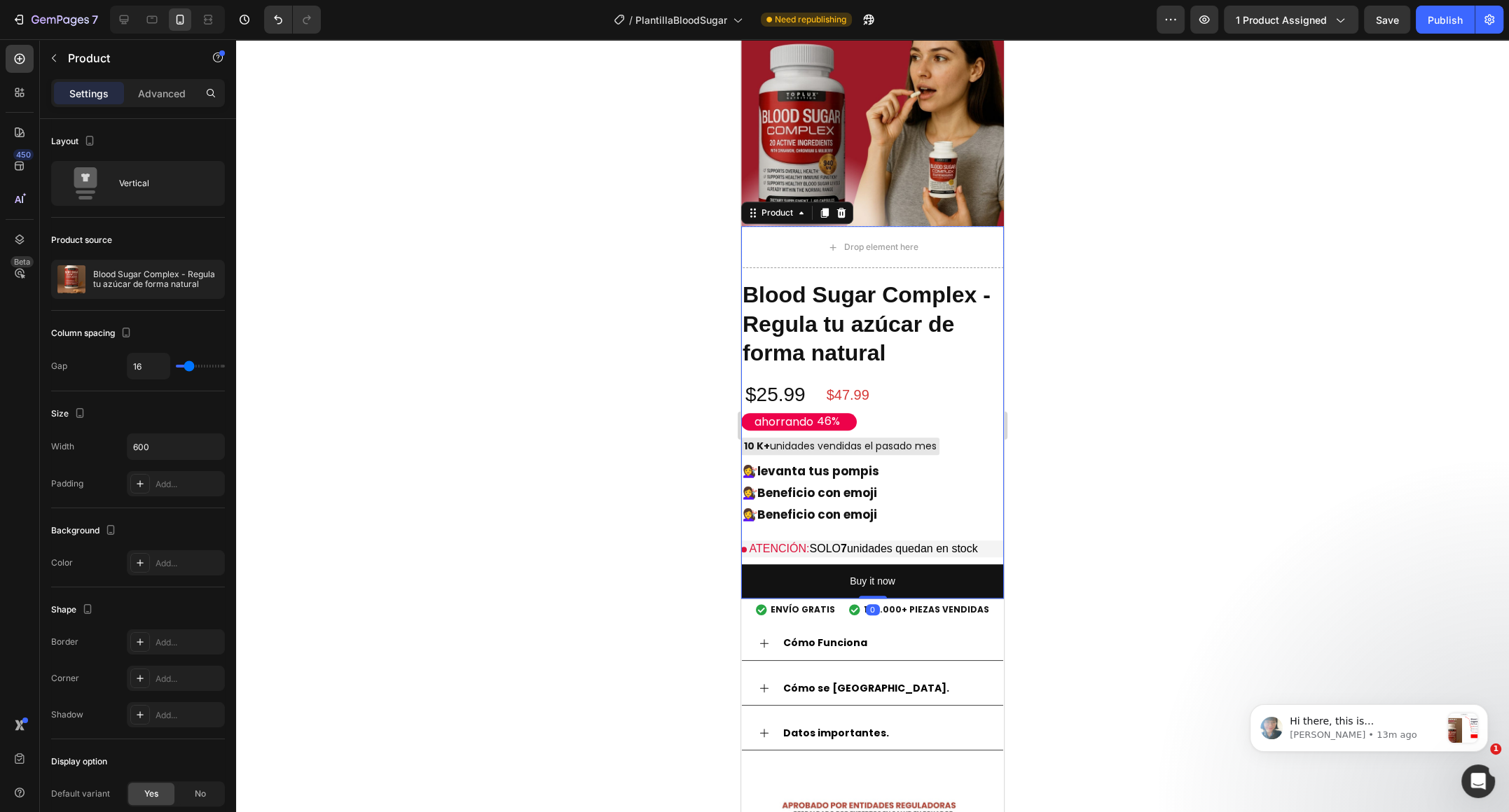
click at [821, 370] on div "Blood Sugar Complex - Regula tu azúcar de forma natural Product Title $25.99 Pr…" at bounding box center [872, 439] width 263 height 319
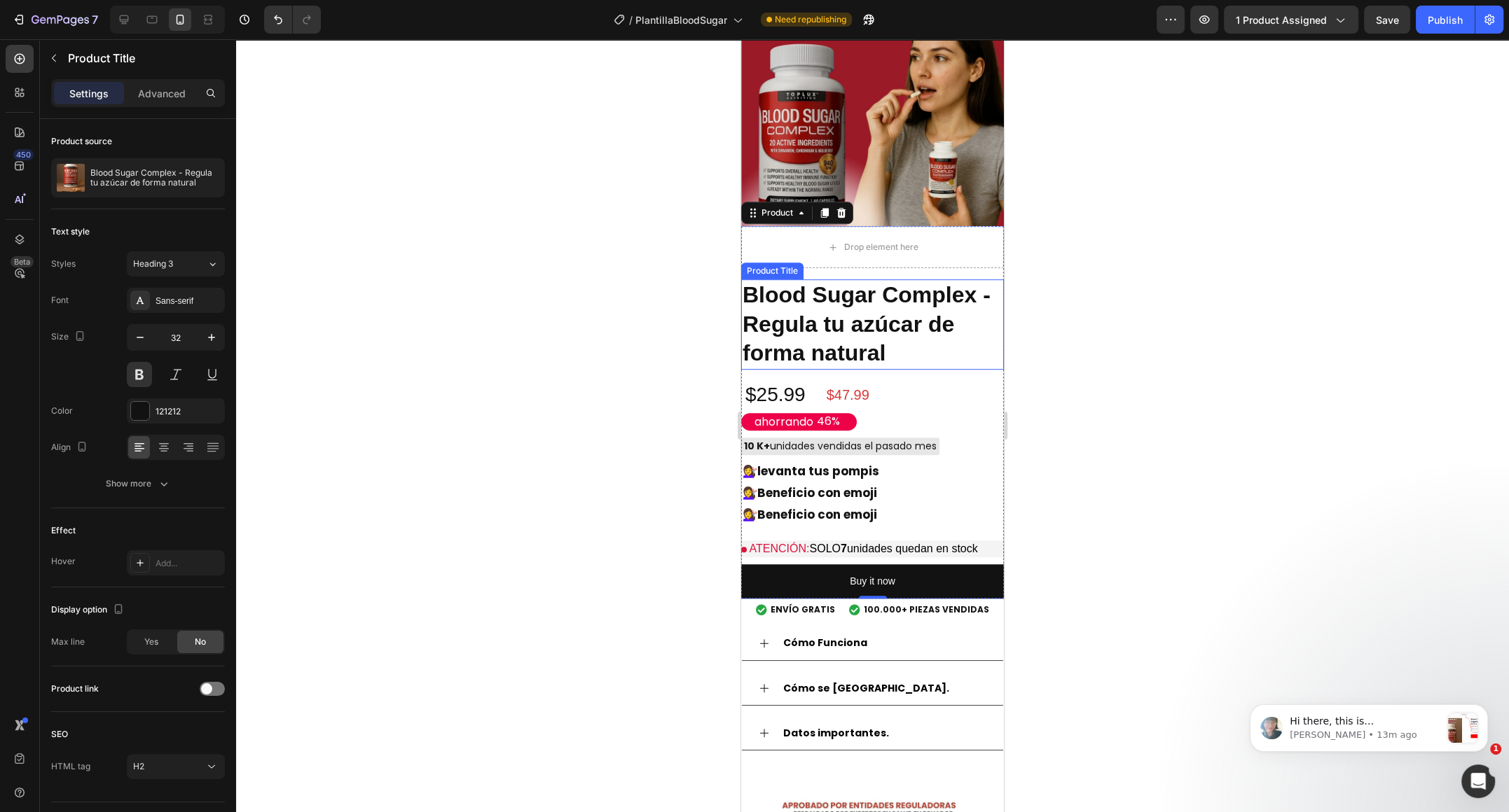
click at [826, 361] on h2 "Blood Sugar Complex - Regula tu azúcar de forma natural" at bounding box center [872, 324] width 263 height 91
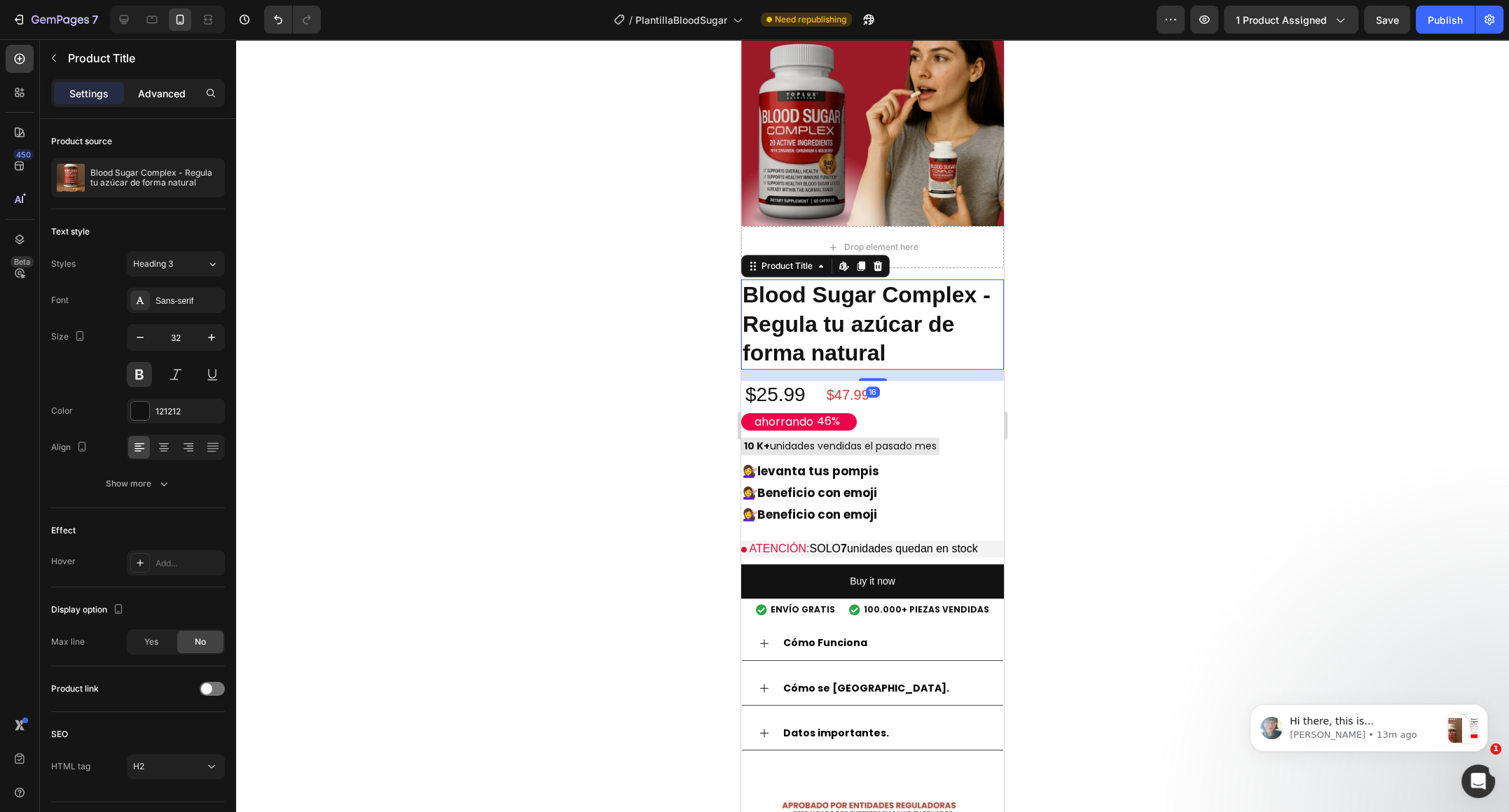
click at [174, 86] on p "Advanced" at bounding box center [162, 93] width 47 height 15
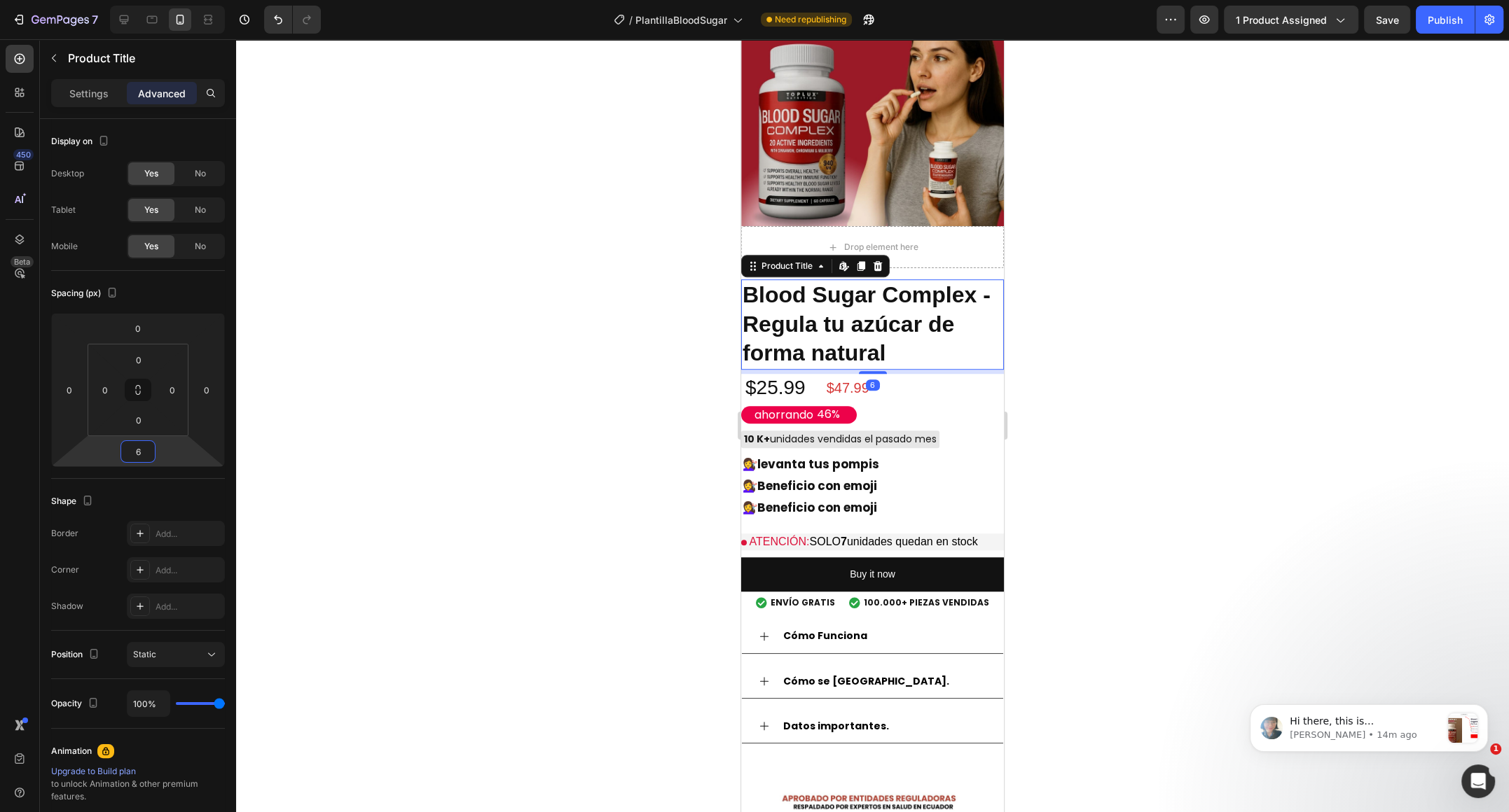
type input "8"
click at [170, 0] on html "7 / PlantillaBloodSugar Need republishing Preview 1 product assigned Save Publi…" at bounding box center [754, 0] width 1509 height 0
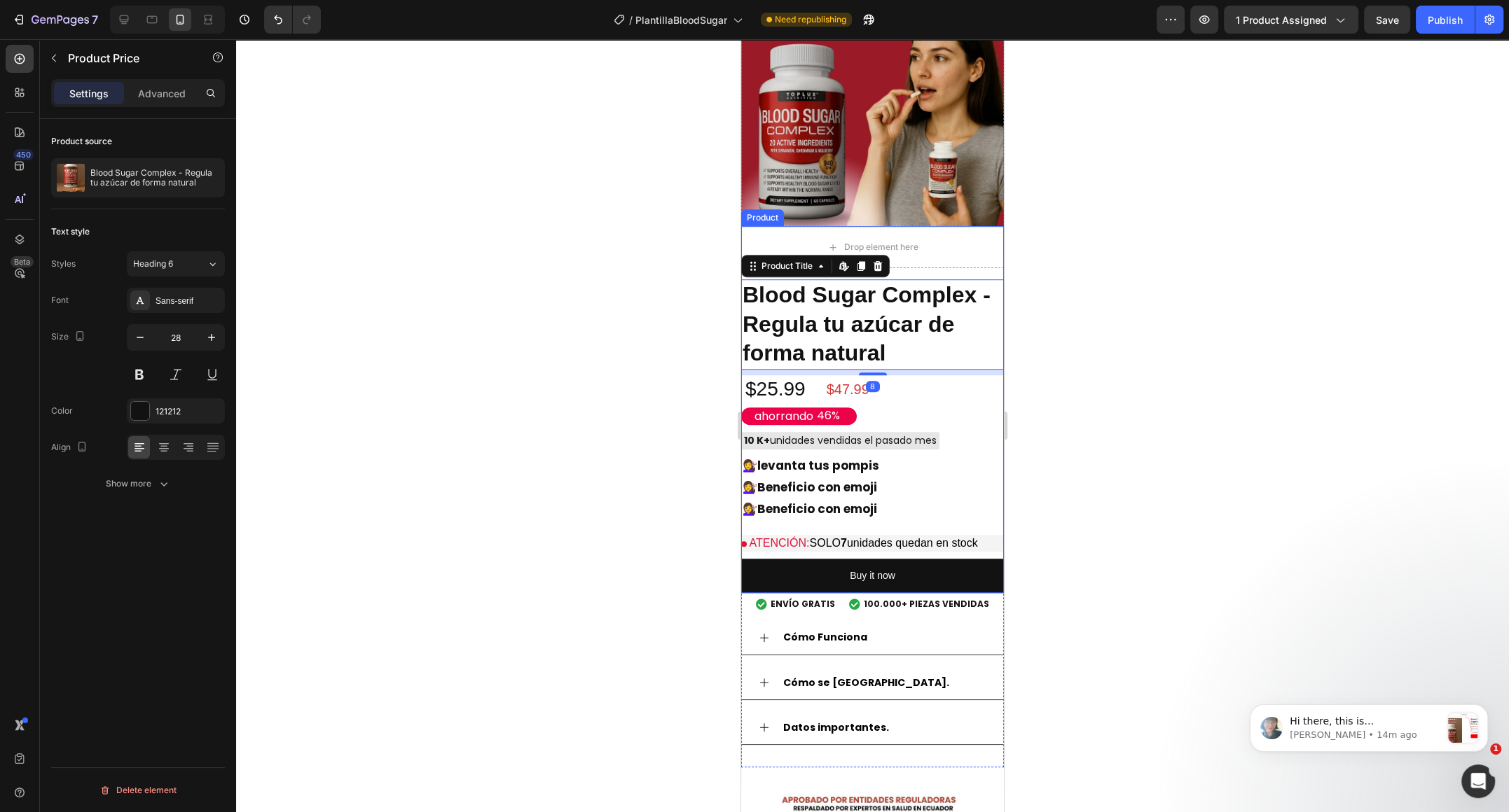
click at [755, 394] on div "$25.99" at bounding box center [775, 389] width 63 height 28
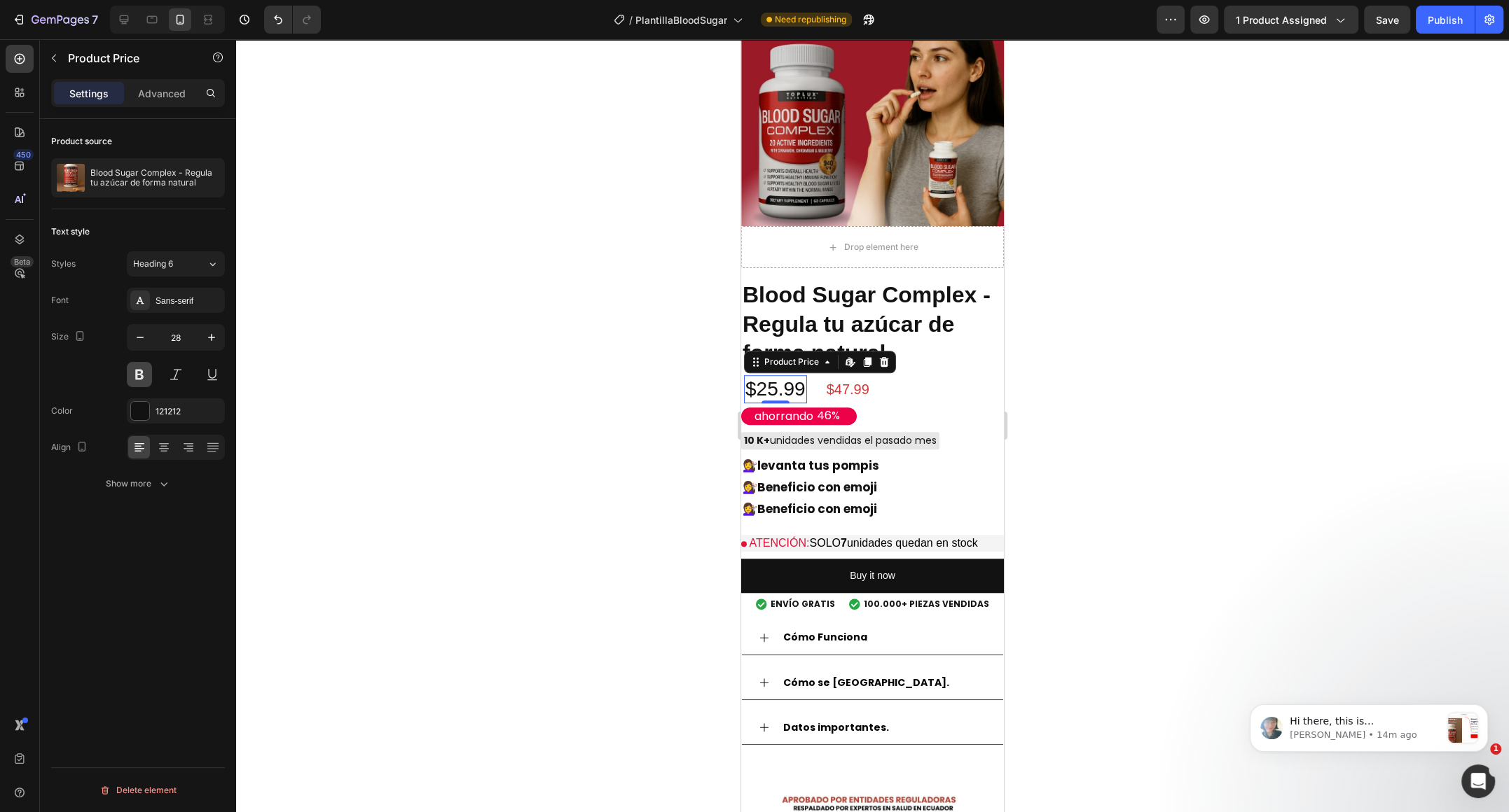
click at [133, 373] on button at bounding box center [139, 374] width 25 height 25
click at [202, 336] on button "button" at bounding box center [211, 337] width 25 height 25
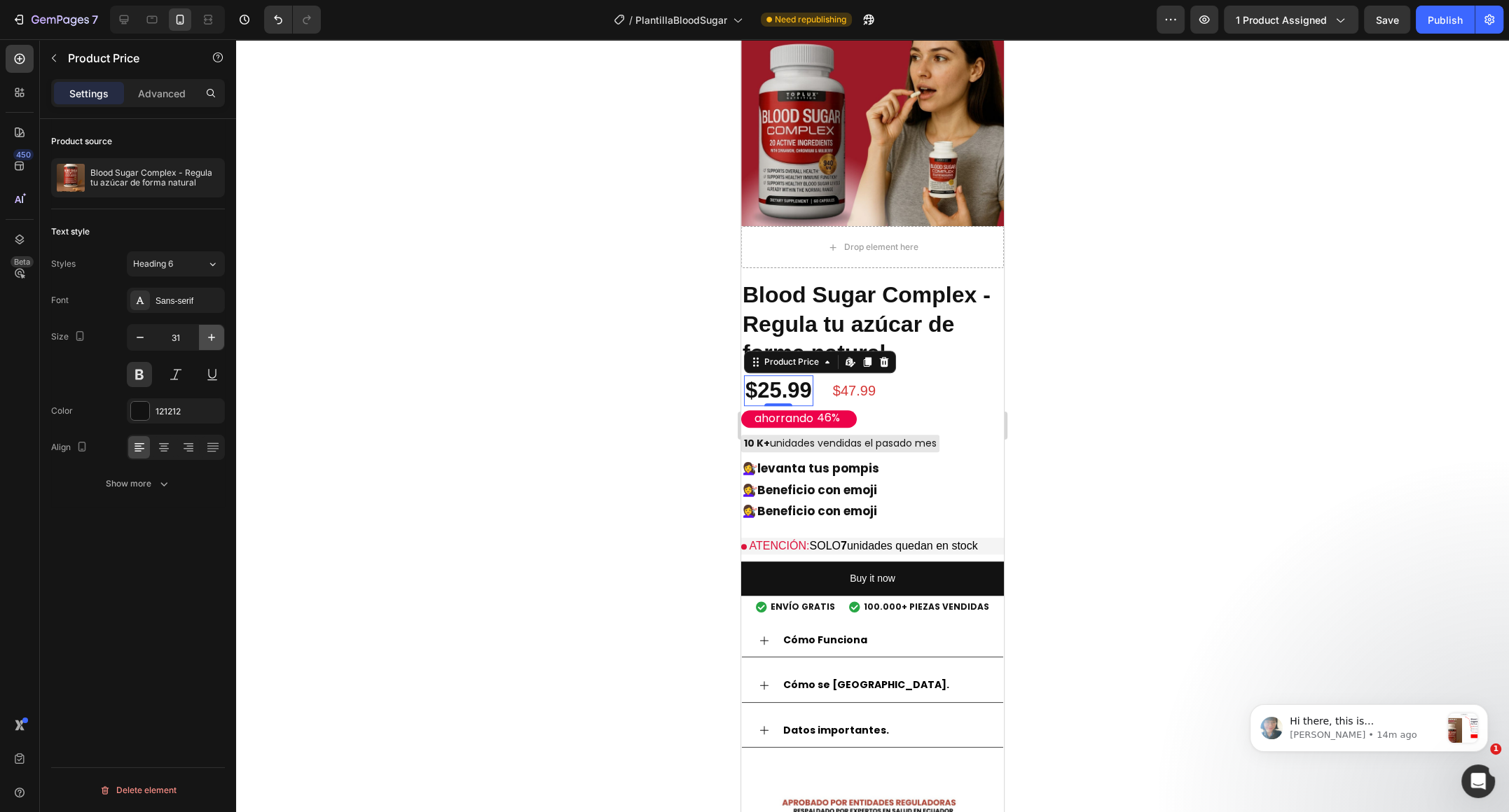
click at [202, 336] on button "button" at bounding box center [211, 337] width 25 height 25
type input "32"
click at [532, 424] on div at bounding box center [873, 426] width 1273 height 773
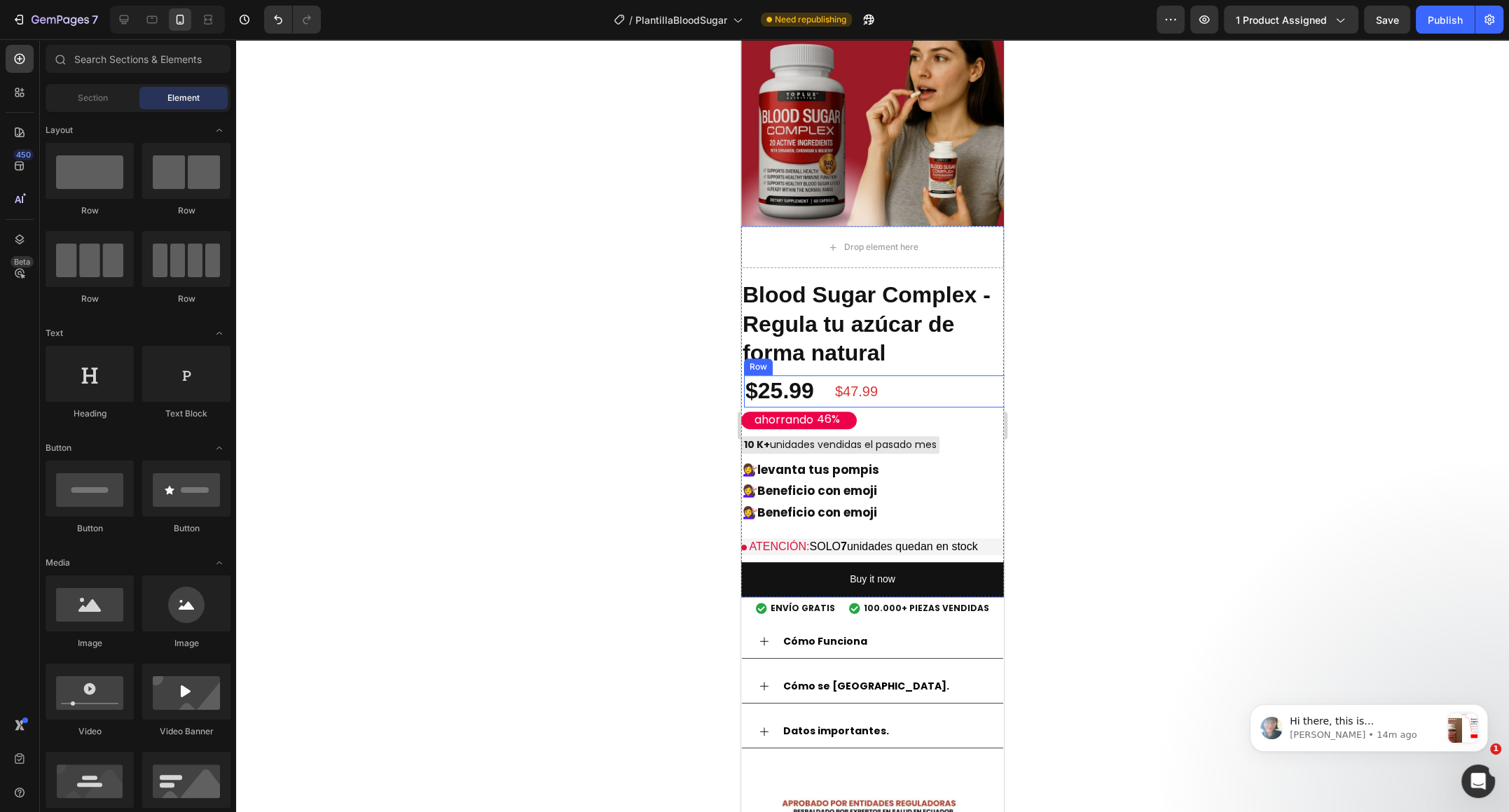
click at [855, 397] on div "$47.99" at bounding box center [856, 392] width 46 height 21
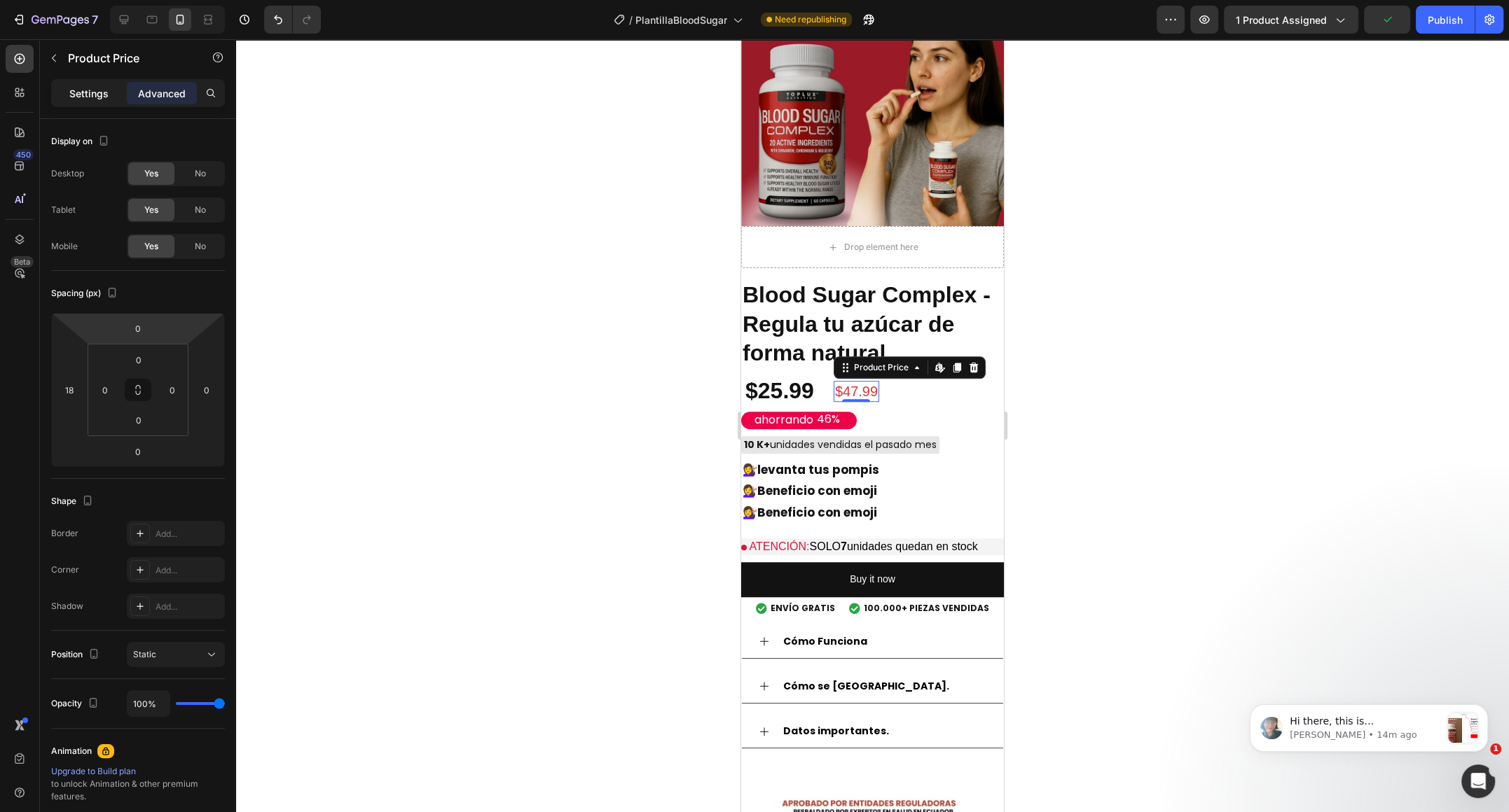
click at [95, 101] on div "Settings" at bounding box center [89, 93] width 70 height 23
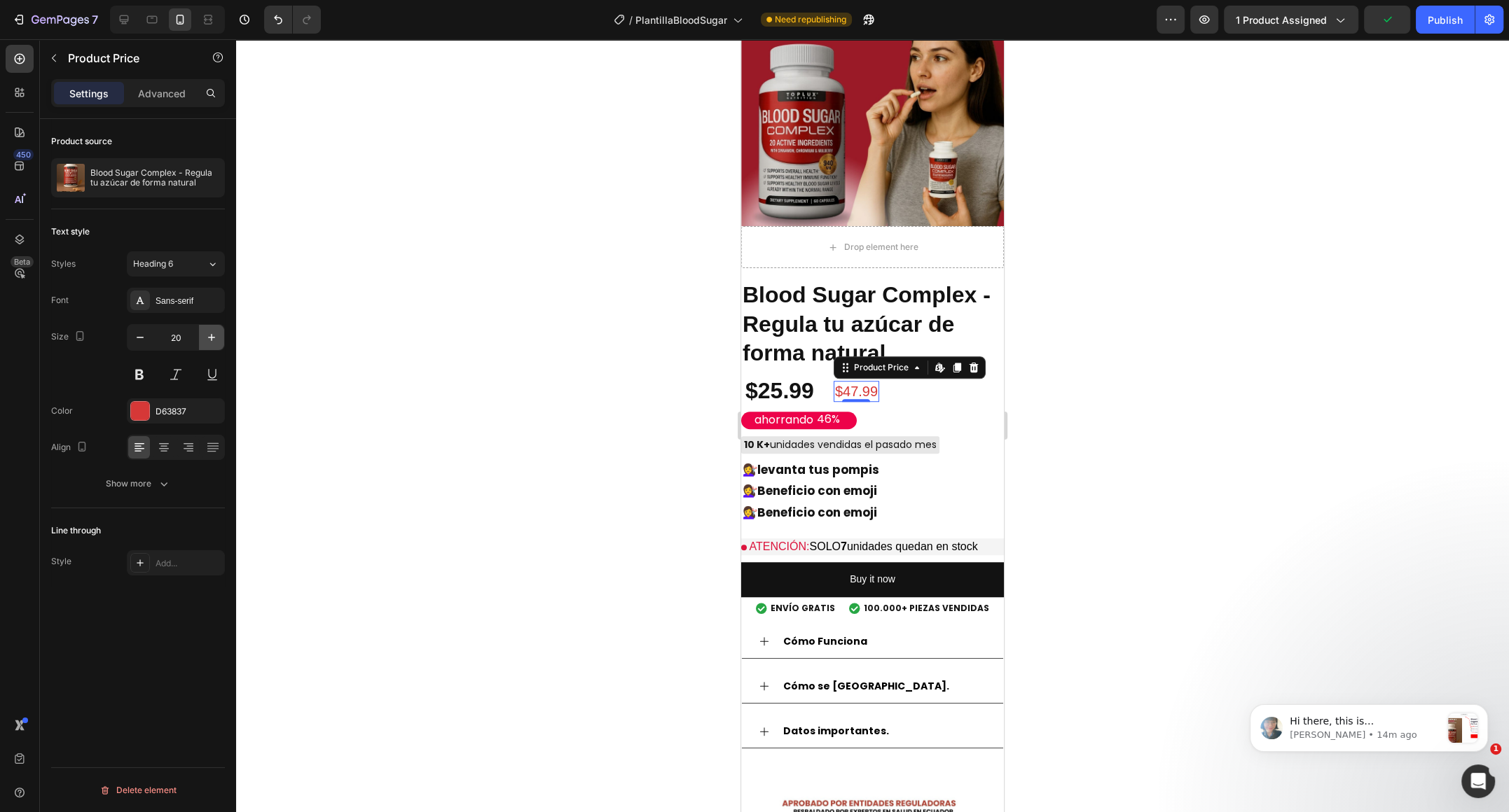
click at [208, 337] on icon "button" at bounding box center [212, 337] width 14 height 14
type input "22"
click at [154, 98] on p "Advanced" at bounding box center [162, 93] width 47 height 15
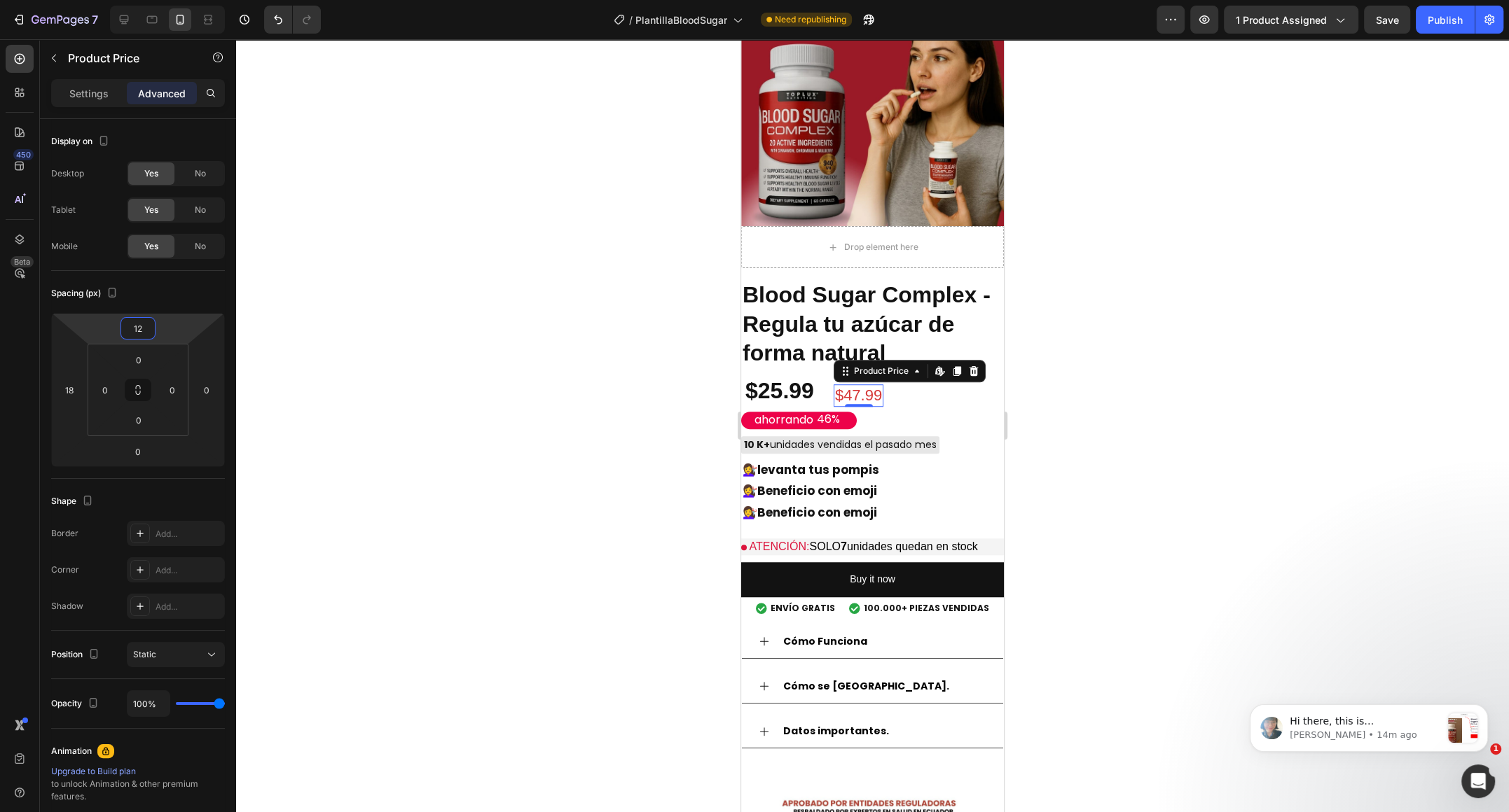
type input "10"
click at [170, 0] on html "7 / PlantillaBloodSugar Need republishing Preview 1 product assigned Save Publi…" at bounding box center [754, 0] width 1509 height 0
click at [91, 79] on div "Settings Advanced" at bounding box center [138, 93] width 174 height 28
click at [83, 90] on p "Settings" at bounding box center [89, 93] width 40 height 15
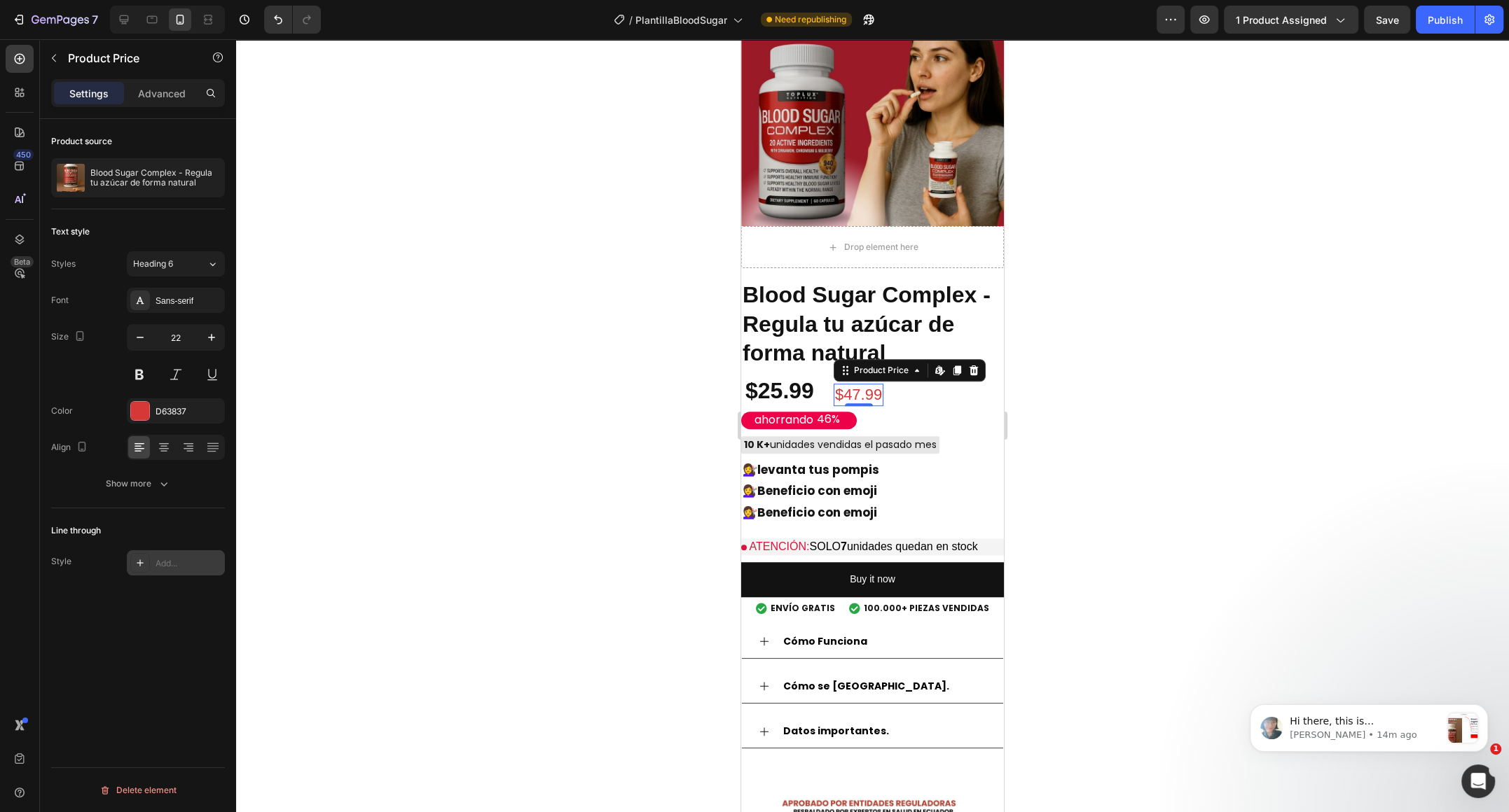
click at [140, 569] on div at bounding box center [140, 563] width 19 height 19
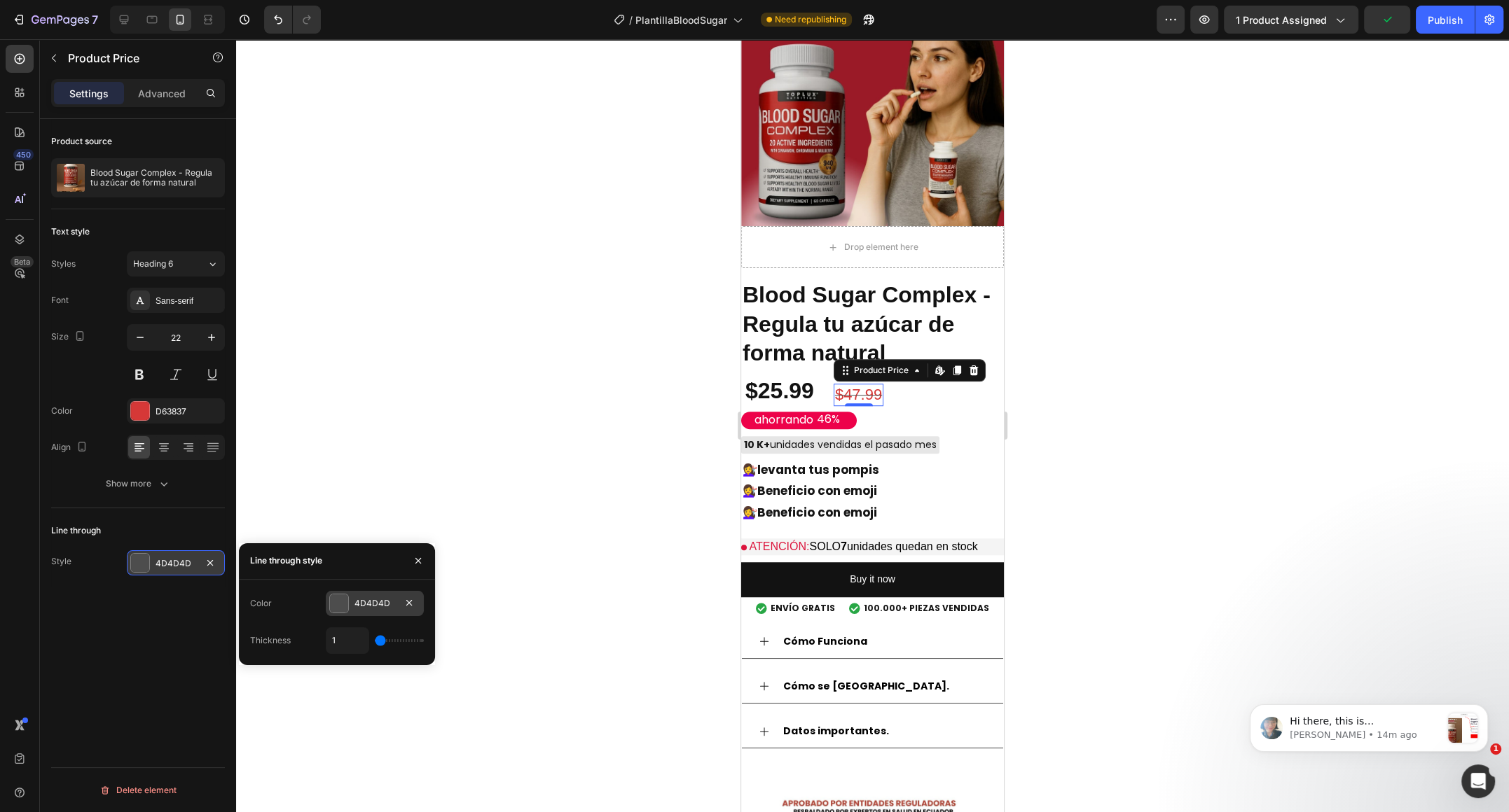
click at [330, 609] on div at bounding box center [338, 604] width 18 height 18
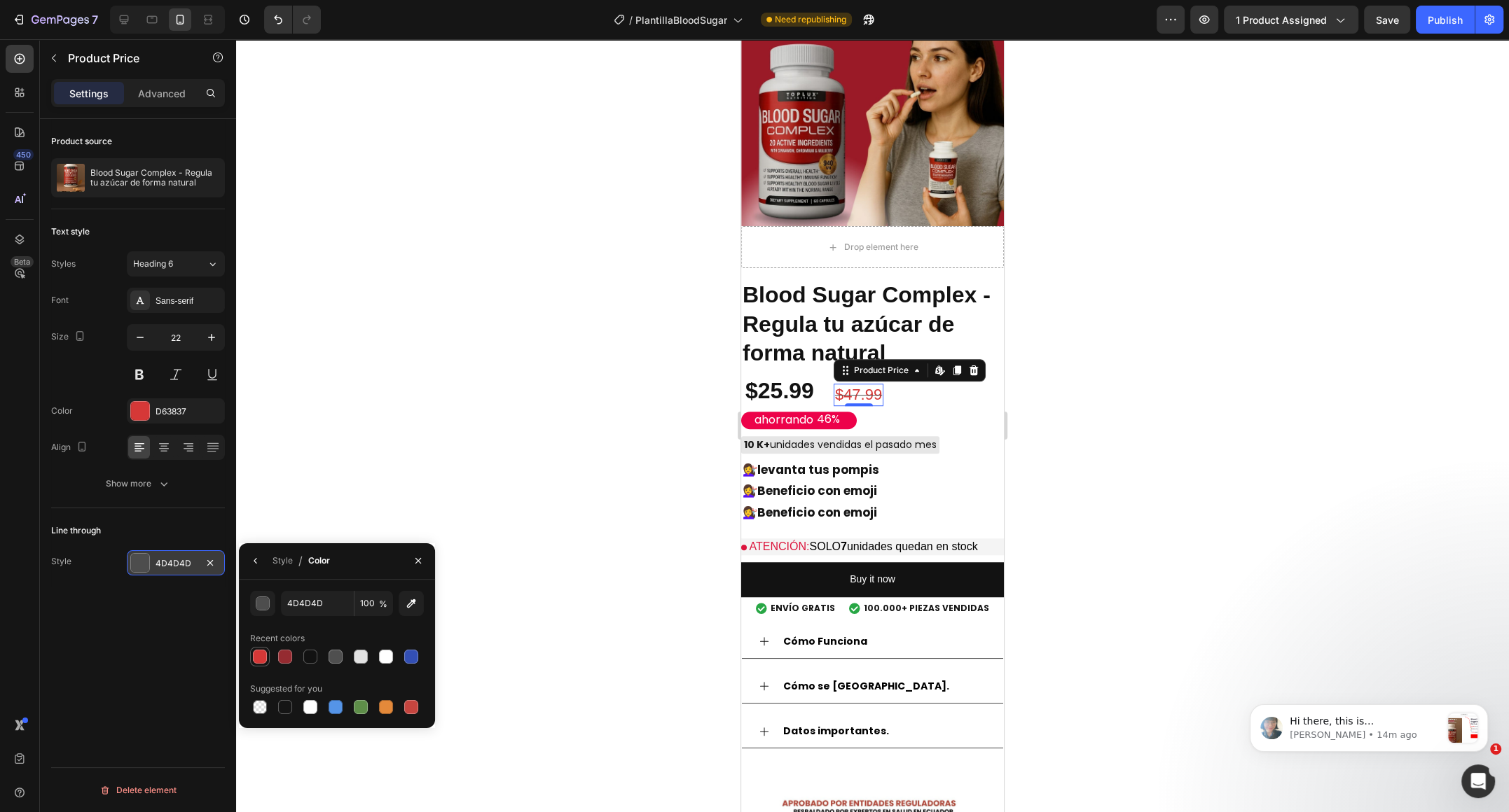
click at [265, 650] on div at bounding box center [260, 657] width 14 height 14
click at [411, 714] on div at bounding box center [410, 707] width 17 height 17
type input "C5453F"
click at [122, 660] on div "Product source Blood Sugar Complex - Regula tu azúcar de forma natural Text sty…" at bounding box center [137, 485] width 196 height 733
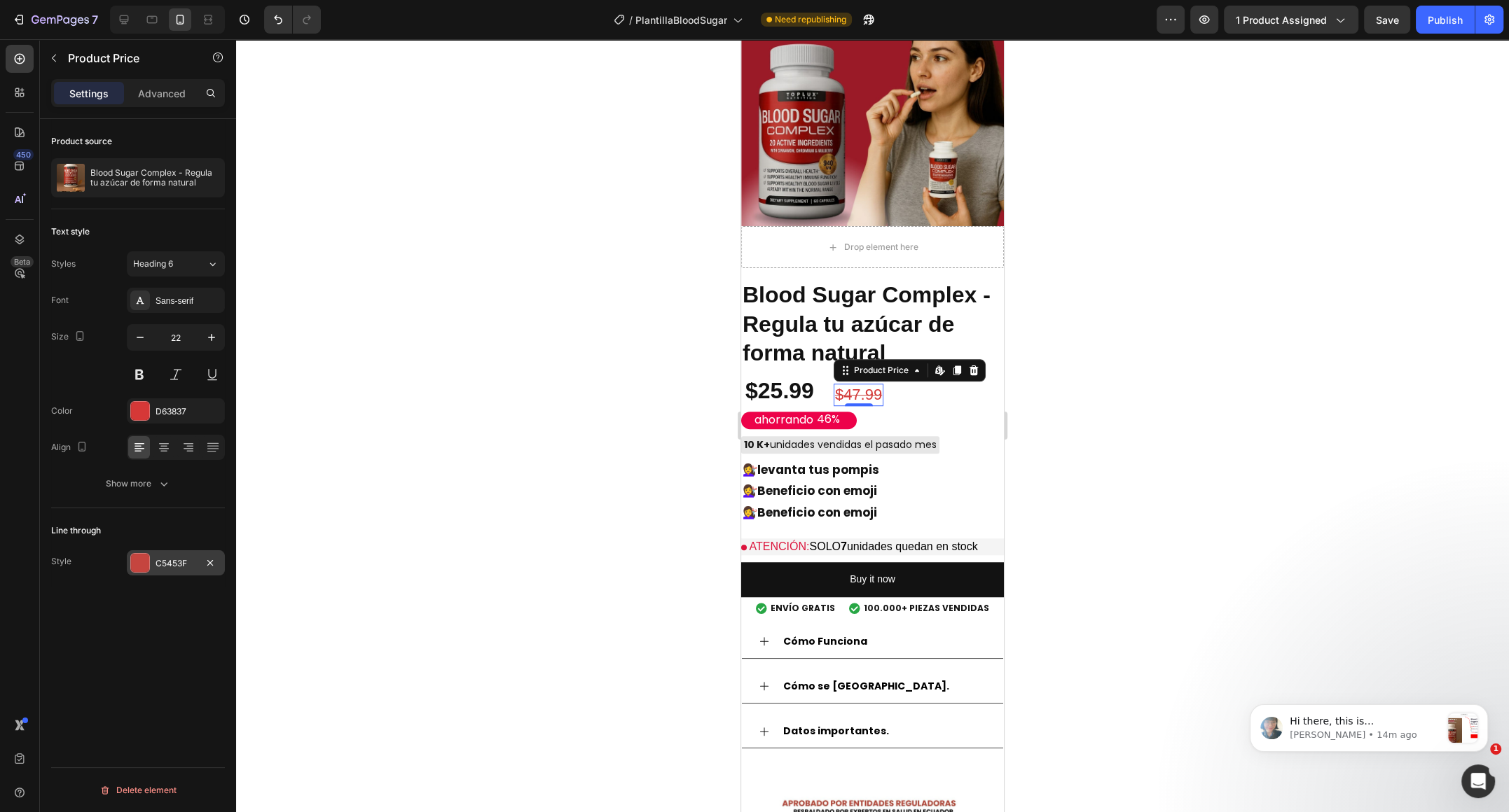
click at [122, 659] on div "Product source Blood Sugar Complex - Regula tu azúcar de forma natural Text sty…" at bounding box center [137, 485] width 196 height 733
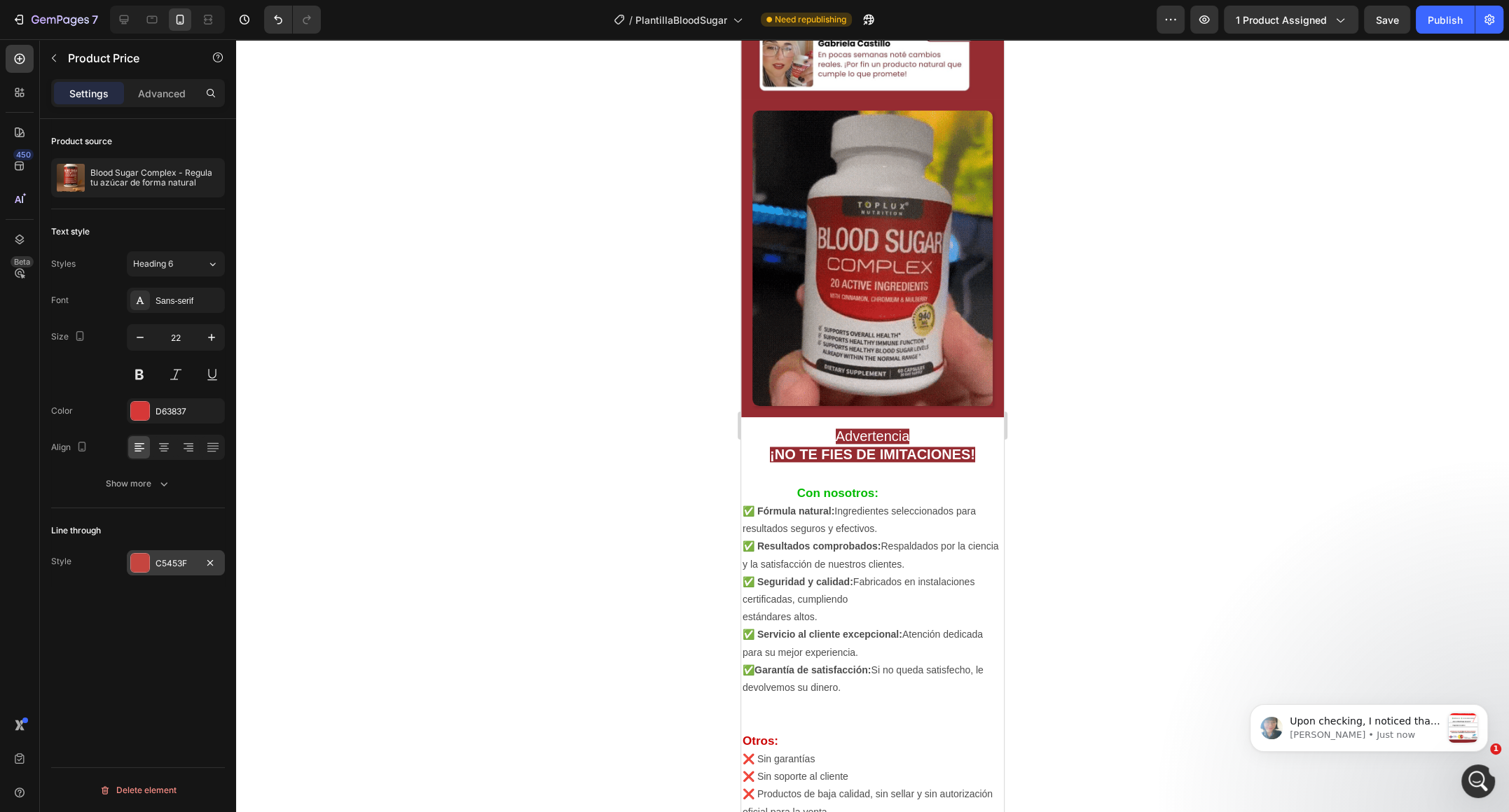
scroll to position [2504, 0]
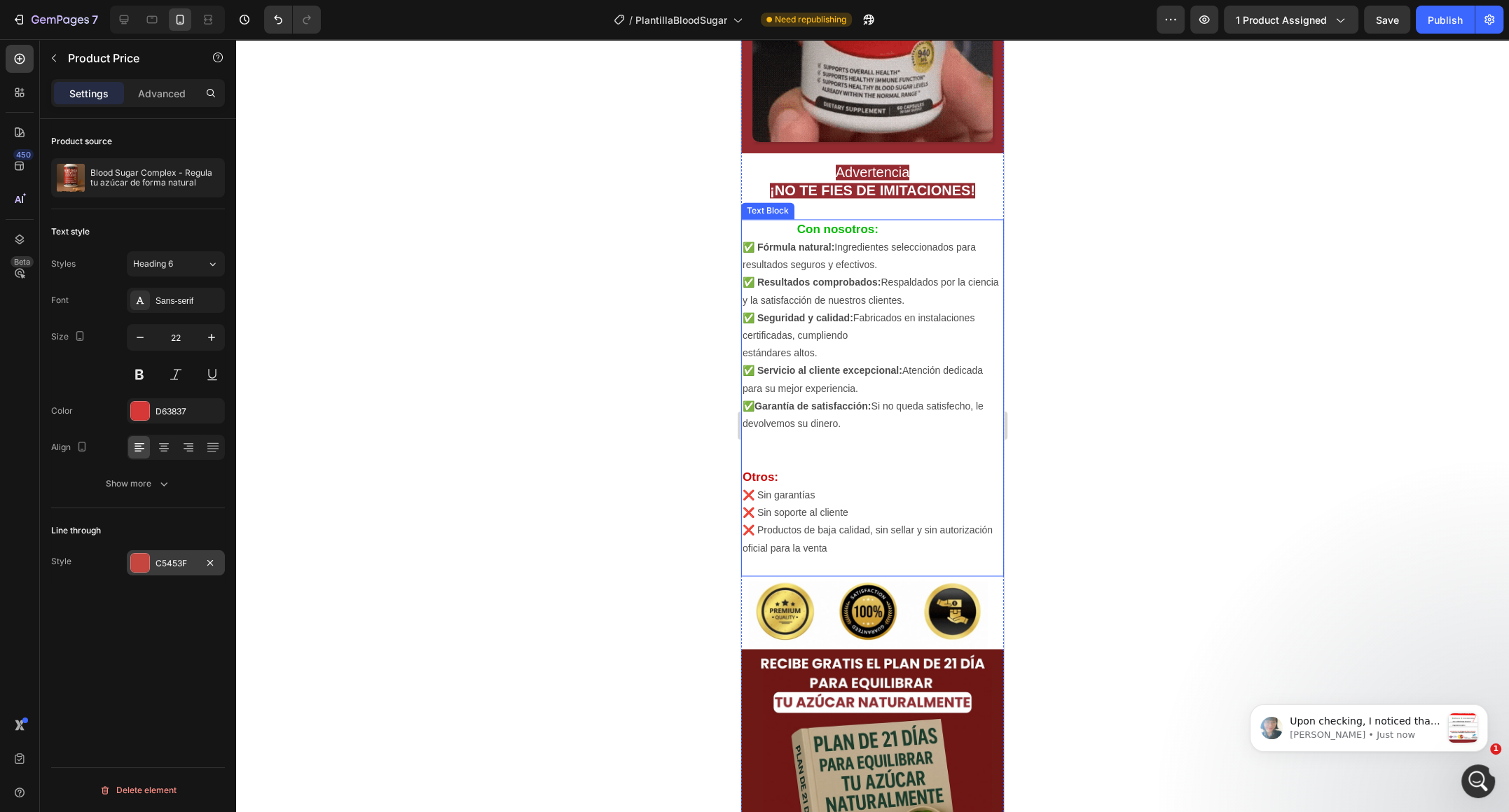
click at [856, 402] on strong "Garantía de satisfacción:" at bounding box center [812, 406] width 117 height 11
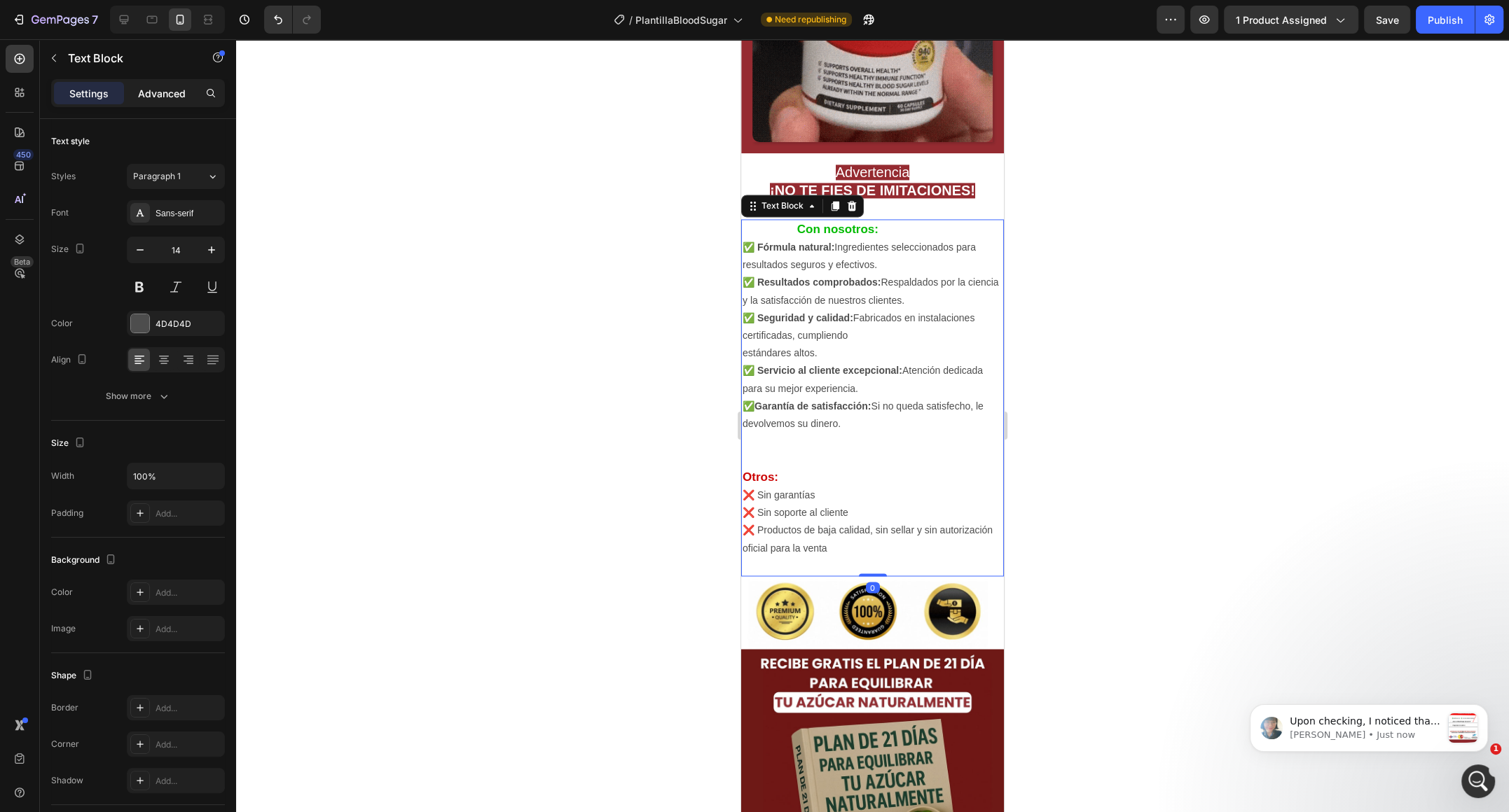
click at [174, 98] on p "Advanced" at bounding box center [162, 93] width 47 height 15
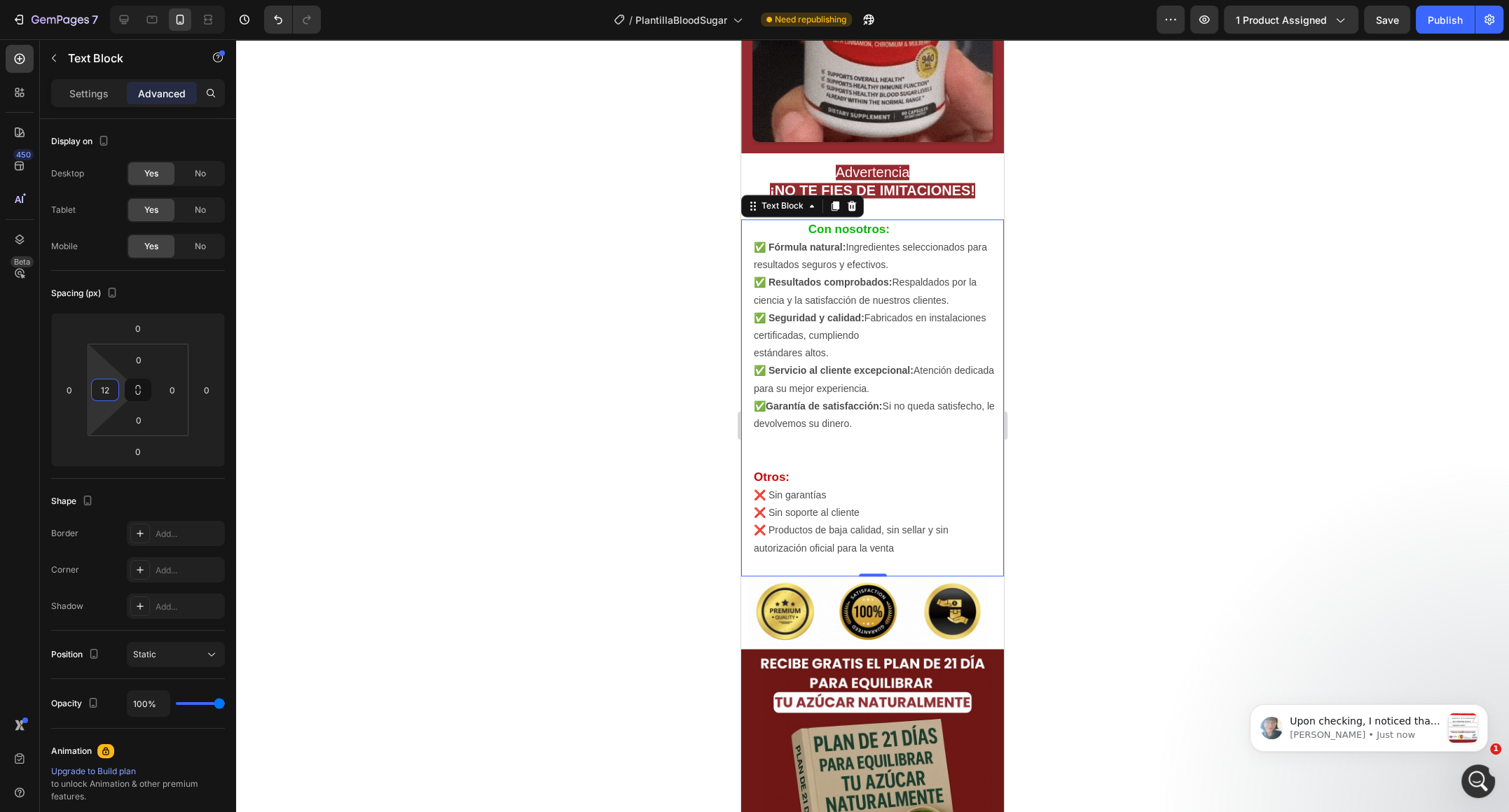
type input "10"
drag, startPoint x: 106, startPoint y: 408, endPoint x: 98, endPoint y: 404, distance: 8.9
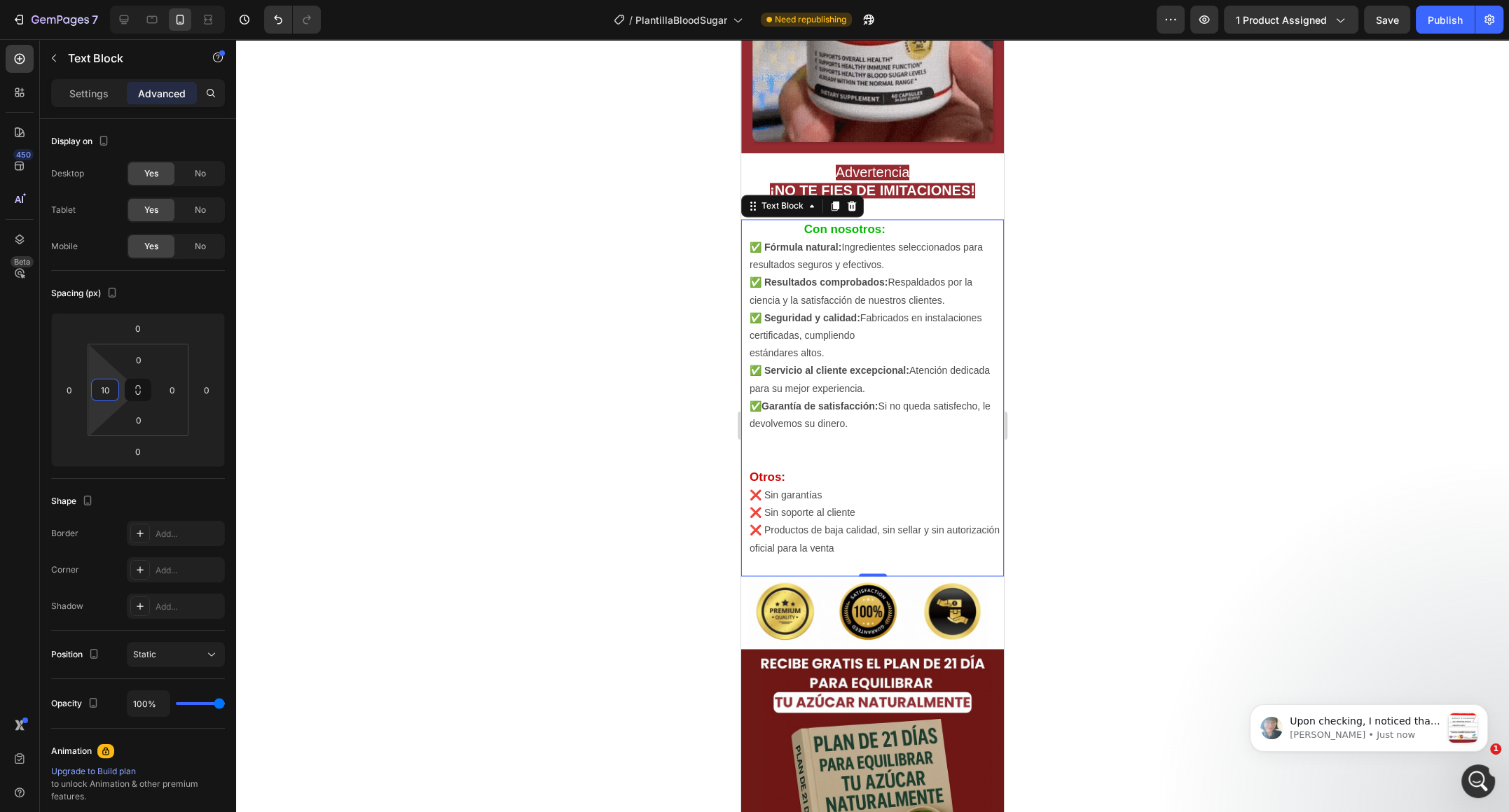
click at [98, 0] on html "7 / PlantillaBloodSugar Need republishing Preview 1 product assigned Save Publi…" at bounding box center [754, 0] width 1509 height 0
type input "0"
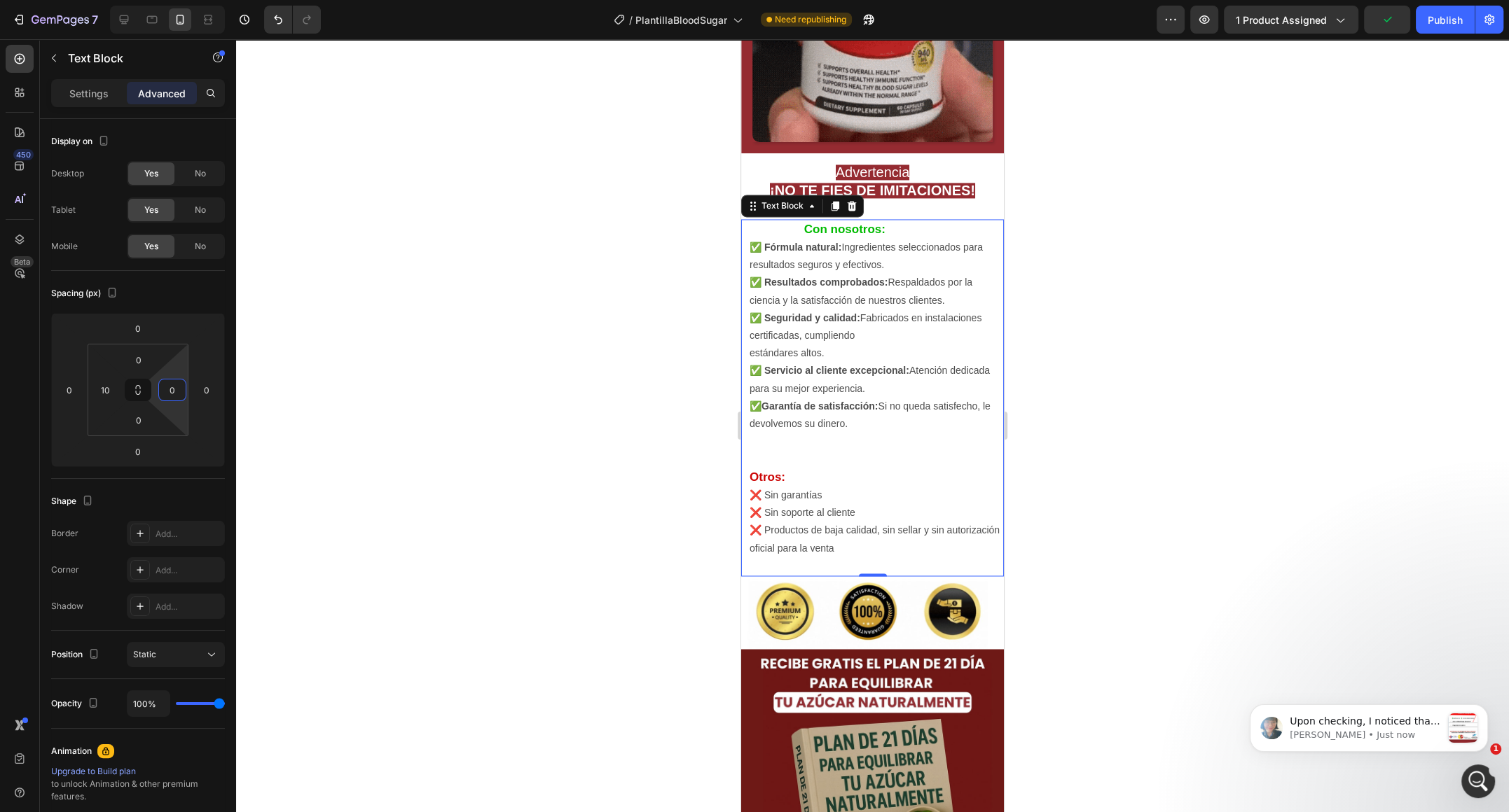
drag, startPoint x: 177, startPoint y: 406, endPoint x: 172, endPoint y: 430, distance: 24.5
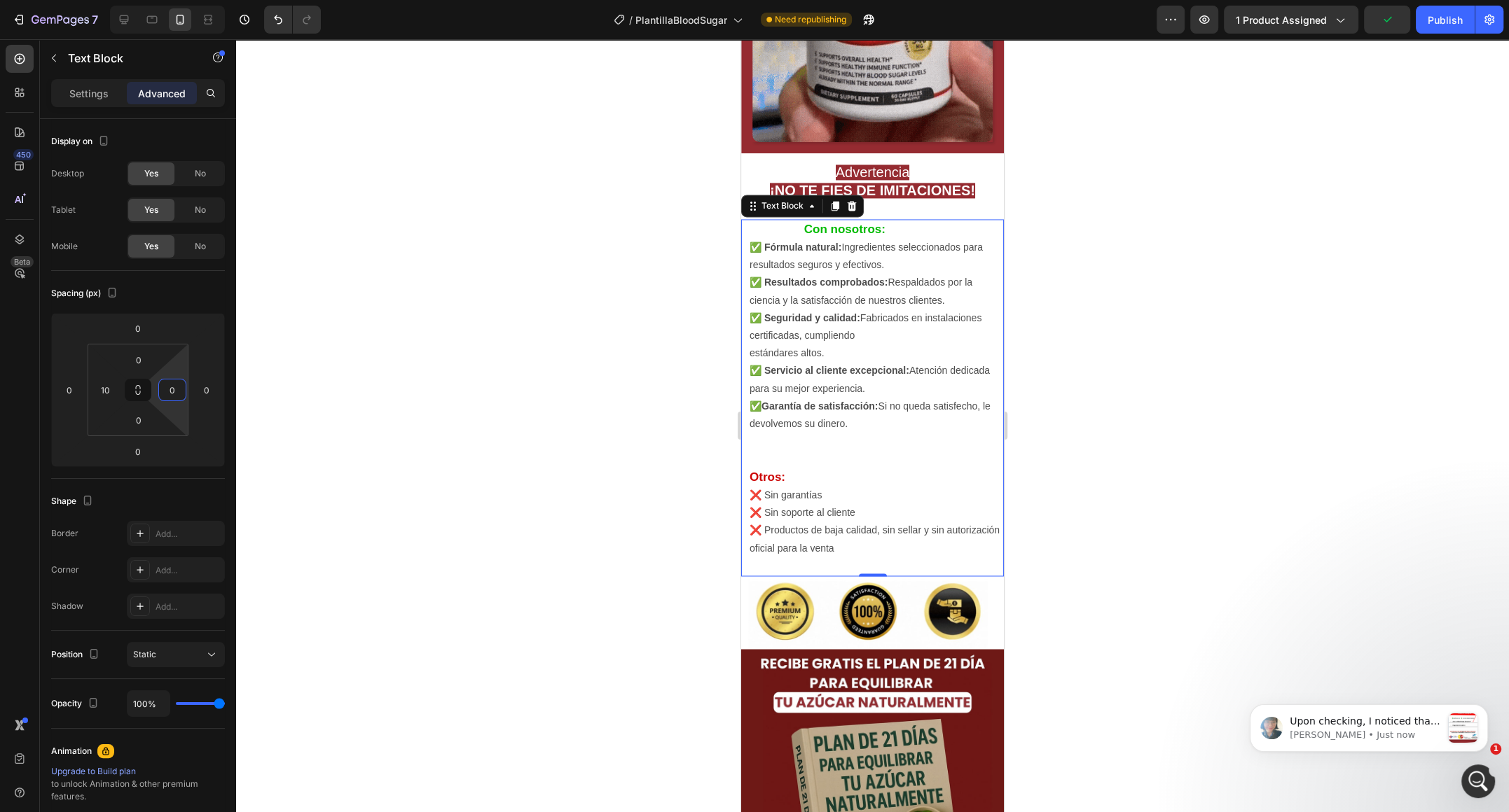
click at [172, 0] on html "7 / PlantillaBloodSugar Need republishing Preview 1 product assigned Publish 45…" at bounding box center [754, 0] width 1509 height 0
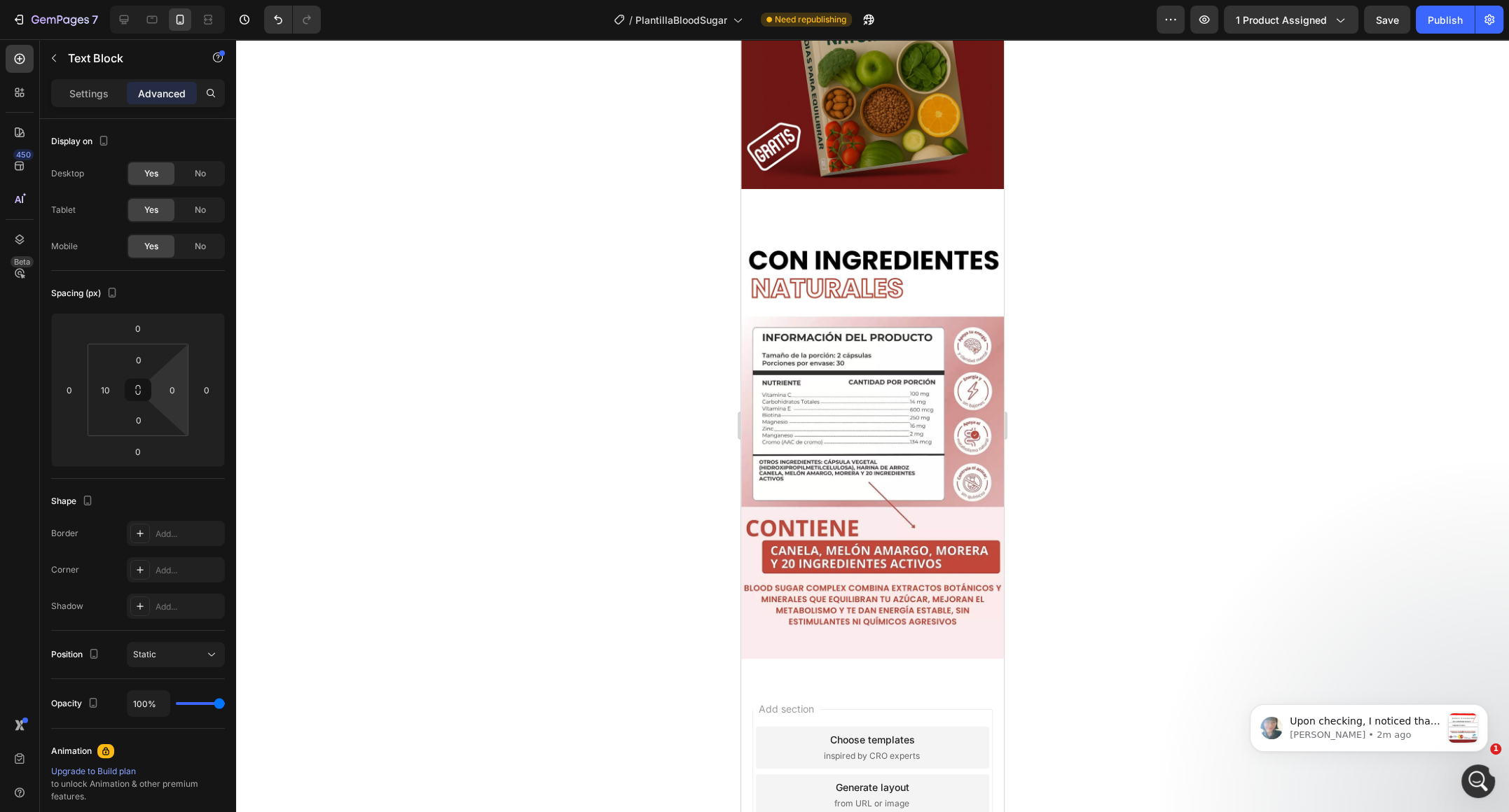
scroll to position [3402, 0]
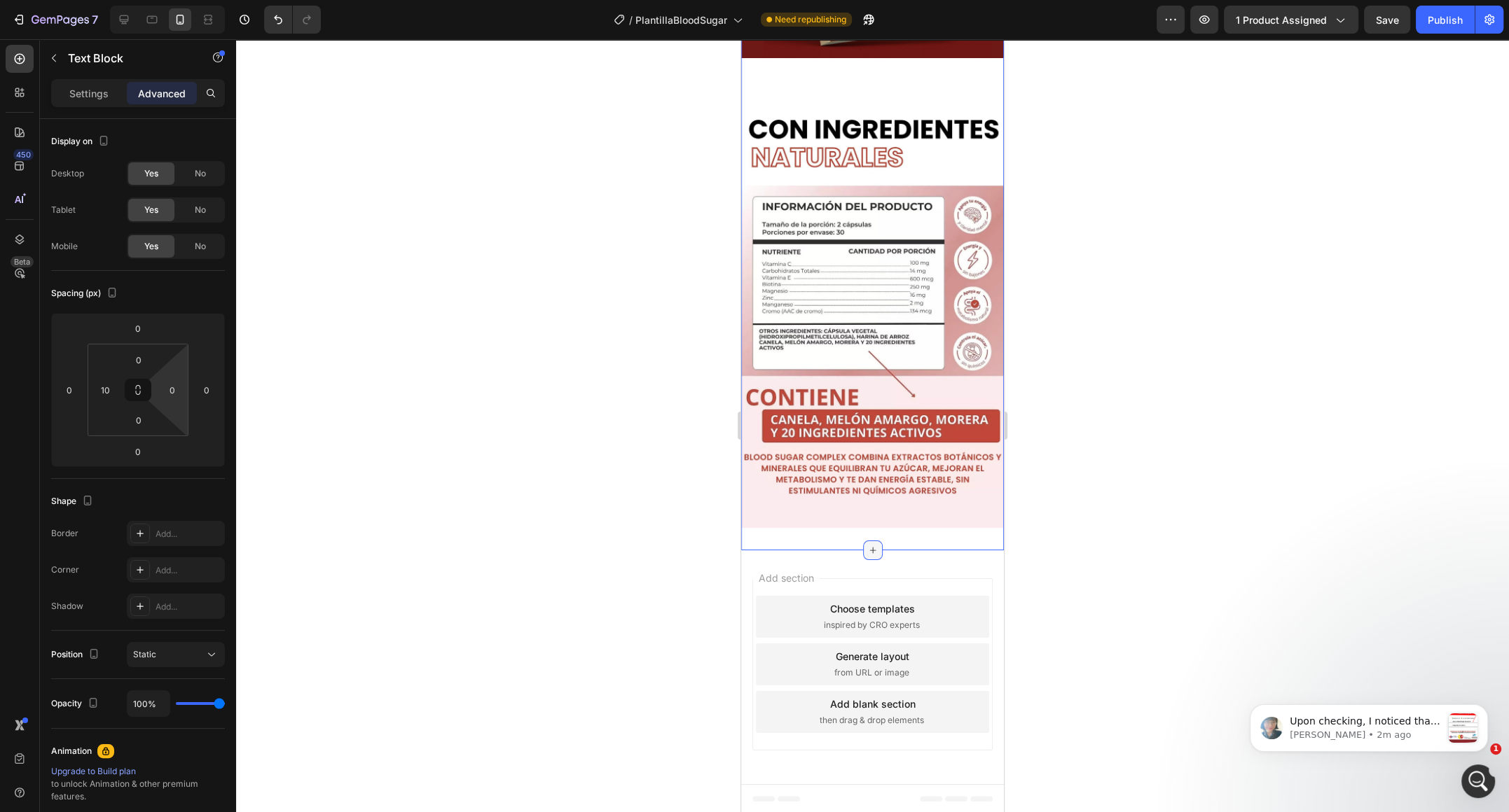
click at [881, 542] on div at bounding box center [873, 550] width 19 height 19
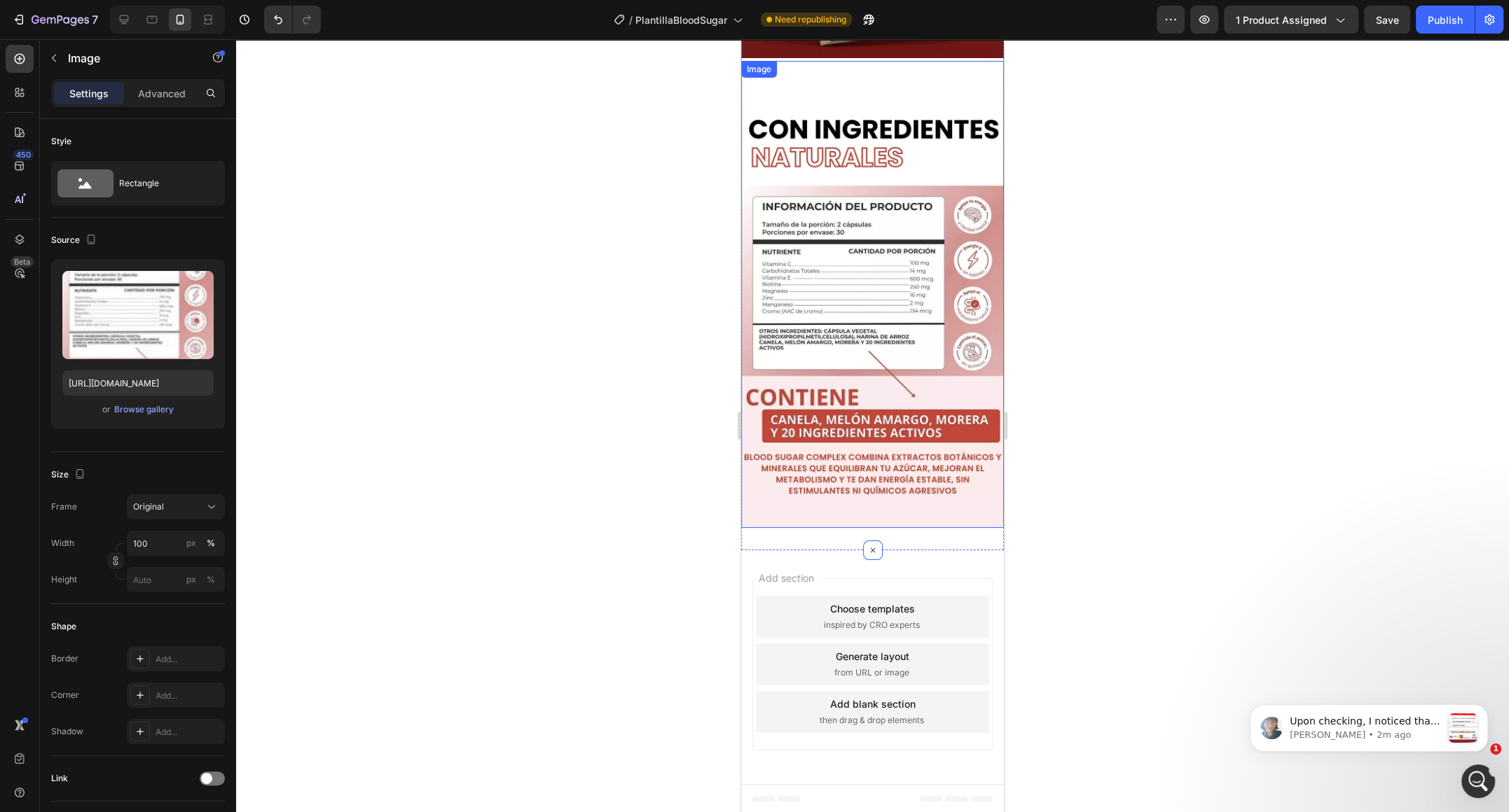
click at [928, 519] on img at bounding box center [872, 294] width 263 height 468
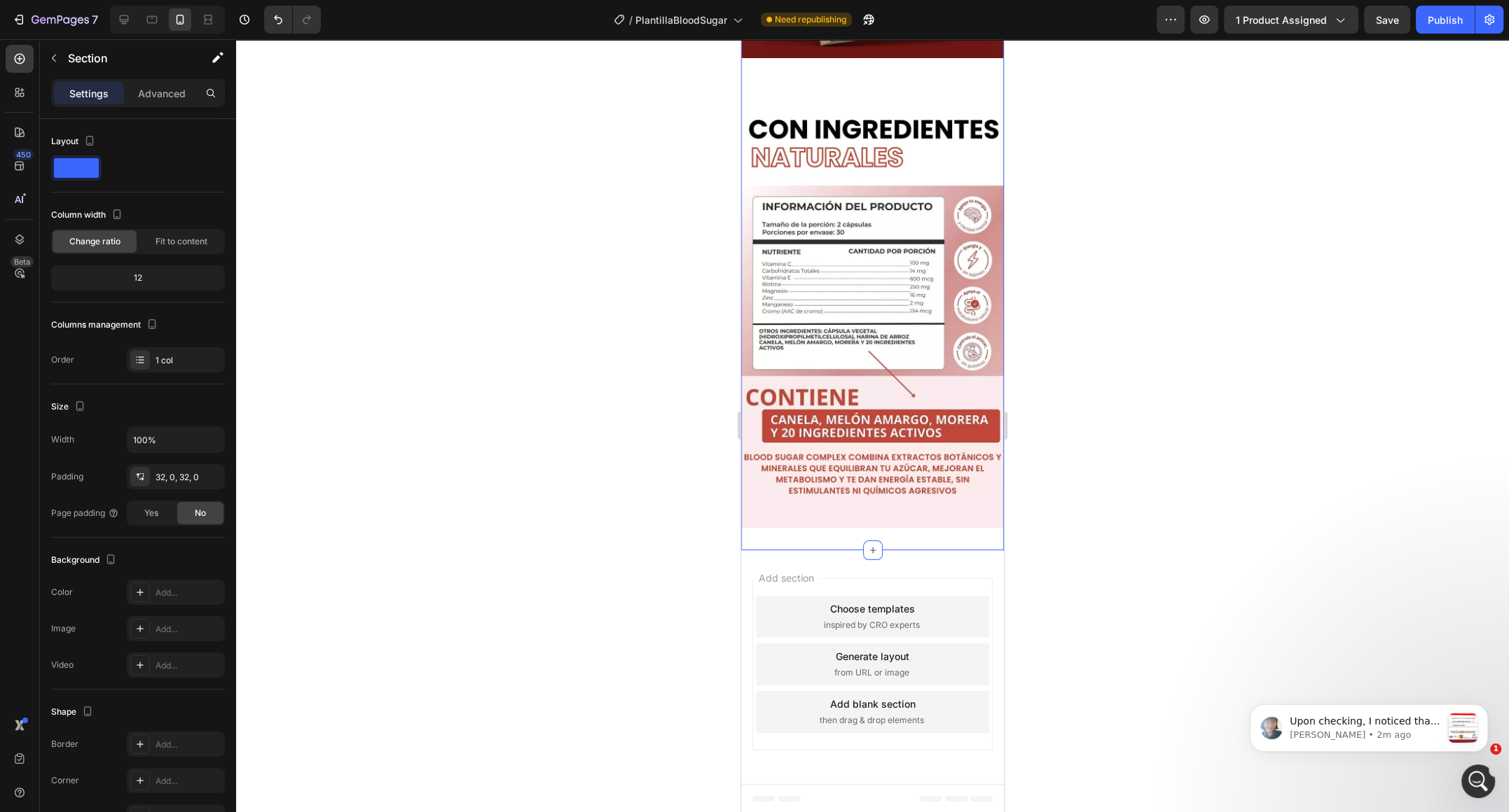
click at [159, 102] on div "Advanced" at bounding box center [162, 93] width 70 height 23
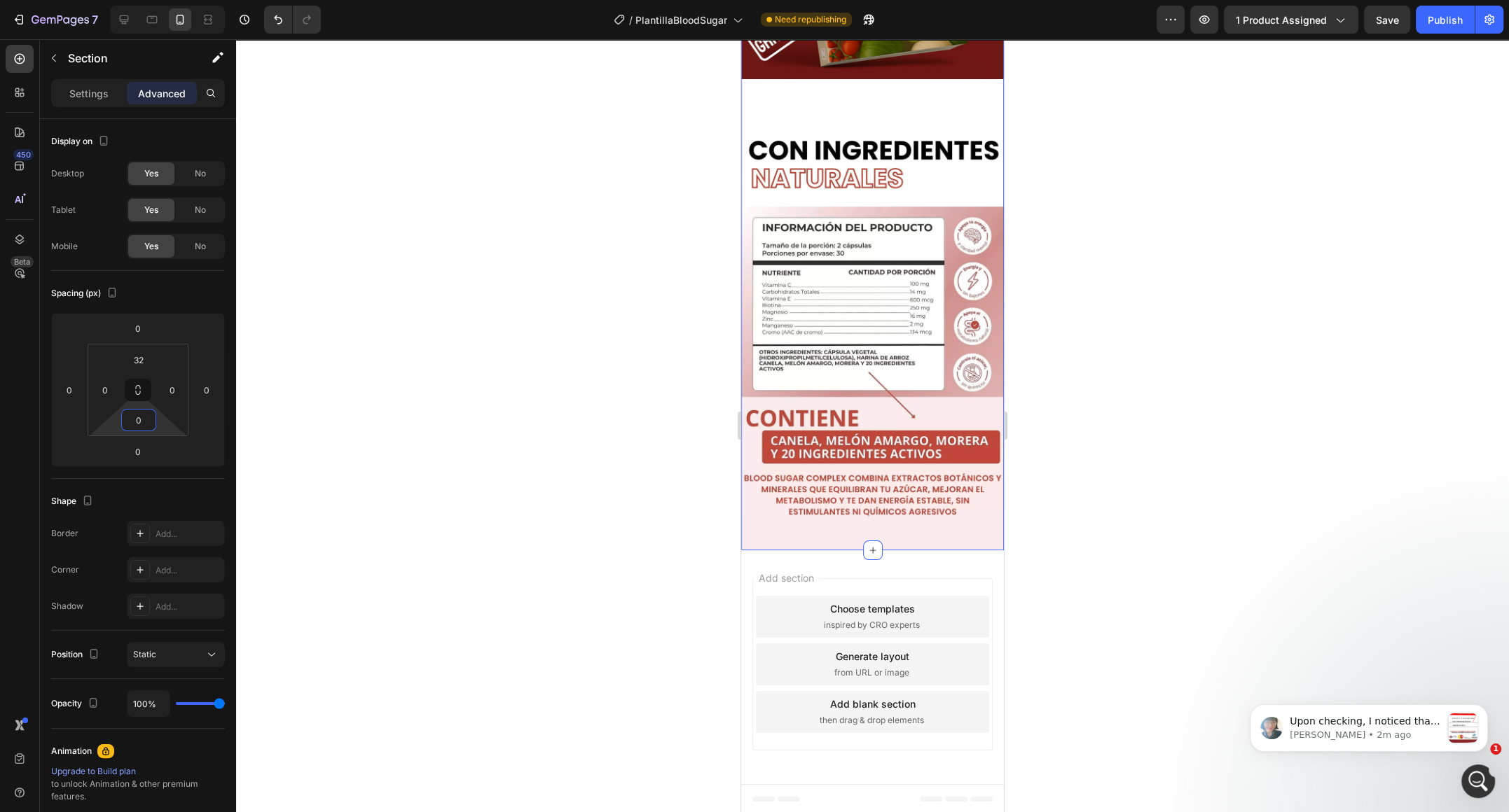
scroll to position [3380, 0]
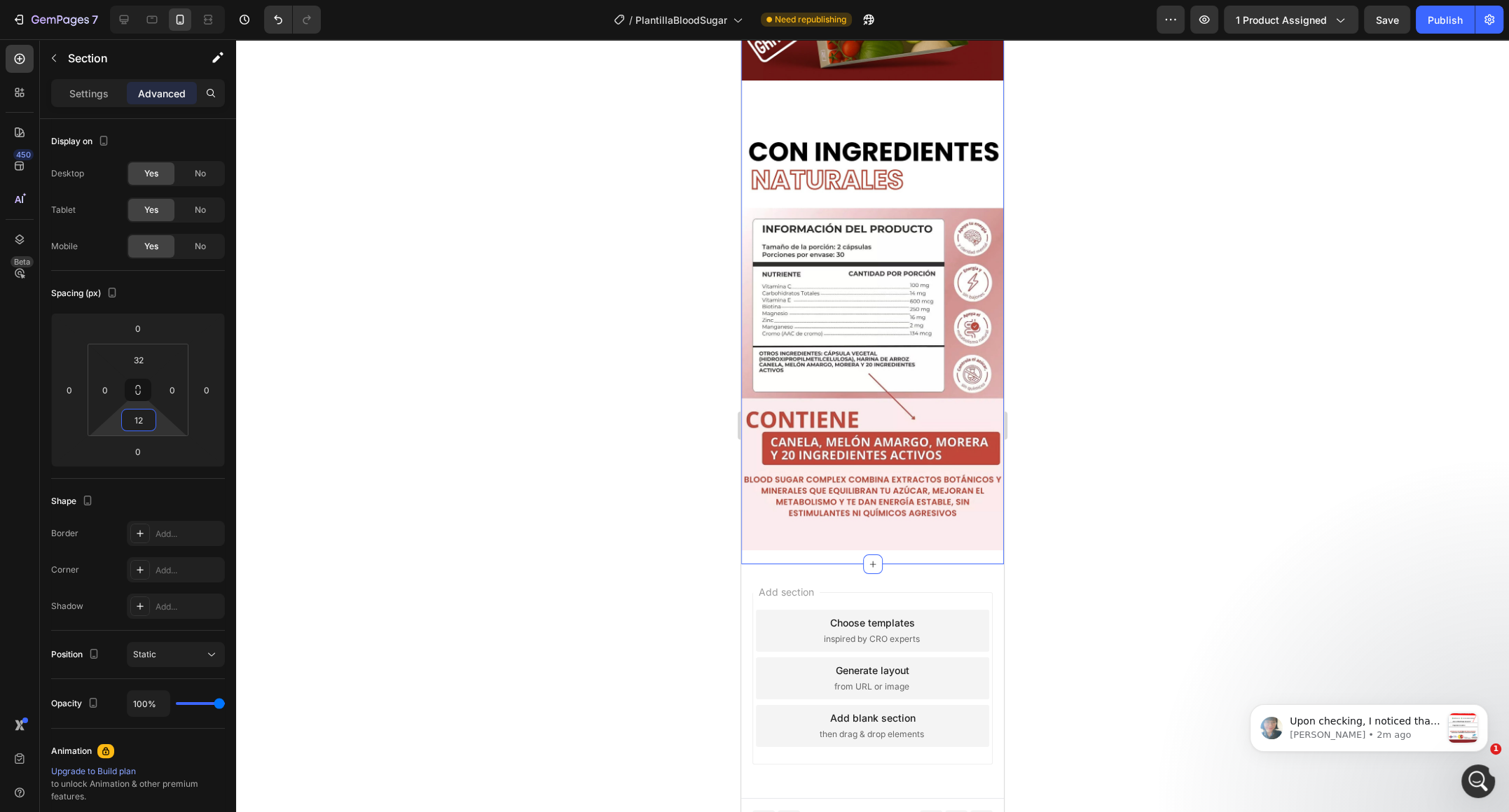
type input "0"
drag, startPoint x: 166, startPoint y: 423, endPoint x: 163, endPoint y: 435, distance: 12.4
click at [163, 0] on html "7 / PlantillaBloodSugar Need republishing Preview 1 product assigned Save Publi…" at bounding box center [754, 0] width 1509 height 0
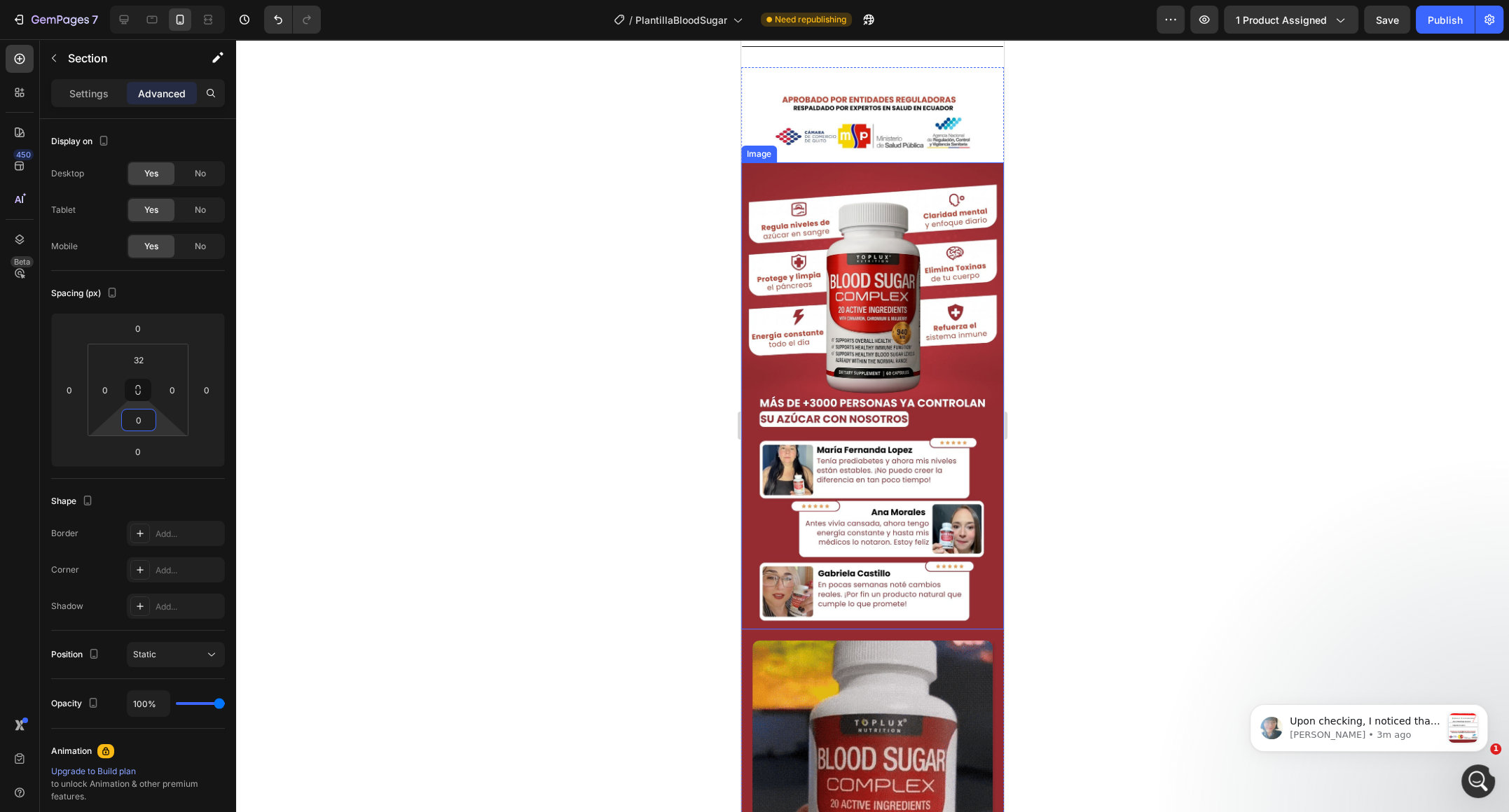
scroll to position [1701, 0]
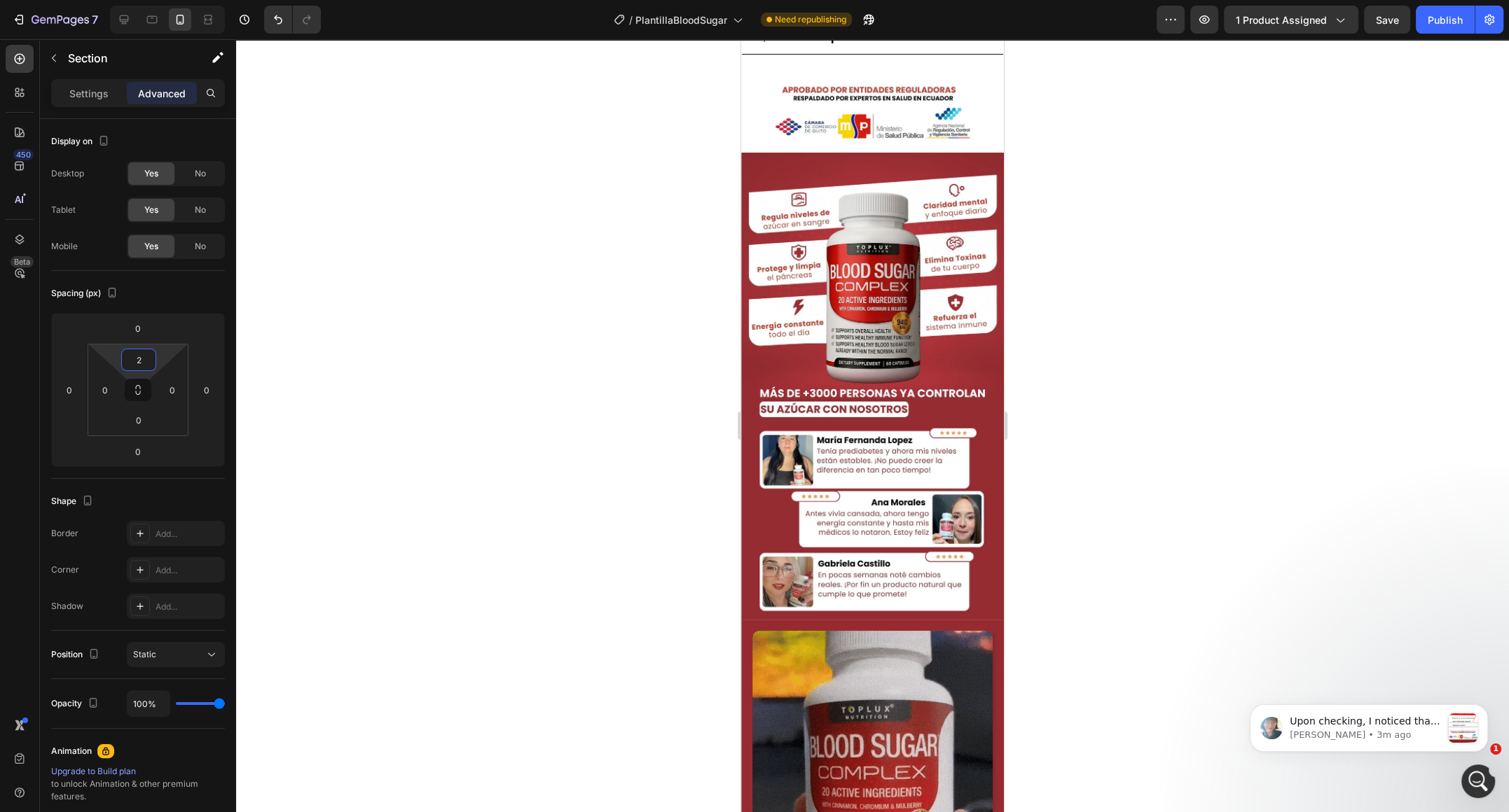
type input "0"
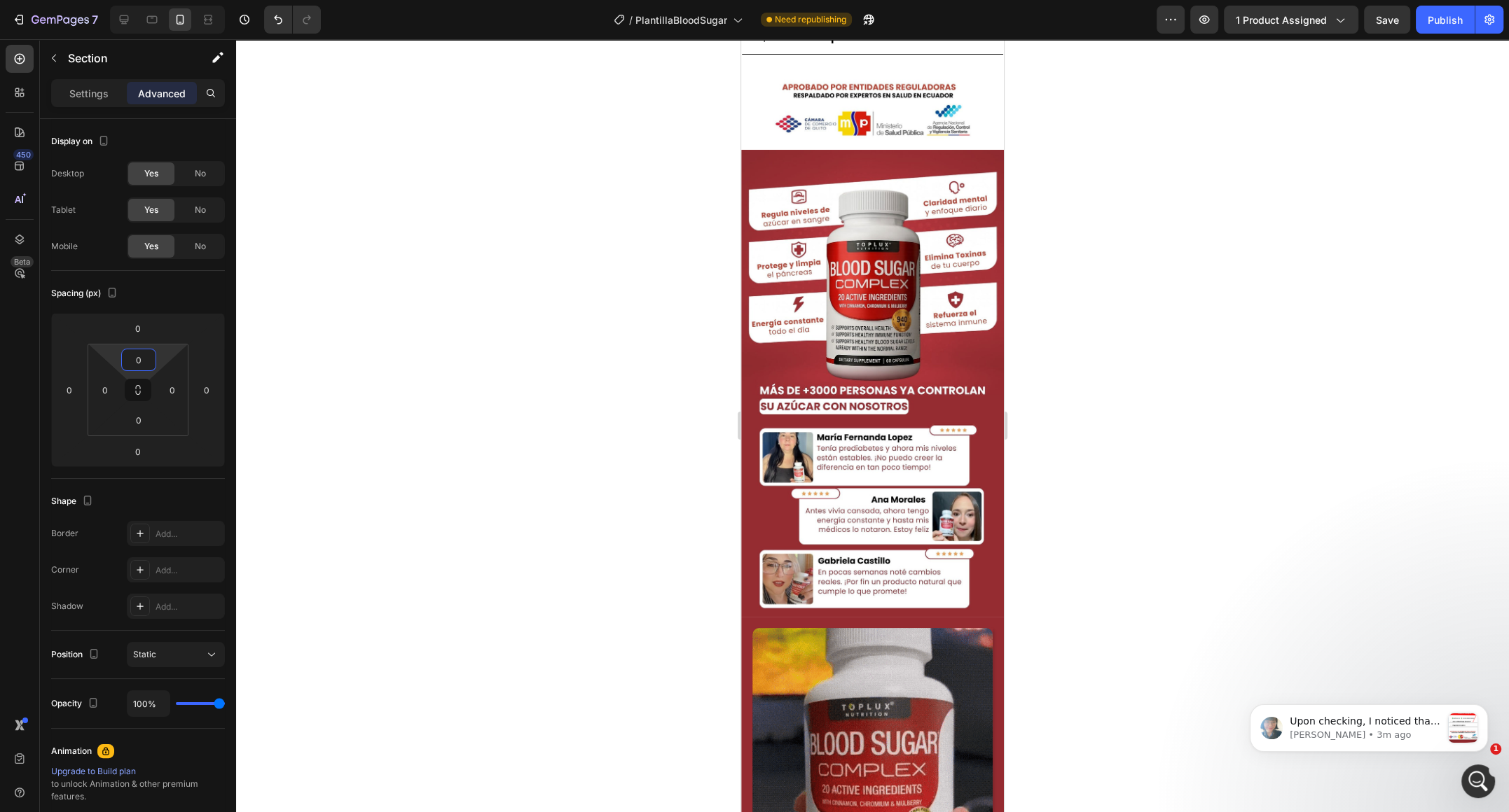
drag, startPoint x: 176, startPoint y: 346, endPoint x: 172, endPoint y: 376, distance: 30.3
click at [172, 0] on html "7 / PlantillaBloodSugar Need republishing Preview 1 product assigned Save Publi…" at bounding box center [754, 0] width 1509 height 0
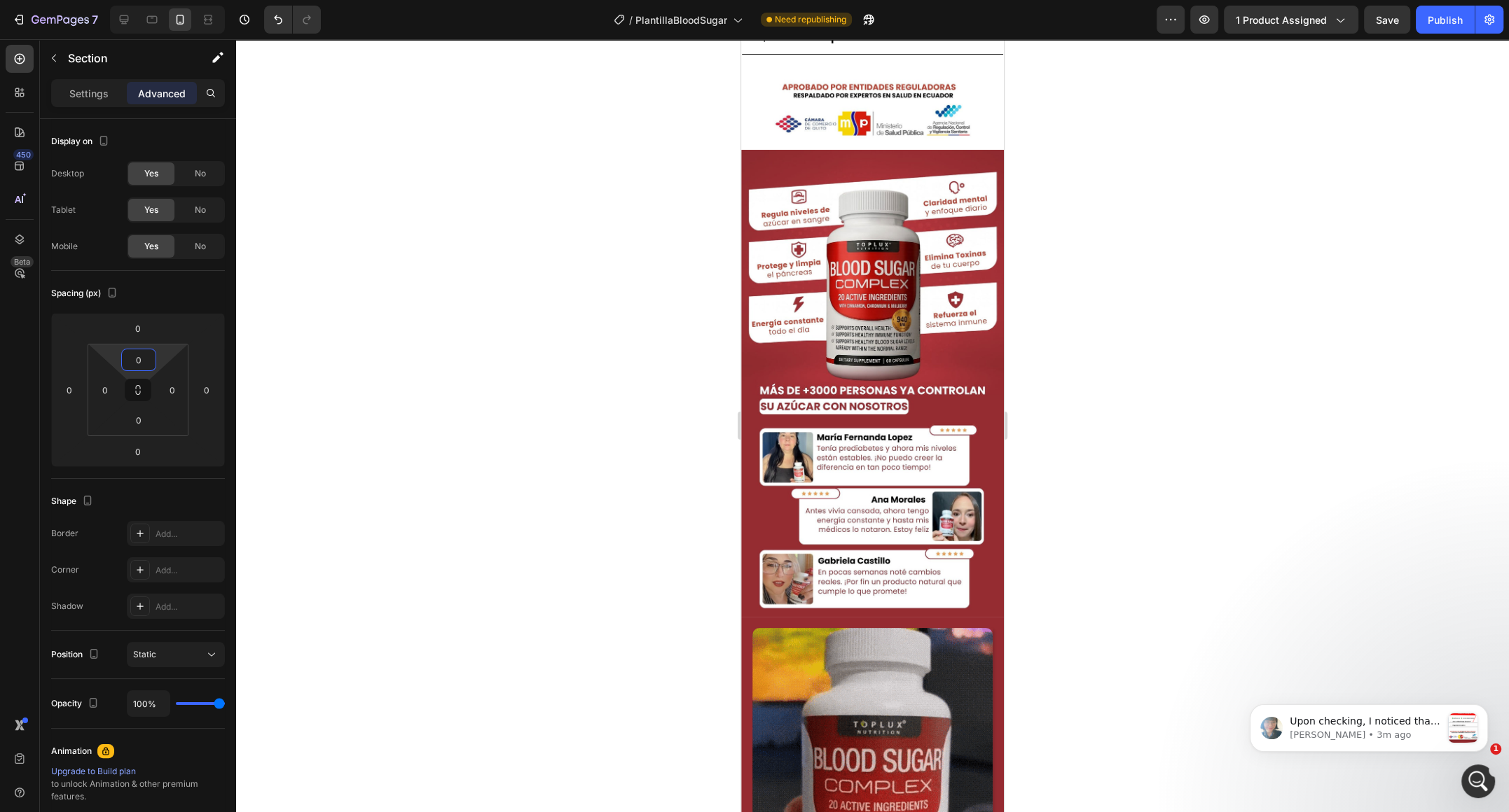
click at [366, 358] on div at bounding box center [873, 426] width 1273 height 773
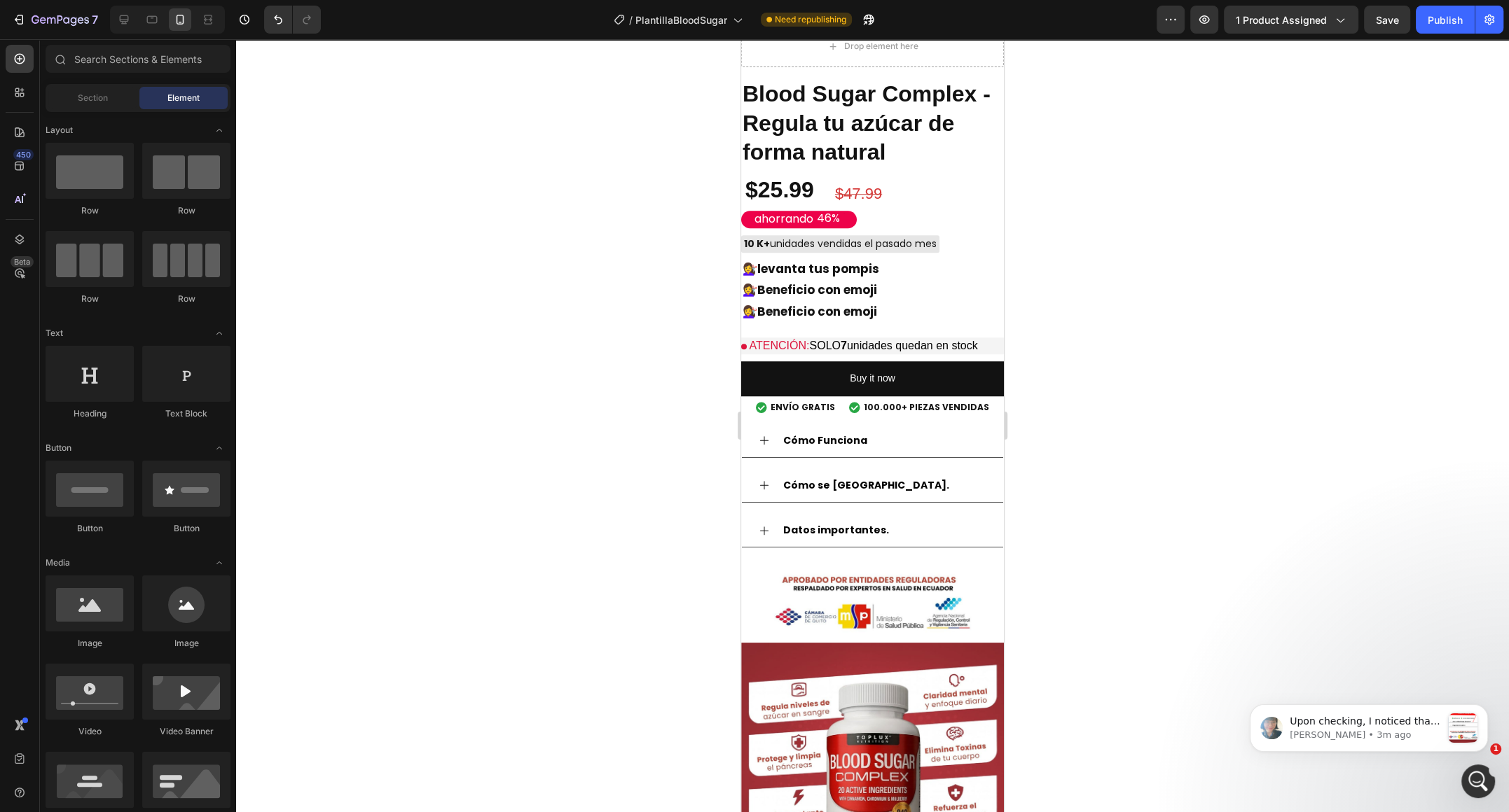
scroll to position [1265, 0]
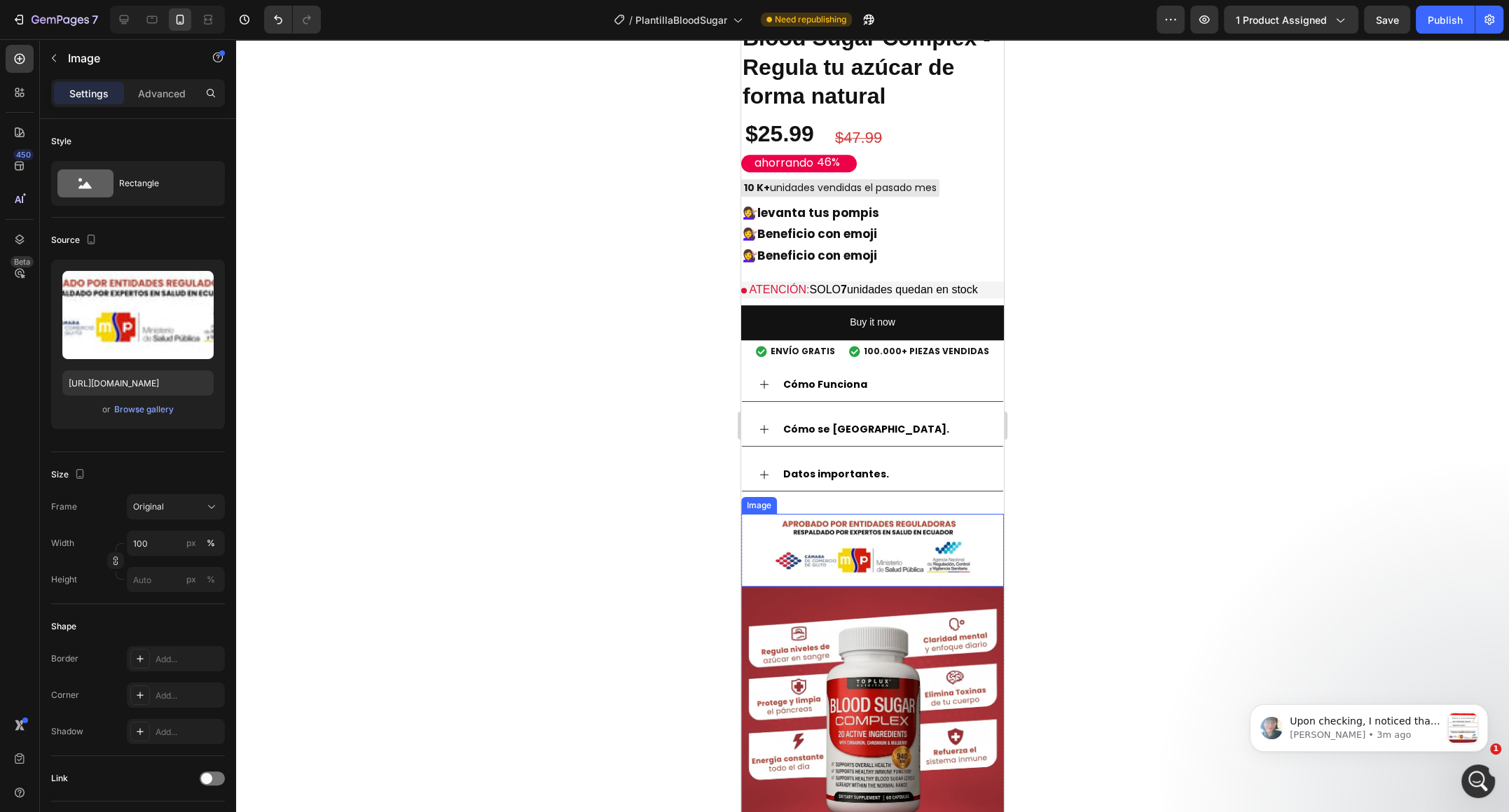
click at [943, 529] on img at bounding box center [872, 550] width 263 height 73
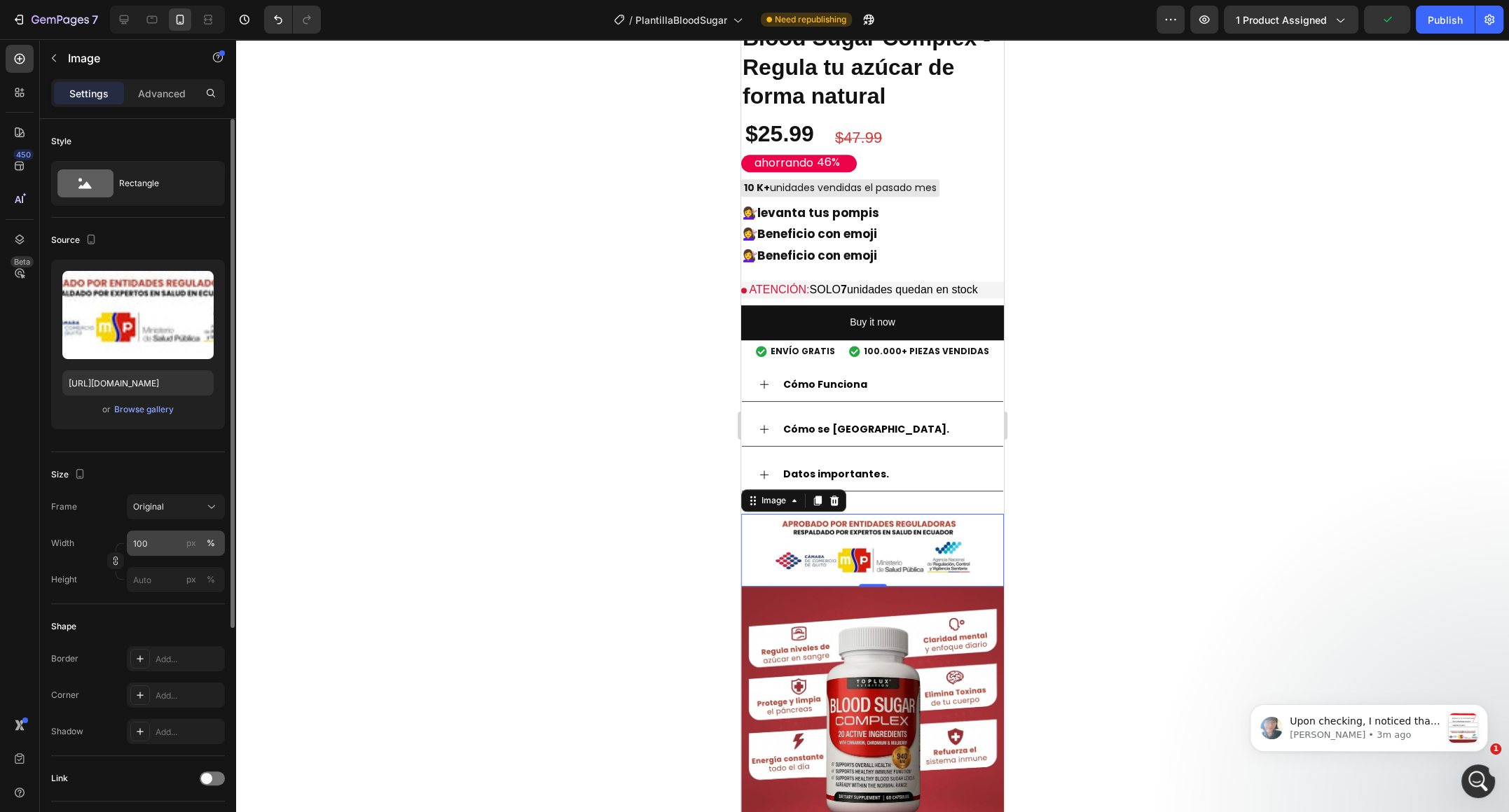
click at [170, 531] on div "Frame Original Width 100 px % Height px %" at bounding box center [138, 544] width 174 height 98
drag, startPoint x: 164, startPoint y: 539, endPoint x: 163, endPoint y: 548, distance: 9.1
click at [163, 548] on input "100" at bounding box center [176, 543] width 98 height 25
drag, startPoint x: 188, startPoint y: 547, endPoint x: 96, endPoint y: 563, distance: 93.4
click at [160, 543] on label "100 px %" at bounding box center [176, 543] width 98 height 25
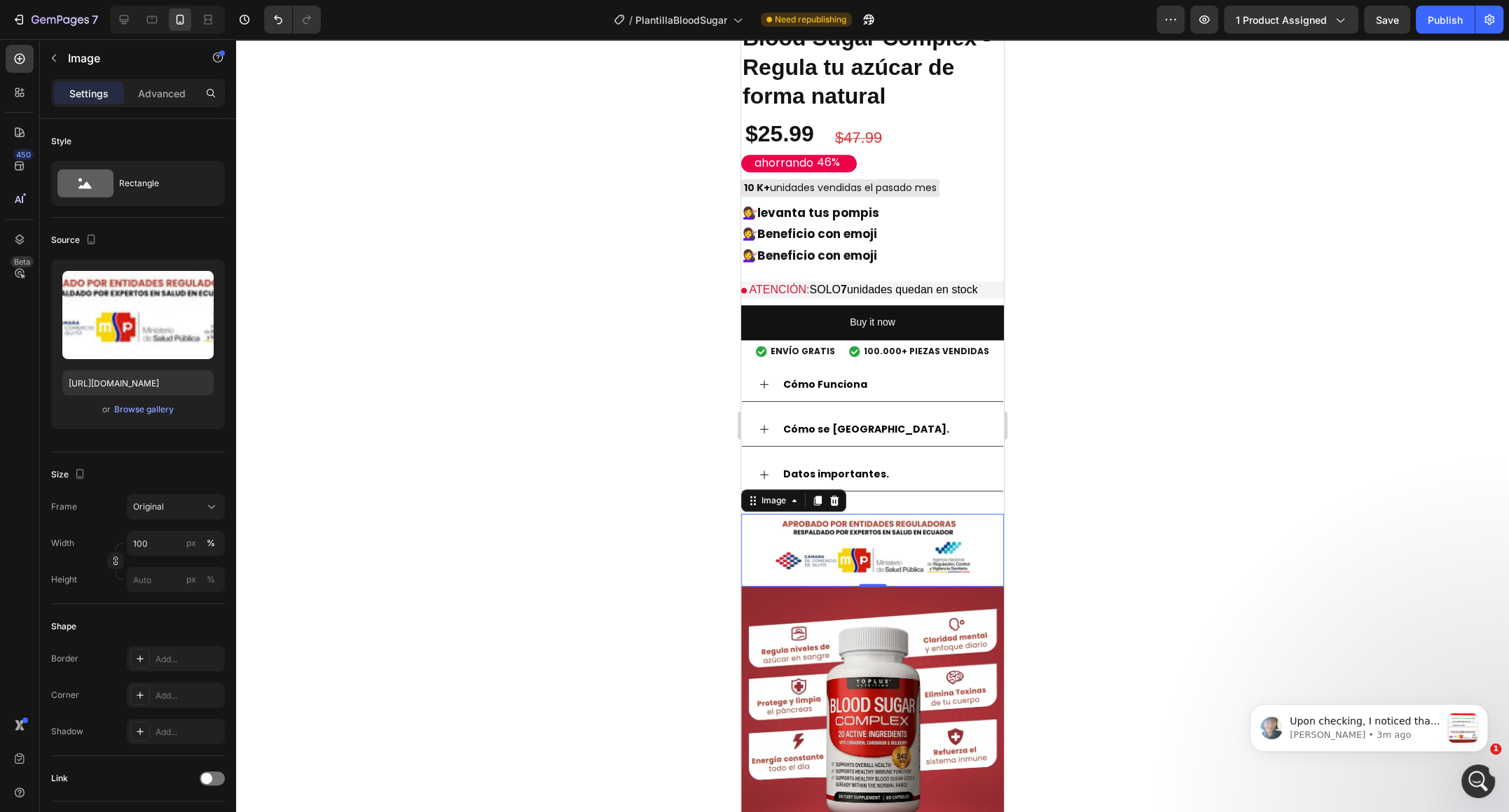
click at [288, 518] on div at bounding box center [873, 426] width 1273 height 773
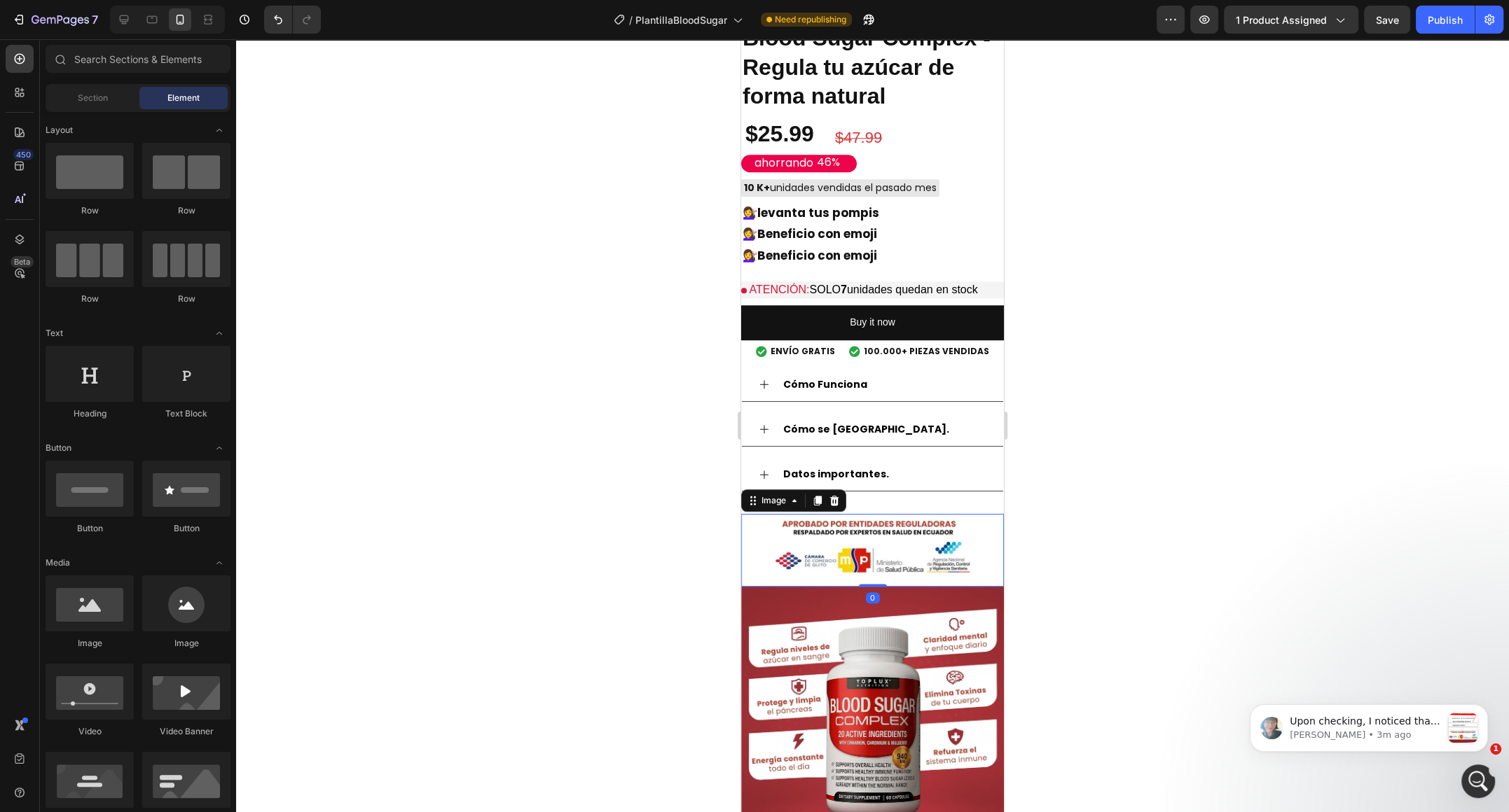
click at [856, 562] on img at bounding box center [872, 550] width 263 height 73
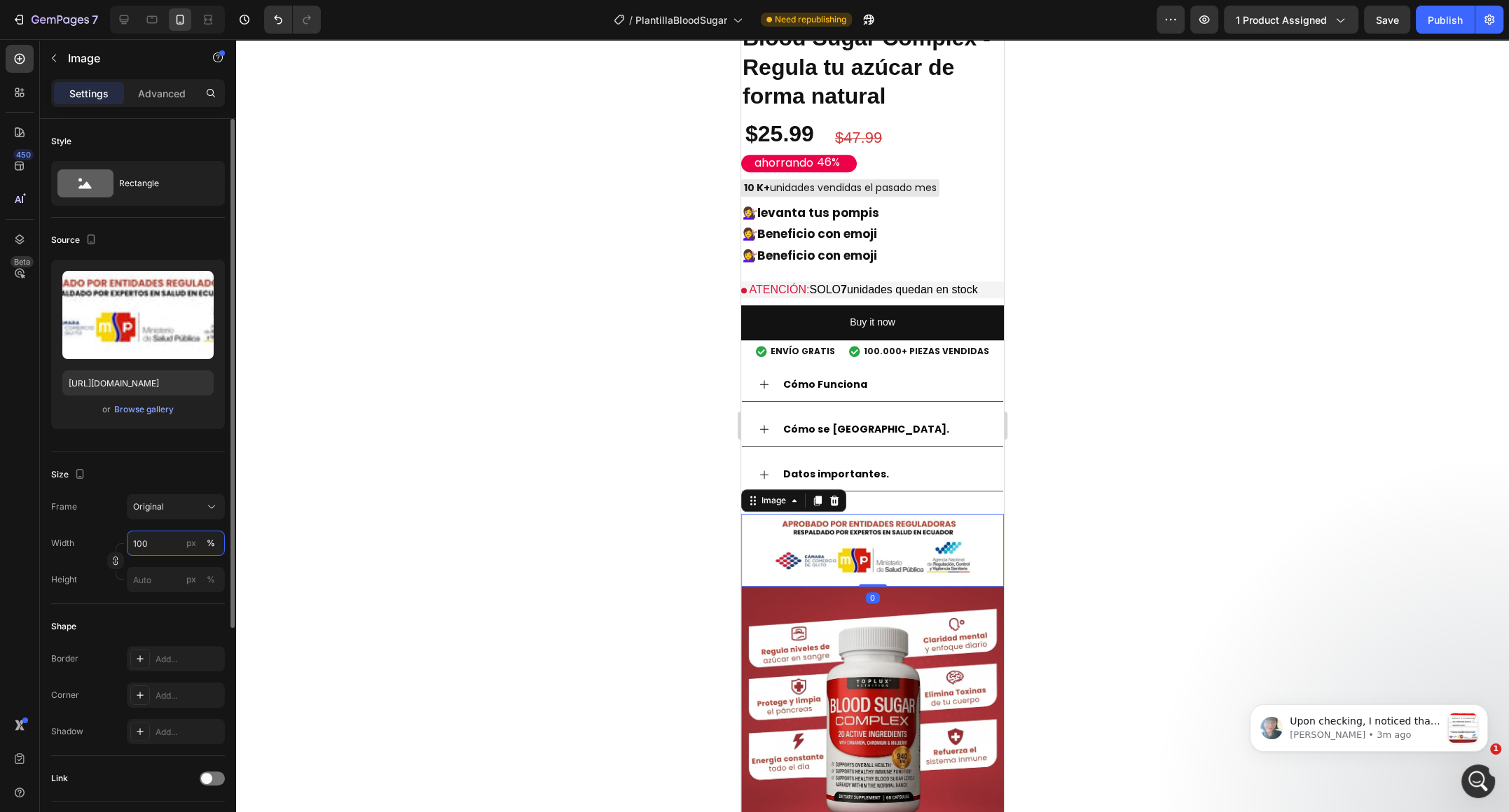
click at [149, 541] on input "100" at bounding box center [176, 543] width 98 height 25
drag, startPoint x: 149, startPoint y: 541, endPoint x: 140, endPoint y: 542, distance: 9.1
click at [140, 542] on input "100" at bounding box center [176, 543] width 98 height 25
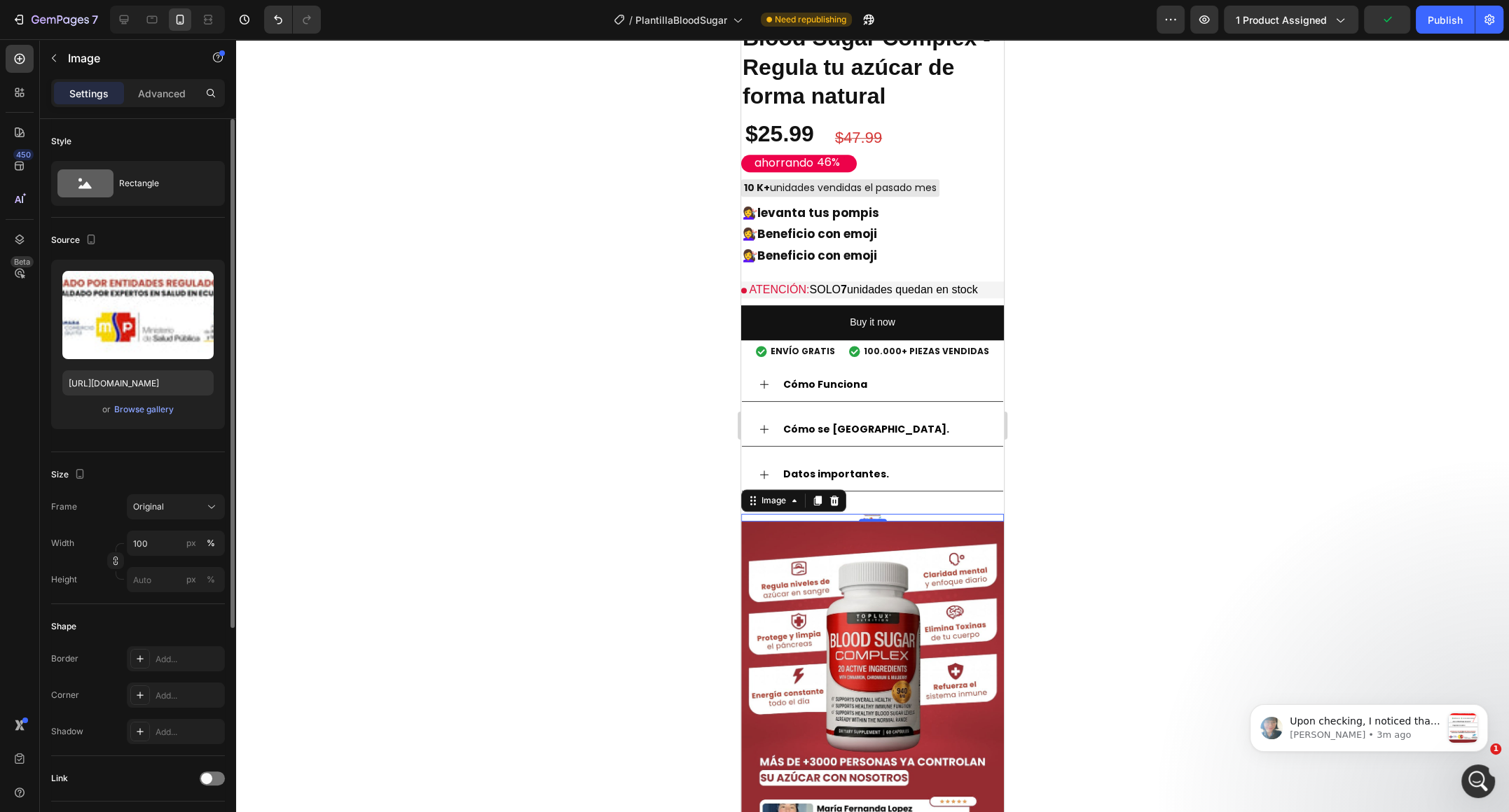
click at [109, 516] on div "Frame Original" at bounding box center [138, 507] width 174 height 25
click at [147, 540] on input "100" at bounding box center [176, 543] width 98 height 25
drag, startPoint x: 148, startPoint y: 540, endPoint x: 104, endPoint y: 544, distance: 44.2
click at [104, 544] on div "Width 10 px %" at bounding box center [138, 543] width 174 height 25
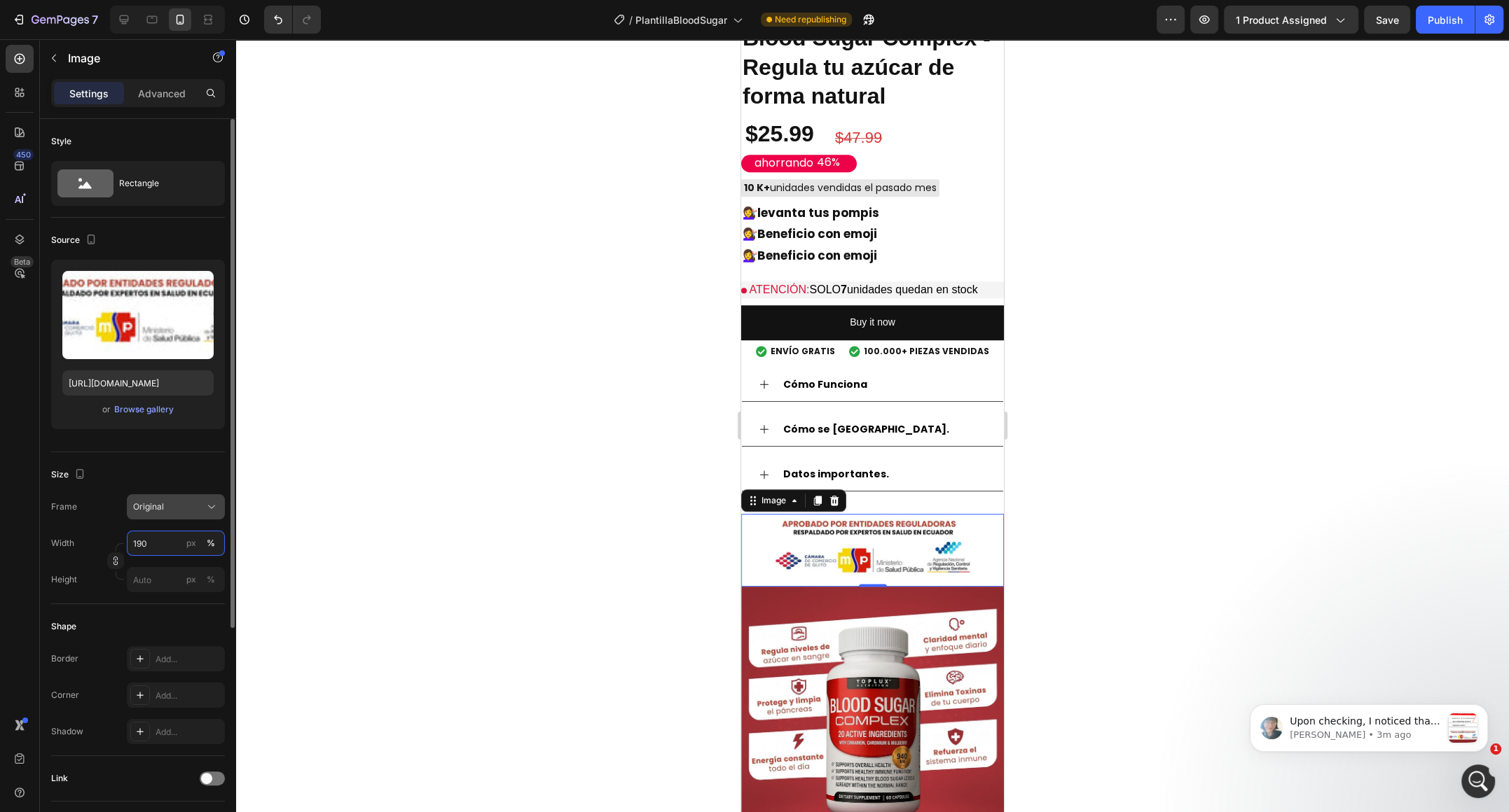
type input "190"
click at [152, 516] on button "Original" at bounding box center [176, 507] width 98 height 25
click at [153, 516] on button "Original" at bounding box center [176, 507] width 98 height 25
click at [149, 581] on input "px %" at bounding box center [176, 579] width 98 height 25
click at [42, 599] on div "Style Rectangle Source Upload Image https://cdn.shopify.com/s/files/1/0585/2020…" at bounding box center [137, 647] width 196 height 1057
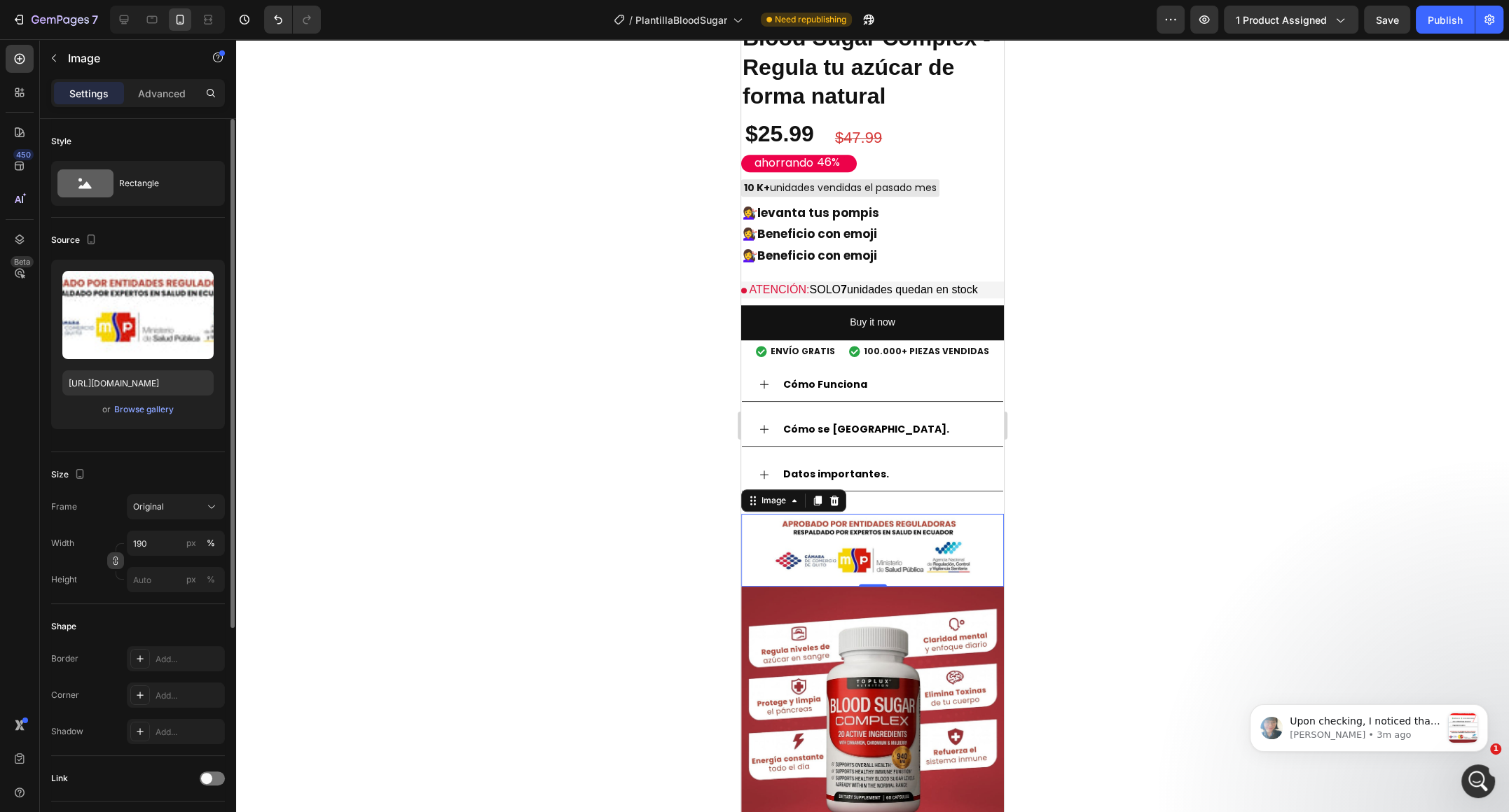
click at [111, 567] on div at bounding box center [115, 561] width 17 height 17
click at [114, 563] on icon "button" at bounding box center [115, 563] width 4 height 4
click at [157, 624] on input "px %" at bounding box center [176, 614] width 98 height 25
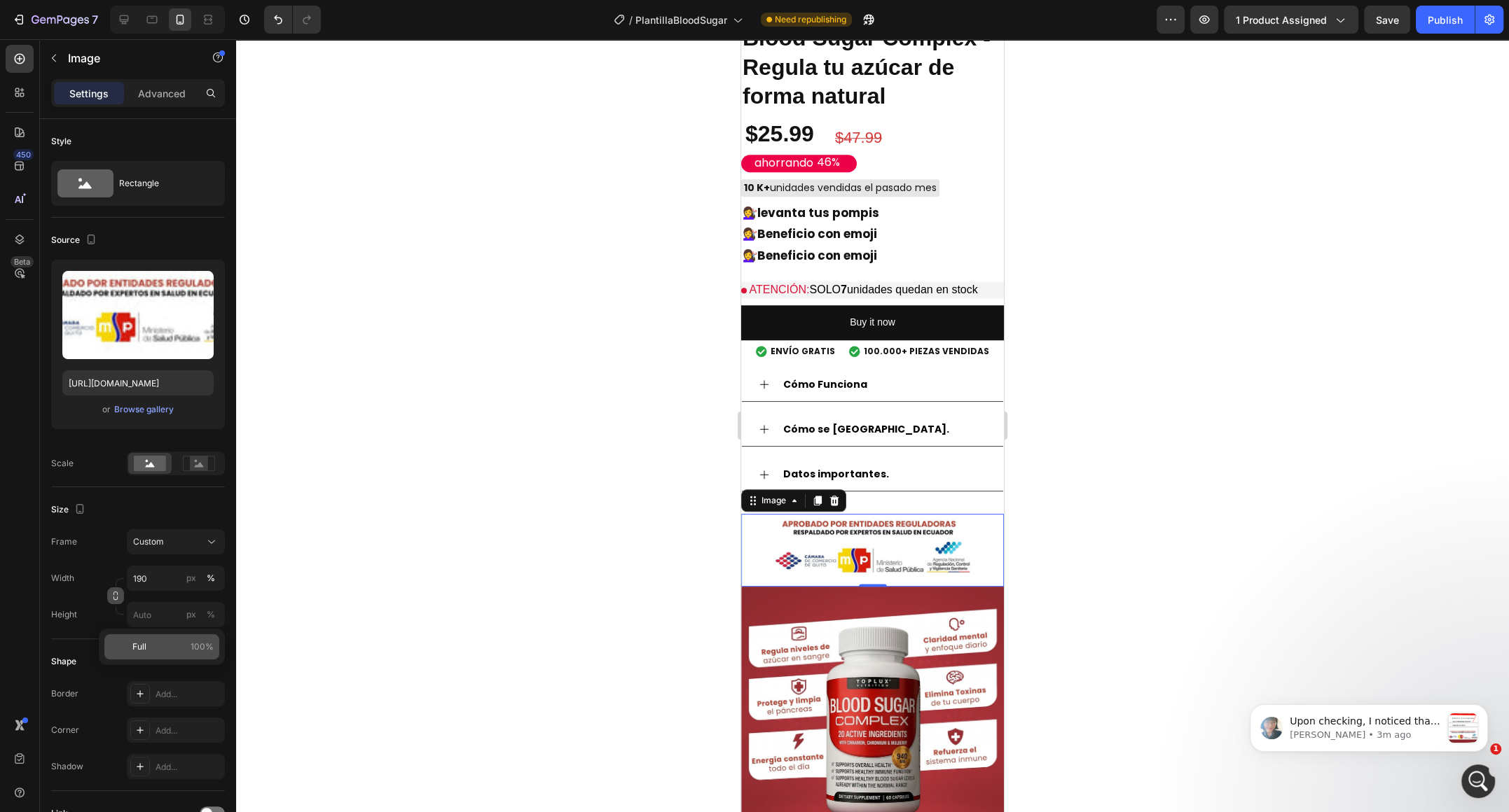
click at [160, 654] on div "Full 100%" at bounding box center [162, 647] width 115 height 25
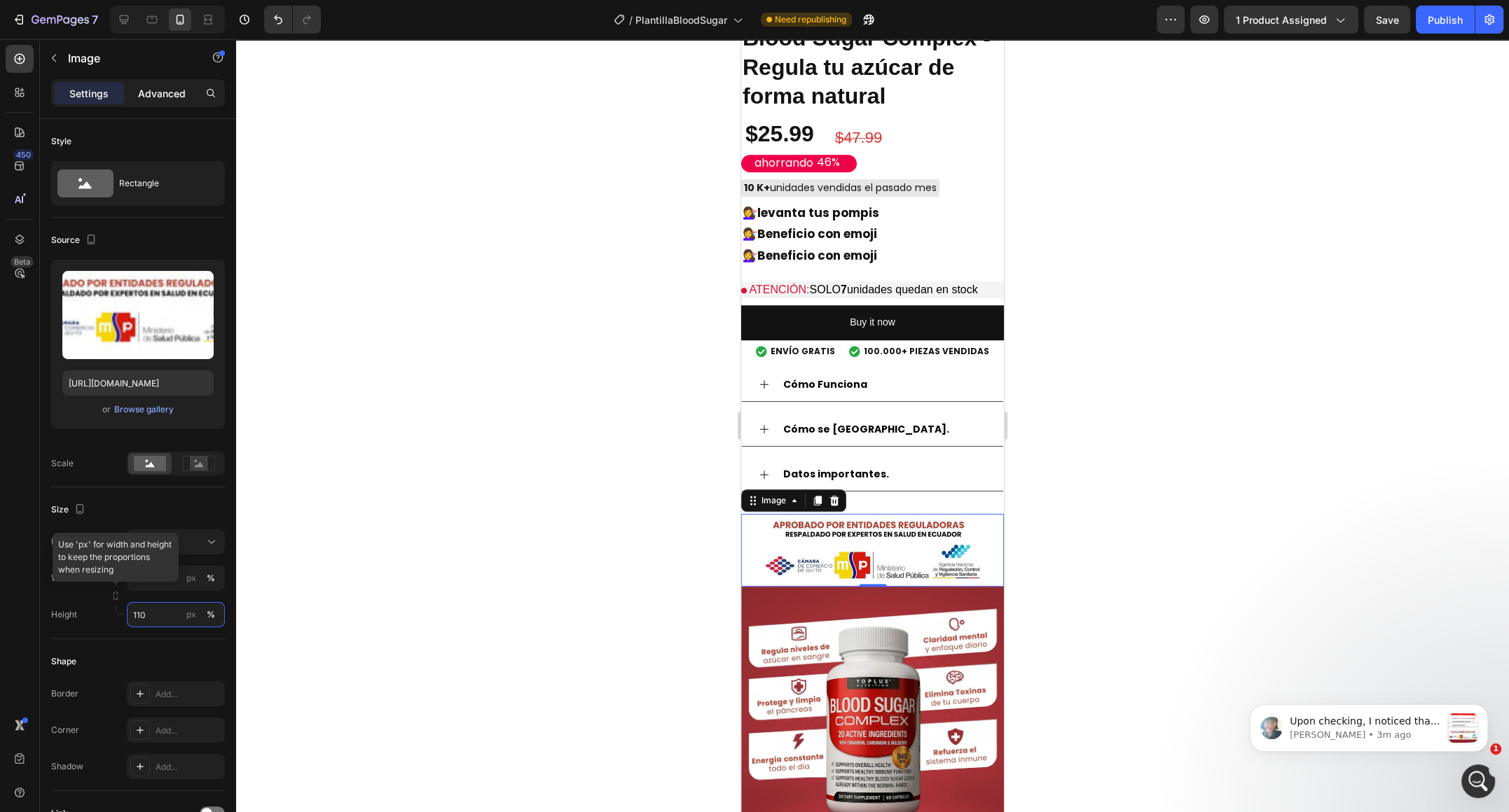
type input "110"
click at [174, 87] on p "Advanced" at bounding box center [162, 93] width 47 height 15
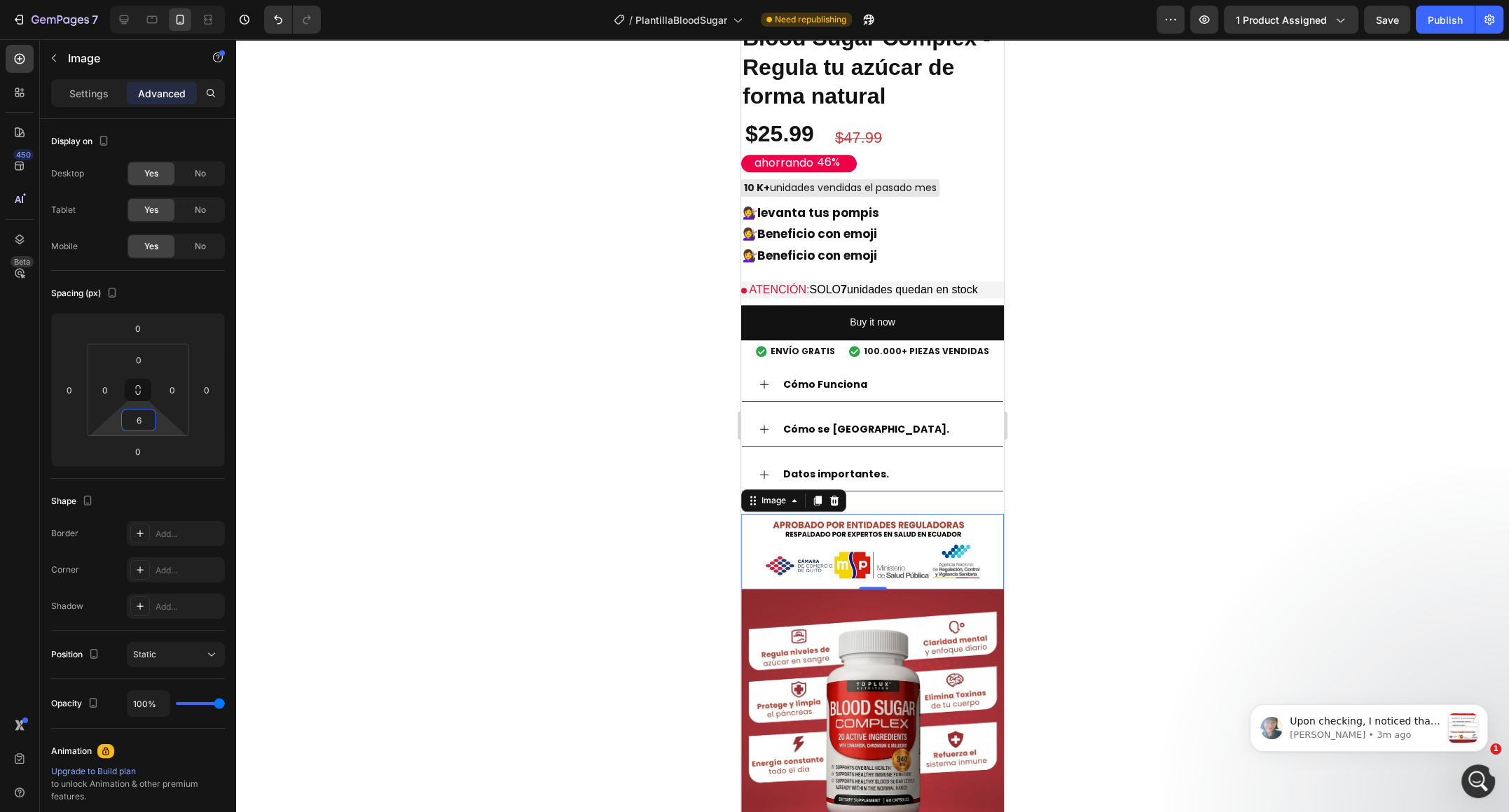
type input "8"
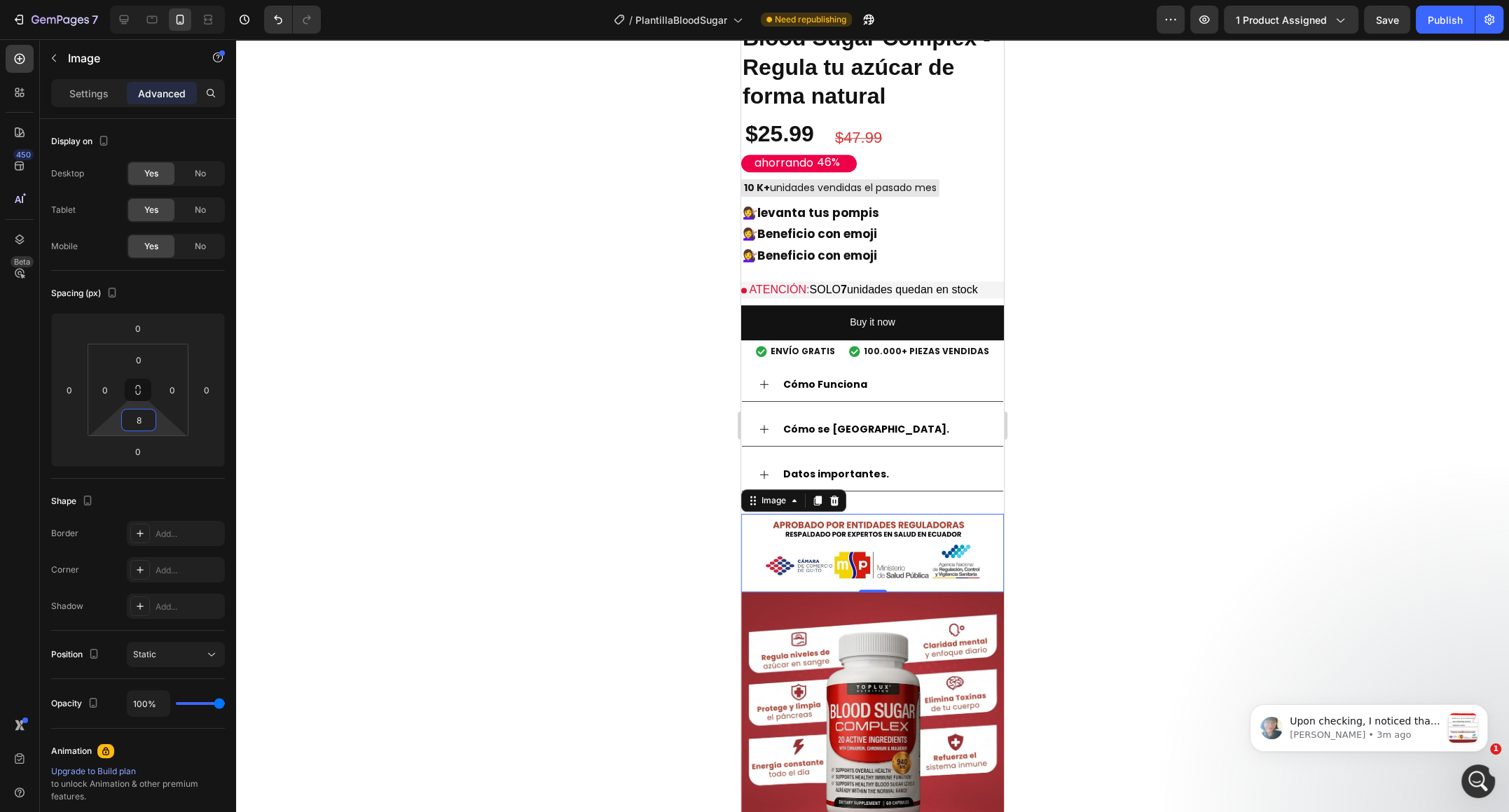
click at [163, 0] on html "7 / PlantillaBloodSugar Need republishing Preview 1 product assigned Save Publi…" at bounding box center [754, 0] width 1509 height 0
click at [1396, 25] on span "Save" at bounding box center [1387, 20] width 23 height 12
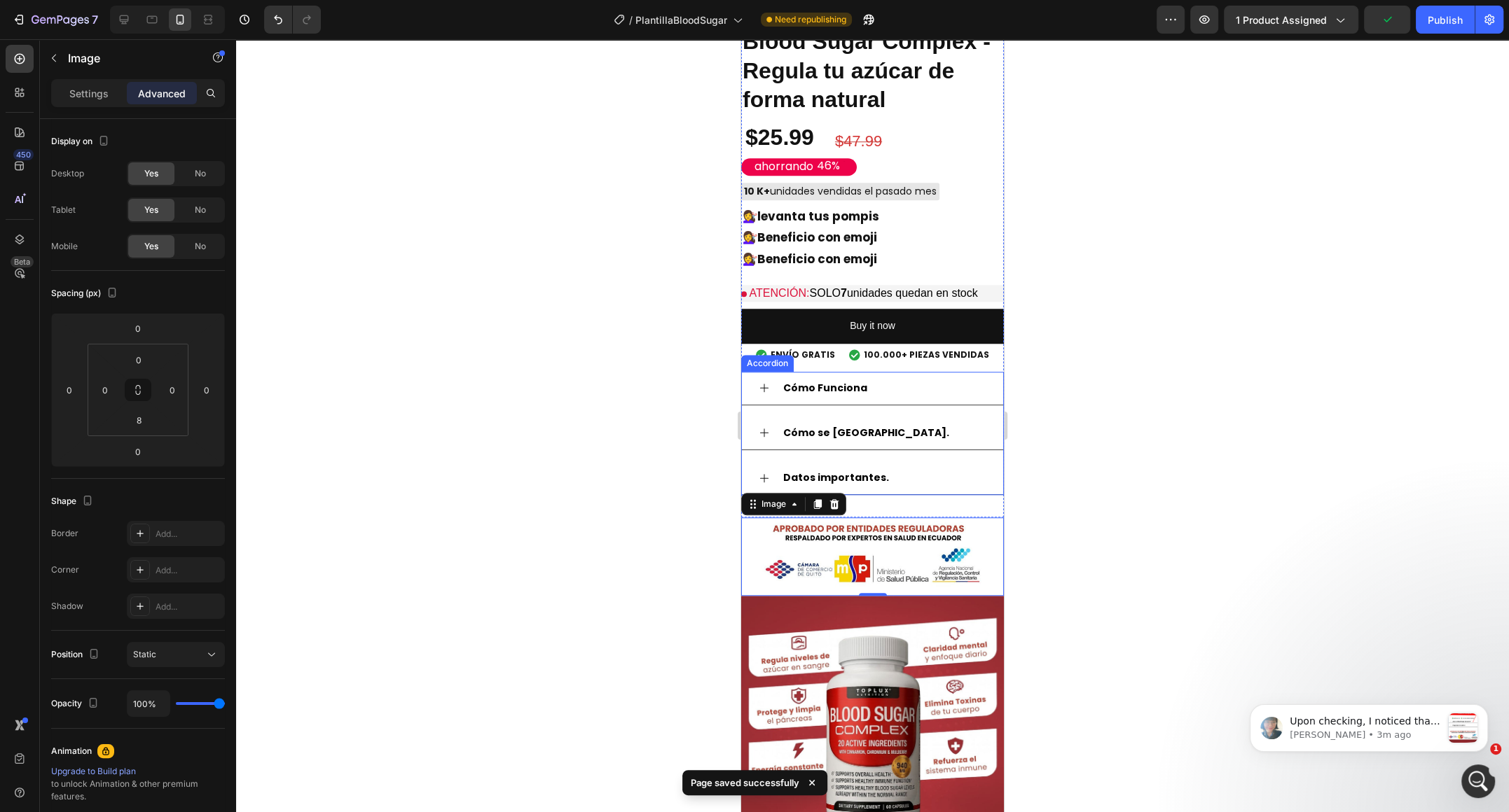
scroll to position [1254, 0]
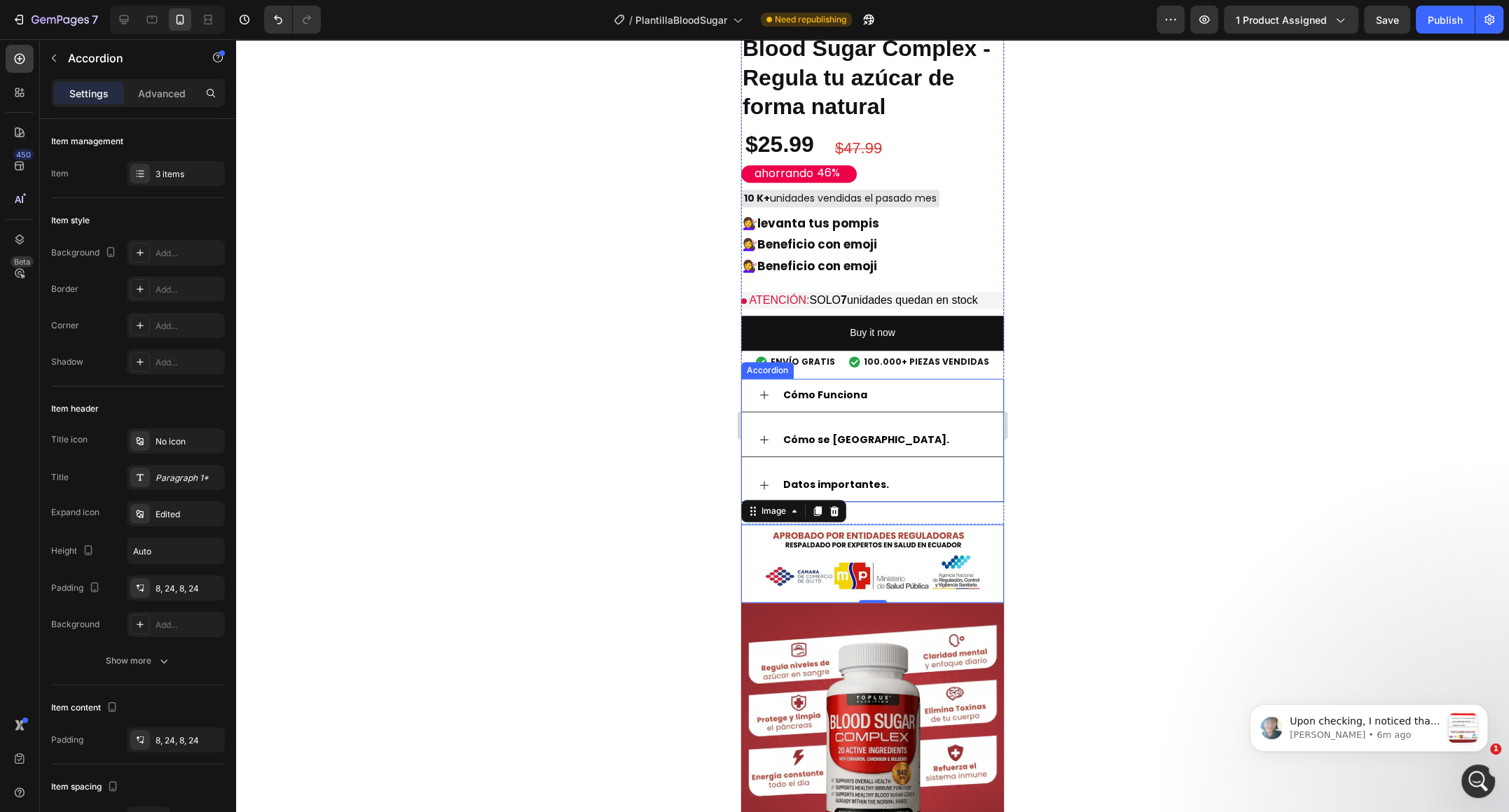
click at [894, 379] on div "Cómo Funciona" at bounding box center [872, 395] width 261 height 33
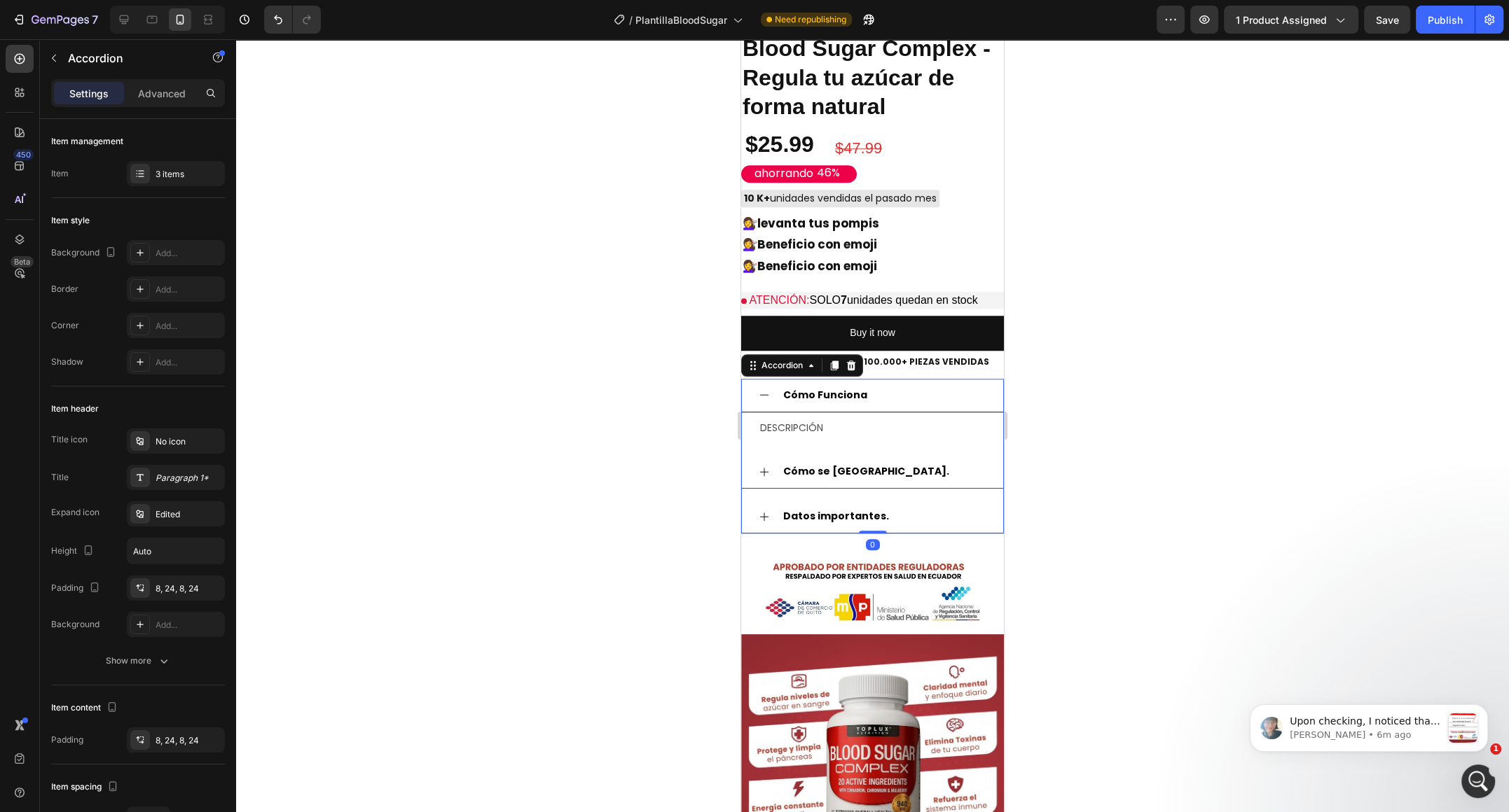
click at [896, 392] on div "Cómo Funciona" at bounding box center [883, 395] width 205 height 22
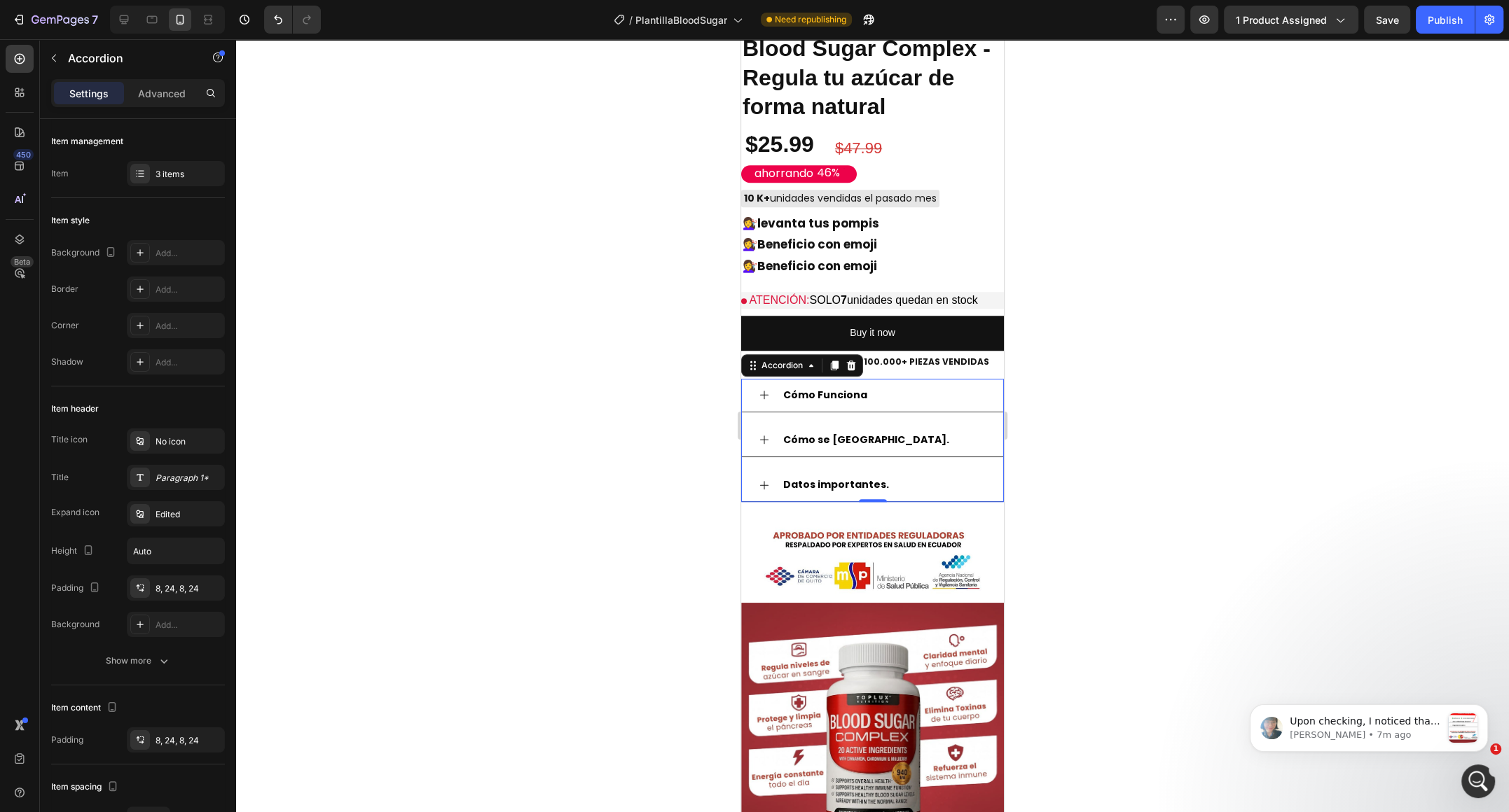
click at [750, 392] on div "Cómo Funciona" at bounding box center [872, 395] width 261 height 33
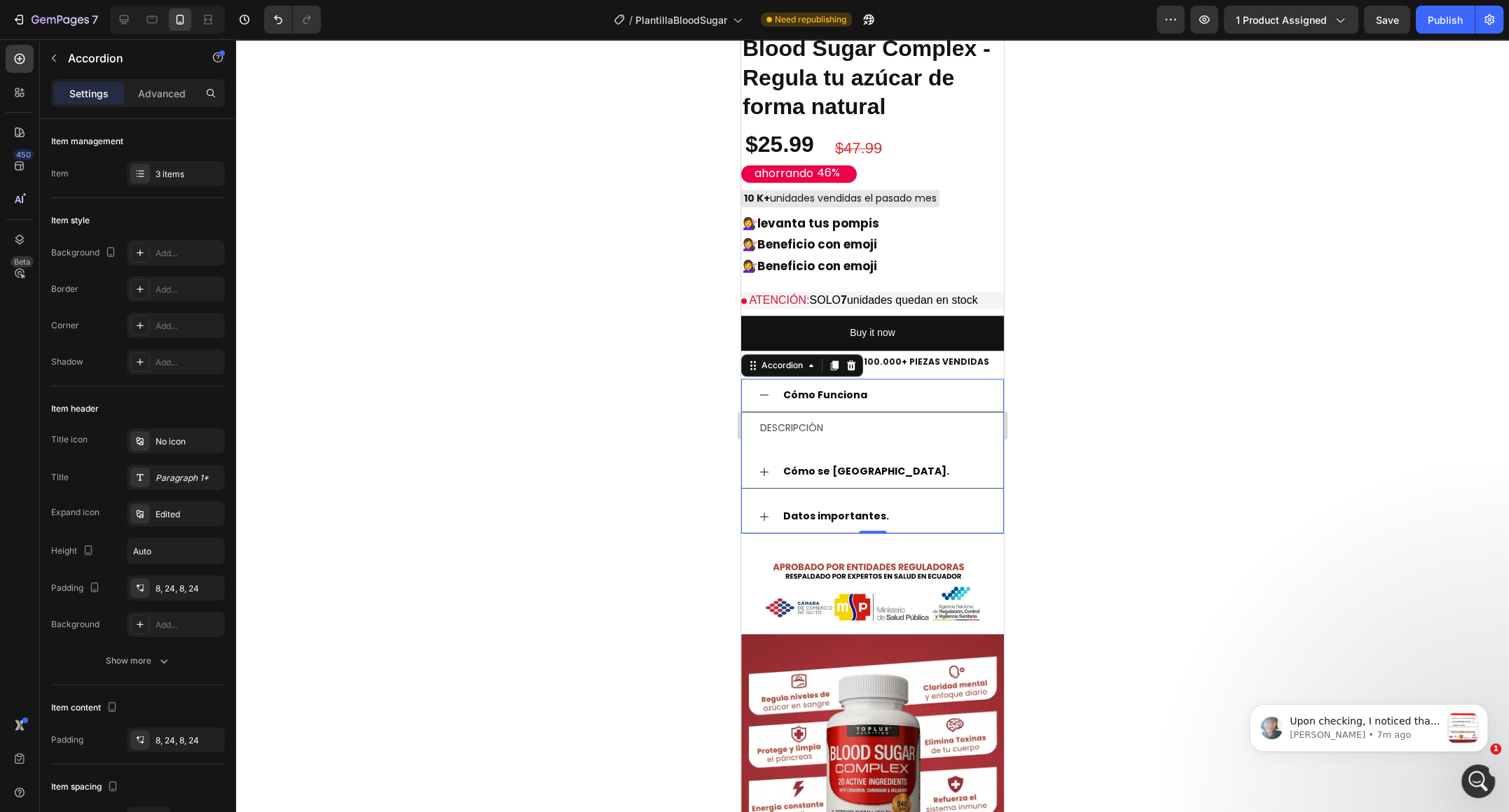
click at [751, 392] on div "Cómo Funciona" at bounding box center [872, 395] width 261 height 33
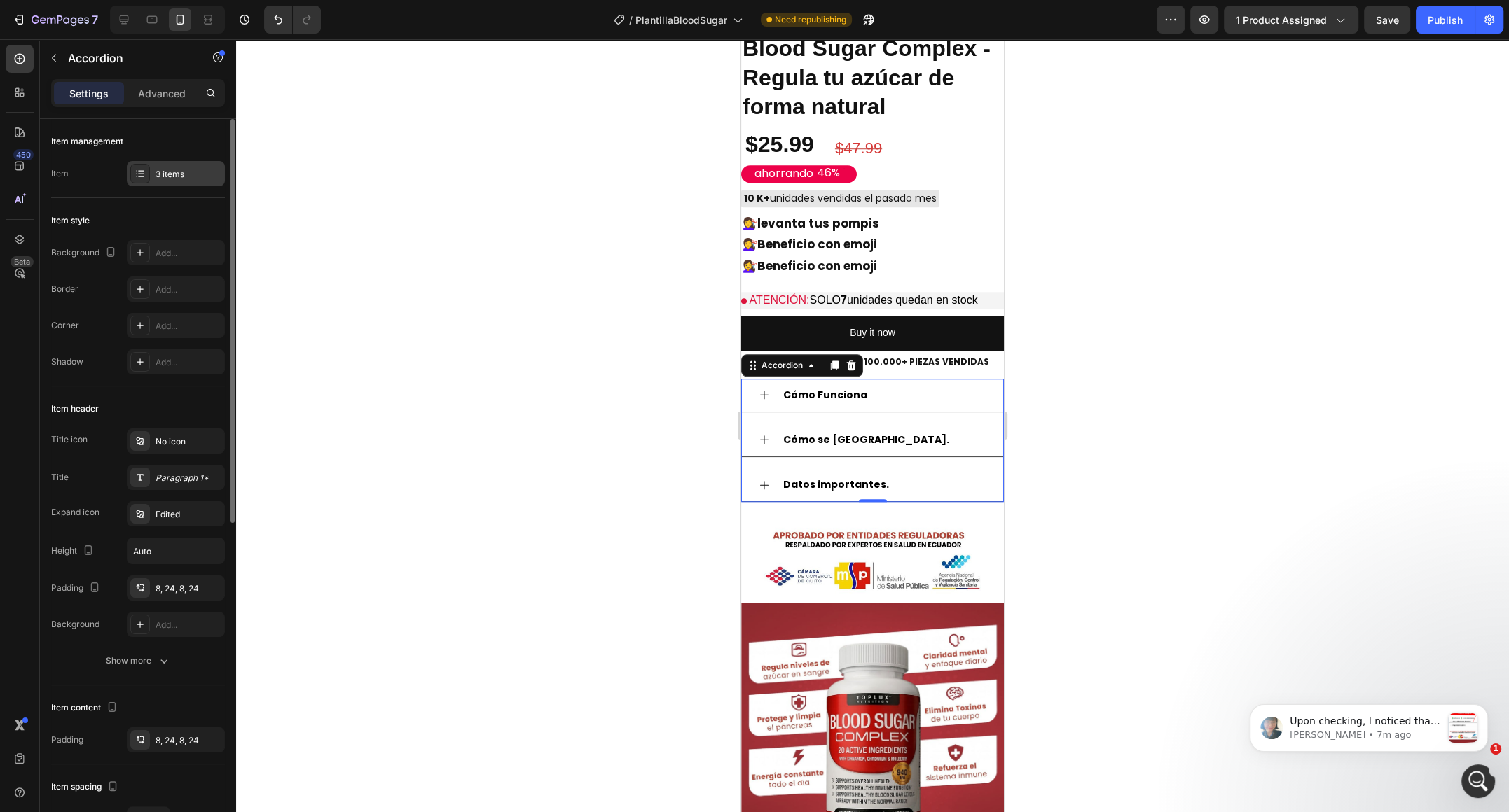
click at [178, 166] on div "3 items" at bounding box center [176, 173] width 98 height 25
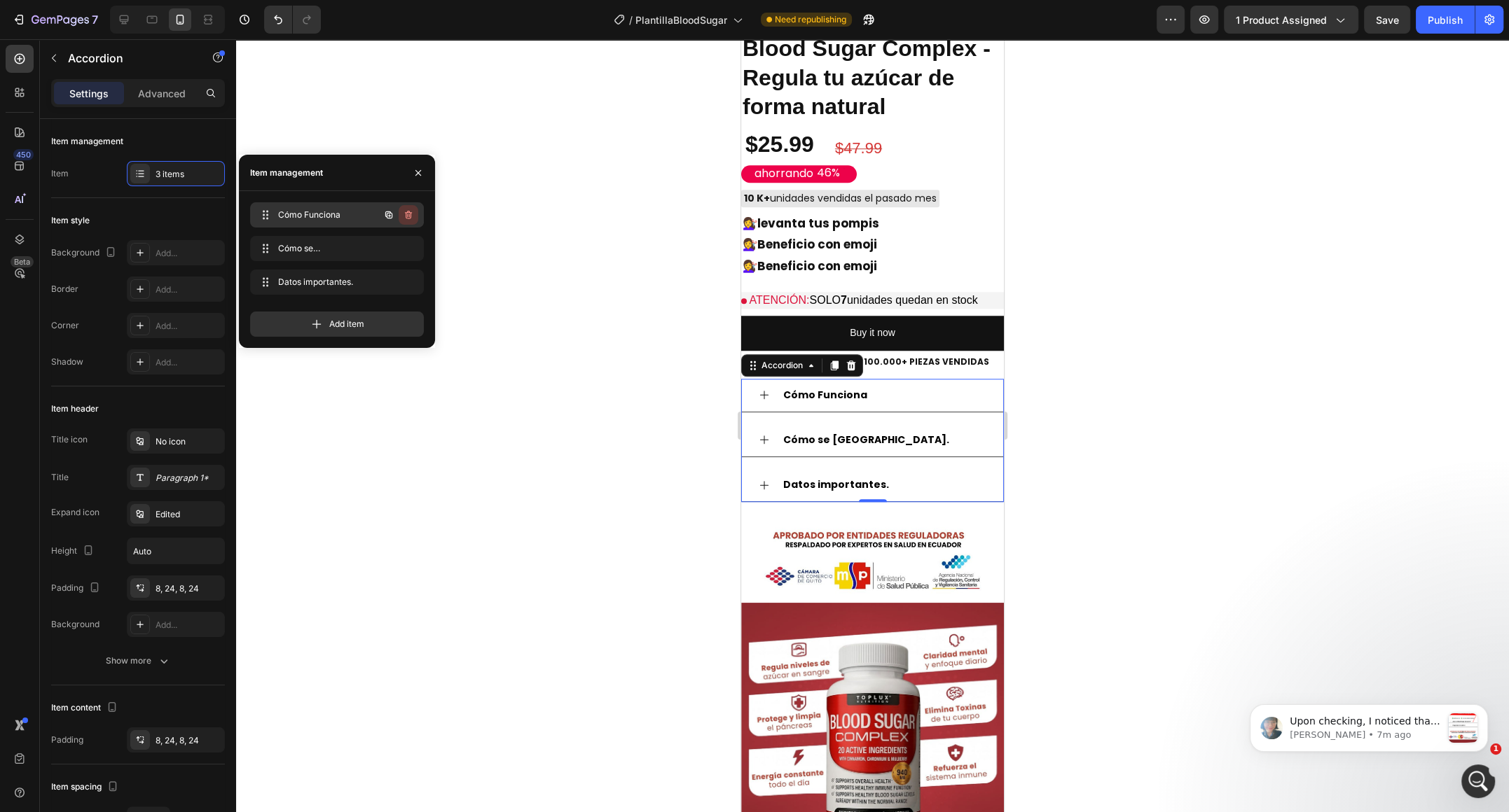
click at [412, 217] on icon "button" at bounding box center [408, 214] width 11 height 11
click at [397, 213] on div "Delete" at bounding box center [398, 214] width 25 height 12
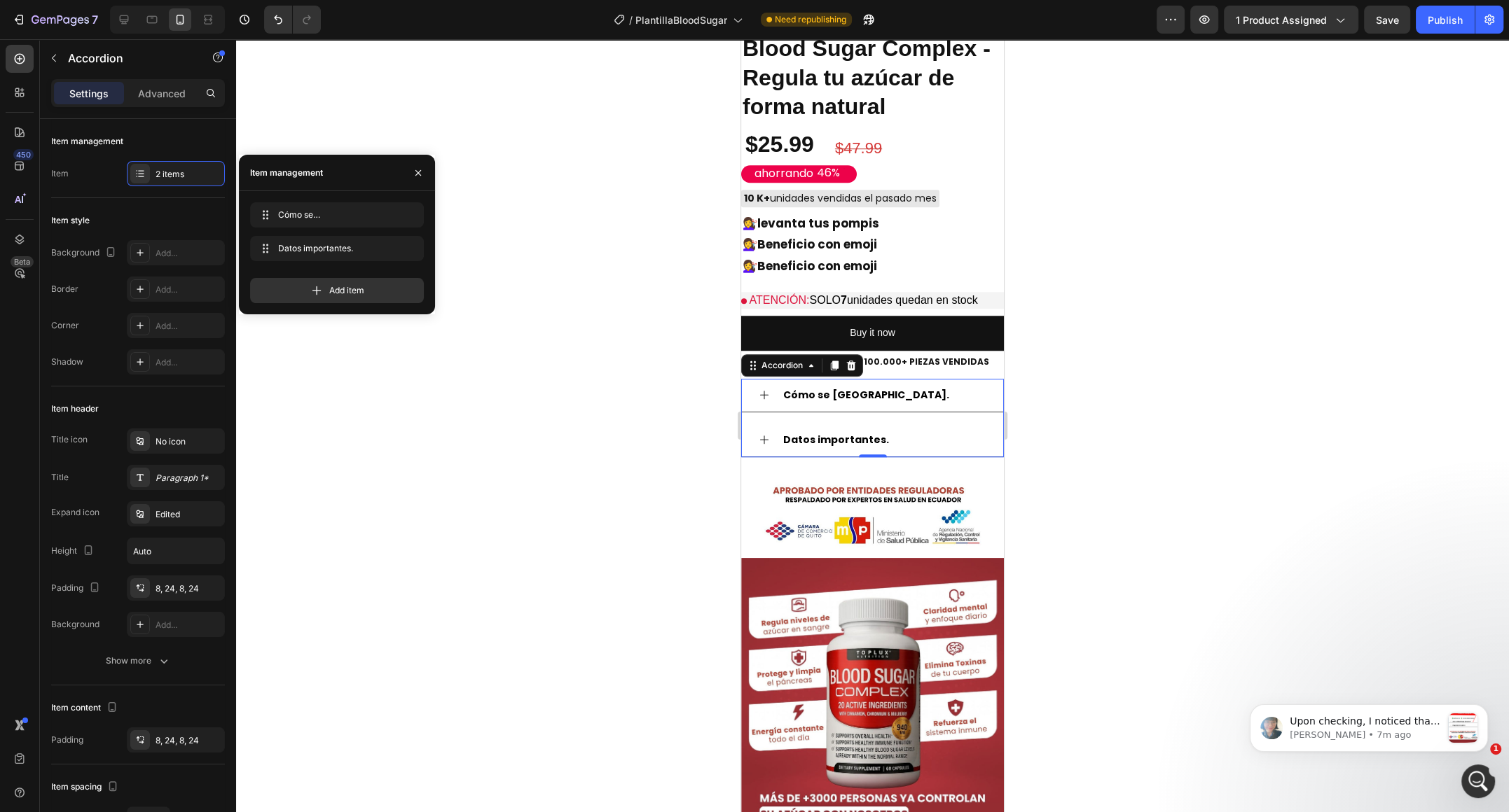
click at [884, 404] on div "Cómo se usa." at bounding box center [883, 395] width 205 height 22
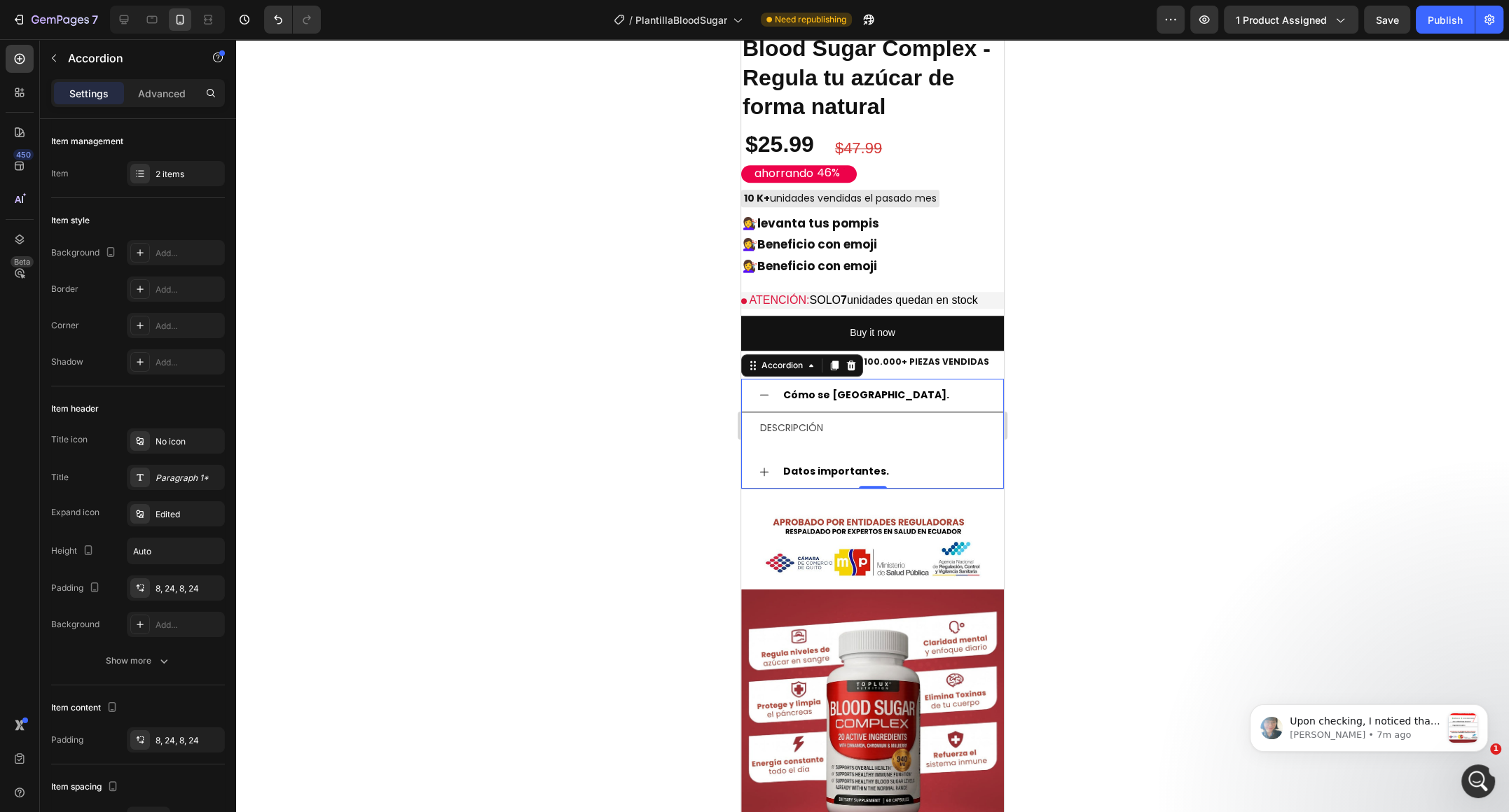
click at [849, 395] on strong "Cómo se usa." at bounding box center [866, 395] width 166 height 14
click at [844, 395] on strong "Cómo se usa." at bounding box center [866, 395] width 166 height 14
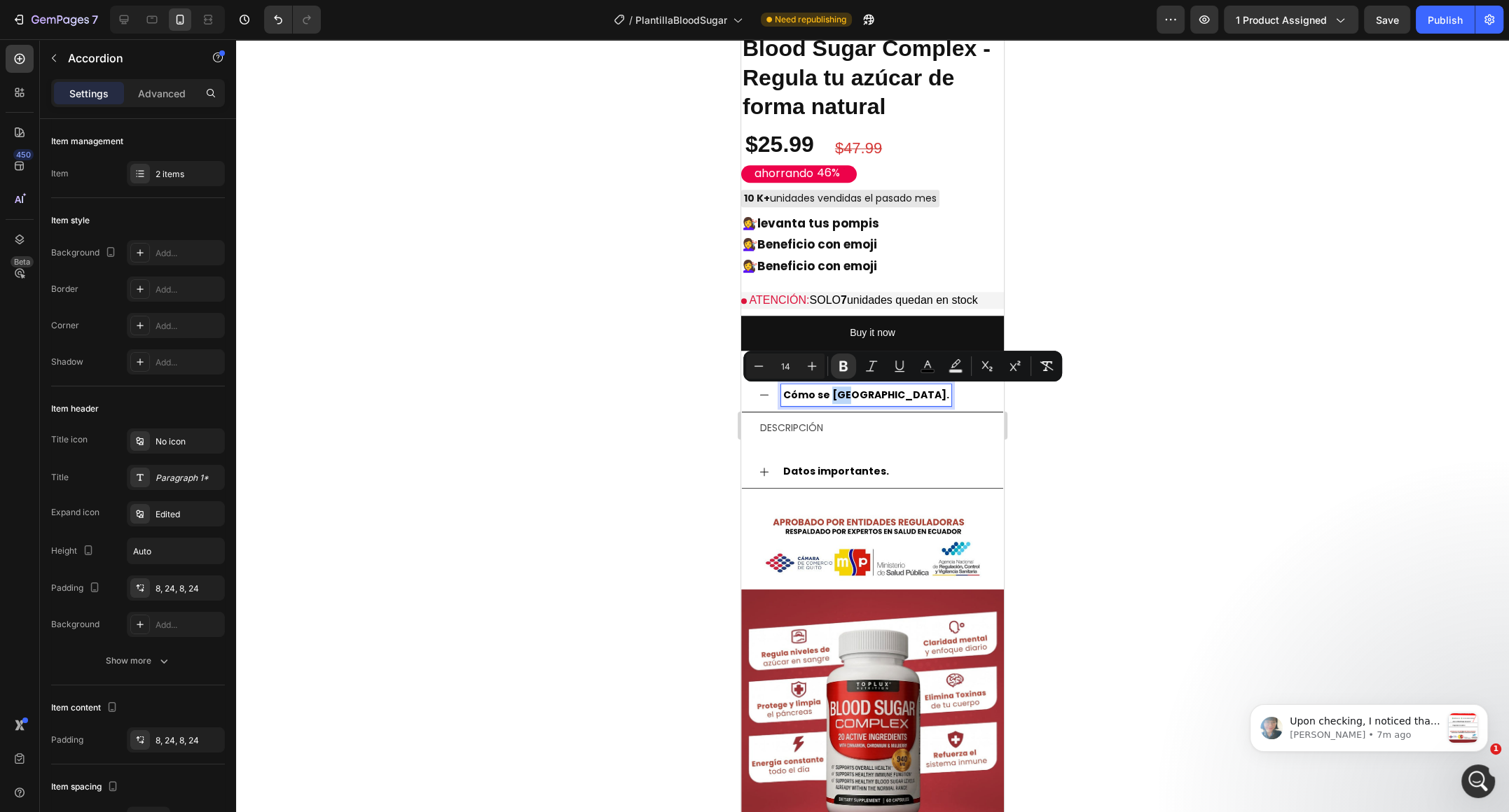
click at [844, 395] on strong "Cómo se usa." at bounding box center [866, 395] width 166 height 14
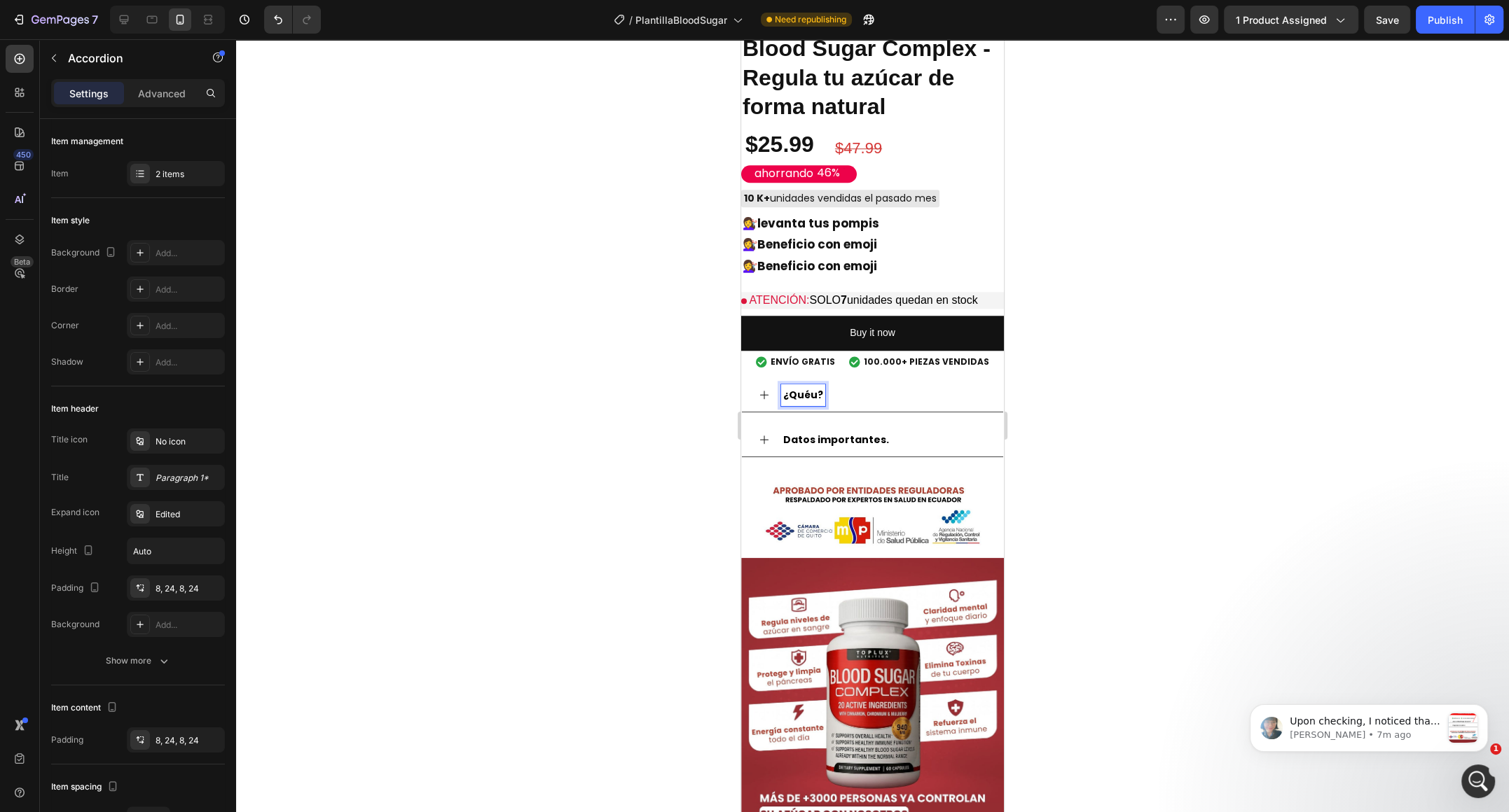
scroll to position [1384, 0]
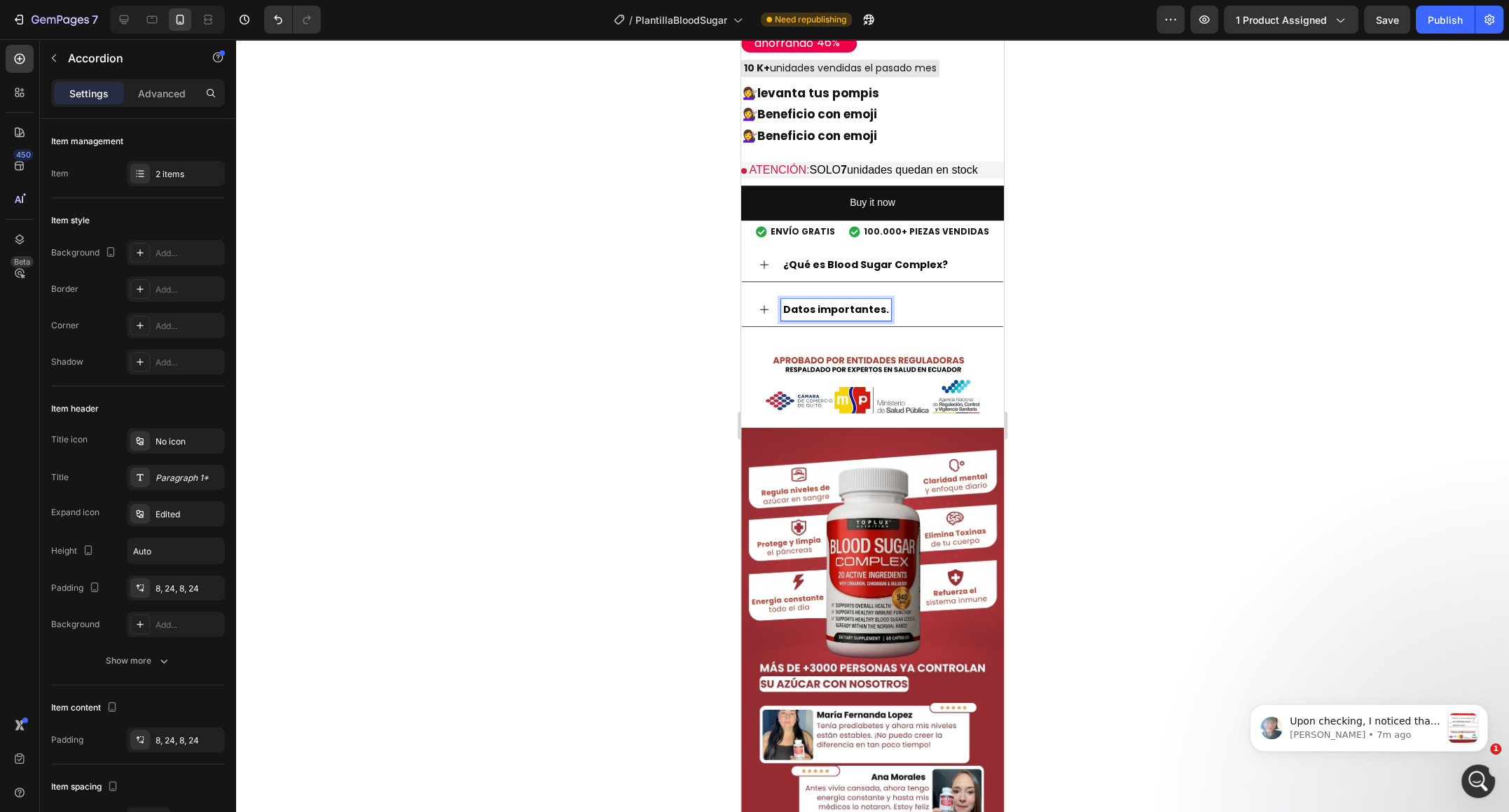
click at [879, 315] on strong "Datos importantes." at bounding box center [836, 309] width 105 height 14
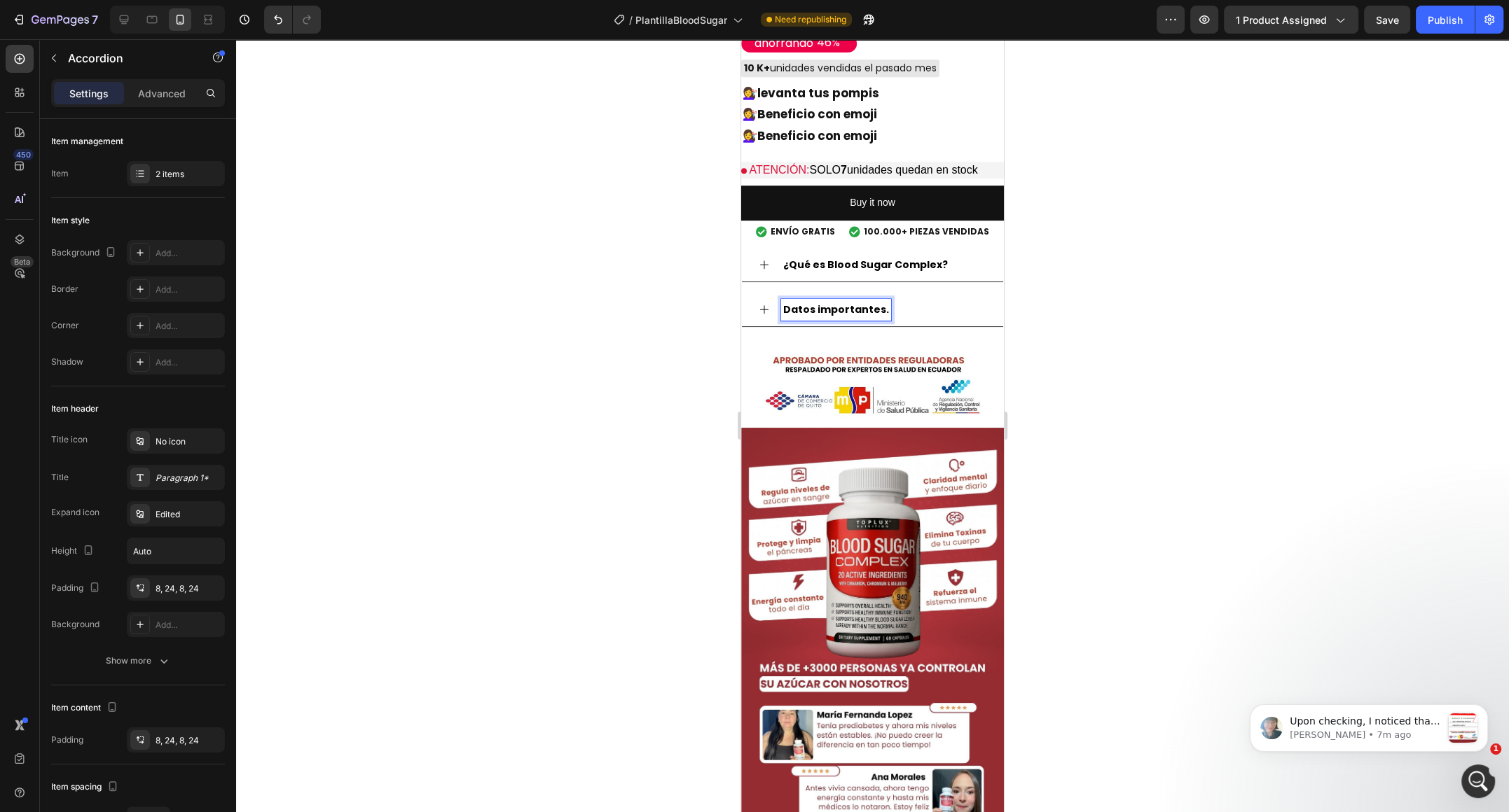
click at [879, 315] on strong "Datos importantes." at bounding box center [836, 309] width 105 height 14
click at [888, 252] on div "¿Qué es Blood Sugar Complex?" at bounding box center [872, 265] width 261 height 33
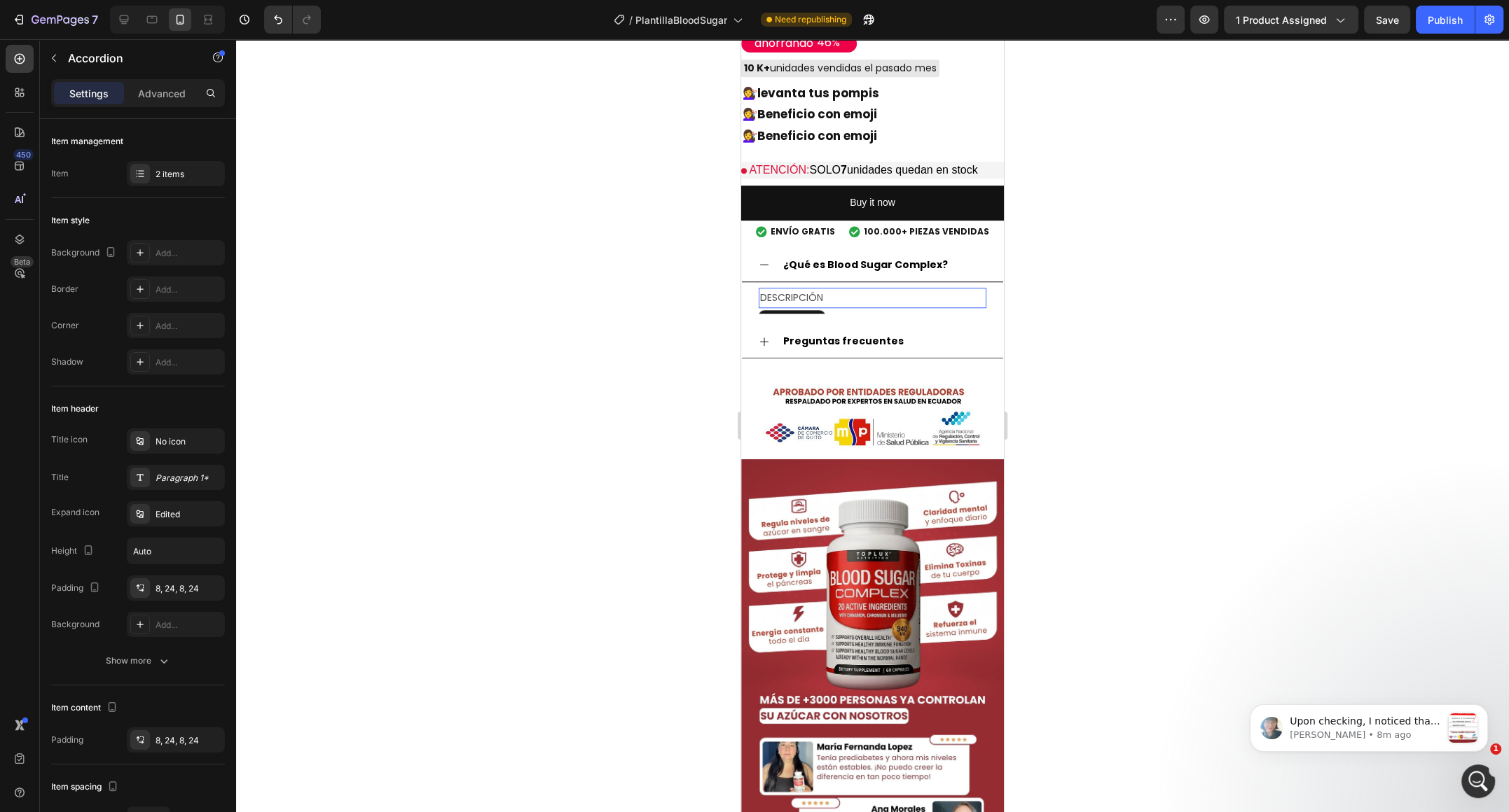
click at [797, 289] on p "DESCRIPCIÓN" at bounding box center [873, 298] width 225 height 18
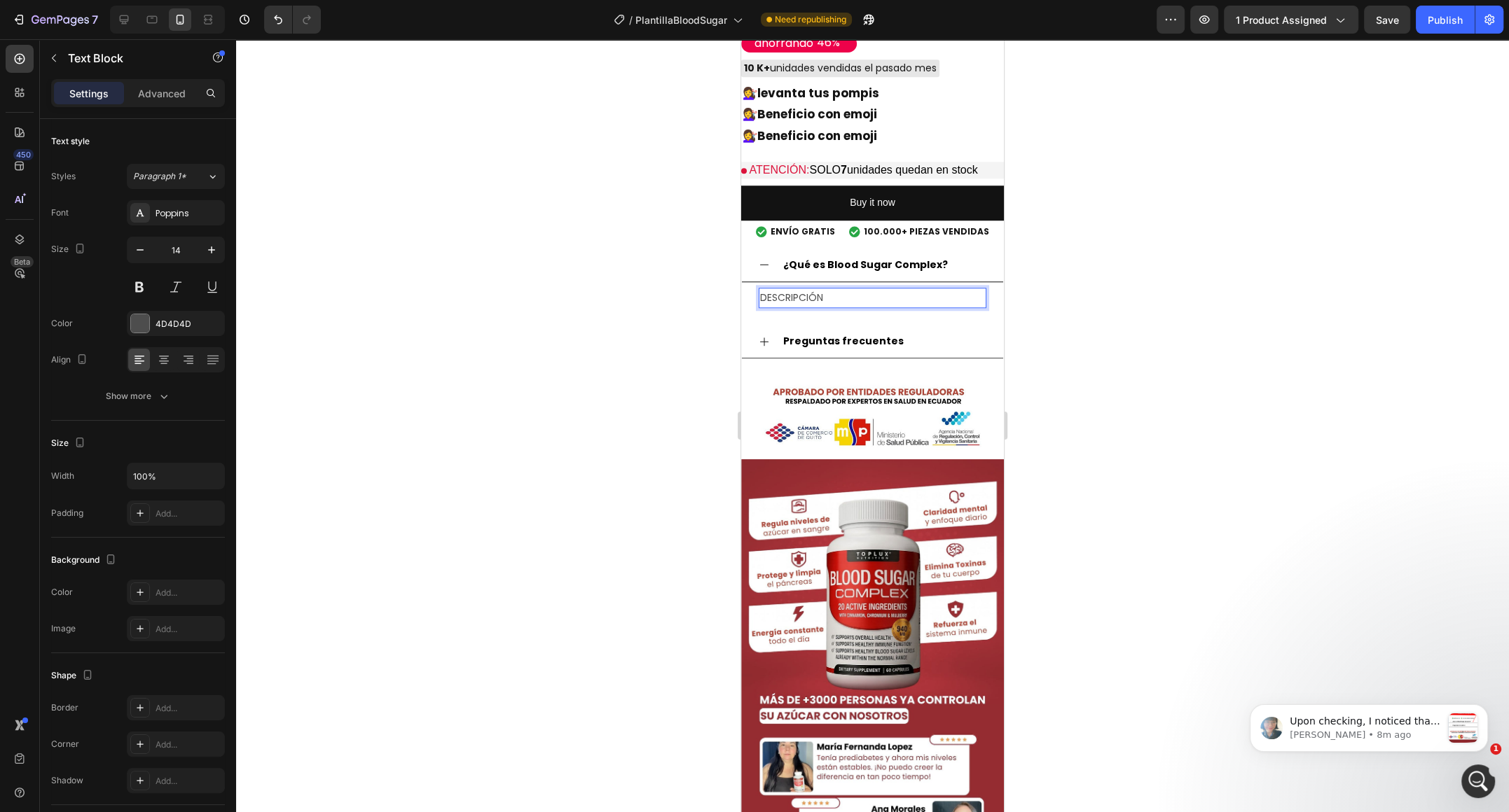
click at [798, 294] on p "DESCRIPCIÓN" at bounding box center [873, 298] width 225 height 18
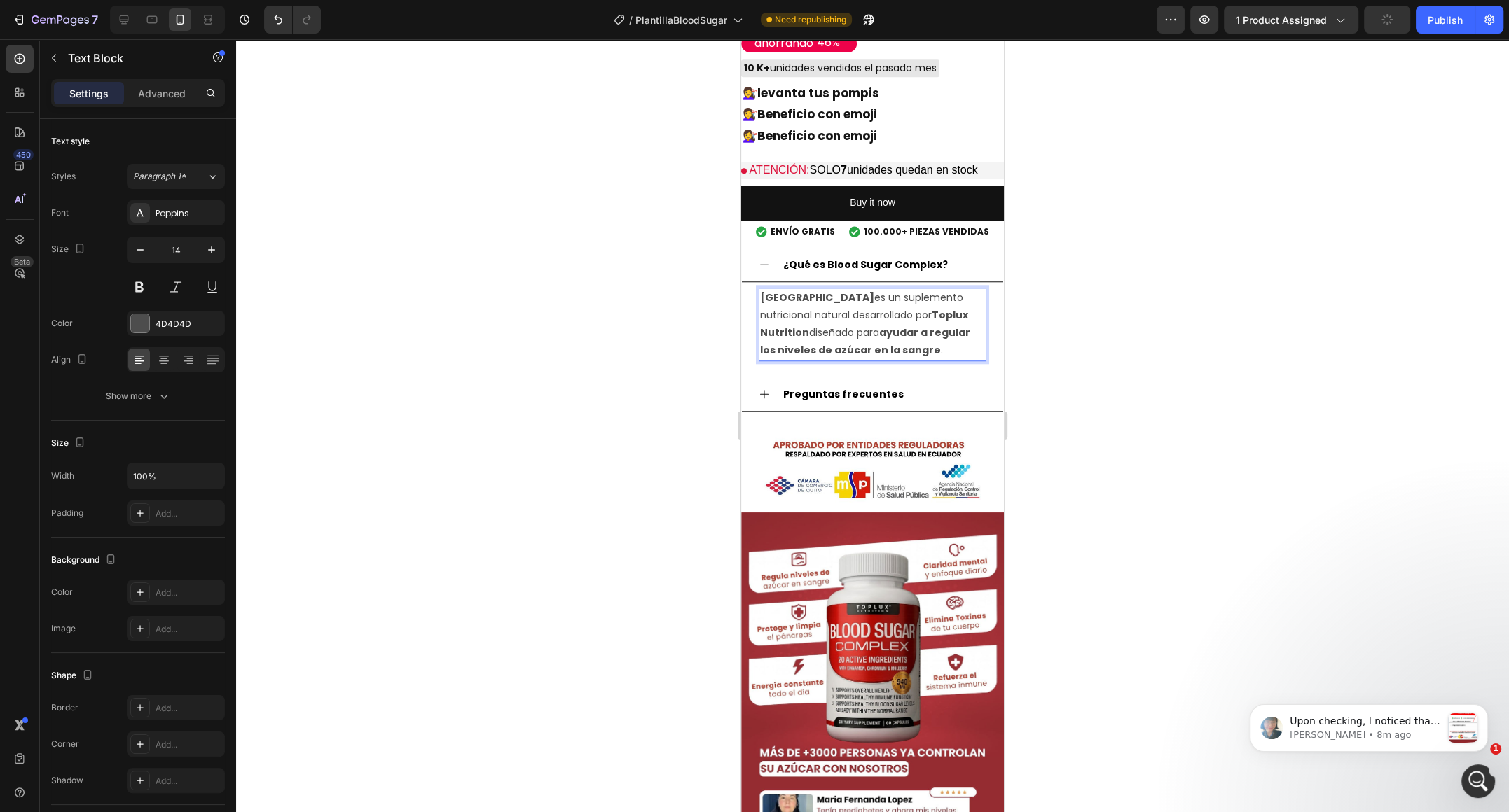
click at [919, 344] on p "Blood Sugar Complex es un suplemento nutricional natural desarrollado por Toplu…" at bounding box center [873, 324] width 225 height 70
click at [925, 348] on p "Blood Sugar Complex es un suplemento nutricional natural desarrollado por Toplu…" at bounding box center [873, 324] width 225 height 70
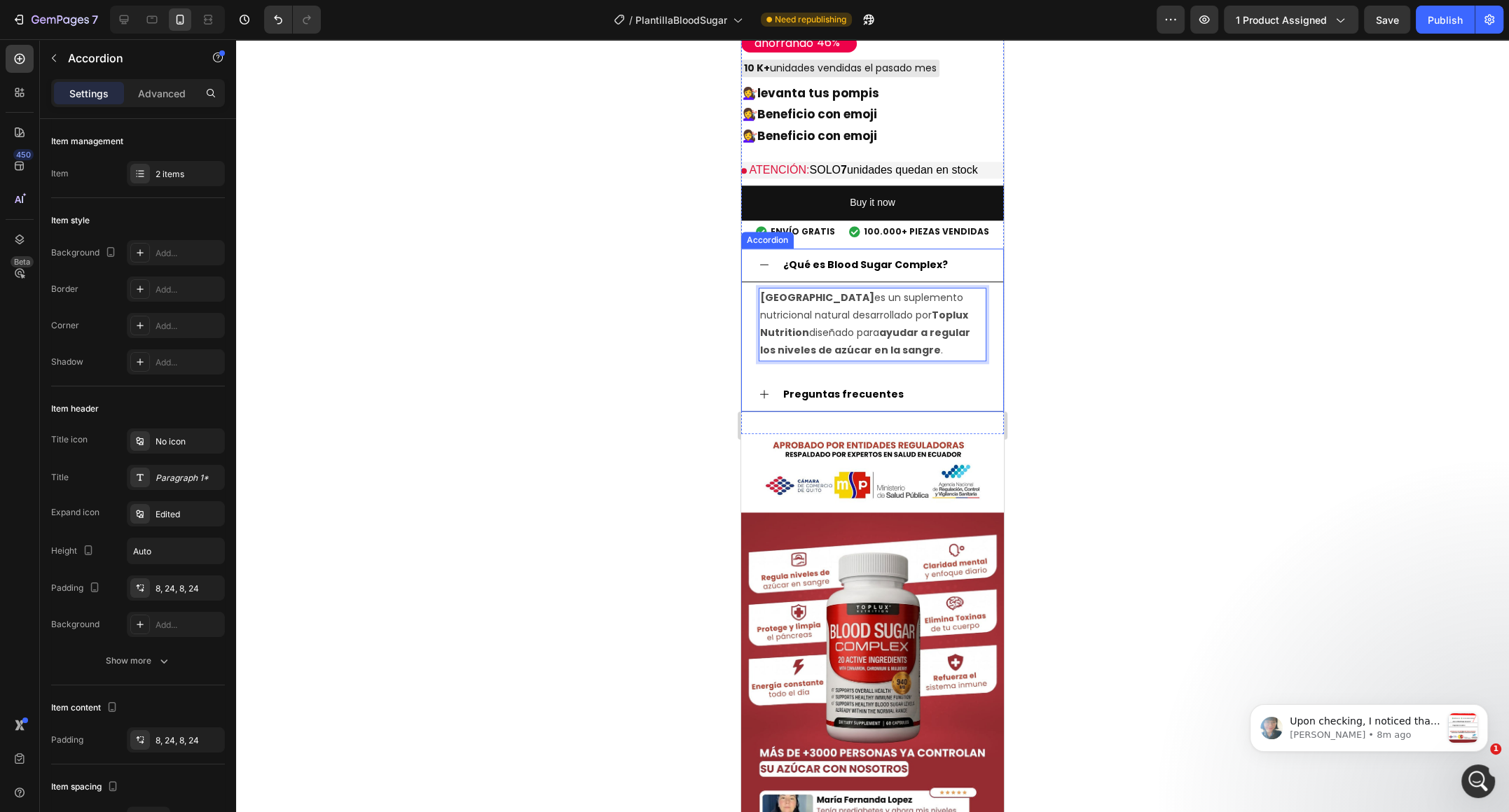
click at [932, 388] on div "Preguntas frecuentes" at bounding box center [883, 395] width 205 height 22
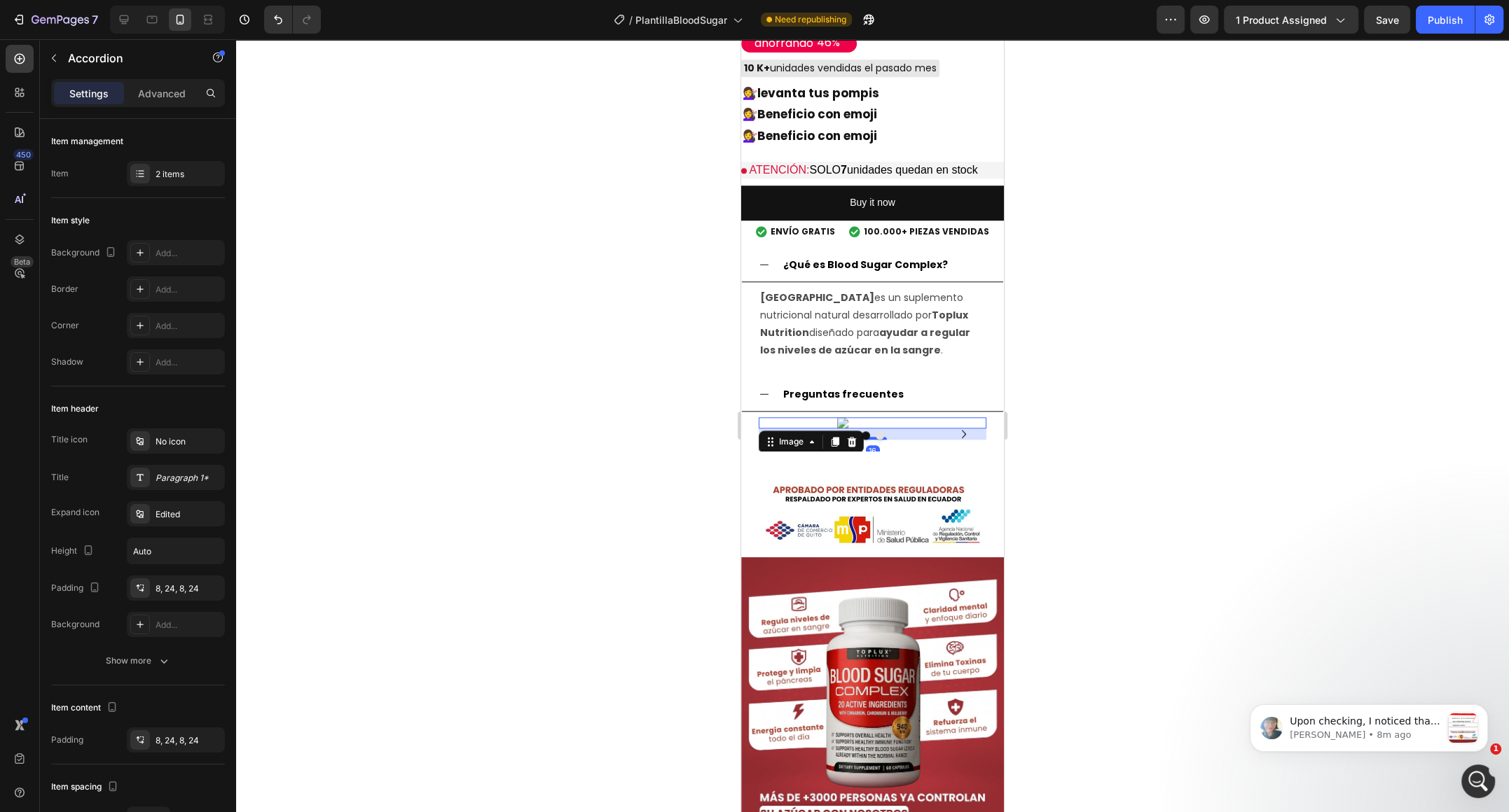
click at [874, 424] on img at bounding box center [872, 423] width 70 height 11
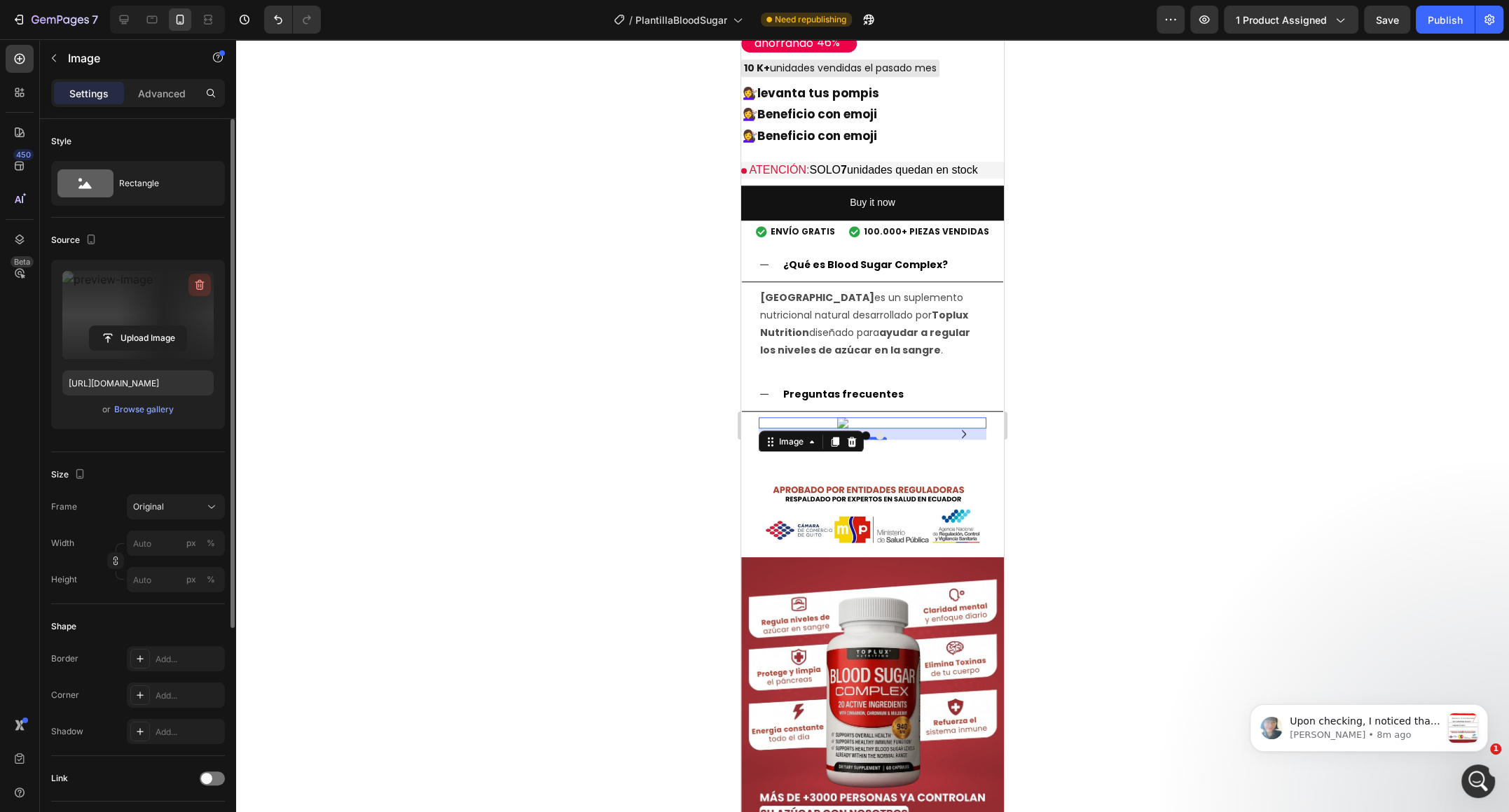
click at [204, 282] on icon "button" at bounding box center [200, 285] width 14 height 14
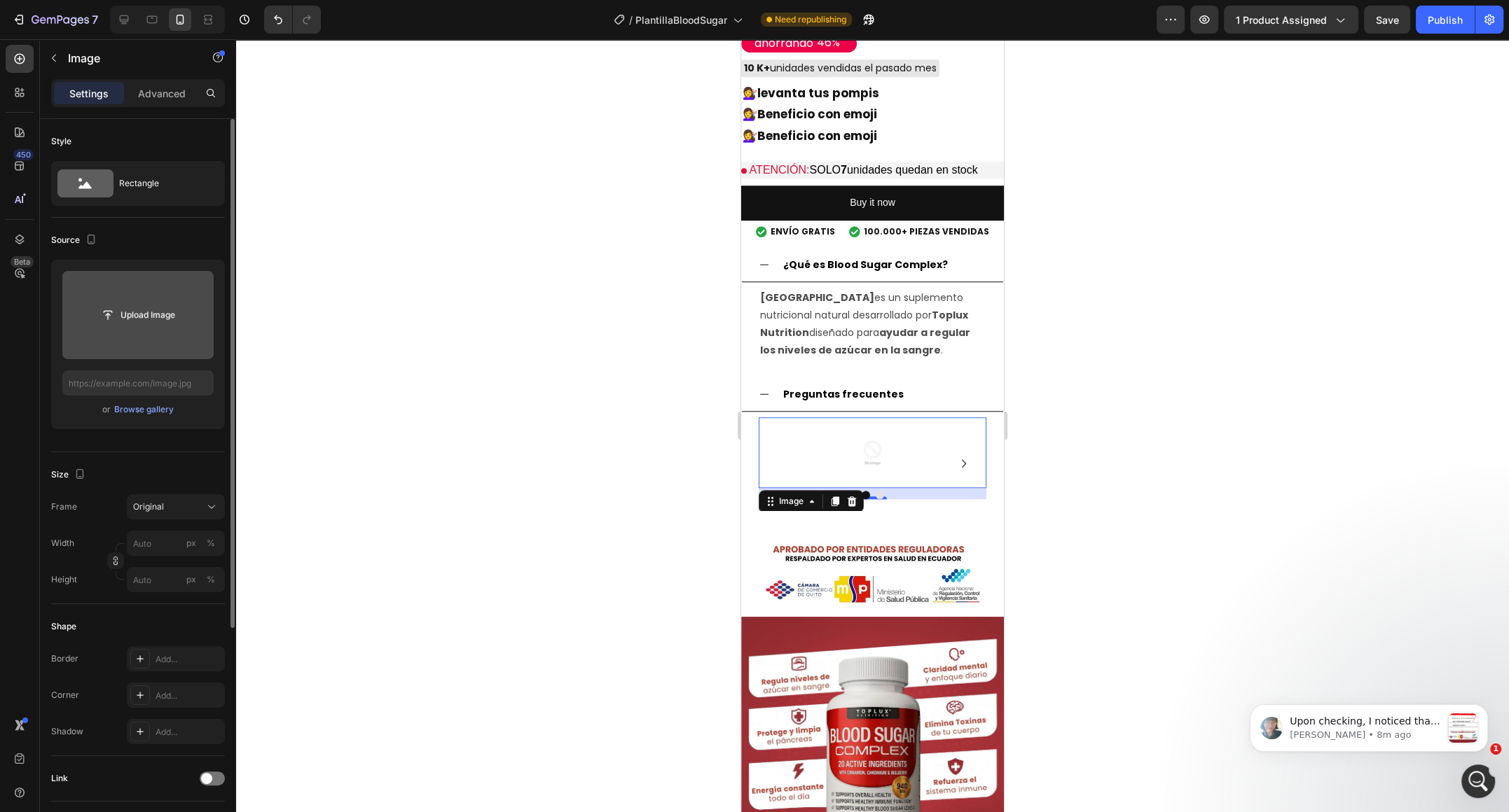
click at [887, 451] on img at bounding box center [872, 453] width 70 height 70
click at [179, 337] on input "file" at bounding box center [138, 315] width 151 height 88
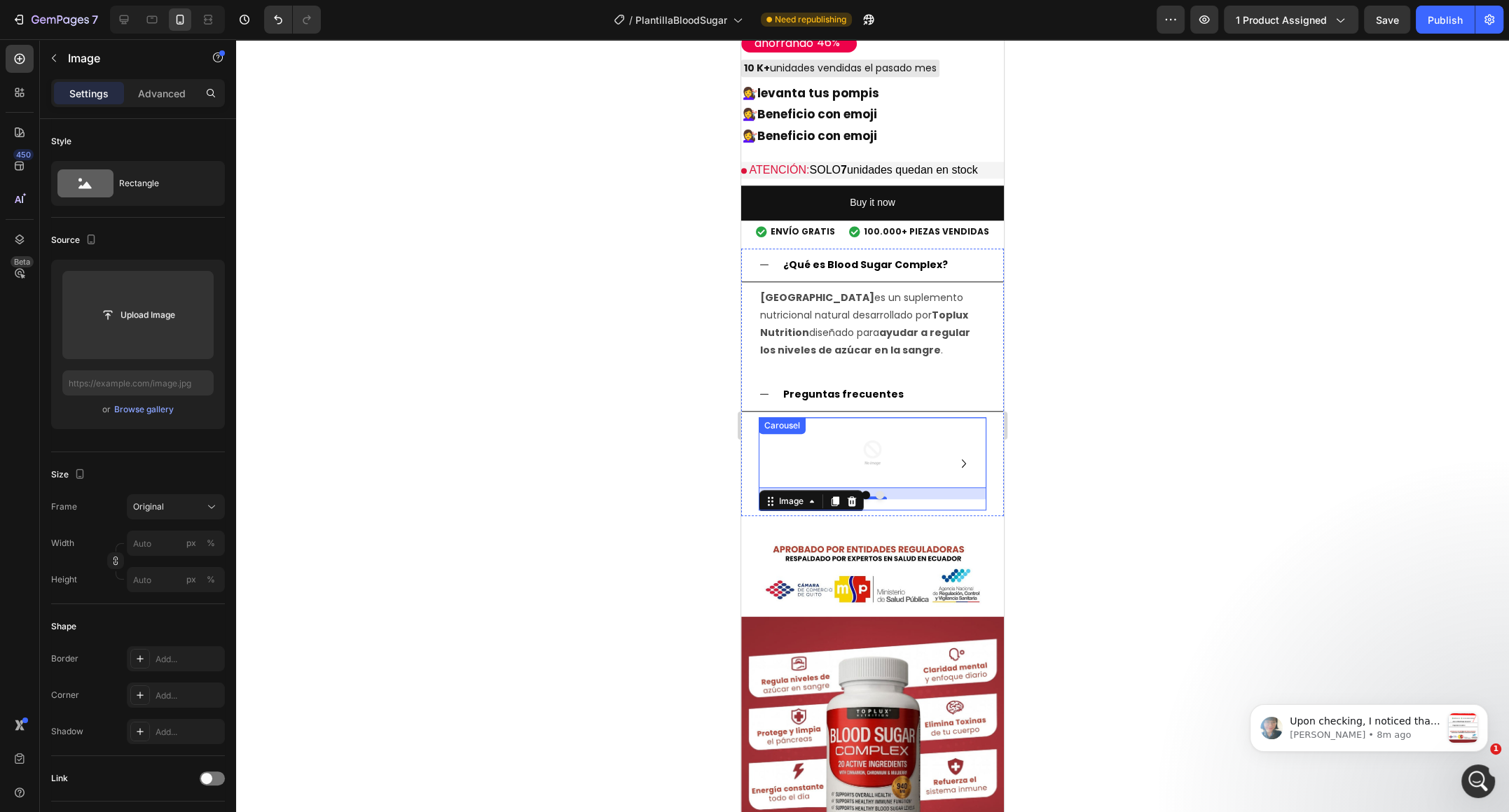
click at [960, 456] on icon "Carousel Next Arrow" at bounding box center [963, 463] width 17 height 17
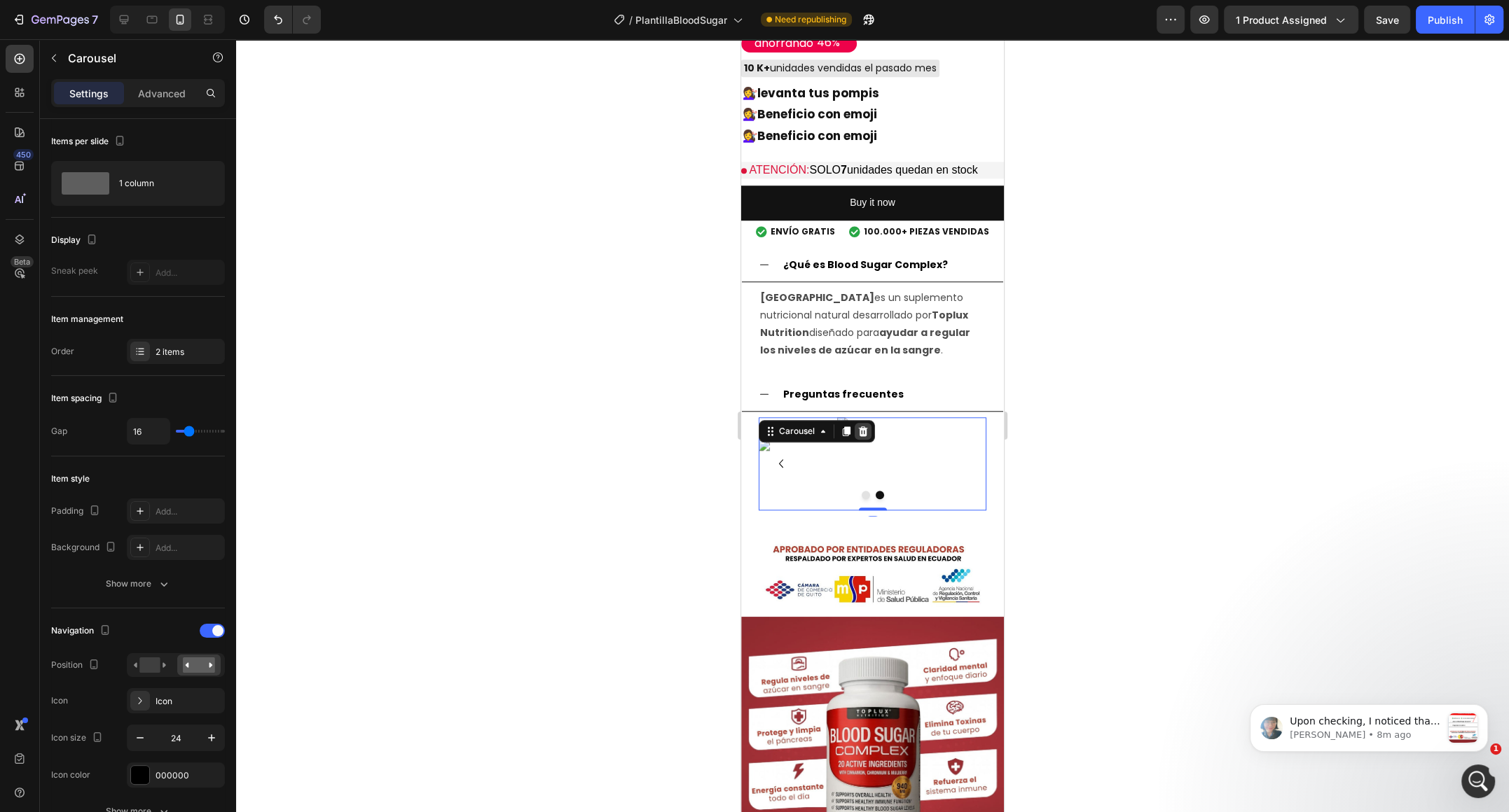
click at [865, 431] on icon at bounding box center [863, 431] width 9 height 10
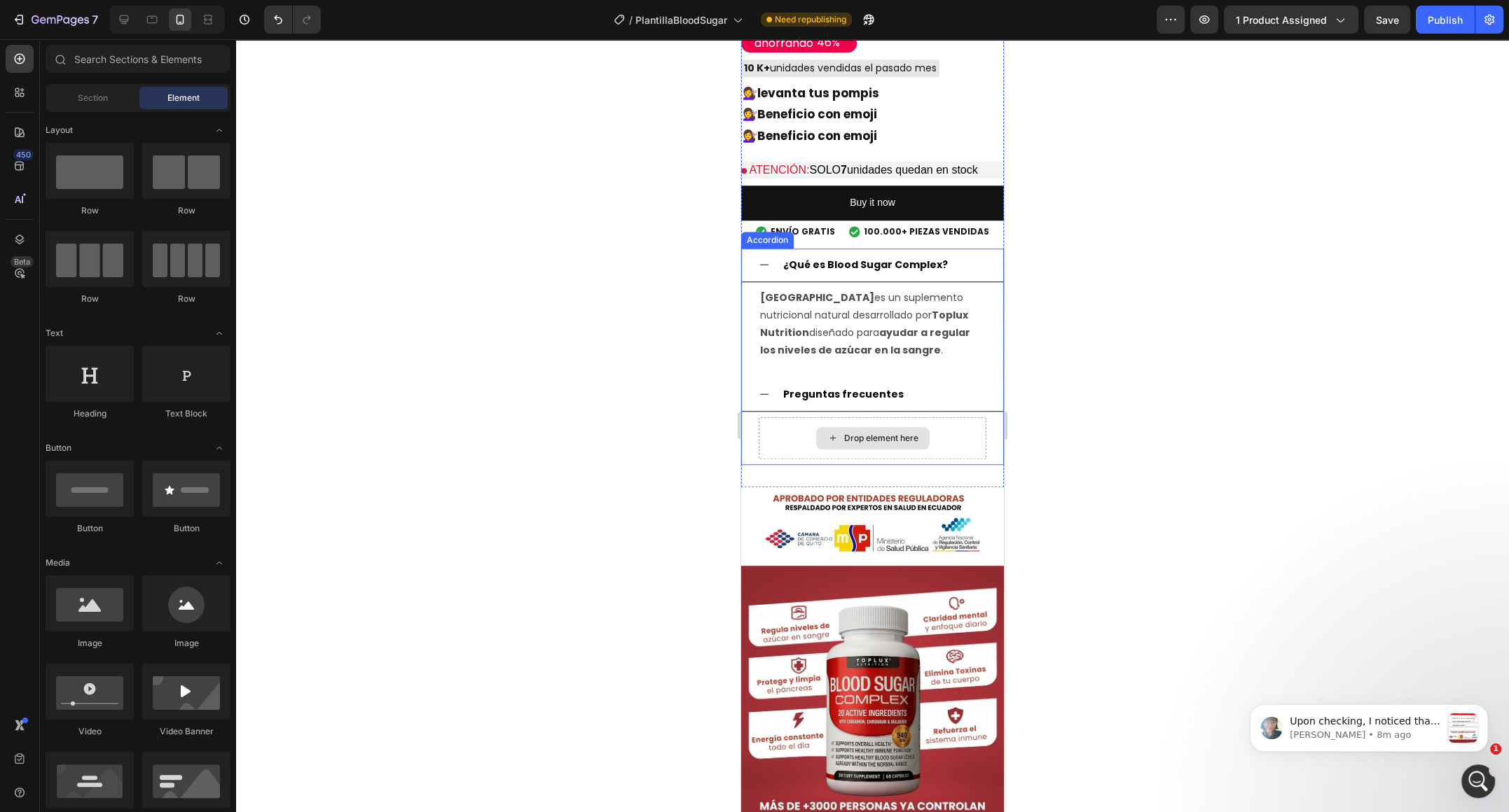
click at [886, 437] on div "Drop element here" at bounding box center [881, 438] width 74 height 11
click at [839, 326] on p "Blood Sugar Complex es un suplemento nutricional natural desarrollado por Toplu…" at bounding box center [873, 324] width 225 height 70
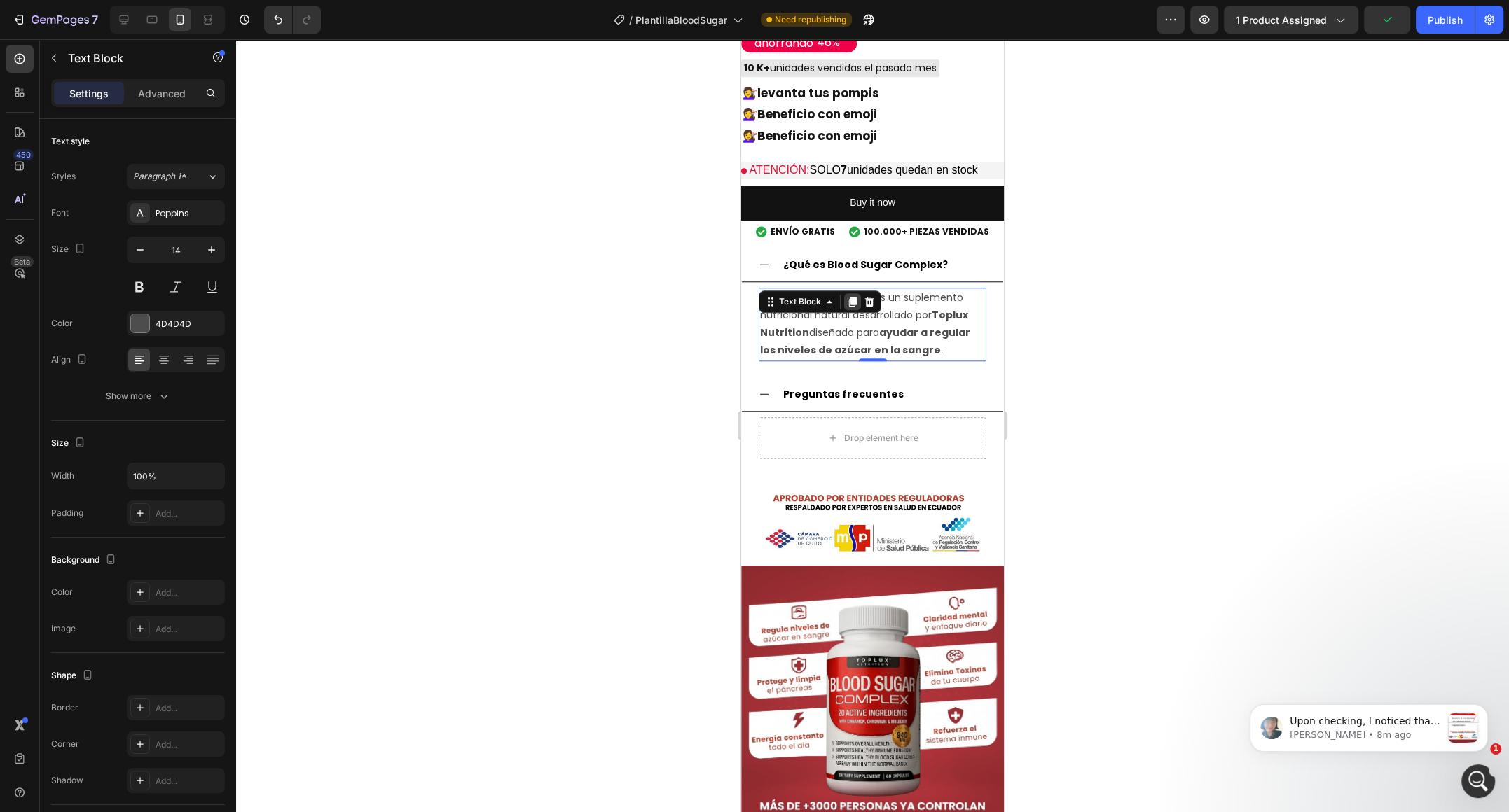
click at [850, 299] on icon at bounding box center [852, 301] width 11 height 11
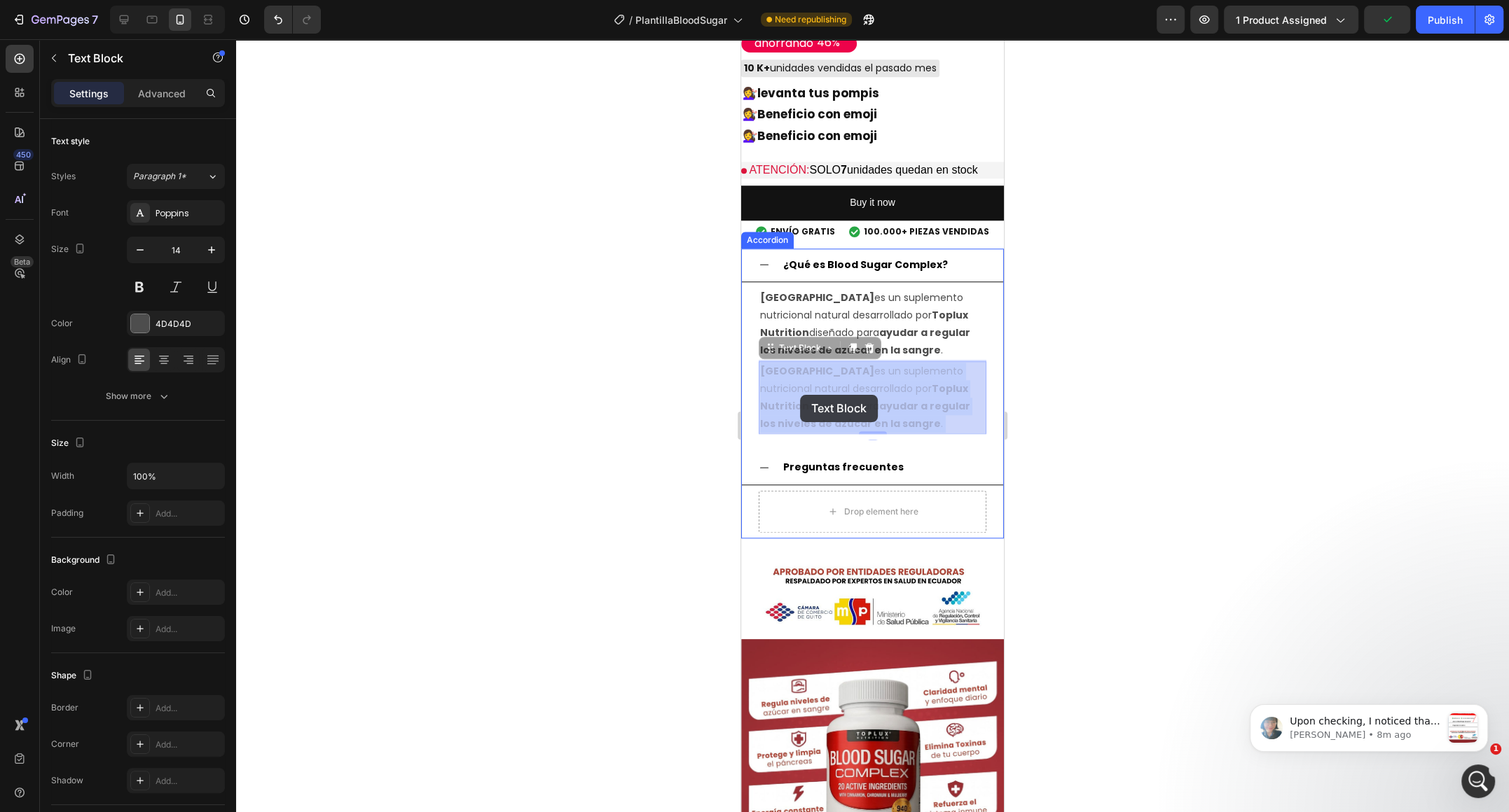
drag, startPoint x: 833, startPoint y: 381, endPoint x: 798, endPoint y: 393, distance: 37.0
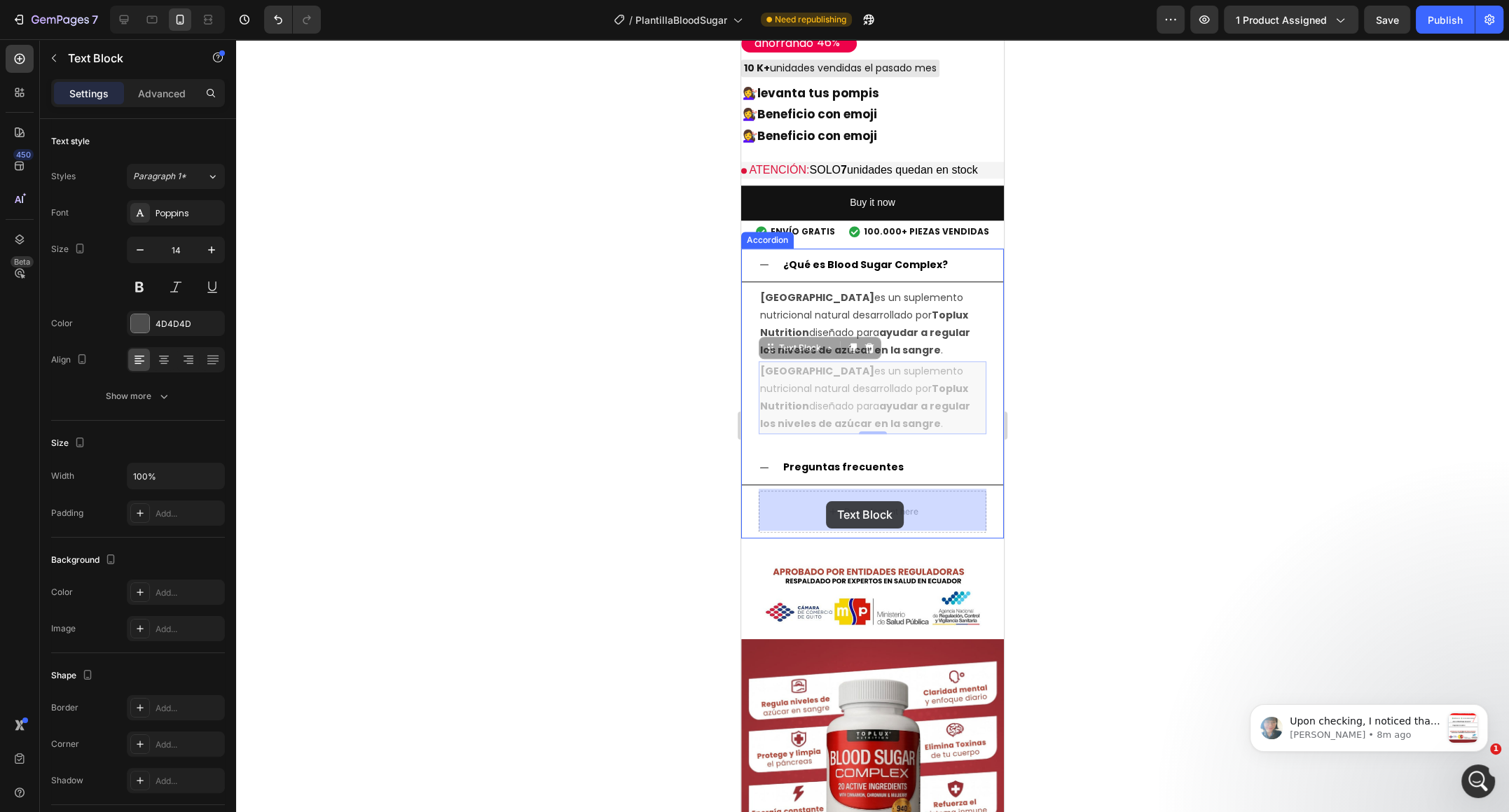
drag, startPoint x: 774, startPoint y: 346, endPoint x: 826, endPoint y: 502, distance: 164.4
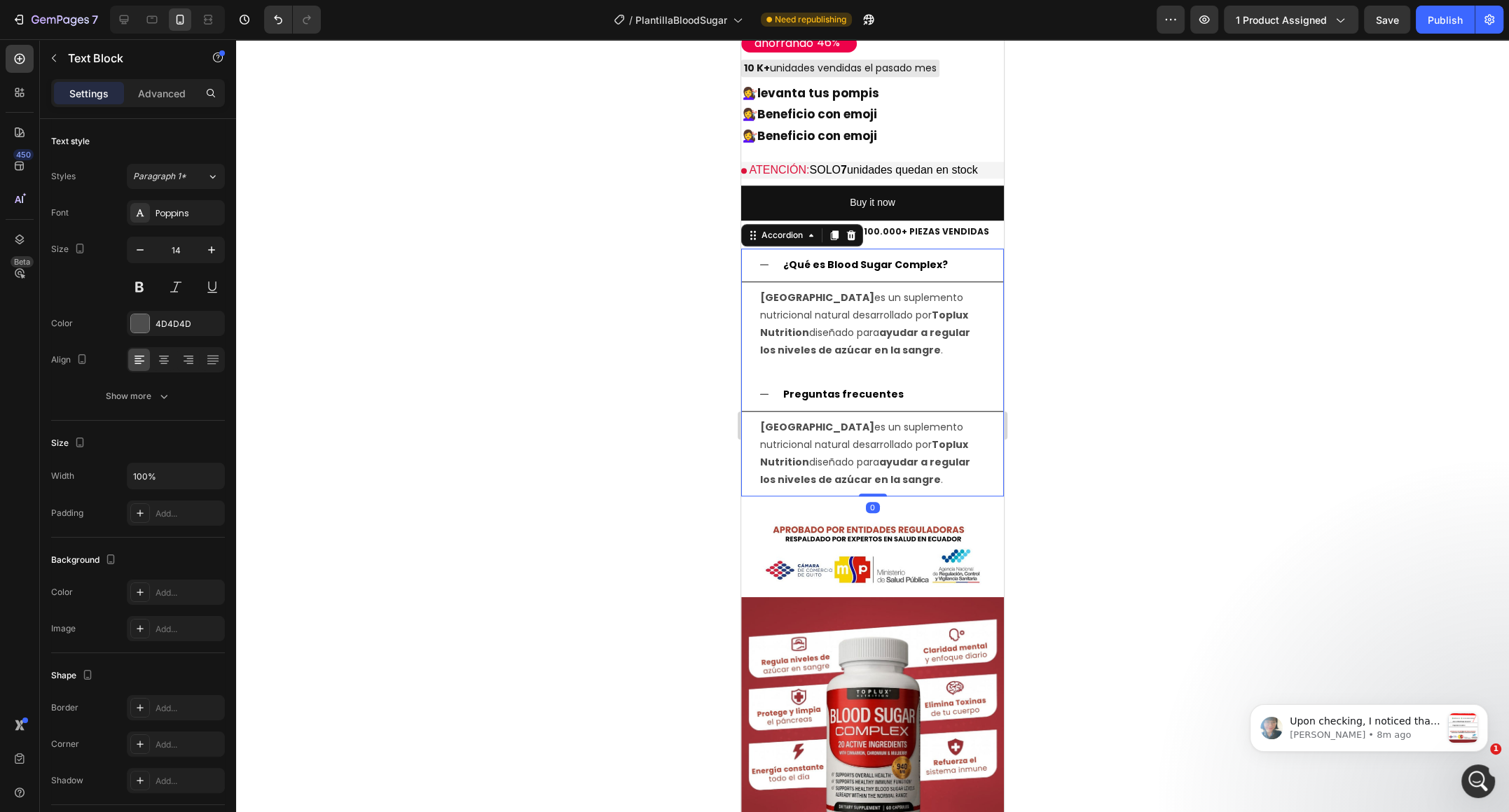
click at [923, 493] on div "Blood Sugar Complex es un suplemento nutricional natural desarrollado por Toplu…" at bounding box center [872, 454] width 261 height 84
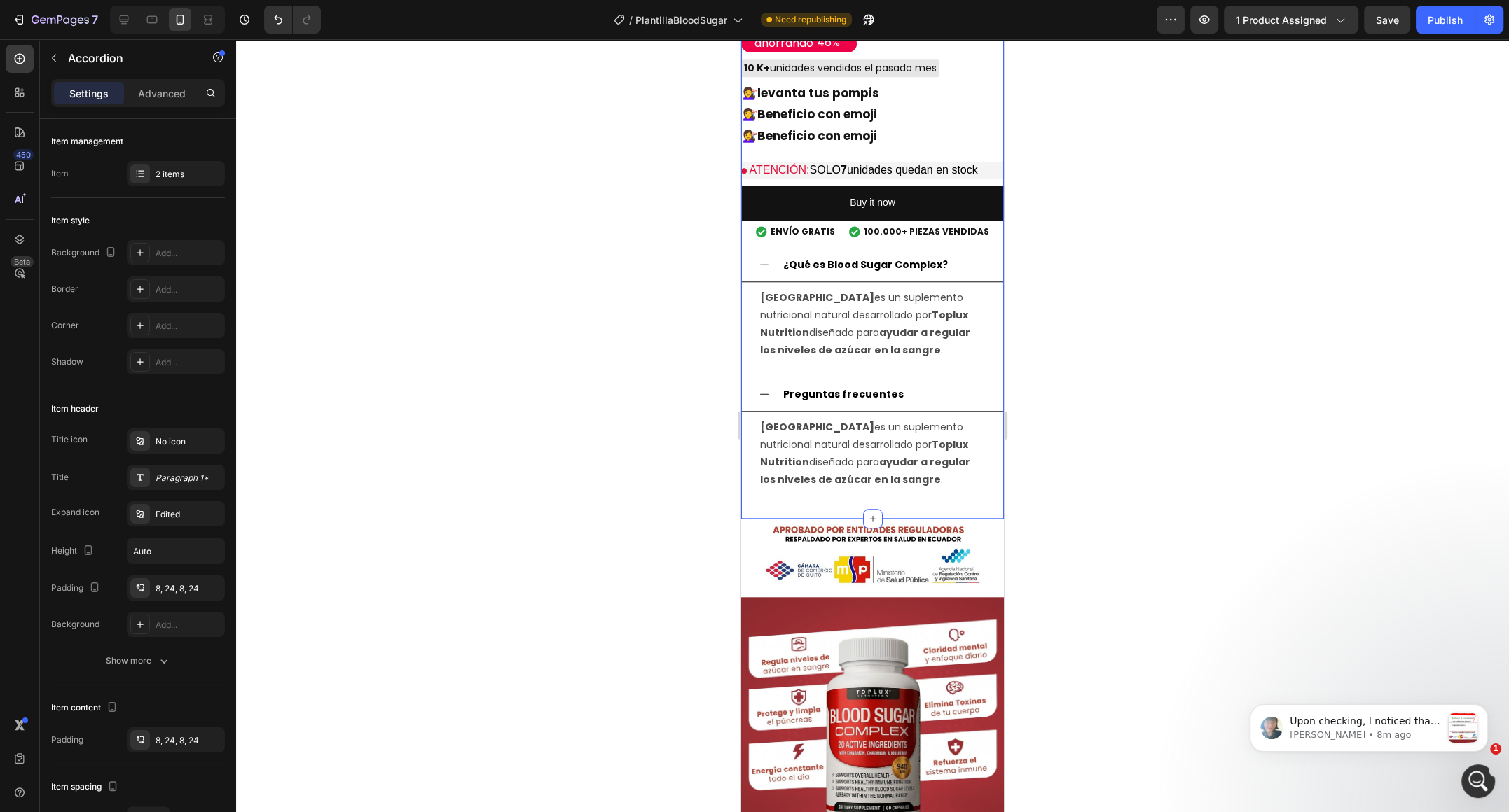
click at [916, 504] on div "Image Drop element here Blood Sugar Complex - Regula tu azúcar de forma natural…" at bounding box center [872, 53] width 263 height 932
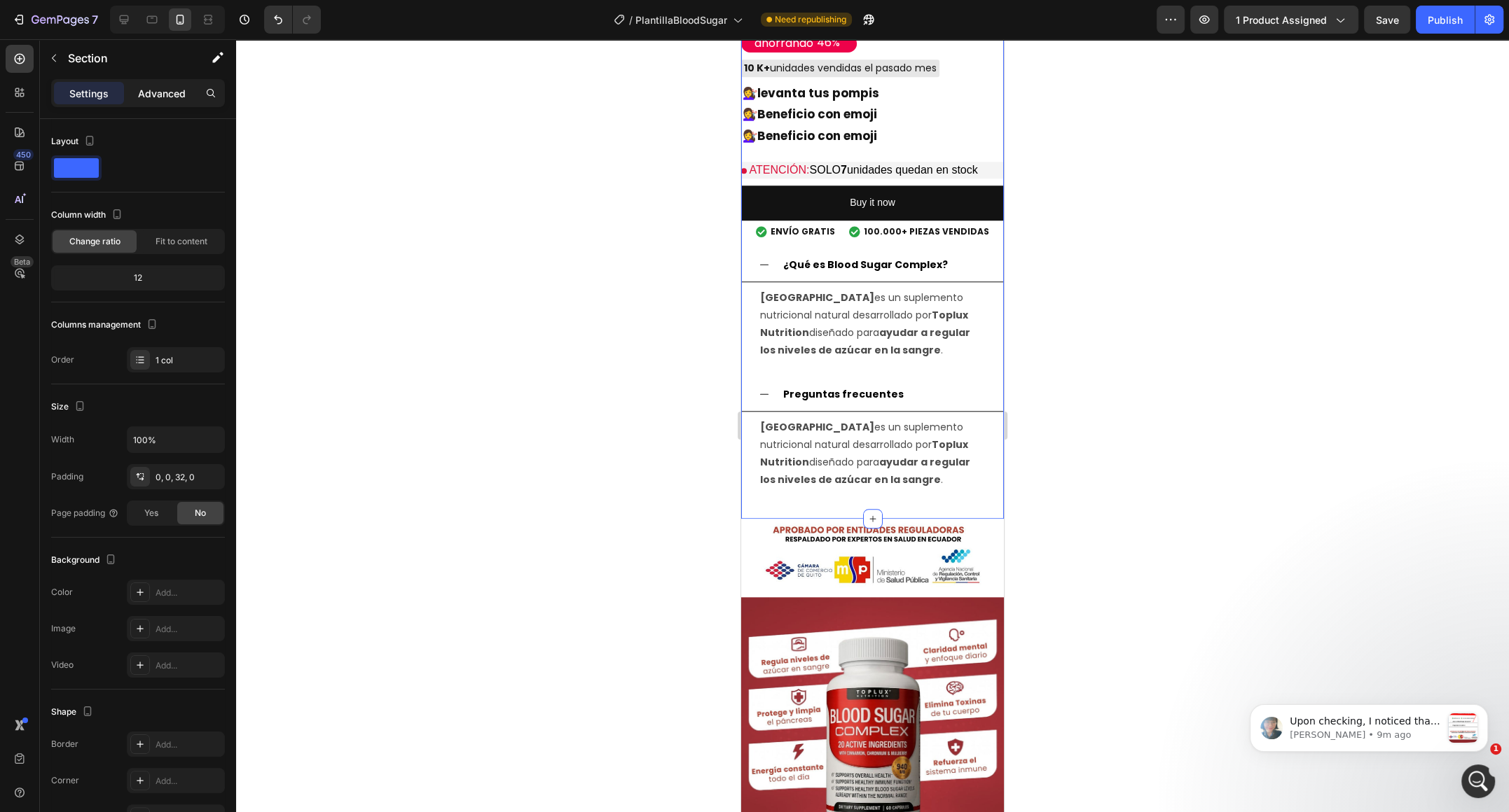
click at [158, 91] on p "Advanced" at bounding box center [162, 93] width 47 height 15
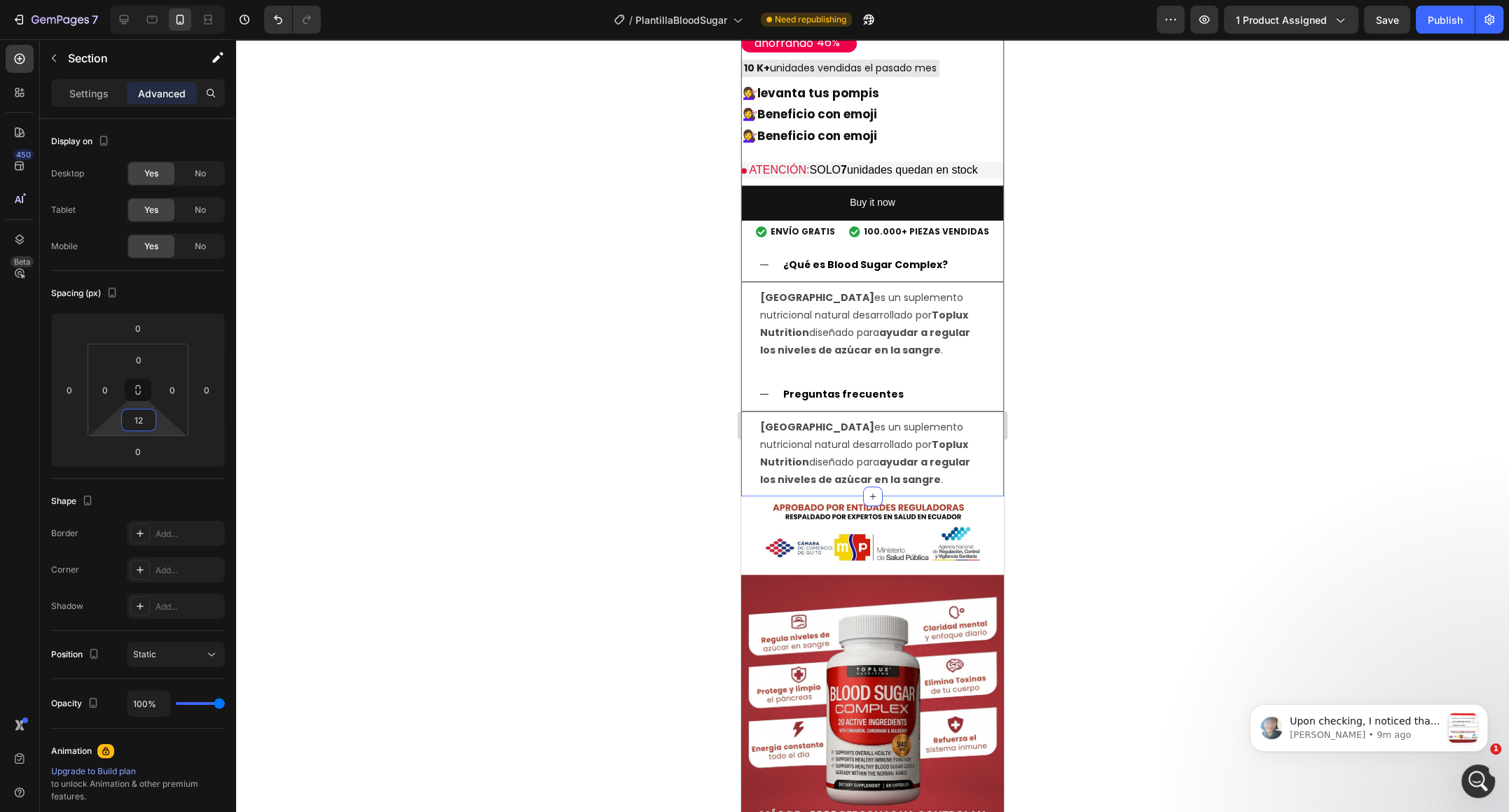
type input "22"
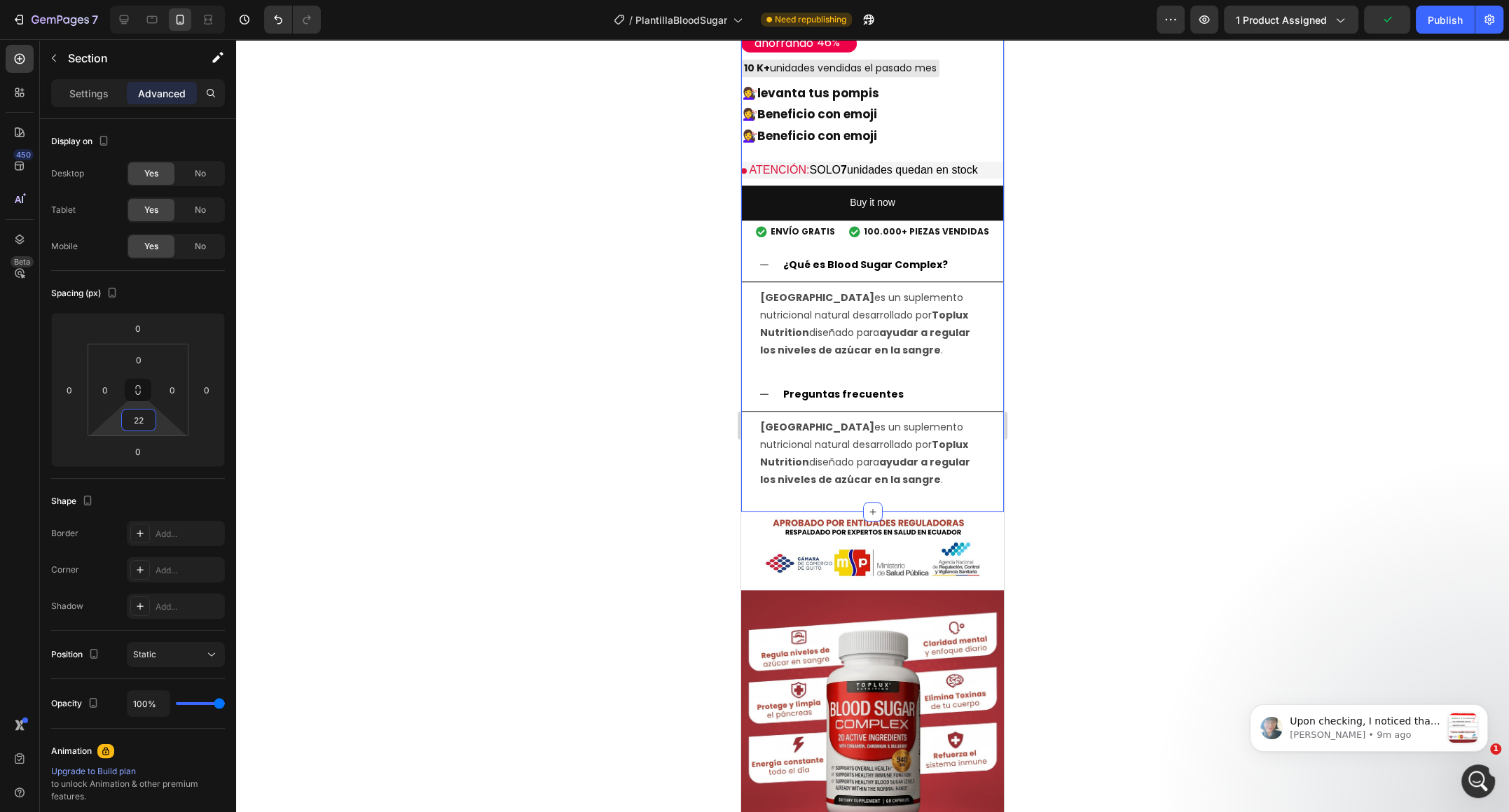
drag, startPoint x: 160, startPoint y: 426, endPoint x: 170, endPoint y: 417, distance: 13.5
click at [170, 0] on html "7 / PlantillaBloodSugar Need republishing Preview 1 product assigned Publish 45…" at bounding box center [754, 0] width 1509 height 0
click at [896, 468] on p "Blood Sugar Complex es un suplemento nutricional natural desarrollado por Toplu…" at bounding box center [873, 454] width 225 height 70
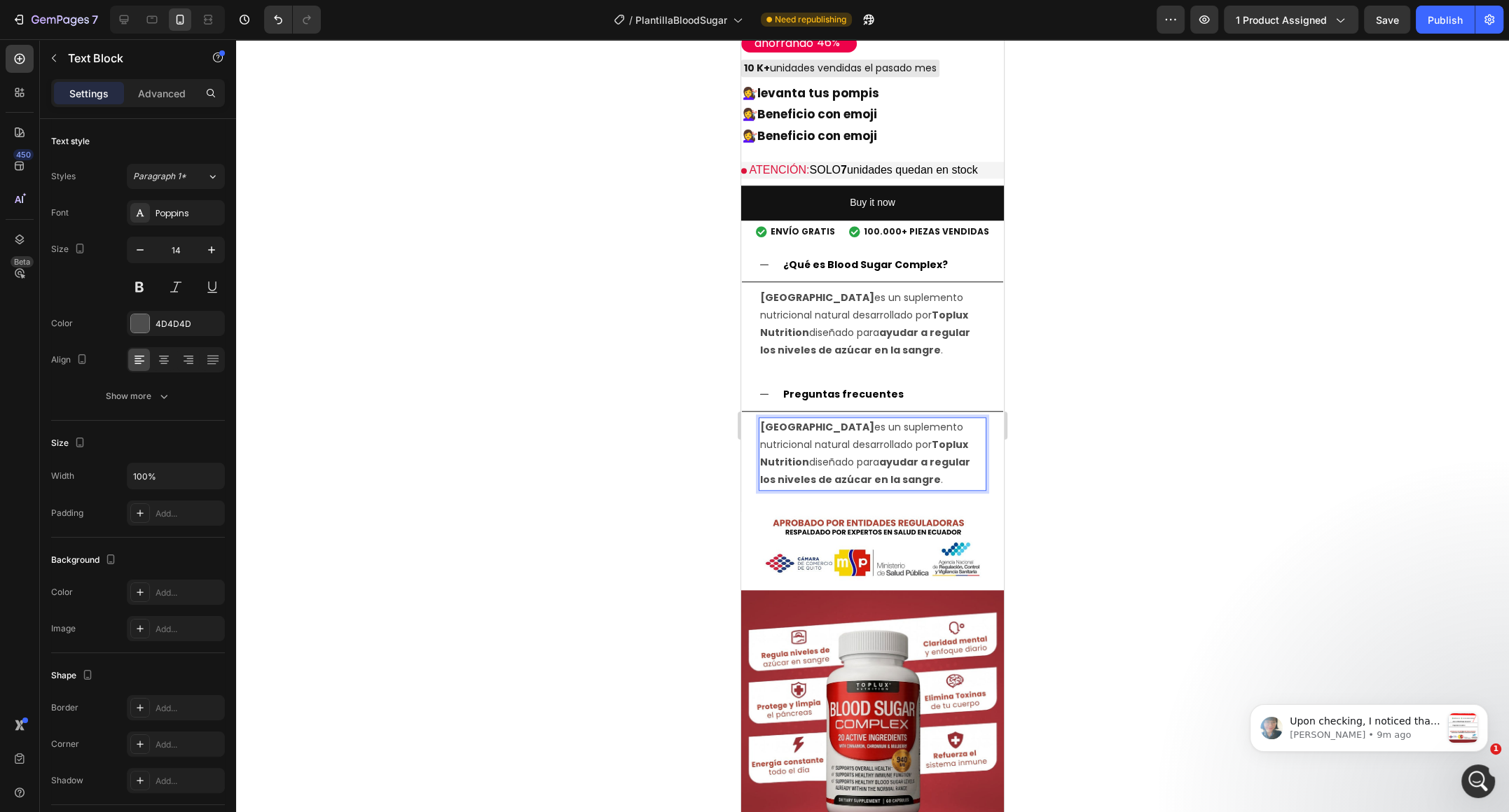
click at [923, 480] on p "Blood Sugar Complex es un suplemento nutricional natural desarrollado por Toplu…" at bounding box center [873, 454] width 225 height 70
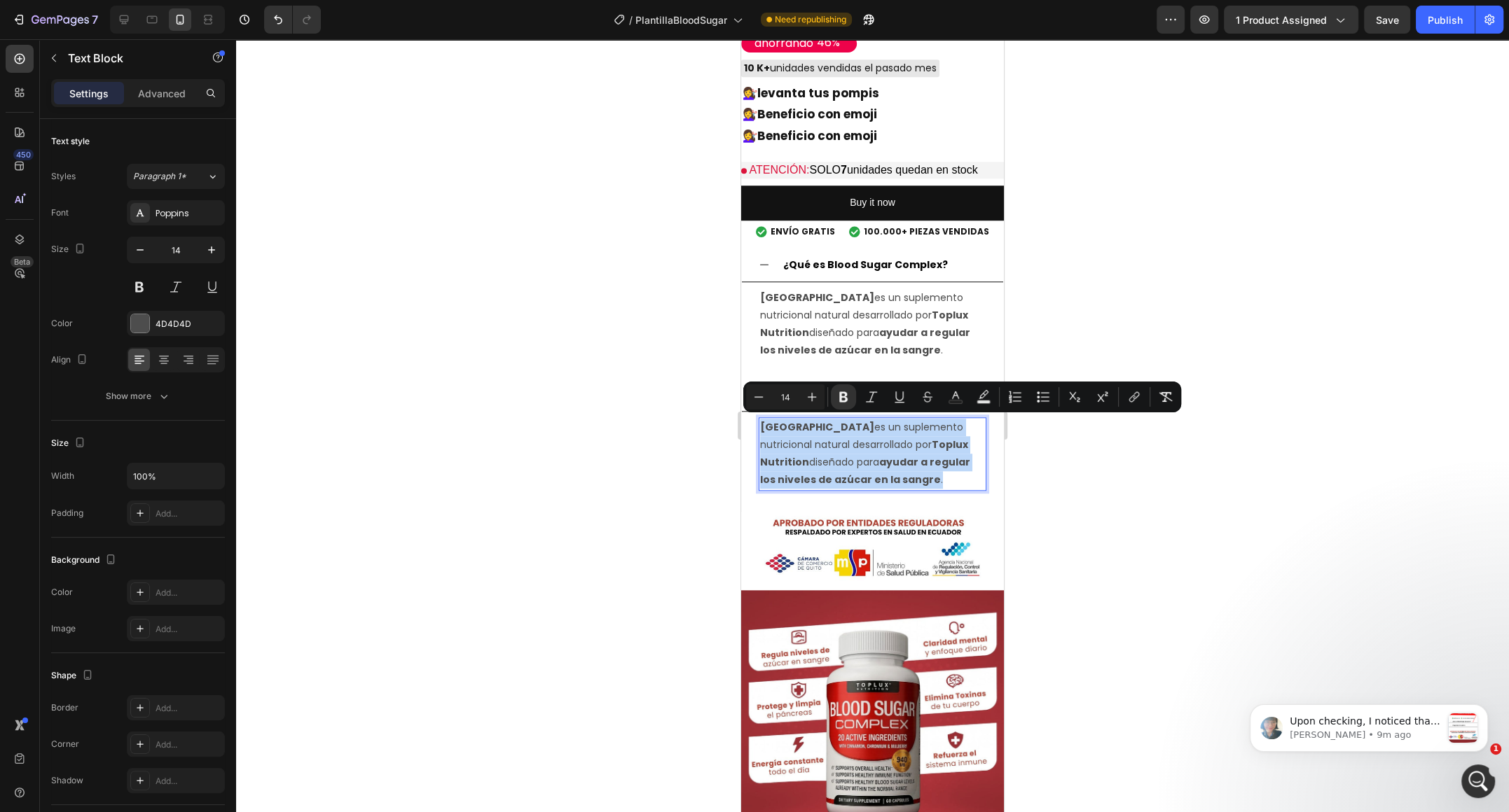
drag, startPoint x: 923, startPoint y: 480, endPoint x: 762, endPoint y: 428, distance: 169.2
click at [762, 428] on p "Blood Sugar Complex es un suplemento nutricional natural desarrollado por Toplu…" at bounding box center [873, 454] width 225 height 70
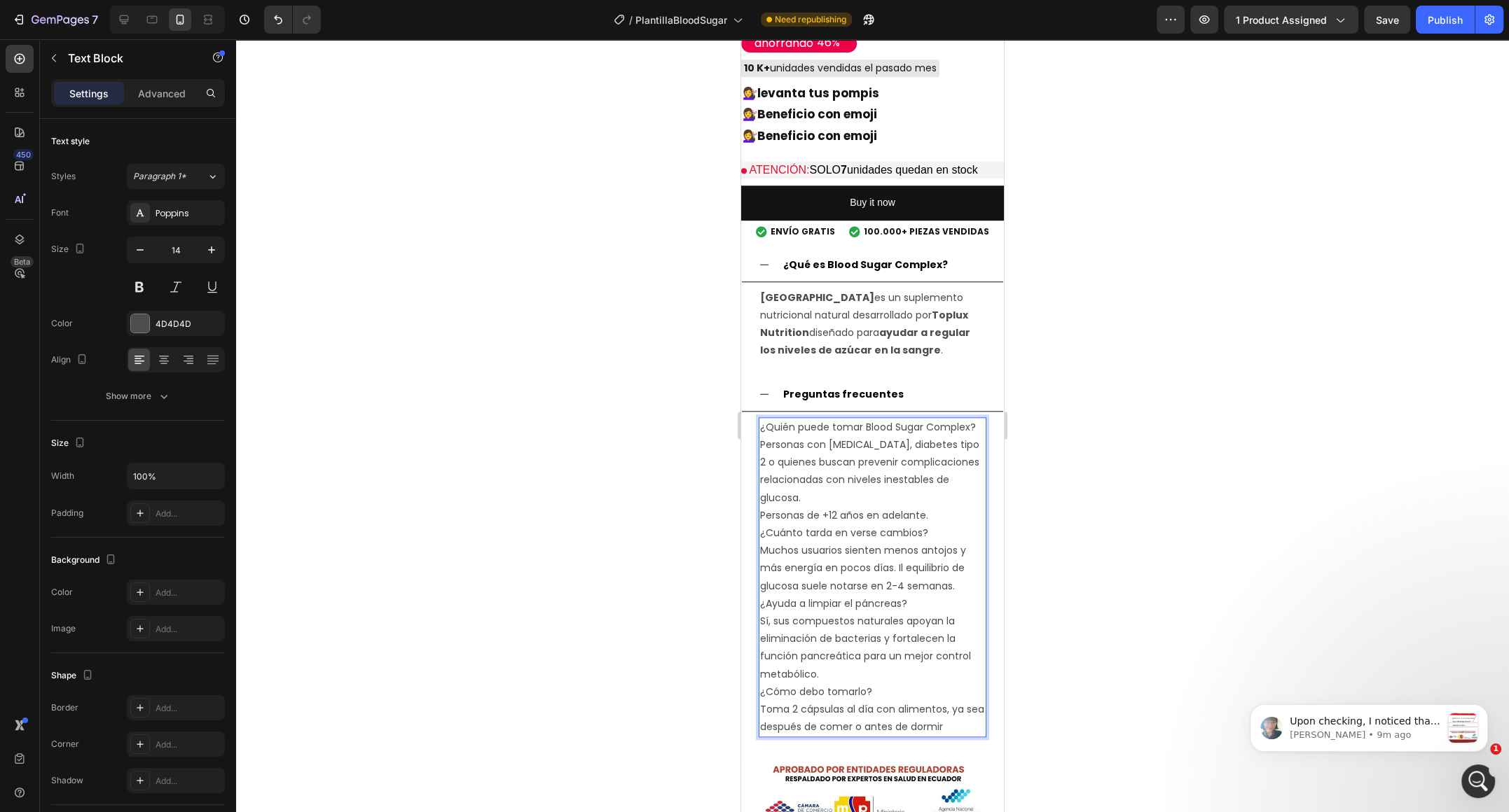
click at [976, 429] on p "¿Quién puede tomar Blood Sugar Complex?" at bounding box center [873, 428] width 225 height 18
drag, startPoint x: 976, startPoint y: 429, endPoint x: 762, endPoint y: 431, distance: 214.0
click at [762, 431] on p "¿Quién puede tomar Blood Sugar Complex?" at bounding box center [873, 428] width 225 height 18
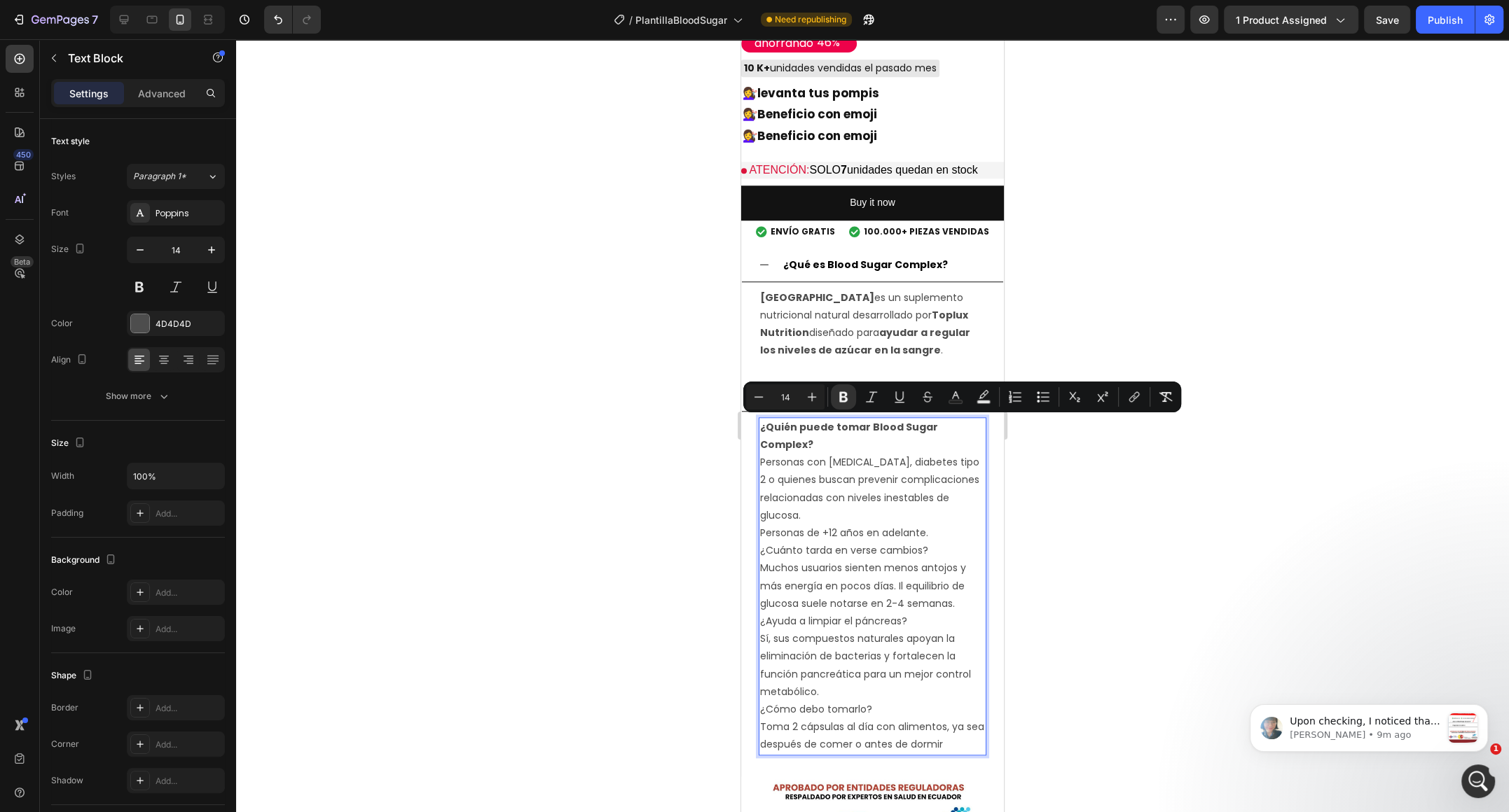
click at [932, 542] on p "¿Cuánto tarda en verse cambios?" at bounding box center [873, 551] width 225 height 18
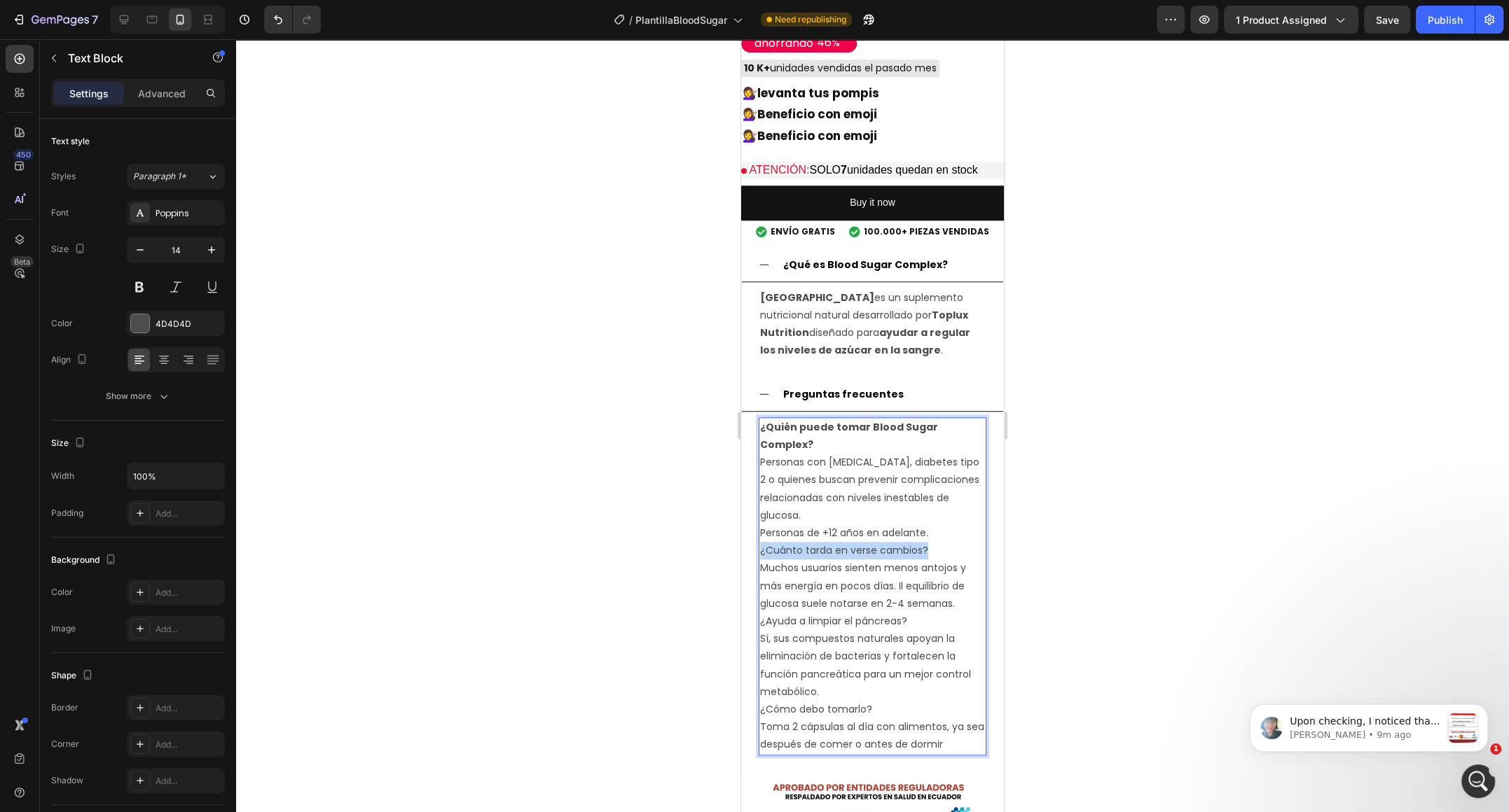
drag, startPoint x: 930, startPoint y: 529, endPoint x: 758, endPoint y: 533, distance: 172.0
click at [758, 533] on div "¿Quién puede tomar Blood Sugar Complex? Personas con prediabetes, diabetes tipo…" at bounding box center [872, 586] width 228 height 338
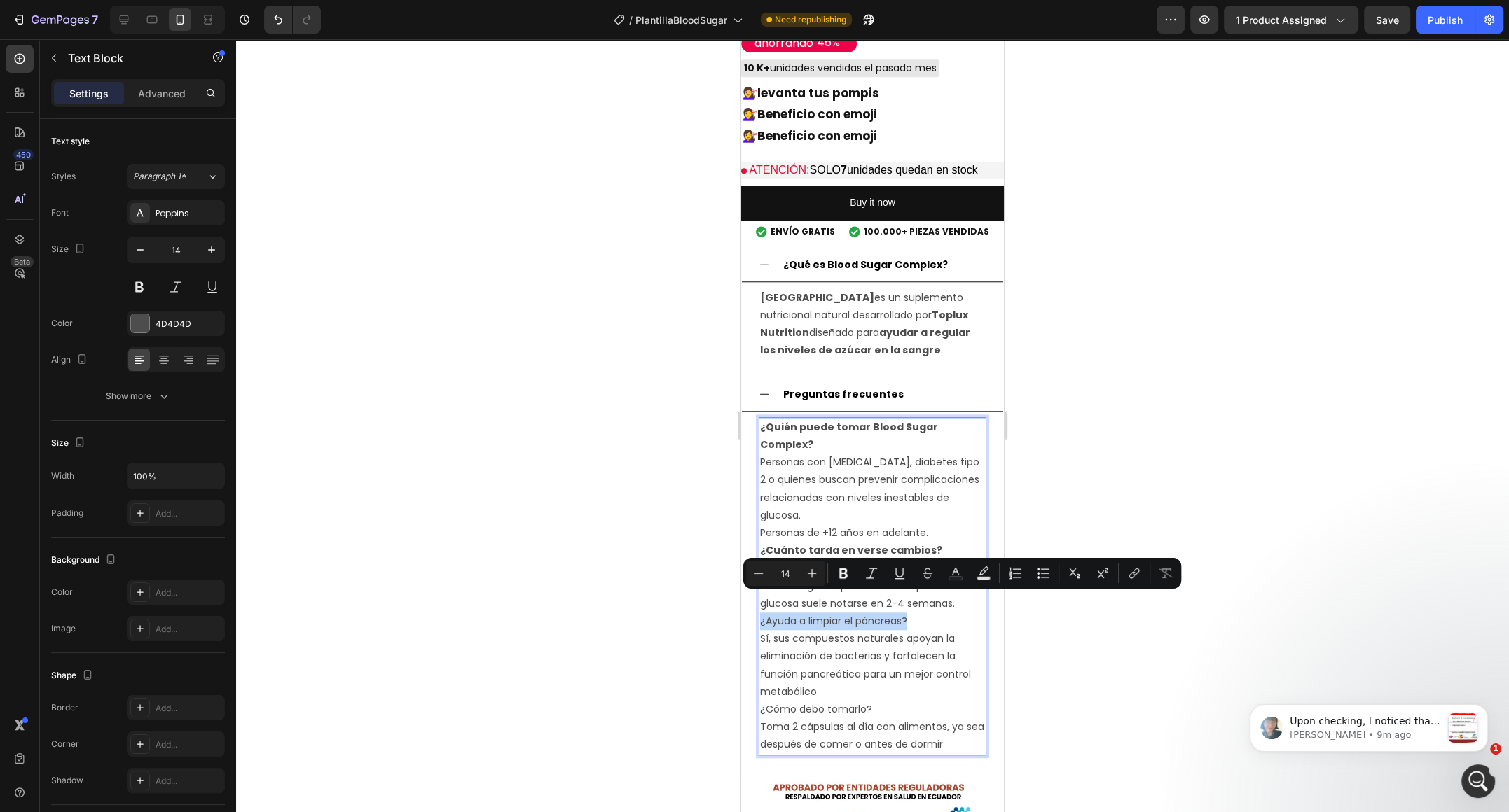
drag, startPoint x: 912, startPoint y: 598, endPoint x: 736, endPoint y: 604, distance: 176.1
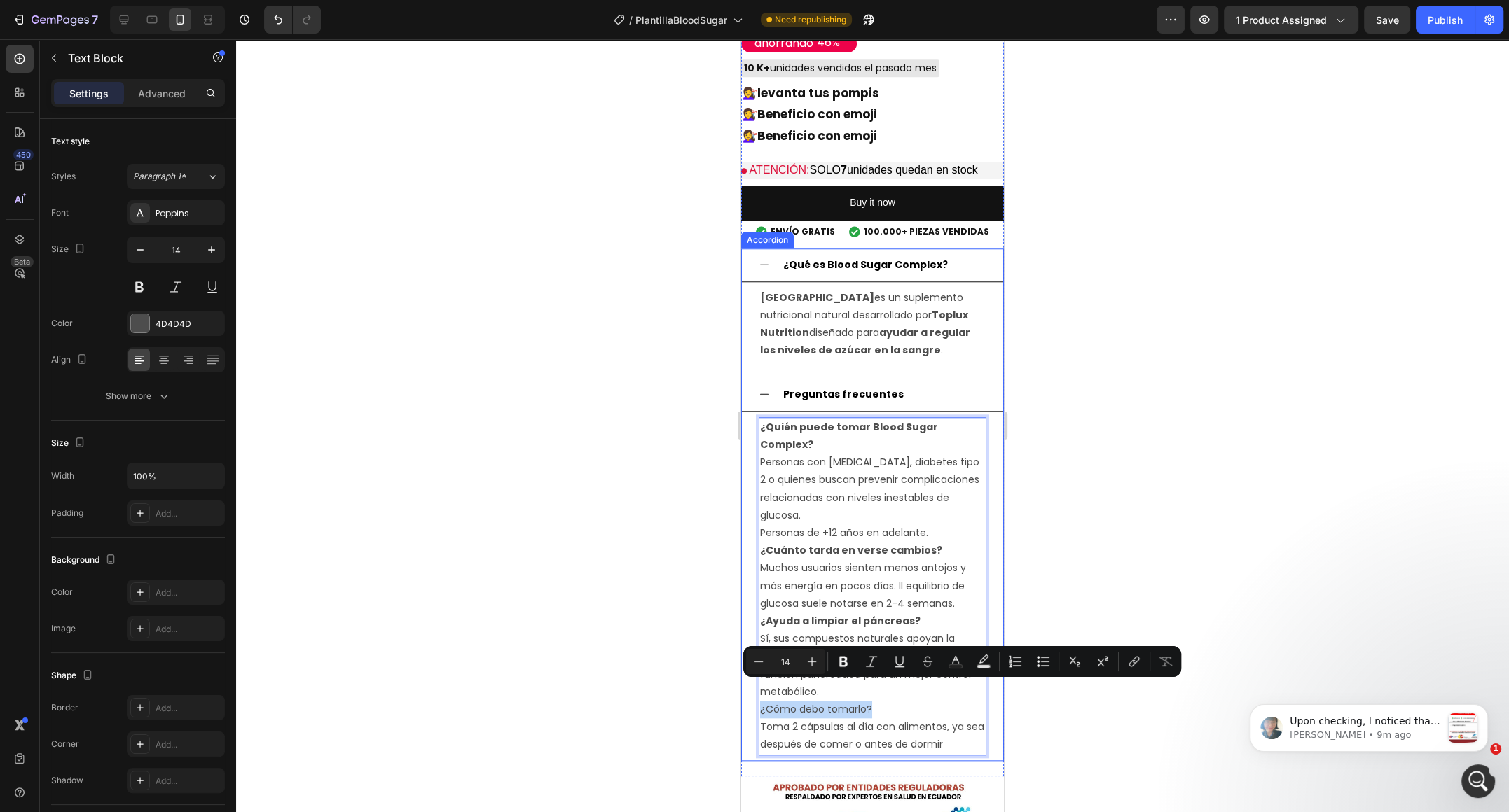
drag, startPoint x: 887, startPoint y: 689, endPoint x: 746, endPoint y: 687, distance: 141.0
click at [746, 687] on div "¿Quién puede tomar Blood Sugar Complex? Personas con prediabetes, diabetes tipo…" at bounding box center [872, 587] width 261 height 350
click at [891, 560] on p "Muchos usuarios sienten menos antojos y más energía en pocos días. Il equilibri…" at bounding box center [873, 586] width 225 height 54
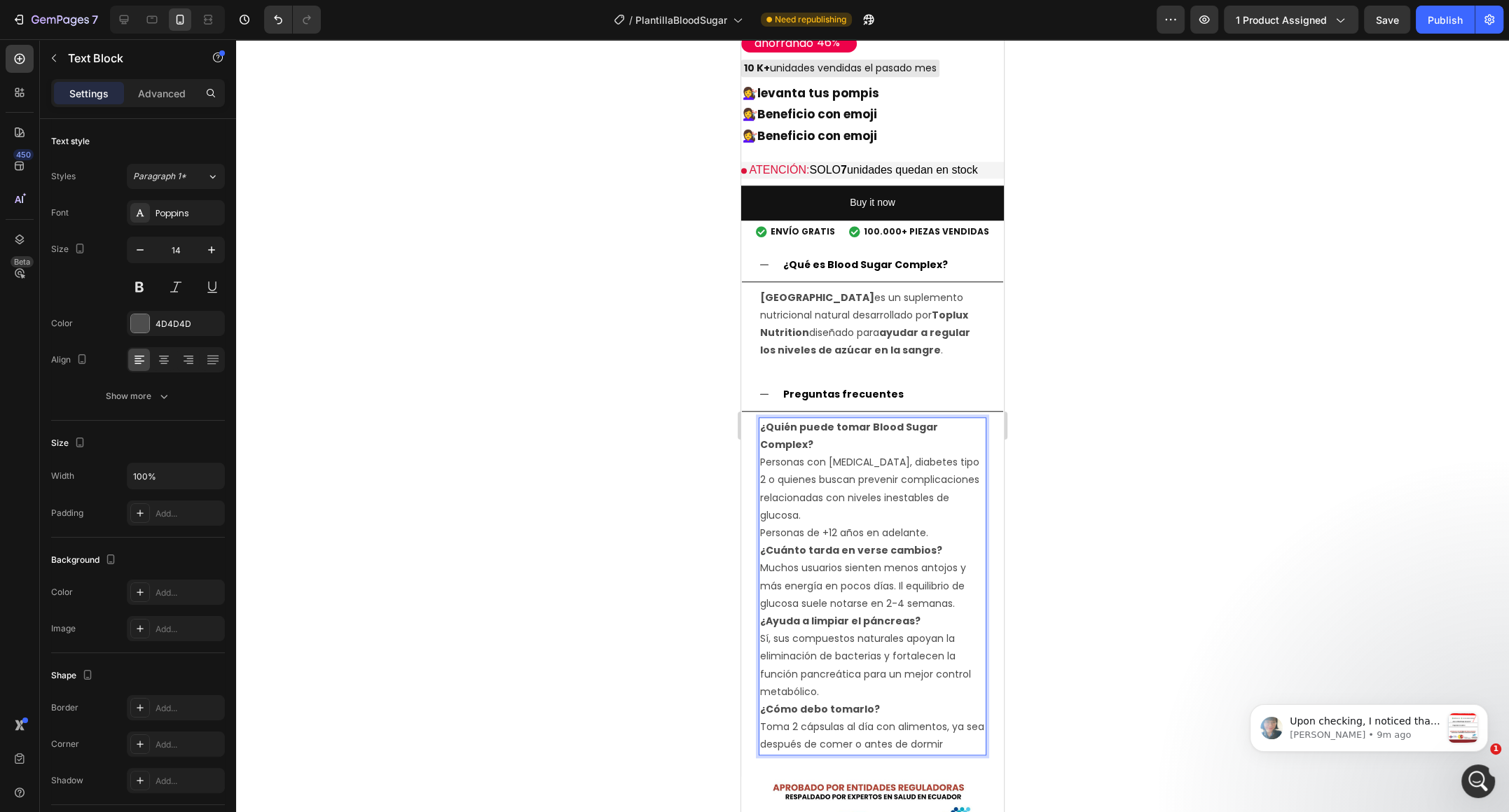
click at [942, 525] on p "Personas de +12 años en adelante." at bounding box center [873, 533] width 225 height 18
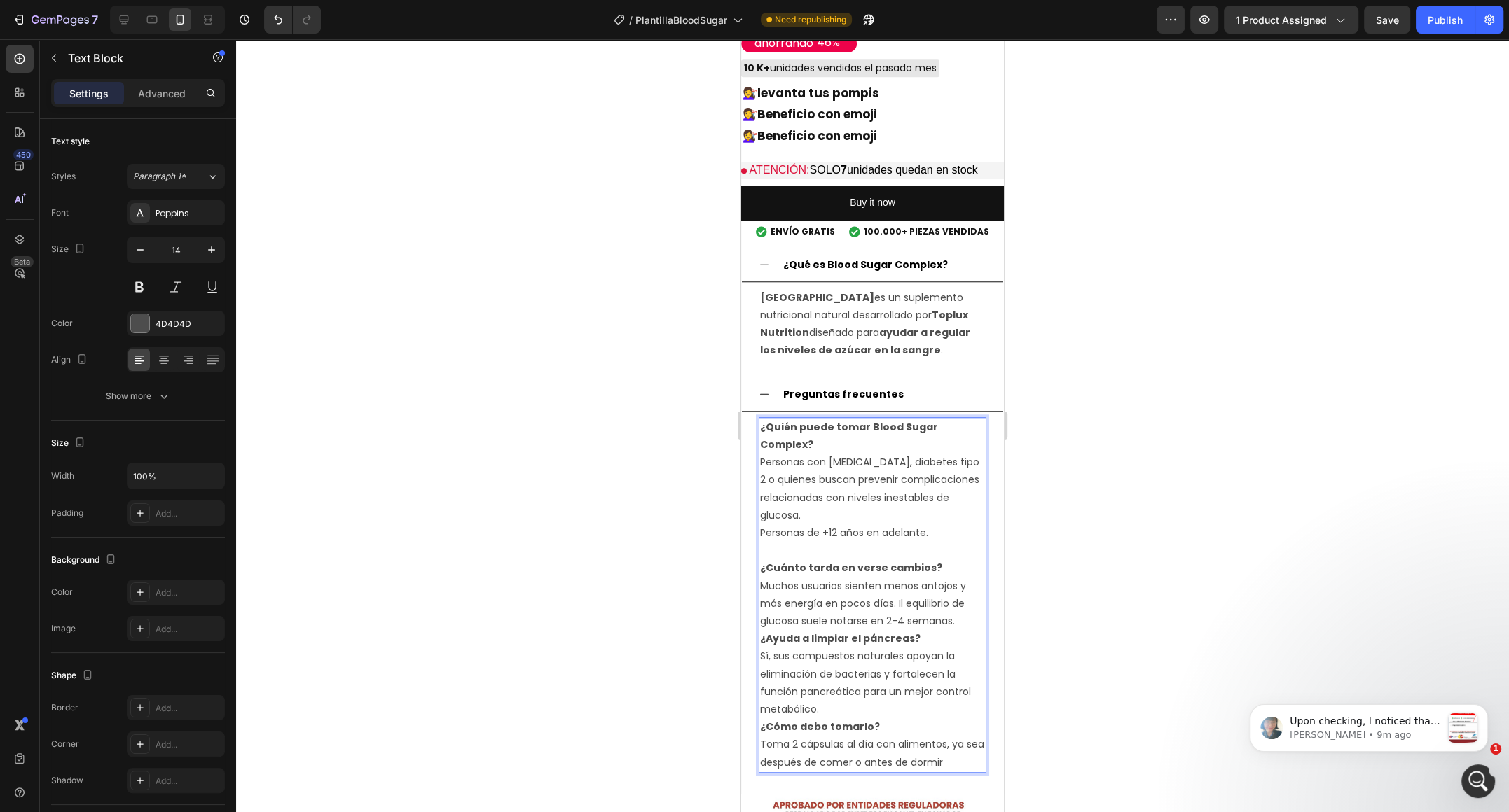
click at [959, 606] on p "Muchos usuarios sienten menos antojos y más energía en pocos días. Il equilibri…" at bounding box center [873, 604] width 225 height 54
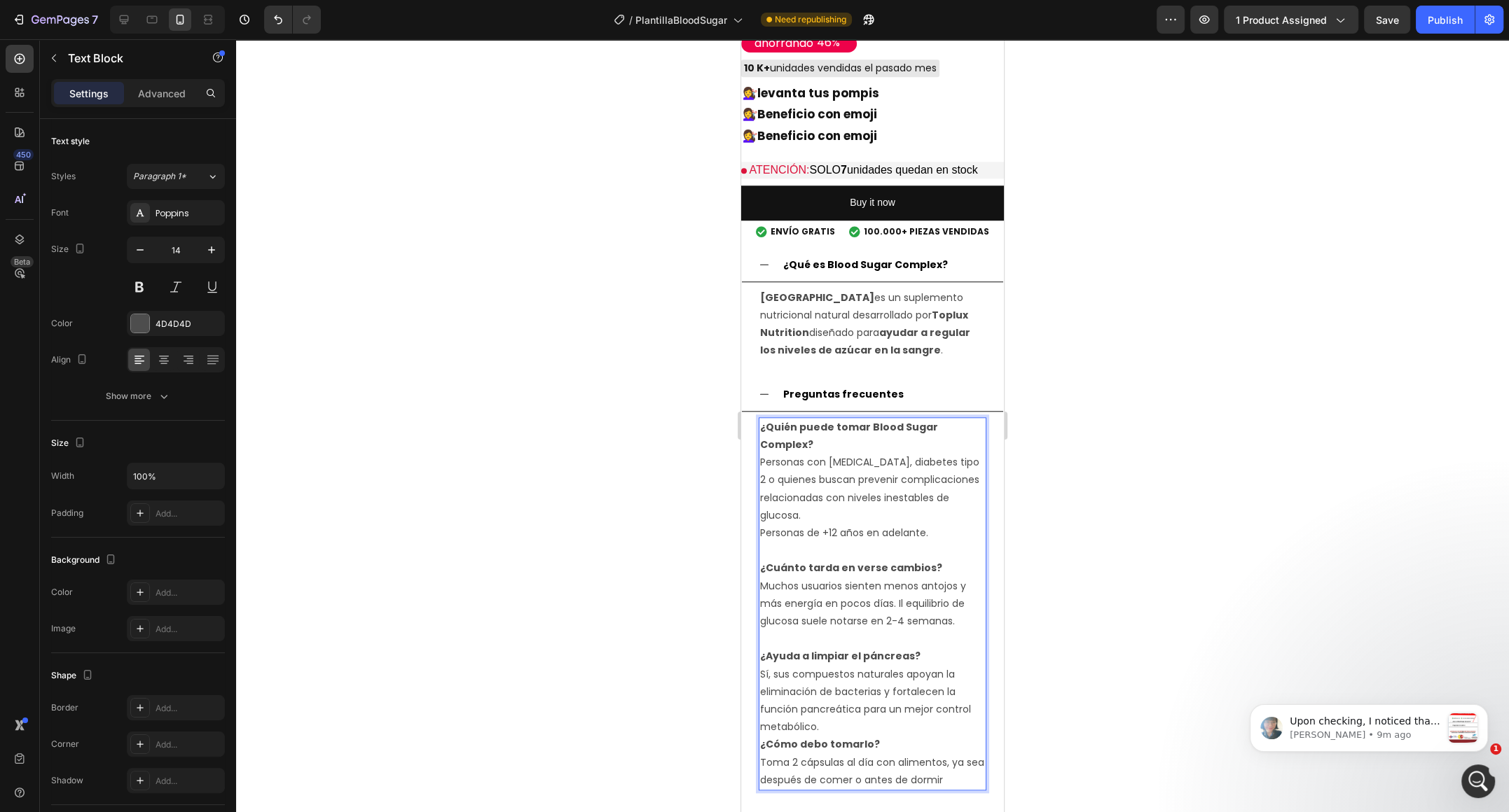
click at [878, 714] on p "Sí, sus compuestos naturales apoyan la eliminación de bacterias y fortalecen la…" at bounding box center [873, 701] width 225 height 70
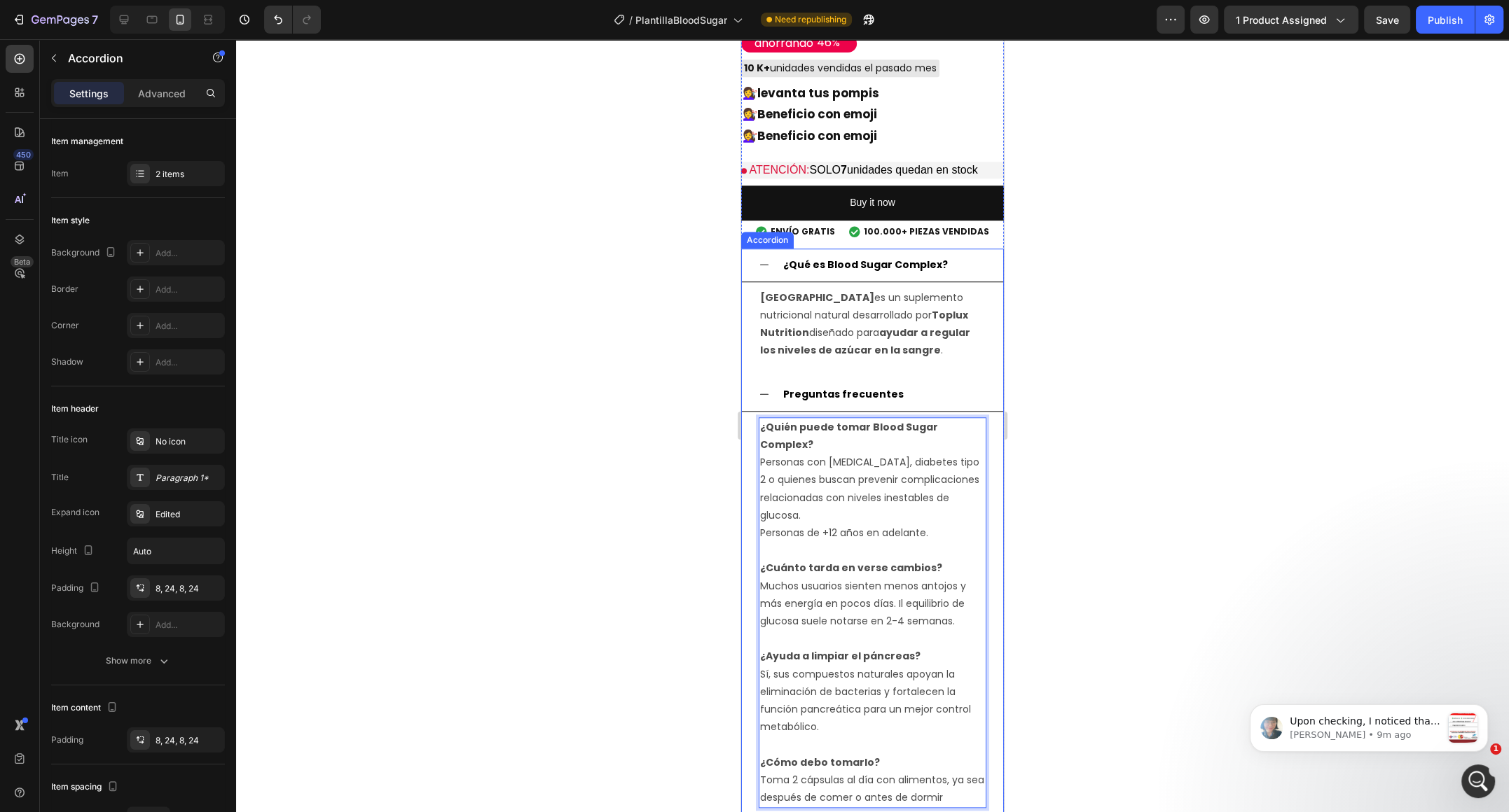
click at [768, 395] on icon at bounding box center [764, 394] width 11 height 11
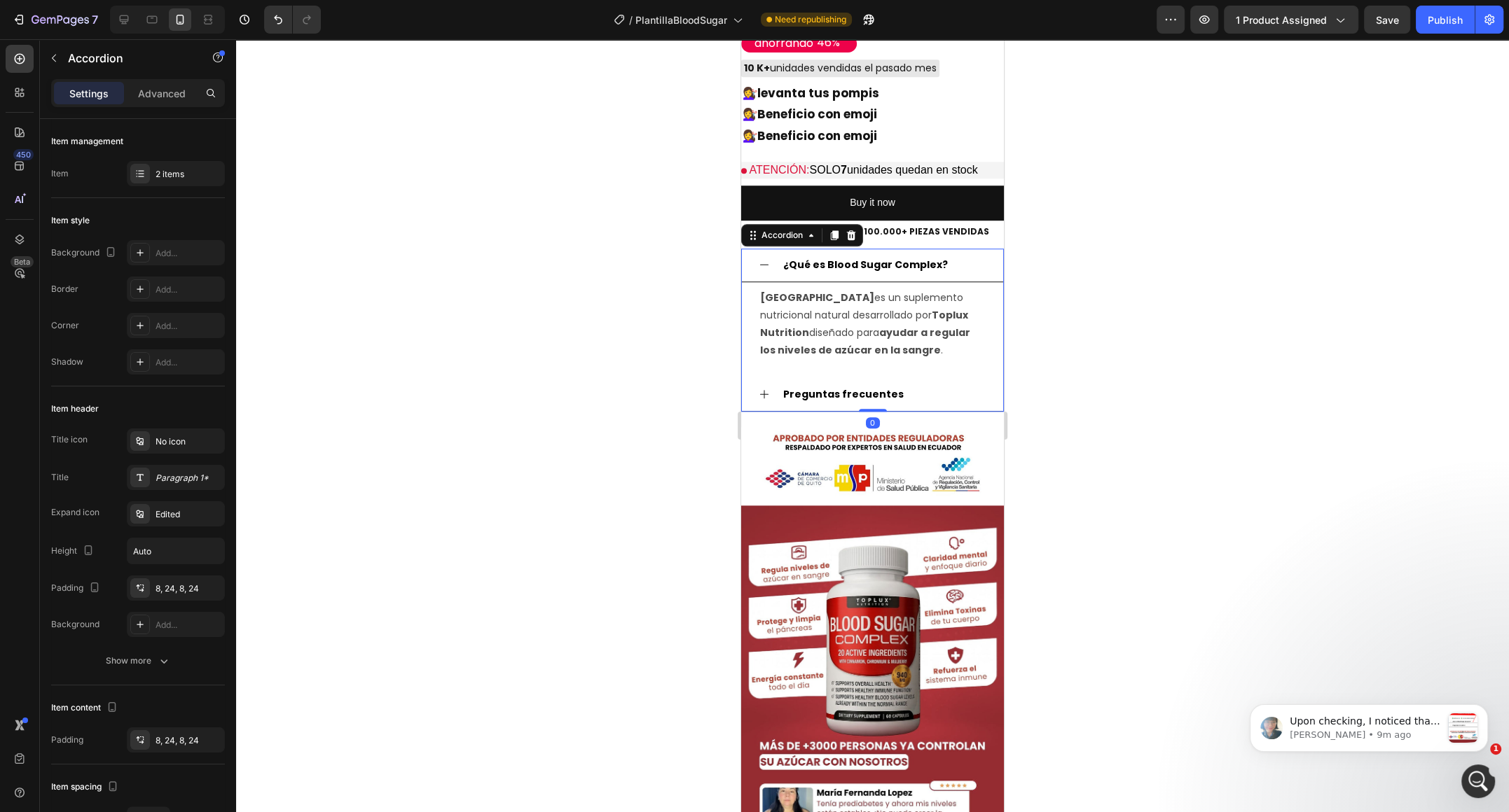
click at [769, 395] on icon at bounding box center [764, 394] width 11 height 11
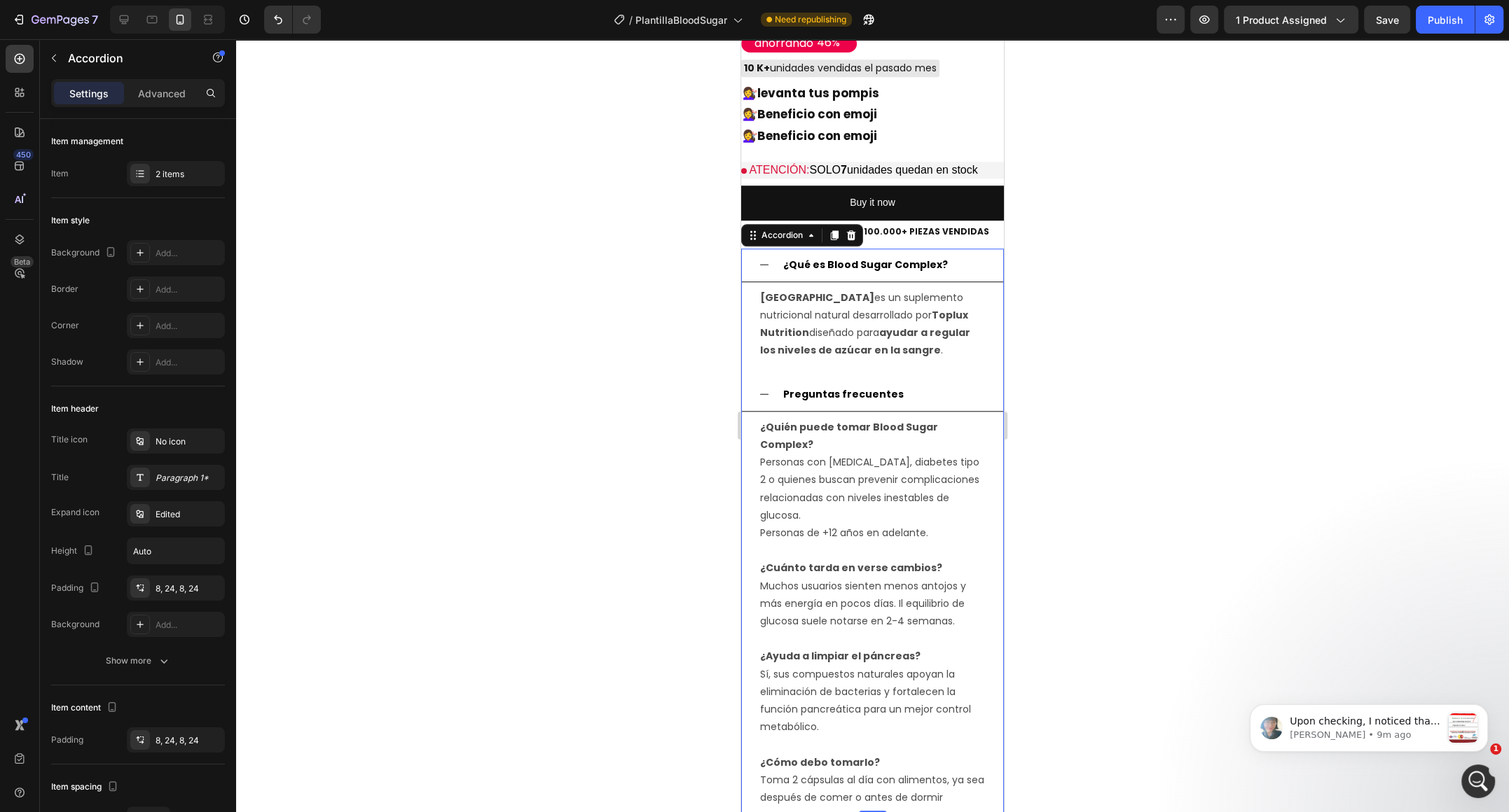
click at [769, 395] on icon at bounding box center [764, 394] width 11 height 11
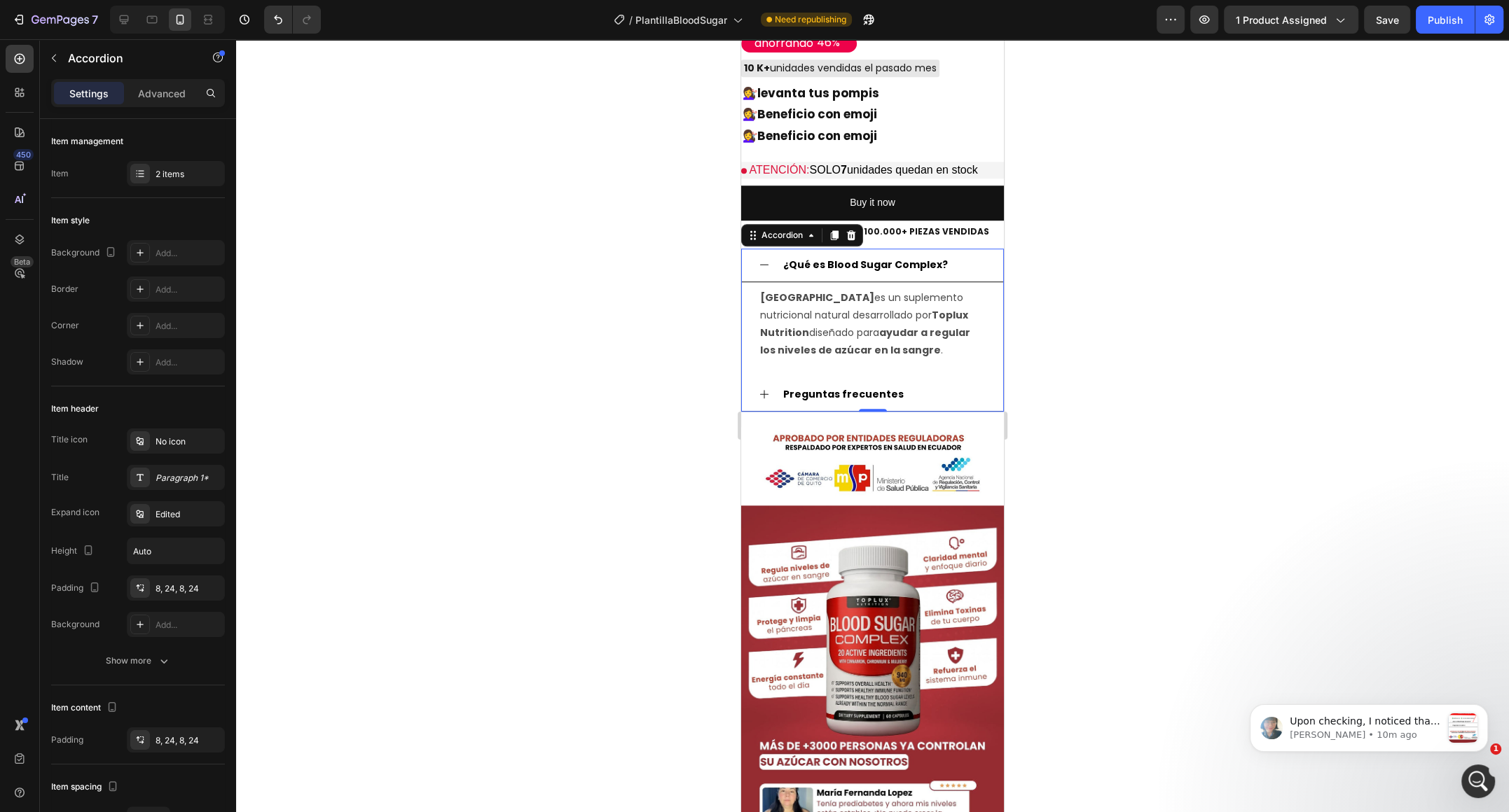
click at [770, 279] on div "¿Qué es Blood Sugar Complex?" at bounding box center [872, 265] width 261 height 33
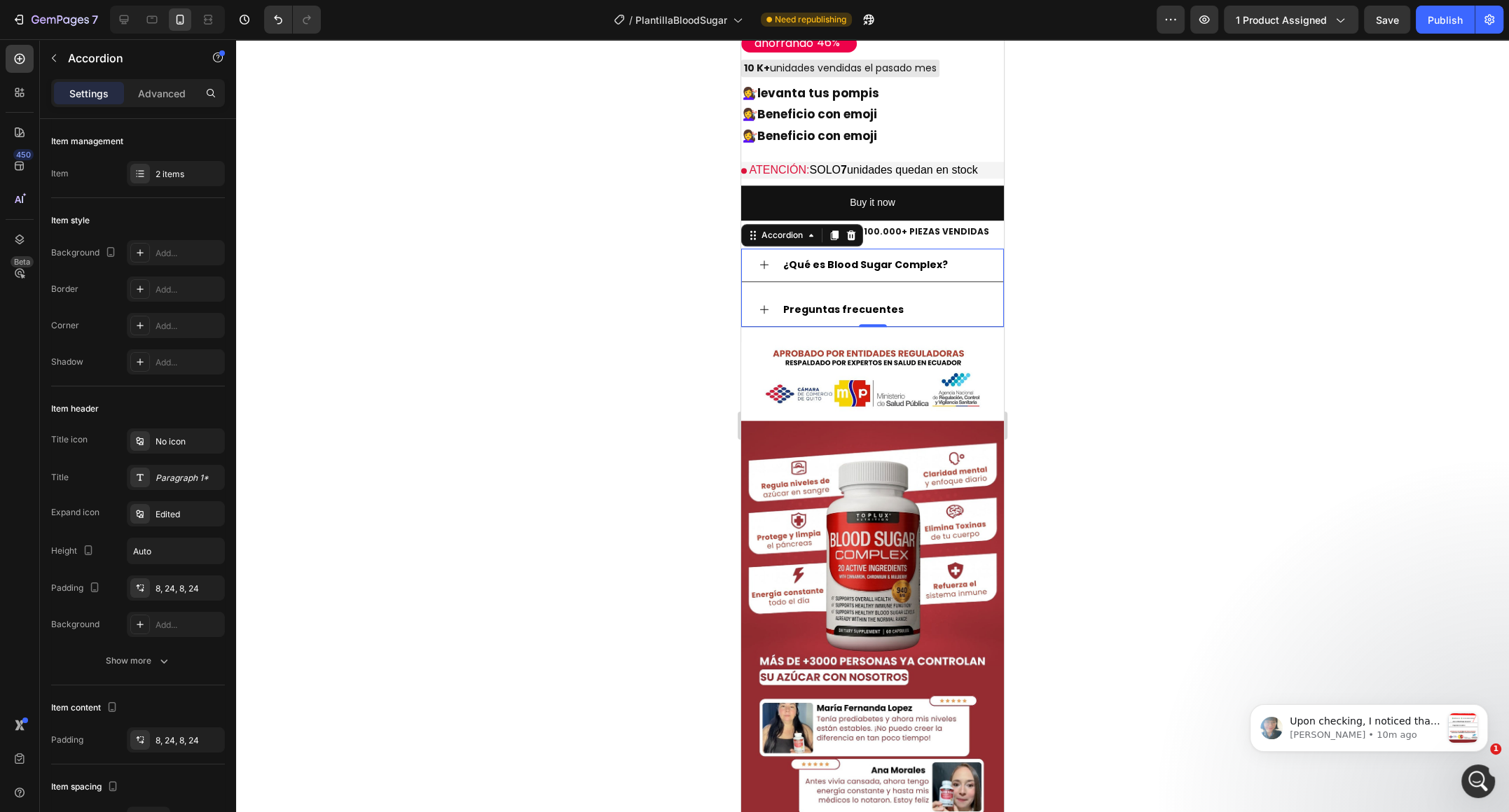
click at [1058, 526] on div at bounding box center [873, 426] width 1273 height 773
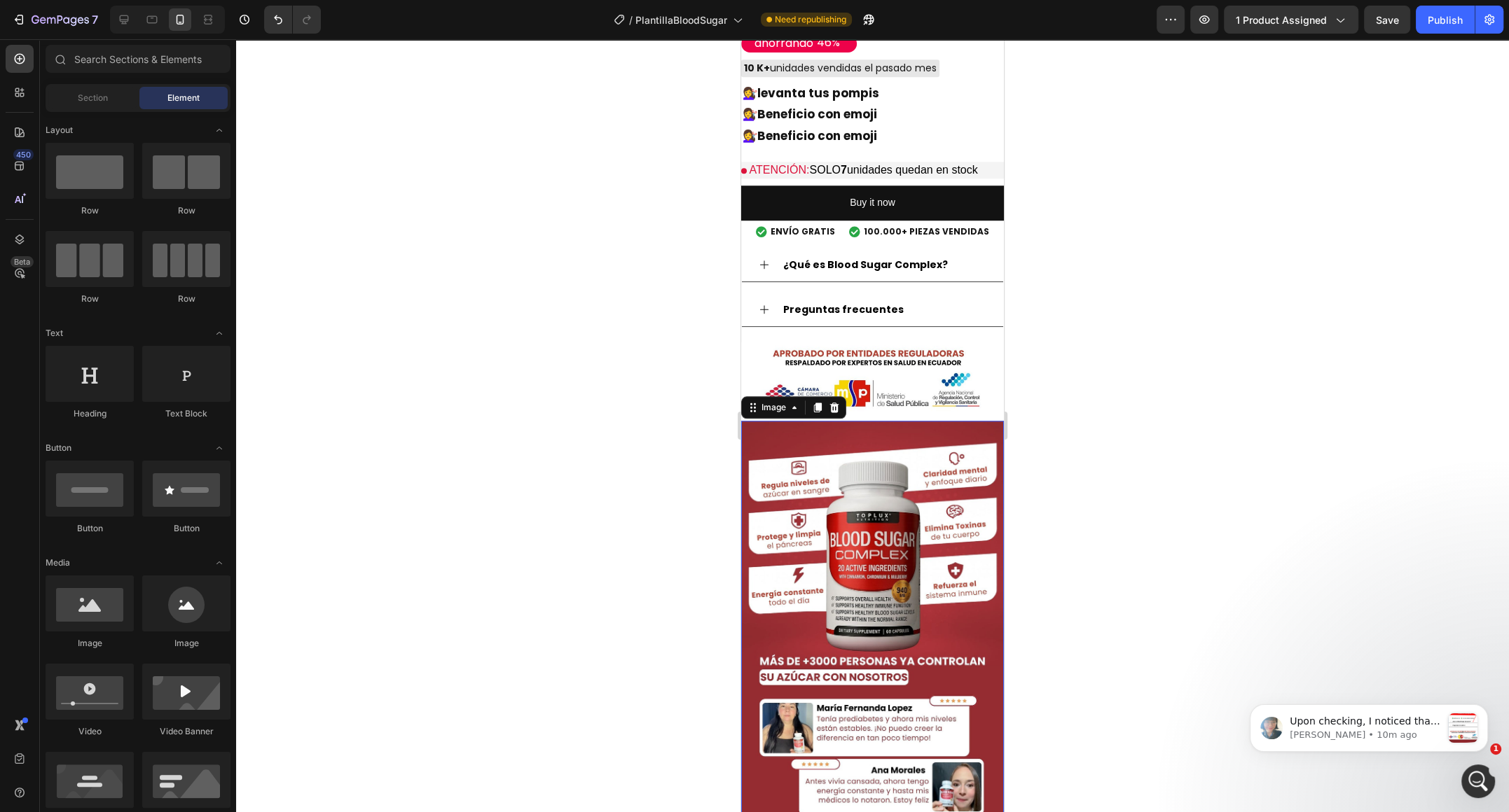
click at [971, 577] on img at bounding box center [872, 655] width 263 height 468
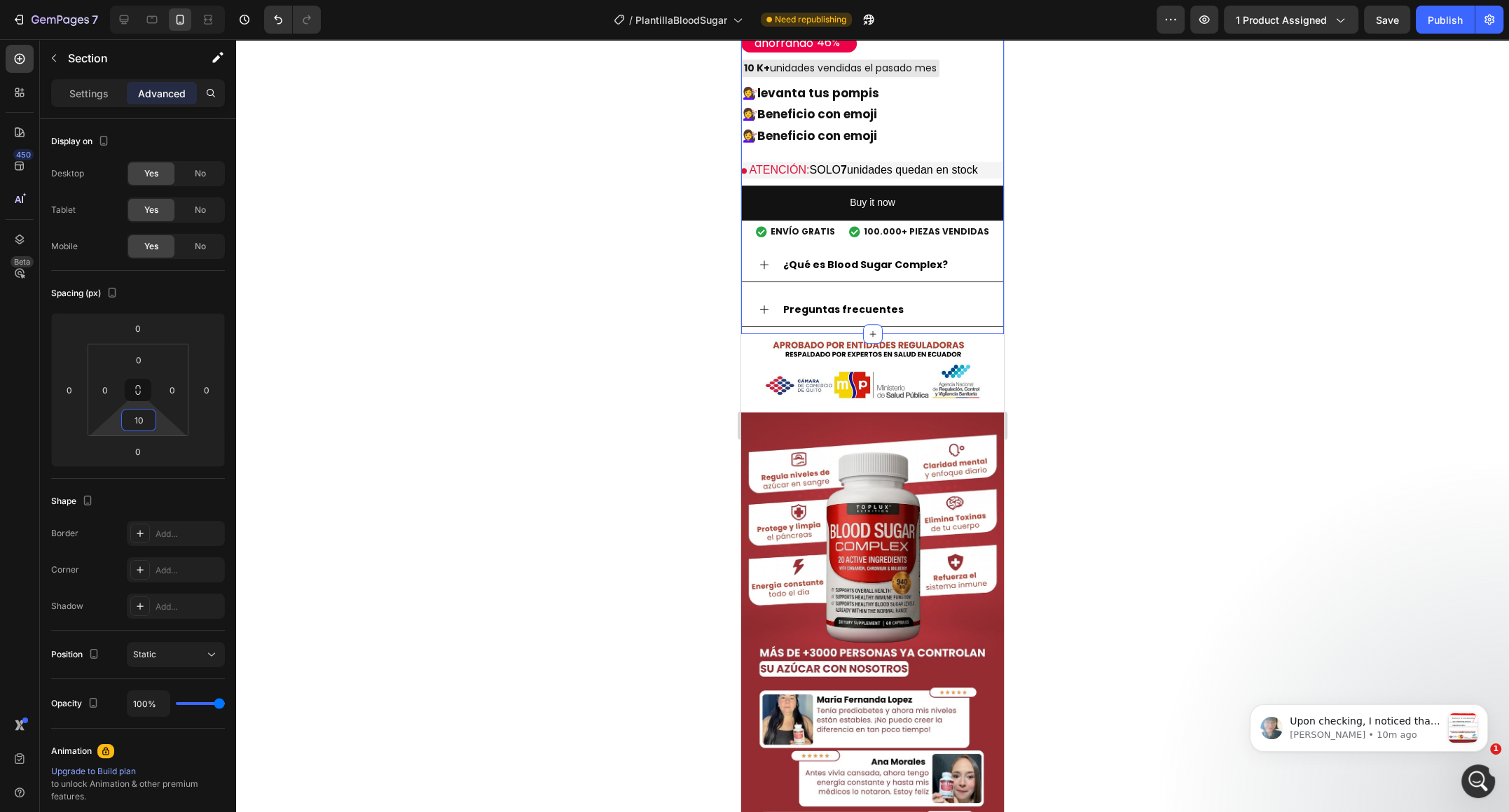
type input "14"
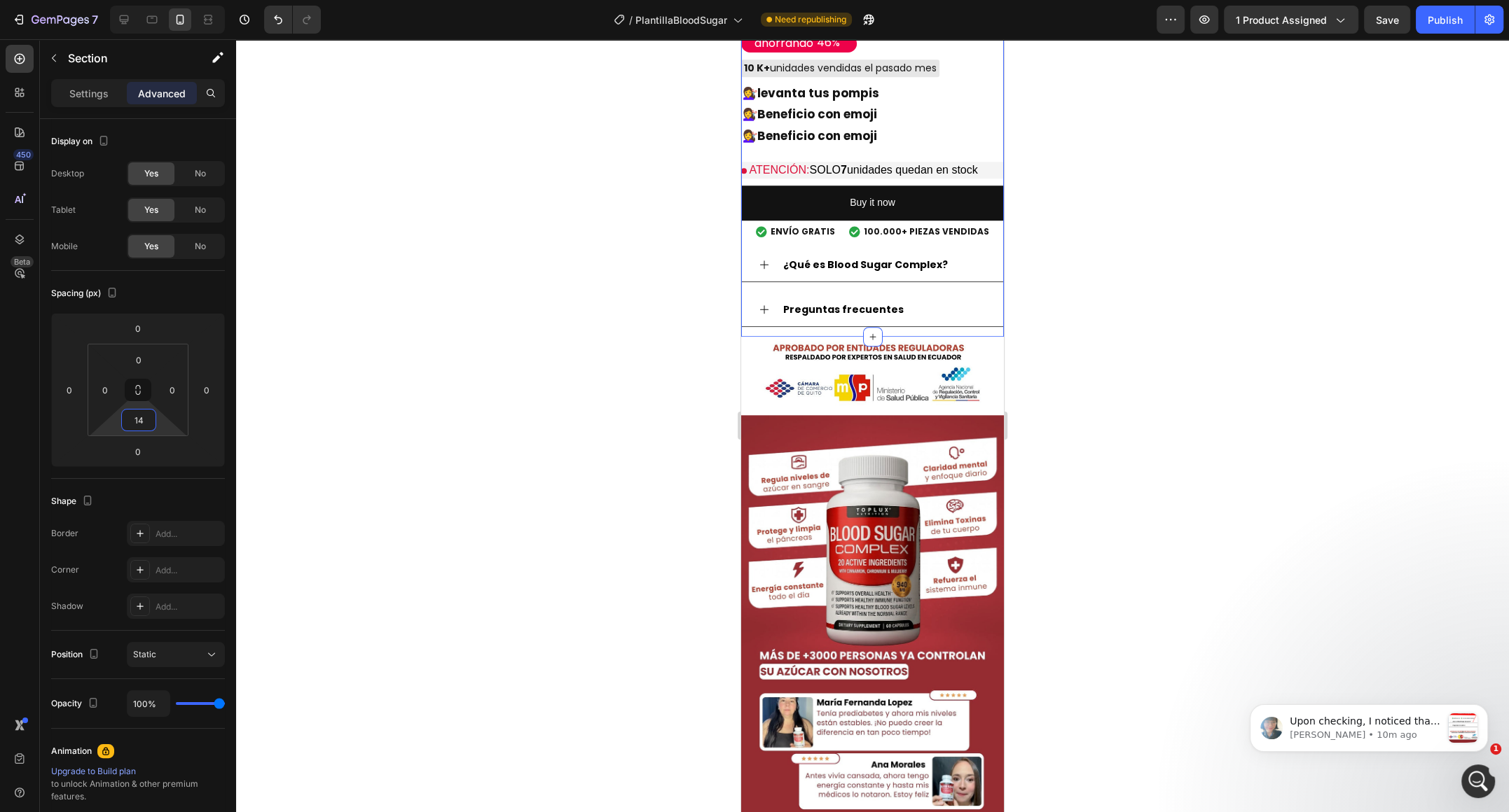
click at [160, 0] on html "7 / PlantillaBloodSugar Need republishing Preview 1 product assigned Save Publi…" at bounding box center [754, 0] width 1509 height 0
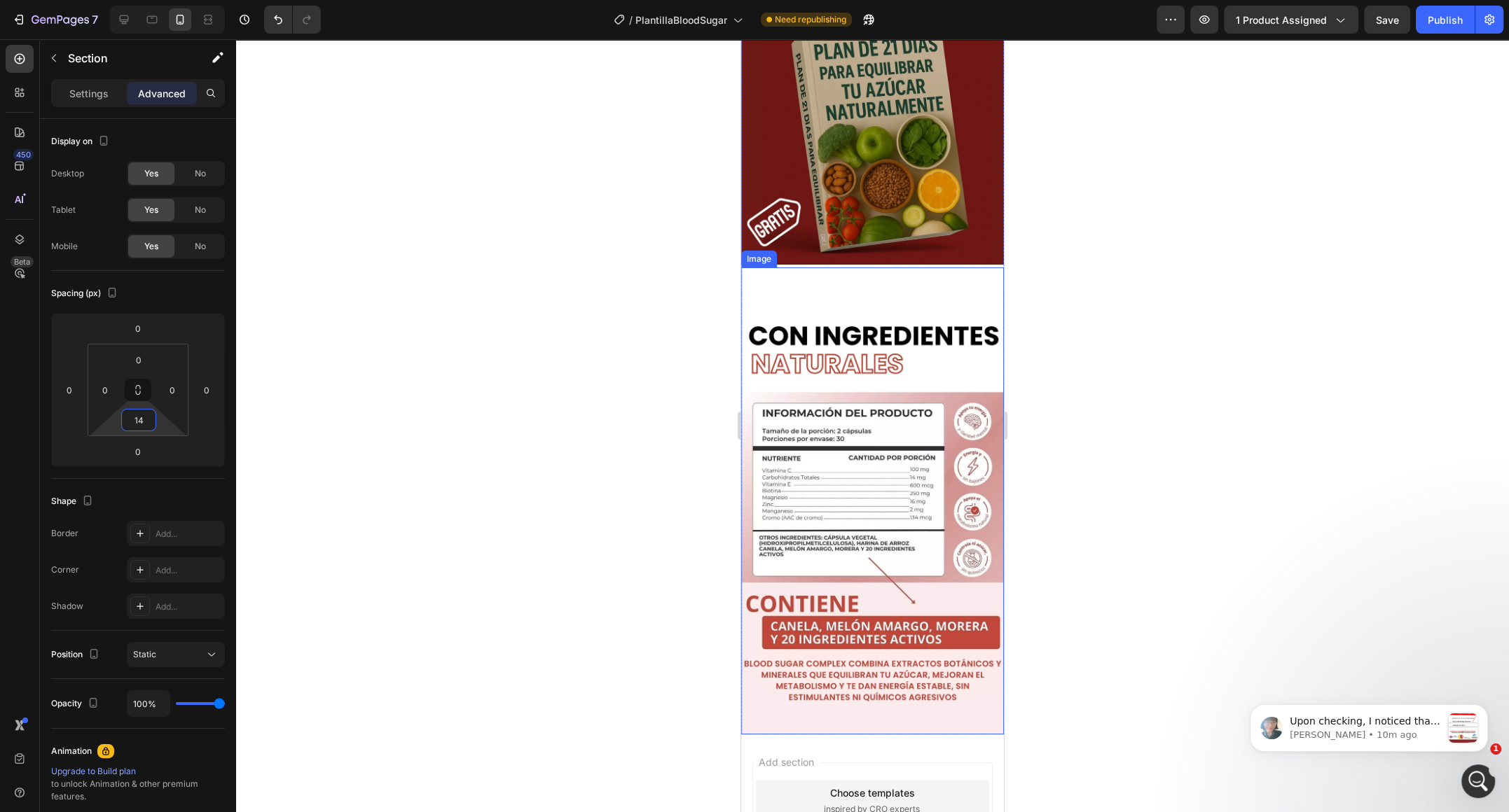
scroll to position [3043, 0]
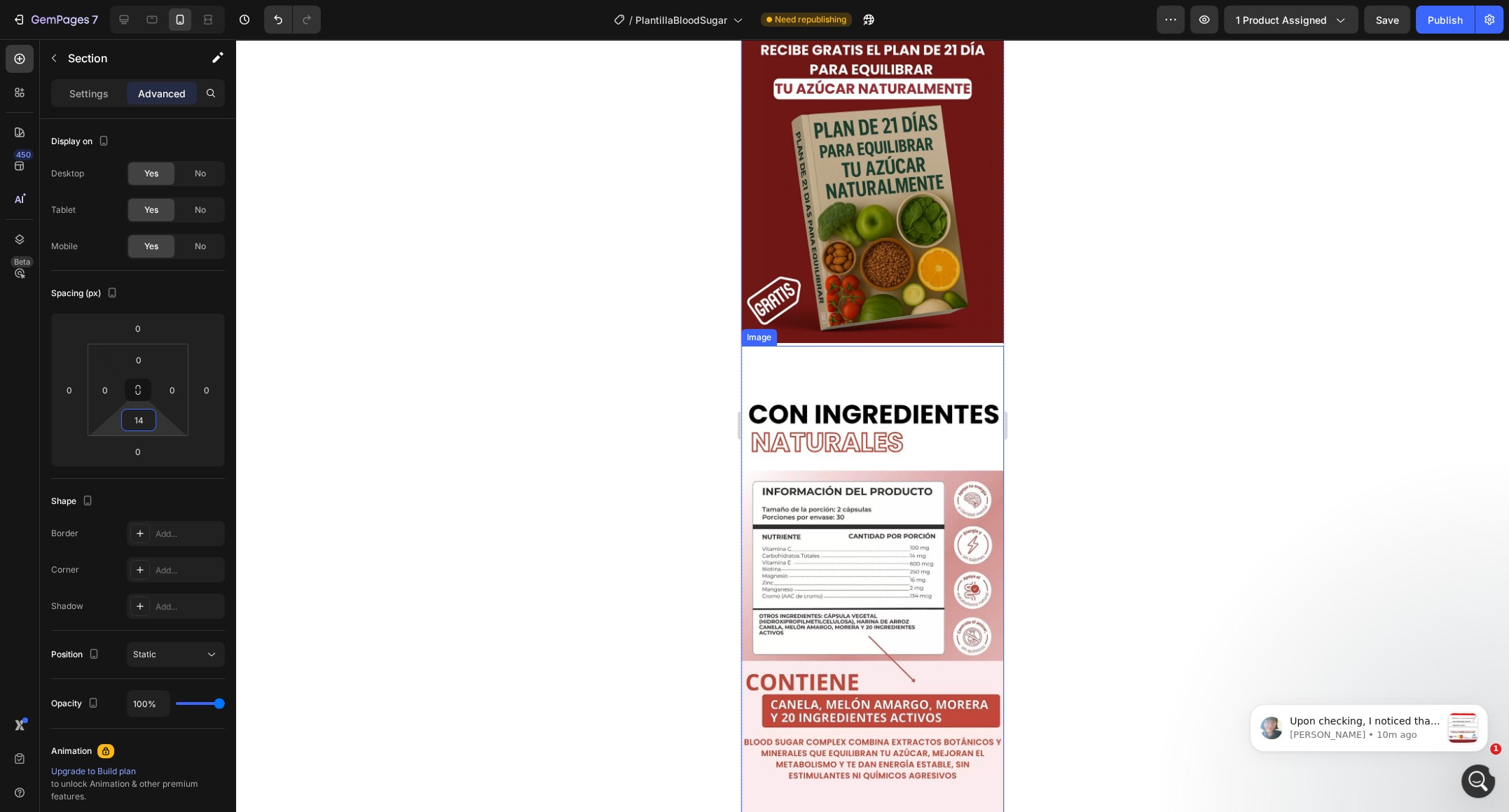
click at [847, 406] on img at bounding box center [872, 580] width 263 height 468
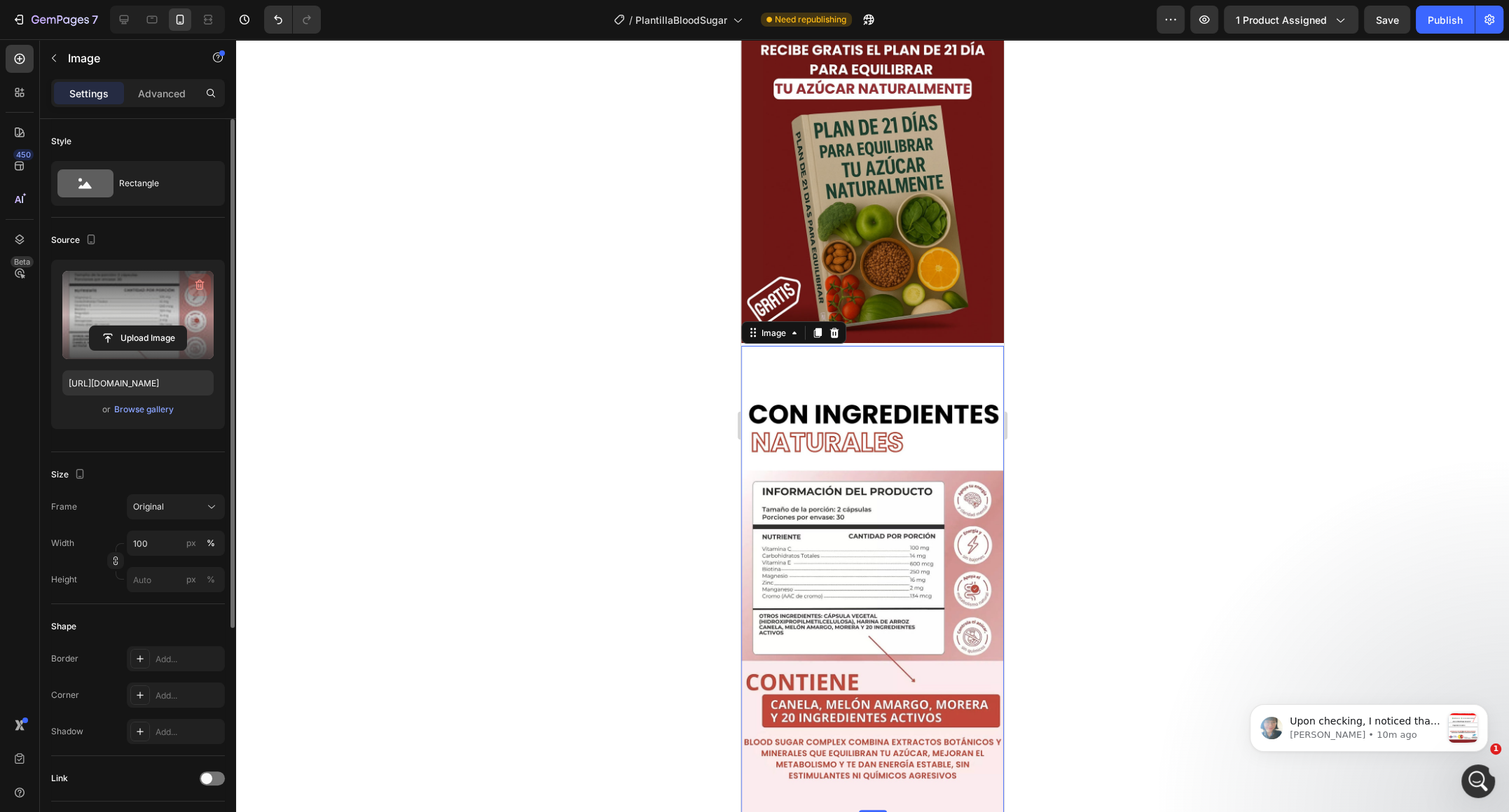
click at [200, 285] on icon "button" at bounding box center [201, 286] width 2 height 4
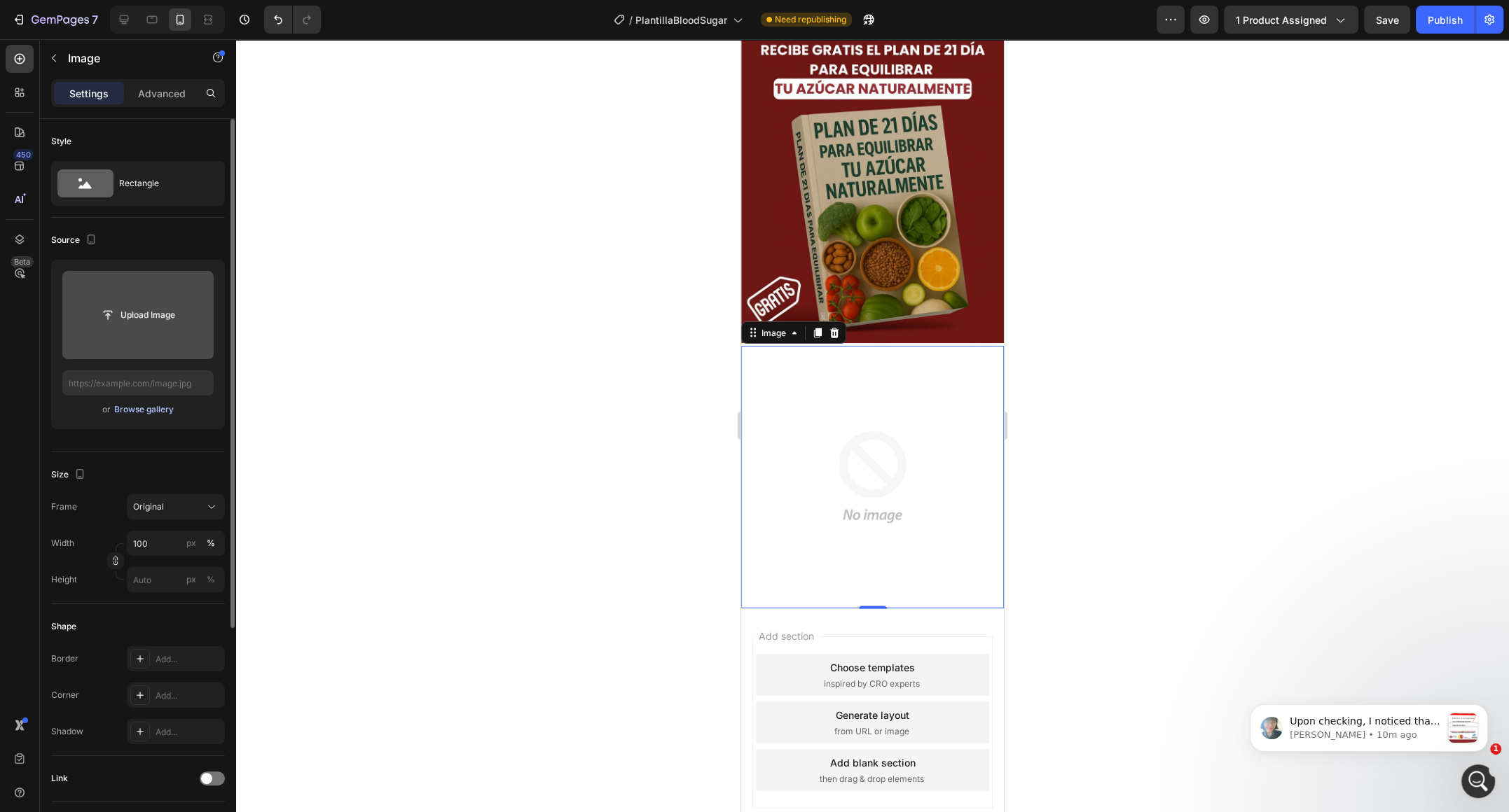
click at [151, 405] on div "Browse gallery" at bounding box center [144, 410] width 60 height 12
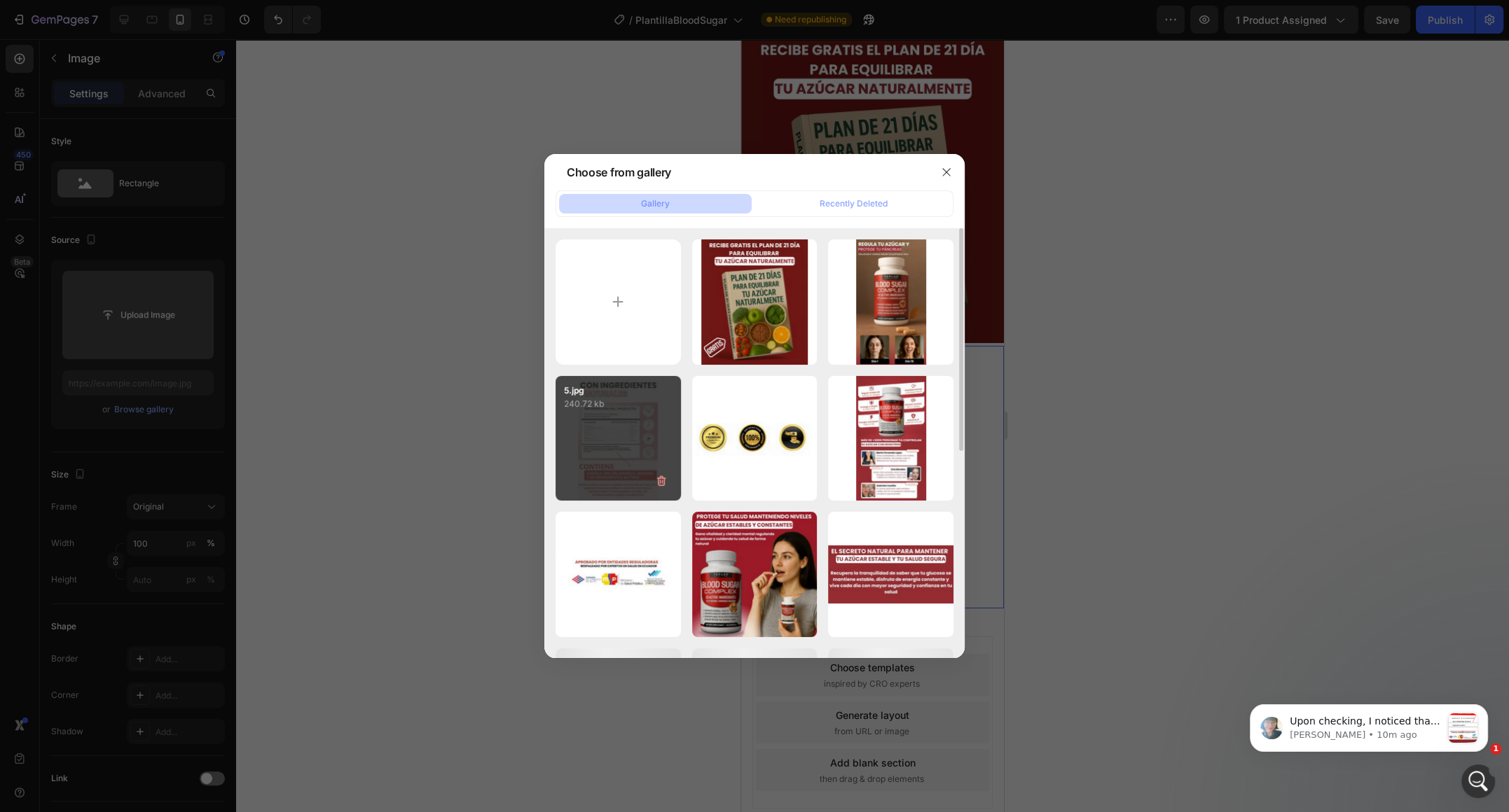
click at [616, 441] on div "5.jpg 240.72 kb" at bounding box center [618, 439] width 126 height 126
type input "https://cdn.shopify.com/s/files/1/0585/2020/7418/files/gempages_584968925230400…"
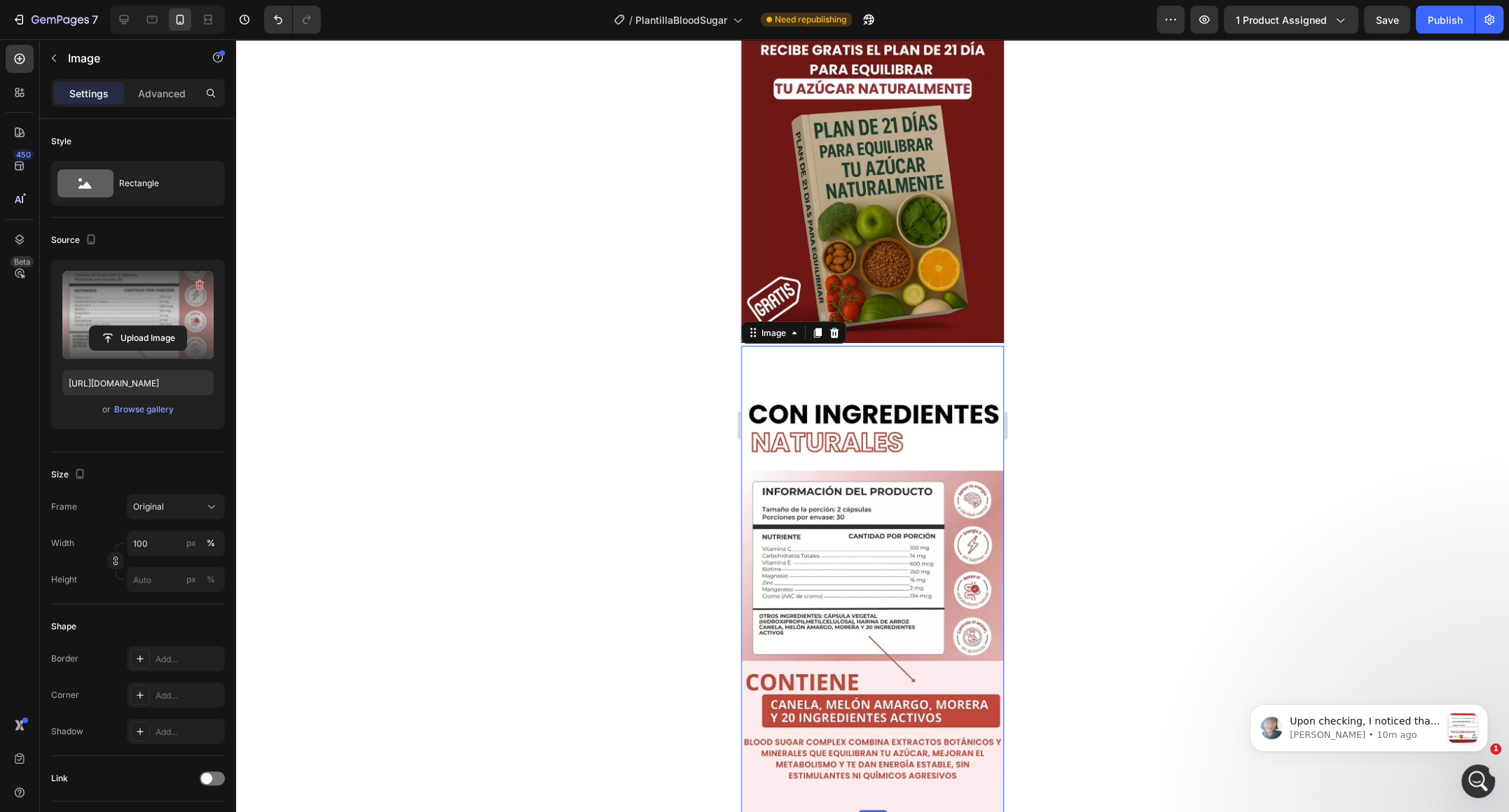
click at [861, 398] on img at bounding box center [872, 580] width 263 height 468
click at [174, 101] on div "Advanced" at bounding box center [162, 93] width 70 height 23
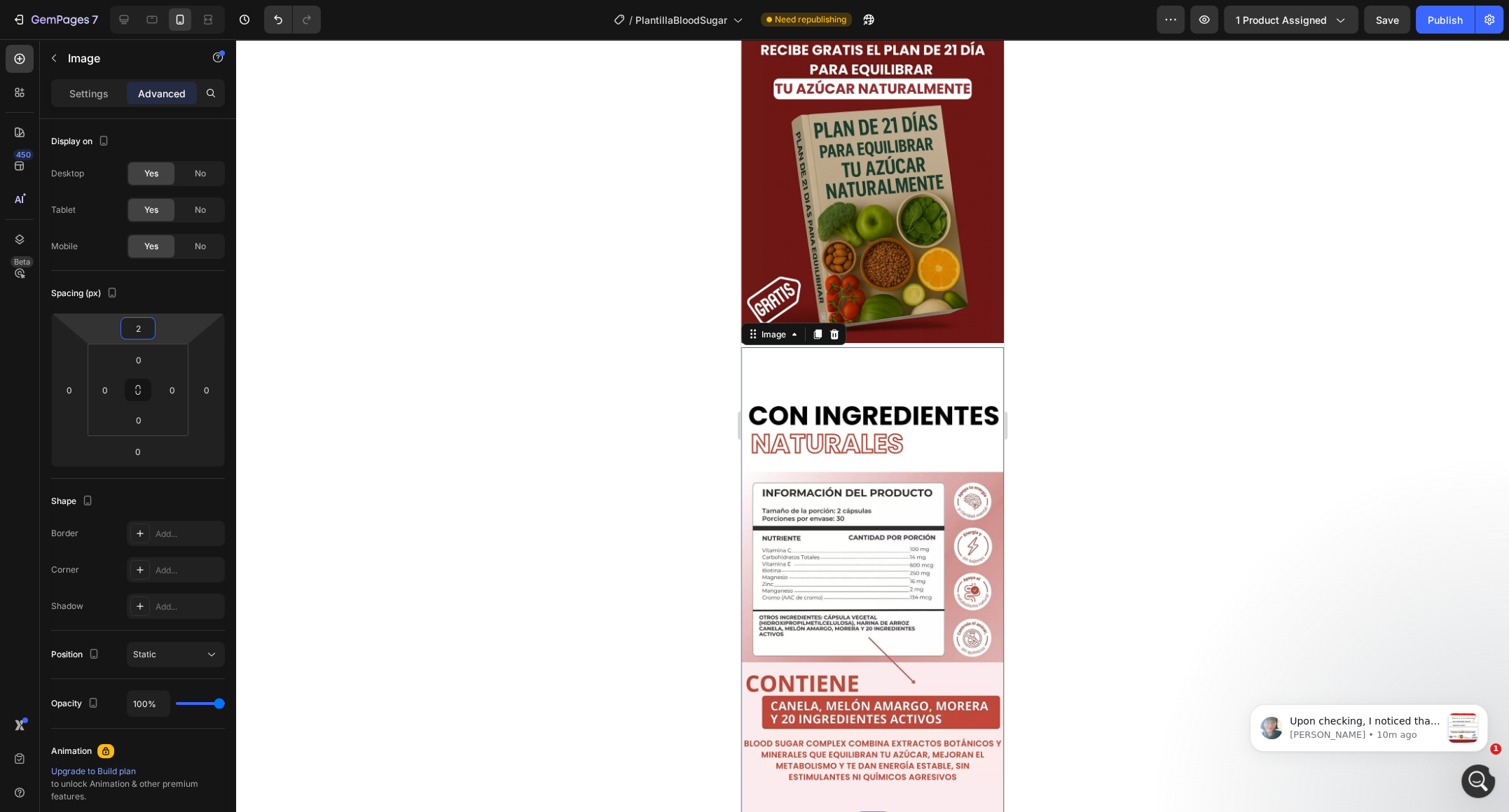
type input "0"
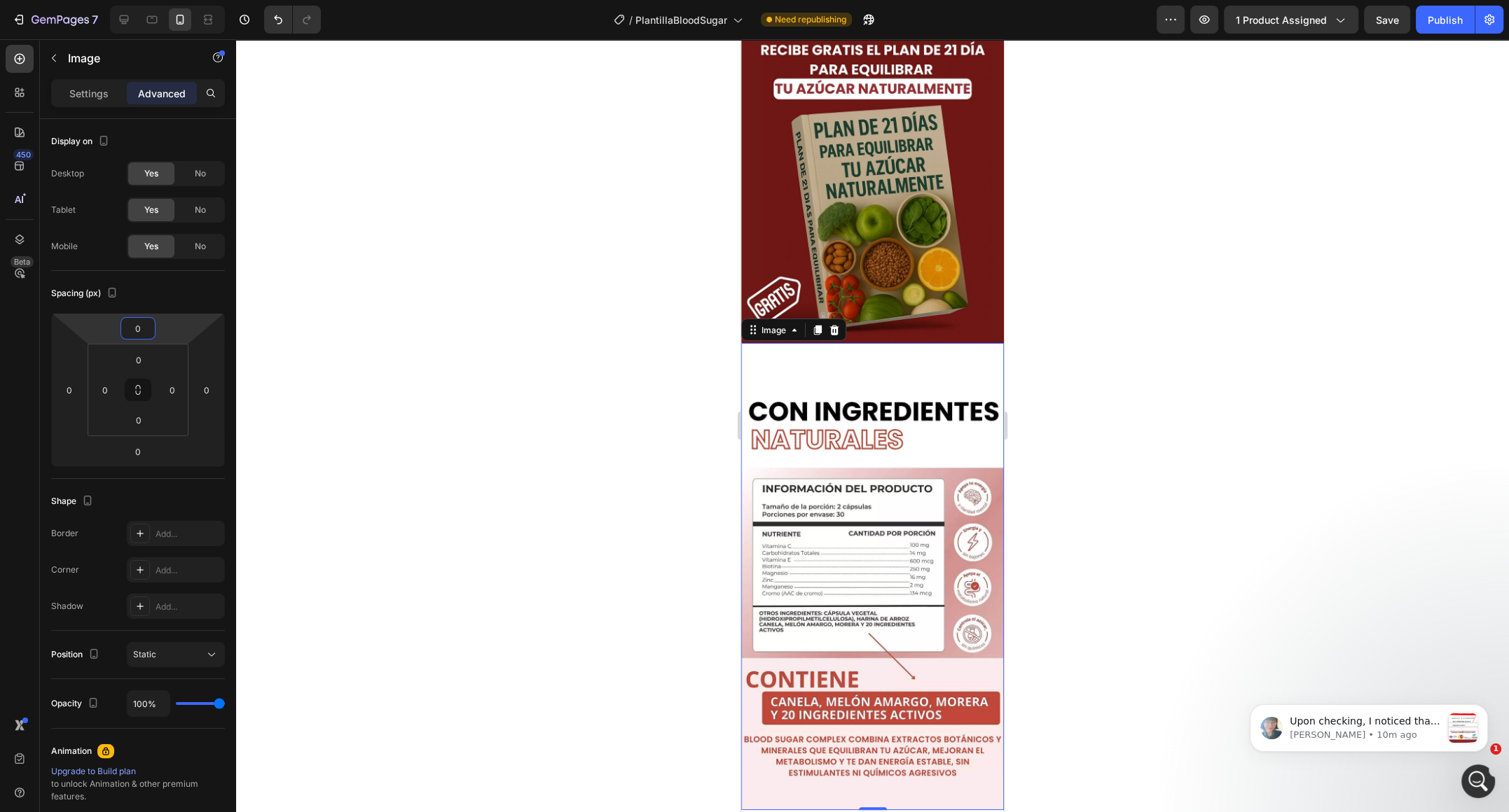
click at [170, 0] on html "7 / PlantillaBloodSugar Need republishing Preview 1 product assigned Save Publi…" at bounding box center [754, 0] width 1509 height 0
click at [1201, 28] on button "button" at bounding box center [1204, 19] width 28 height 28
click at [883, 361] on img at bounding box center [872, 576] width 263 height 468
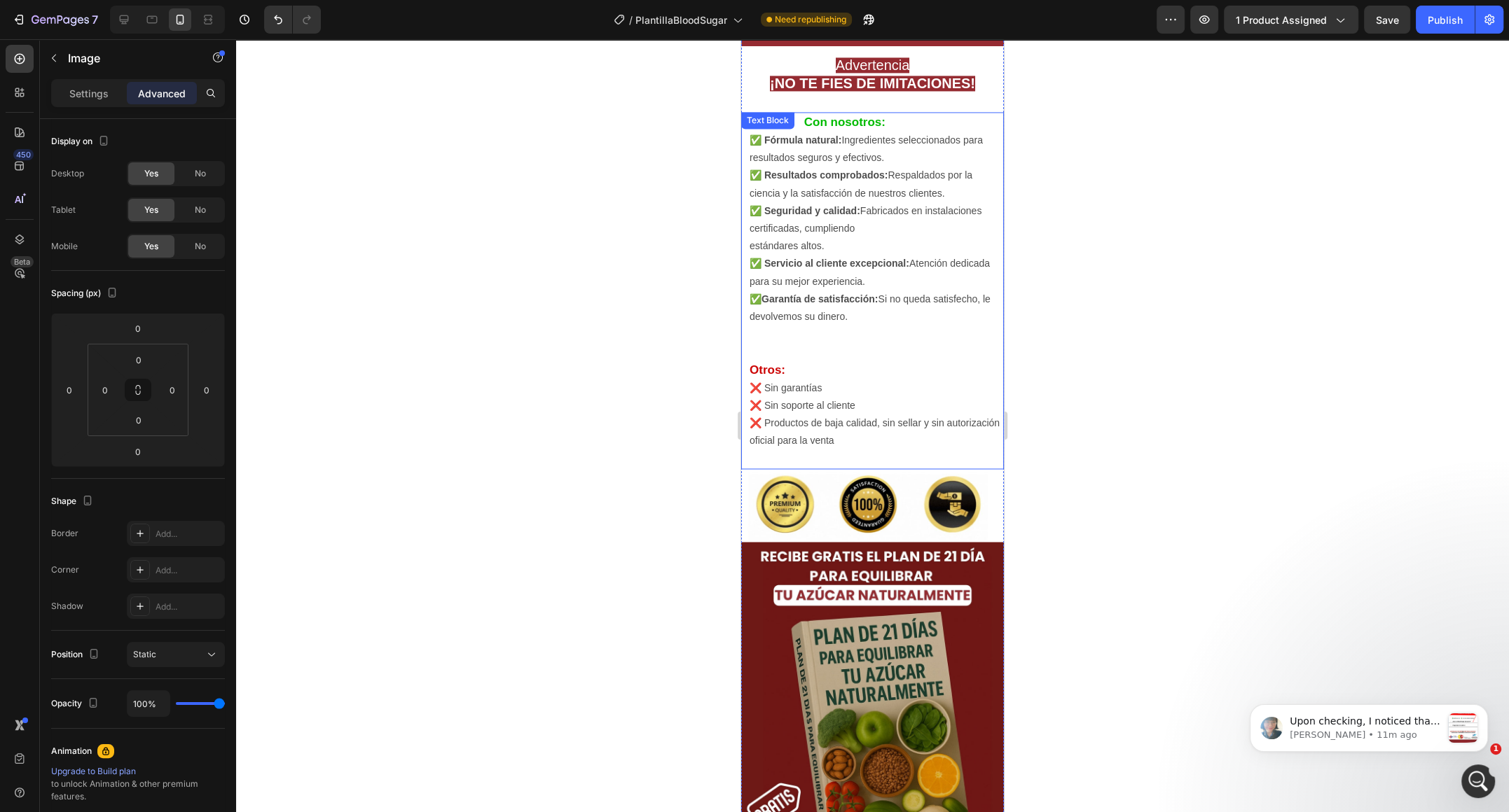
scroll to position [2495, 0]
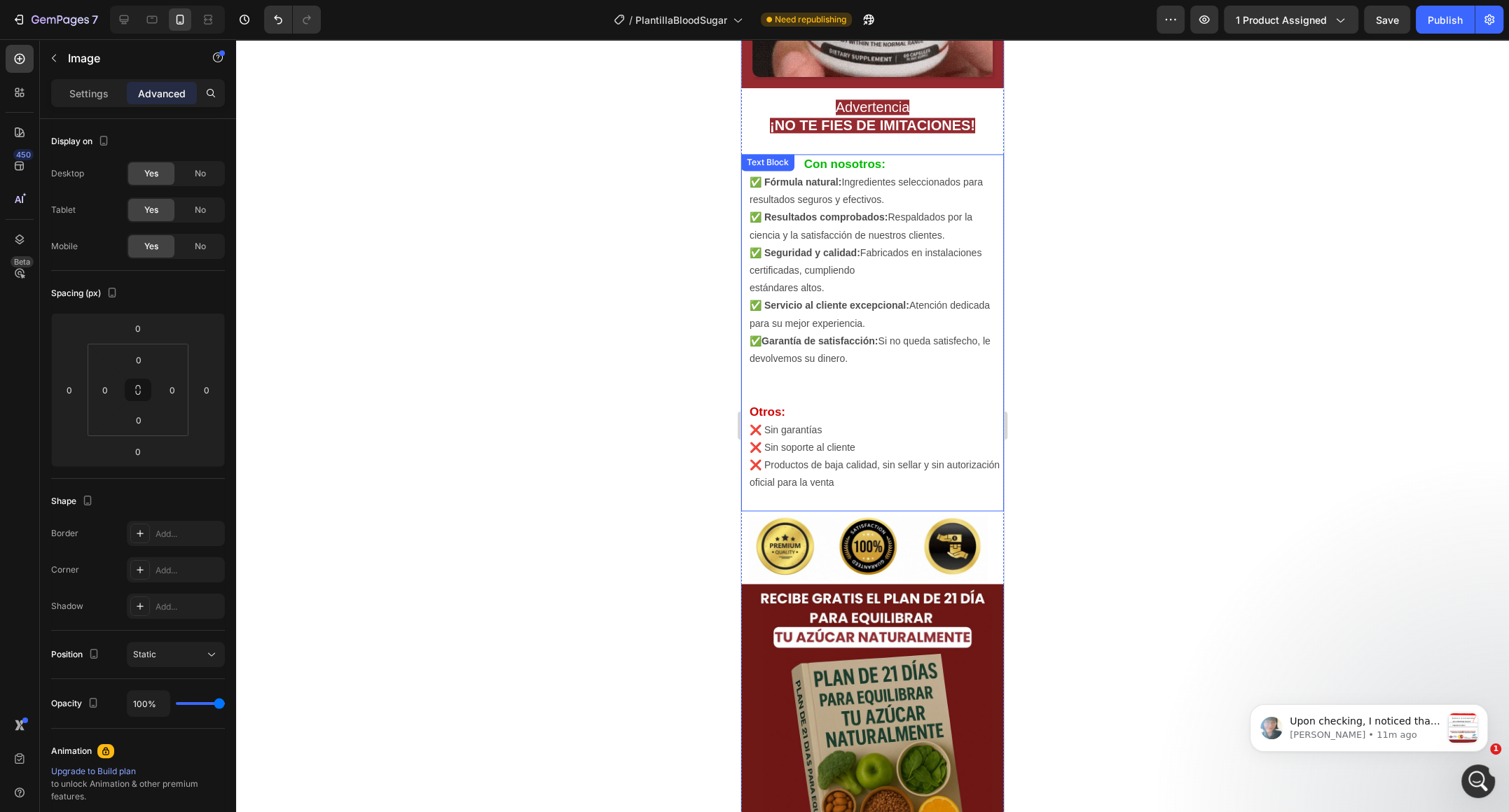
click at [868, 333] on p "✅ Garantía de satisfacción: Si no queda satisfecho, le devolvemos su dinero." at bounding box center [876, 359] width 253 height 54
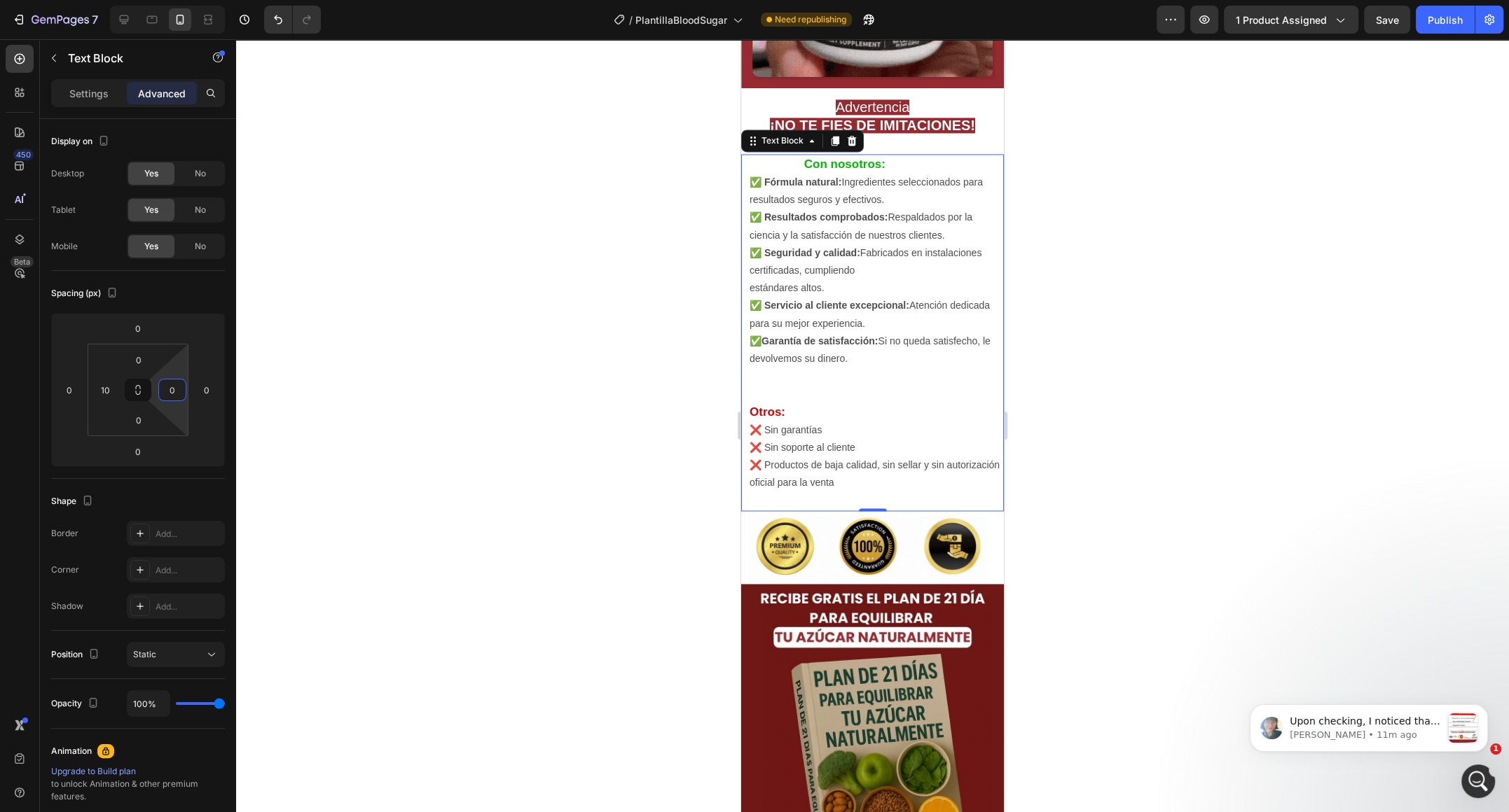
drag, startPoint x: 172, startPoint y: 406, endPoint x: 172, endPoint y: 419, distance: 13.0
click at [172, 0] on html "7 / PlantillaBloodSugar Need republishing Preview 1 product assigned Save Publi…" at bounding box center [754, 0] width 1509 height 0
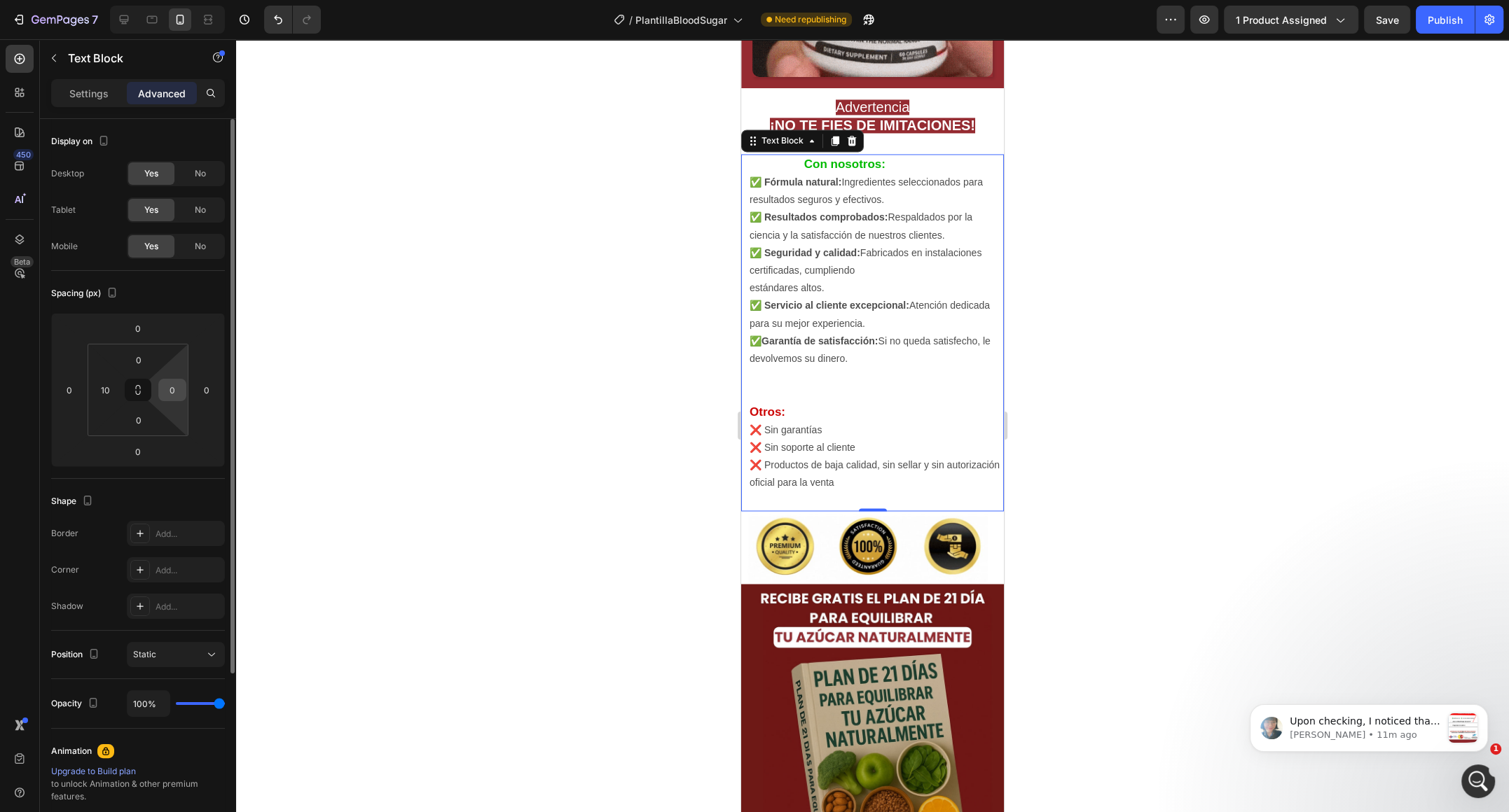
drag, startPoint x: 174, startPoint y: 416, endPoint x: 178, endPoint y: 399, distance: 17.5
click at [178, 0] on html "7 / PlantillaBloodSugar Need republishing Preview 1 product assigned Save Publi…" at bounding box center [754, 0] width 1509 height 0
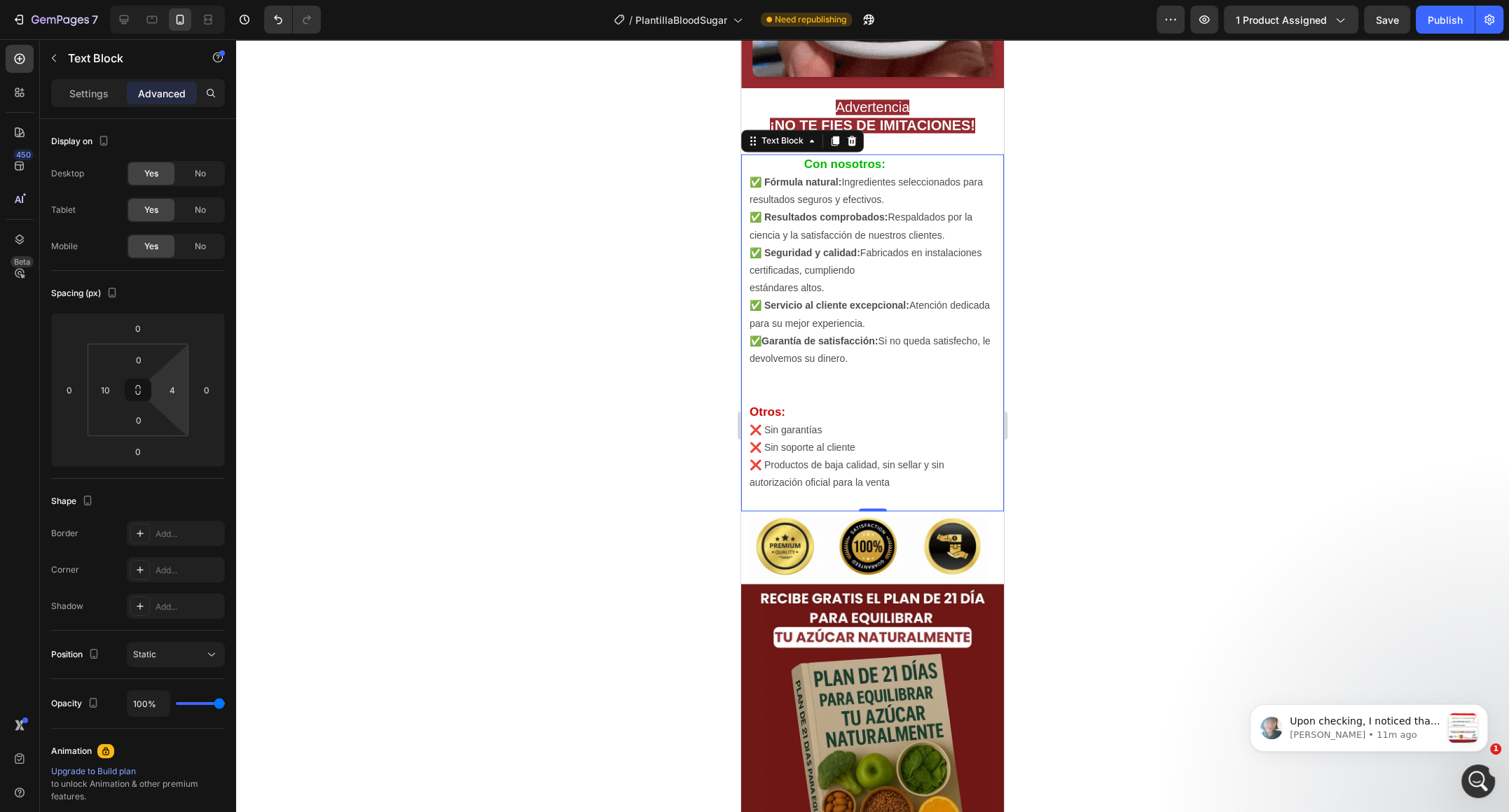
type input "6"
drag, startPoint x: 184, startPoint y: 372, endPoint x: 177, endPoint y: 361, distance: 13.0
click at [177, 0] on html "7 / PlantillaBloodSugar Need republishing Preview 1 product assigned Save Publi…" at bounding box center [754, 0] width 1509 height 0
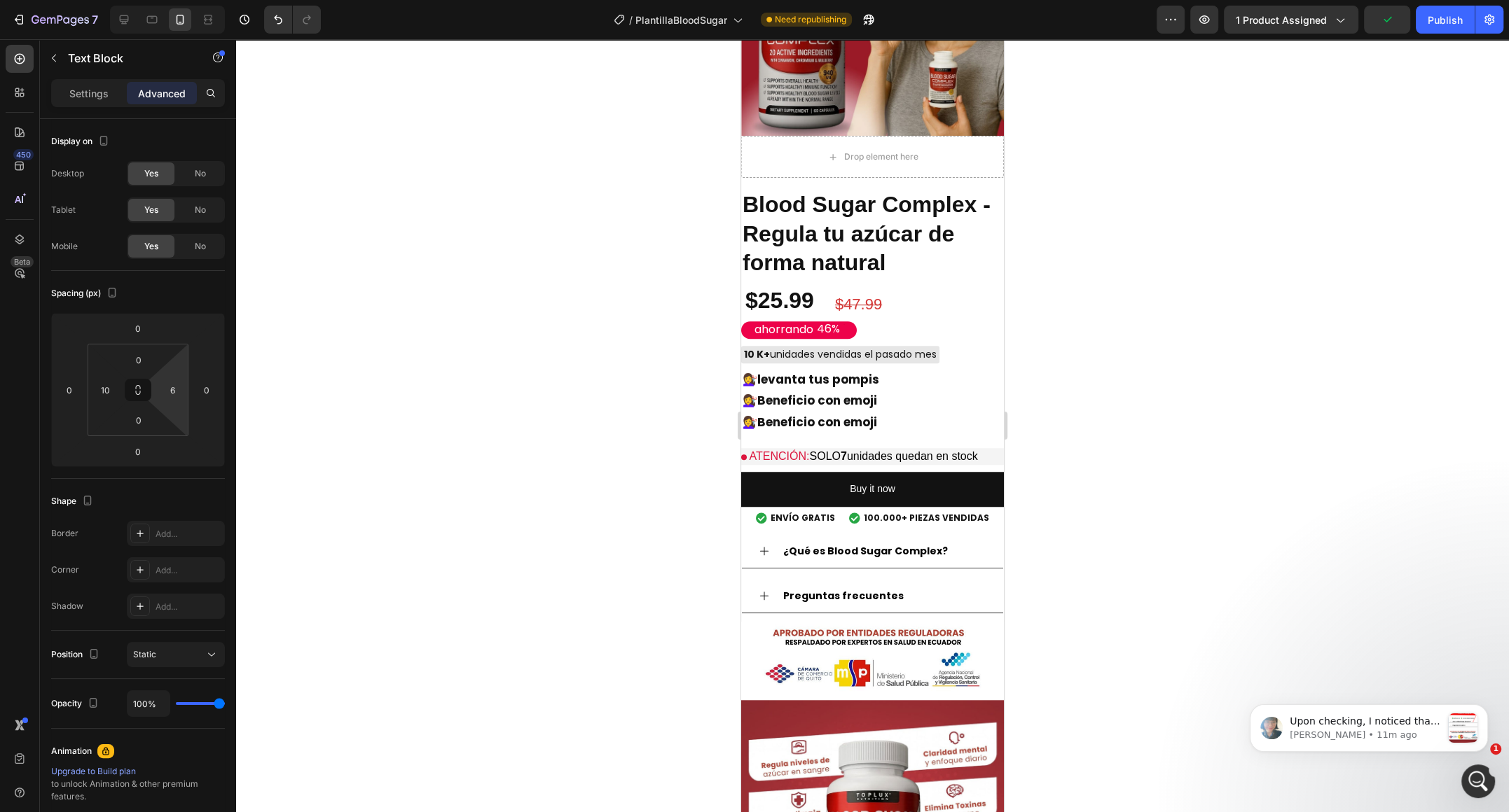
scroll to position [1086, 0]
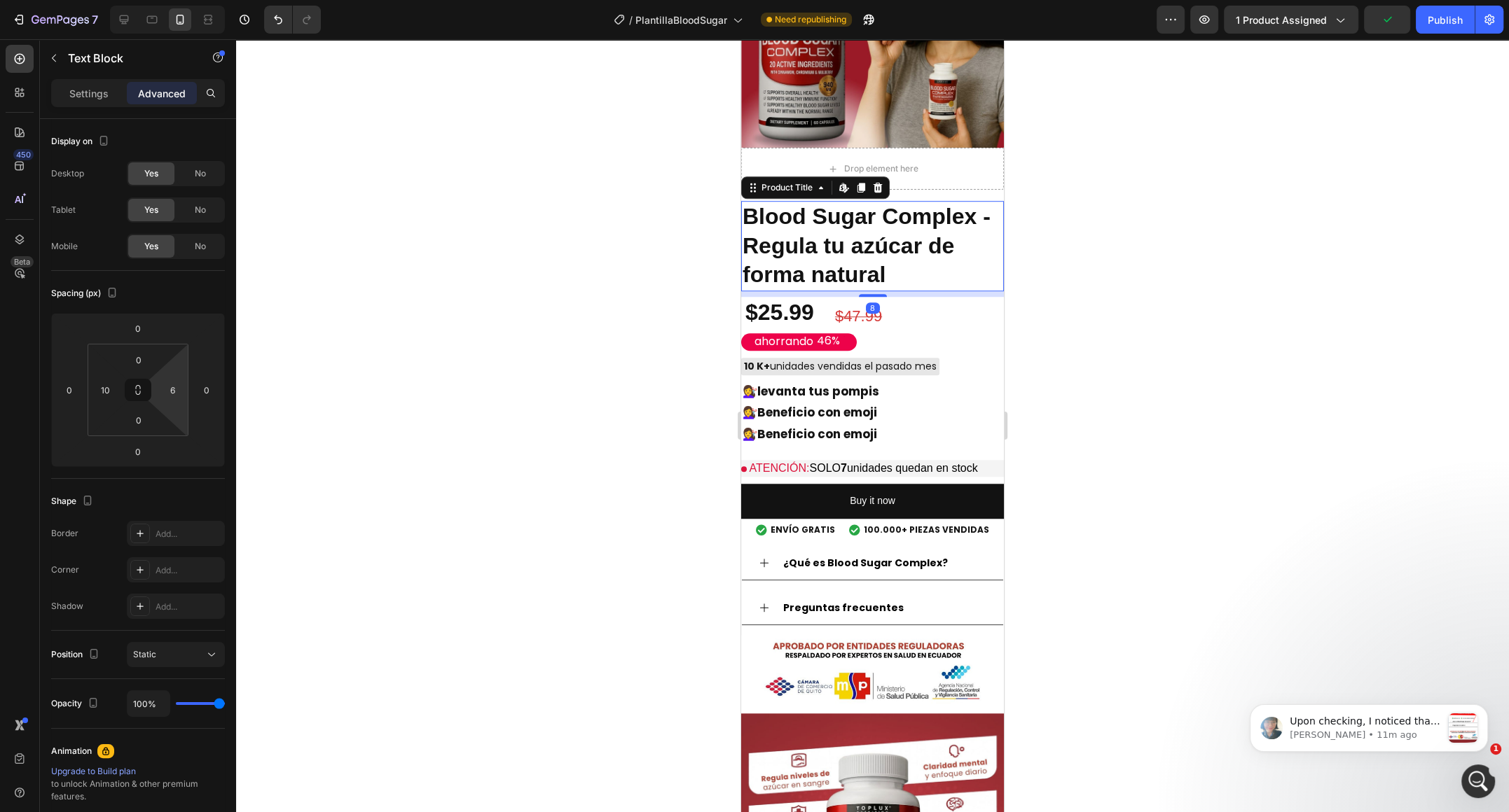
click at [969, 236] on h2 "Blood Sugar Complex - Regula tu azúcar de forma natural" at bounding box center [872, 246] width 263 height 91
click at [947, 323] on div "$25.99 Product Price Product Price $47.99 Product Price Product Price Row" at bounding box center [874, 313] width 263 height 33
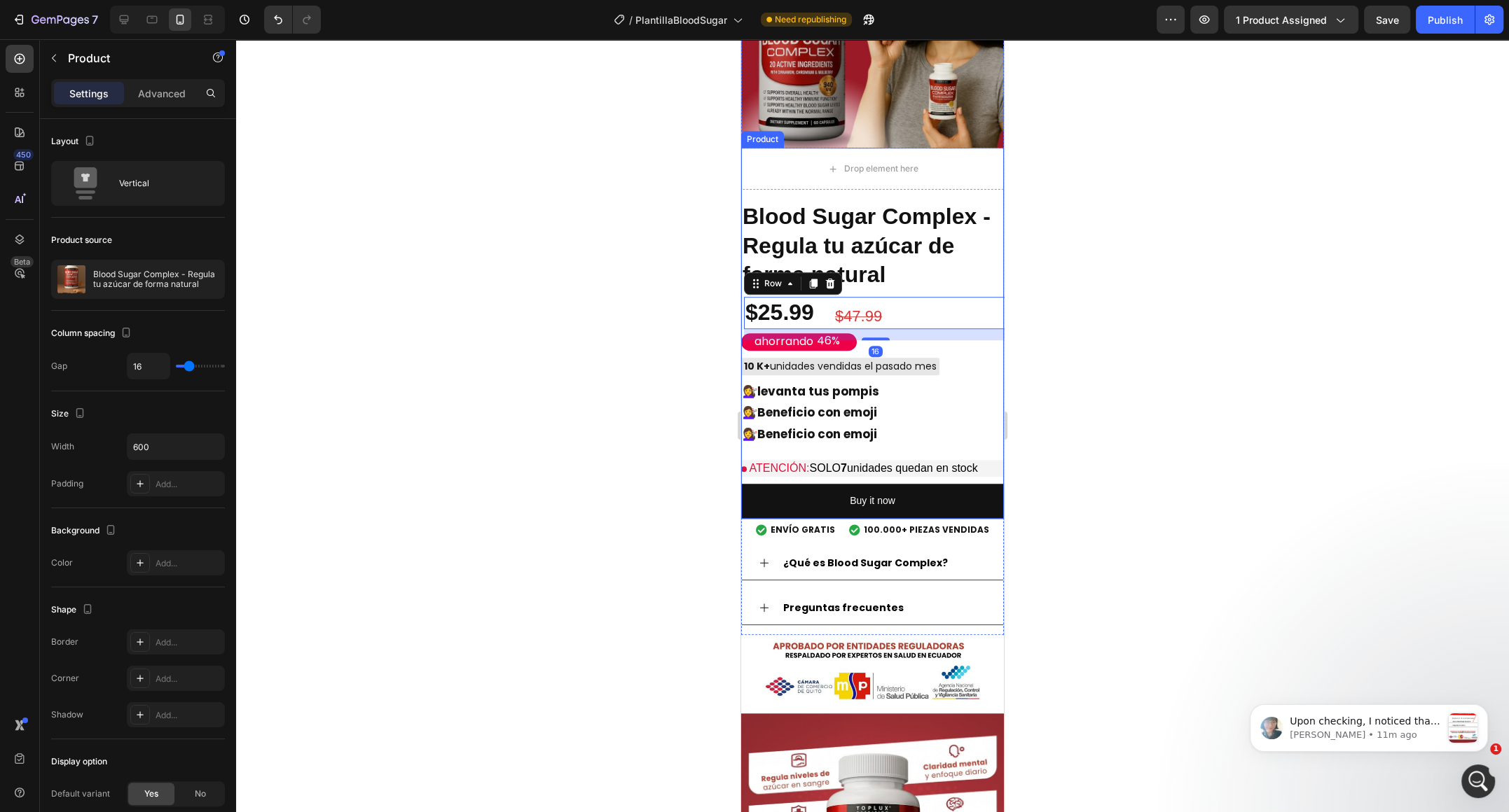
click at [946, 196] on div "Drop element here Blood Sugar Complex - Regula tu azúcar de forma natural Produ…" at bounding box center [872, 333] width 263 height 371
click at [174, 103] on div "Advanced" at bounding box center [162, 93] width 70 height 23
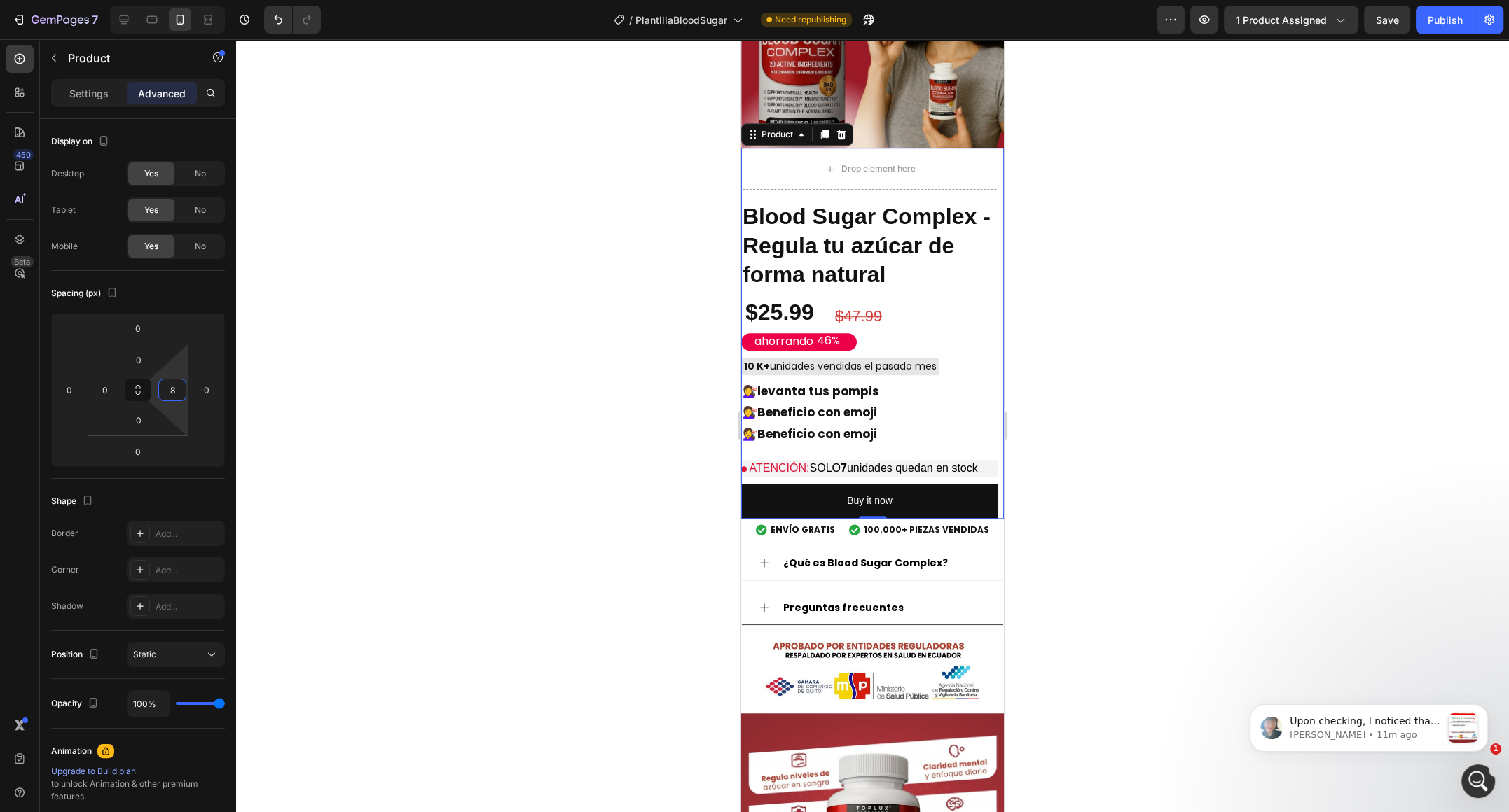
type input "10"
click at [179, 0] on html "7 / PlantillaBloodSugar Need republishing Preview 1 product assigned Save Publi…" at bounding box center [754, 0] width 1509 height 0
type input "10"
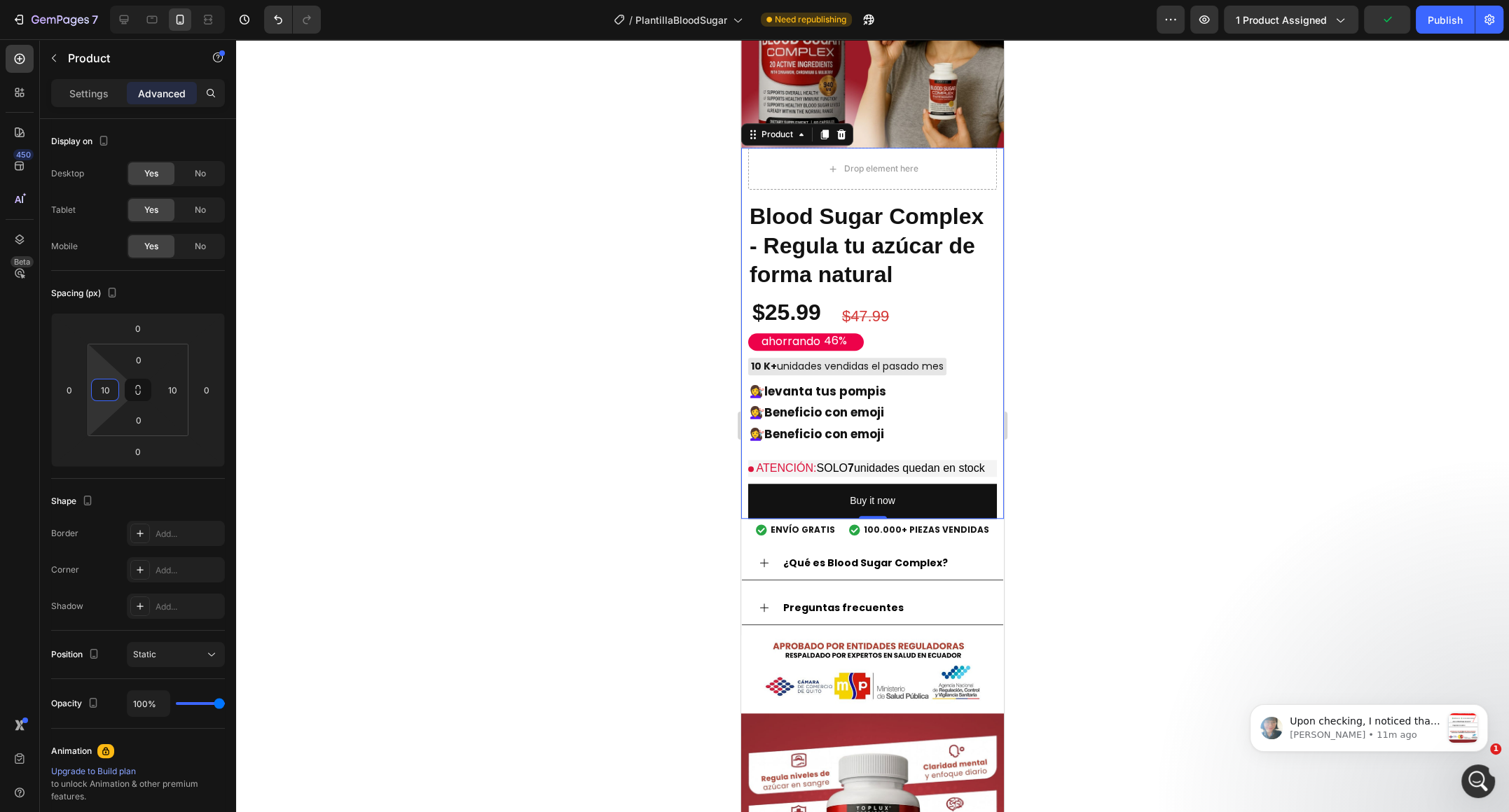
click at [95, 0] on html "7 / PlantillaBloodSugar Need republishing Preview 1 product assigned Publish 45…" at bounding box center [754, 0] width 1509 height 0
click at [1381, 25] on div "Save" at bounding box center [1387, 19] width 23 height 15
click at [1205, 25] on icon "button" at bounding box center [1204, 19] width 14 height 14
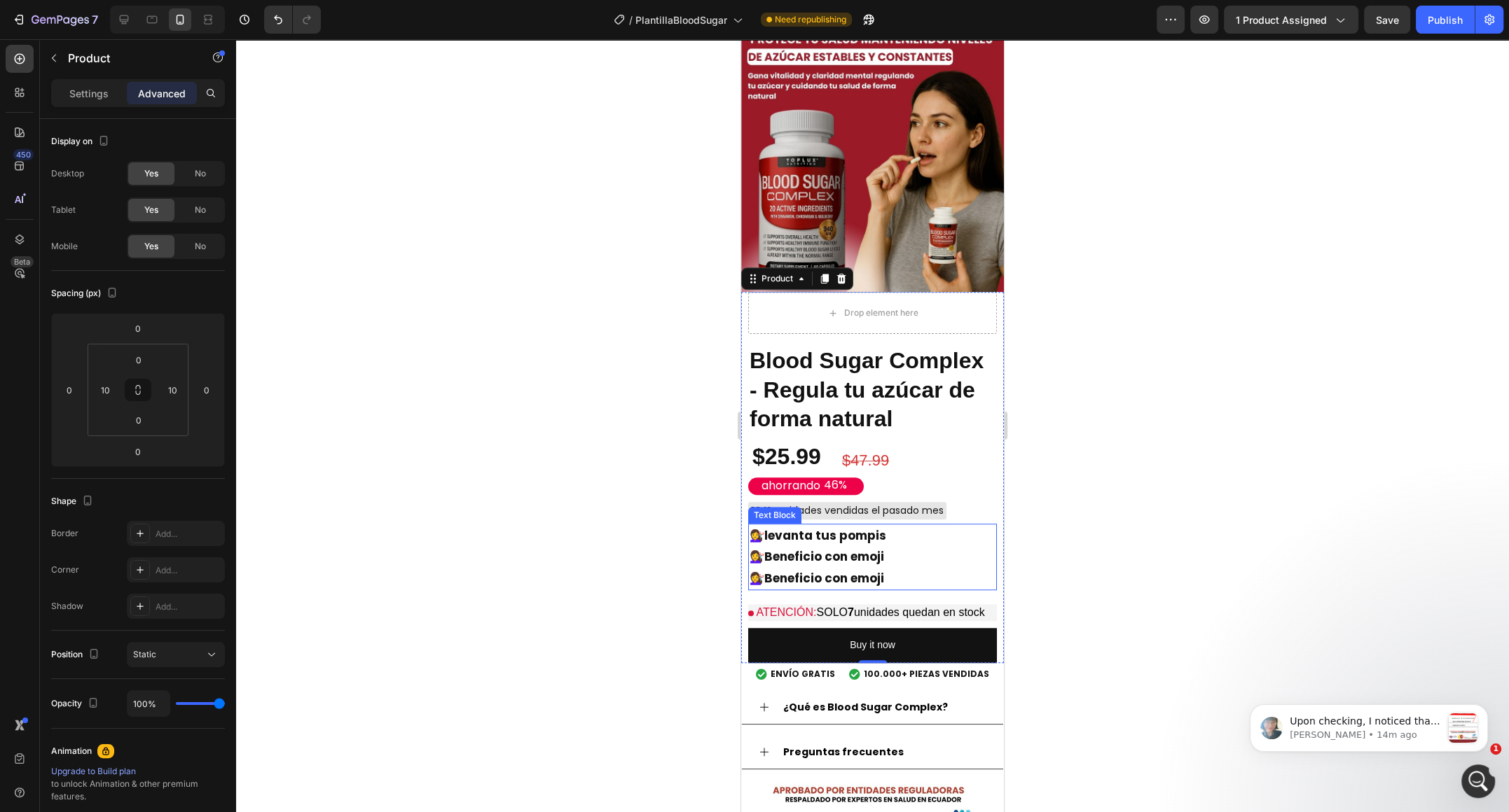
scroll to position [905, 0]
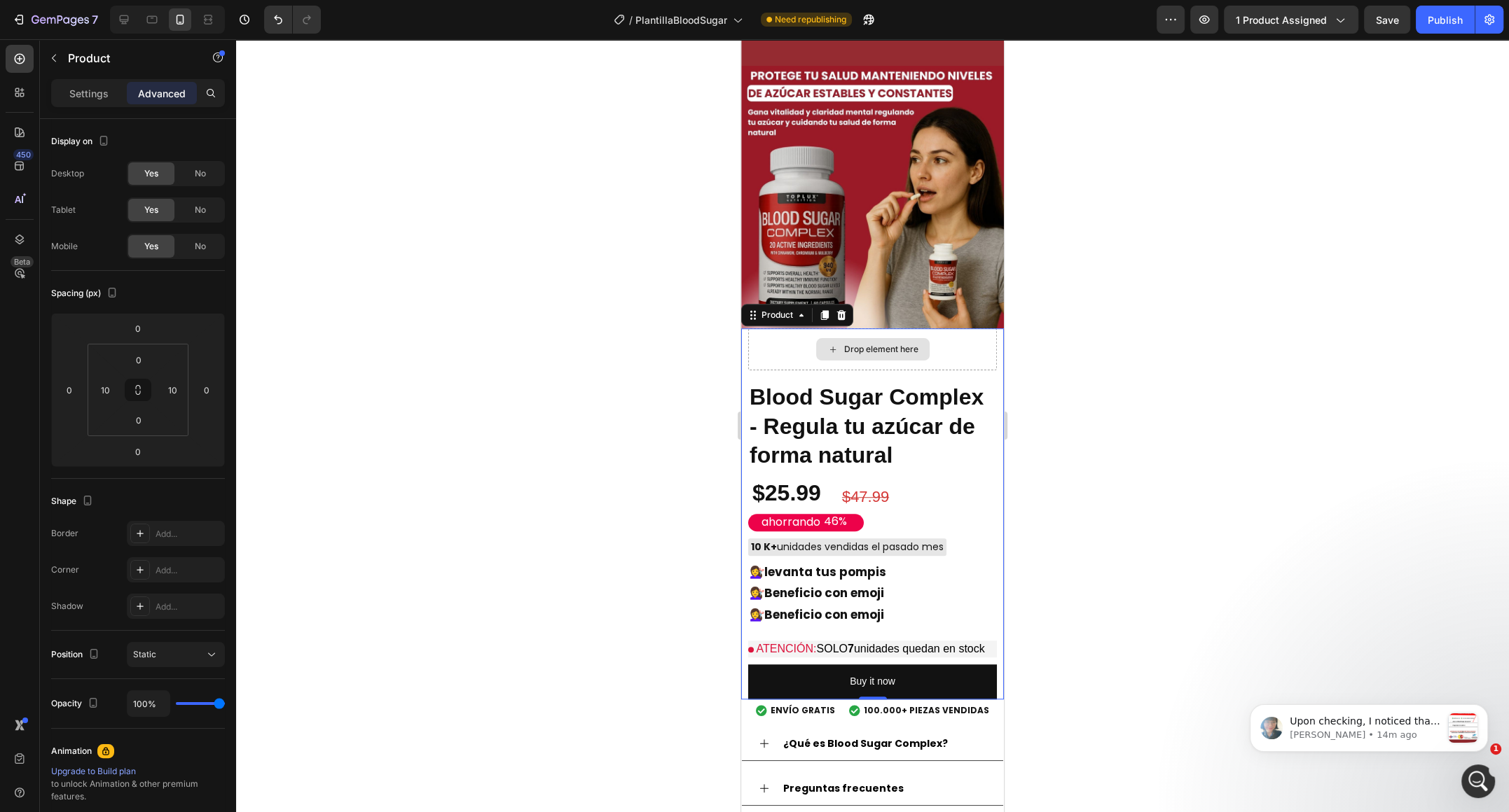
click at [981, 357] on div "Drop element here" at bounding box center [872, 350] width 249 height 42
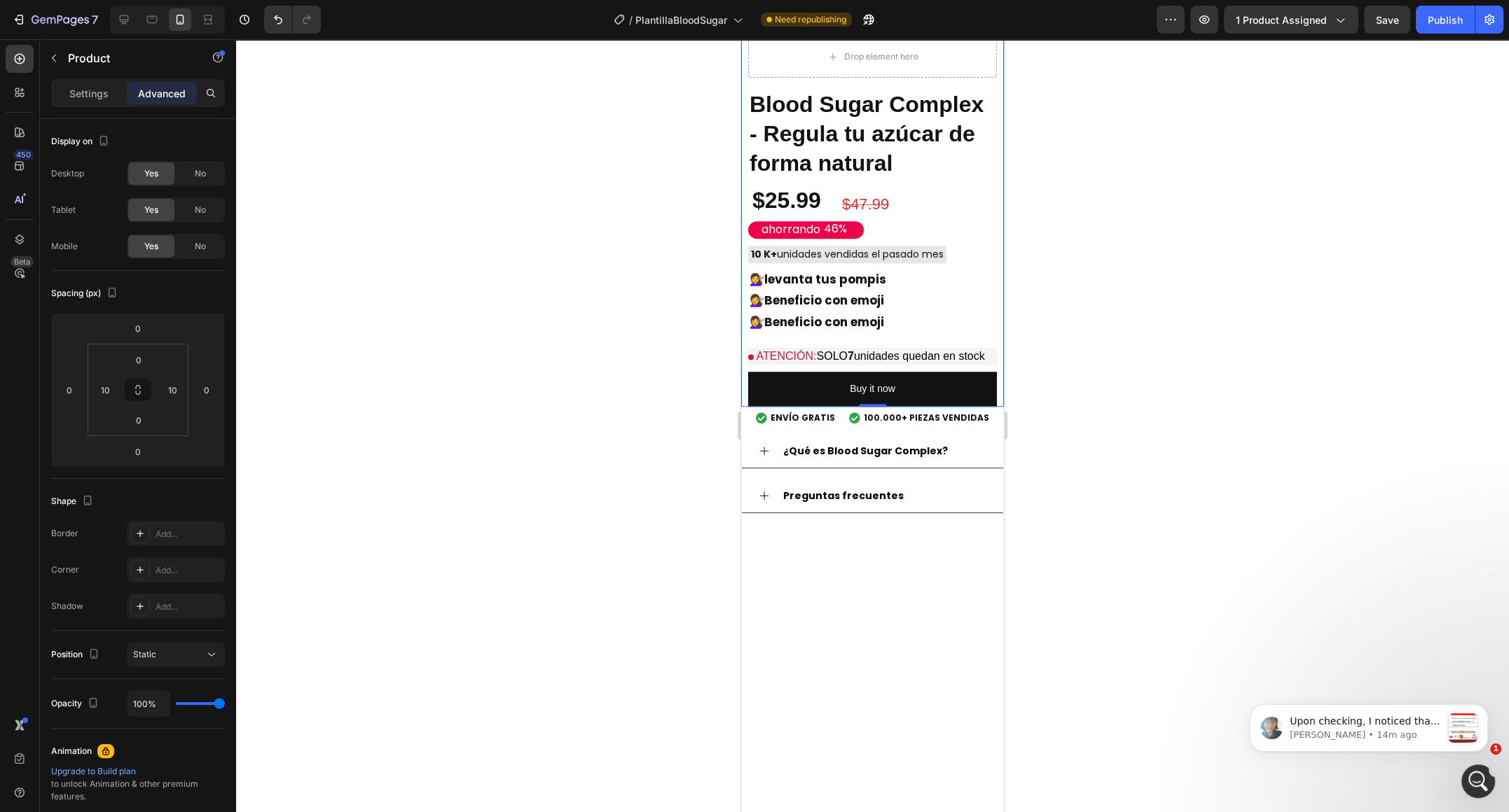
click at [842, 27] on icon at bounding box center [841, 22] width 9 height 10
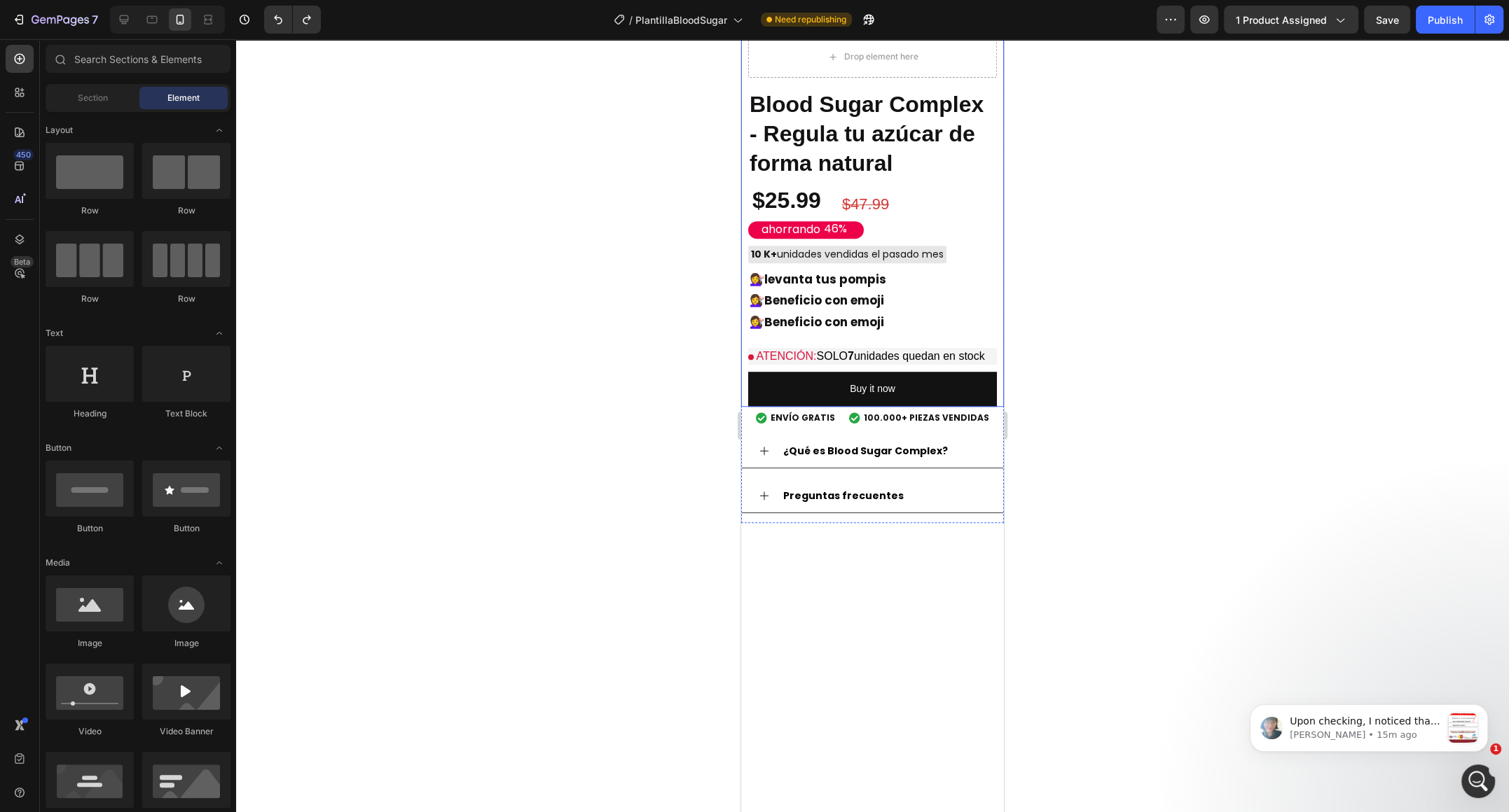
click at [811, 371] on div "Drop element here Blood Sugar Complex - Regula tu azúcar de forma natural Produ…" at bounding box center [872, 221] width 263 height 371
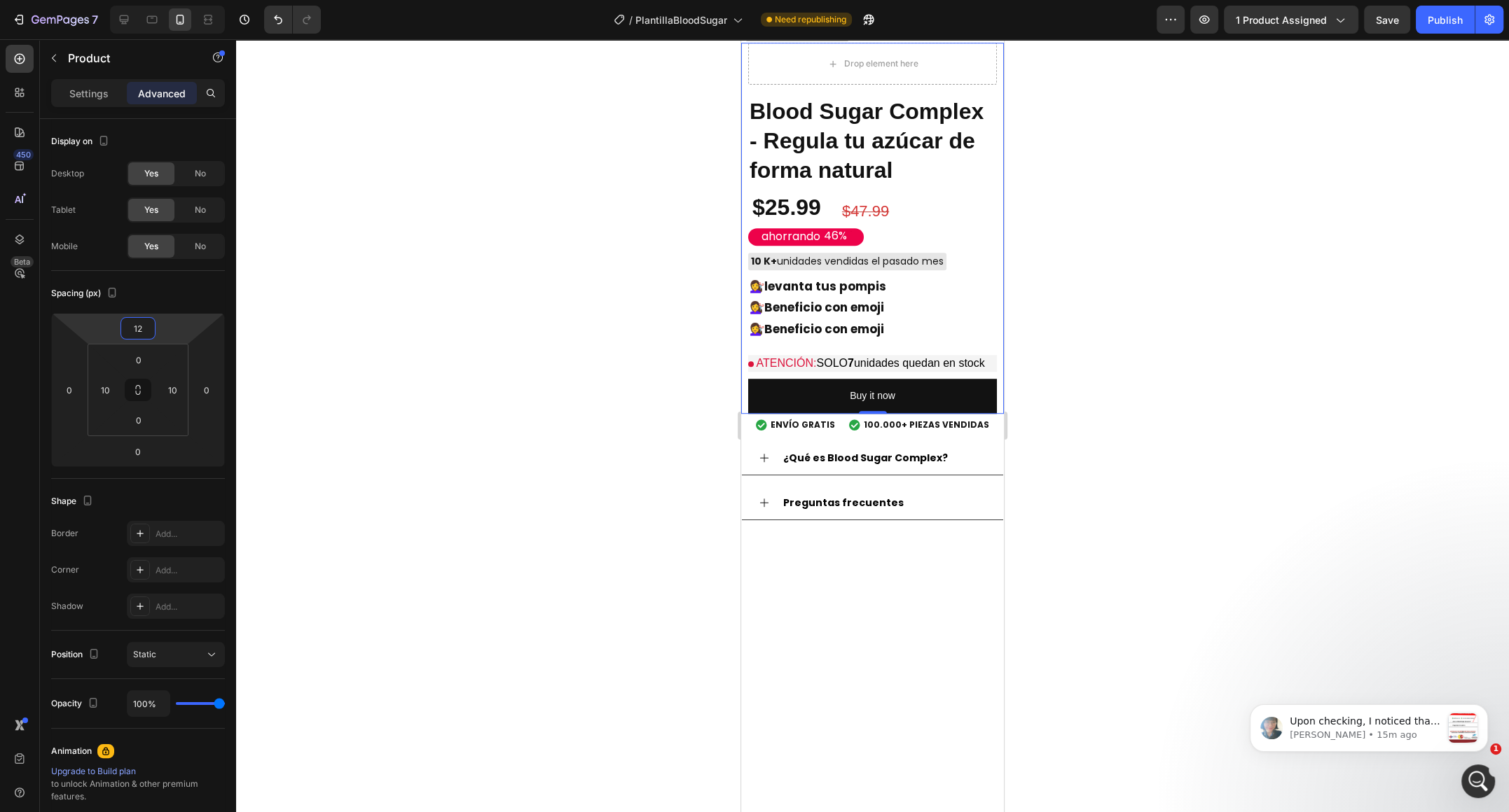
type input "14"
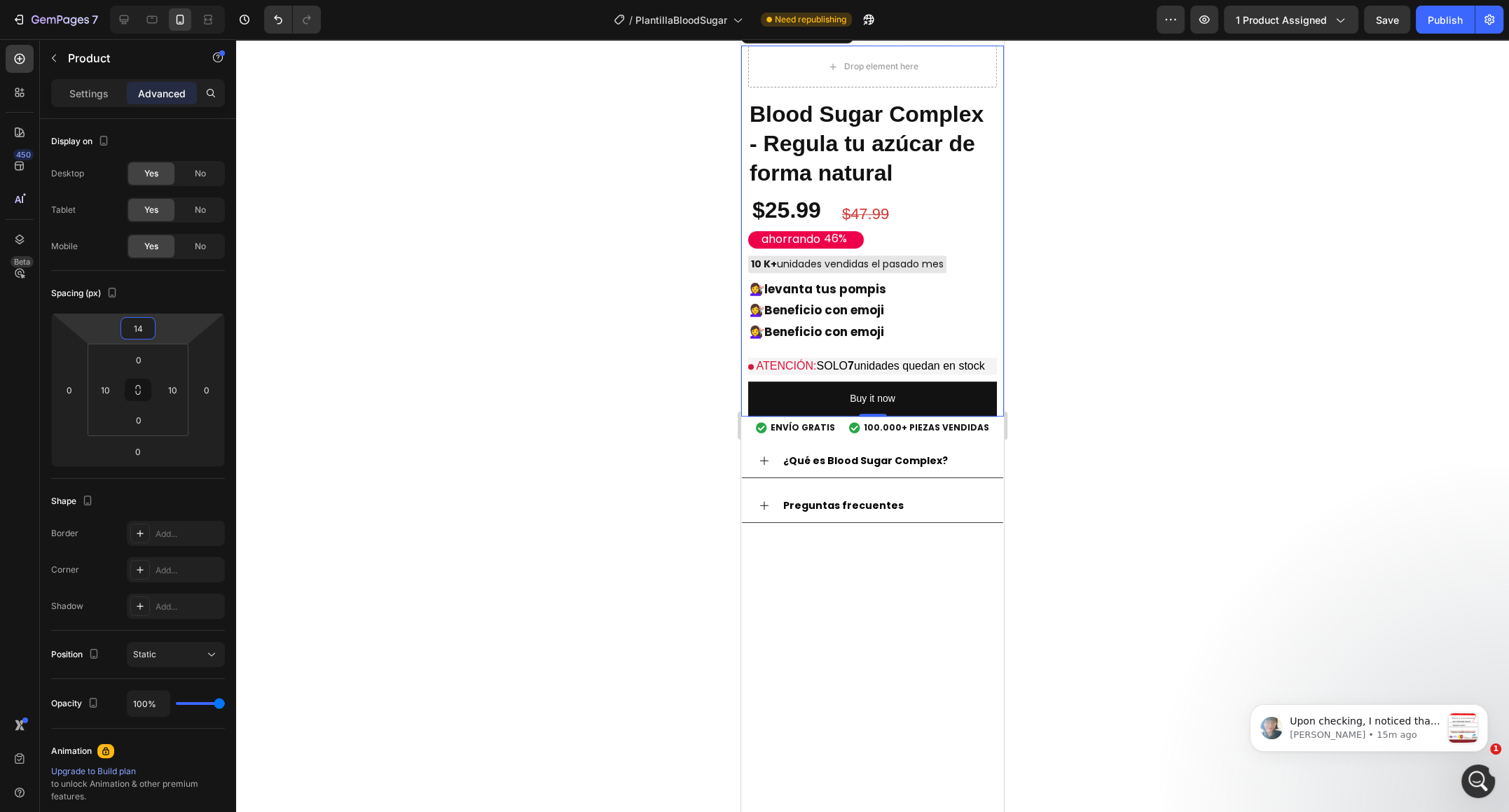
click at [163, 0] on html "7 / PlantillaBloodSugar Need republishing Preview 1 product assigned Save Publi…" at bounding box center [754, 0] width 1509 height 0
click at [857, 319] on strong "Beneficio con emoji" at bounding box center [823, 309] width 120 height 17
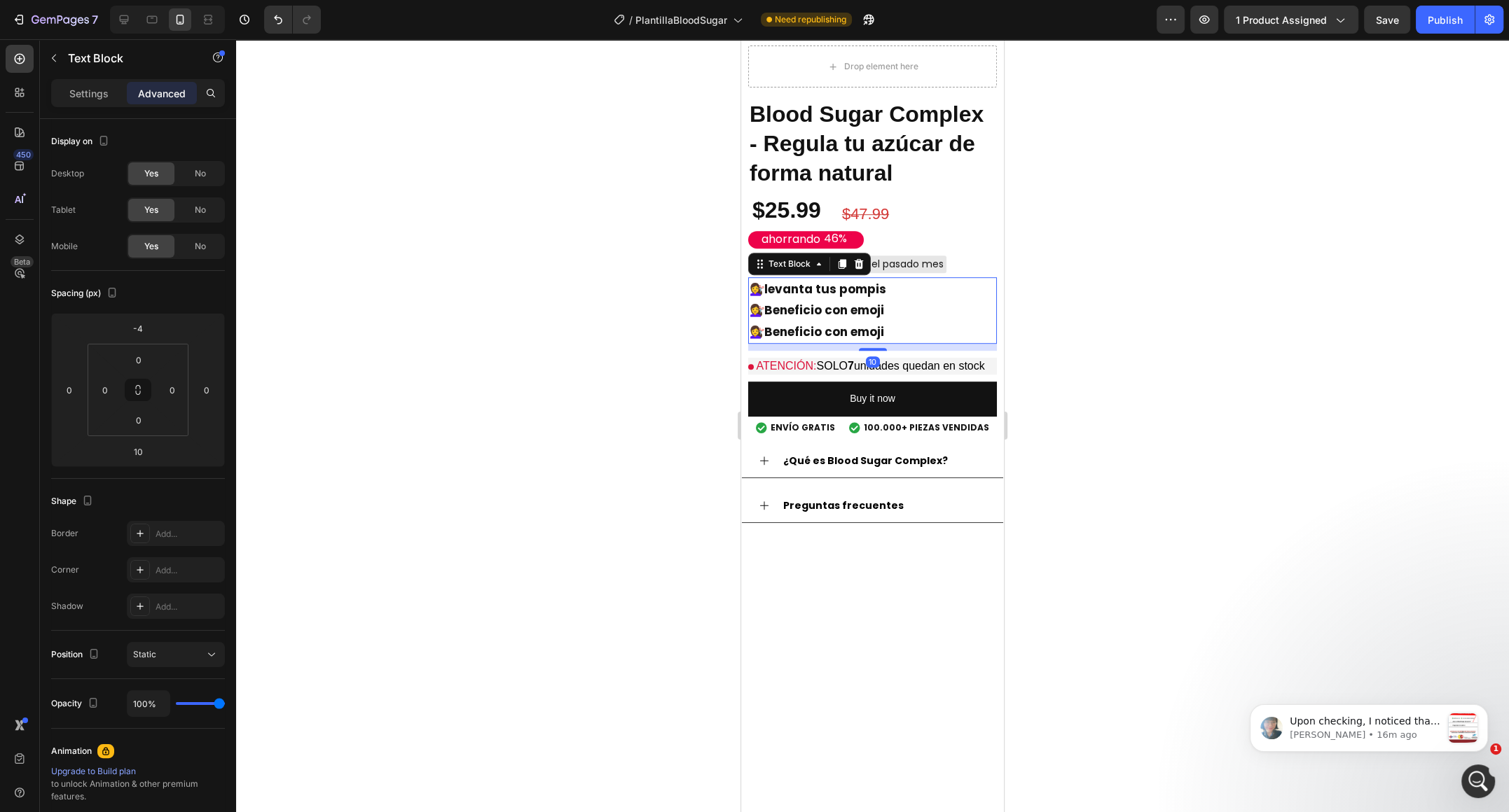
click at [857, 319] on strong "Beneficio con emoji" at bounding box center [823, 309] width 120 height 17
click at [889, 343] on p "💇‍♀️ Beneficio con emoji" at bounding box center [873, 332] width 246 height 22
drag, startPoint x: 885, startPoint y: 625, endPoint x: 750, endPoint y: 575, distance: 144.0
click at [750, 344] on div "💇‍♀️ levanta tus pompis 💇‍♀️ Beneficio con emoji 💇‍♀️ Beneficio con emoji" at bounding box center [872, 311] width 249 height 68
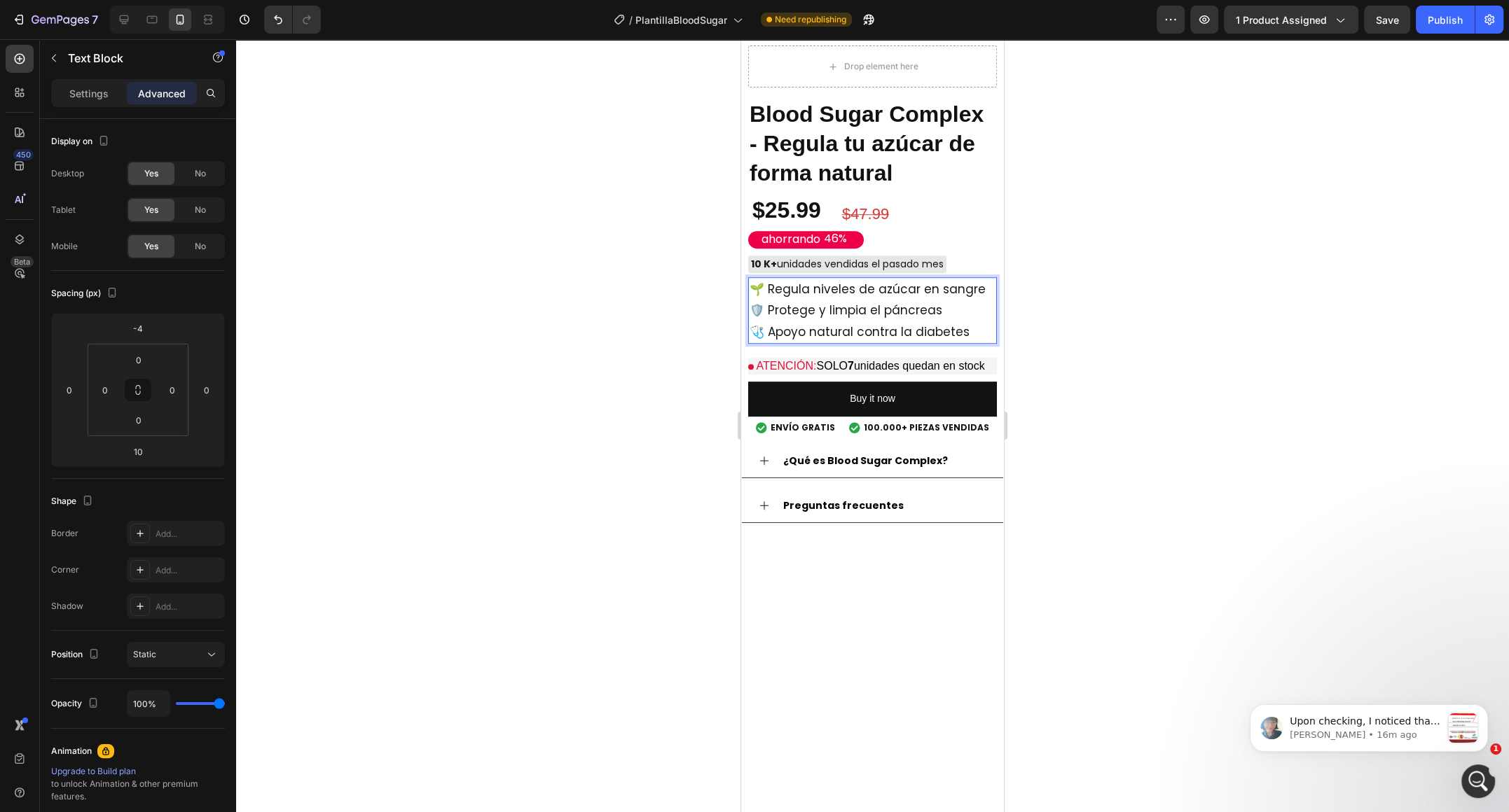
click at [706, 724] on div at bounding box center [873, 426] width 1273 height 773
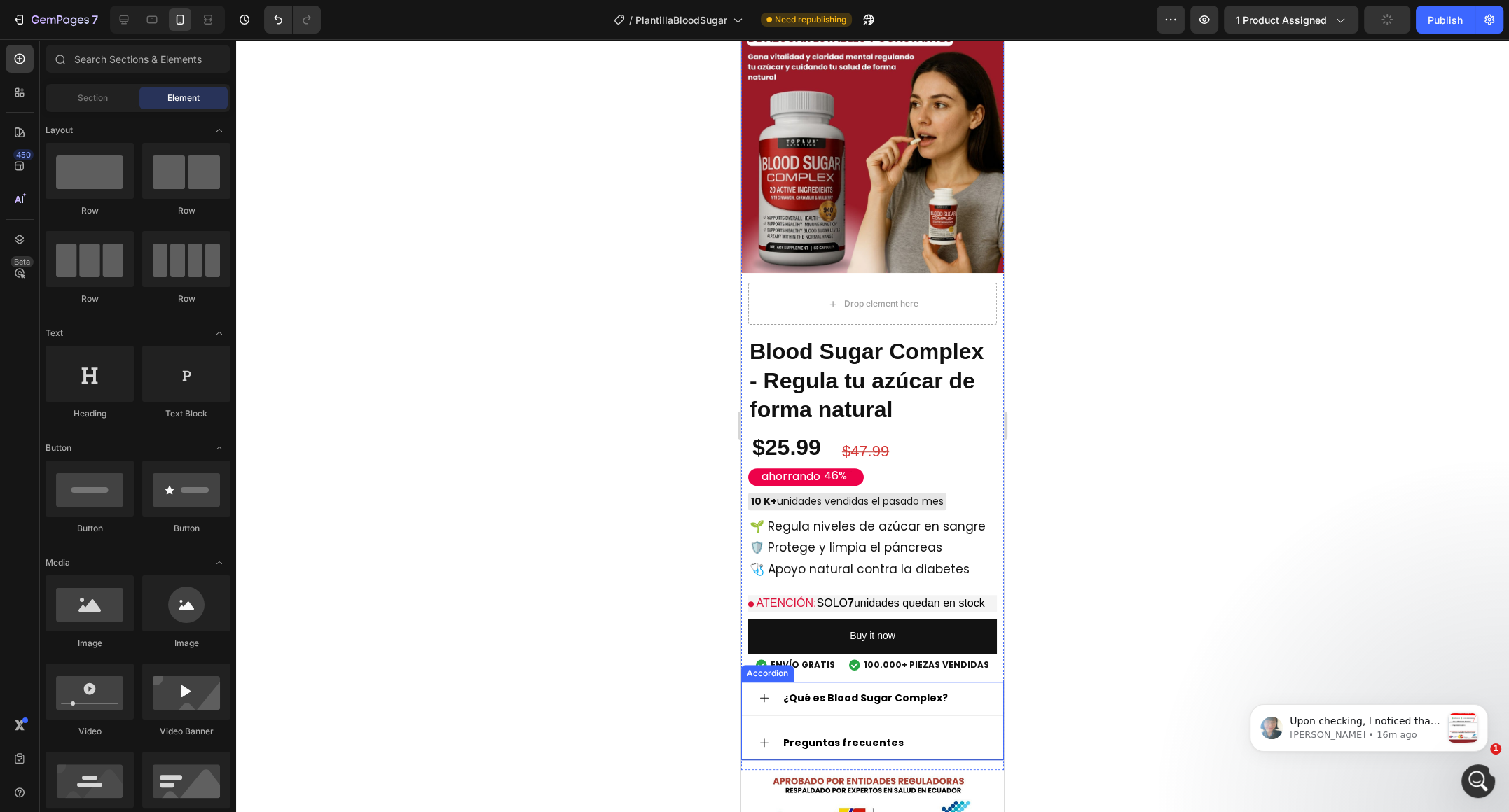
scroll to position [993, 0]
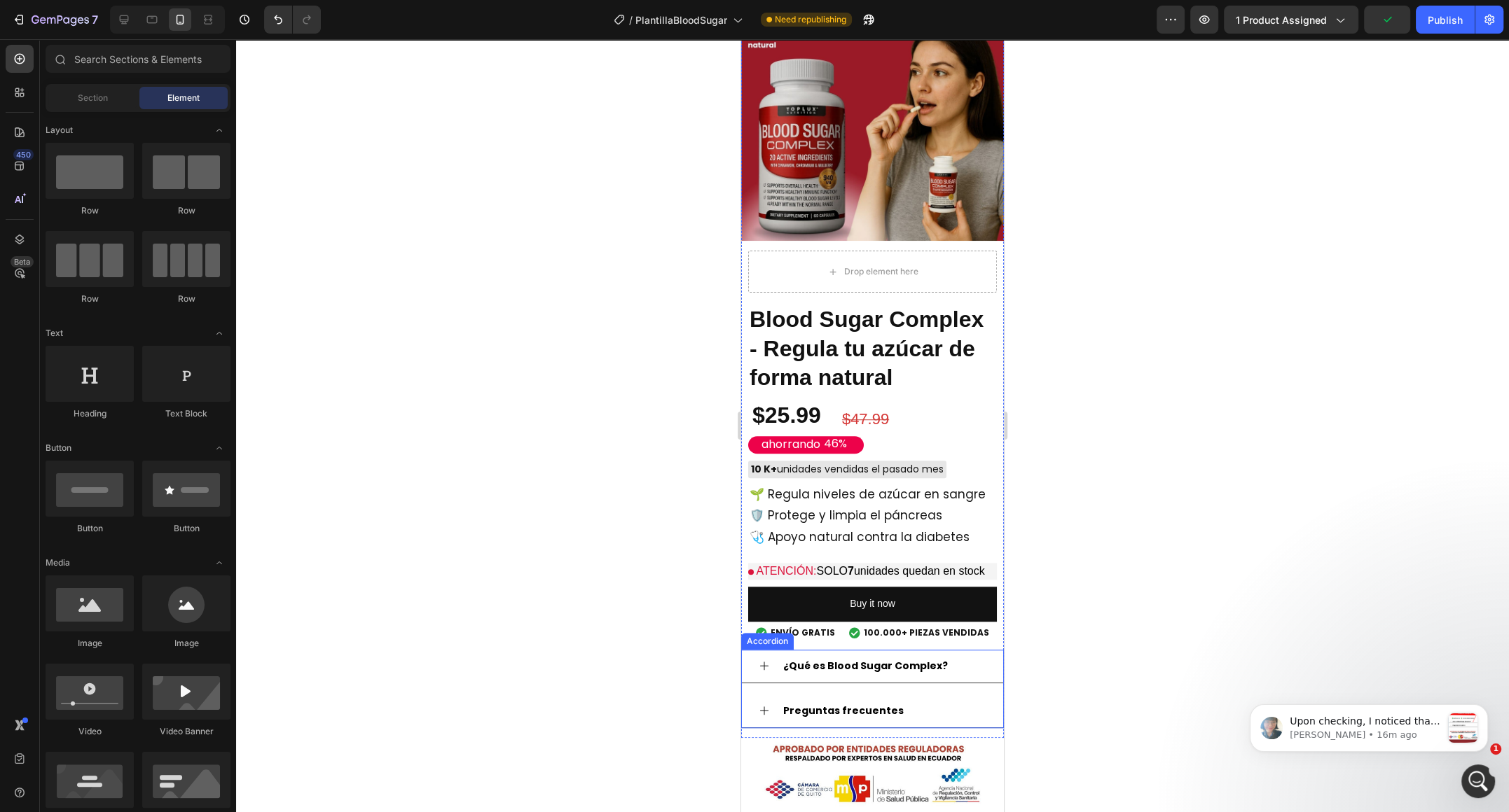
click at [909, 674] on div "¿Qué es Blood Sugar Complex?" at bounding box center [866, 666] width 169 height 22
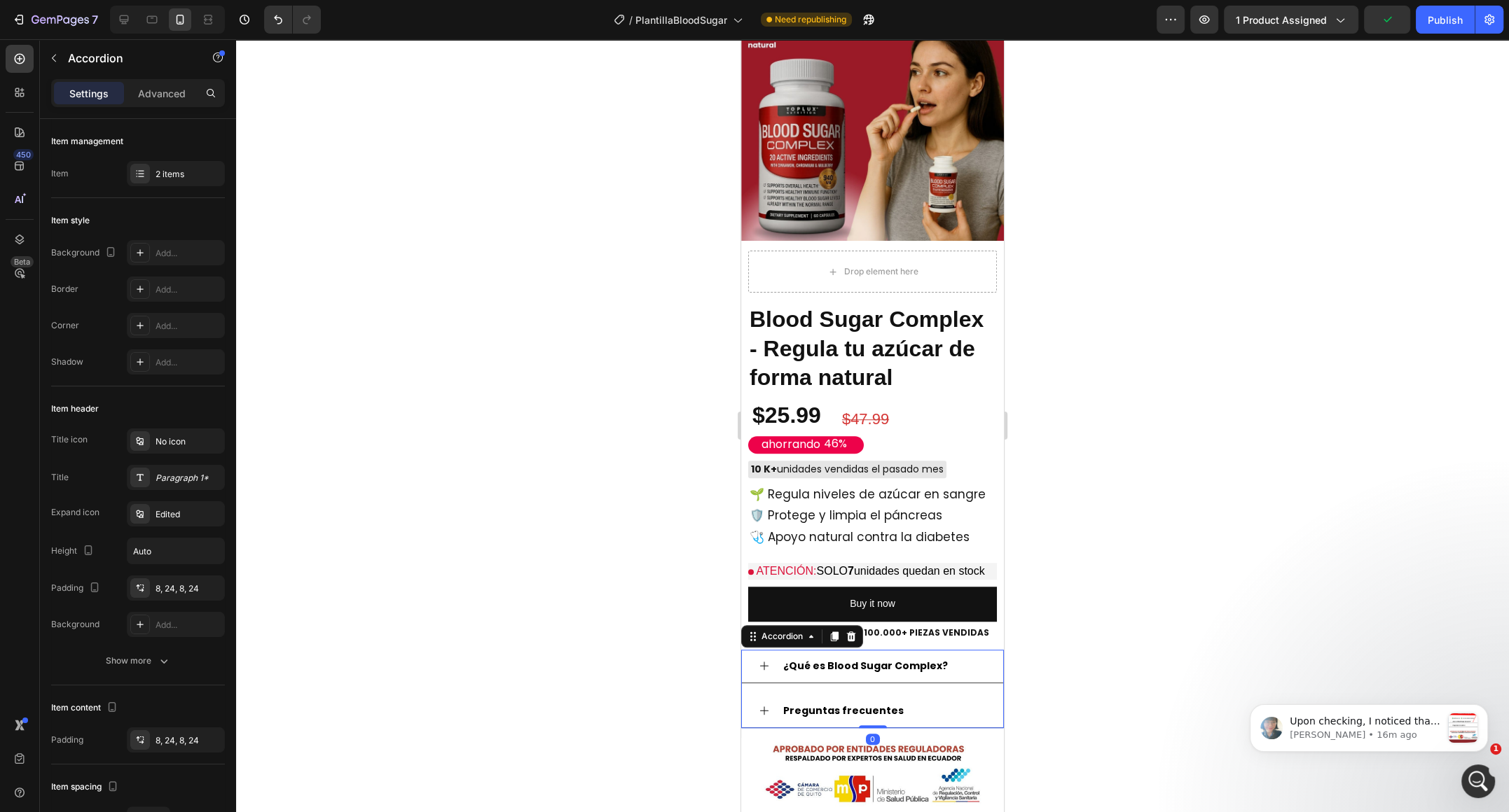
click at [907, 674] on div "¿Qué es Blood Sugar Complex?" at bounding box center [866, 666] width 169 height 22
click at [900, 670] on strong "¿Qué es Blood Sugar Complex?" at bounding box center [865, 666] width 164 height 14
click at [758, 666] on icon at bounding box center [764, 665] width 11 height 11
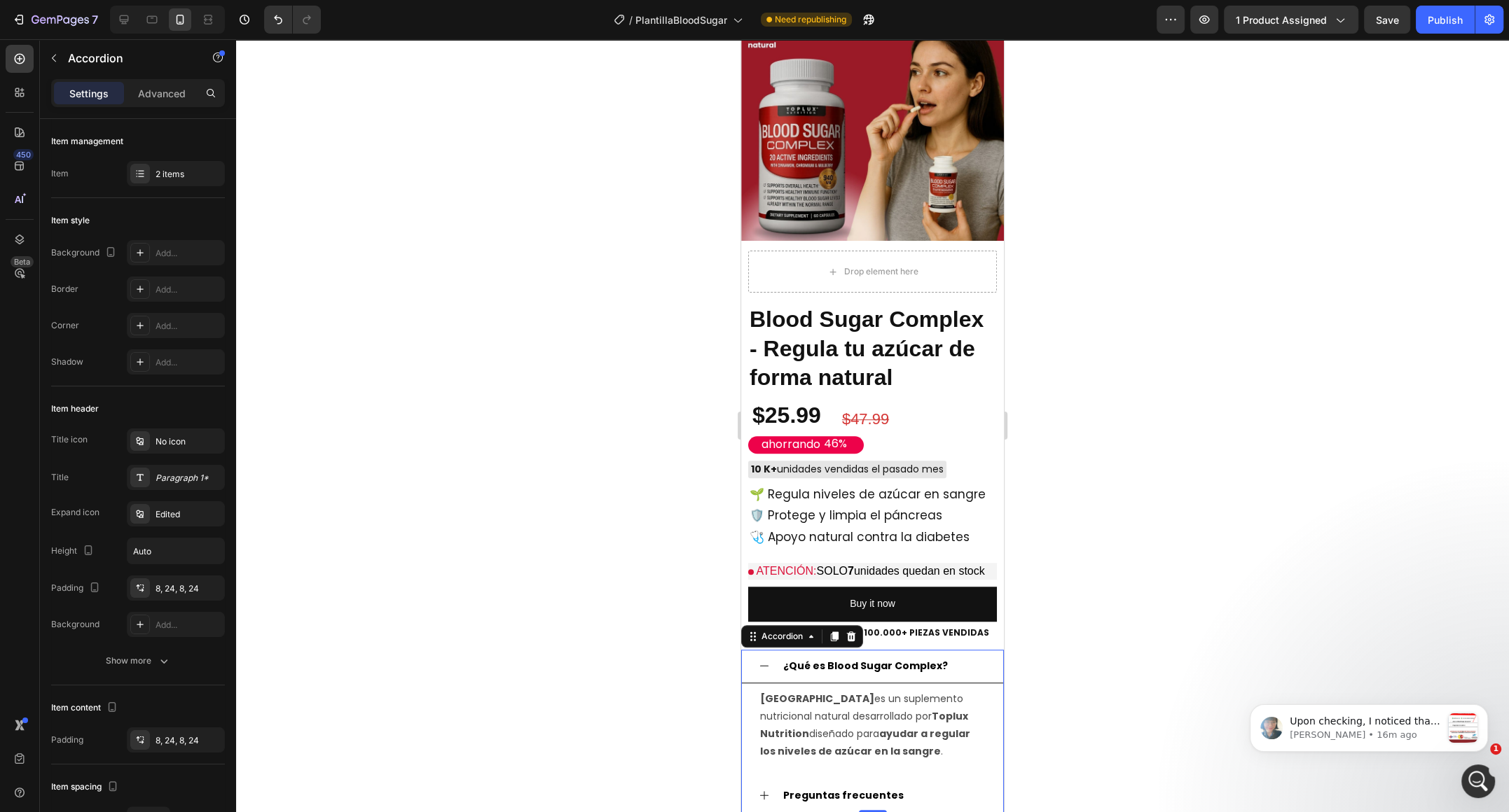
click at [758, 666] on icon at bounding box center [764, 665] width 11 height 11
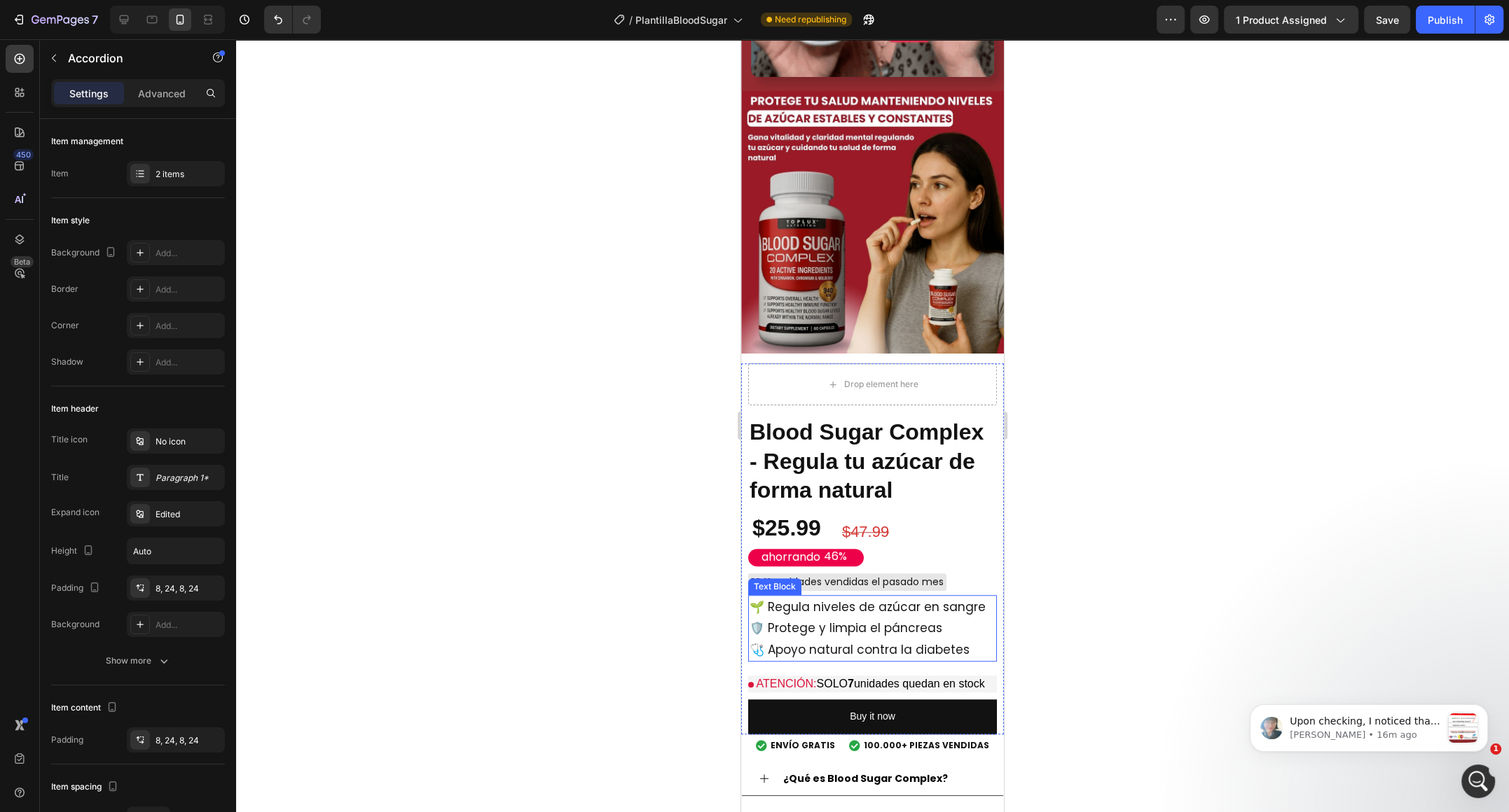
scroll to position [851, 0]
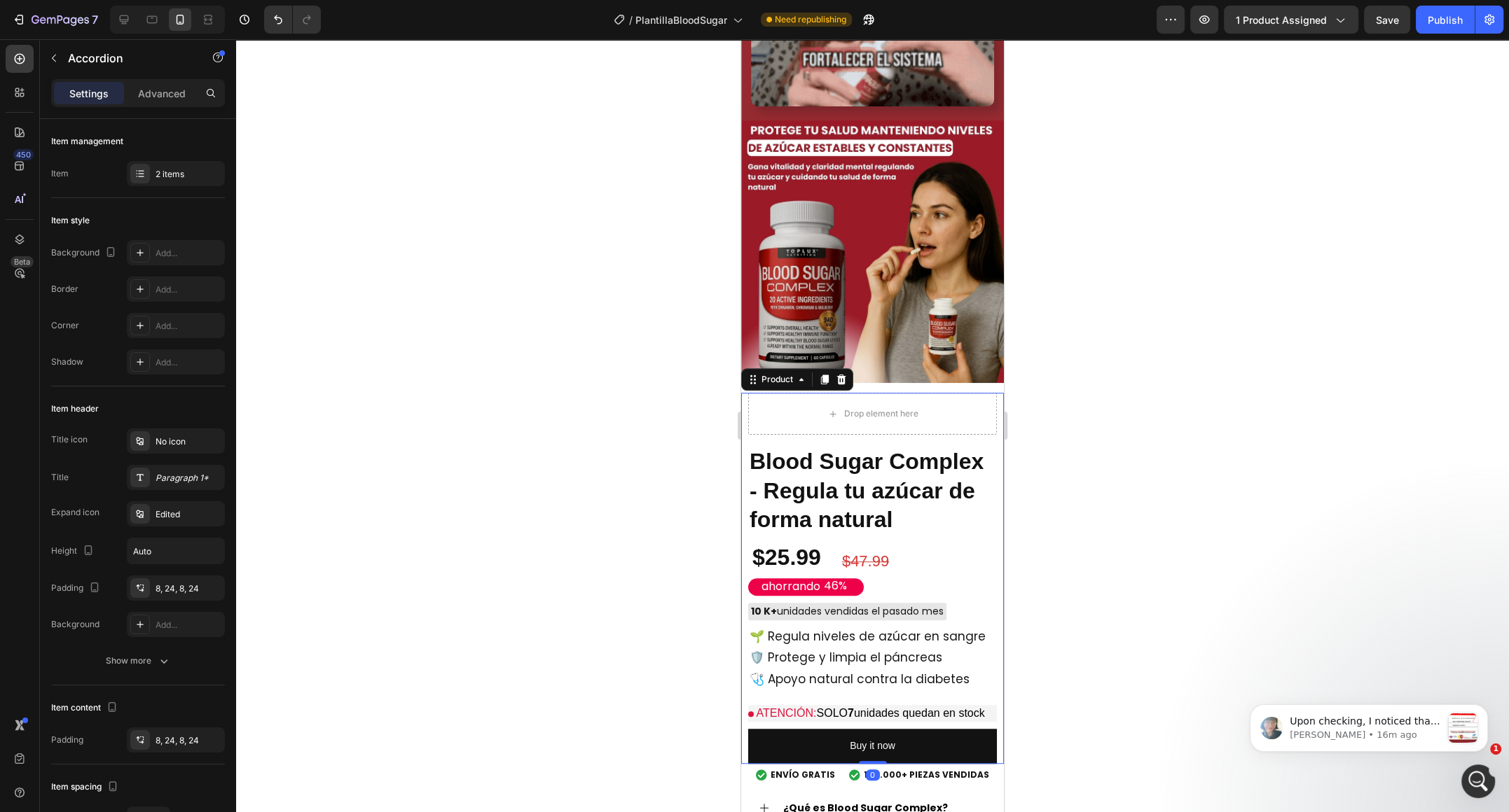
click at [958, 446] on div "Drop element here Blood Sugar Complex - Regula tu azúcar de forma natural Produ…" at bounding box center [872, 578] width 263 height 371
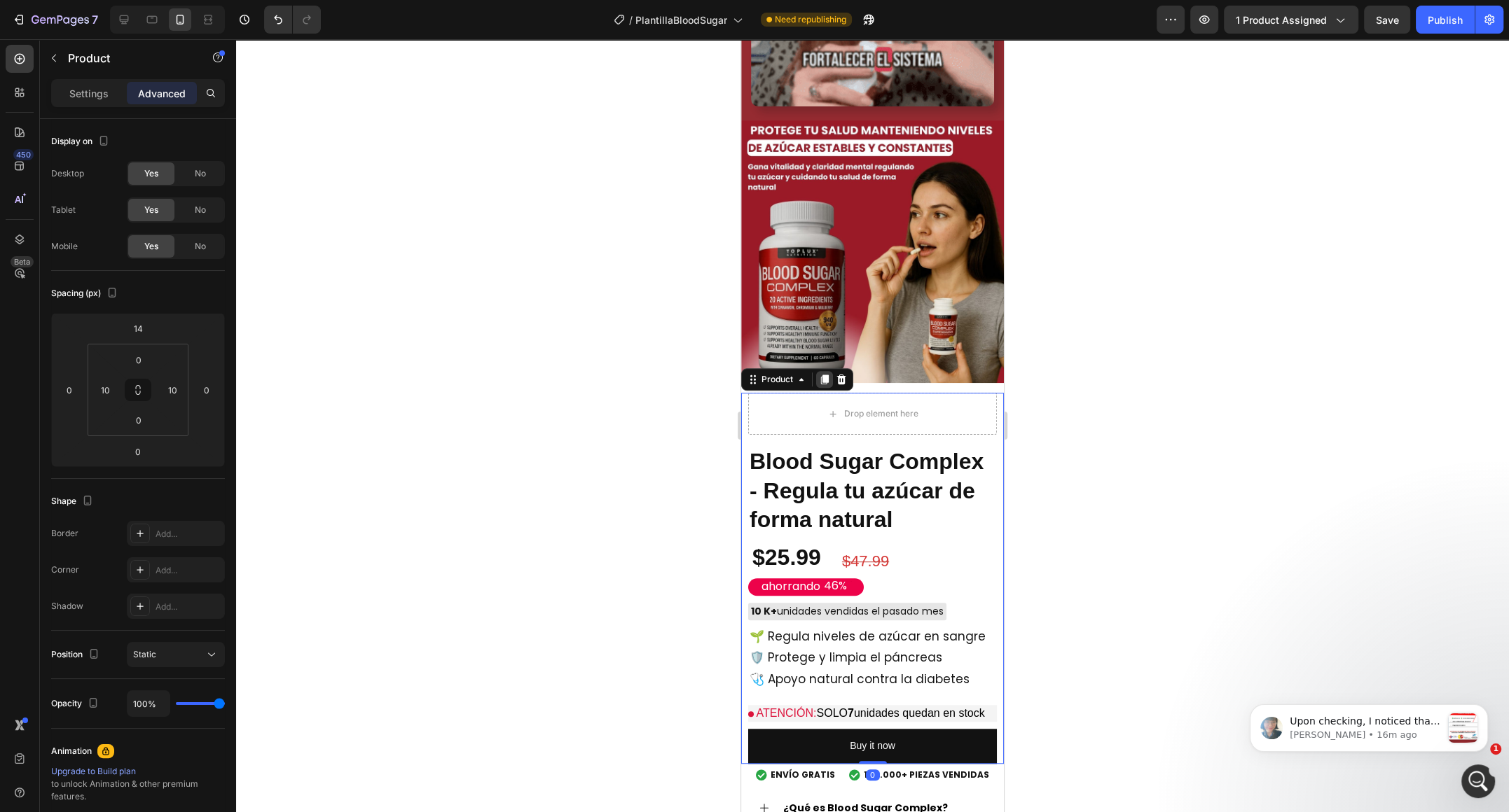
click at [823, 385] on div at bounding box center [823, 379] width 17 height 17
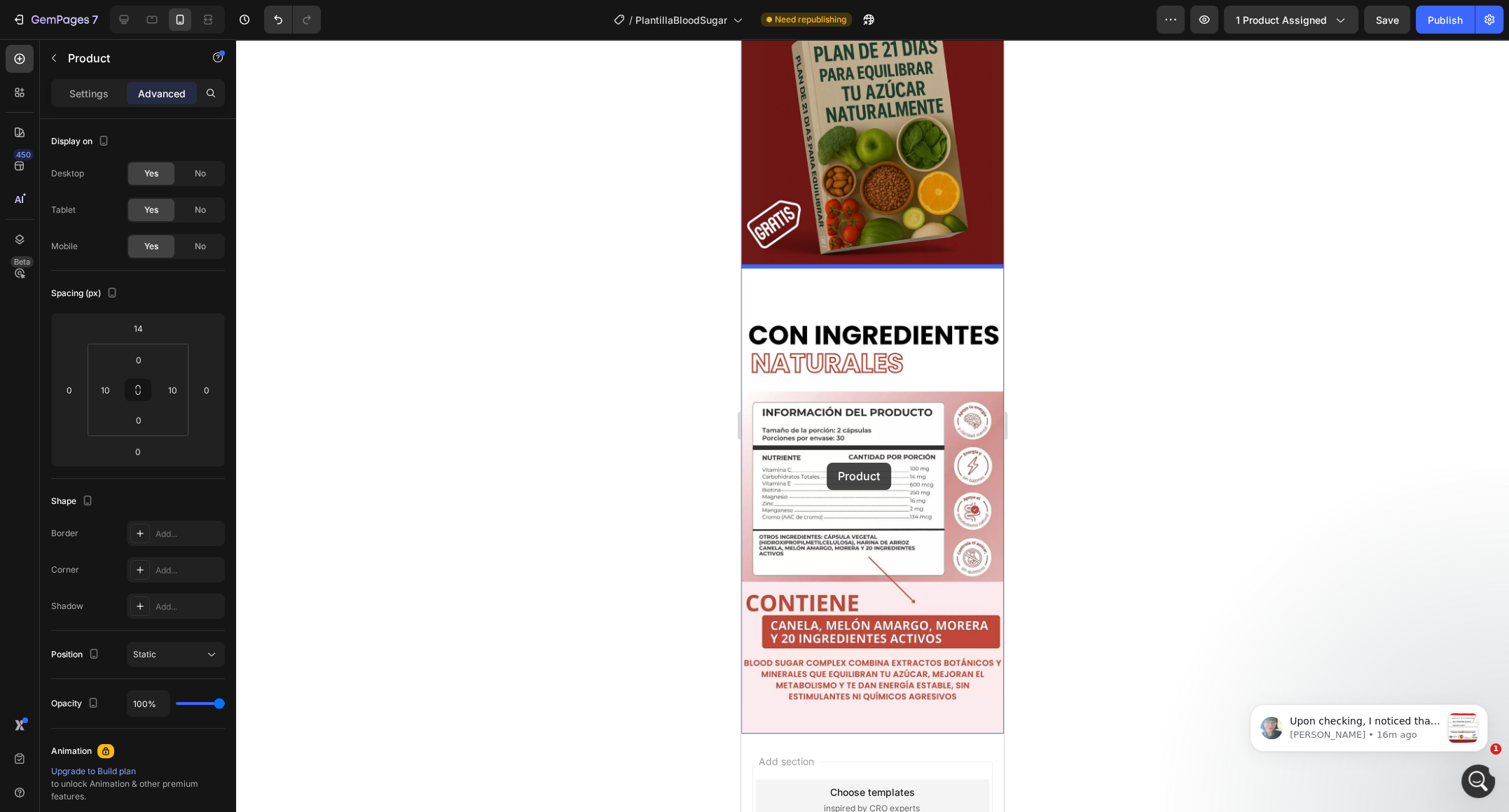
scroll to position [3626, 0]
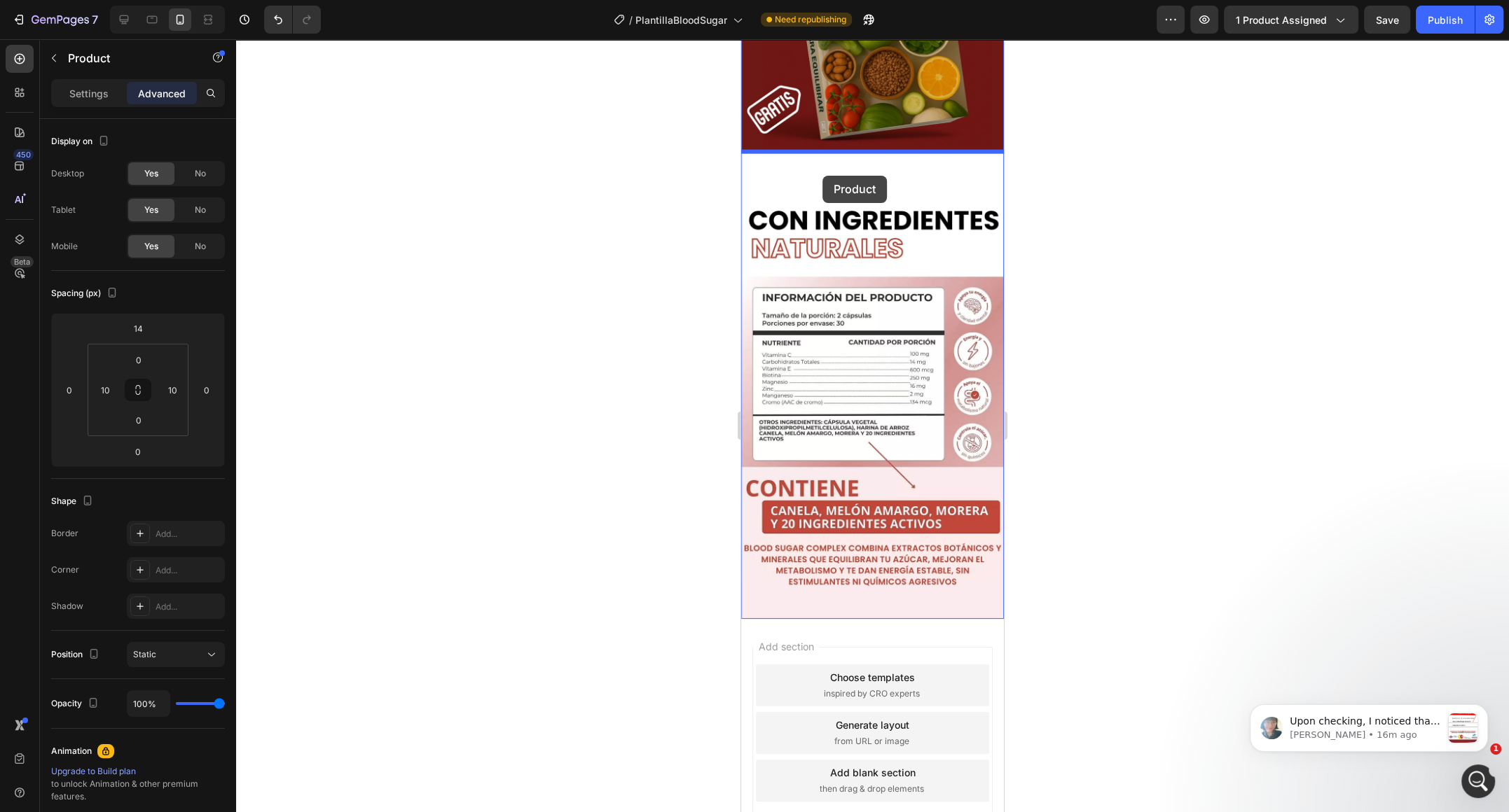
drag, startPoint x: 746, startPoint y: 105, endPoint x: 823, endPoint y: 176, distance: 104.7
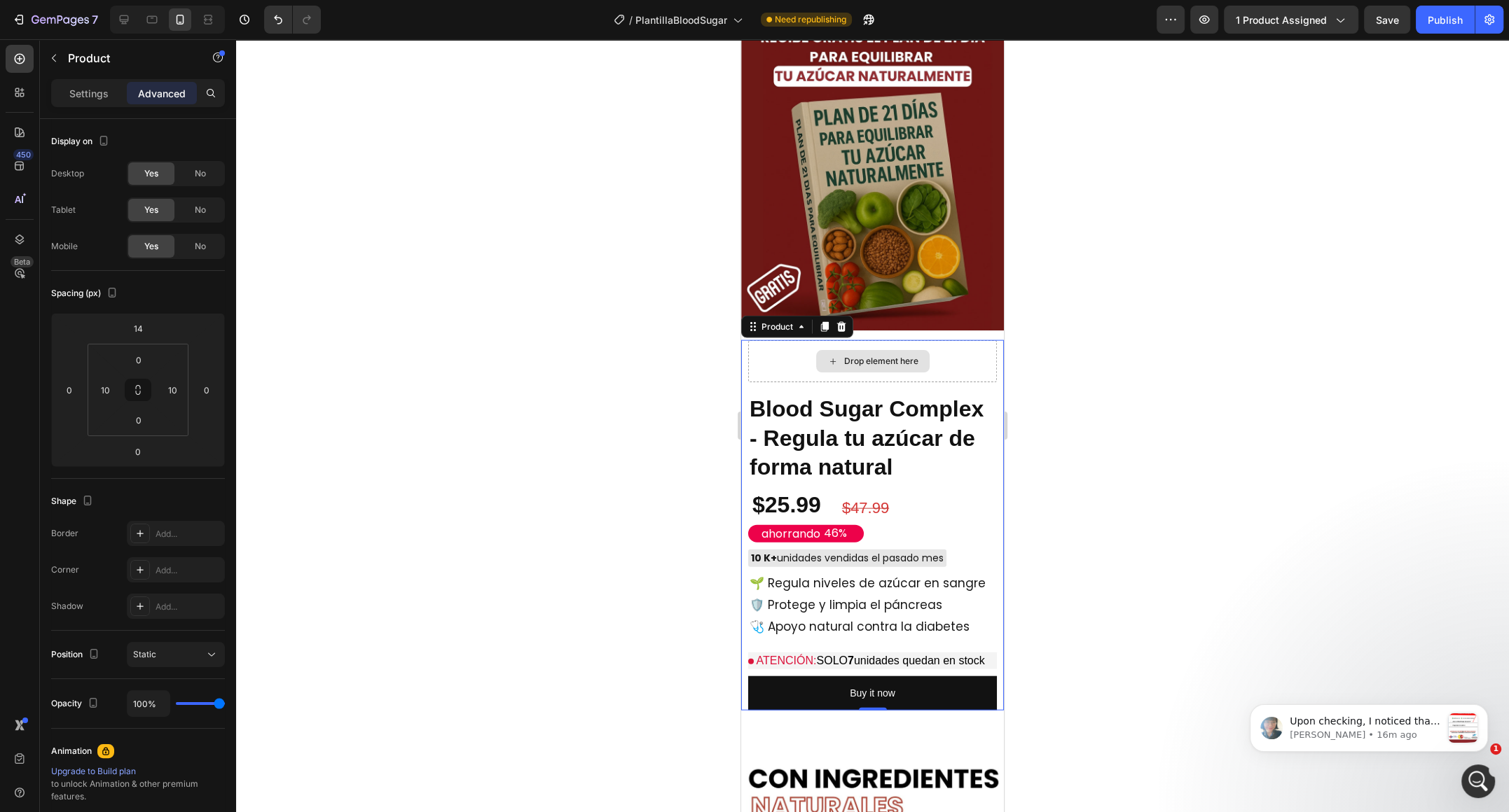
scroll to position [3388, 0]
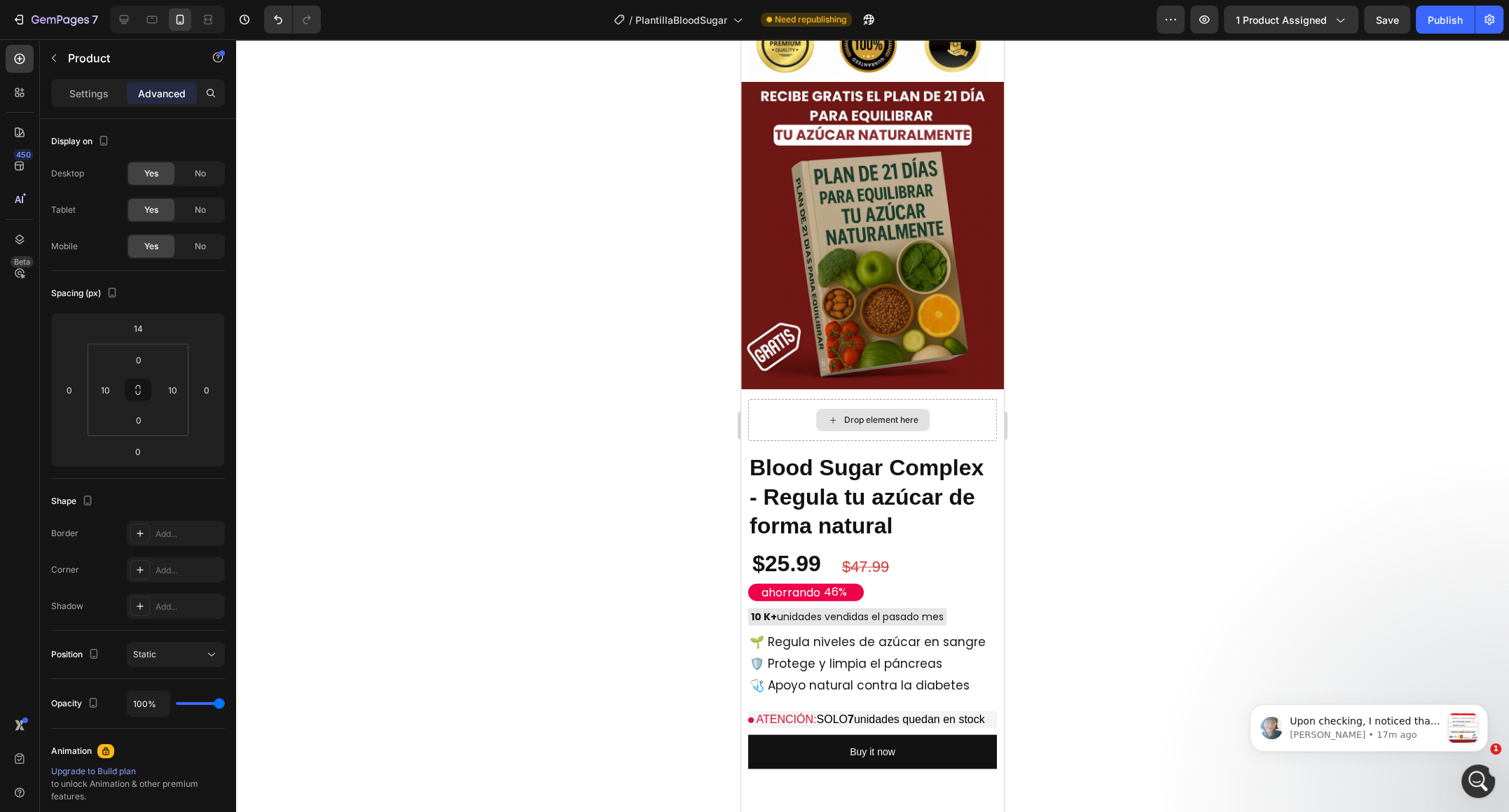
click at [838, 416] on div "Drop element here" at bounding box center [872, 420] width 113 height 23
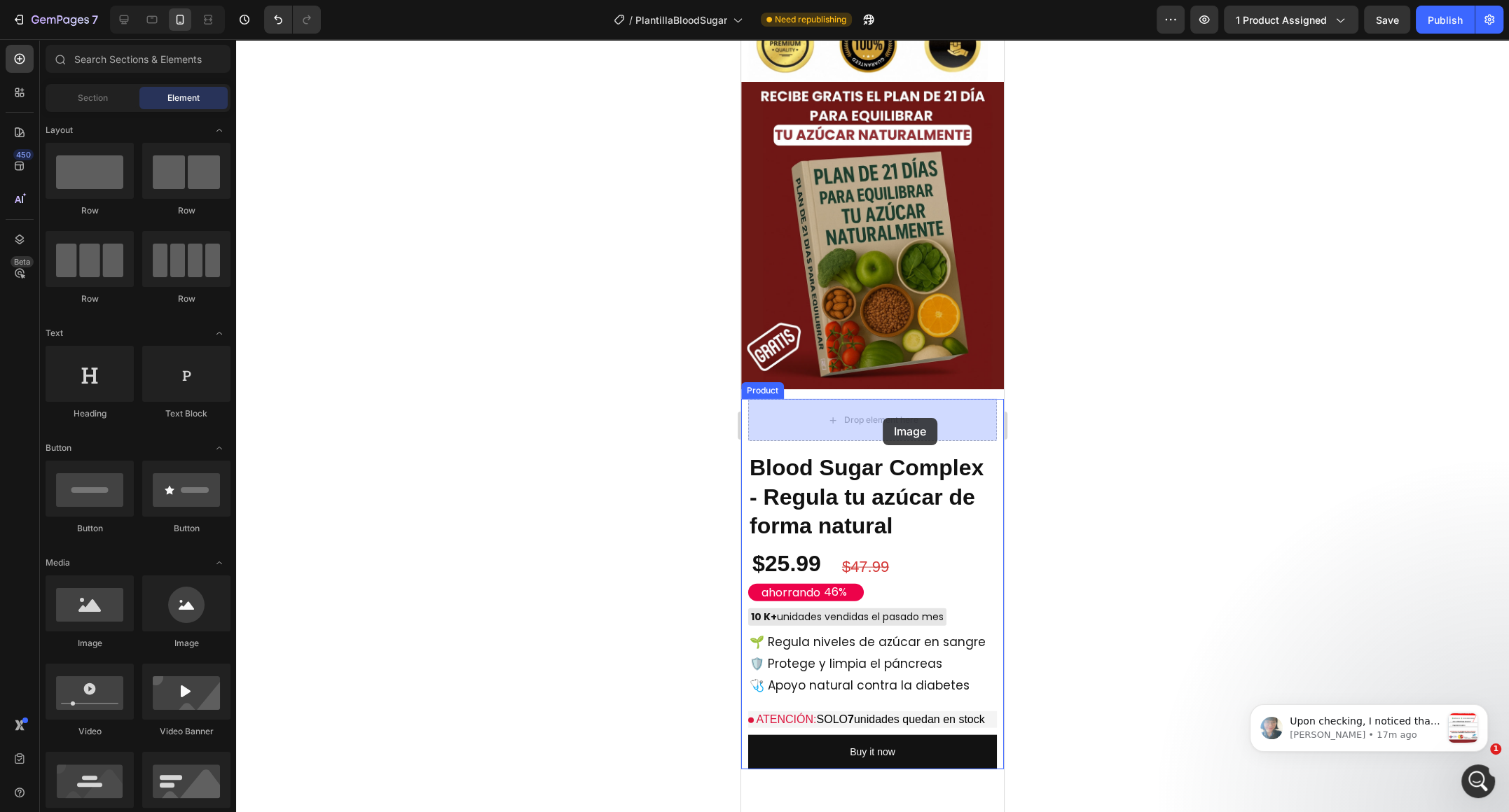
drag, startPoint x: 829, startPoint y: 643, endPoint x: 889, endPoint y: 416, distance: 234.8
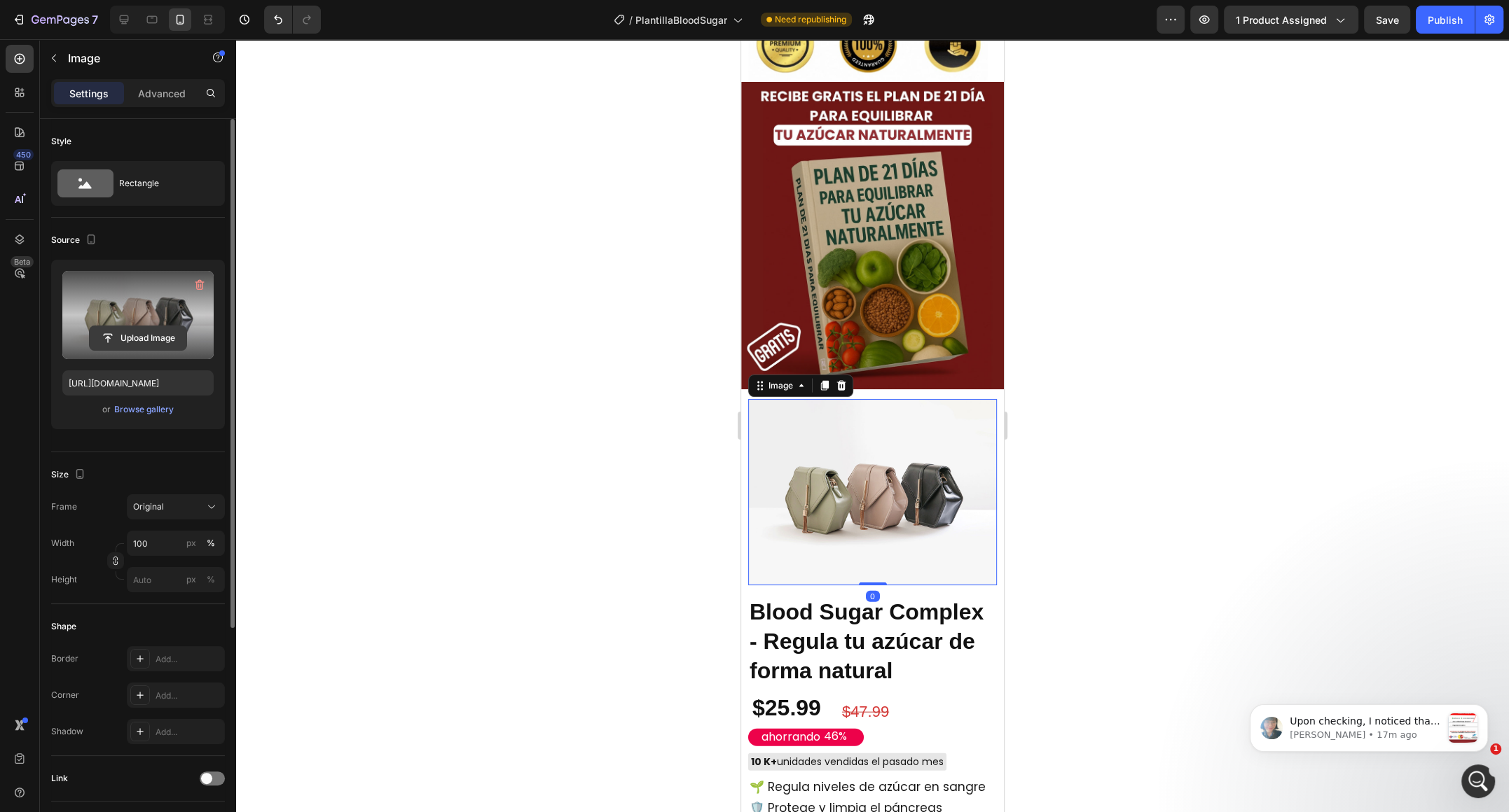
click at [139, 336] on input "file" at bounding box center [138, 337] width 97 height 24
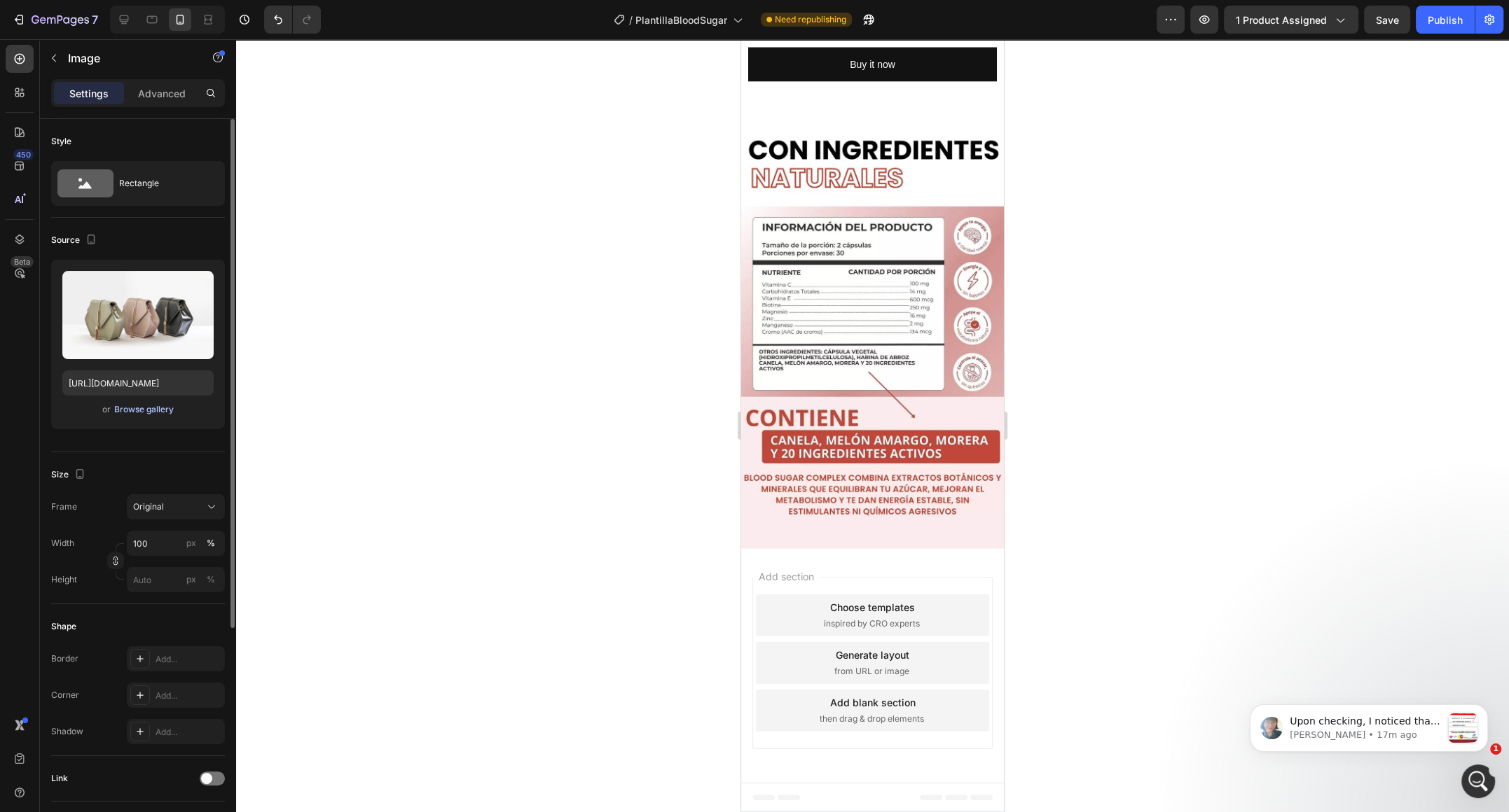
click at [165, 410] on div "Browse gallery" at bounding box center [144, 410] width 60 height 12
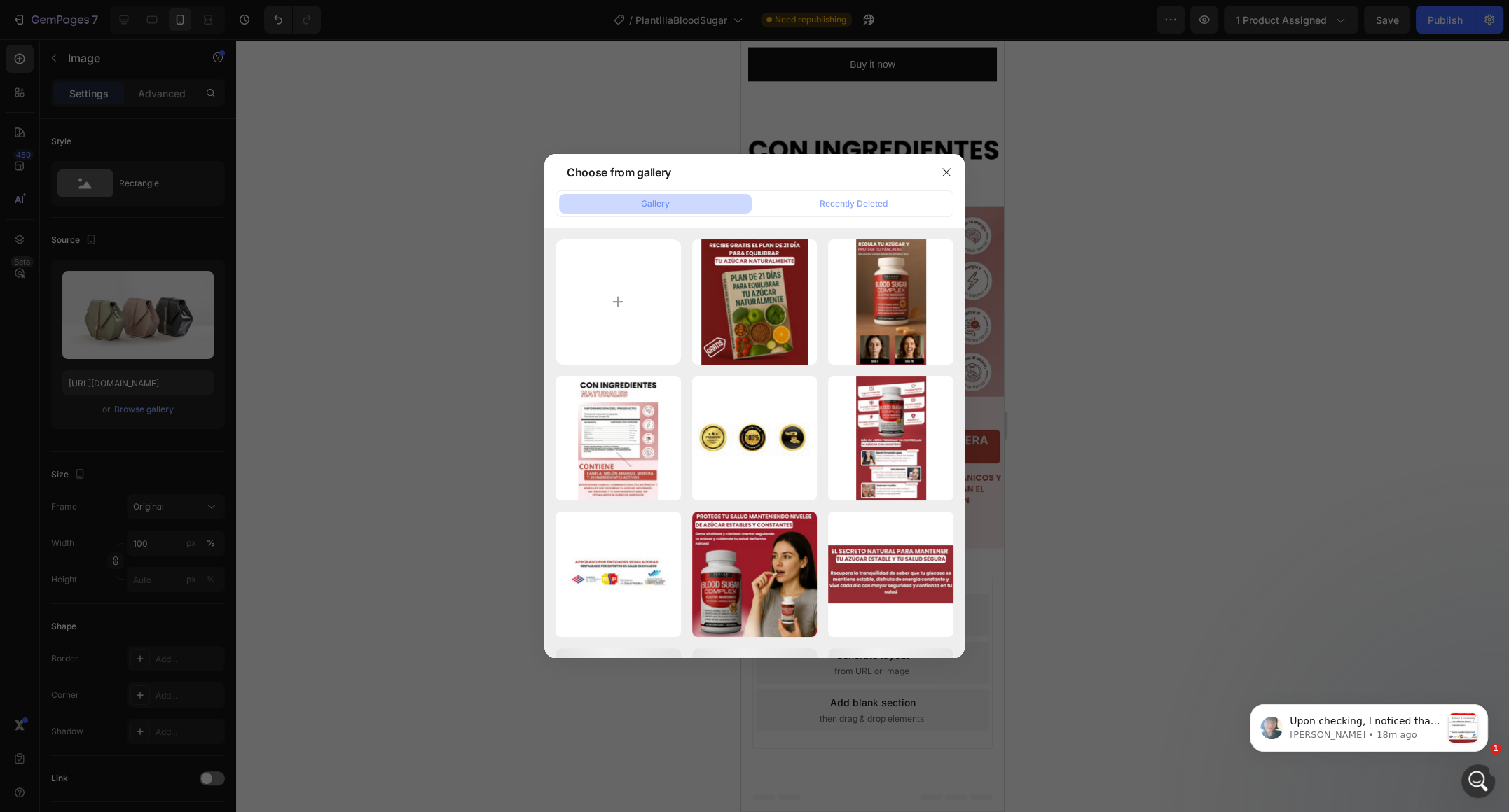
click at [154, 295] on div at bounding box center [754, 406] width 1509 height 812
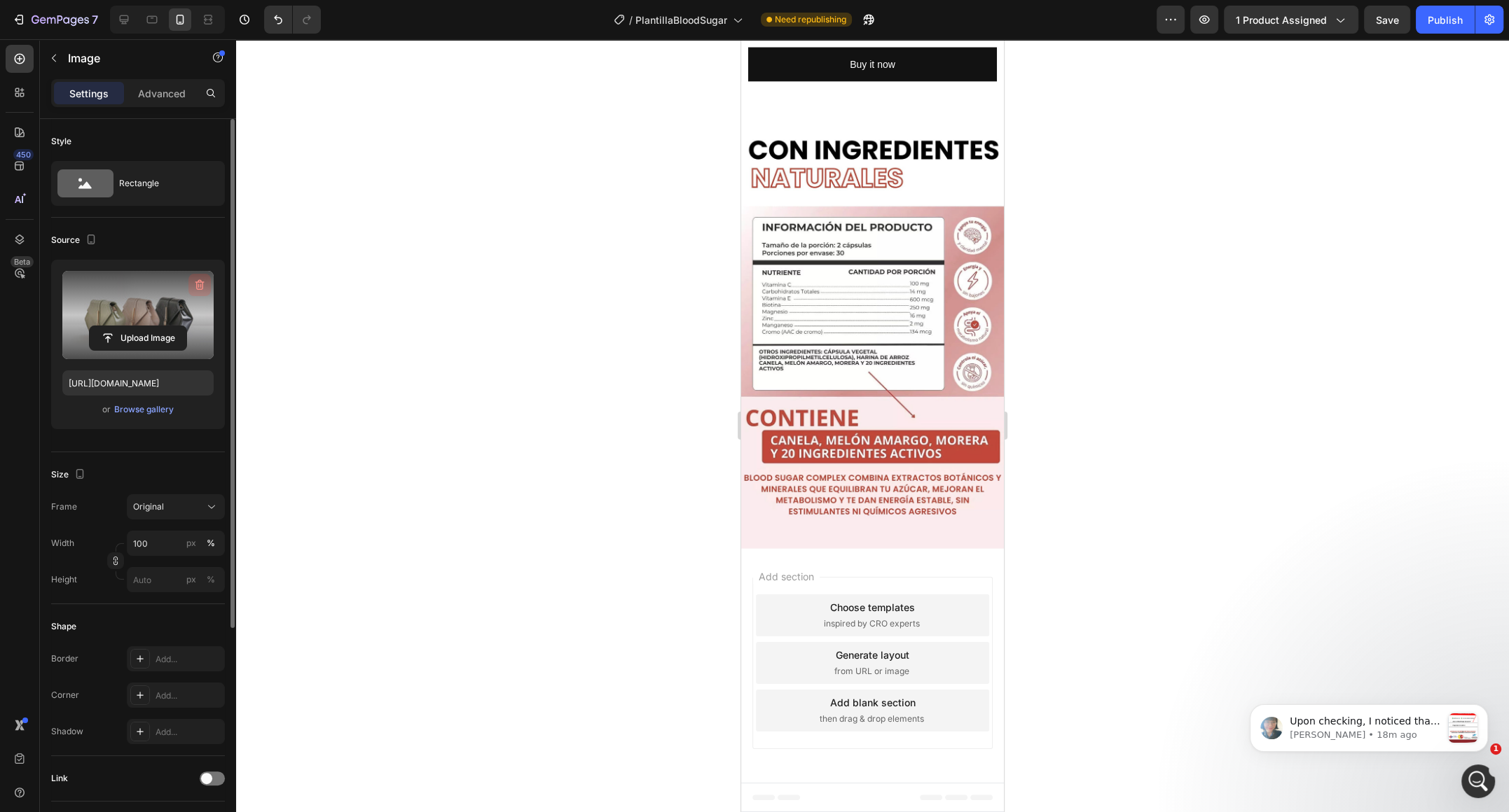
click at [205, 279] on icon "button" at bounding box center [200, 285] width 14 height 14
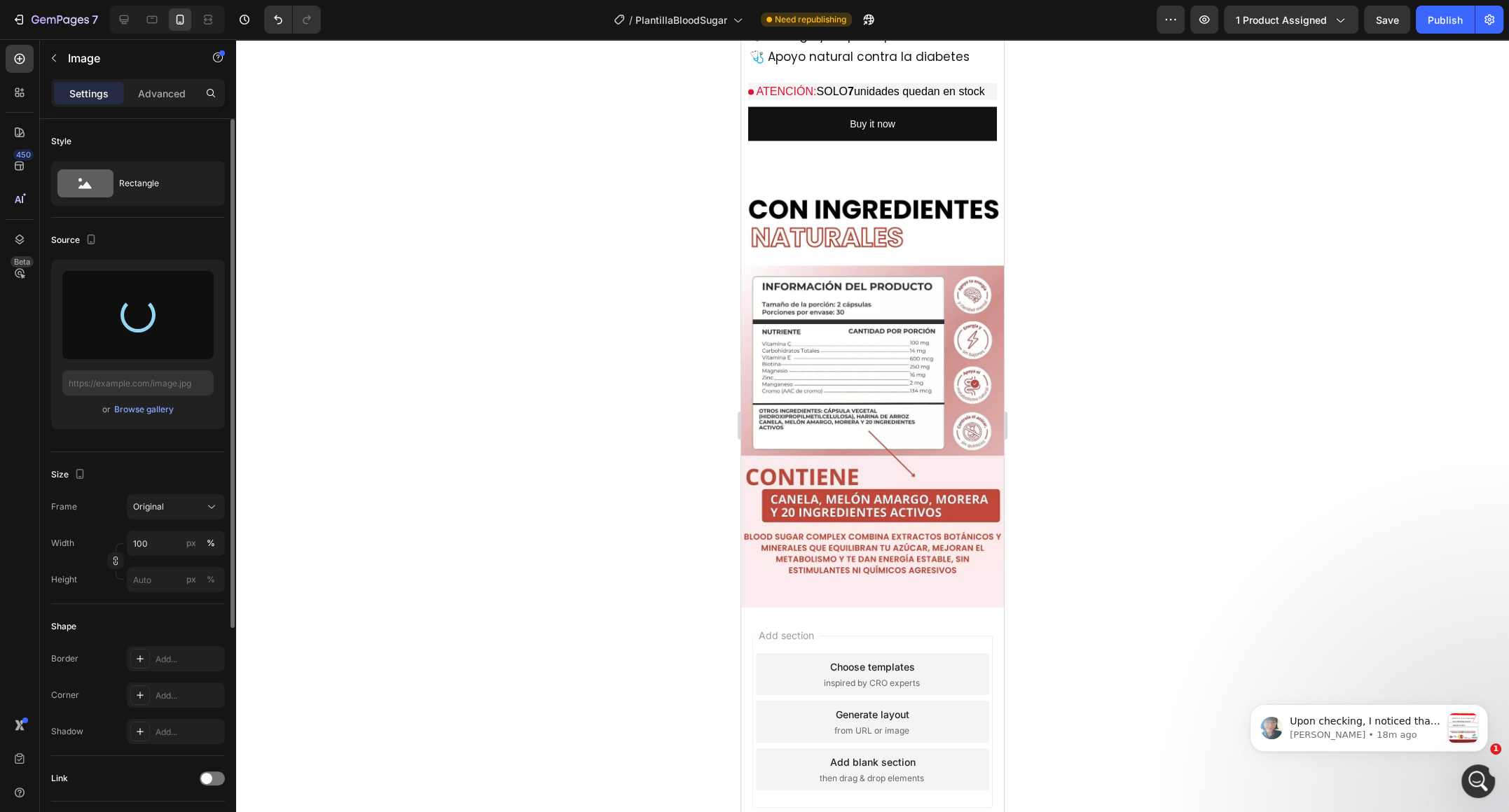
scroll to position [3395, 0]
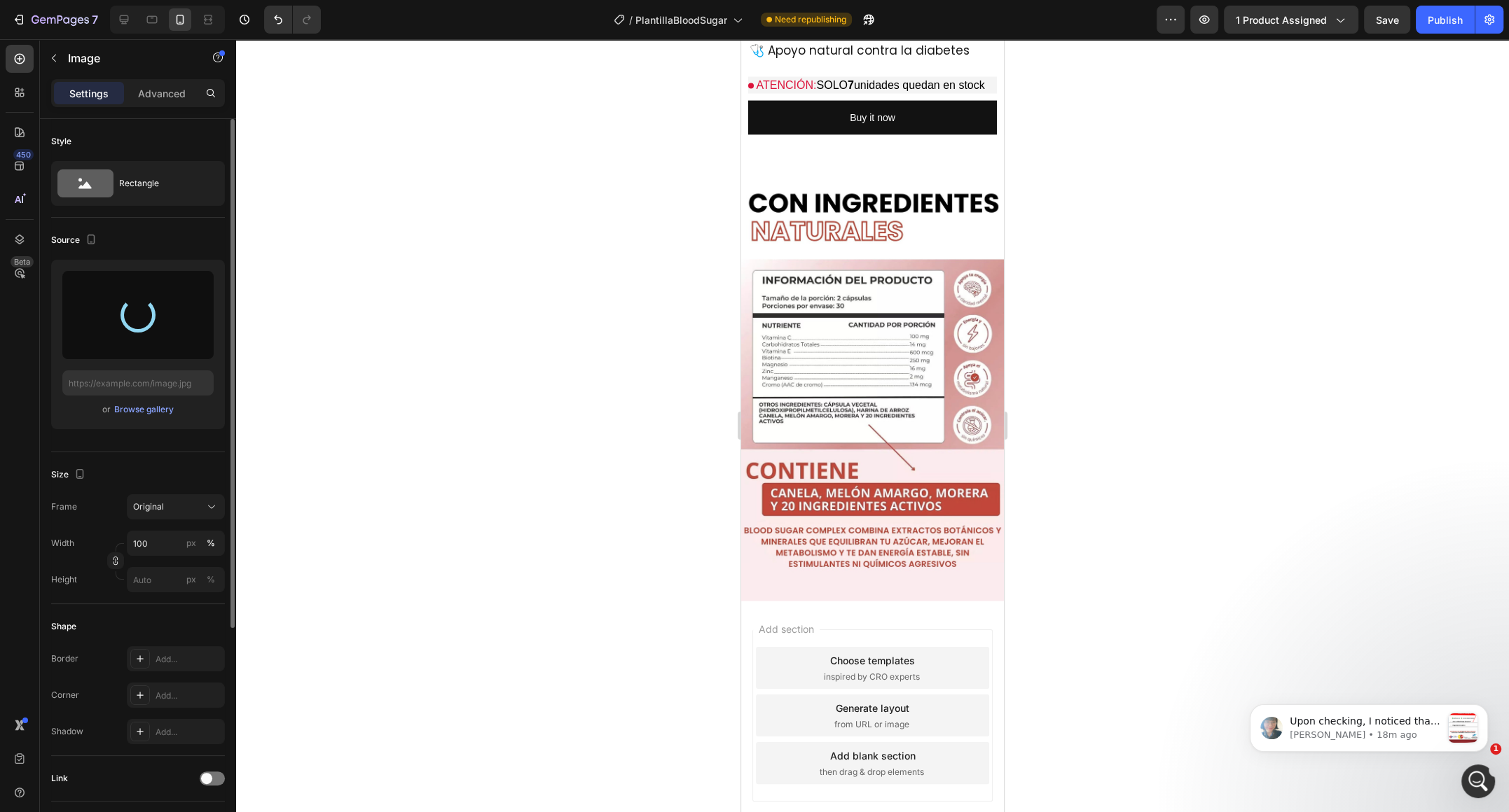
type input "[URL][DOMAIN_NAME]"
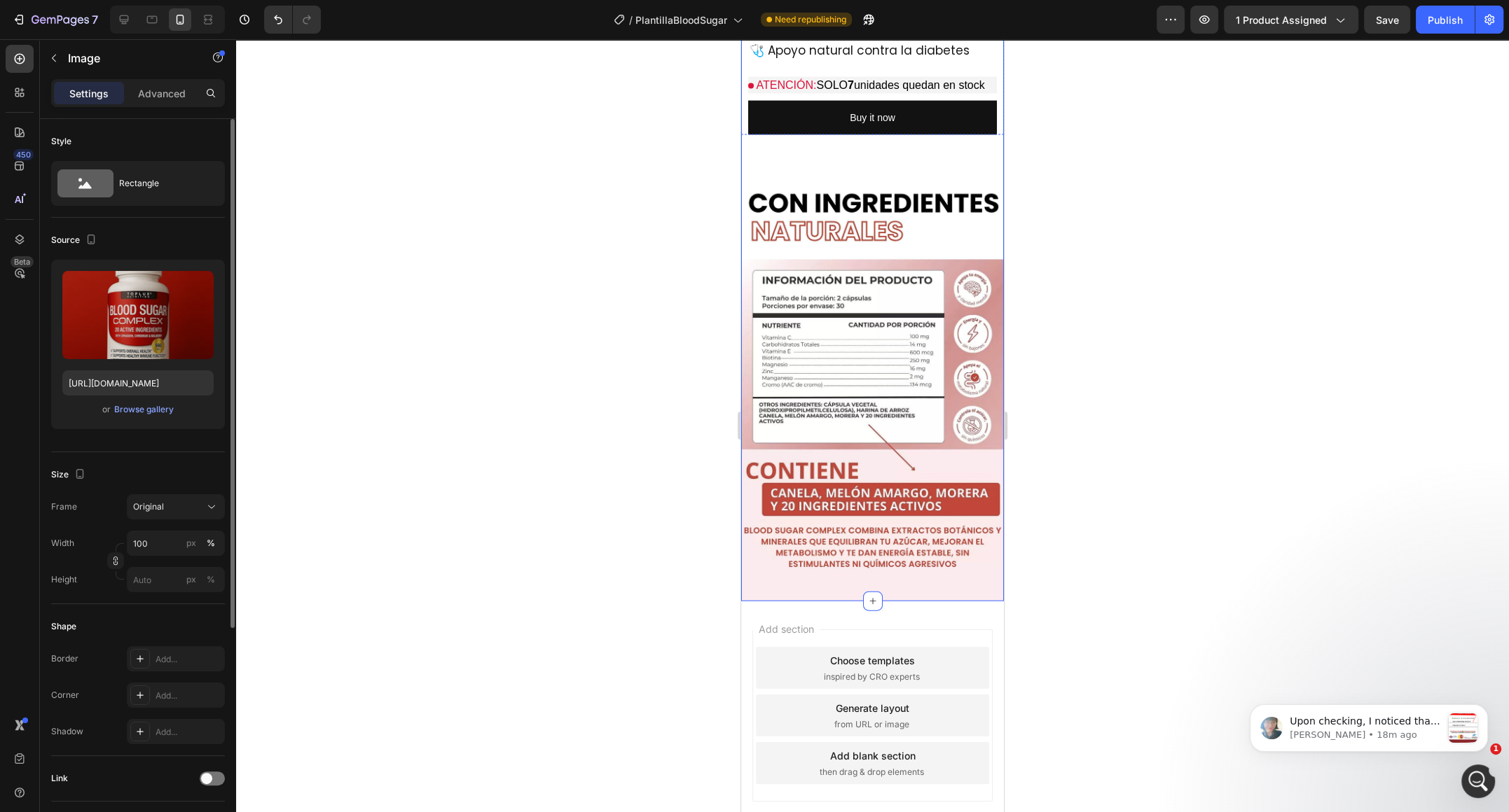
click at [147, 512] on div "Original" at bounding box center [175, 507] width 85 height 14
click at [156, 640] on span "Custom" at bounding box center [148, 646] width 31 height 12
drag, startPoint x: 170, startPoint y: 577, endPoint x: 192, endPoint y: 577, distance: 22.0
click at [188, 577] on label "100 px %" at bounding box center [176, 578] width 98 height 25
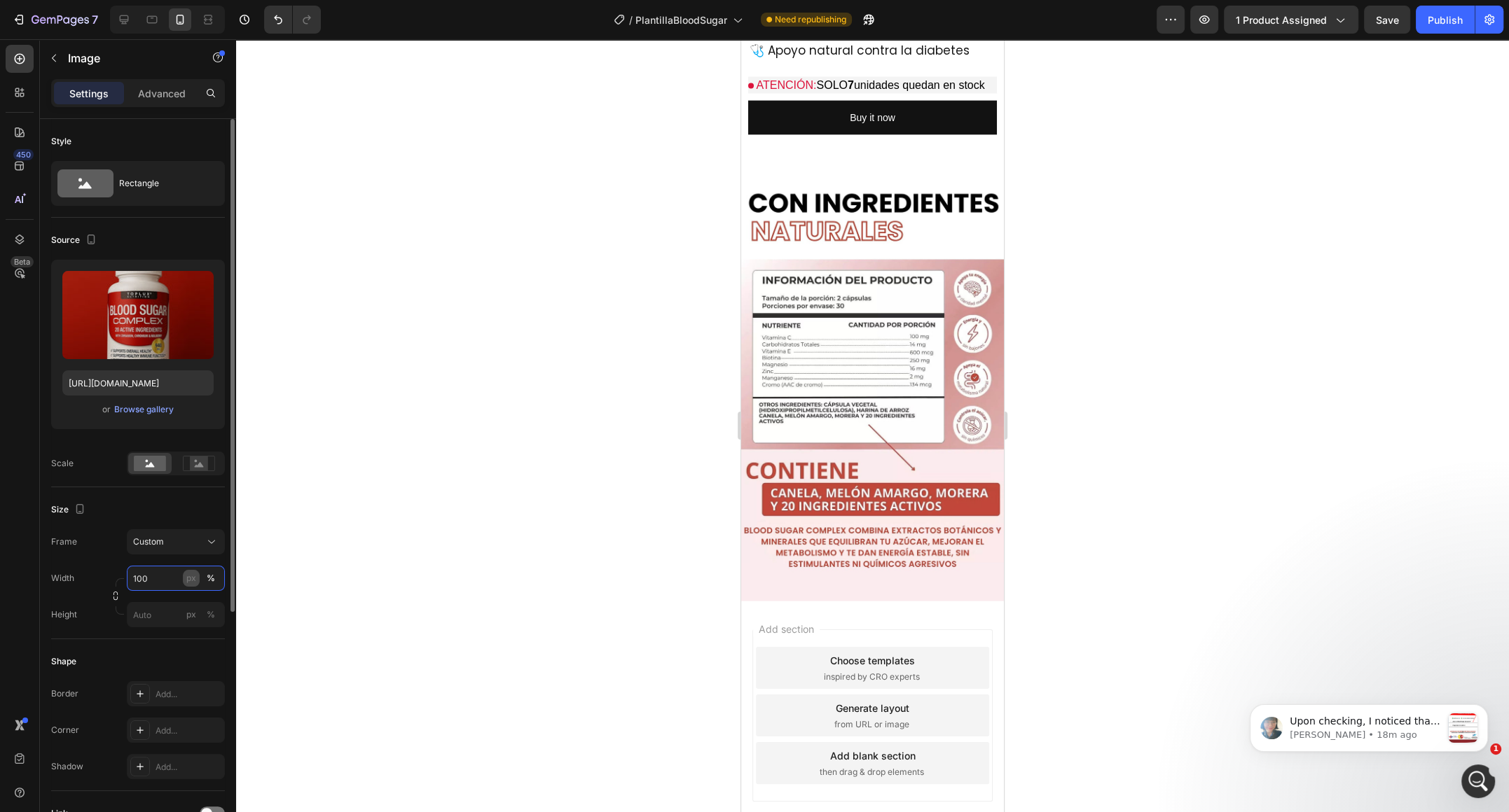
click at [188, 577] on input "100" at bounding box center [176, 578] width 98 height 25
drag, startPoint x: 192, startPoint y: 577, endPoint x: 218, endPoint y: 576, distance: 26.0
click at [219, 571] on div "px %" at bounding box center [200, 578] width 36 height 25
click at [219, 571] on input "100" at bounding box center [176, 578] width 98 height 25
drag, startPoint x: 214, startPoint y: 583, endPoint x: 140, endPoint y: 595, distance: 75.0
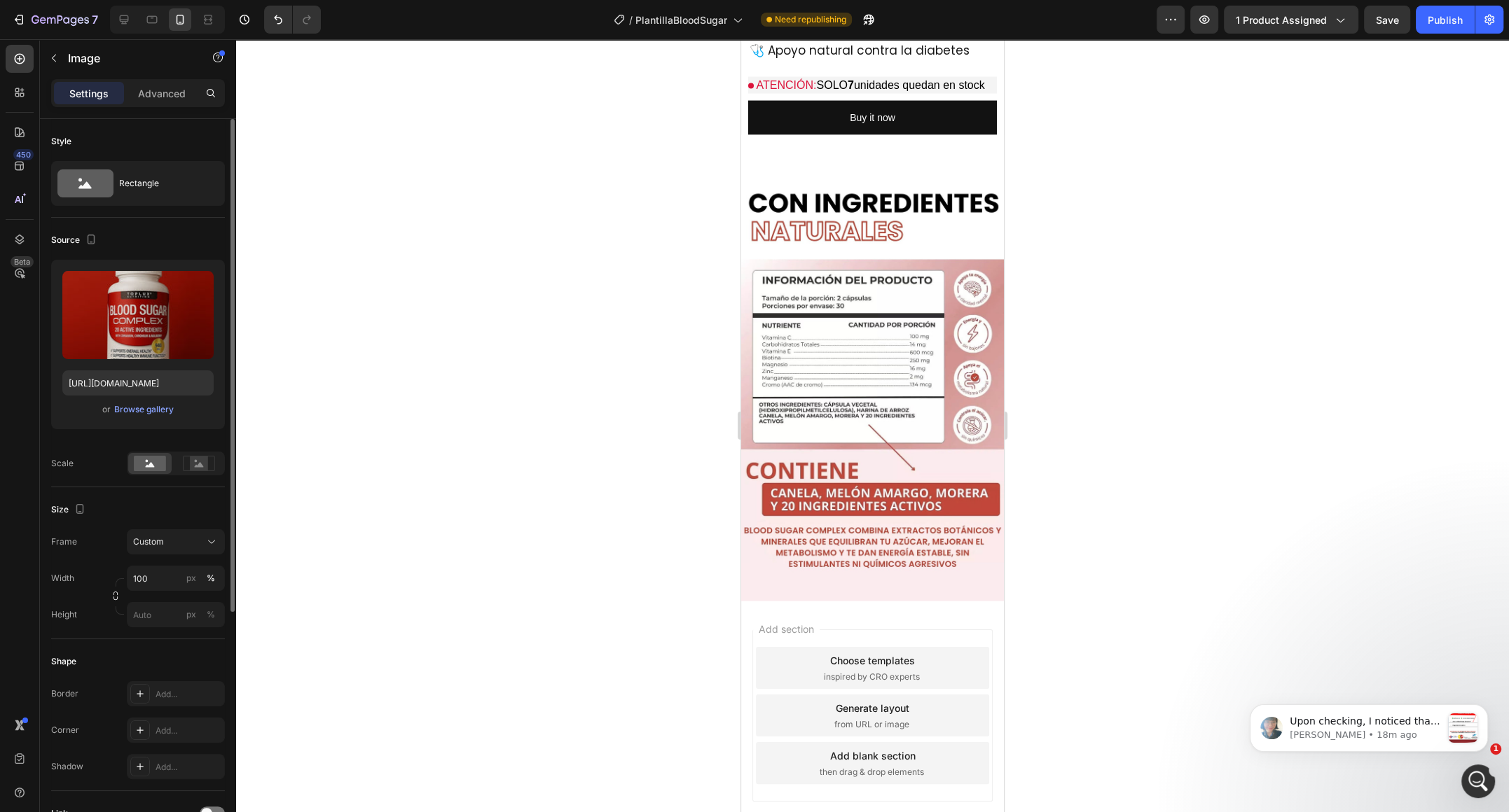
click at [140, 595] on div "Width 100 px % Height px %" at bounding box center [138, 597] width 174 height 62
drag, startPoint x: 143, startPoint y: 583, endPoint x: 133, endPoint y: 582, distance: 10.0
click at [133, 582] on input "100" at bounding box center [176, 578] width 98 height 25
drag, startPoint x: 137, startPoint y: 582, endPoint x: 125, endPoint y: 593, distance: 16.3
click at [156, 583] on input "100" at bounding box center [176, 578] width 98 height 25
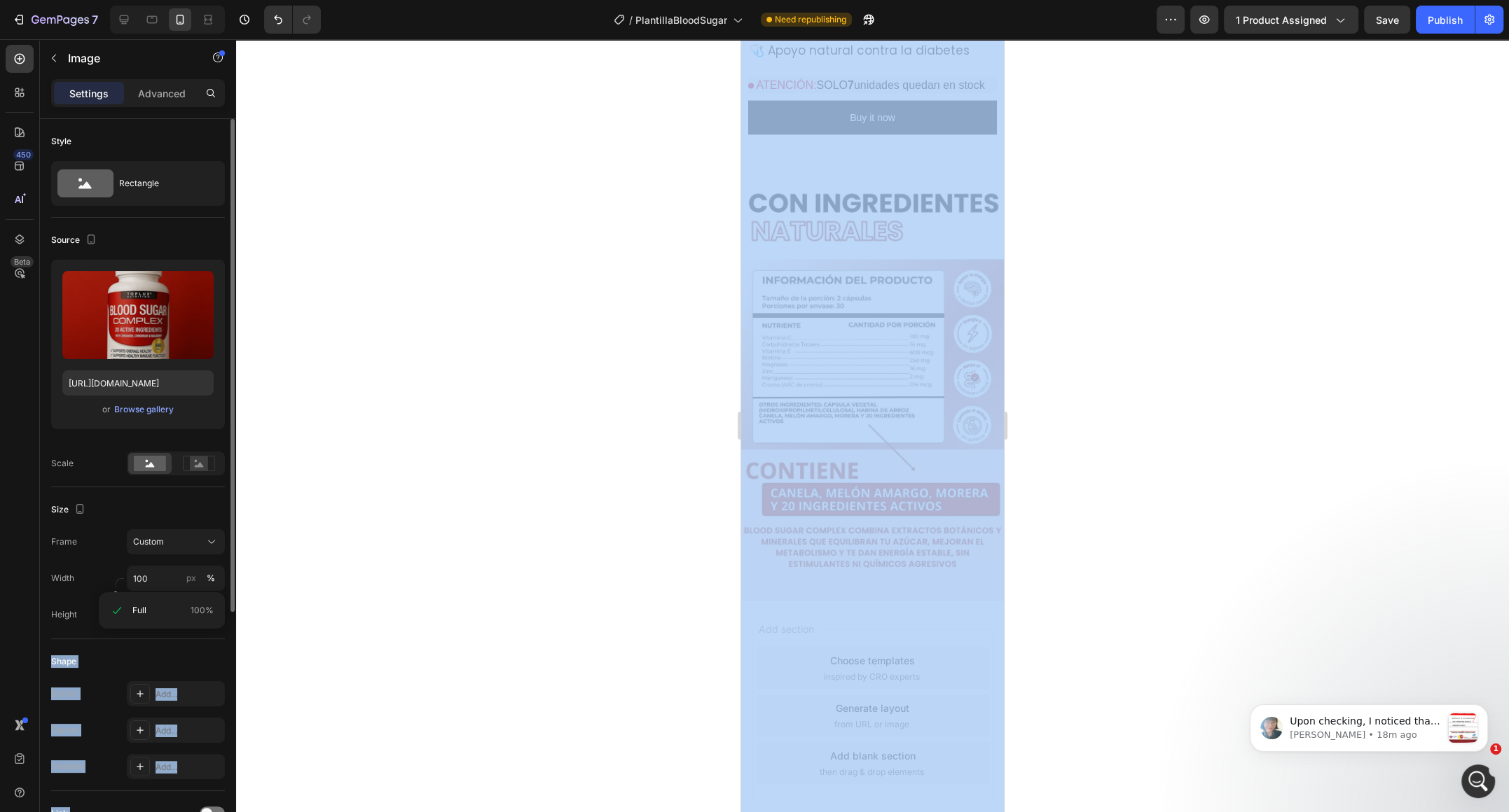
drag, startPoint x: 115, startPoint y: 591, endPoint x: 116, endPoint y: 580, distance: 11.0
click at [116, 0] on div "7 / PlantillaBloodSugar Need republishing Preview 1 product assigned Save Publi…" at bounding box center [754, 0] width 1509 height 0
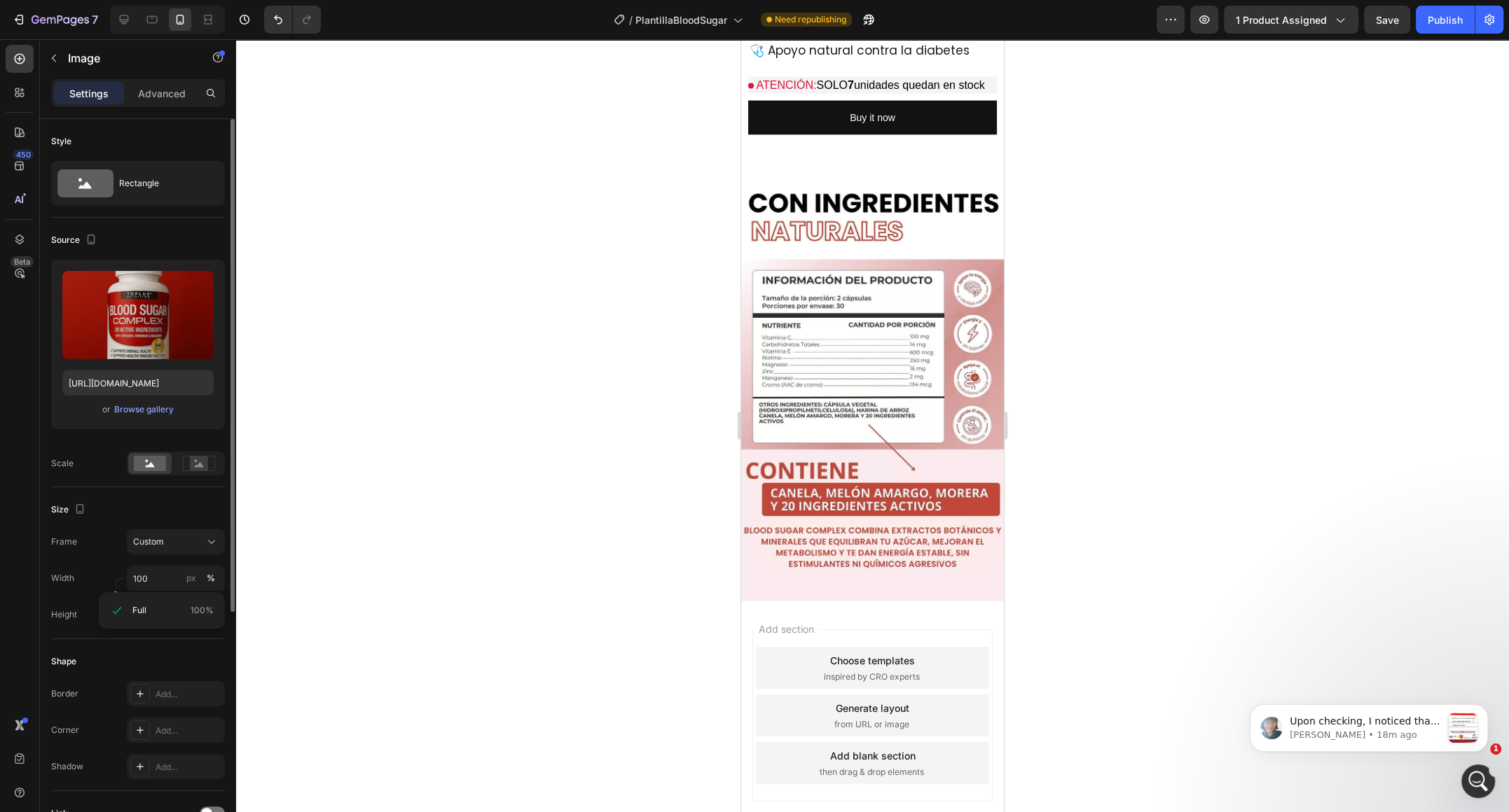
click at [135, 522] on div "Size Frame Custom Width 100 px % Height px %" at bounding box center [138, 563] width 174 height 152
click at [699, 508] on div at bounding box center [873, 426] width 1273 height 773
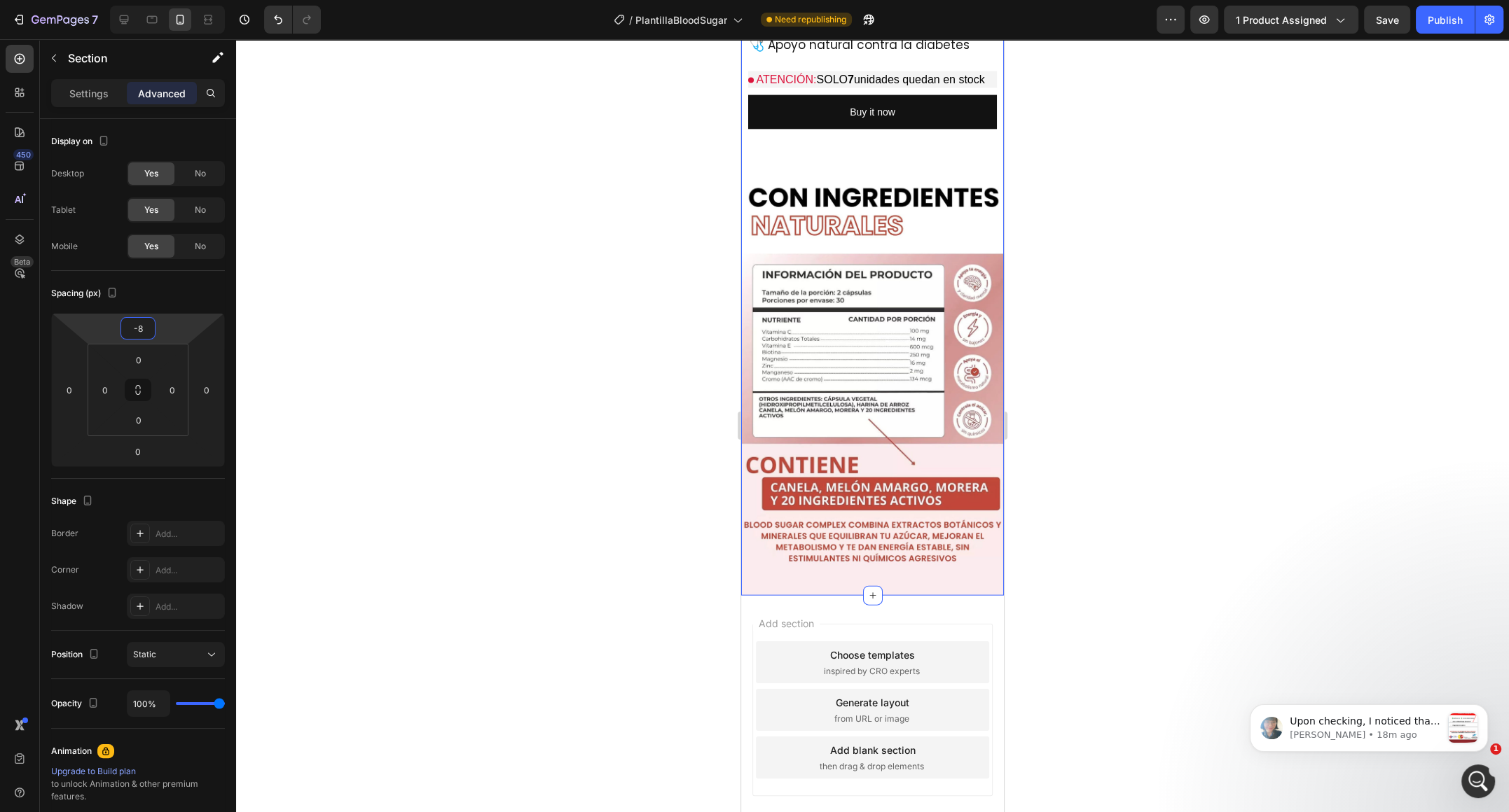
click at [170, 0] on html "7 / PlantillaBloodSugar Need republishing Preview 1 product assigned Save Publi…" at bounding box center [754, 0] width 1509 height 0
type input "0"
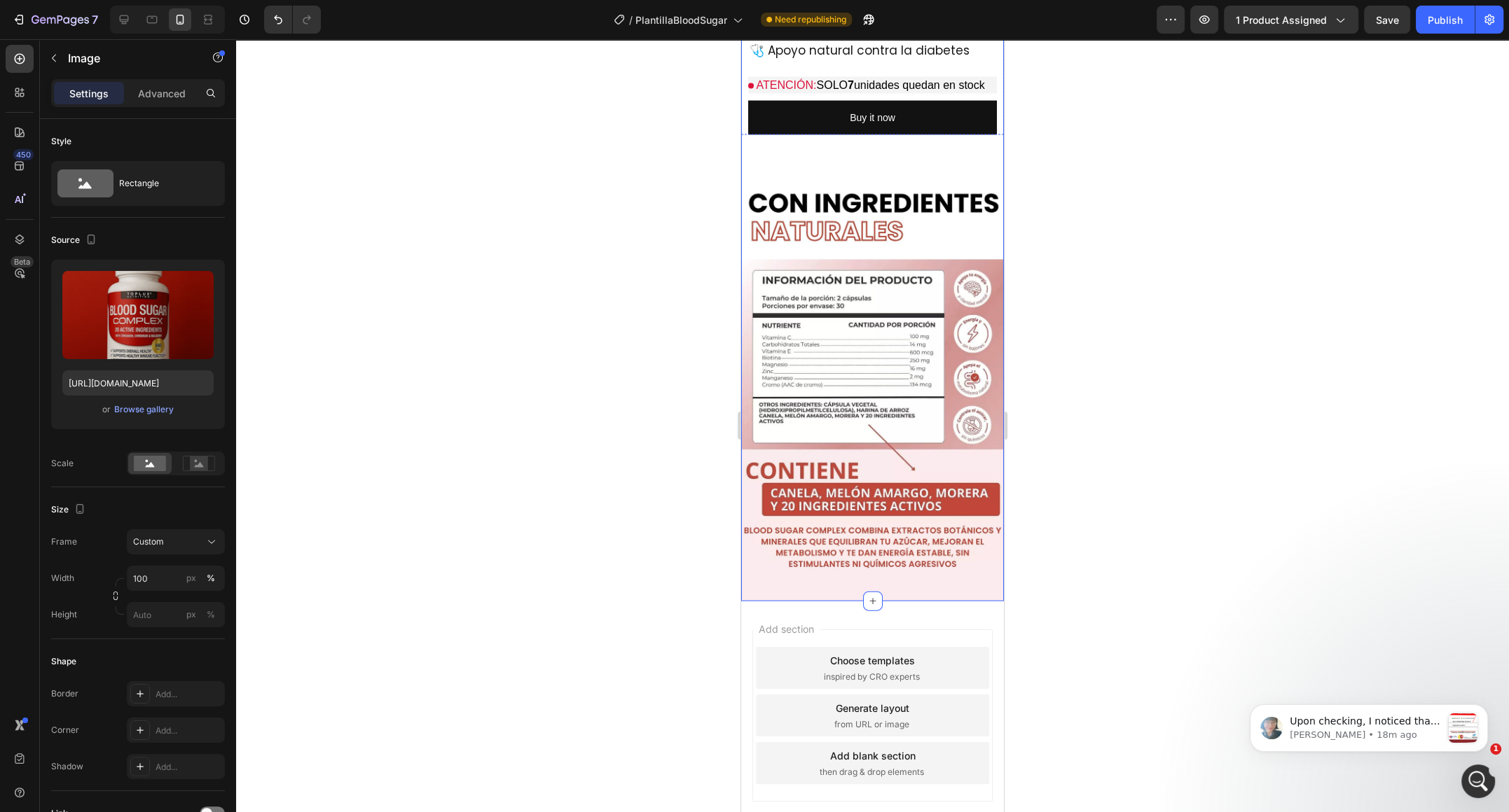
click at [172, 97] on p "Advanced" at bounding box center [162, 93] width 47 height 15
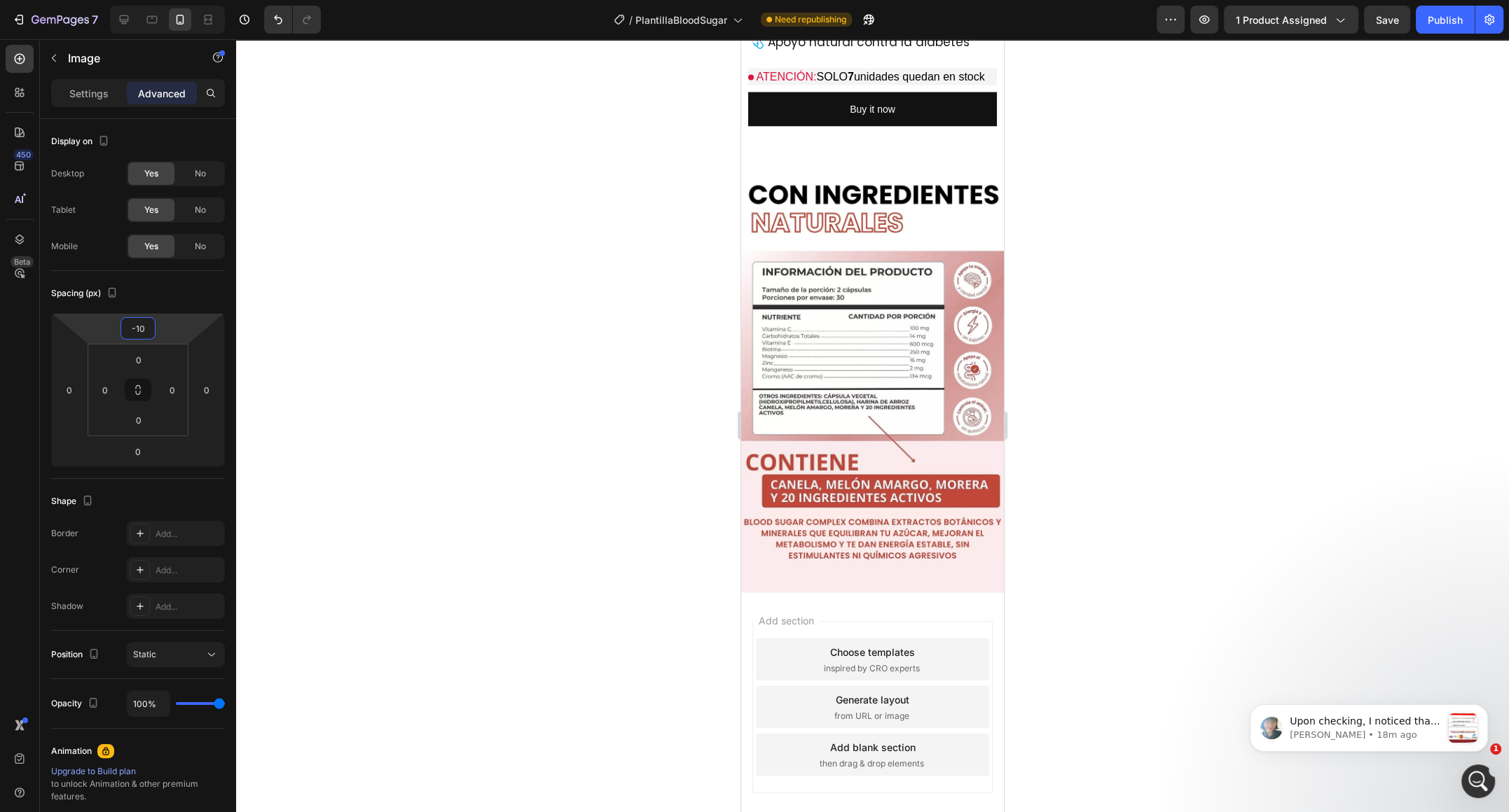
type input "-8"
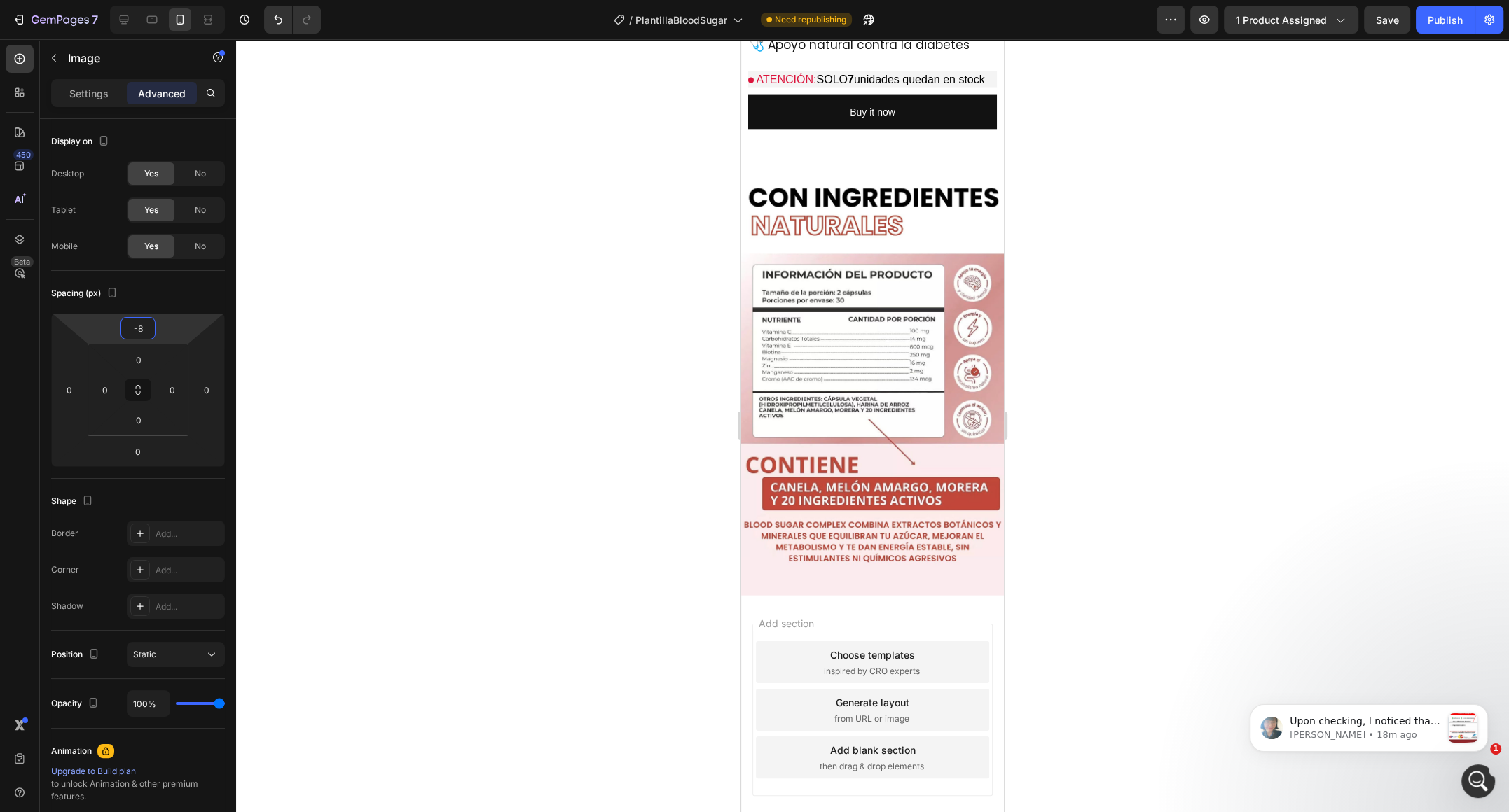
click at [186, 0] on html "7 / PlantillaBloodSugar Need republishing Preview 1 product assigned Save Publi…" at bounding box center [754, 0] width 1509 height 0
click at [512, 322] on div at bounding box center [873, 426] width 1273 height 773
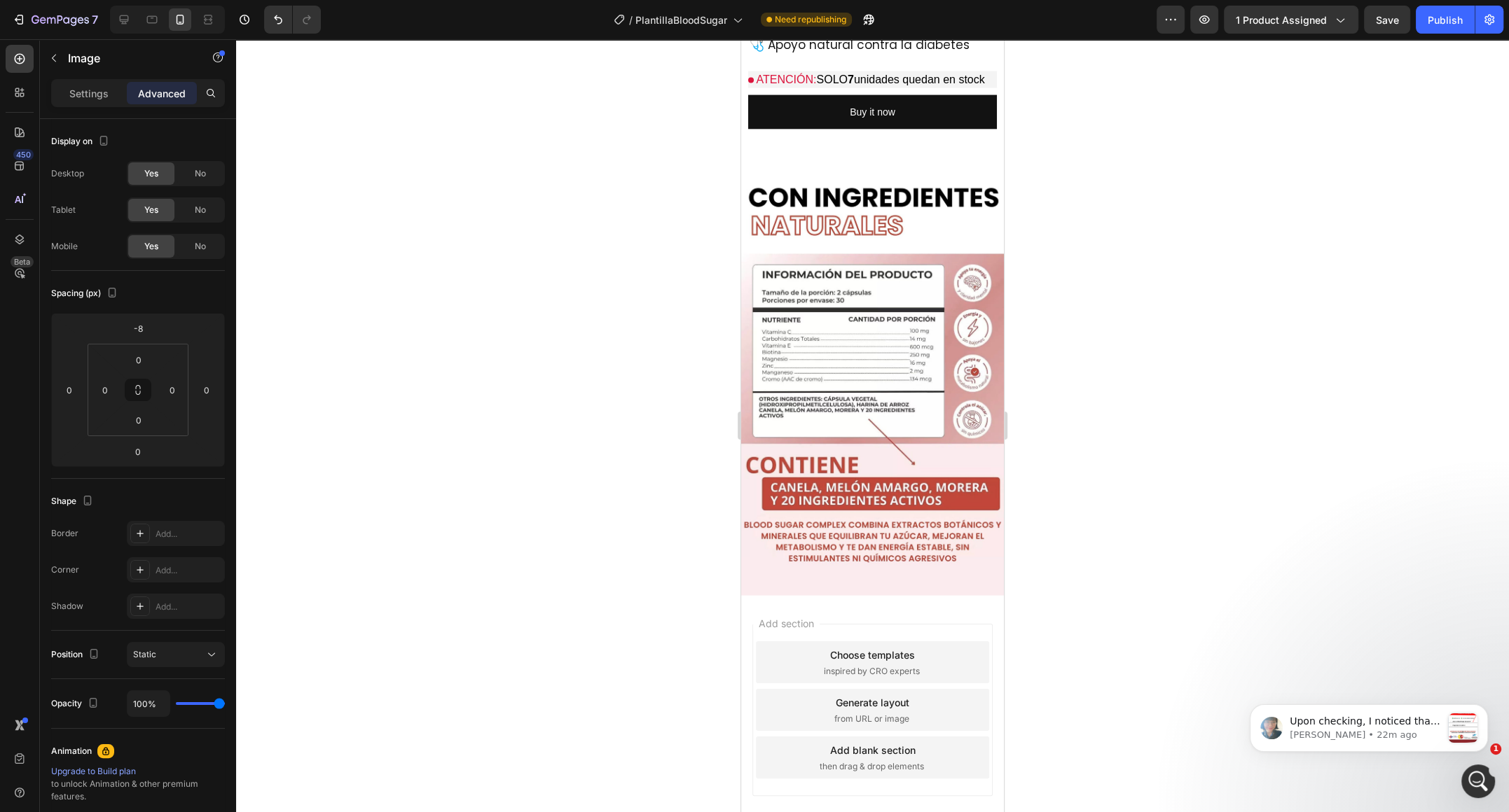
drag, startPoint x: 823, startPoint y: 500, endPoint x: 813, endPoint y: 500, distance: 10.0
click at [66, 64] on div "Image" at bounding box center [120, 57] width 160 height 36
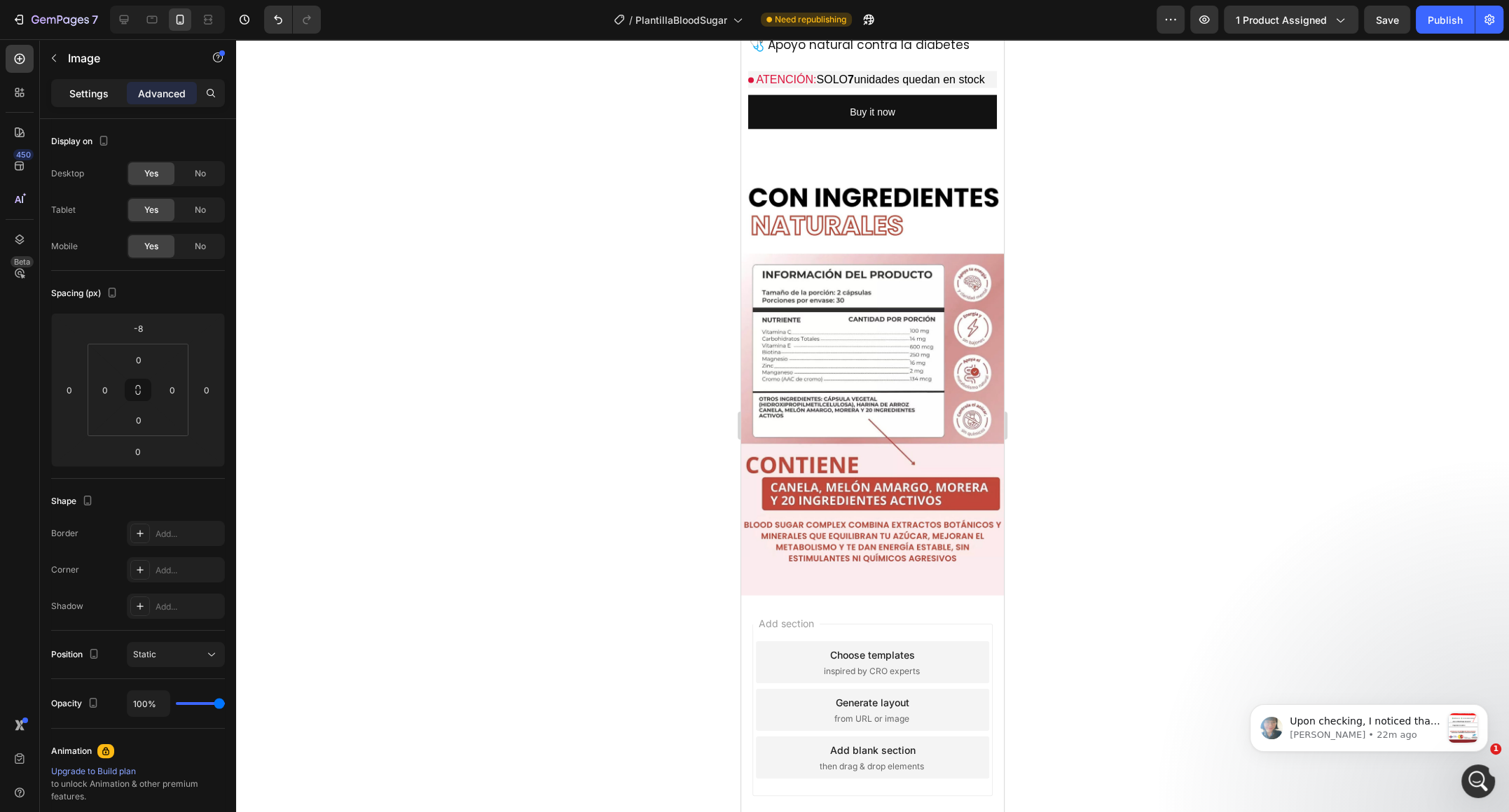
click at [102, 99] on p "Settings" at bounding box center [89, 93] width 40 height 15
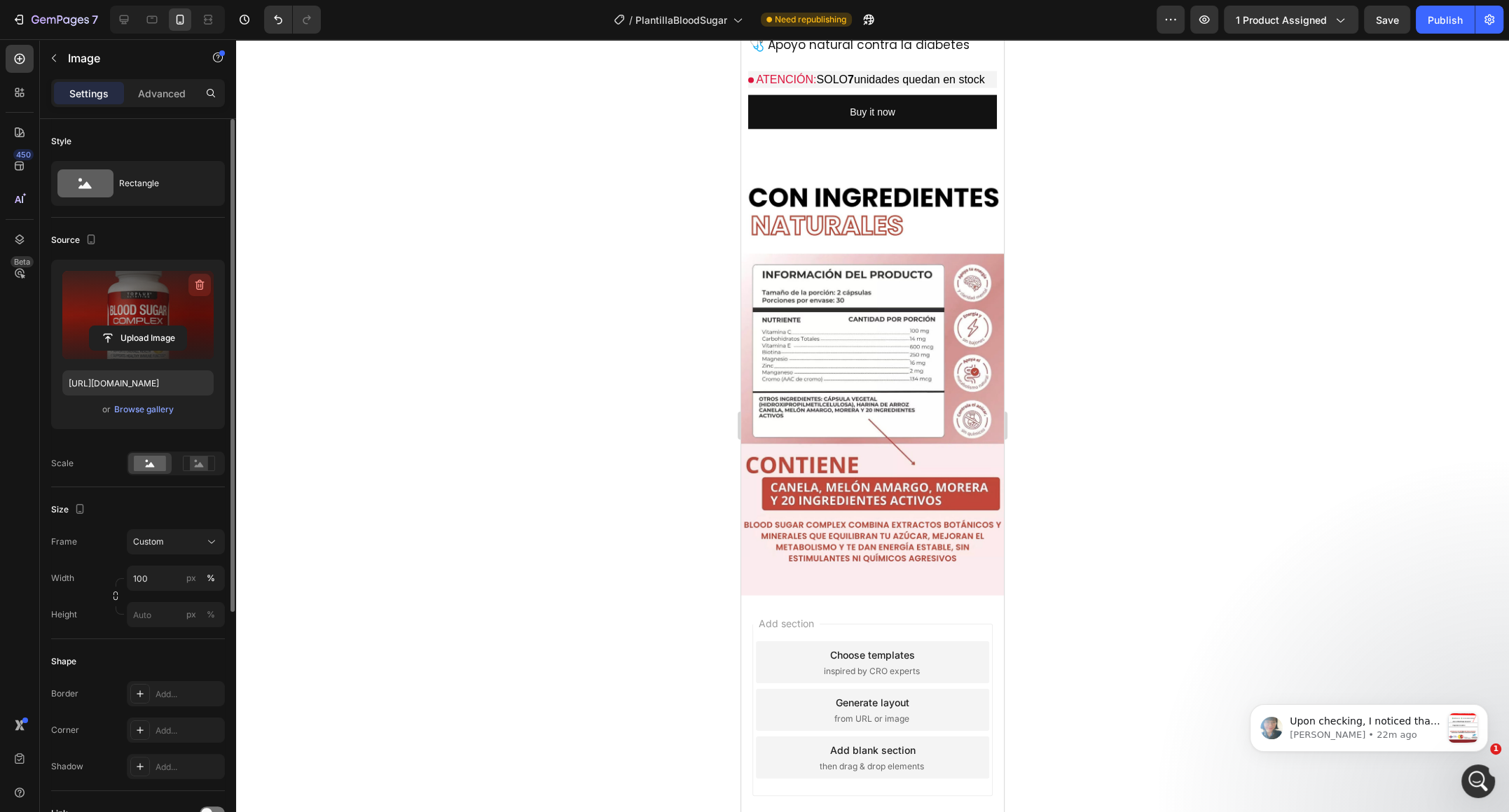
click at [196, 285] on icon "button" at bounding box center [200, 285] width 14 height 14
type input "[URL][DOMAIN_NAME]"
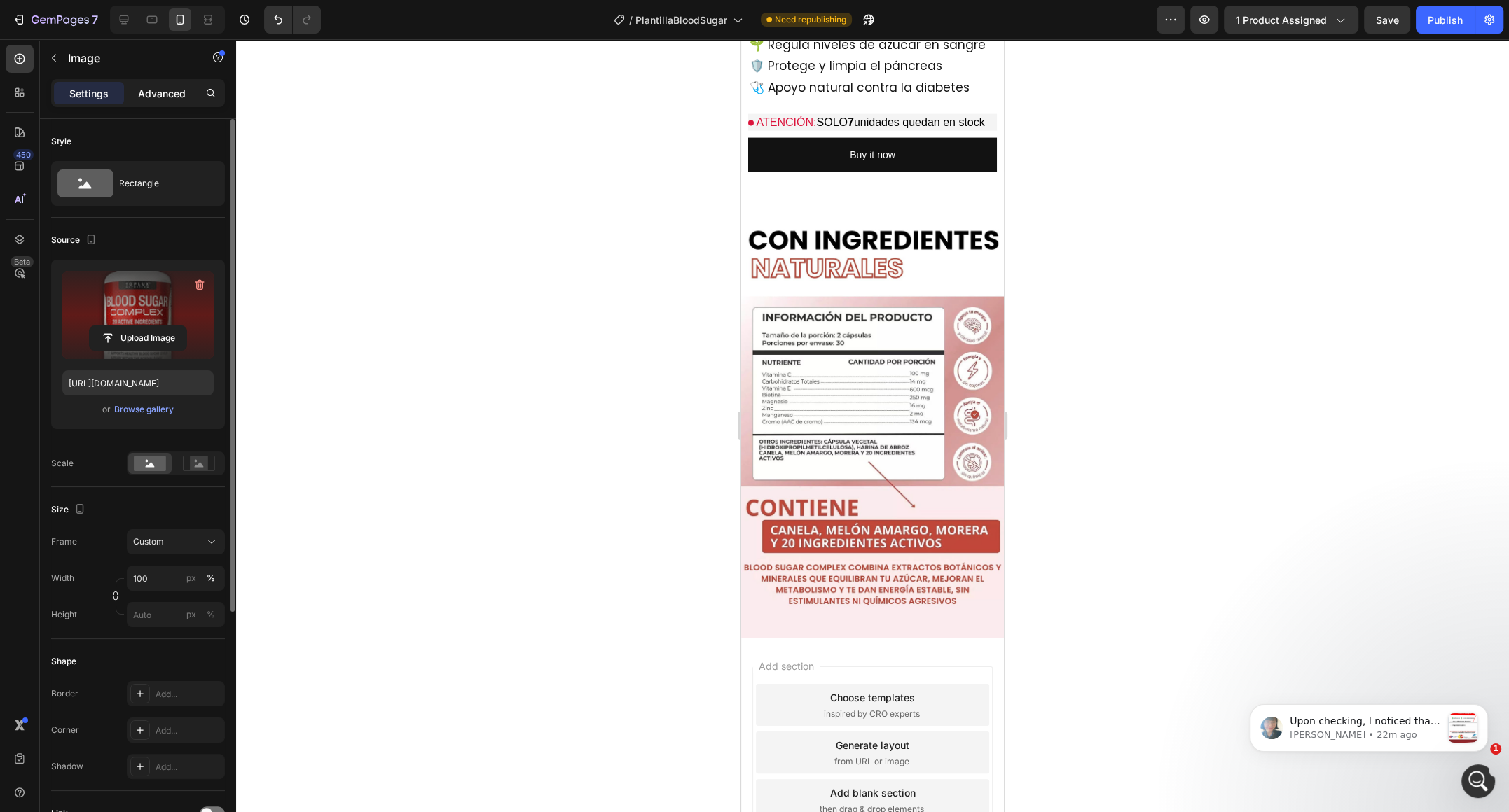
click at [152, 90] on p "Advanced" at bounding box center [162, 93] width 47 height 15
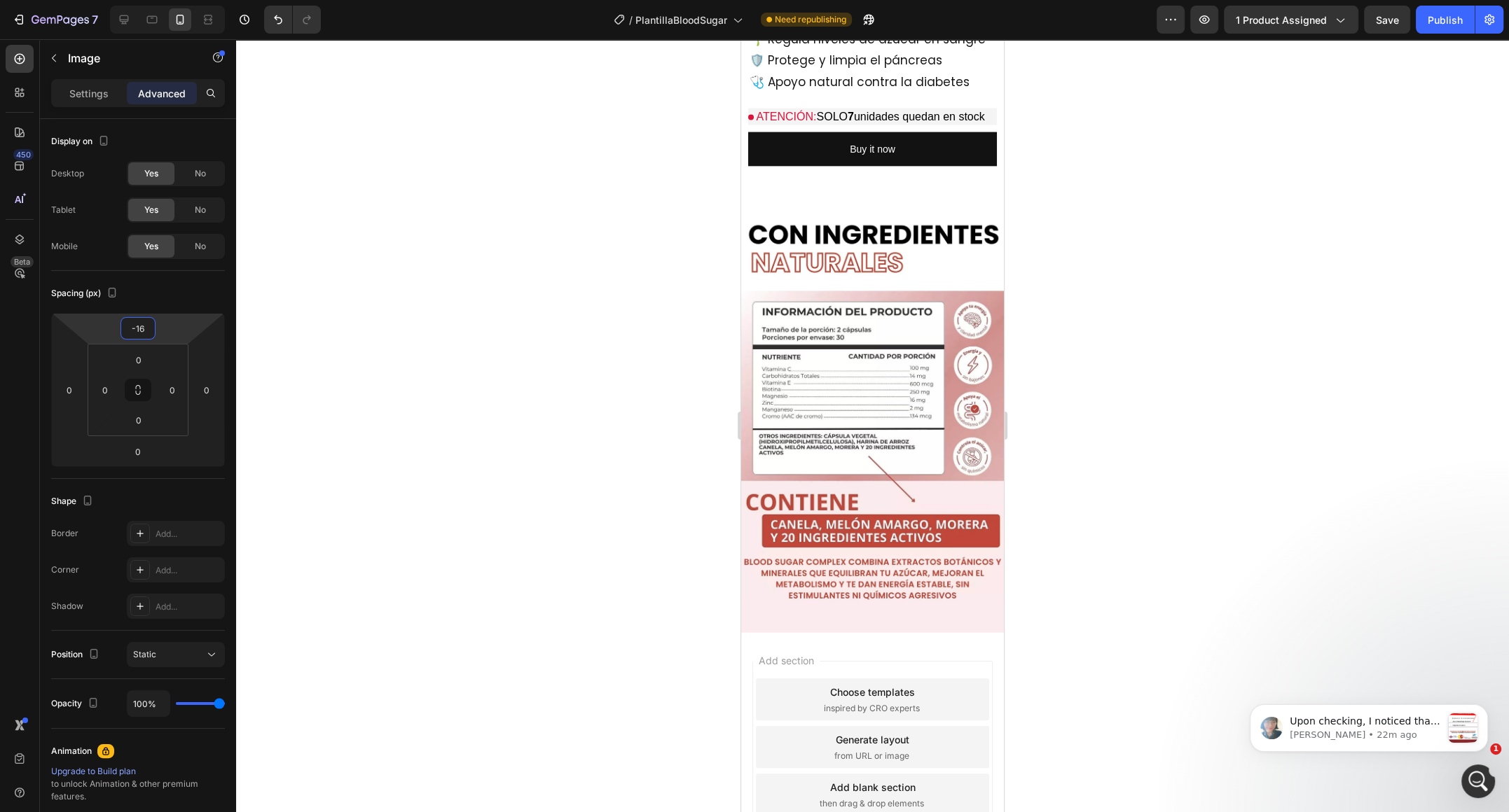
type input "-14"
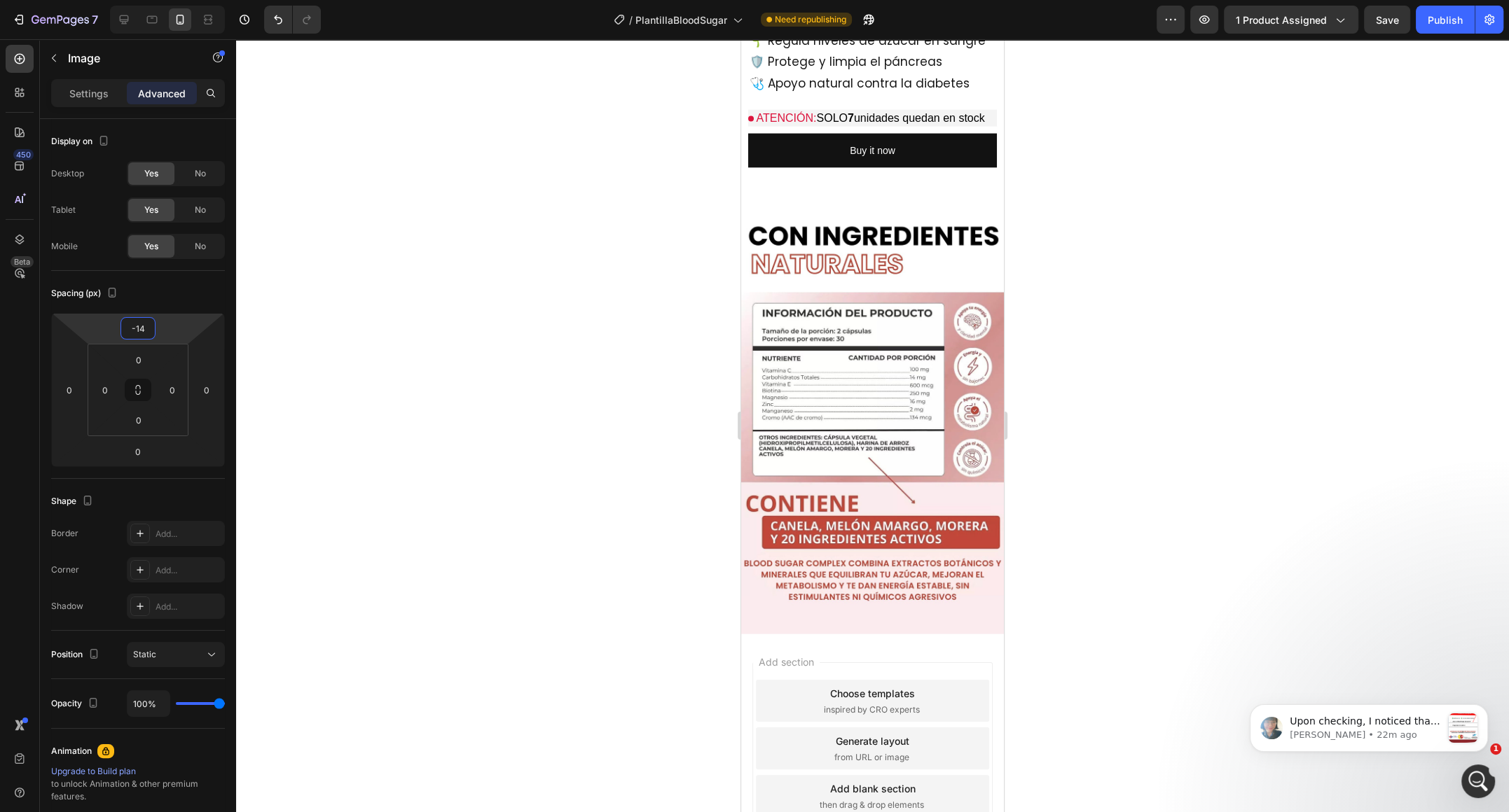
click at [163, 0] on html "7 / PlantillaBloodSugar Need republishing Preview 1 product assigned Save Publi…" at bounding box center [754, 0] width 1509 height 0
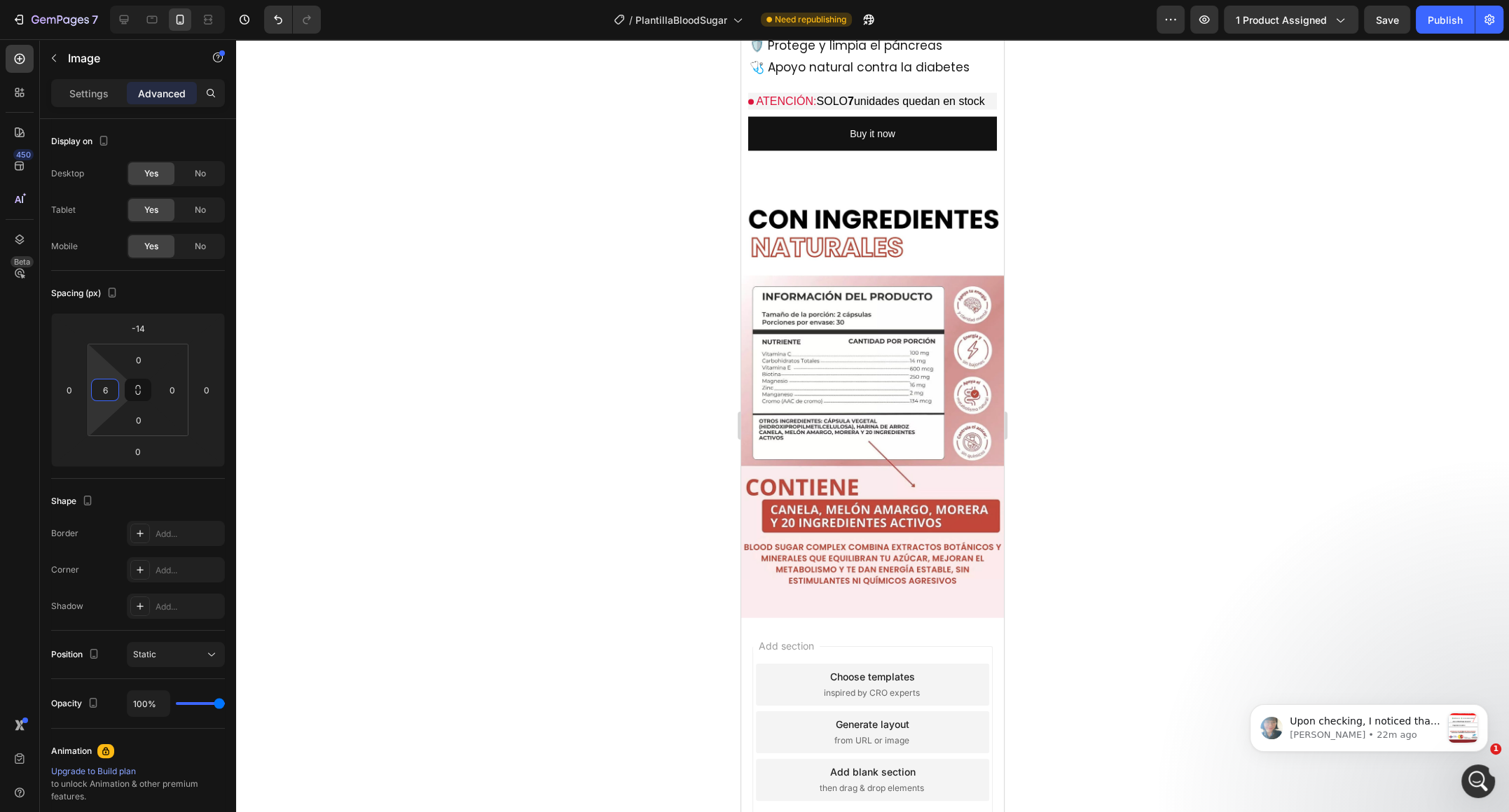
type input "0"
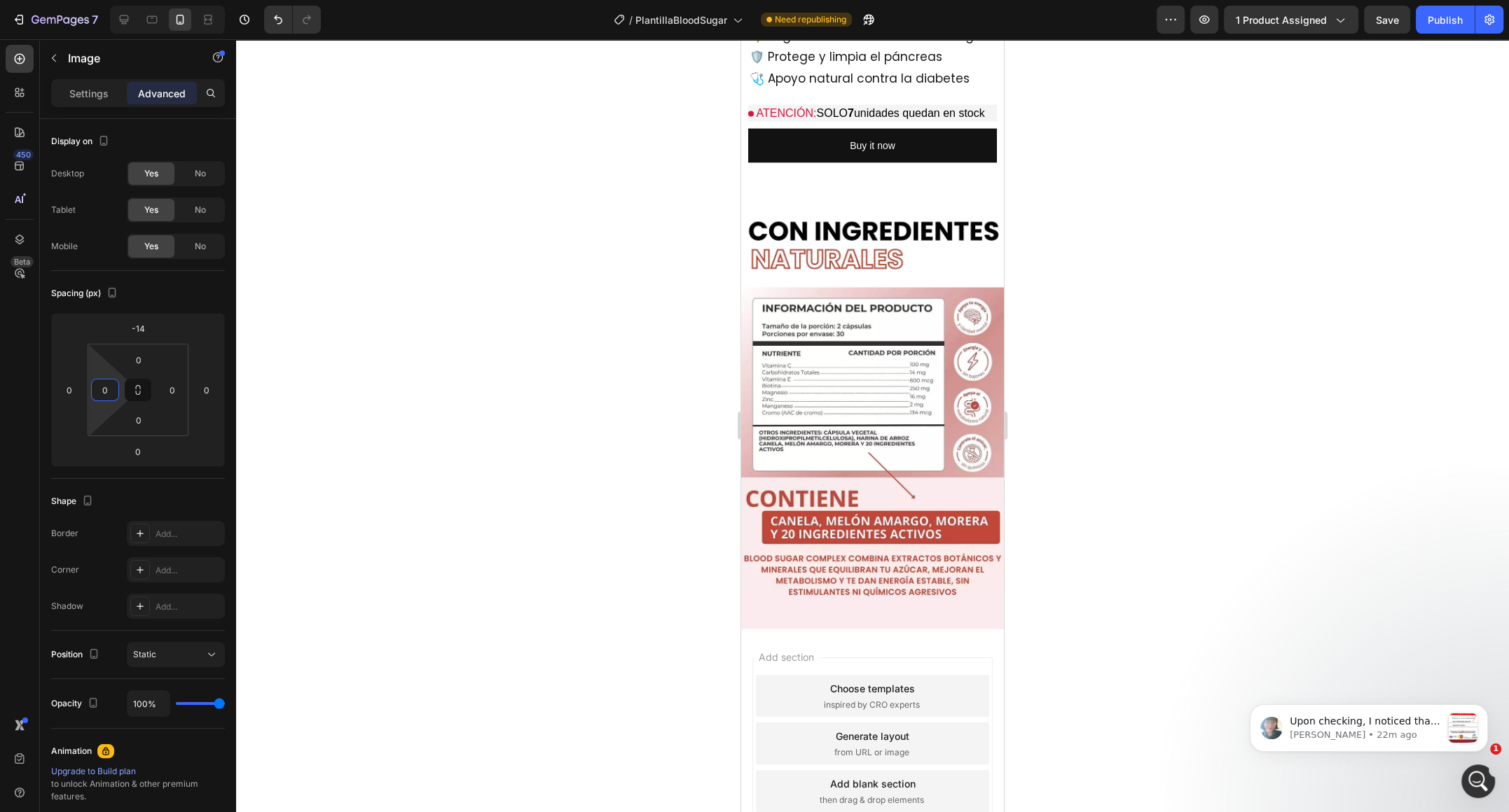
drag, startPoint x: 113, startPoint y: 405, endPoint x: 101, endPoint y: 439, distance: 36.1
click at [101, 0] on html "7 / PlantillaBloodSugar Need republishing Preview 1 product assigned Save Publi…" at bounding box center [754, 0] width 1509 height 0
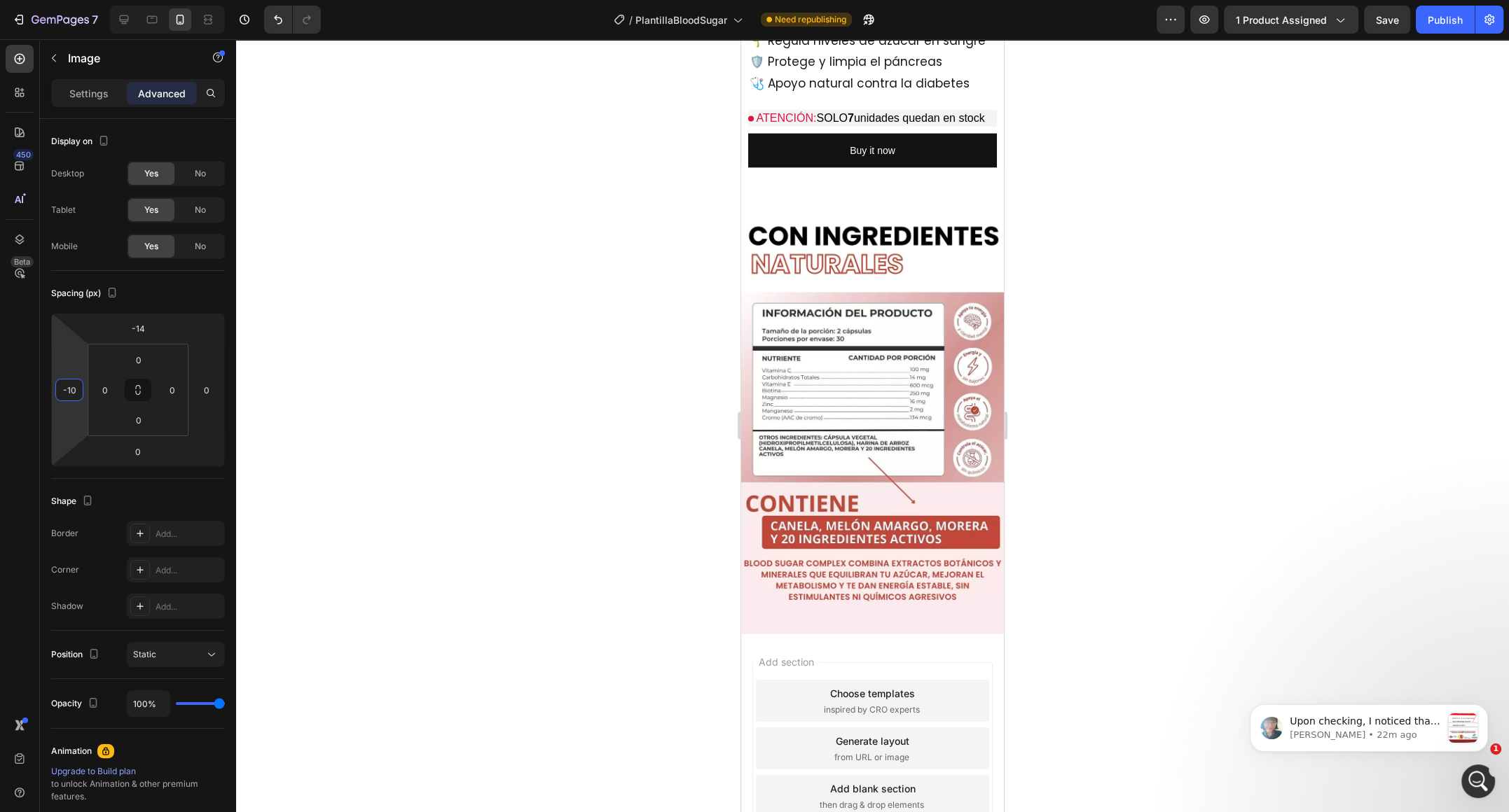
type input "-12"
drag, startPoint x: 67, startPoint y: 412, endPoint x: 89, endPoint y: 416, distance: 22.4
click at [89, 0] on html "7 / PlantillaBloodSugar Need republishing Preview 1 product assigned Save Publi…" at bounding box center [754, 0] width 1509 height 0
type input "-280"
drag, startPoint x: 213, startPoint y: 405, endPoint x: 230, endPoint y: 528, distance: 124.2
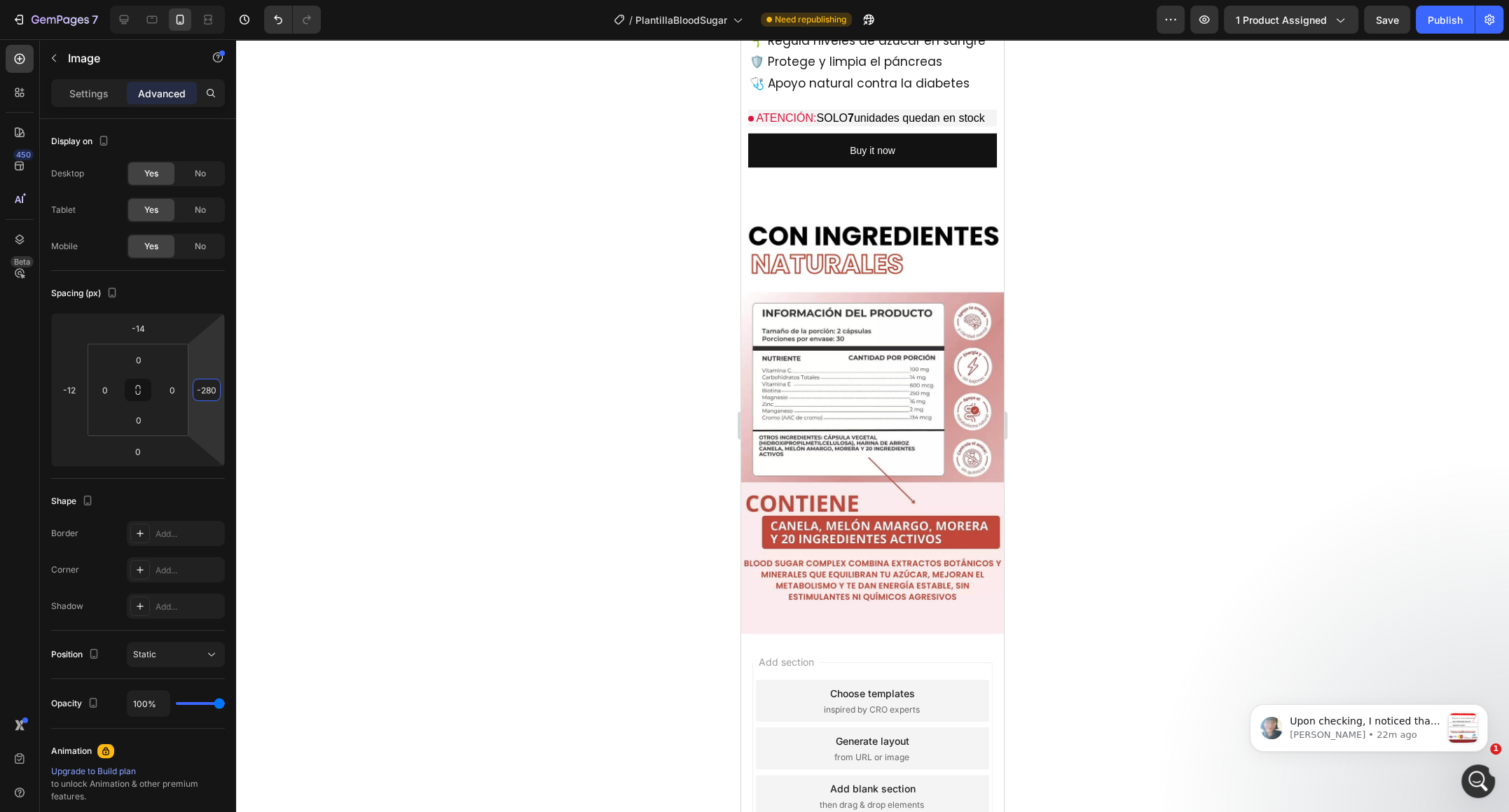
click at [230, 0] on html "7 / PlantillaBloodSugar Need republishing Preview 1 product assigned Save Publi…" at bounding box center [754, 0] width 1509 height 0
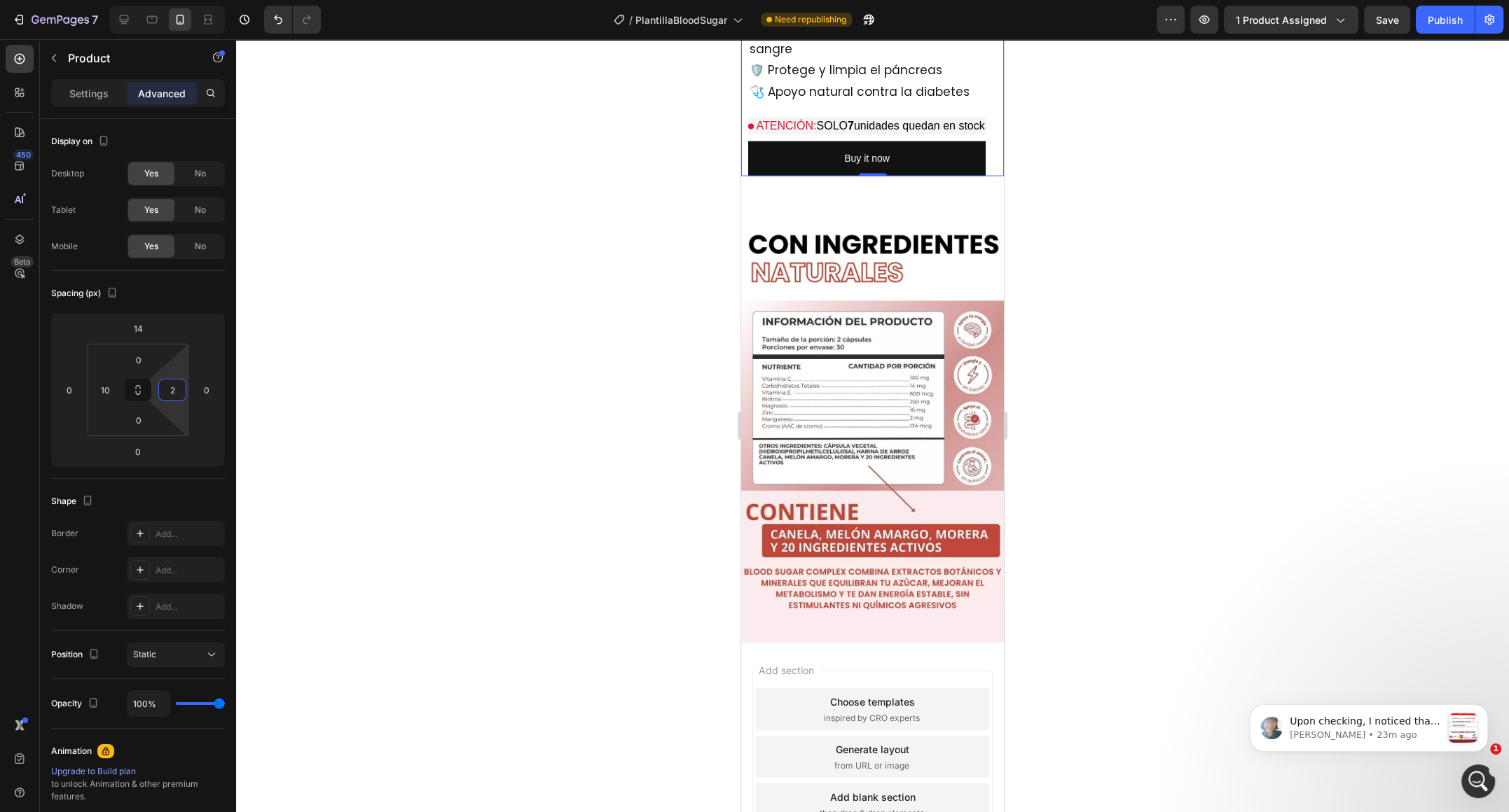
type input "0"
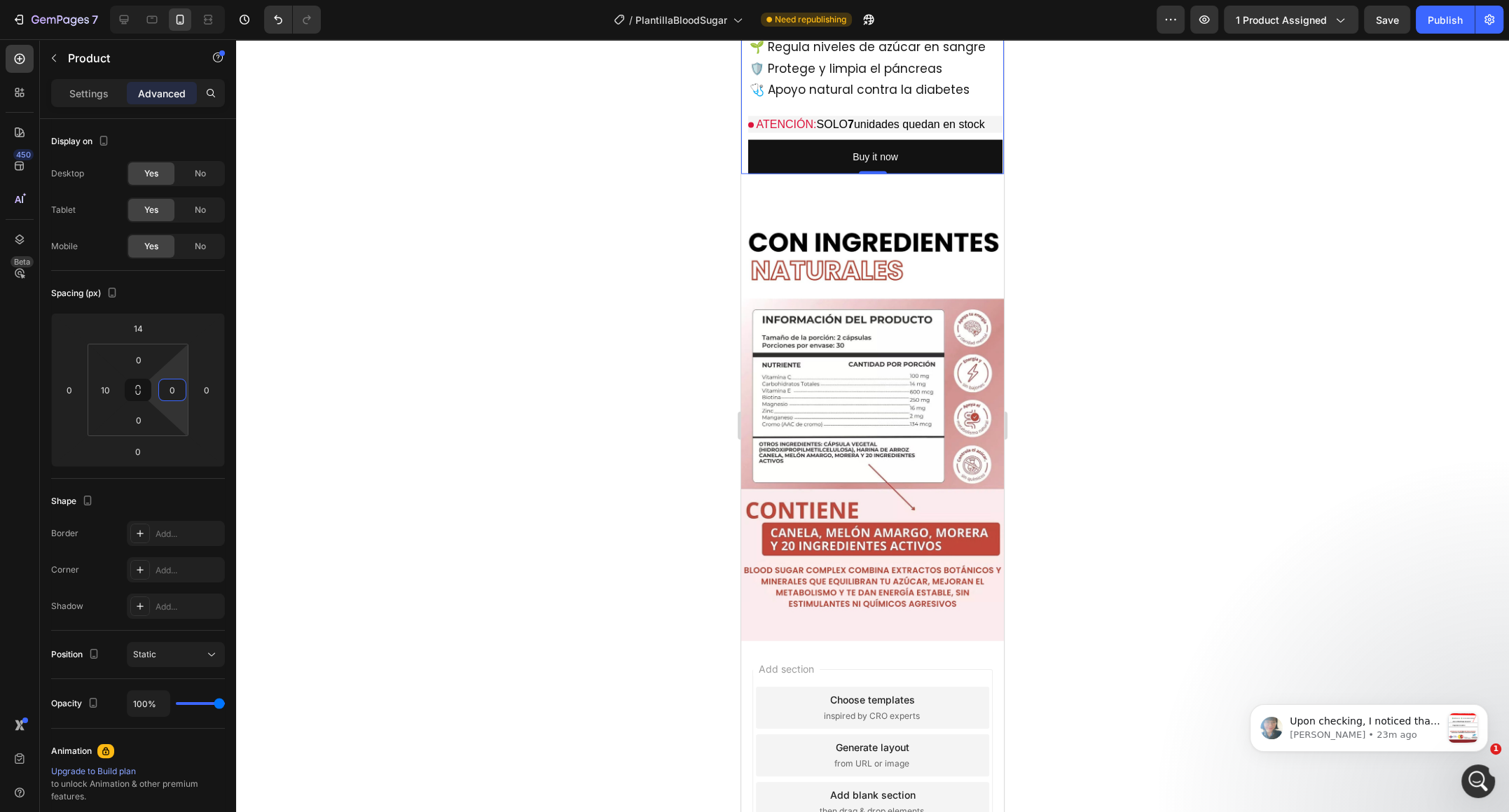
drag, startPoint x: 175, startPoint y: 415, endPoint x: 178, endPoint y: 441, distance: 26.2
click at [178, 0] on html "7 / PlantillaBloodSugar Need republishing Preview 1 product assigned Save Publi…" at bounding box center [754, 0] width 1509 height 0
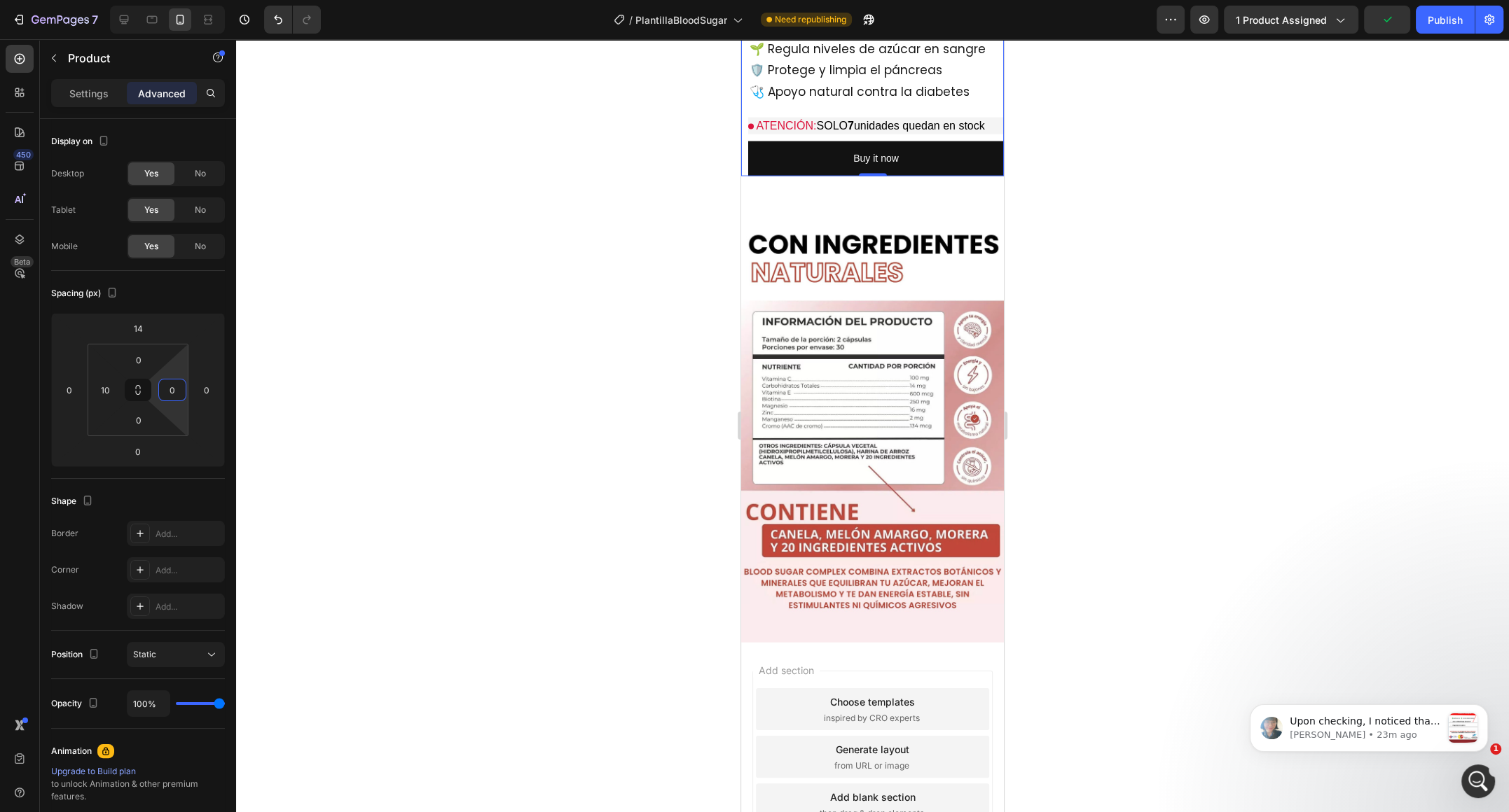
drag, startPoint x: 208, startPoint y: 432, endPoint x: 293, endPoint y: 764, distance: 342.7
click at [293, 0] on div "7 / PlantillaBloodSugar Need republishing Preview 1 product assigned Save Publi…" at bounding box center [754, 0] width 1509 height 0
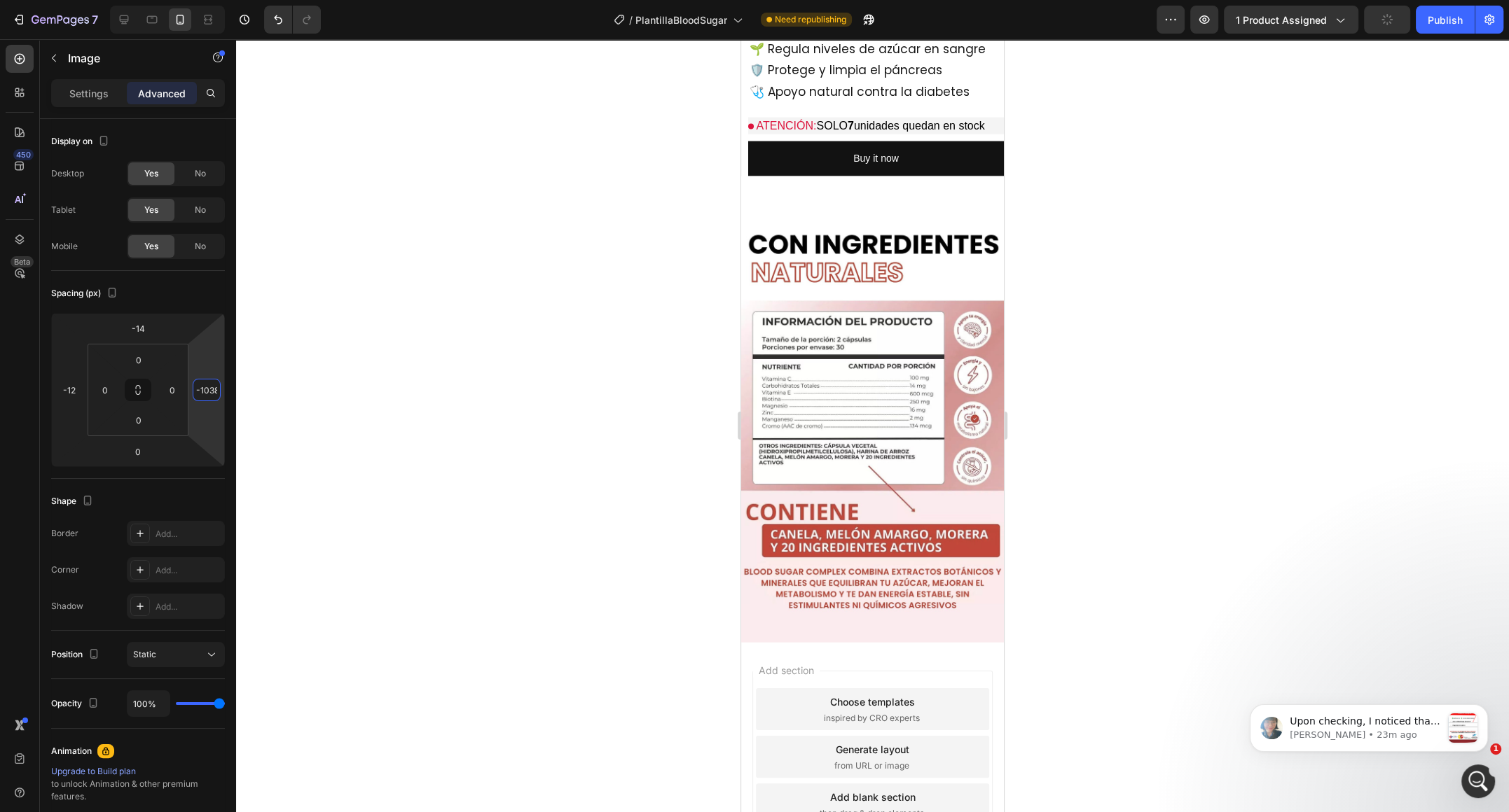
type input "-280"
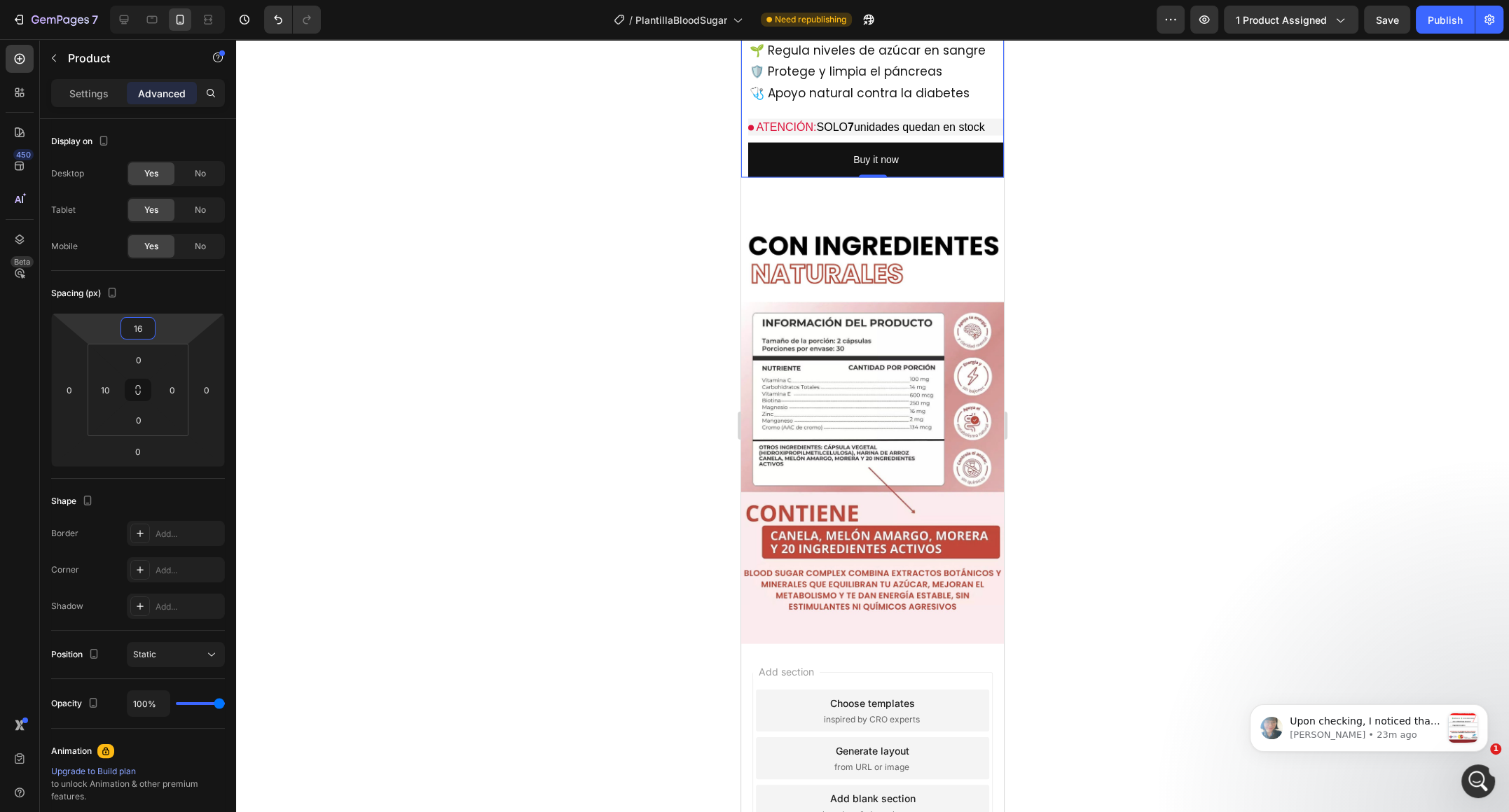
type input "14"
click at [188, 0] on html "7 / PlantillaBloodSugar Need republishing Preview 1 product assigned Save Publi…" at bounding box center [754, 0] width 1509 height 0
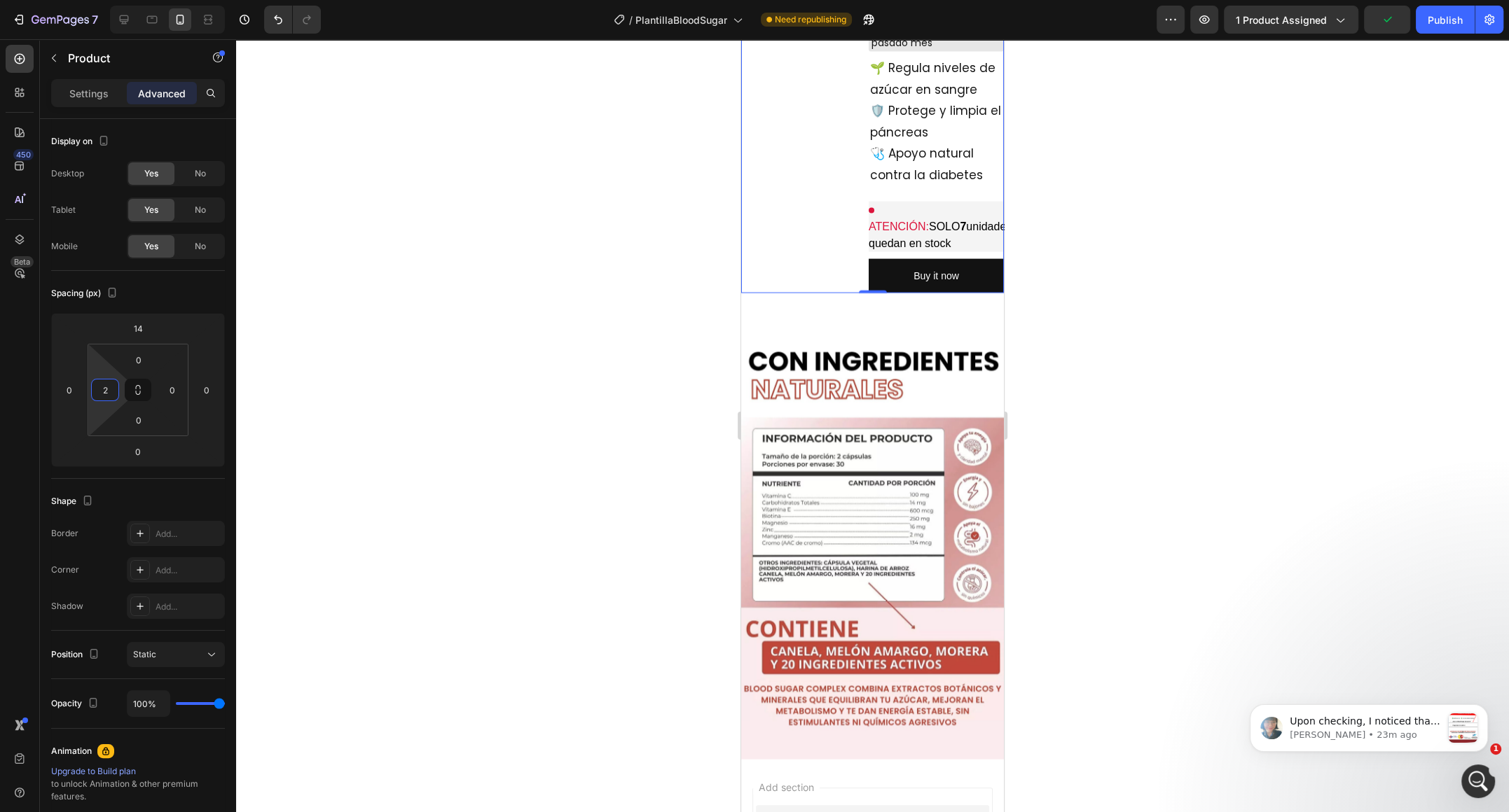
type input "0"
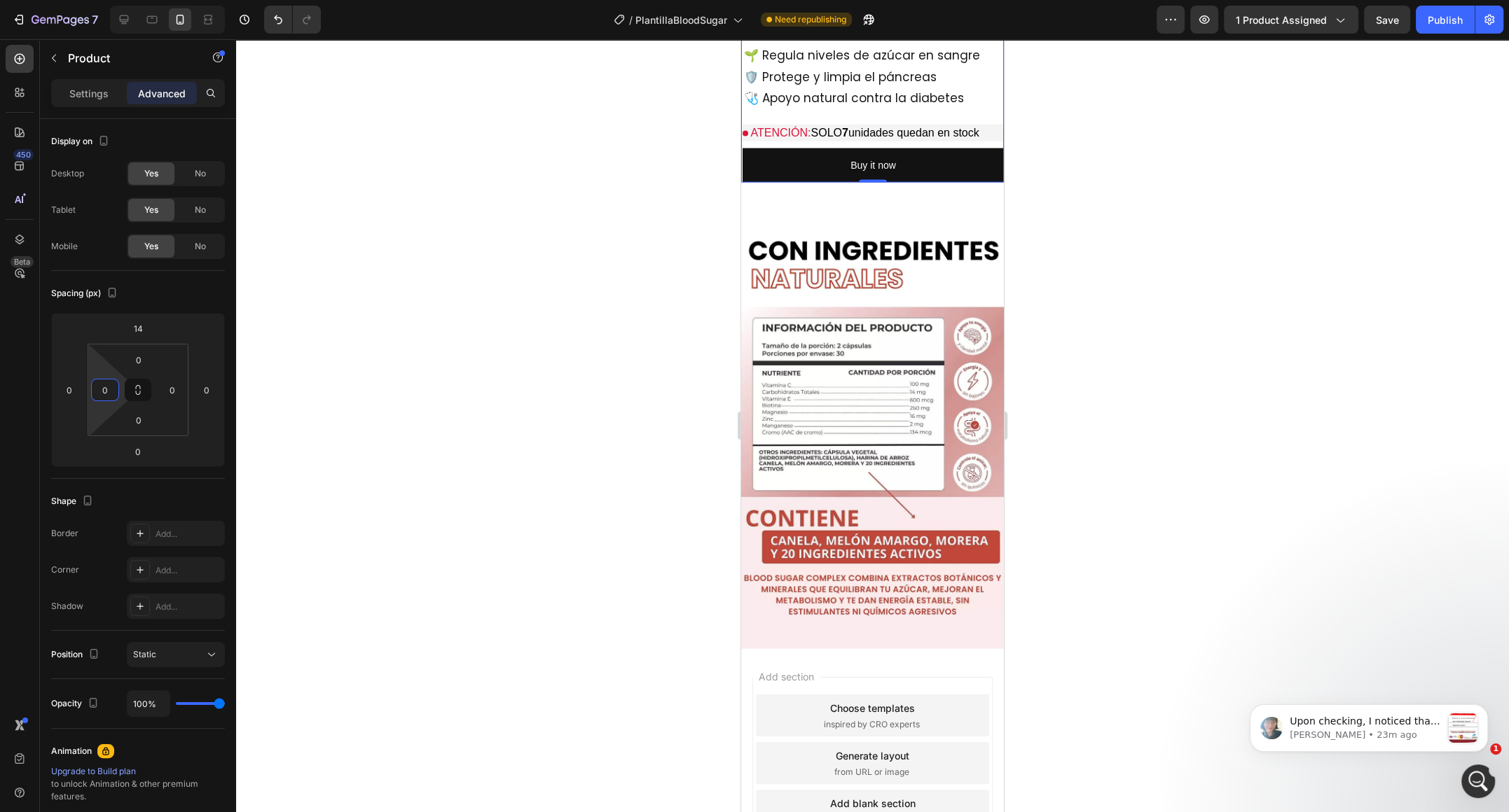
drag, startPoint x: 103, startPoint y: 414, endPoint x: 85, endPoint y: 598, distance: 184.9
click at [85, 0] on html "7 / PlantillaBloodSugar Need republishing Preview 1 product assigned Save Publi…" at bounding box center [754, 0] width 1509 height 0
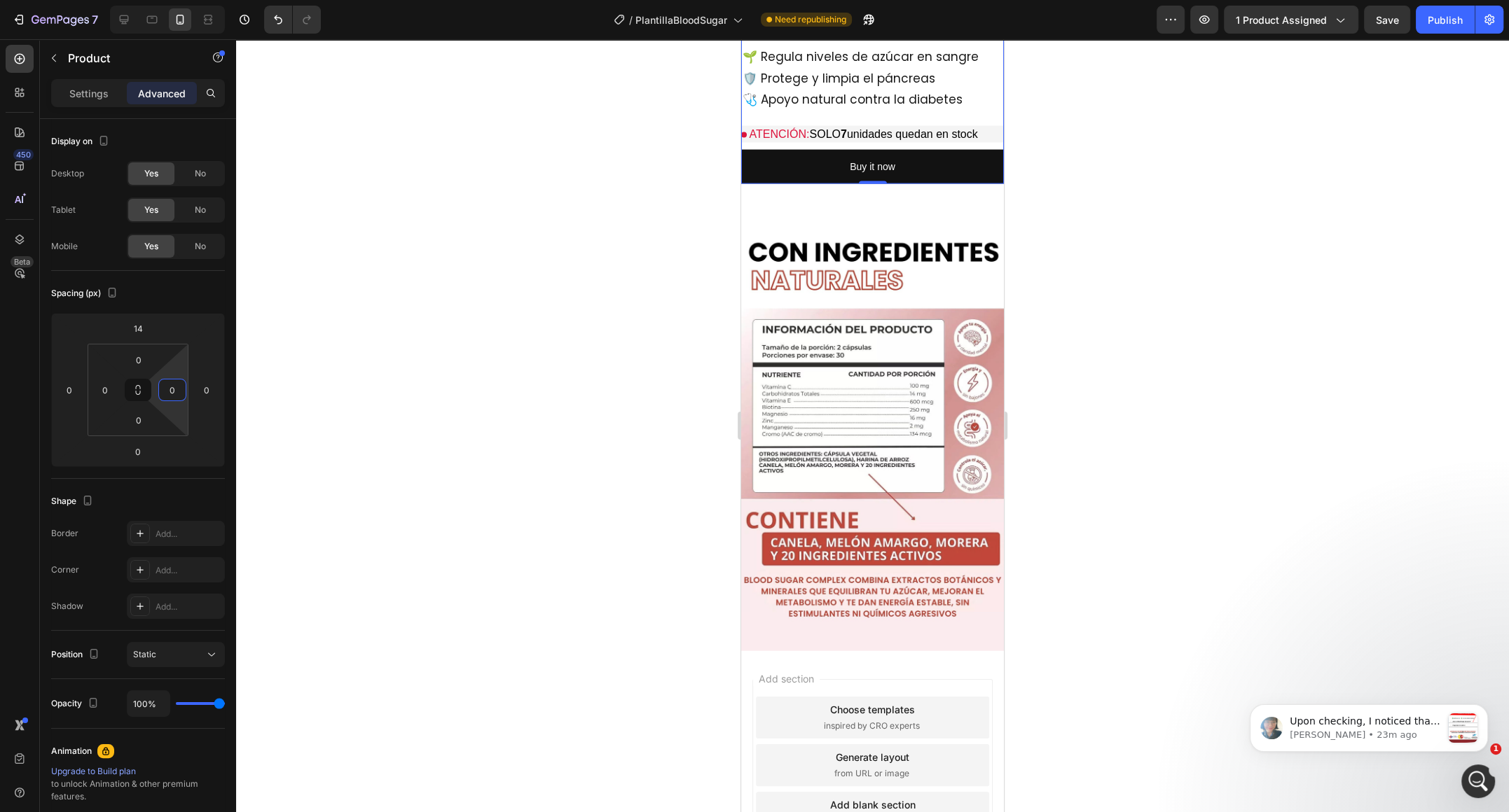
drag, startPoint x: 182, startPoint y: 412, endPoint x: 183, endPoint y: 457, distance: 45.0
click at [183, 0] on html "7 / PlantillaBloodSugar Need republishing Preview 1 product assigned Save Publi…" at bounding box center [754, 0] width 1509 height 0
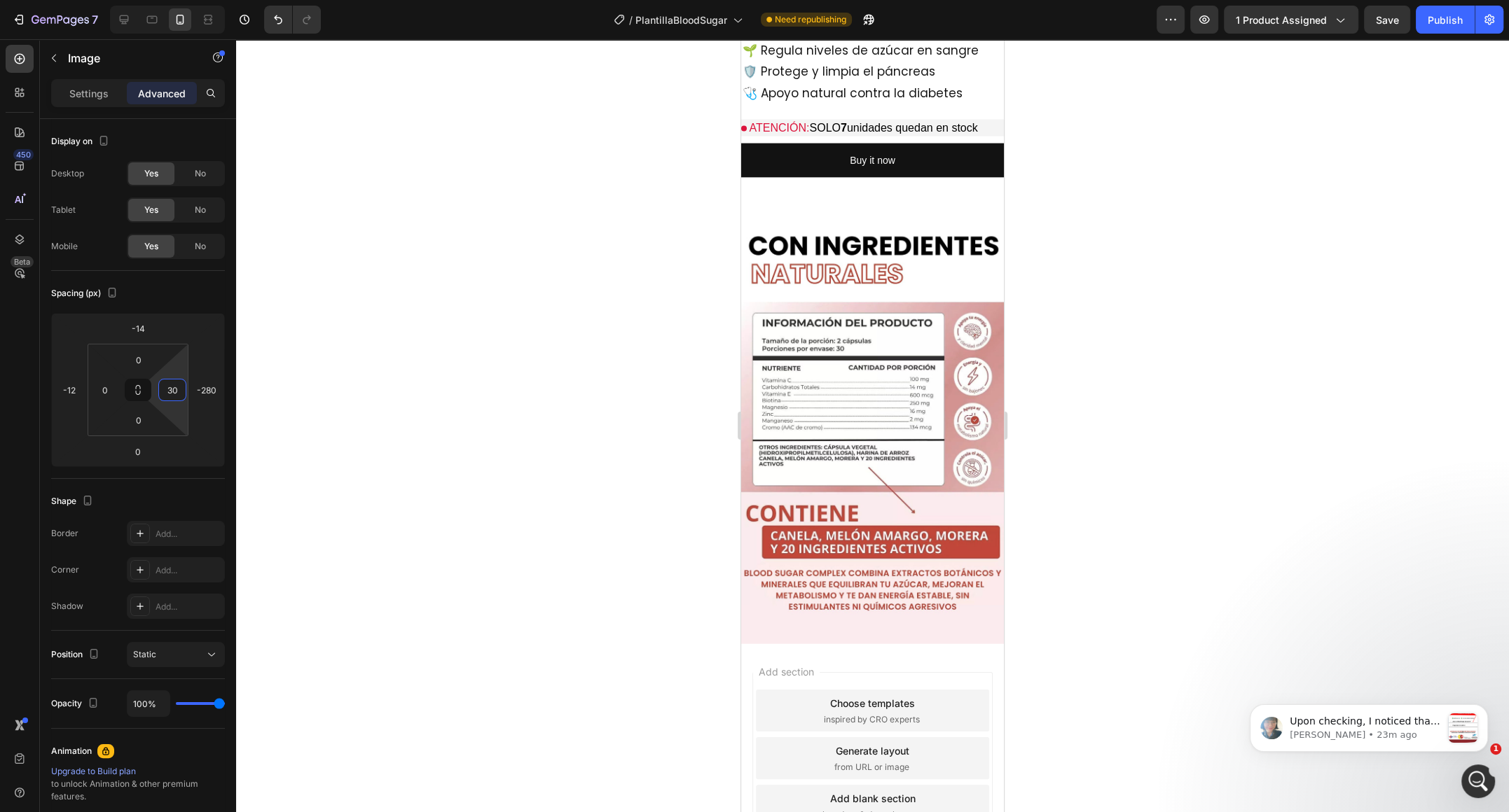
type input "32"
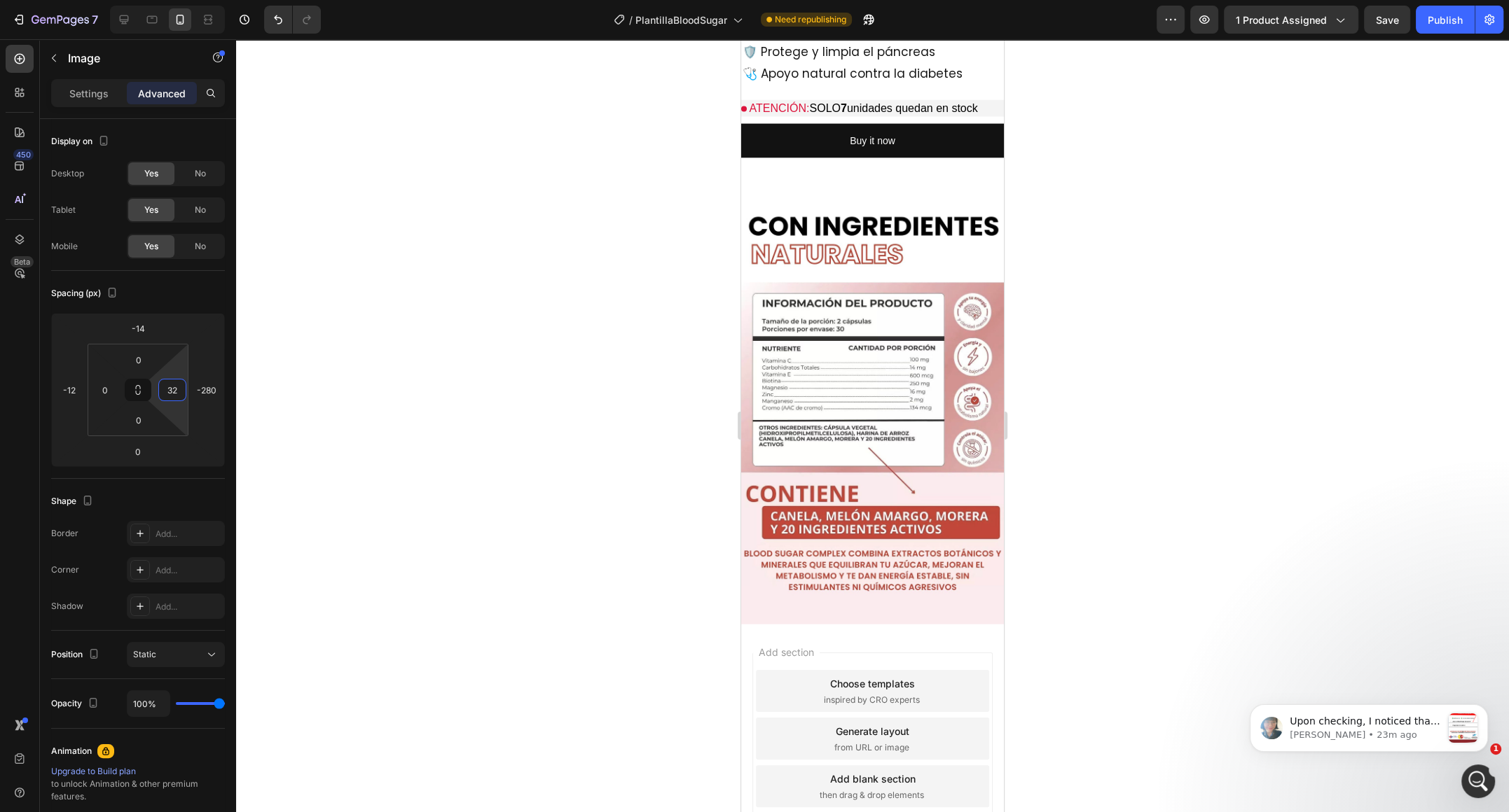
drag, startPoint x: 165, startPoint y: 402, endPoint x: 155, endPoint y: 388, distance: 17.2
click at [155, 0] on html "7 / PlantillaBloodSugar Need republishing Preview 1 product assigned Save Publi…" at bounding box center [754, 0] width 1509 height 0
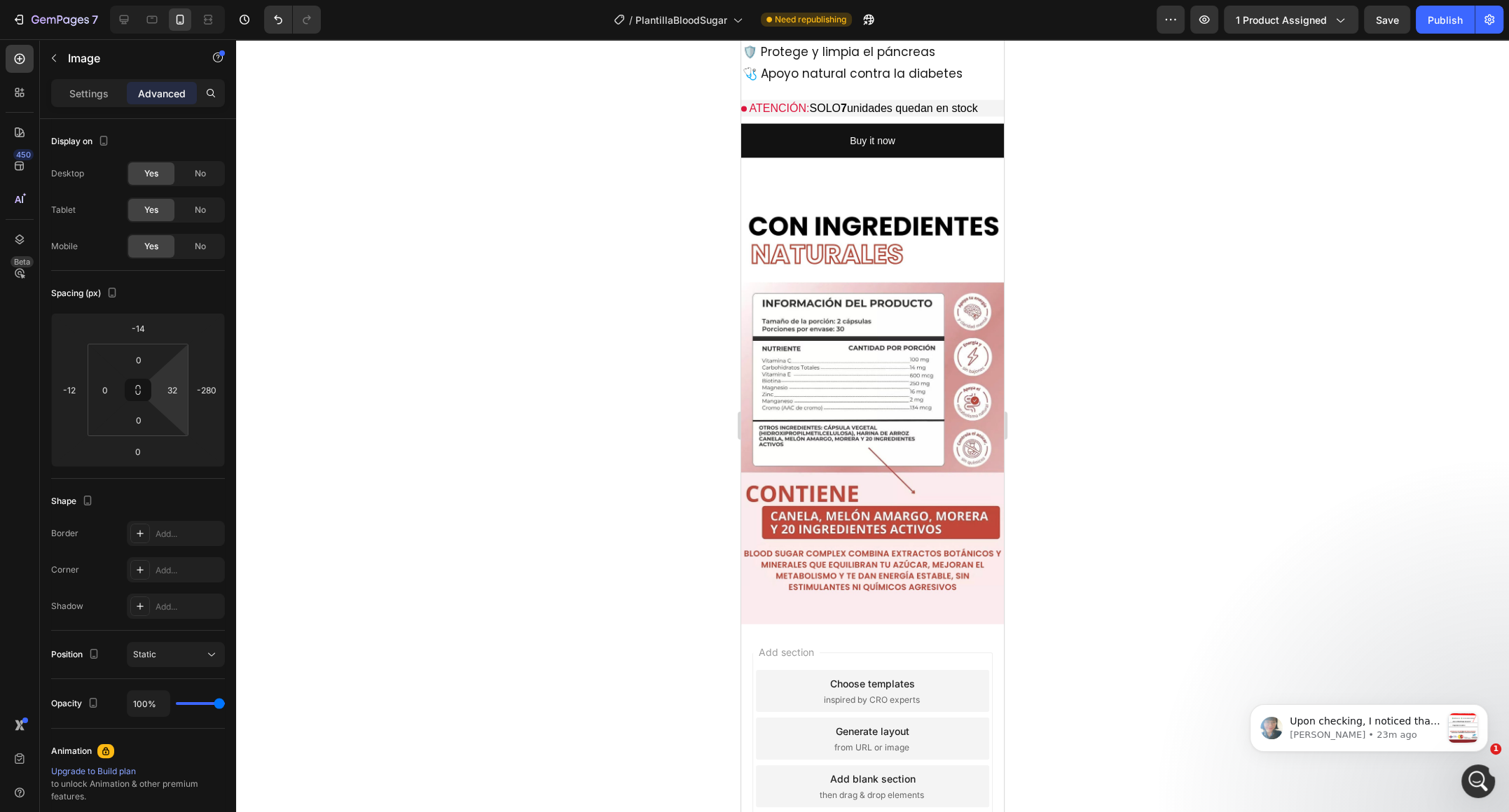
click at [105, 94] on p "Settings" at bounding box center [89, 93] width 40 height 15
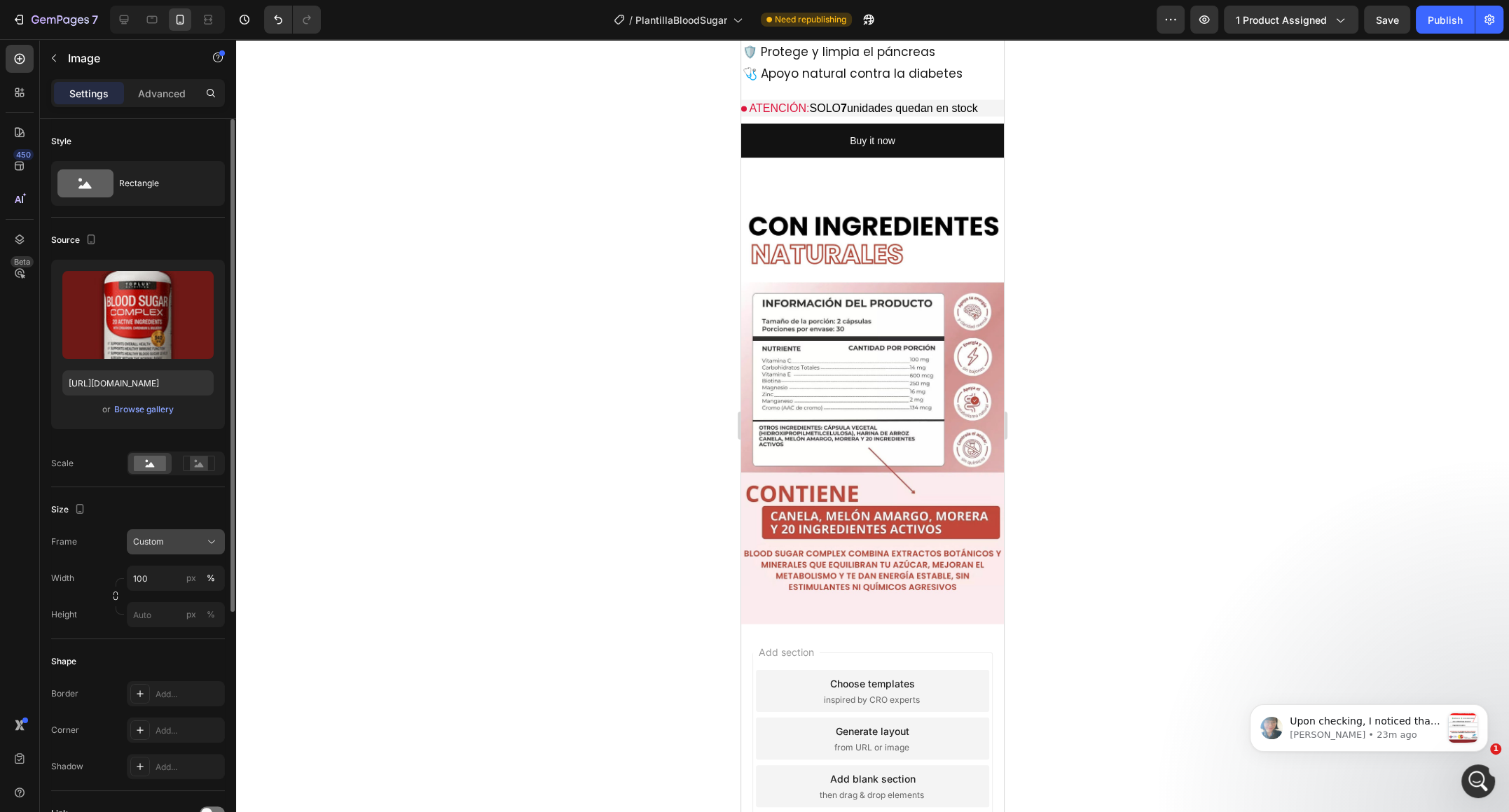
click at [174, 546] on div "Custom" at bounding box center [167, 542] width 69 height 12
click at [172, 620] on div "Horizontal" at bounding box center [163, 629] width 112 height 26
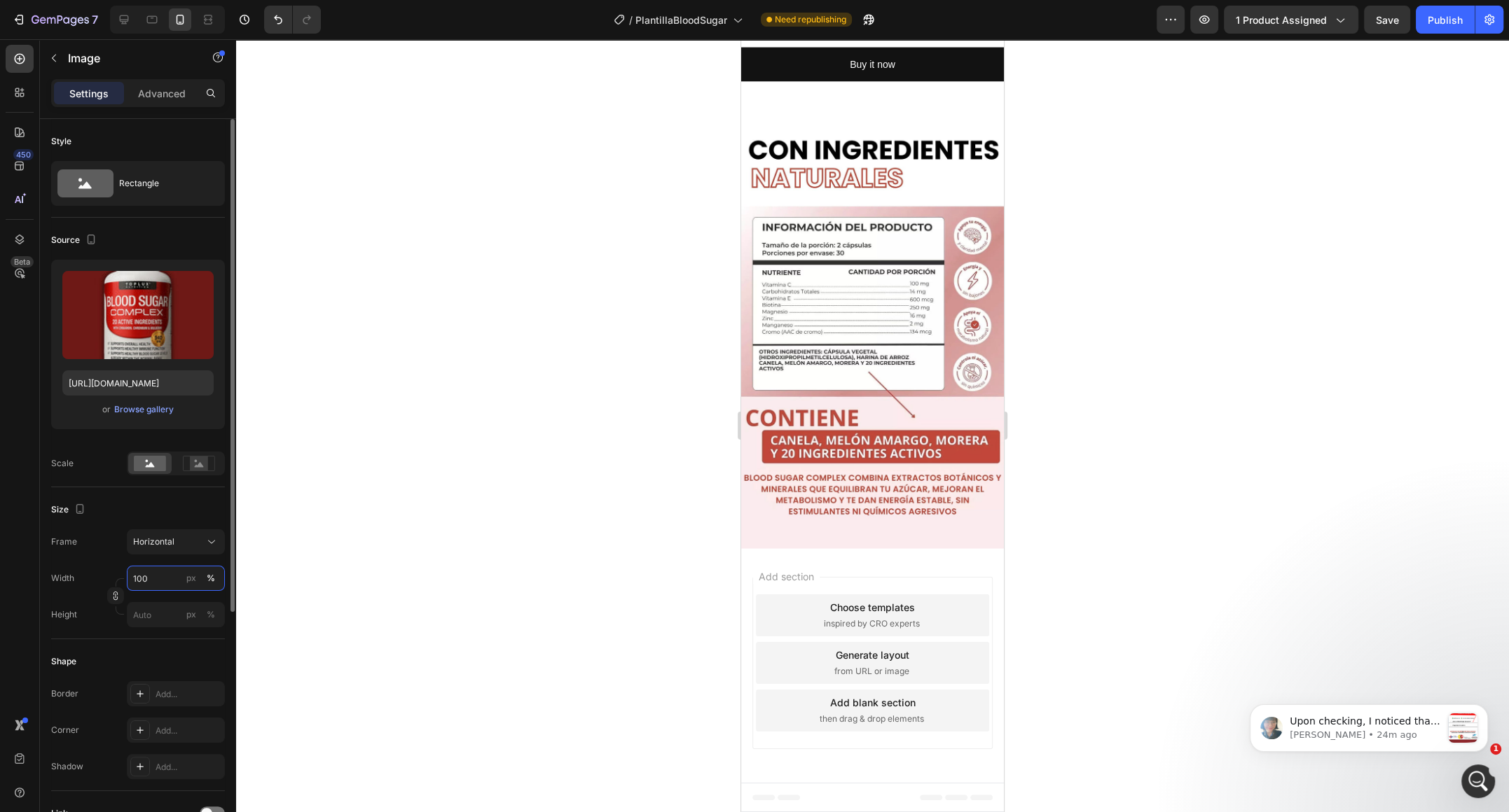
click at [165, 584] on input "100" at bounding box center [176, 578] width 98 height 25
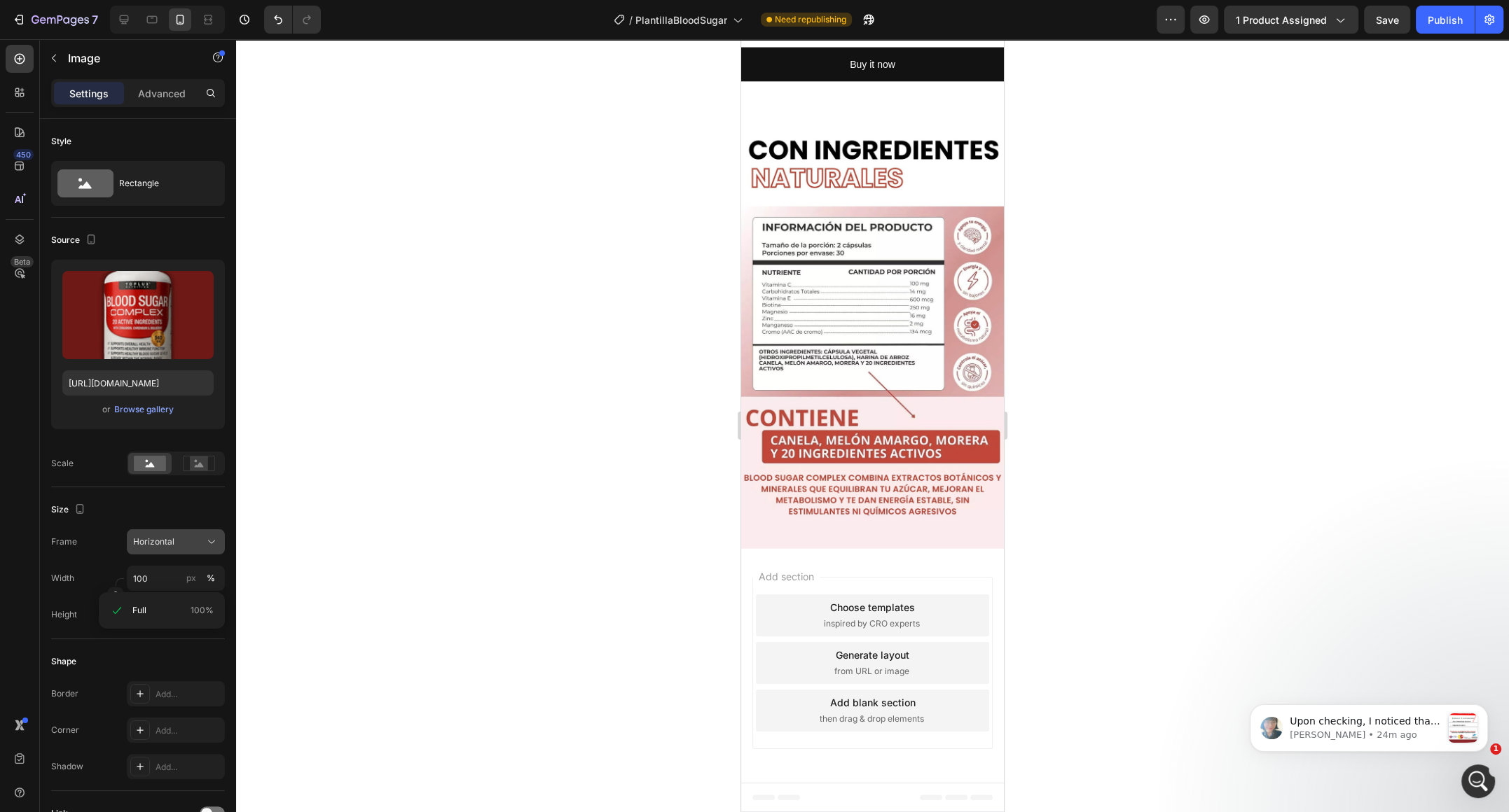
click at [178, 546] on div "Horizontal" at bounding box center [167, 542] width 69 height 12
click at [167, 570] on div "Square" at bounding box center [173, 576] width 81 height 14
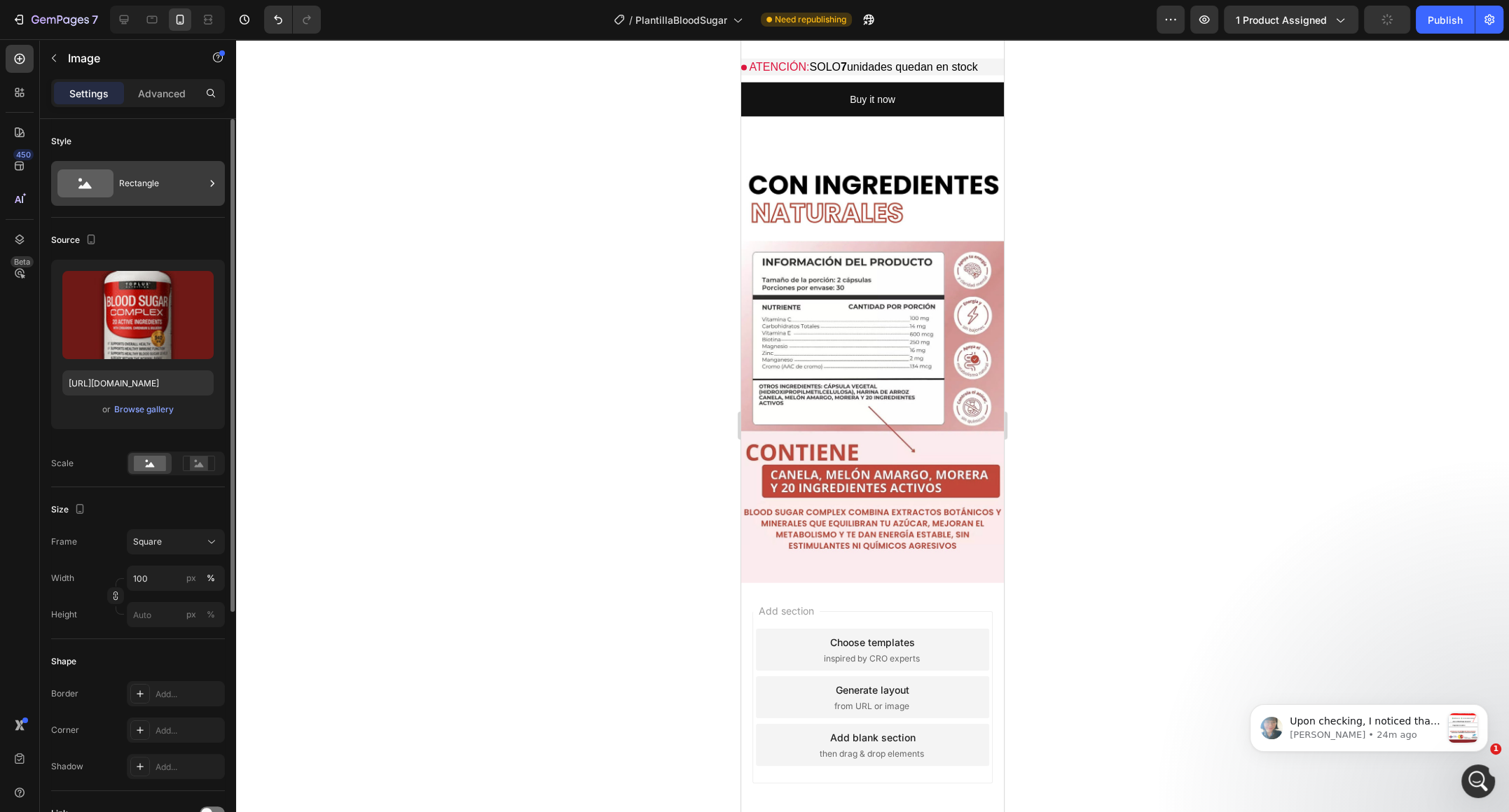
click at [98, 194] on icon at bounding box center [85, 184] width 56 height 28
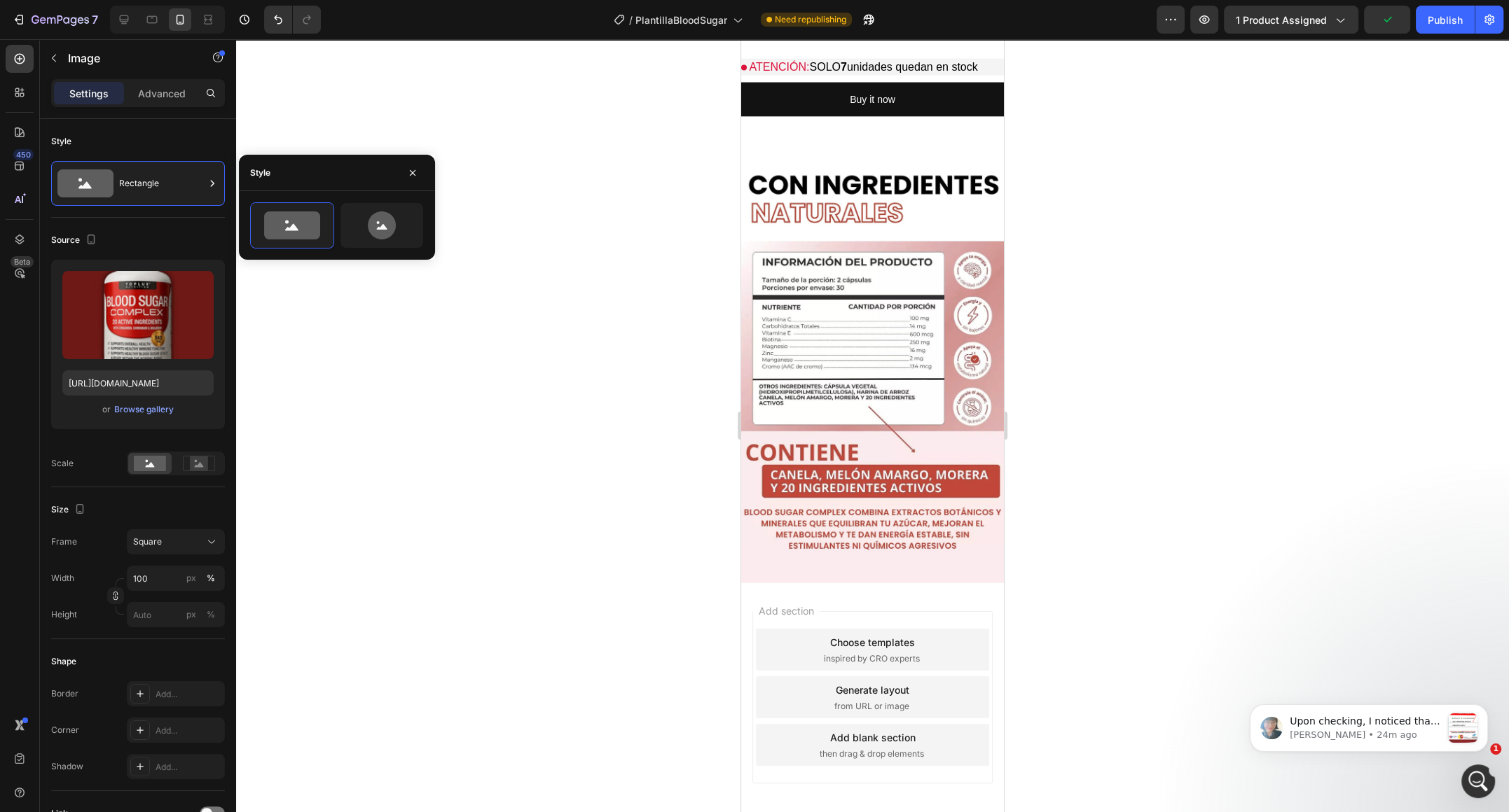
click at [147, 105] on div "Settings Advanced" at bounding box center [138, 93] width 174 height 28
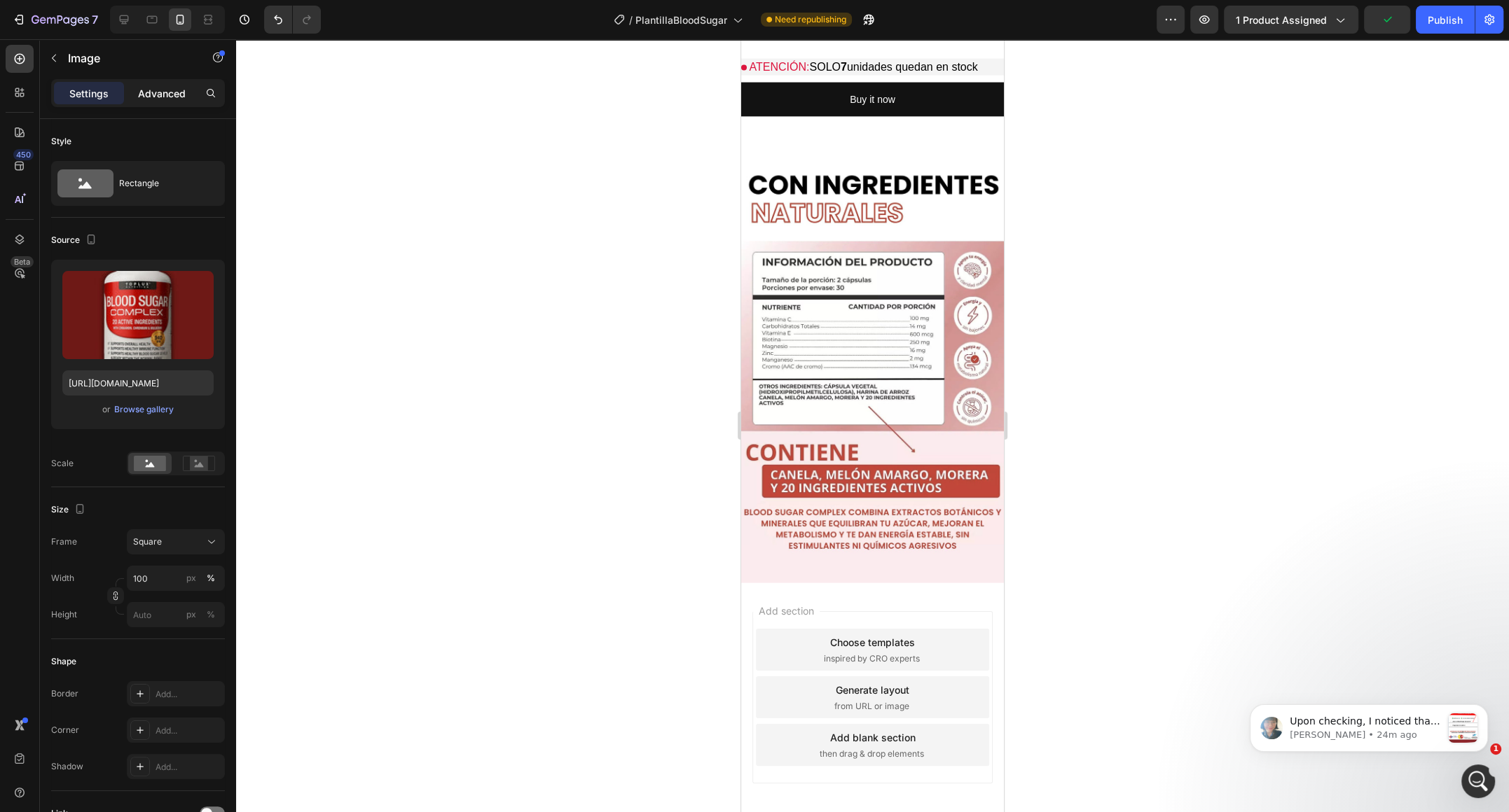
click at [149, 98] on p "Advanced" at bounding box center [162, 93] width 47 height 15
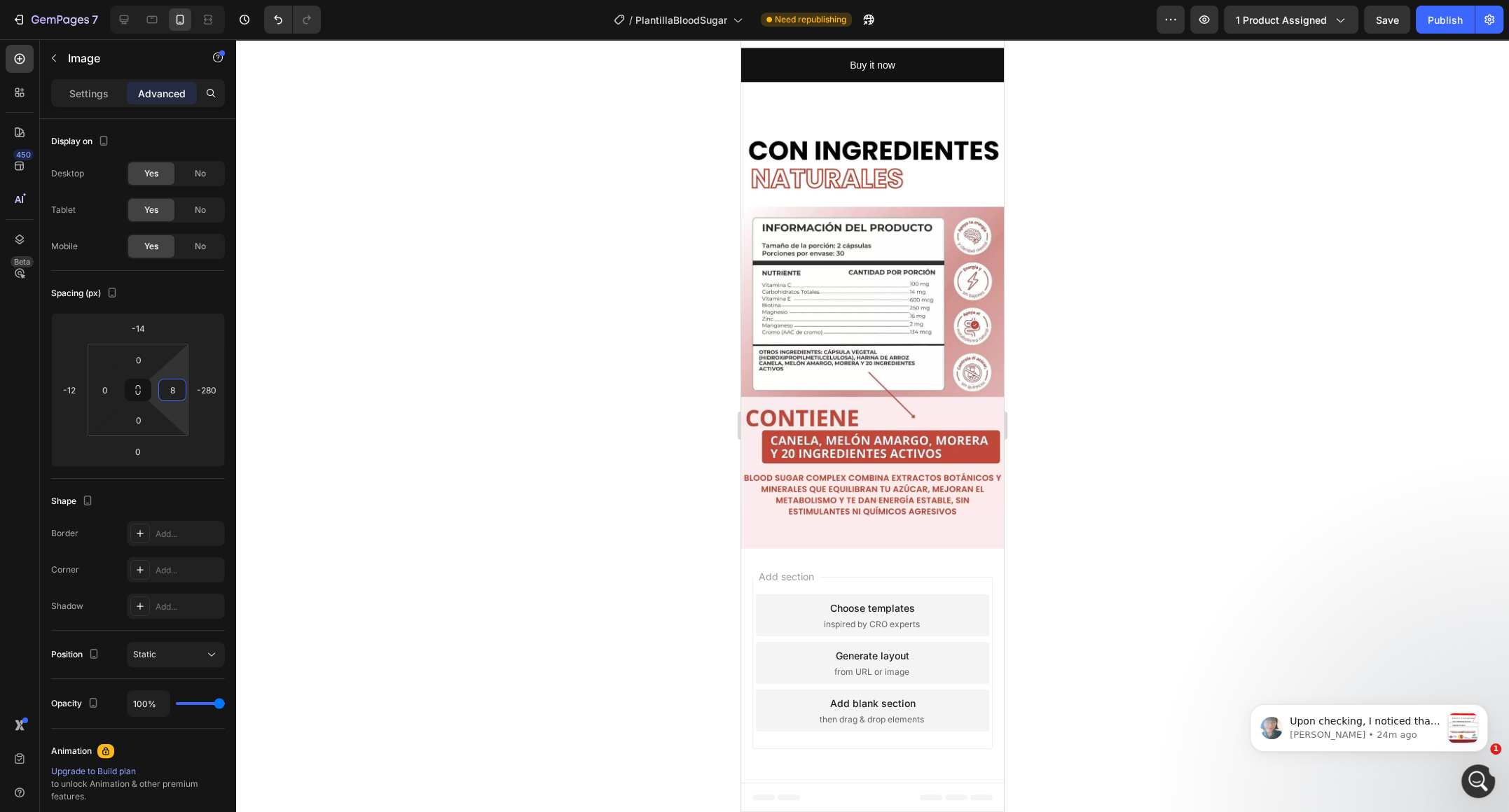
type input "0"
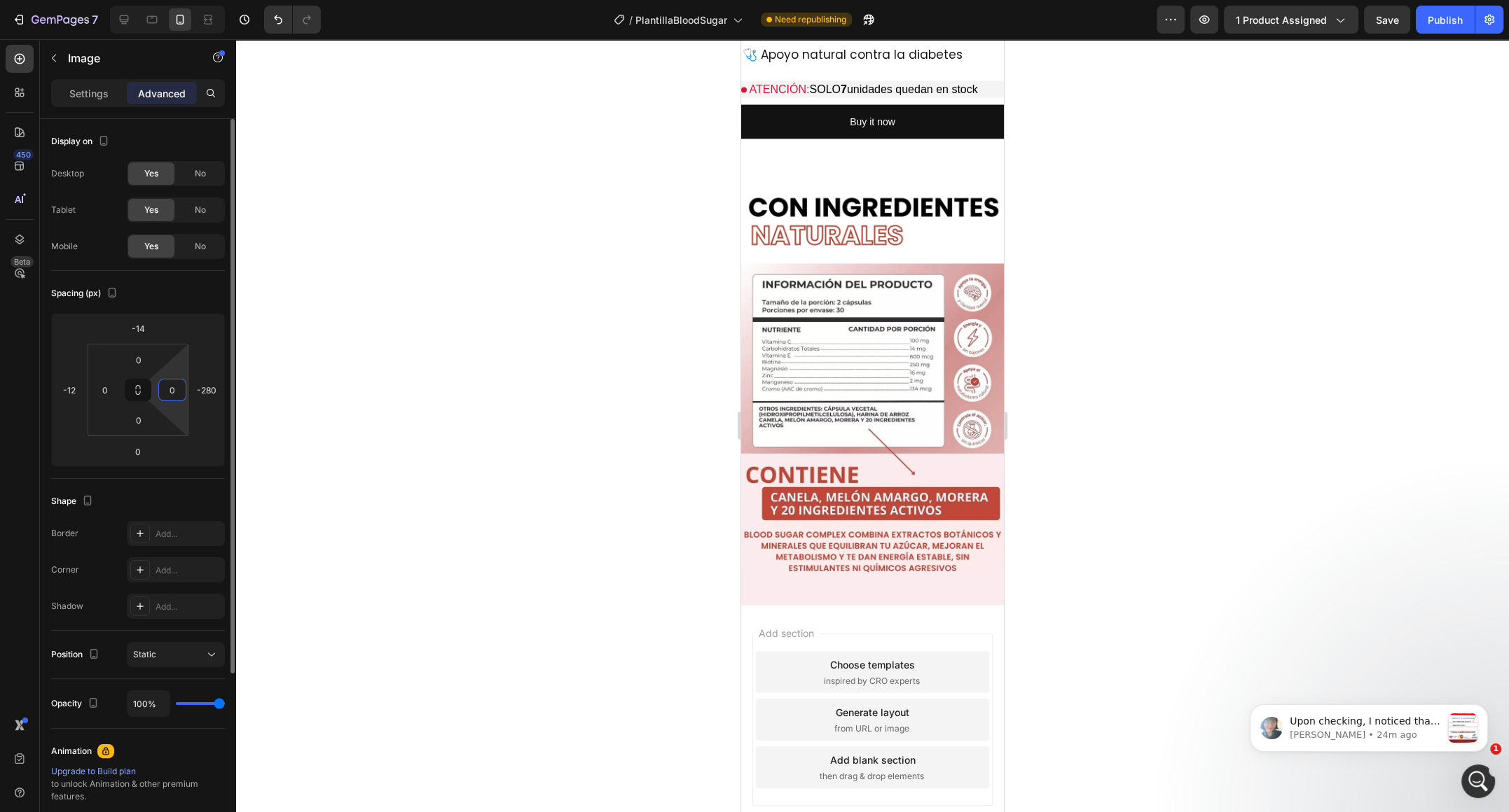
drag, startPoint x: 173, startPoint y: 410, endPoint x: 197, endPoint y: 589, distance: 180.6
click at [224, 0] on html "7 / PlantillaBloodSugar Need republishing Preview 1 product assigned Save Publi…" at bounding box center [754, 0] width 1509 height 0
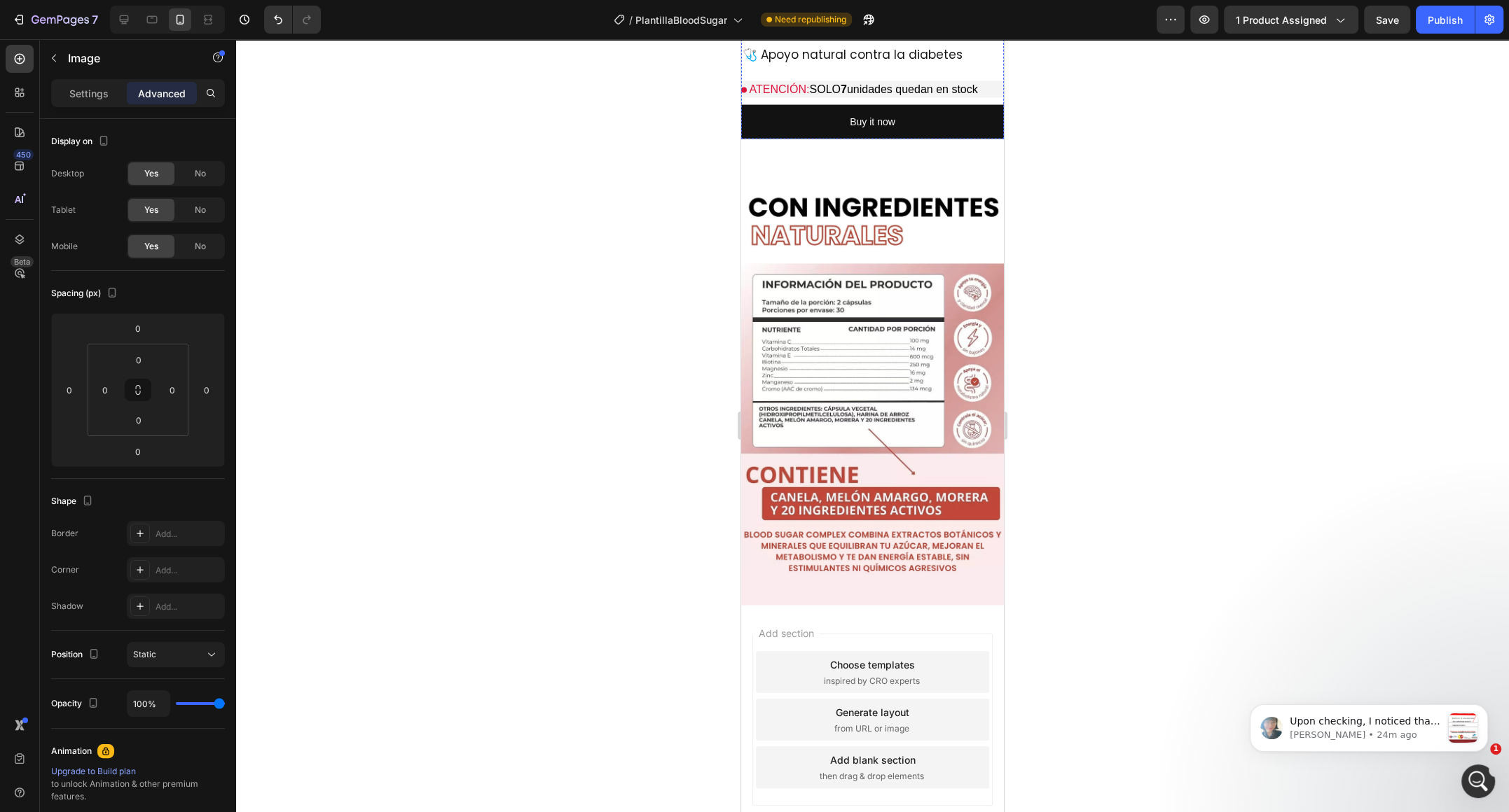
click at [43, 60] on button "button" at bounding box center [54, 58] width 23 height 23
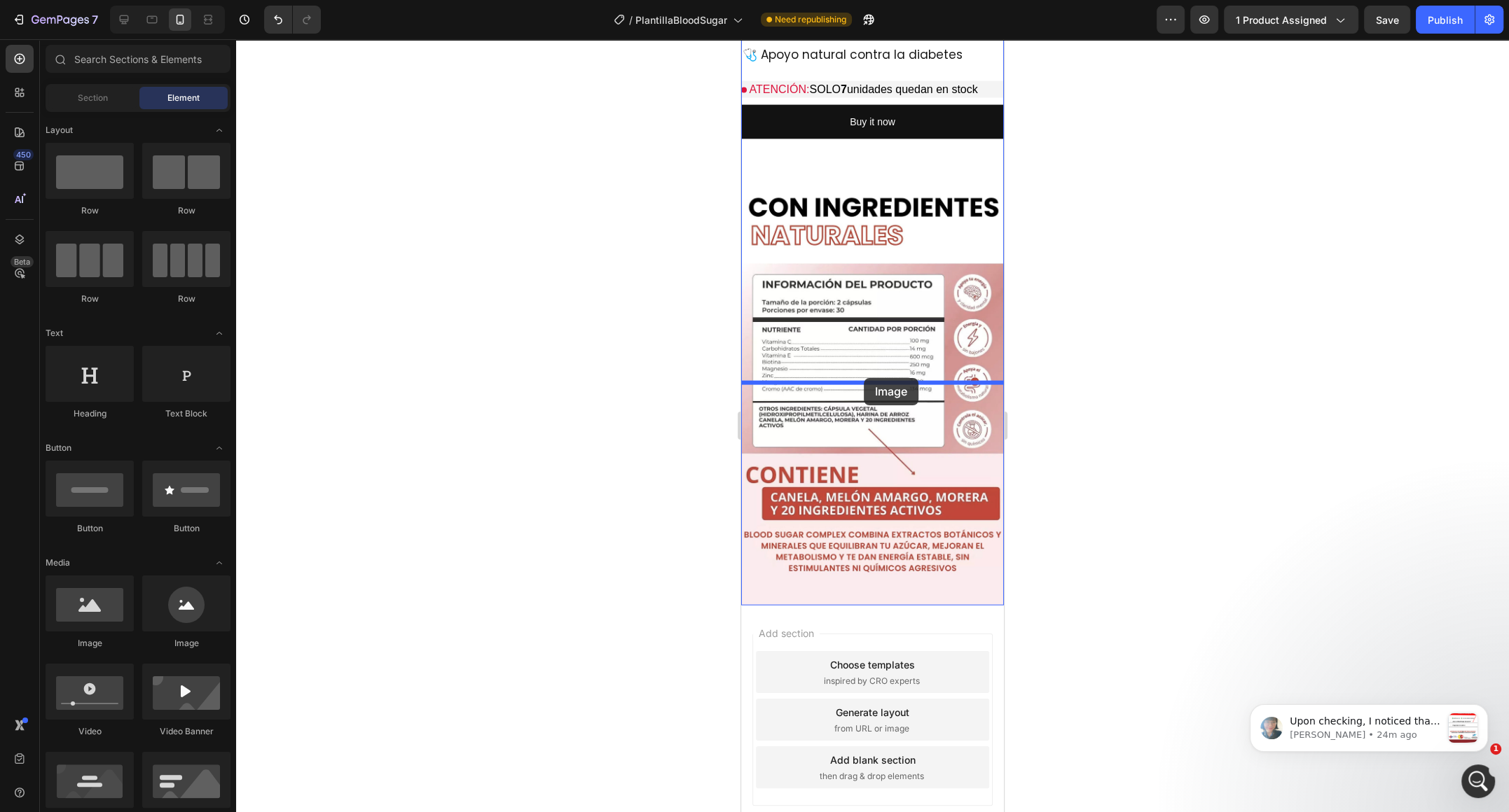
drag, startPoint x: 838, startPoint y: 648, endPoint x: 864, endPoint y: 378, distance: 271.2
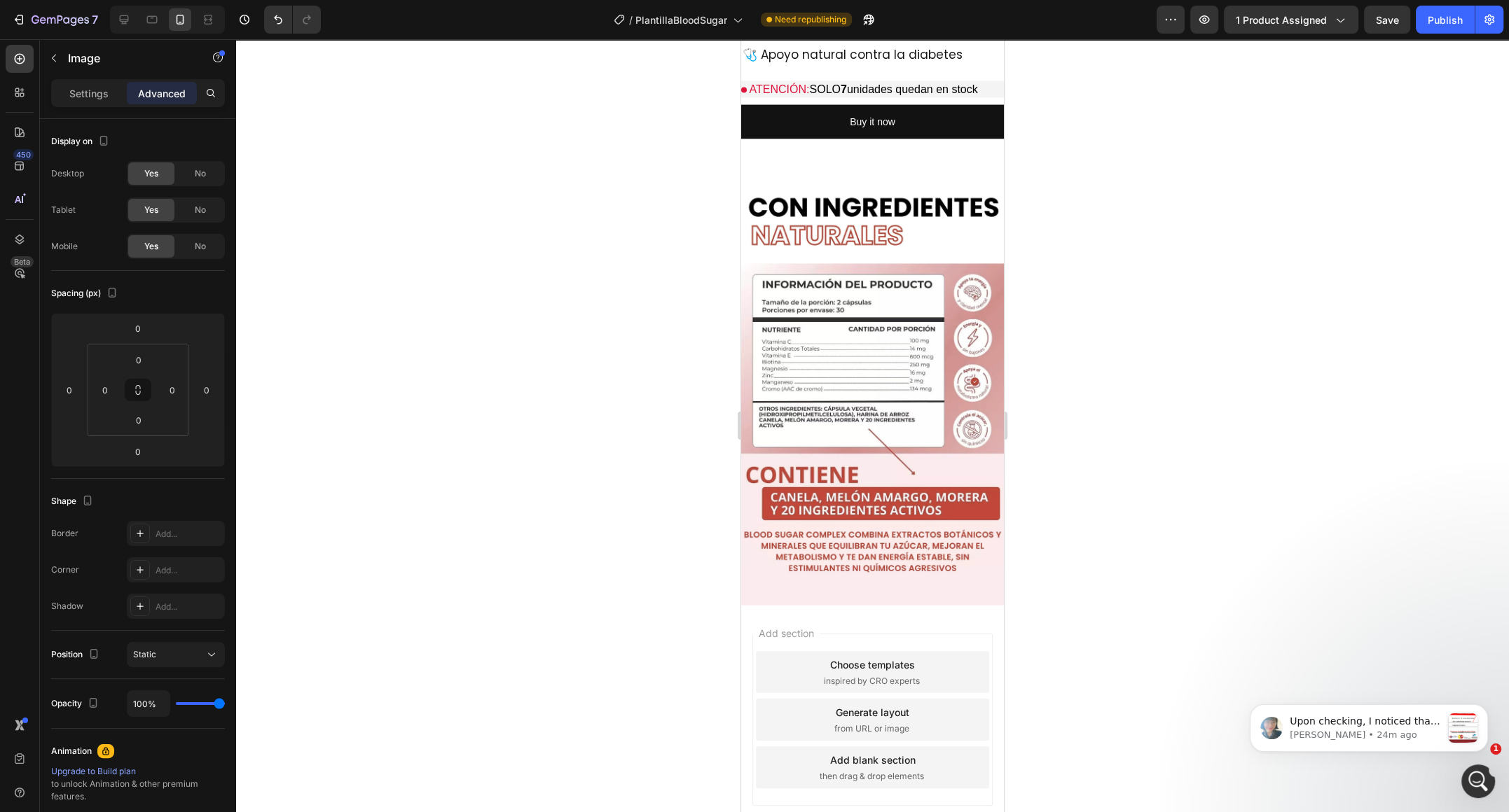
click at [99, 91] on p "Settings" at bounding box center [89, 93] width 40 height 15
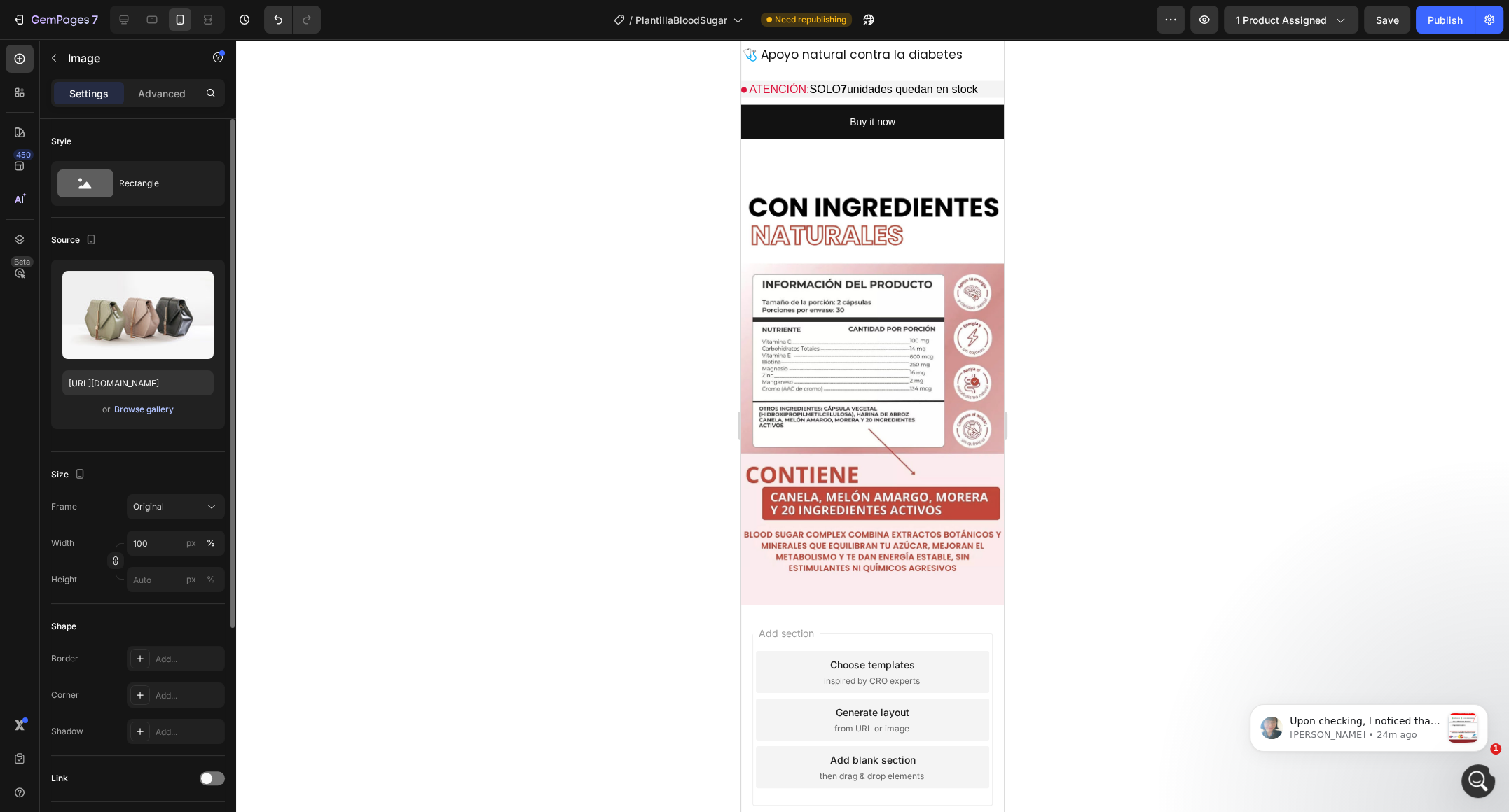
click at [127, 404] on div "Browse gallery" at bounding box center [144, 410] width 60 height 12
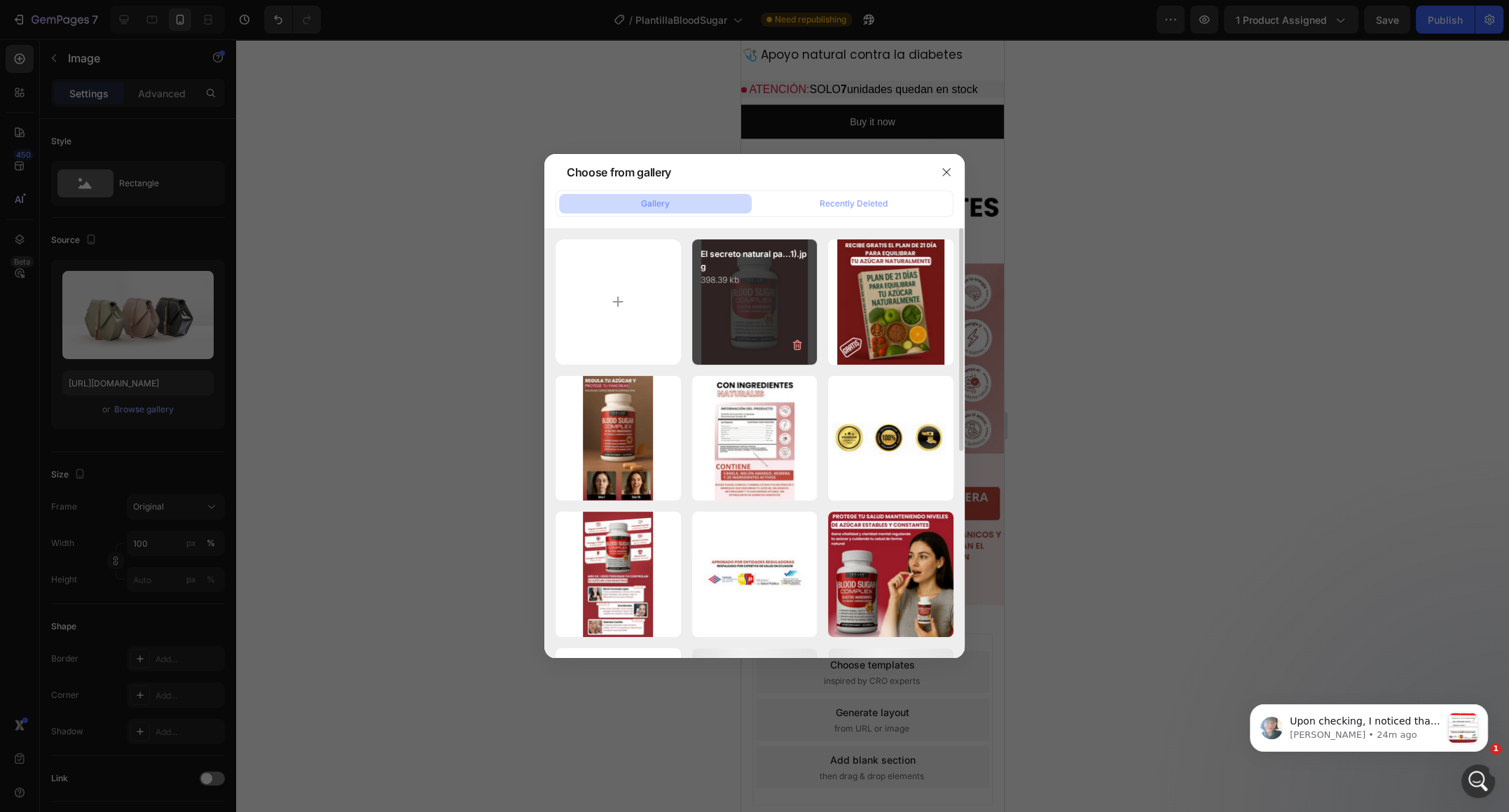
click at [724, 328] on div "El secreto natural pa...1).jpg 398.39 kb" at bounding box center [754, 302] width 126 height 126
type input "[URL][DOMAIN_NAME]"
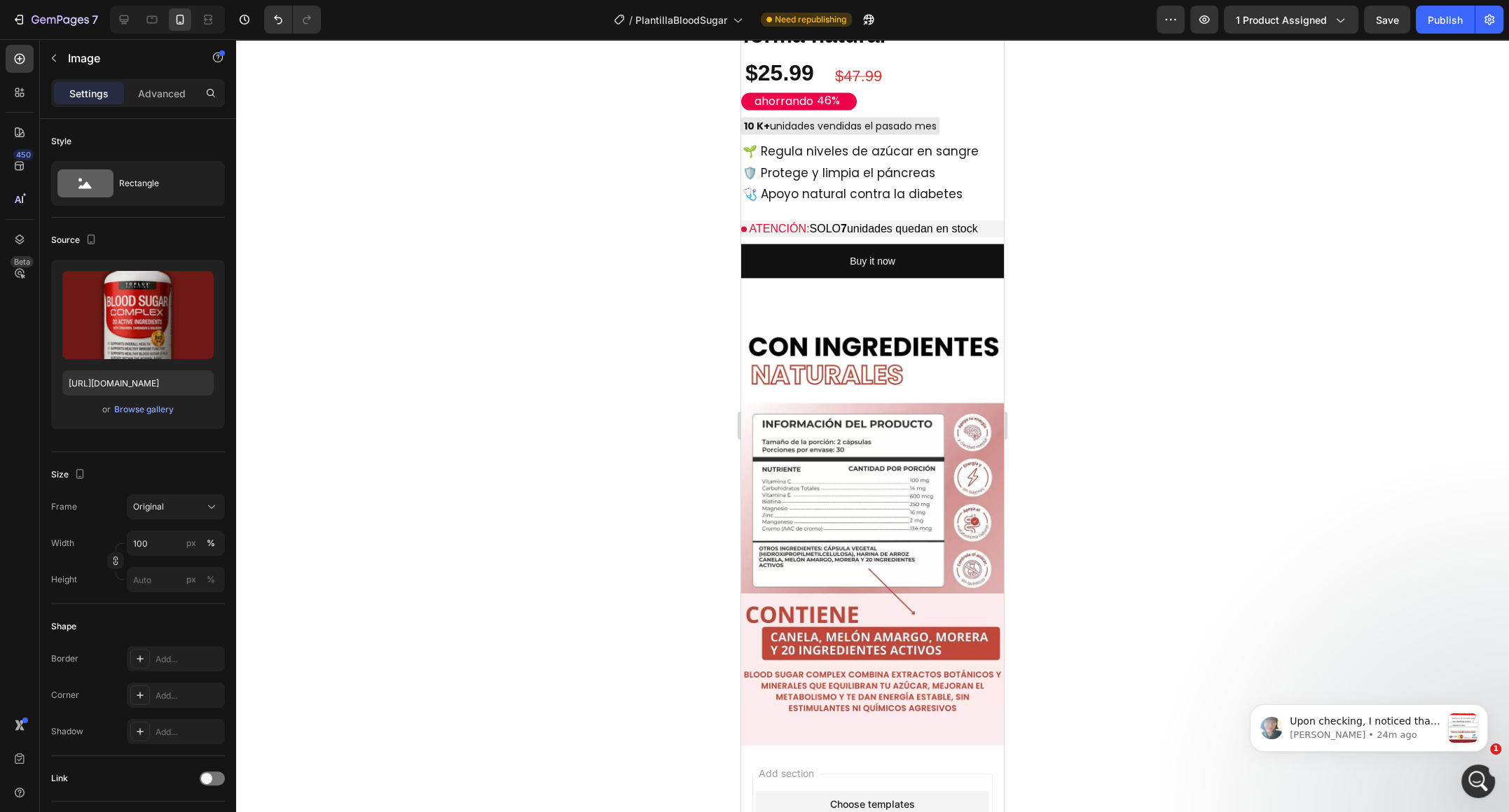
scroll to position [3541, 0]
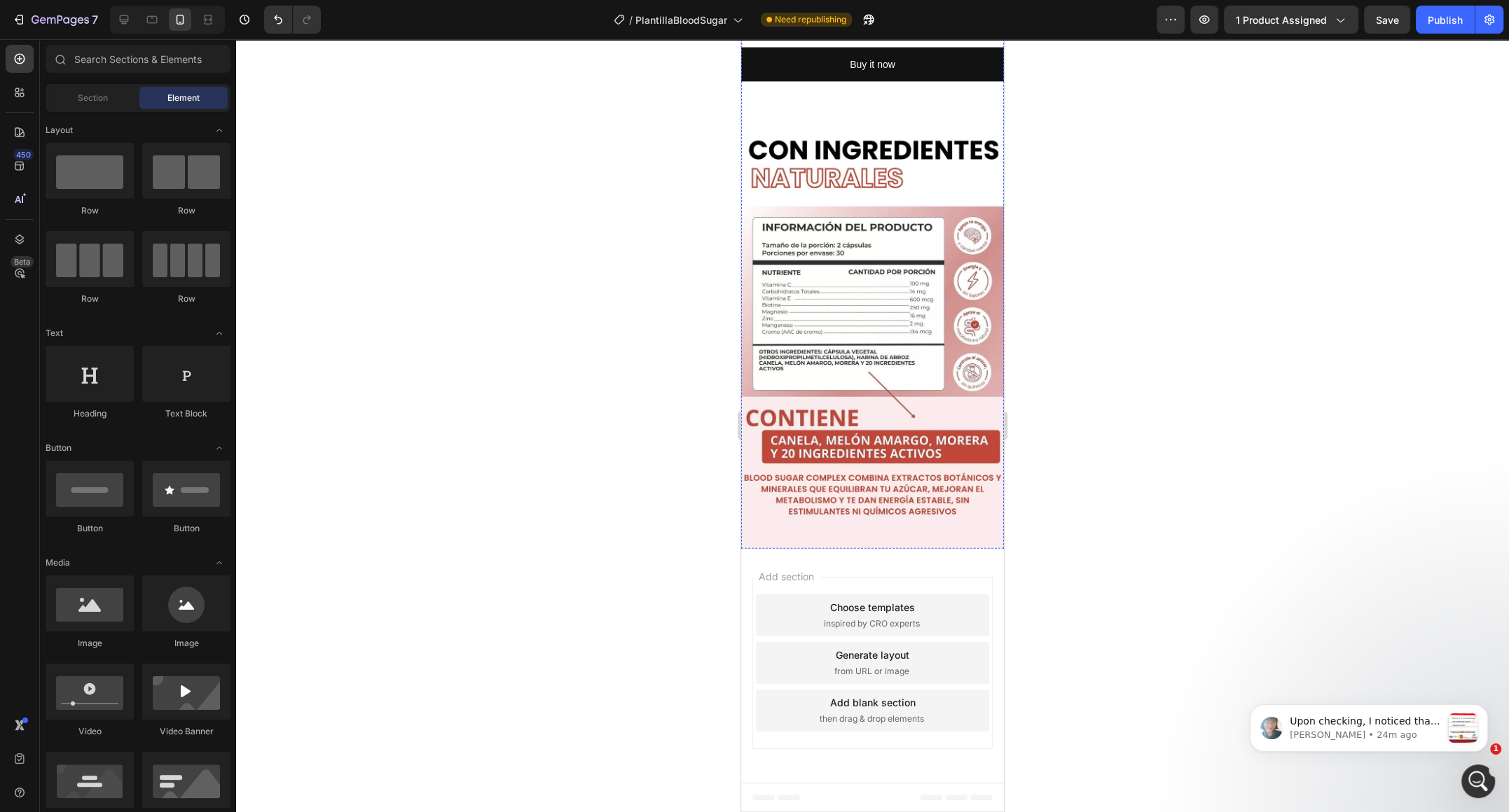
scroll to position [3561, 0]
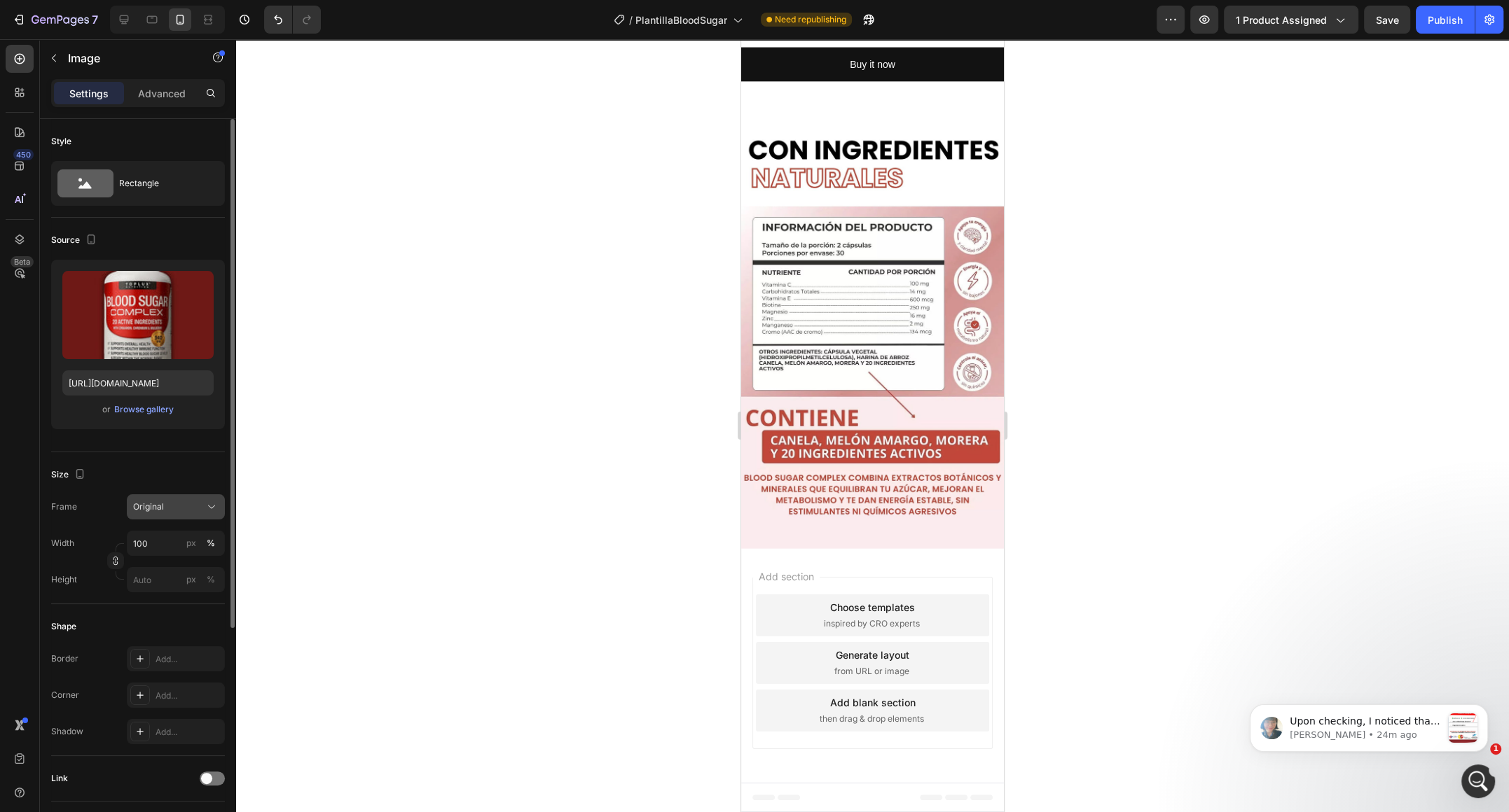
click at [186, 516] on button "Original" at bounding box center [176, 507] width 98 height 25
click at [162, 556] on div "Vertical" at bounding box center [163, 568] width 112 height 26
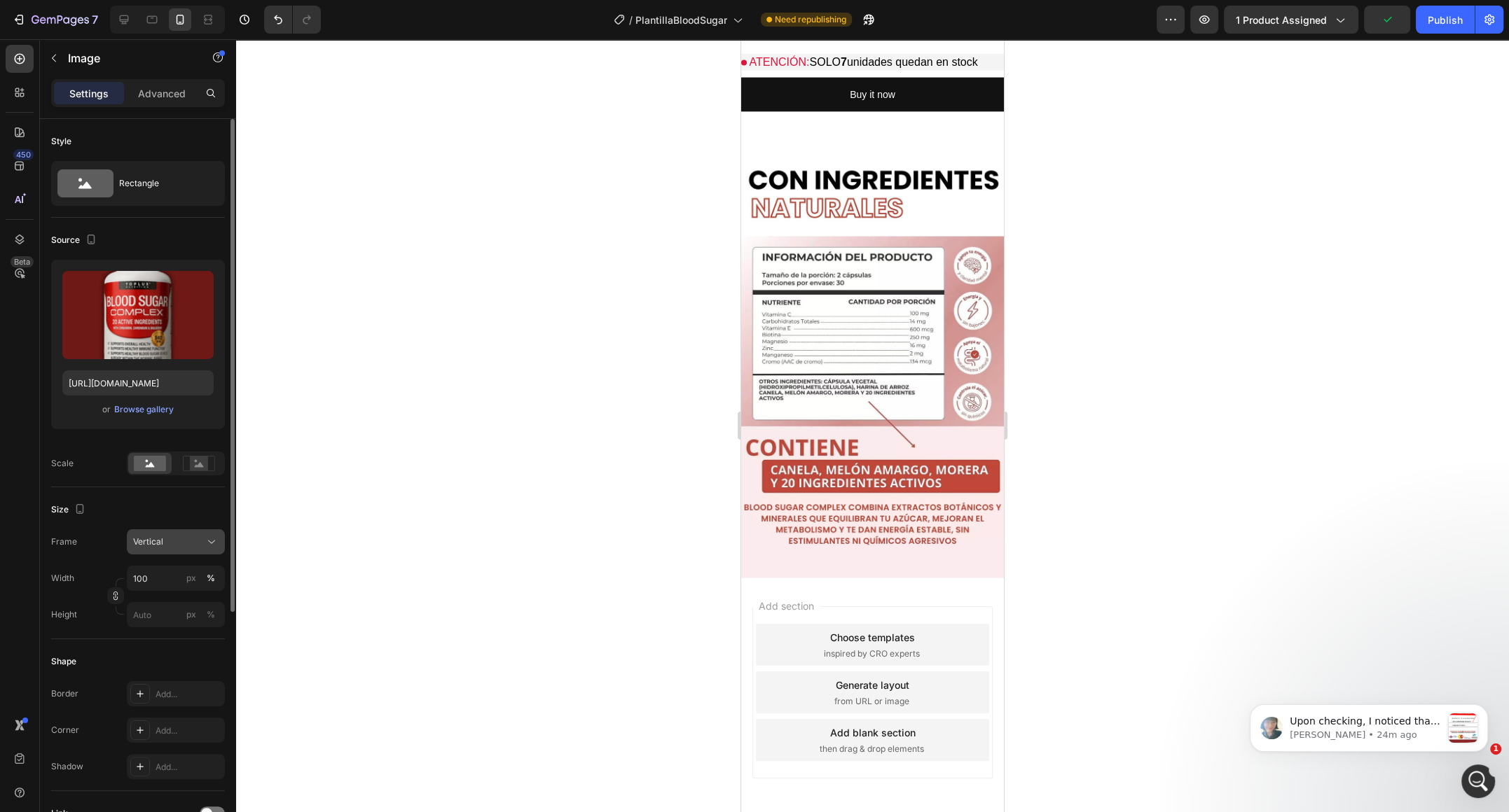
click at [173, 552] on button "Vertical" at bounding box center [176, 541] width 98 height 25
click at [167, 575] on div "Square" at bounding box center [173, 576] width 81 height 14
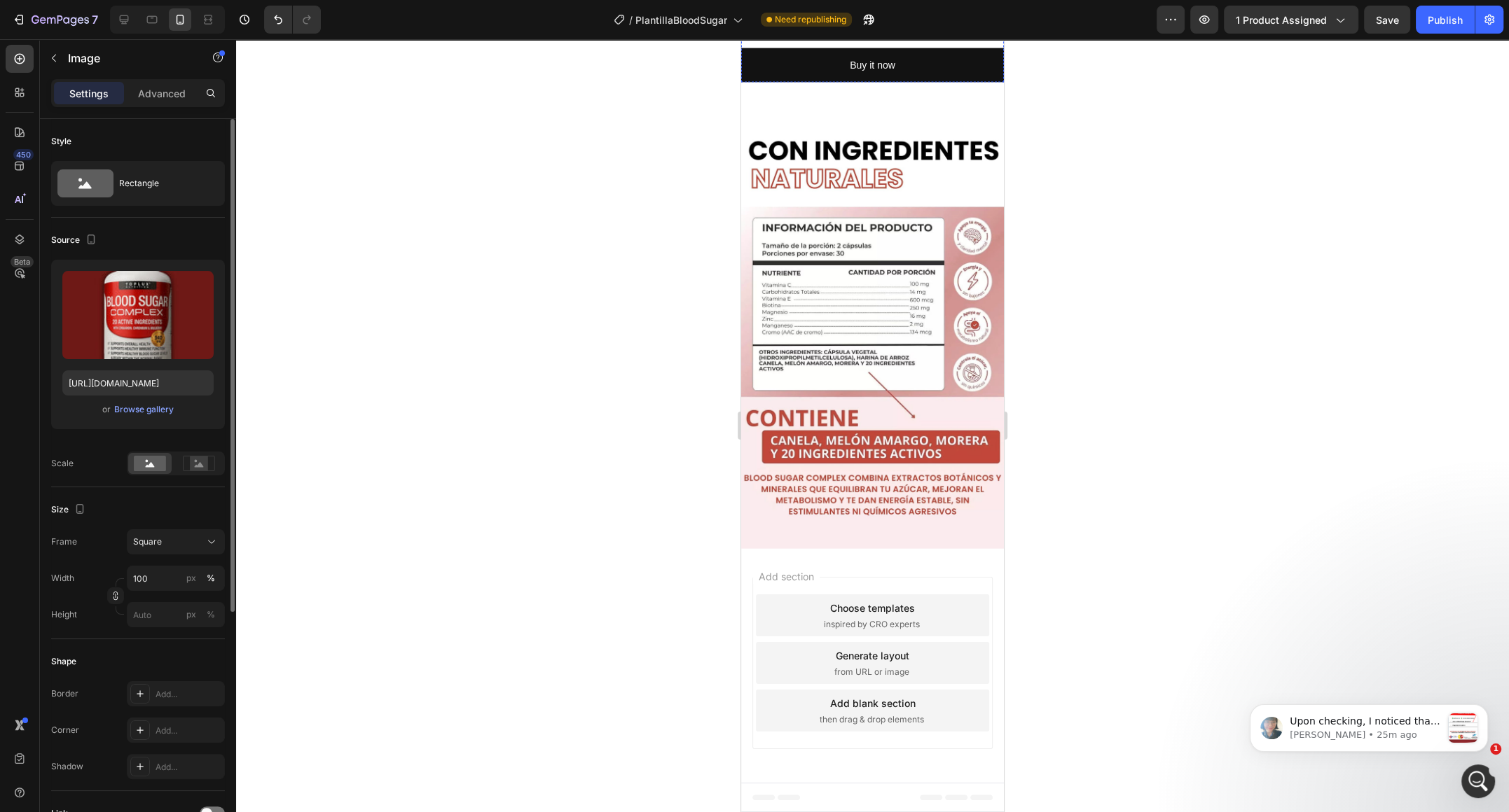
scroll to position [3758, 0]
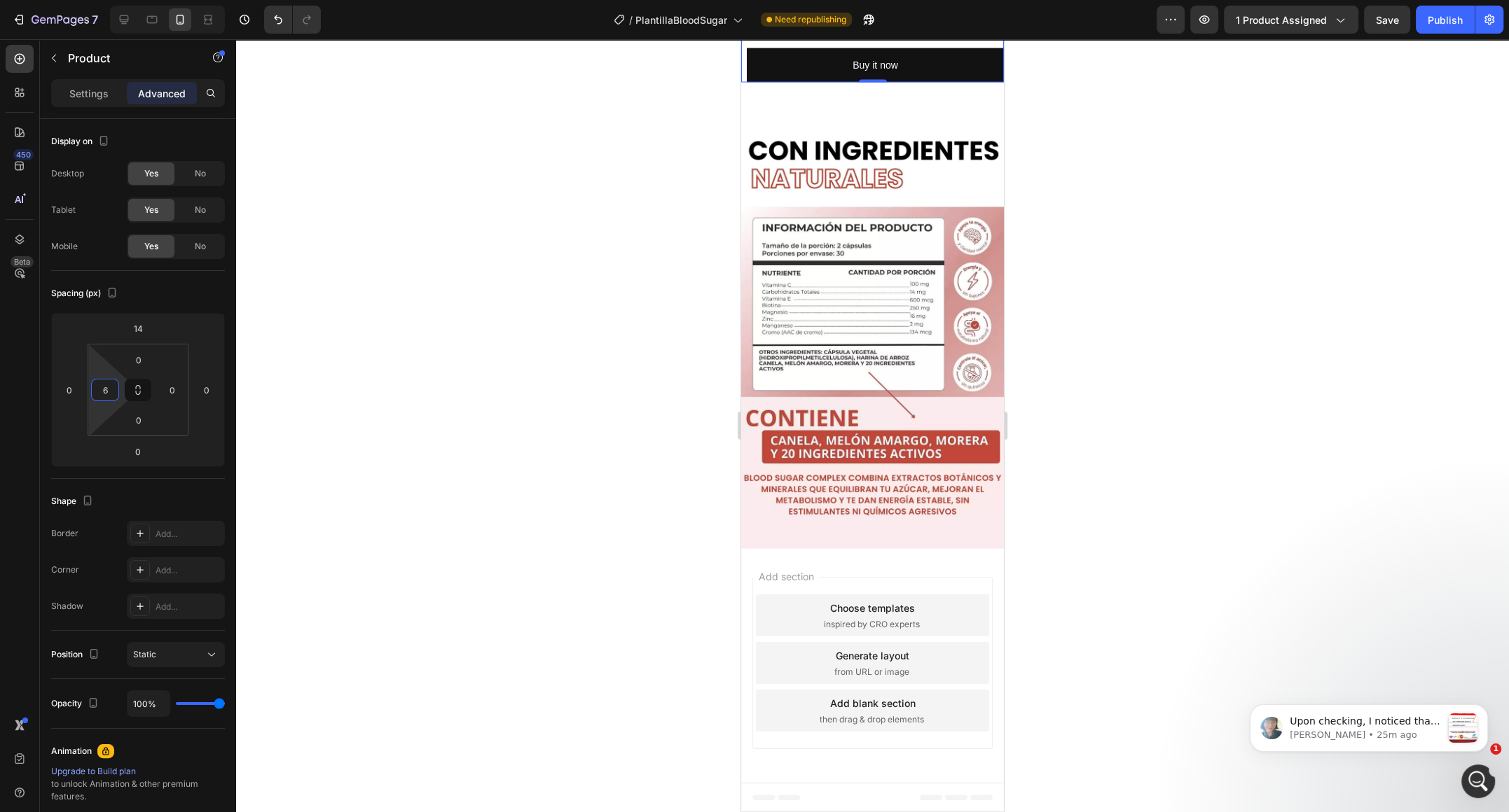
type input "4"
click at [105, 0] on html "7 / PlantillaBloodSugar Need republishing Preview 1 product assigned Save Publi…" at bounding box center [754, 0] width 1509 height 0
click at [180, 0] on html "7 / PlantillaBloodSugar Need republishing Preview 1 product assigned Save Publi…" at bounding box center [754, 0] width 1509 height 0
type input "4"
click at [178, 0] on html "7 / PlantillaBloodSugar Need republishing Preview 1 product assigned Publish 45…" at bounding box center [754, 0] width 1509 height 0
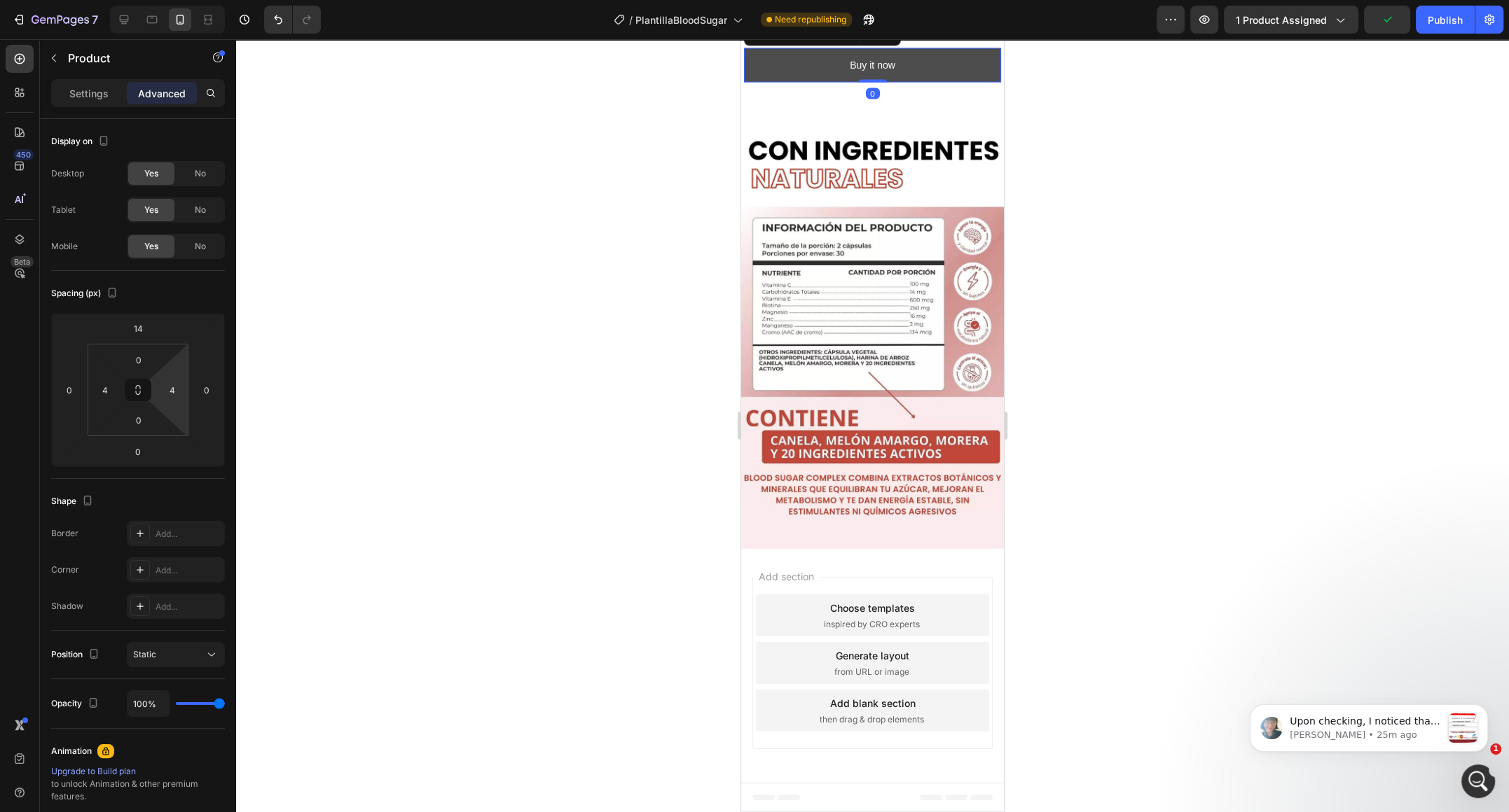
click at [943, 83] on button "Buy it now" at bounding box center [872, 65] width 257 height 34
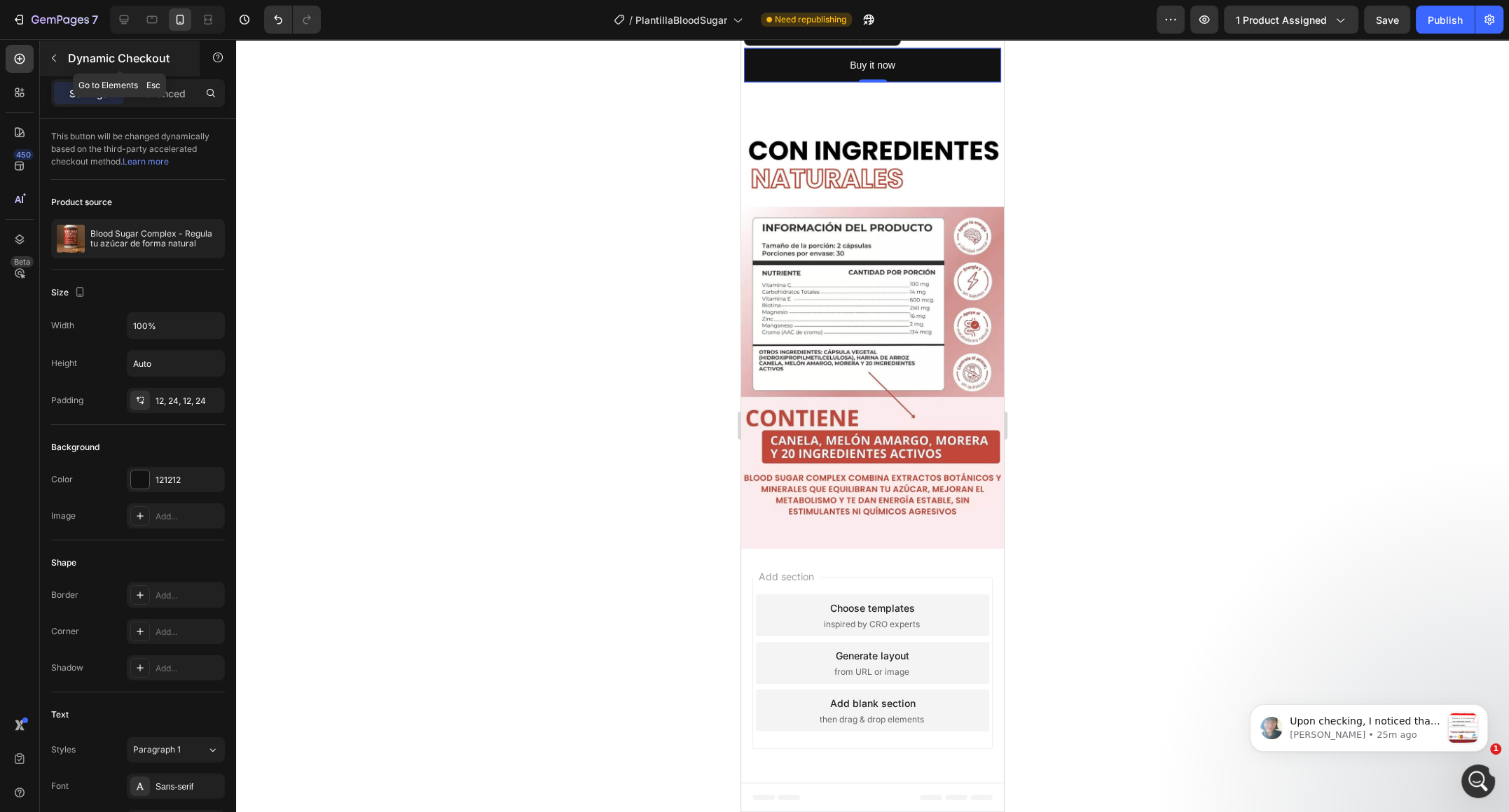
click at [61, 63] on button "button" at bounding box center [54, 58] width 23 height 23
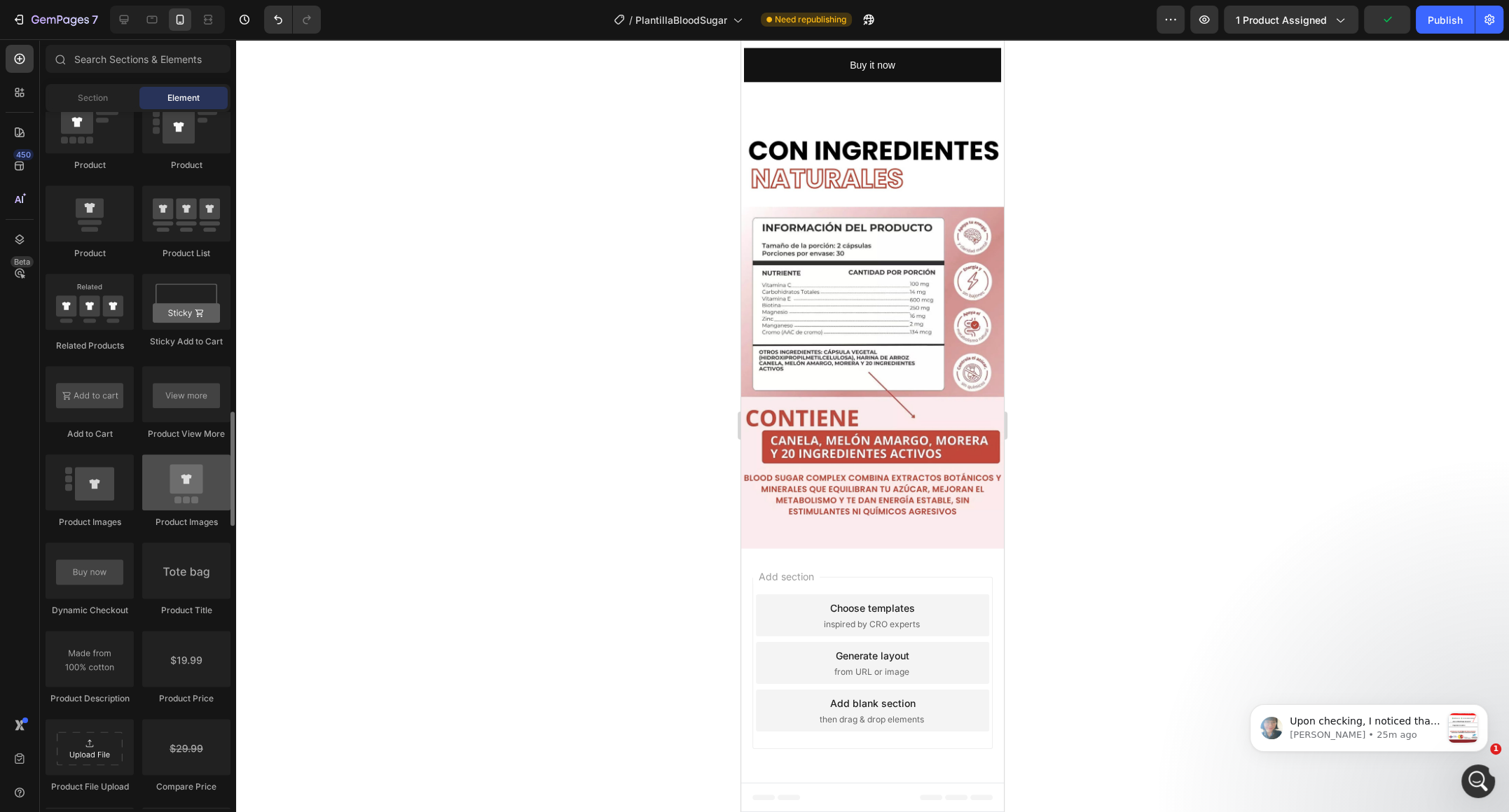
scroll to position [1844, 0]
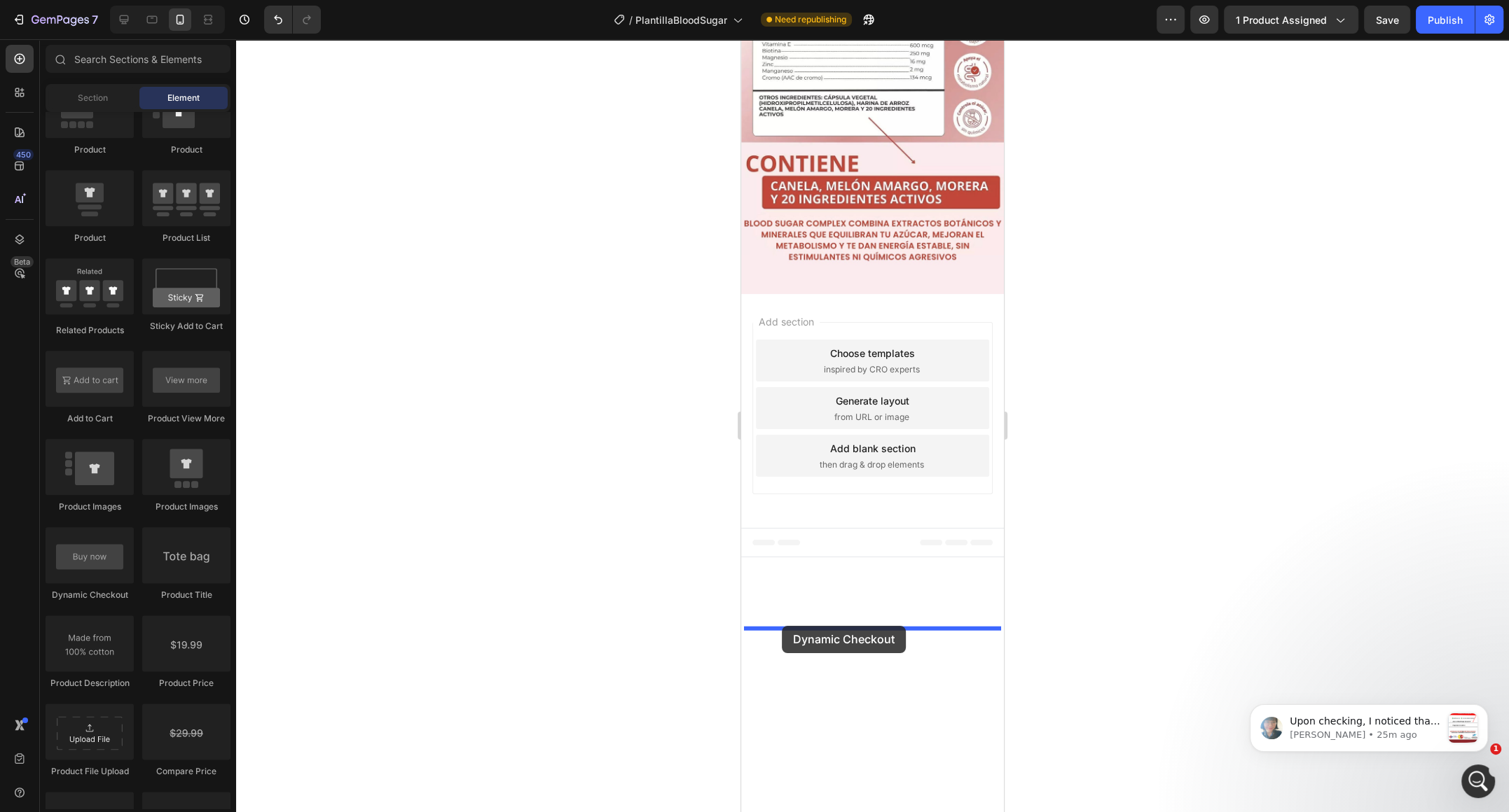
drag, startPoint x: 859, startPoint y: 612, endPoint x: 781, endPoint y: 626, distance: 79.2
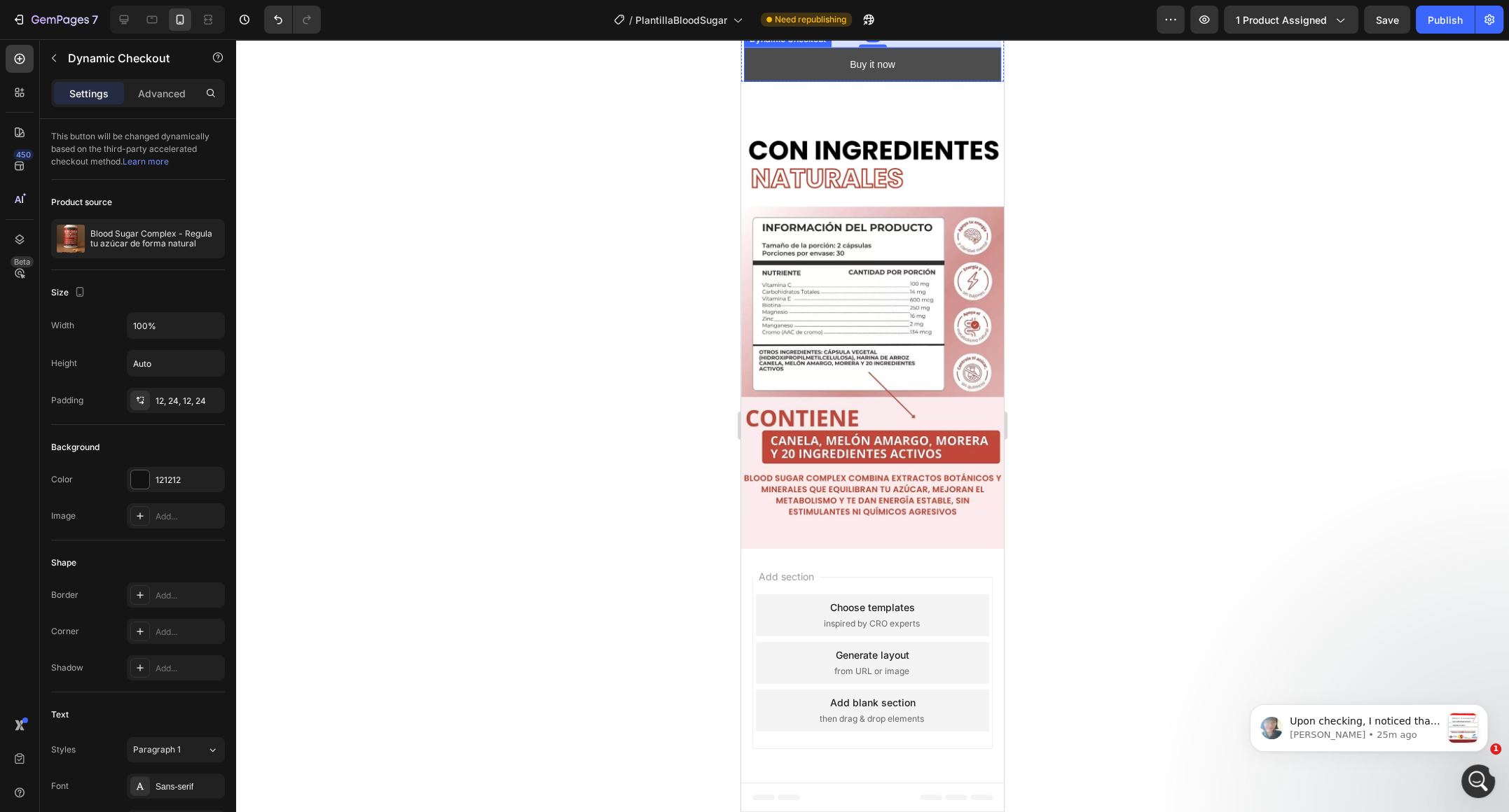
click at [904, 82] on button "Buy it now" at bounding box center [872, 64] width 257 height 34
click at [892, 40] on icon at bounding box center [889, 34] width 11 height 11
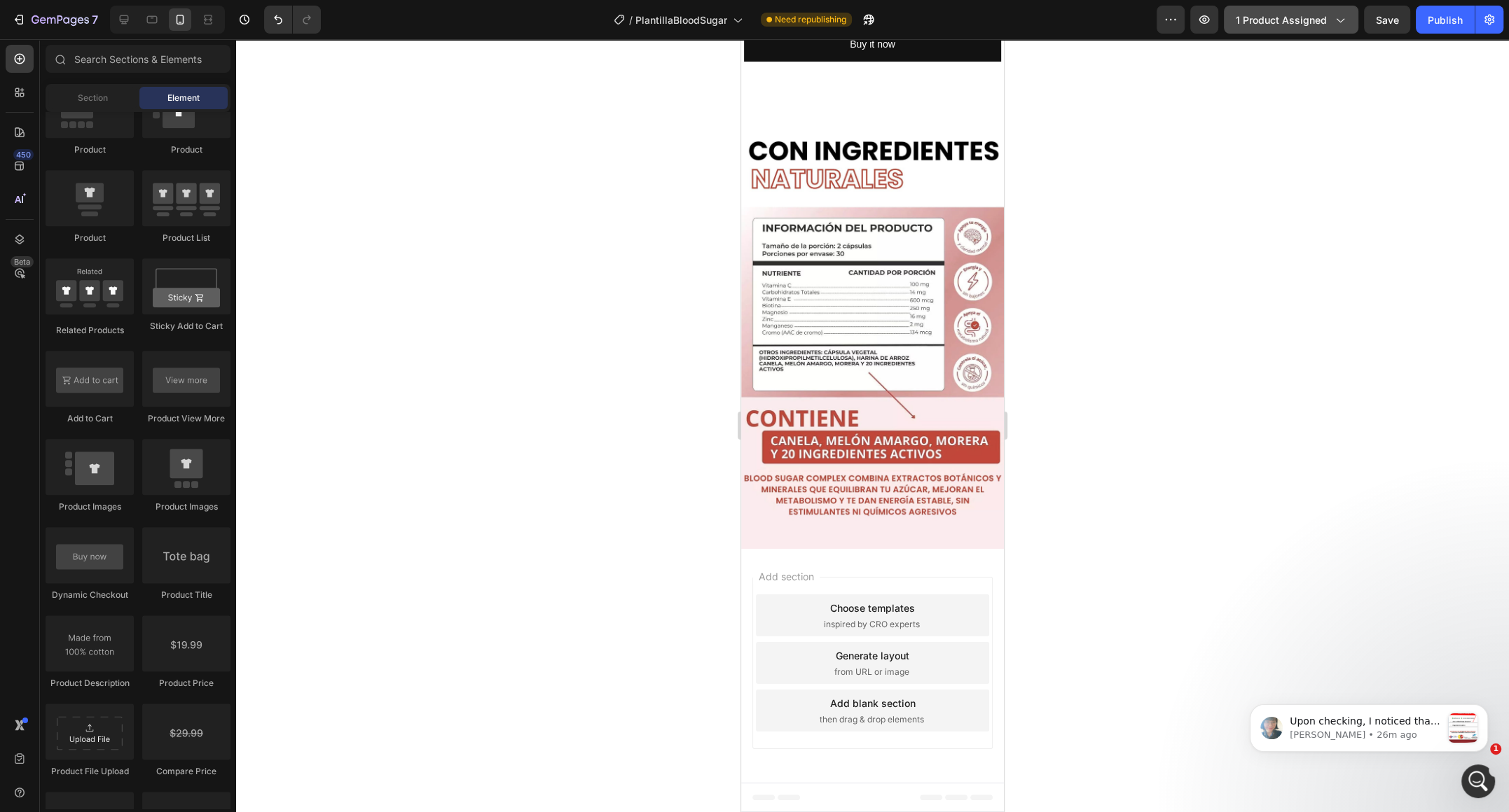
click at [1300, 29] on button "1 product assigned" at bounding box center [1290, 19] width 134 height 28
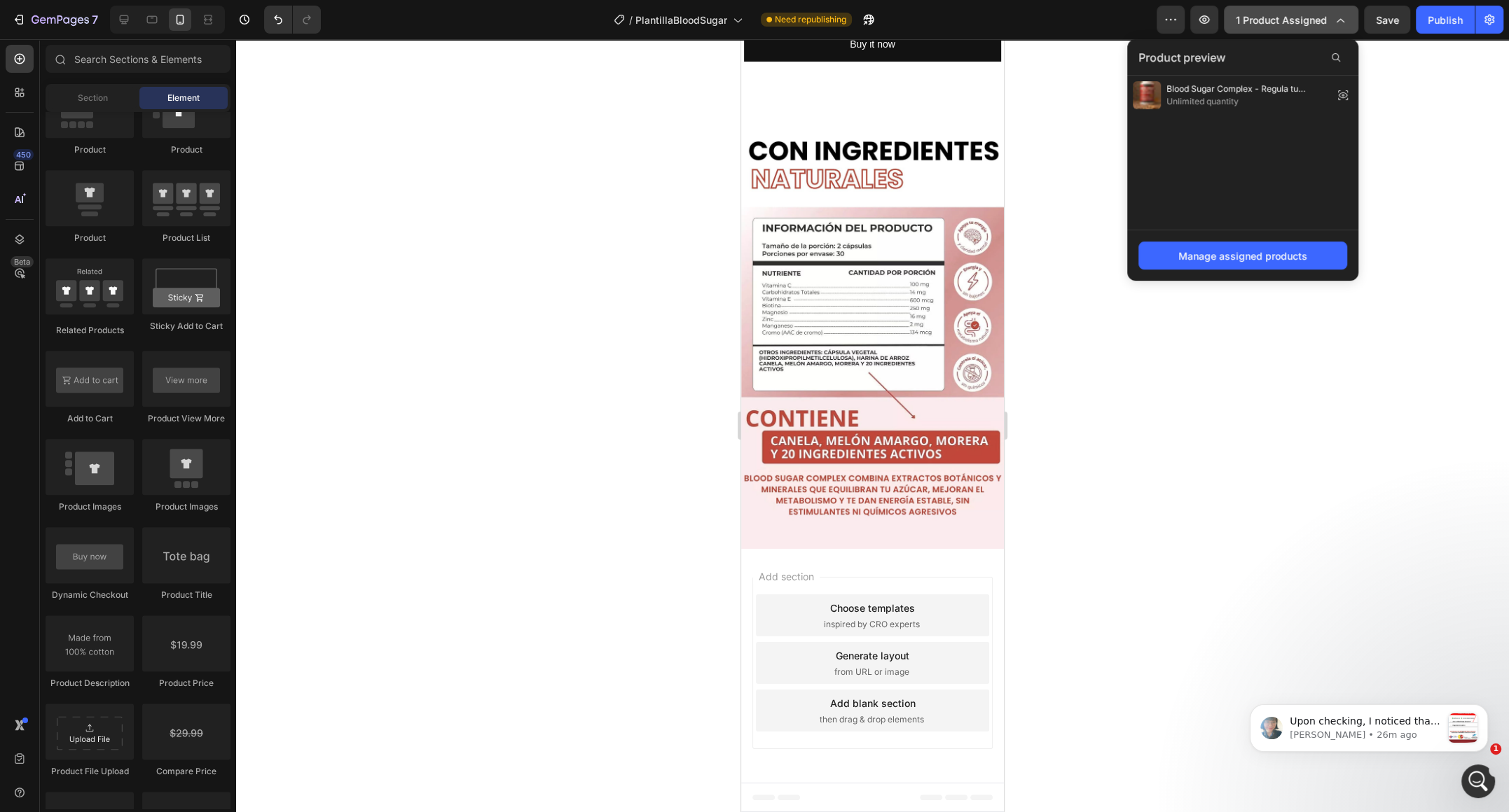
click at [1300, 29] on button "1 product assigned" at bounding box center [1290, 19] width 134 height 28
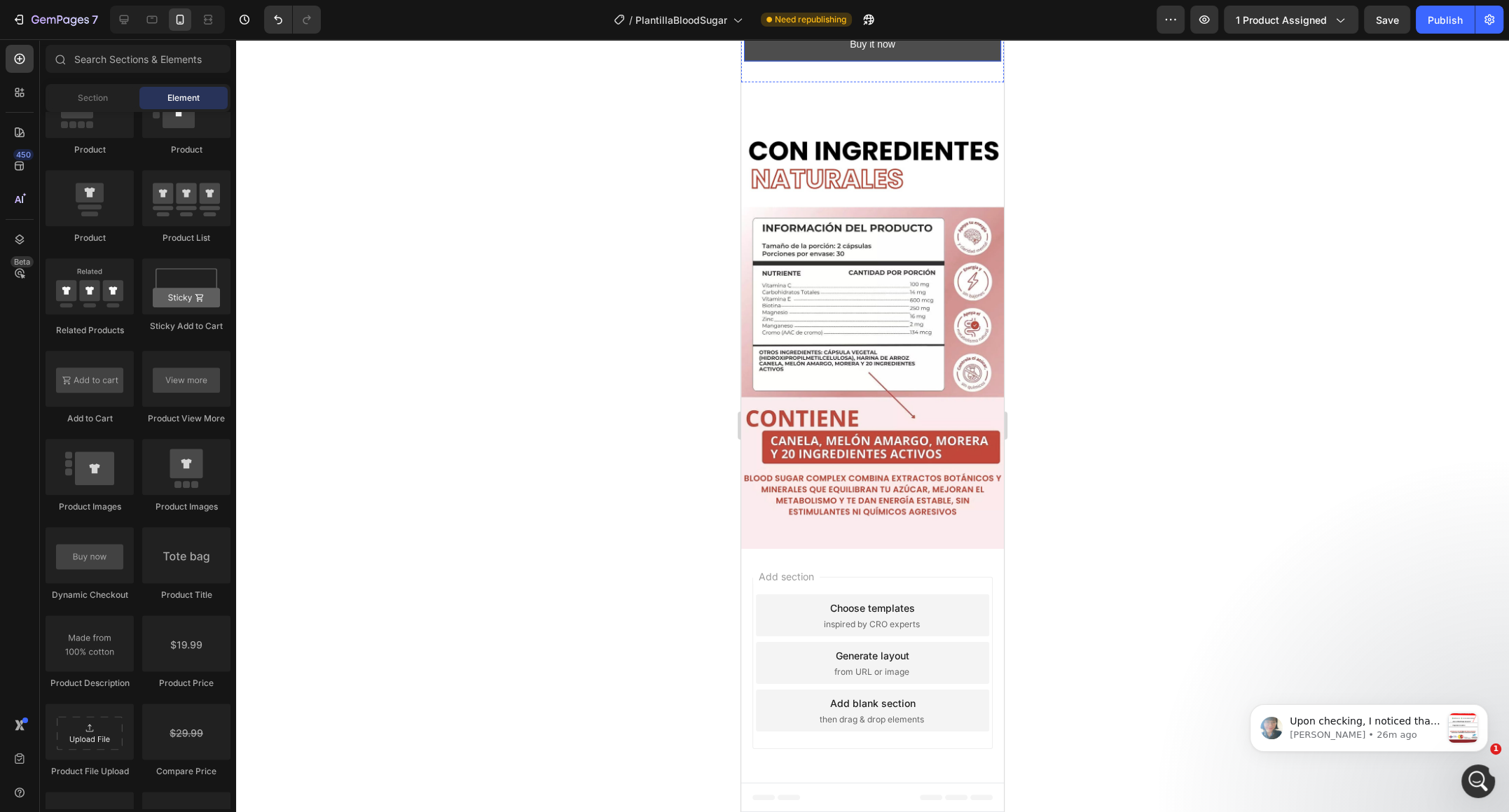
click at [916, 62] on button "Buy it now" at bounding box center [872, 44] width 257 height 34
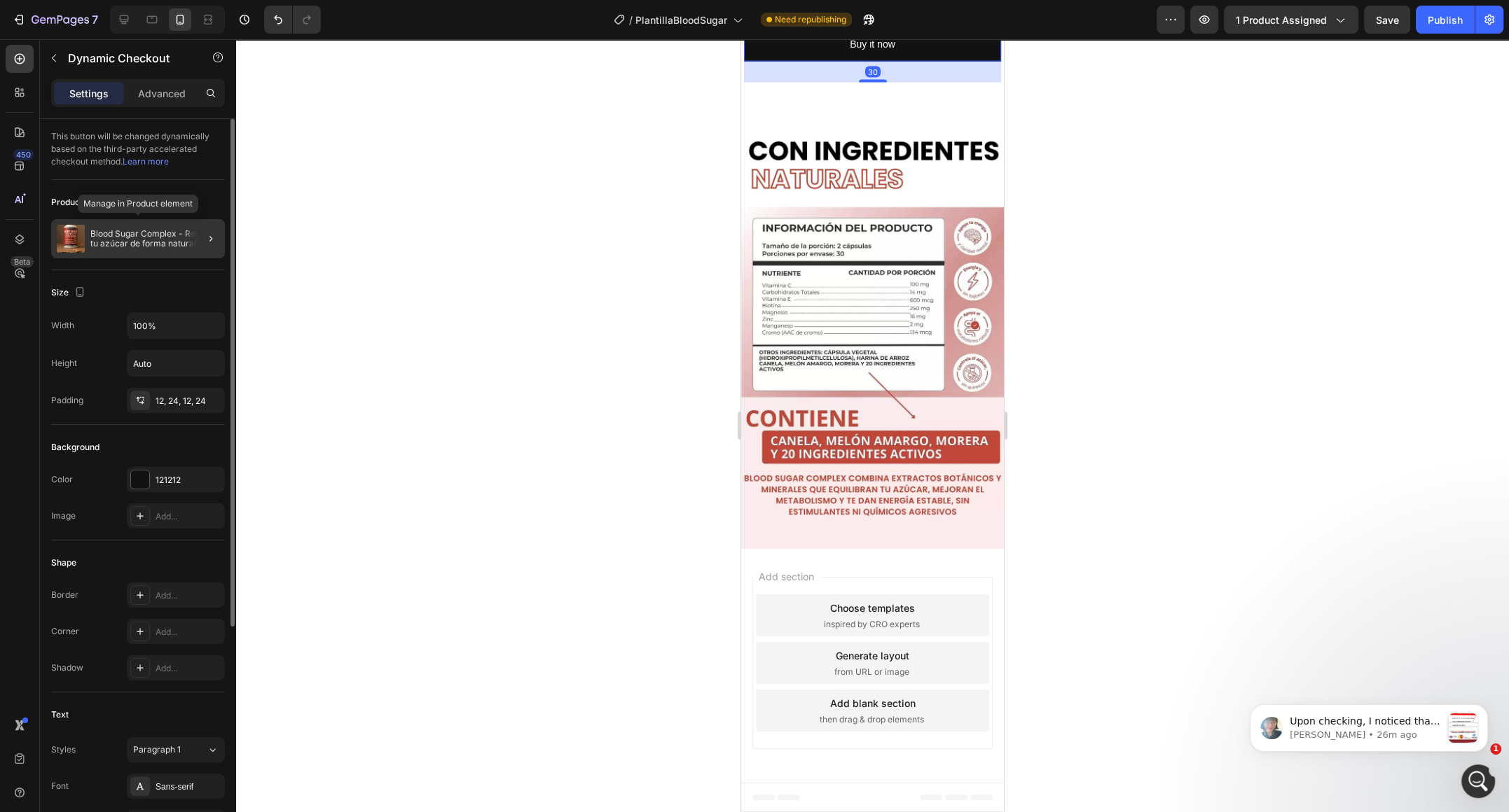
click at [176, 233] on p "Blood Sugar Complex - Regula tu azúcar de forma natural" at bounding box center [155, 239] width 129 height 19
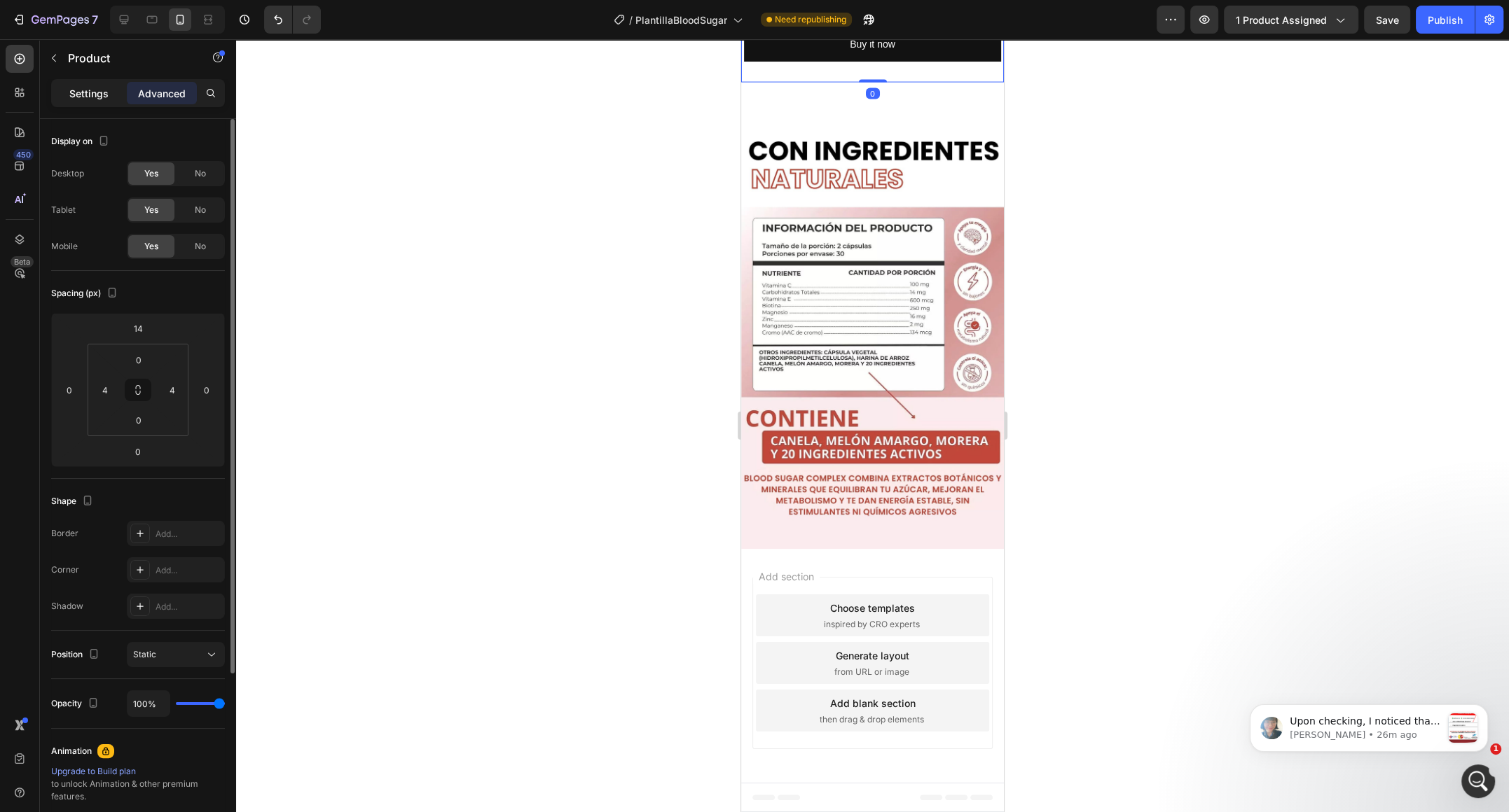
click at [83, 84] on div "Settings" at bounding box center [89, 93] width 70 height 23
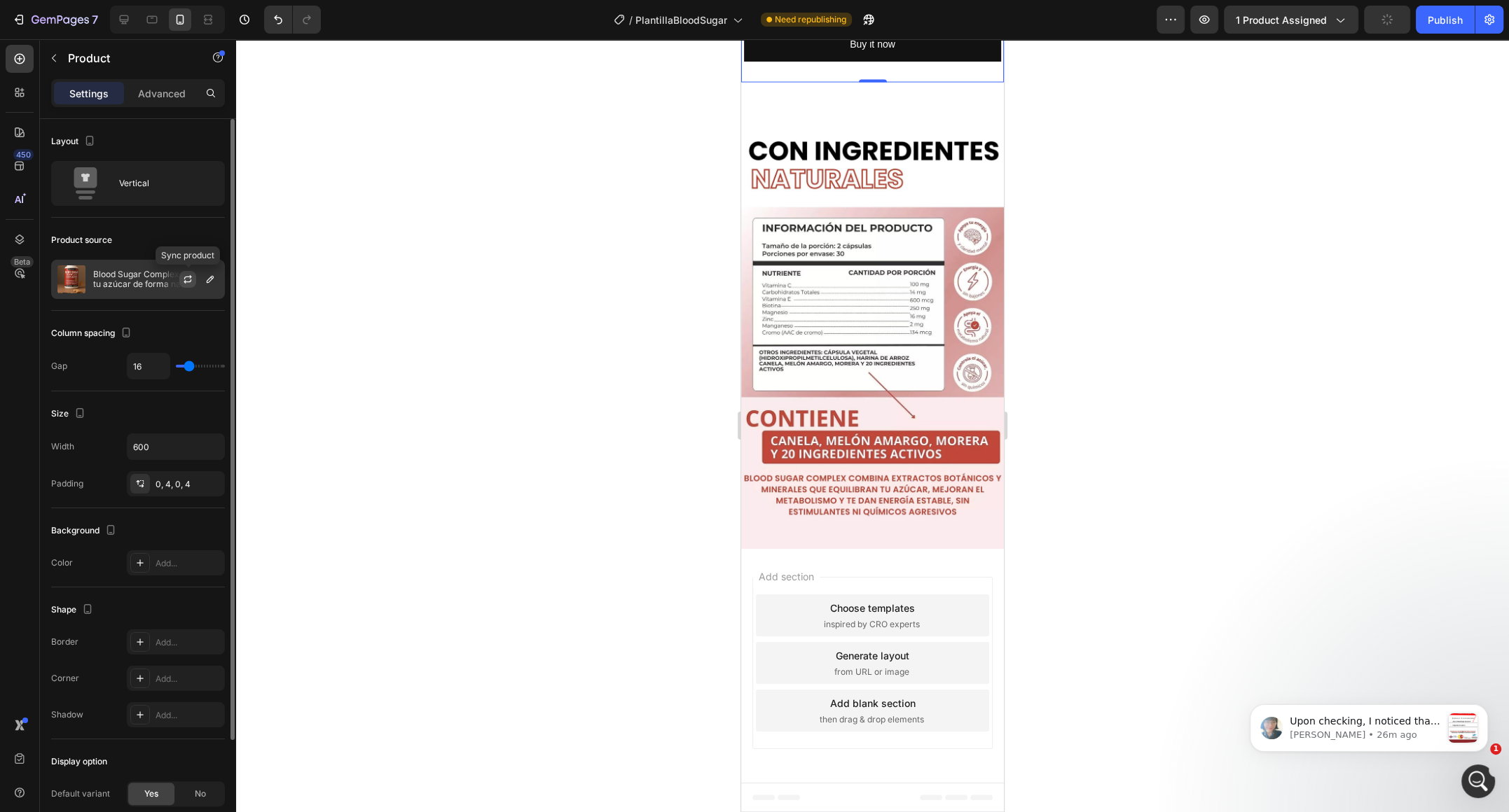
click at [186, 283] on icon "button" at bounding box center [187, 279] width 11 height 11
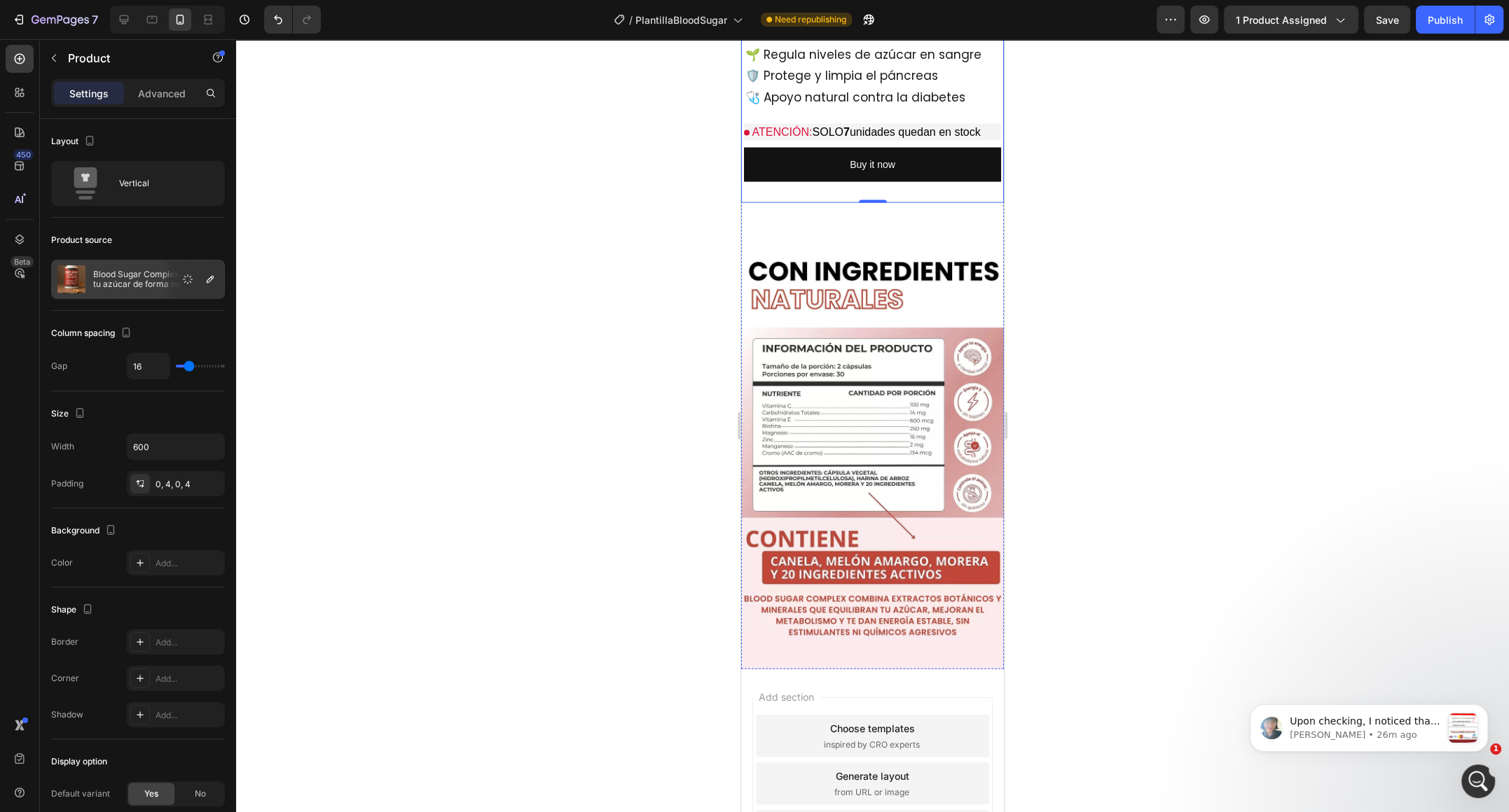
scroll to position [3380, 0]
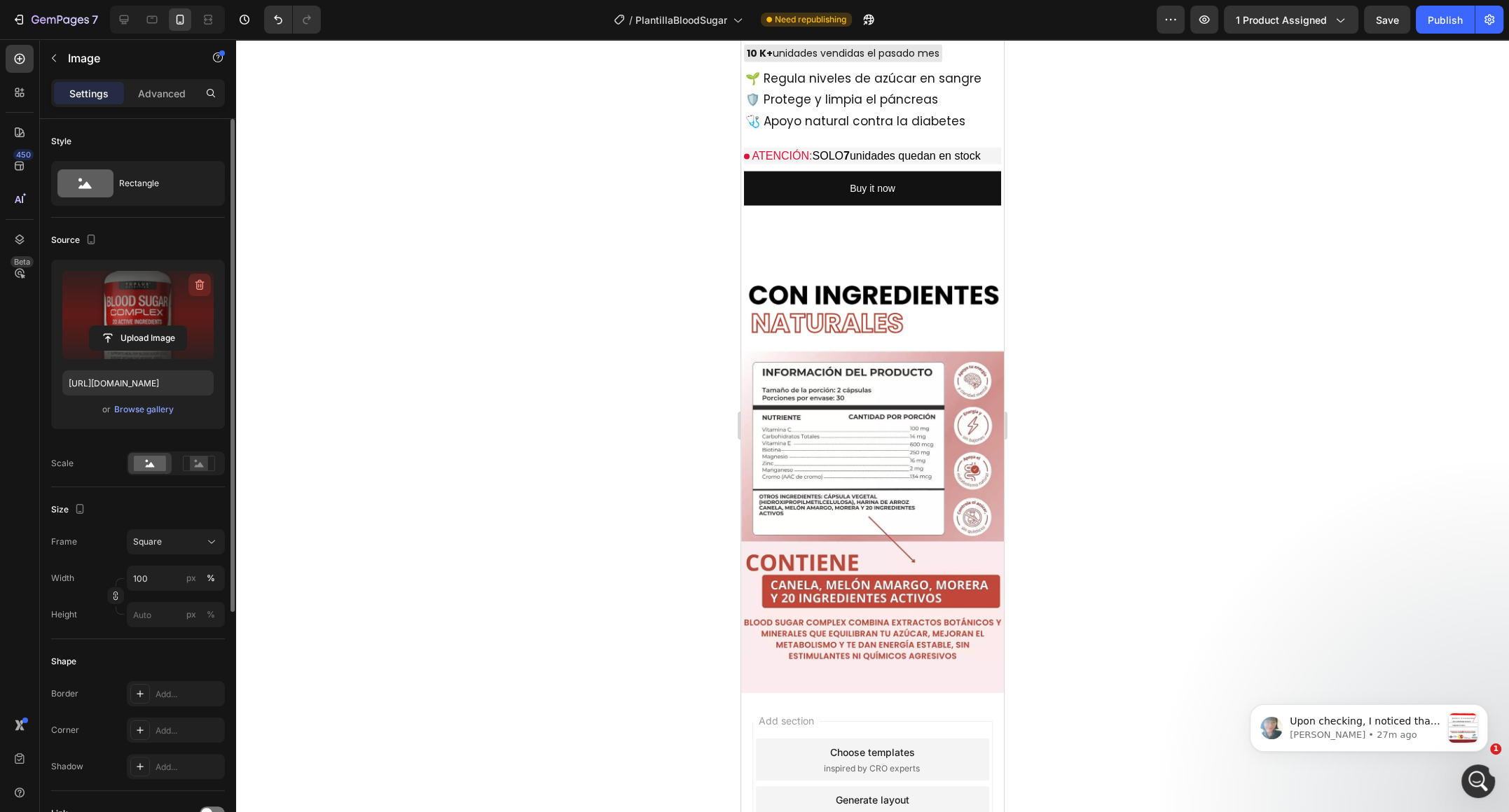
click at [199, 284] on icon "button" at bounding box center [200, 286] width 2 height 4
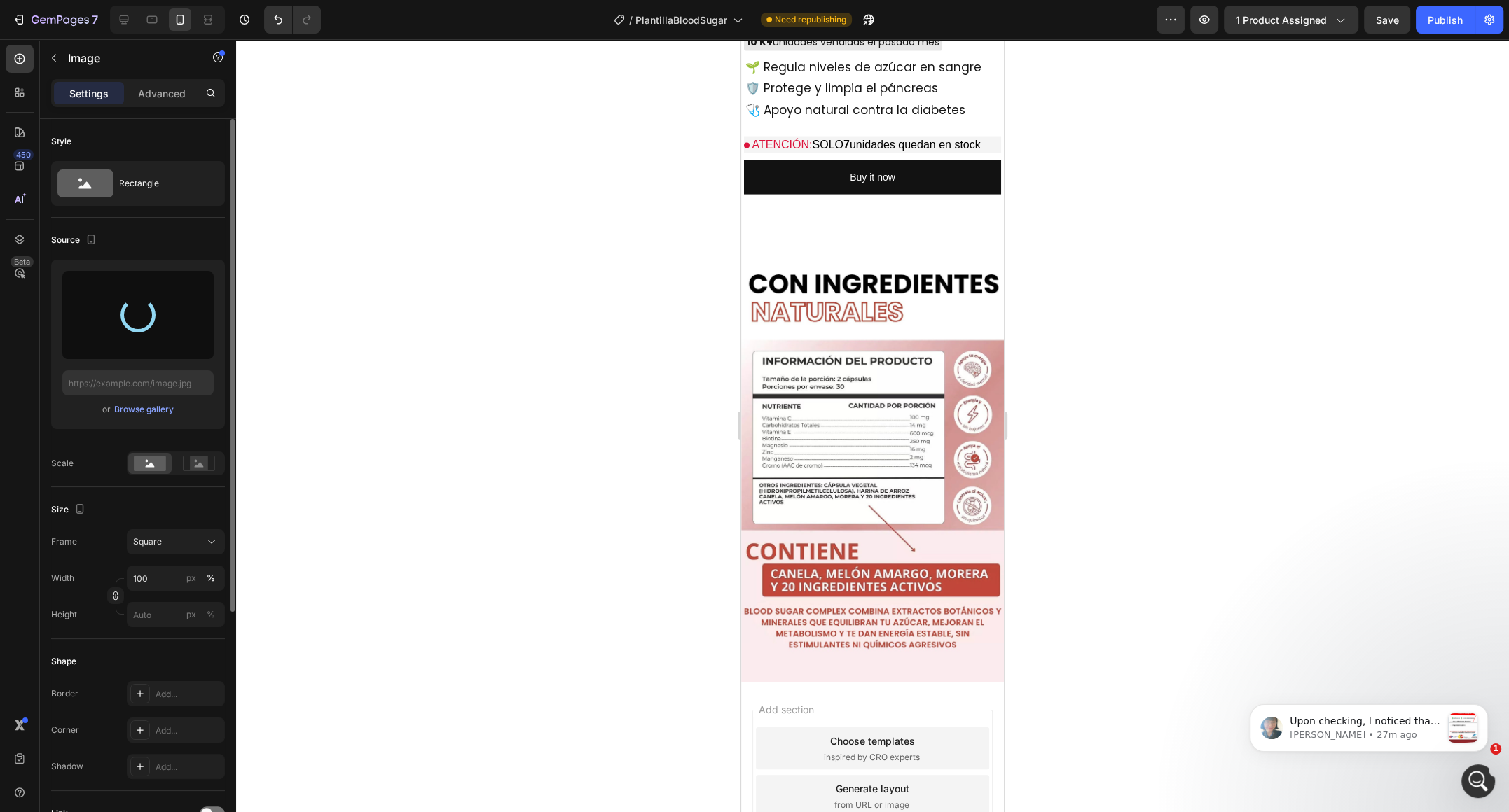
scroll to position [3409, 0]
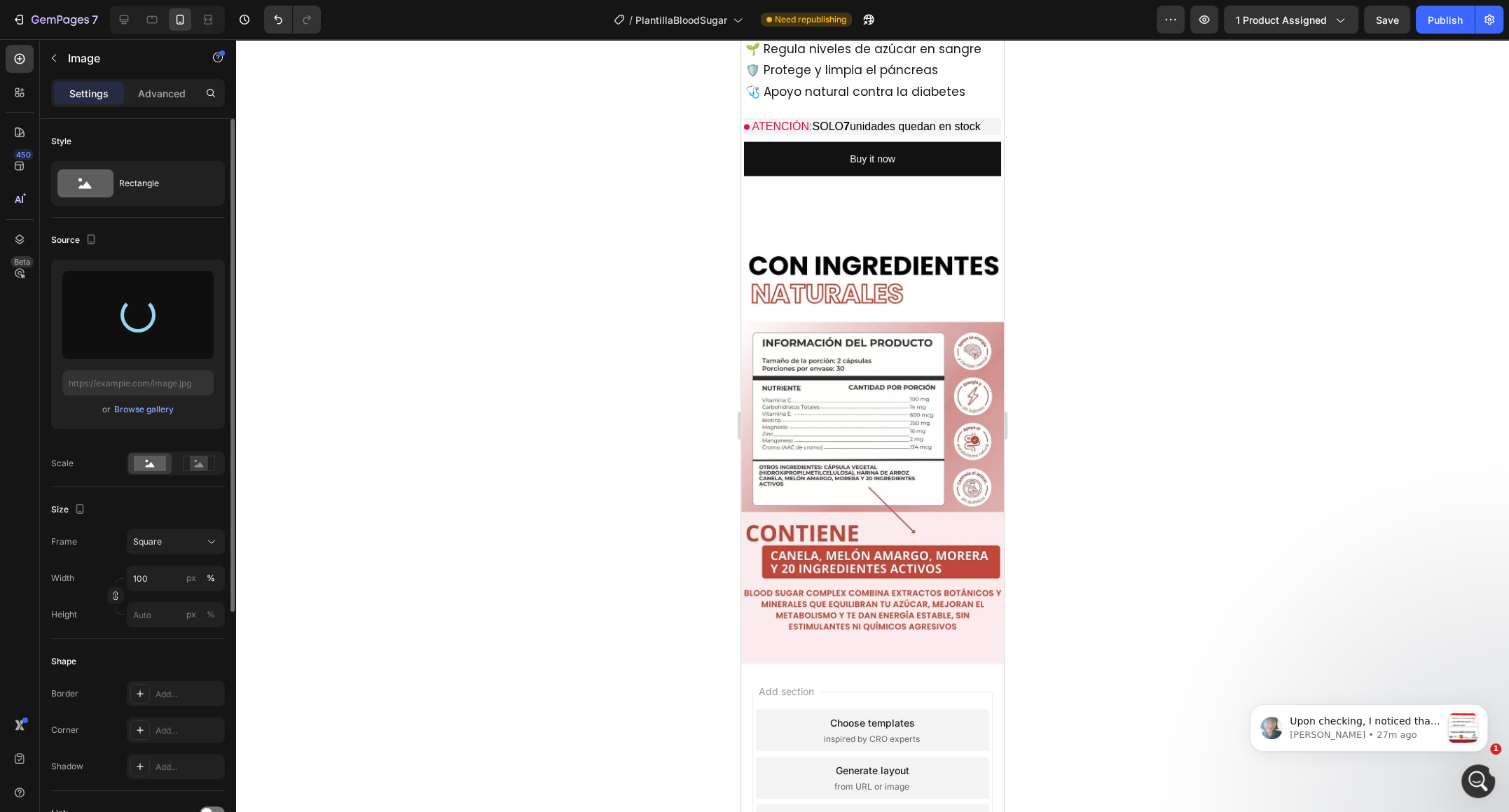
type input "[URL][DOMAIN_NAME]"
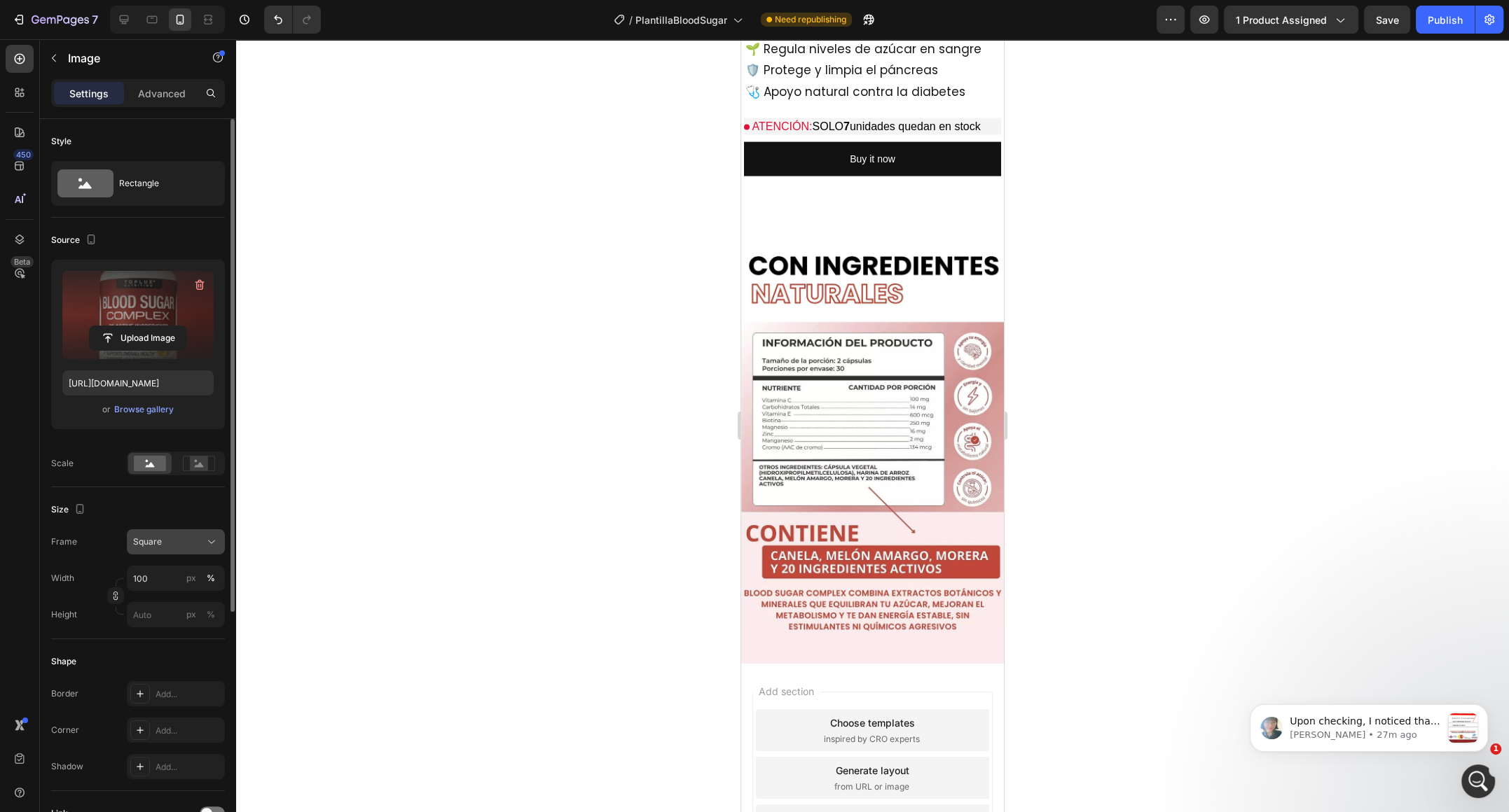
click at [196, 543] on div "Square" at bounding box center [167, 542] width 69 height 12
click at [178, 605] on div "Vertical" at bounding box center [173, 603] width 81 height 14
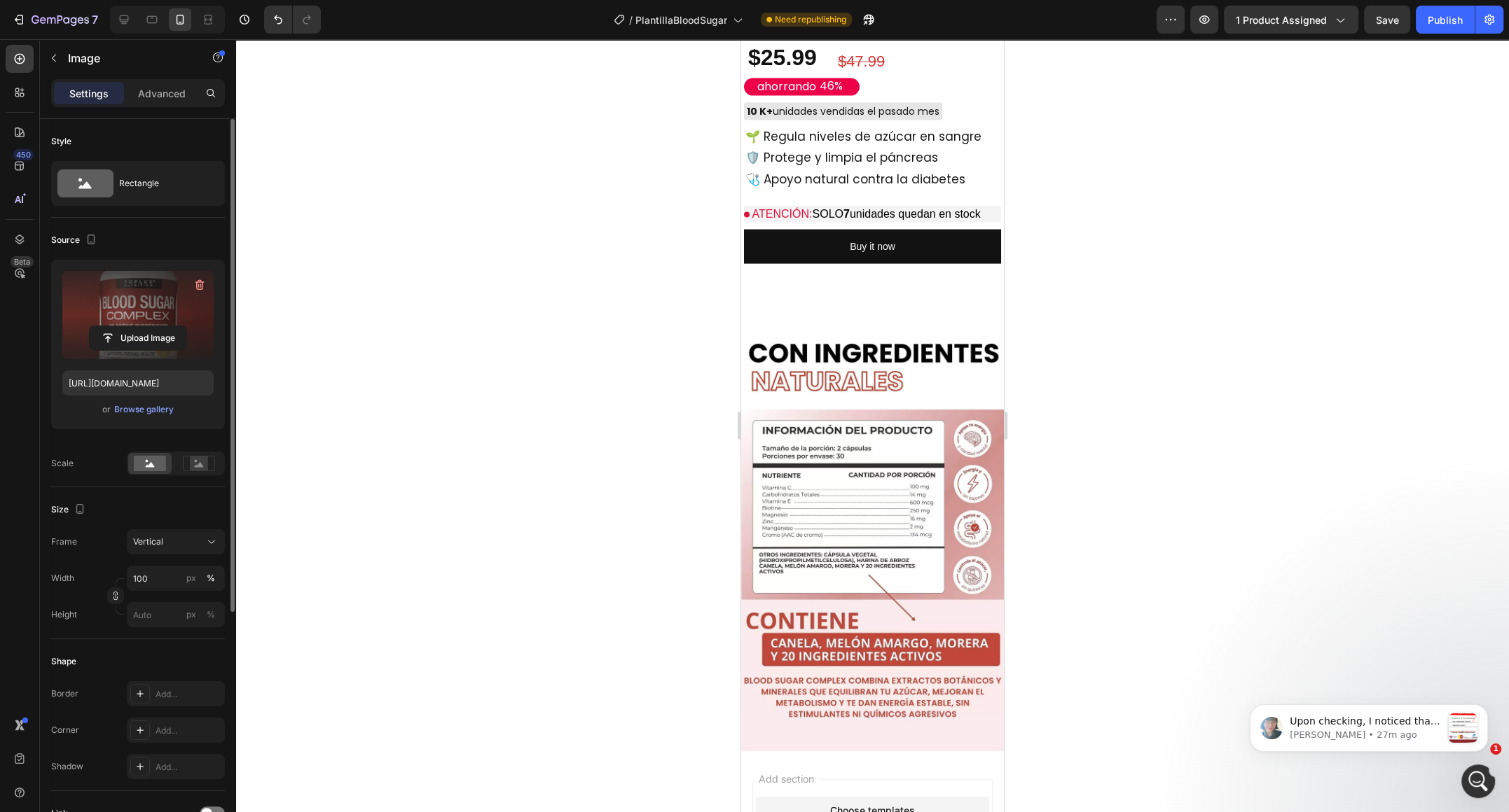
click at [694, 510] on div at bounding box center [873, 426] width 1273 height 773
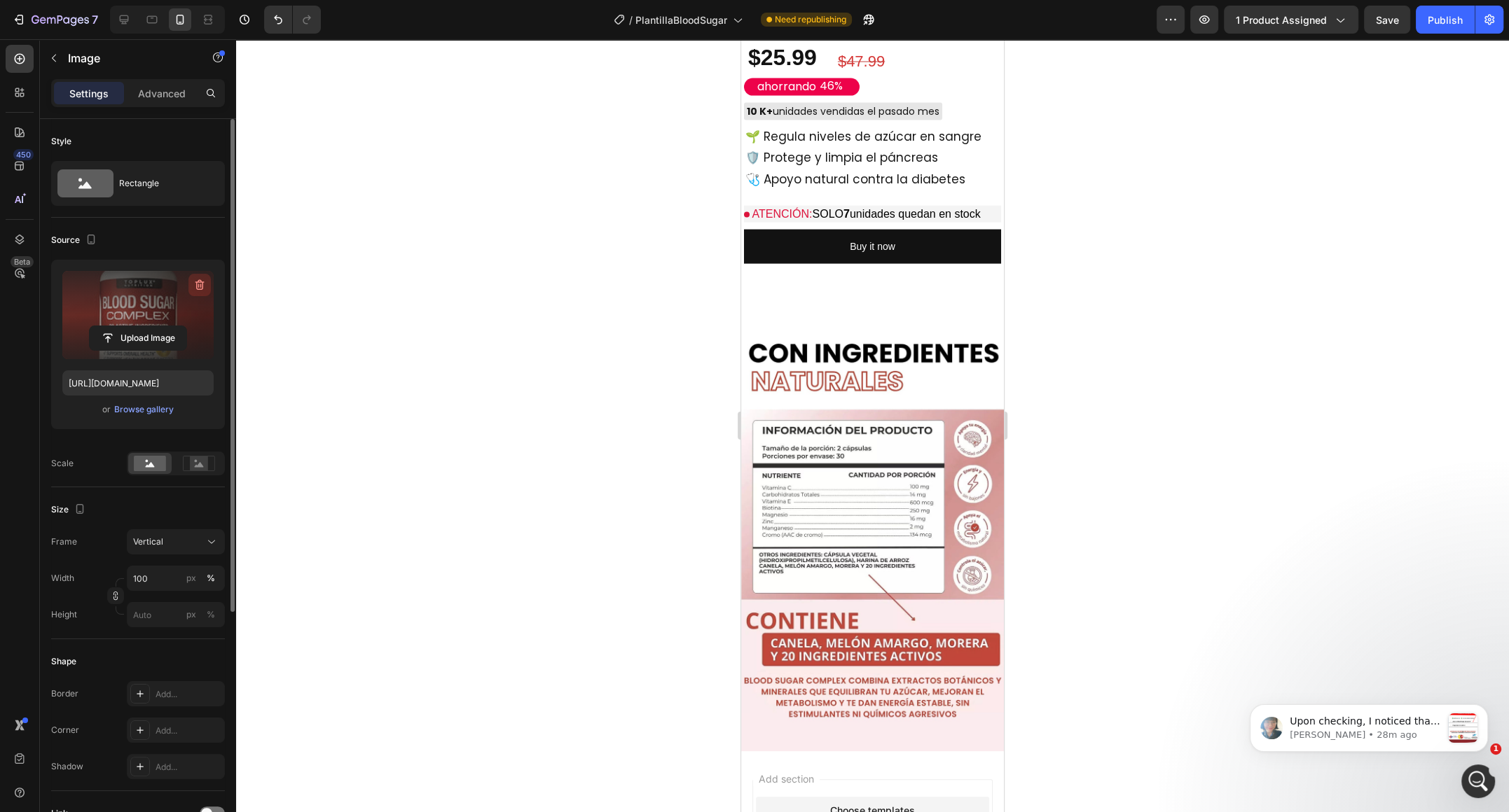
click at [205, 283] on icon "button" at bounding box center [200, 285] width 14 height 14
type input "[URL][DOMAIN_NAME]"
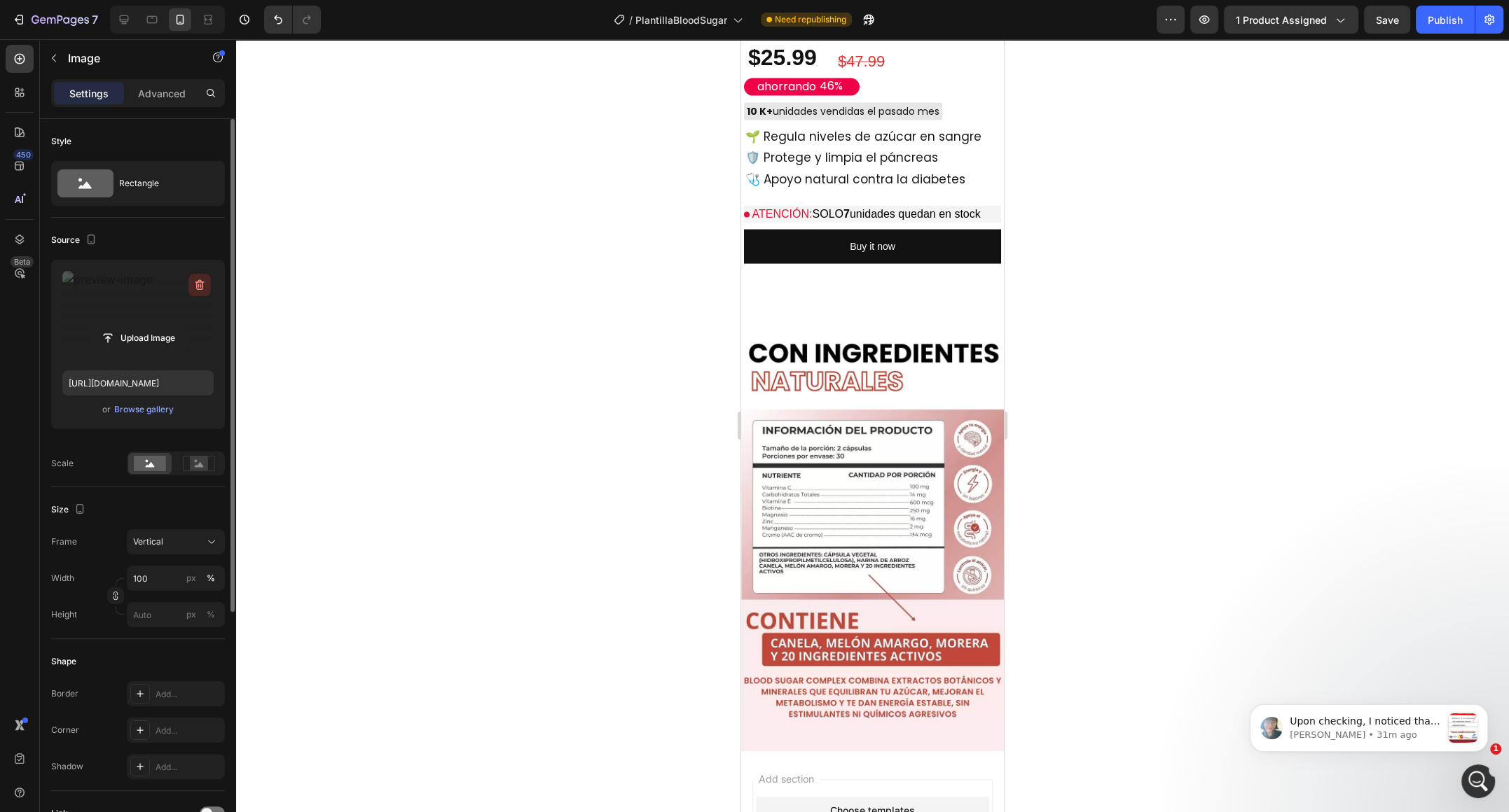
click at [199, 280] on icon "button" at bounding box center [200, 286] width 9 height 11
type input "[URL][DOMAIN_NAME]"
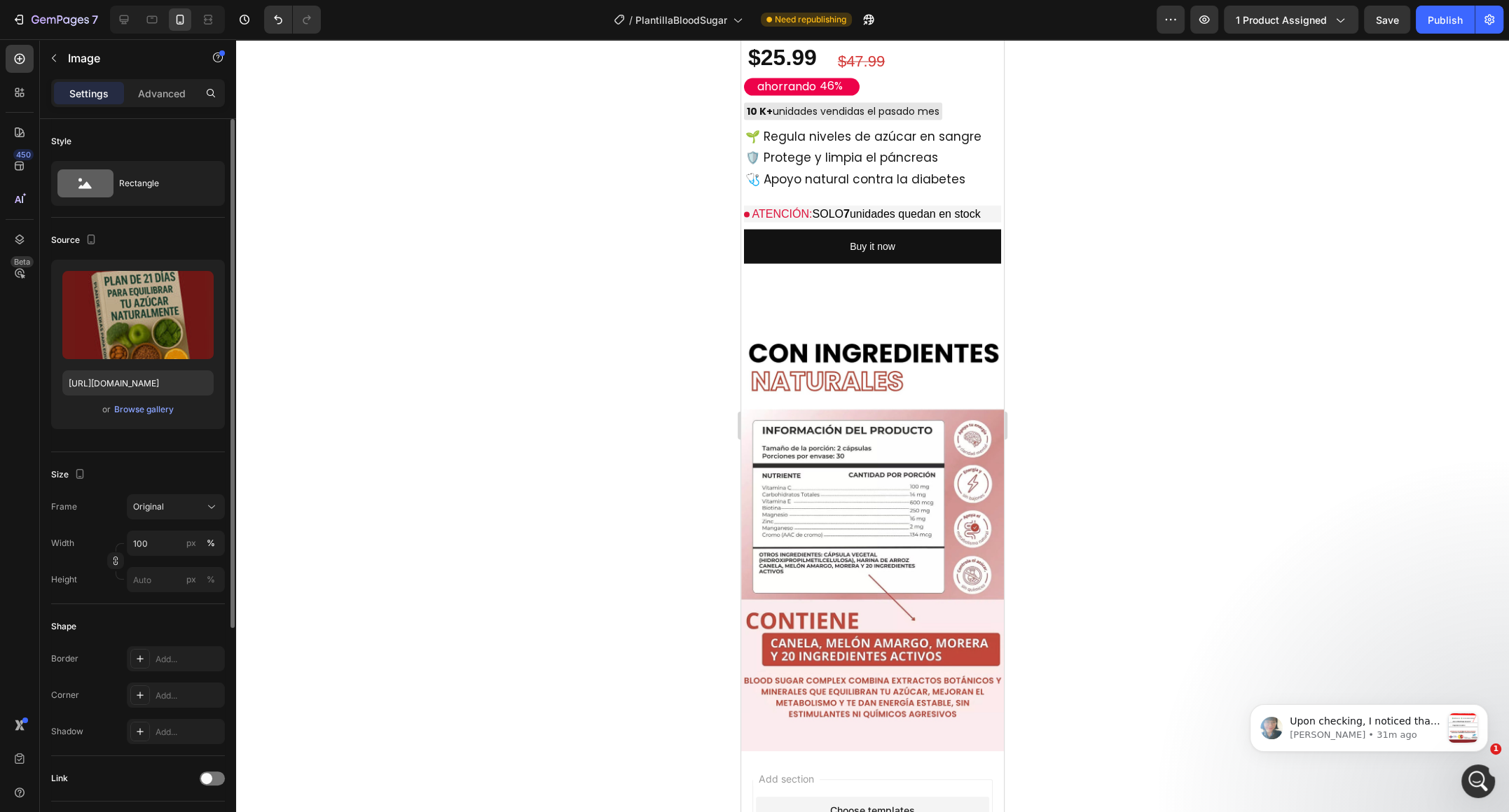
drag, startPoint x: 988, startPoint y: 354, endPoint x: 988, endPoint y: 411, distance: 57.0
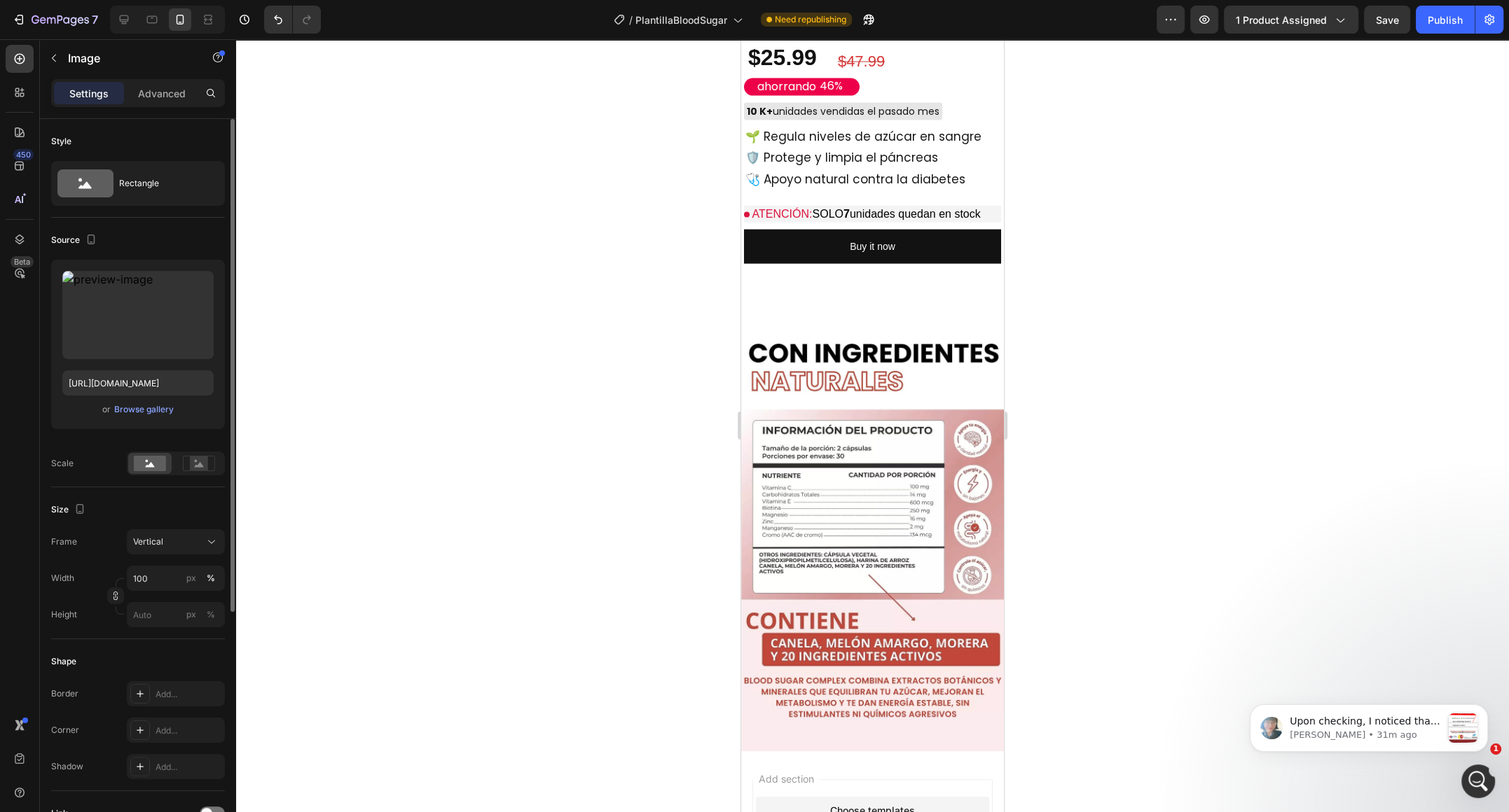
scroll to position [3497, 0]
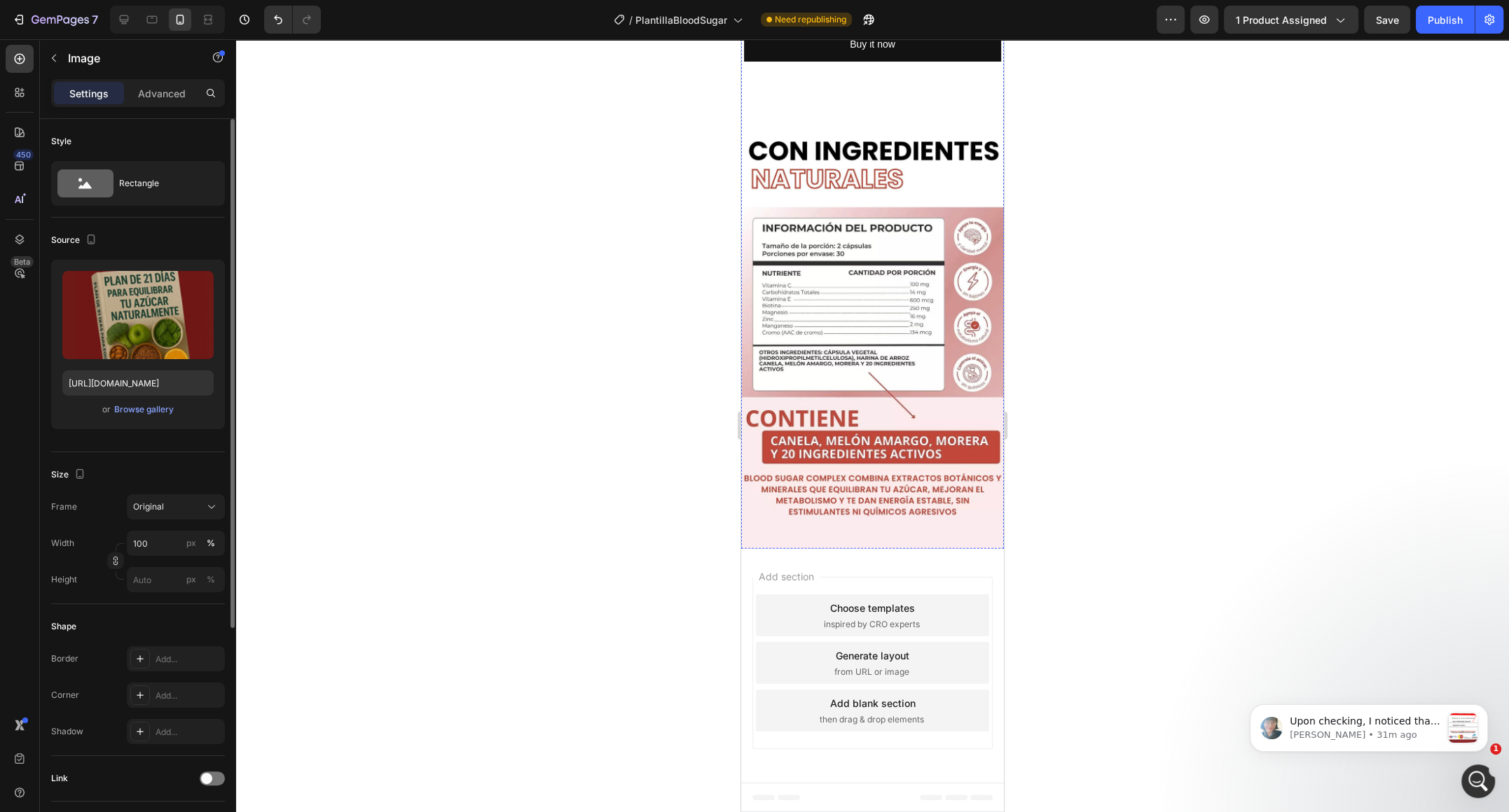
scroll to position [3788, 0]
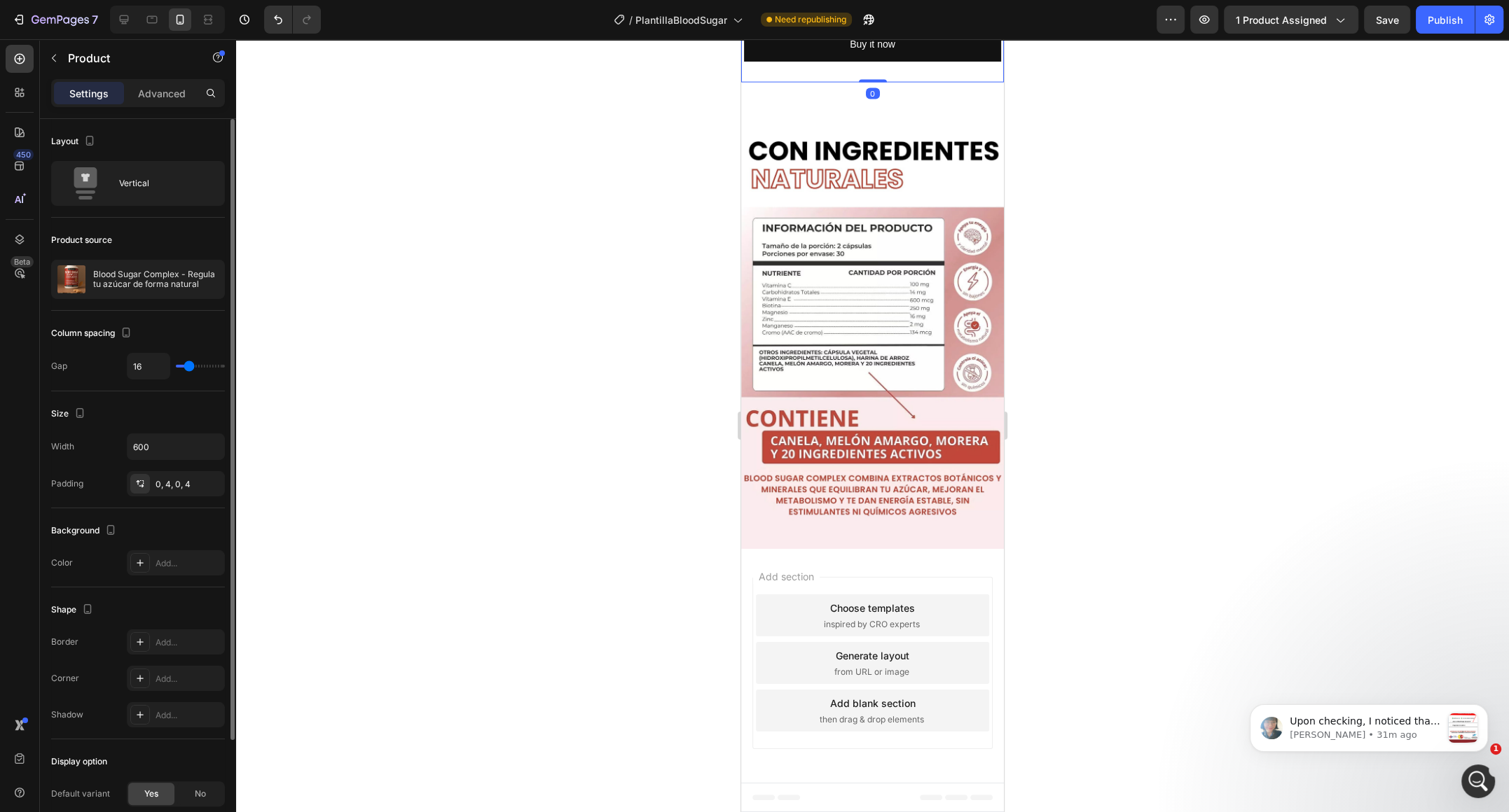
click at [168, 88] on p "Advanced" at bounding box center [162, 93] width 47 height 15
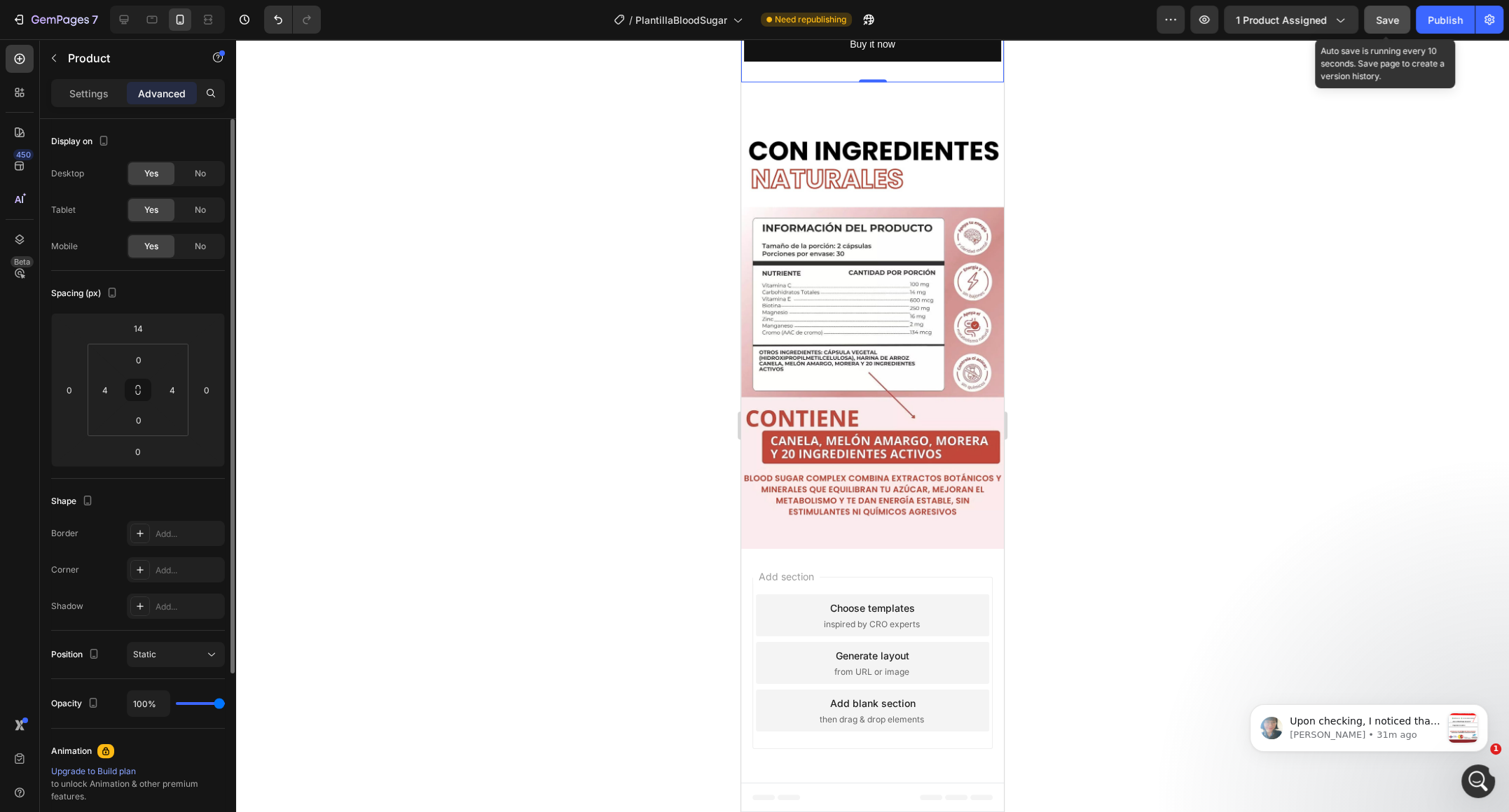
click at [1378, 21] on span "Save" at bounding box center [1387, 20] width 23 height 12
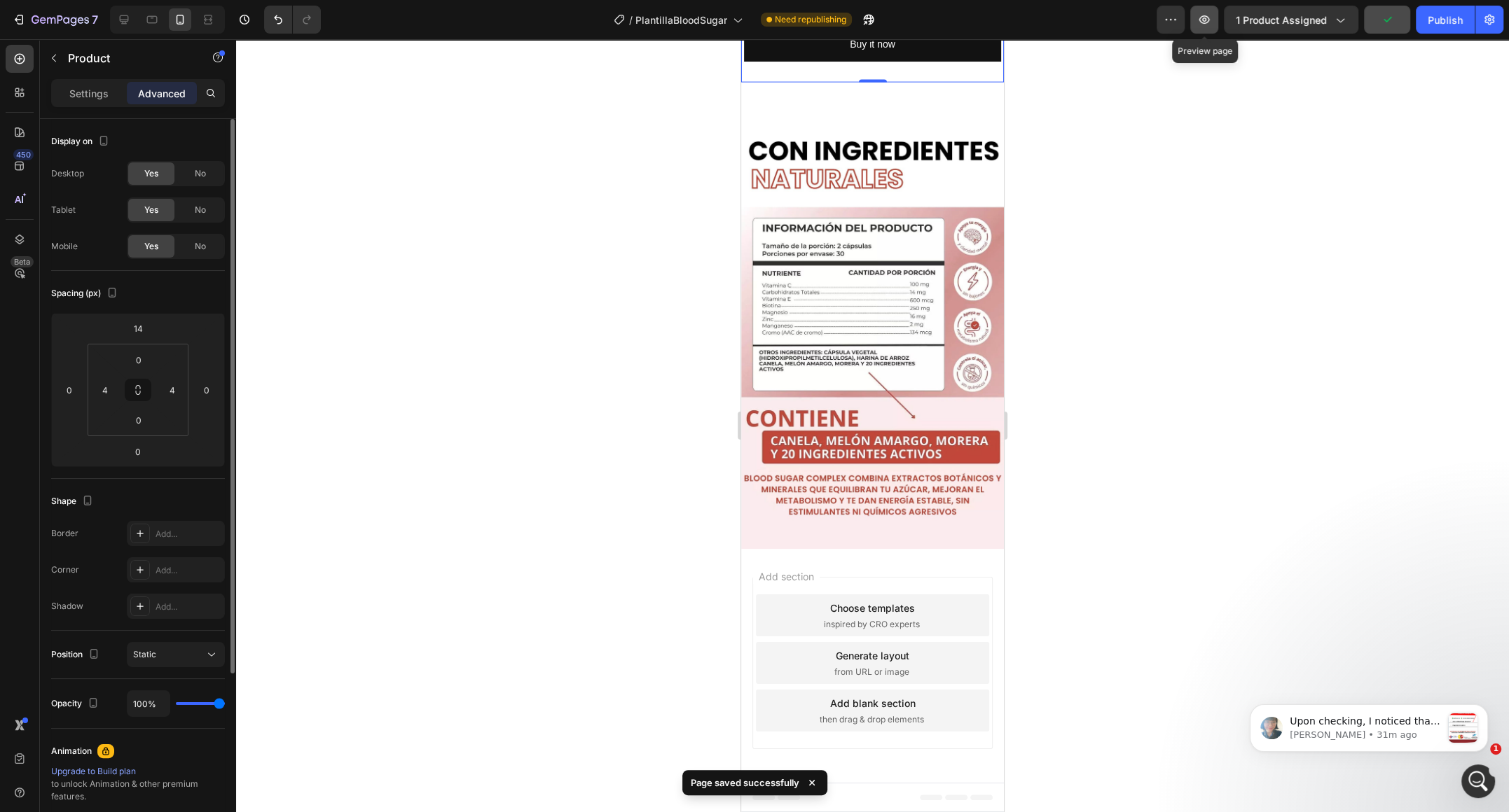
click at [1208, 22] on icon "button" at bounding box center [1204, 19] width 14 height 14
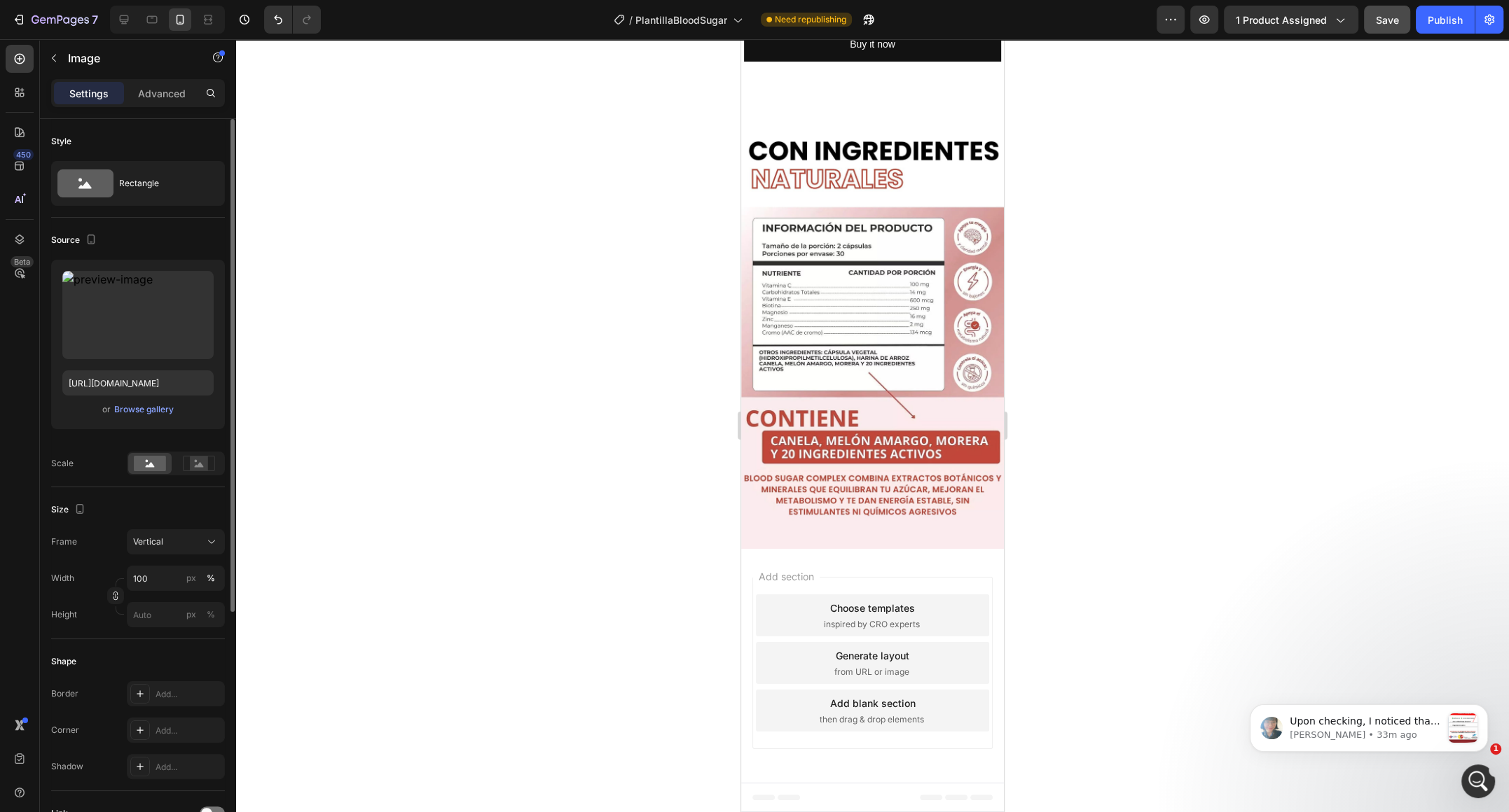
scroll to position [3693, 0]
click at [198, 286] on icon "button" at bounding box center [200, 285] width 14 height 14
type input "[URL][DOMAIN_NAME]"
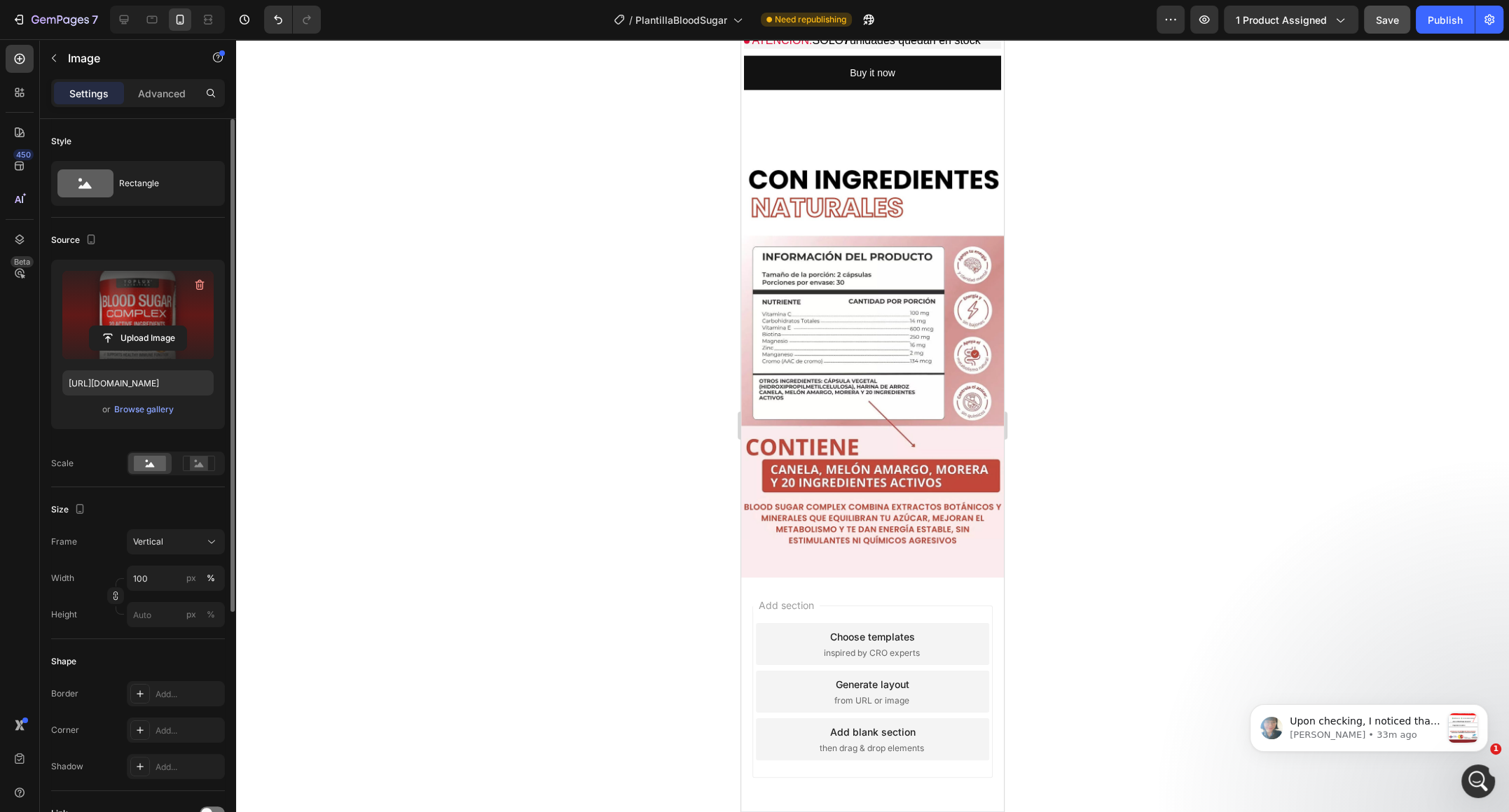
click at [1103, 365] on div at bounding box center [873, 426] width 1273 height 773
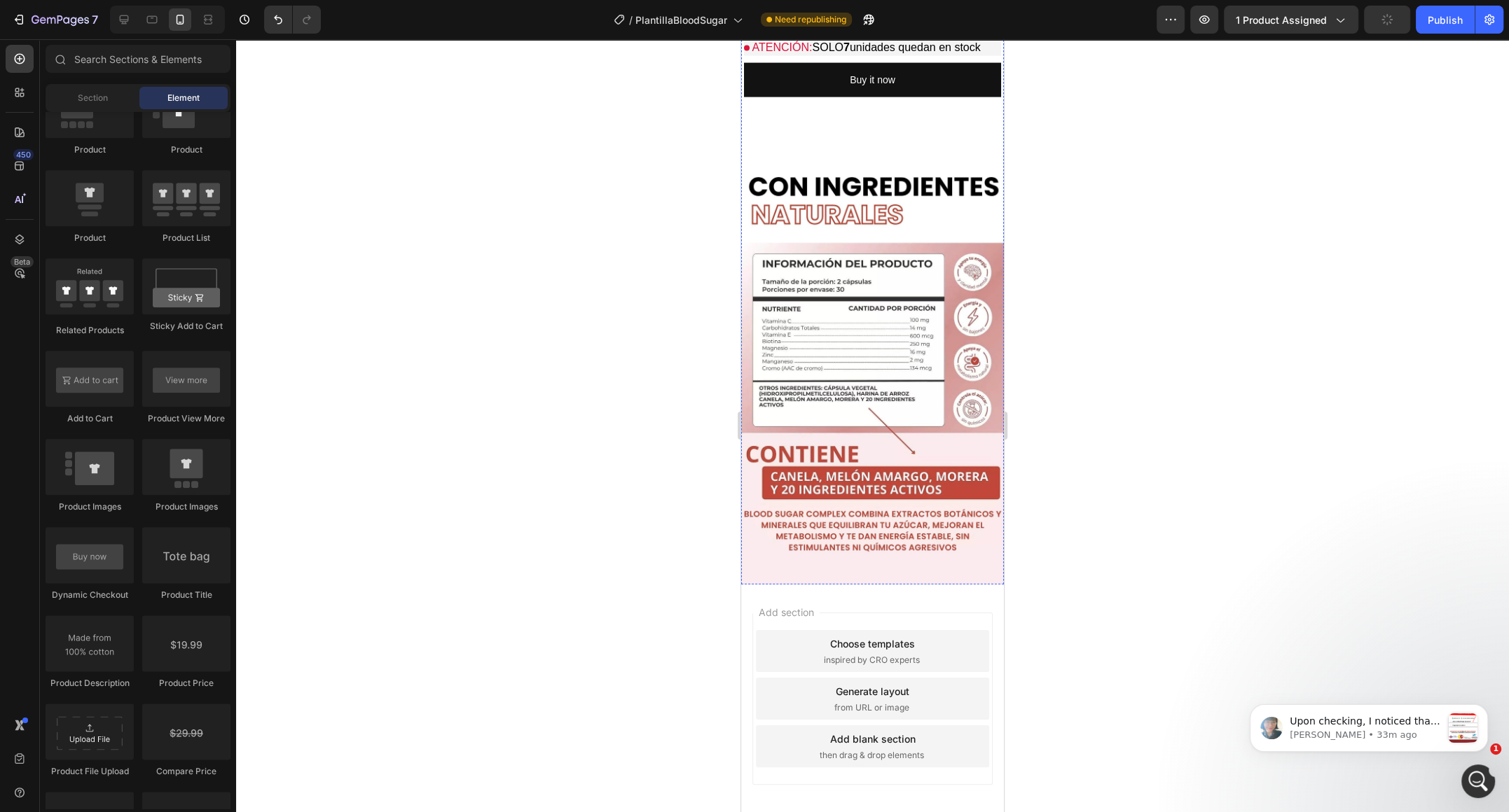
scroll to position [3671, 0]
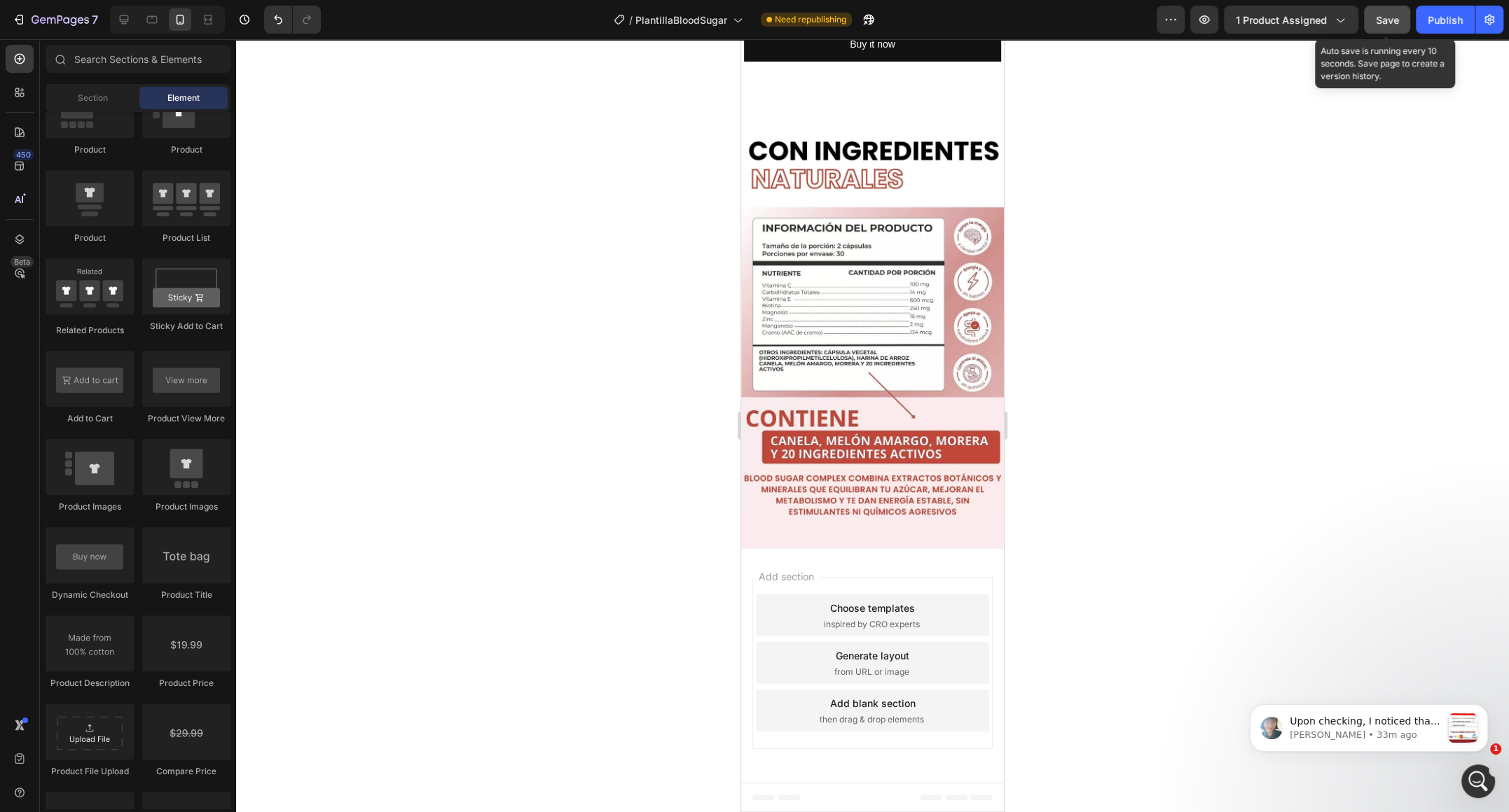
click at [1376, 25] on div "Save" at bounding box center [1387, 19] width 23 height 15
